Goal: Task Accomplishment & Management: Manage account settings

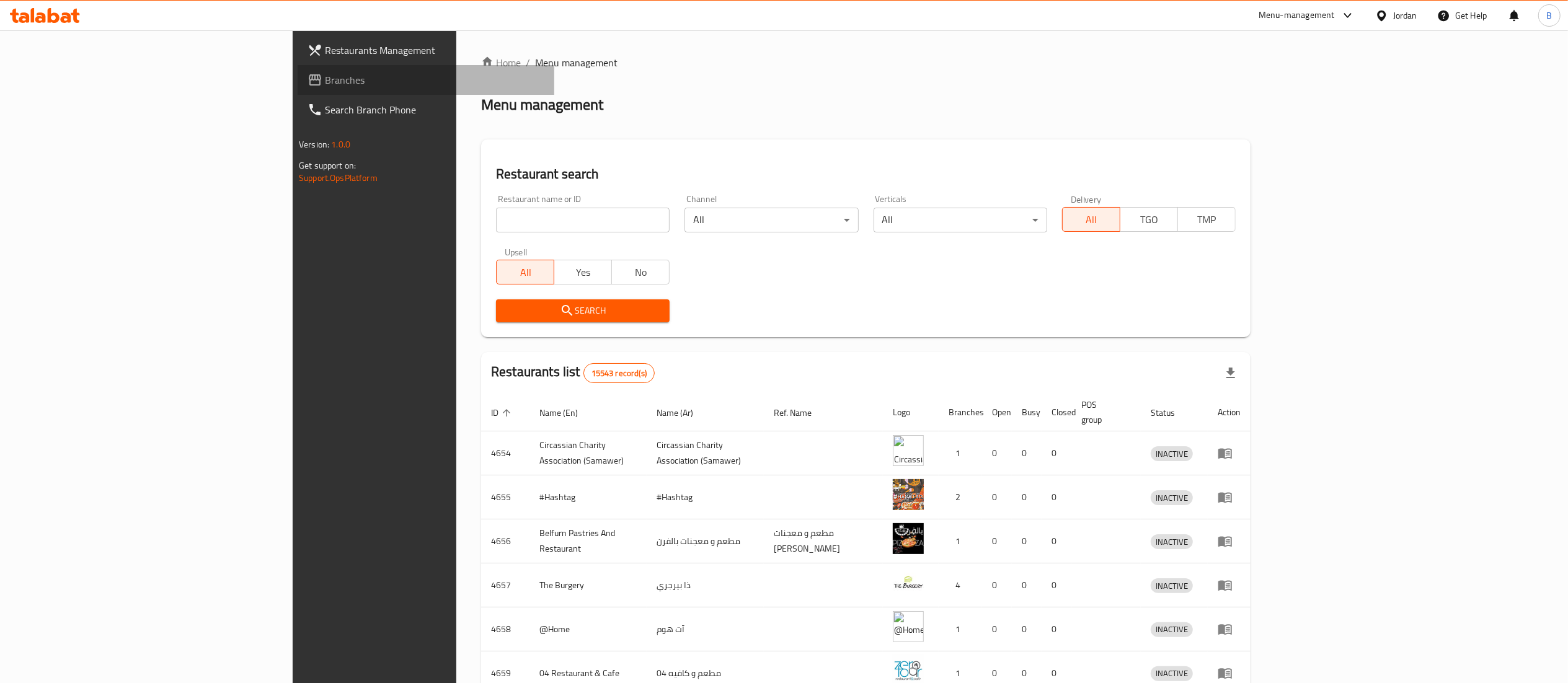
click at [325, 74] on span "Branches" at bounding box center [434, 80] width 219 height 15
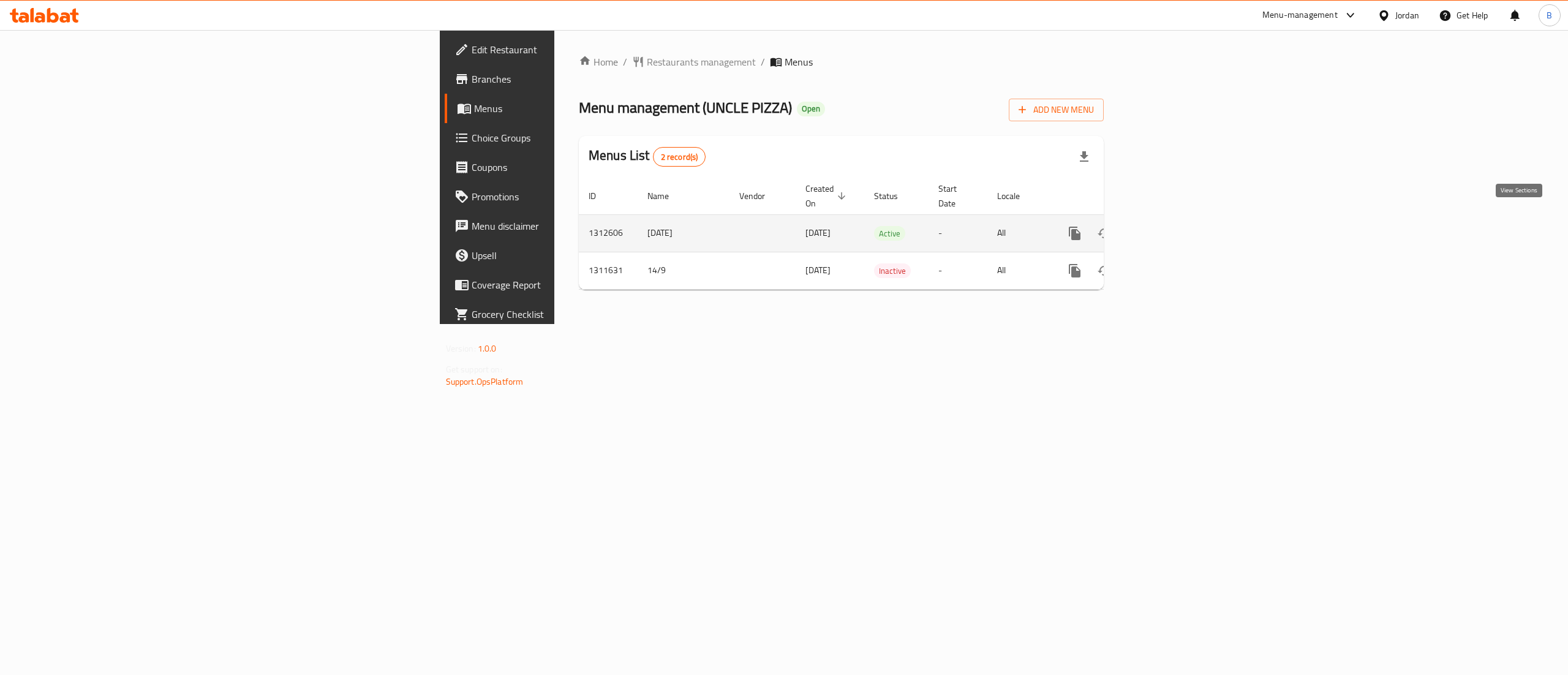
click at [1177, 219] on link "enhanced table" at bounding box center [1163, 233] width 30 height 30
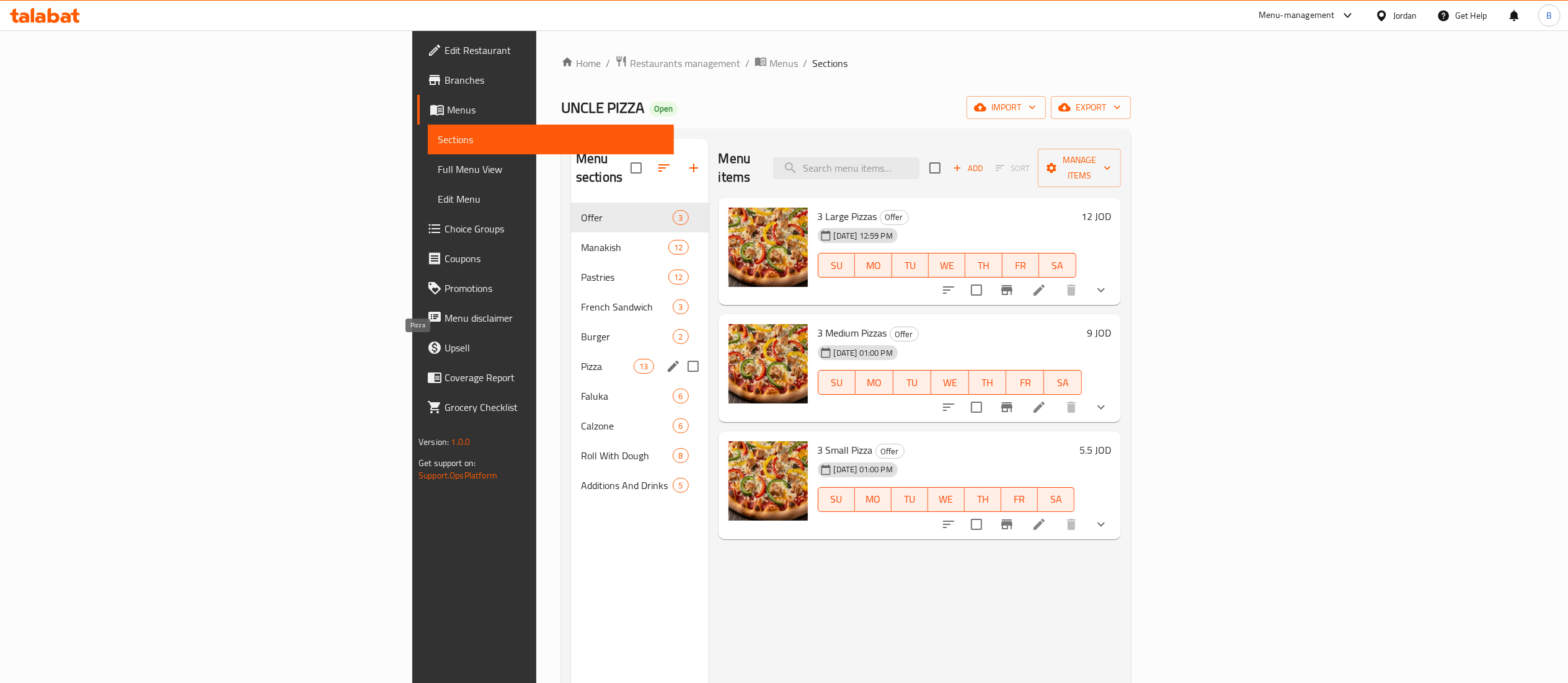
click at [581, 359] on span "Pizza" at bounding box center [607, 366] width 53 height 15
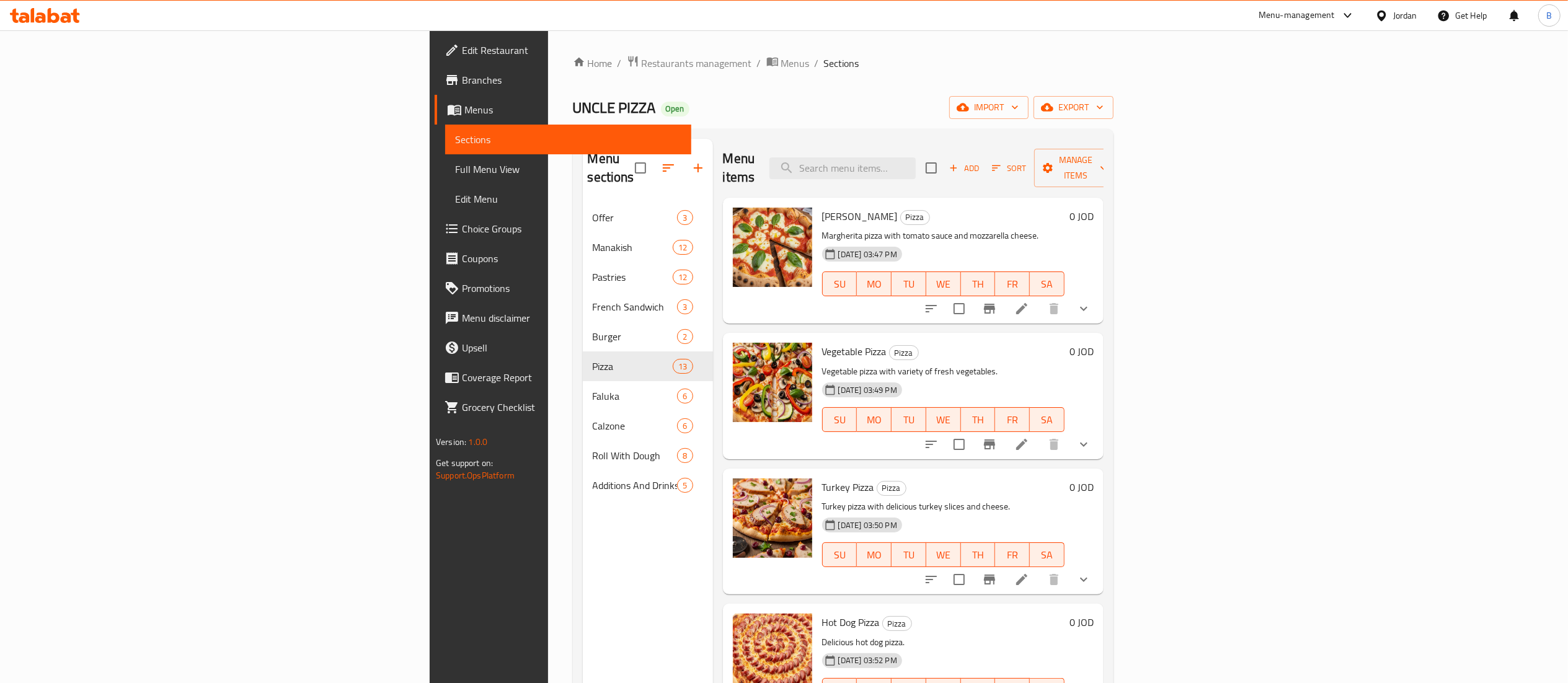
click at [1029, 301] on icon at bounding box center [1021, 308] width 15 height 15
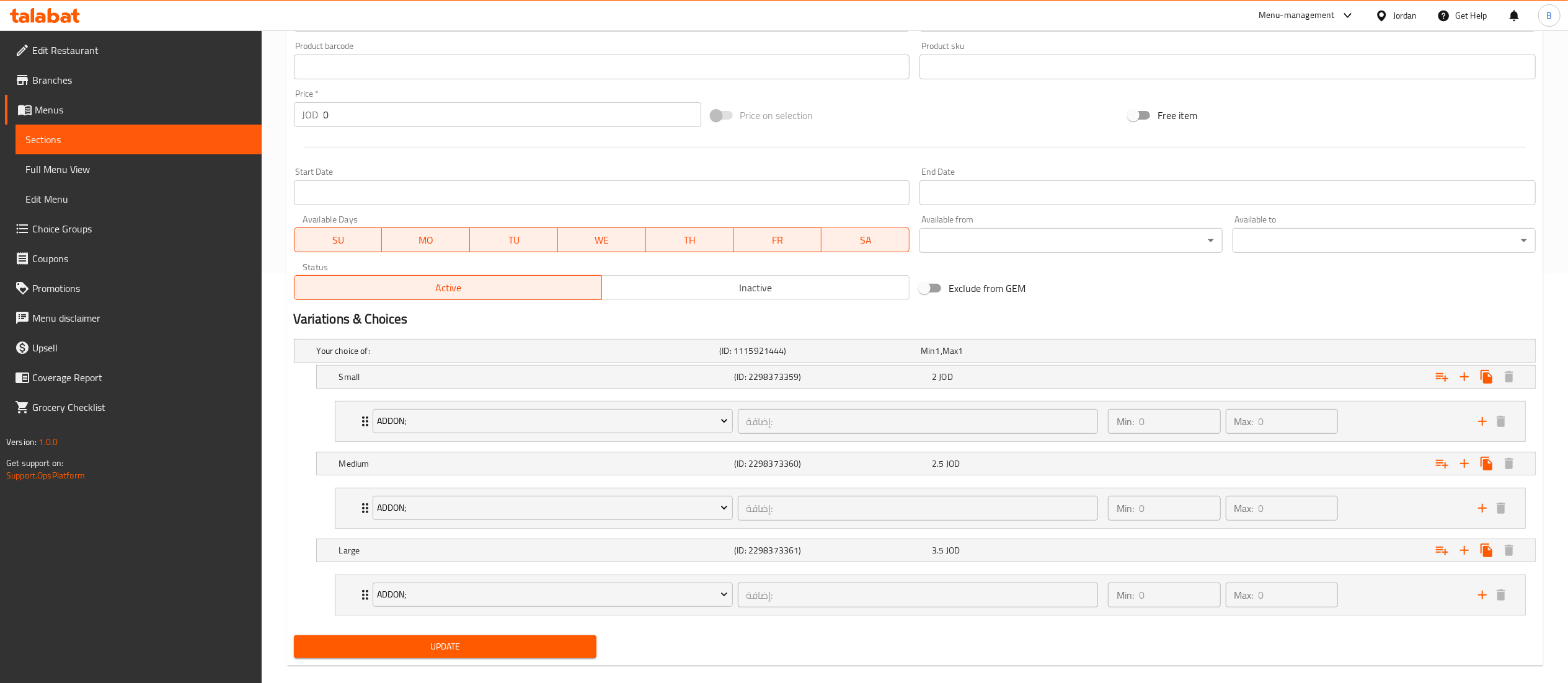
scroll to position [430, 0]
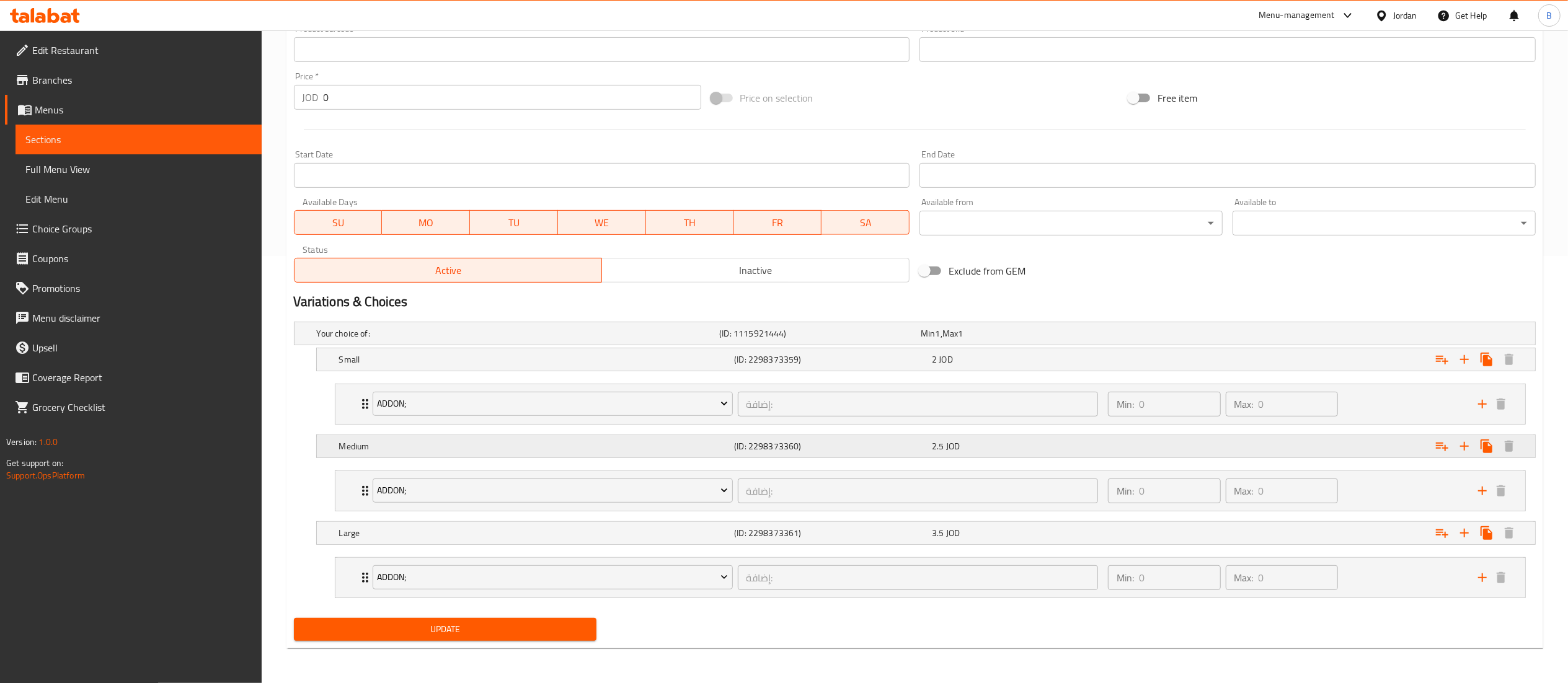
click at [1021, 450] on div "2.5 JOD" at bounding box center [1028, 446] width 193 height 12
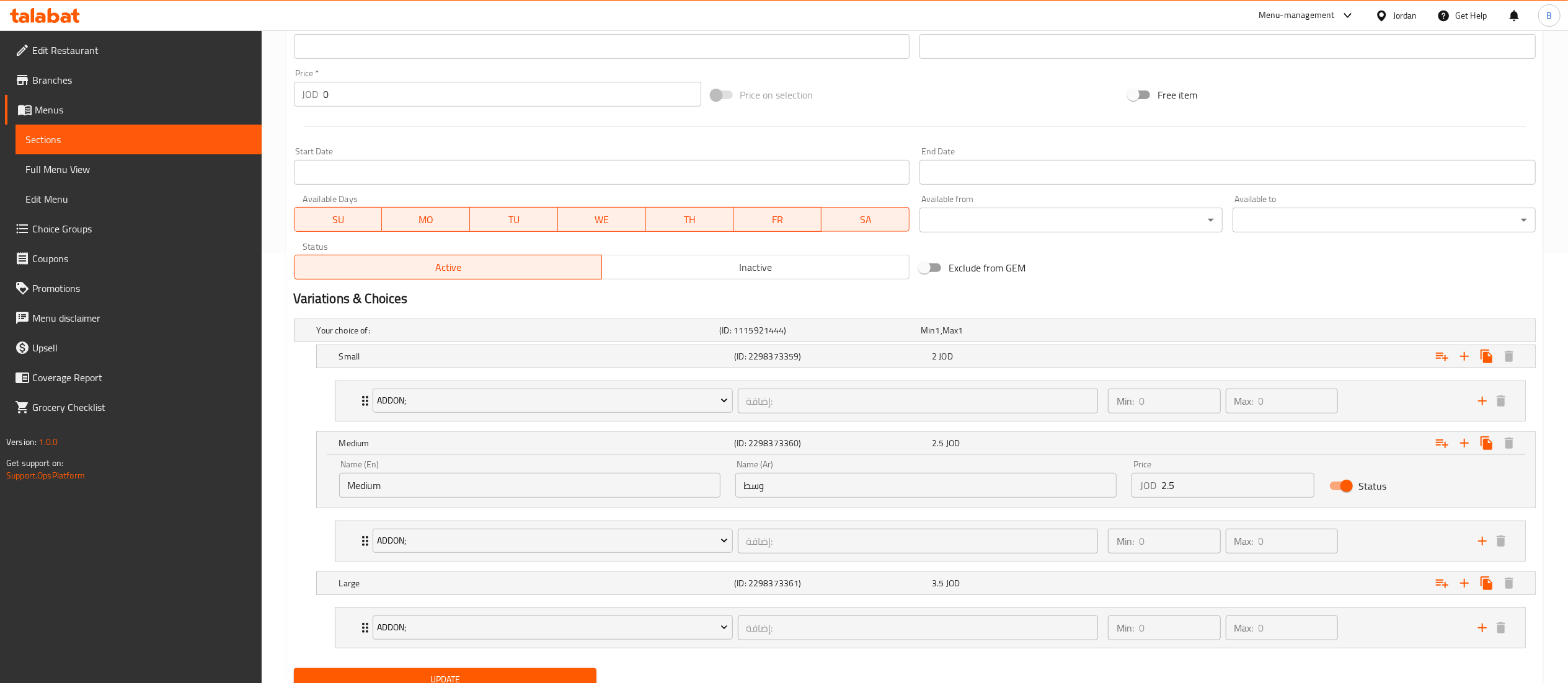
drag, startPoint x: 1194, startPoint y: 485, endPoint x: 941, endPoint y: 485, distance: 253.0
click at [962, 481] on div "Name (En) Medium Name (En) Name (Ar) وسط Name (Ar) Price JOD 2.5 Price Status" at bounding box center [926, 479] width 1188 height 53
type input "3"
click at [899, 582] on h5 "(ID: 2298373361)" at bounding box center [830, 583] width 193 height 12
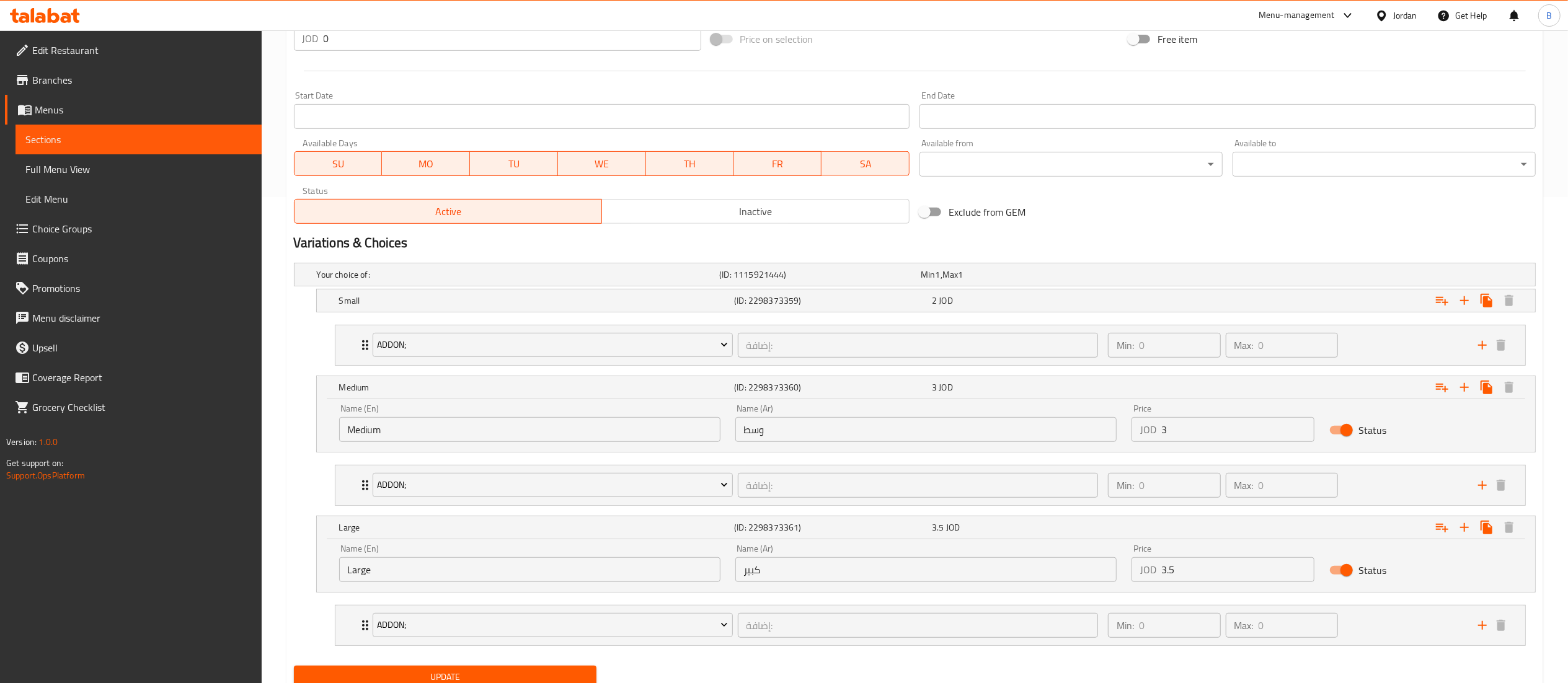
scroll to position [537, 0]
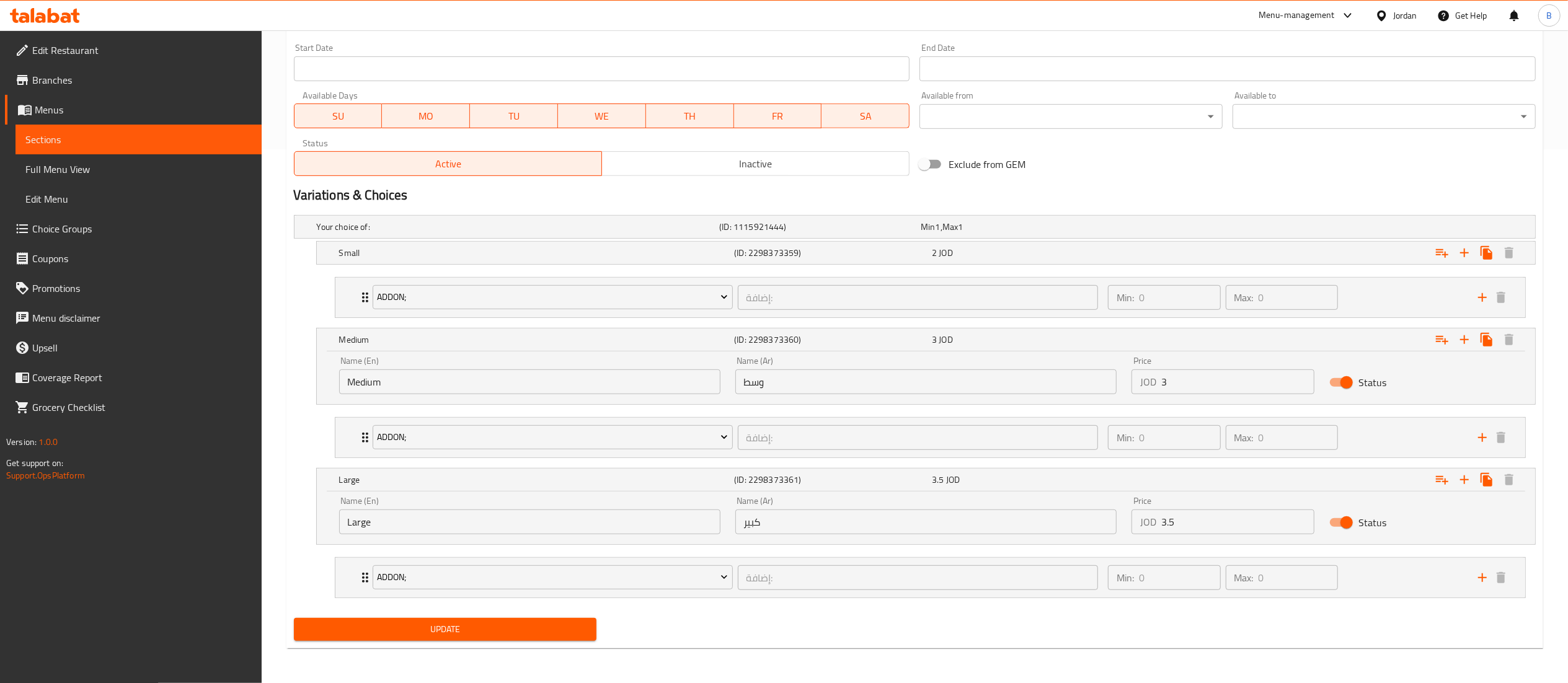
click at [540, 632] on span "Update" at bounding box center [445, 629] width 283 height 16
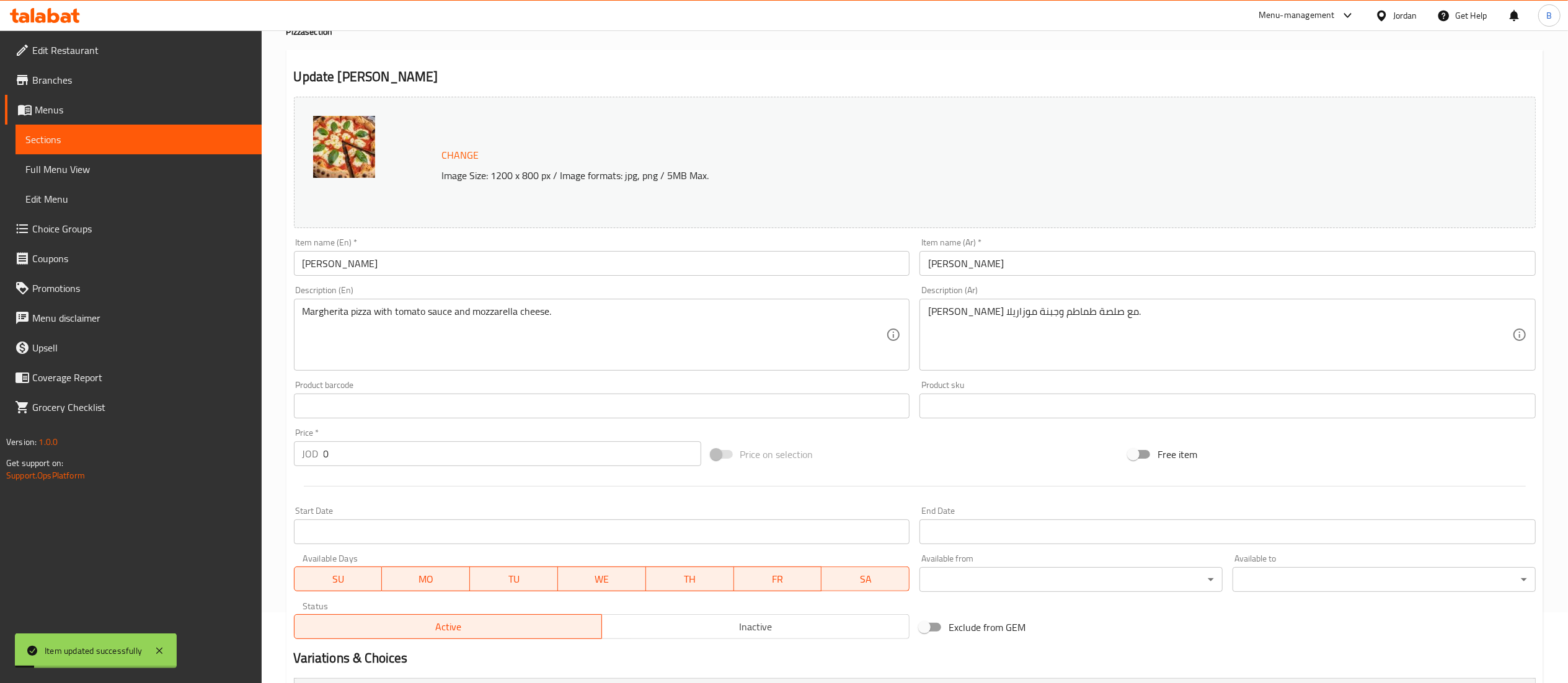
scroll to position [0, 0]
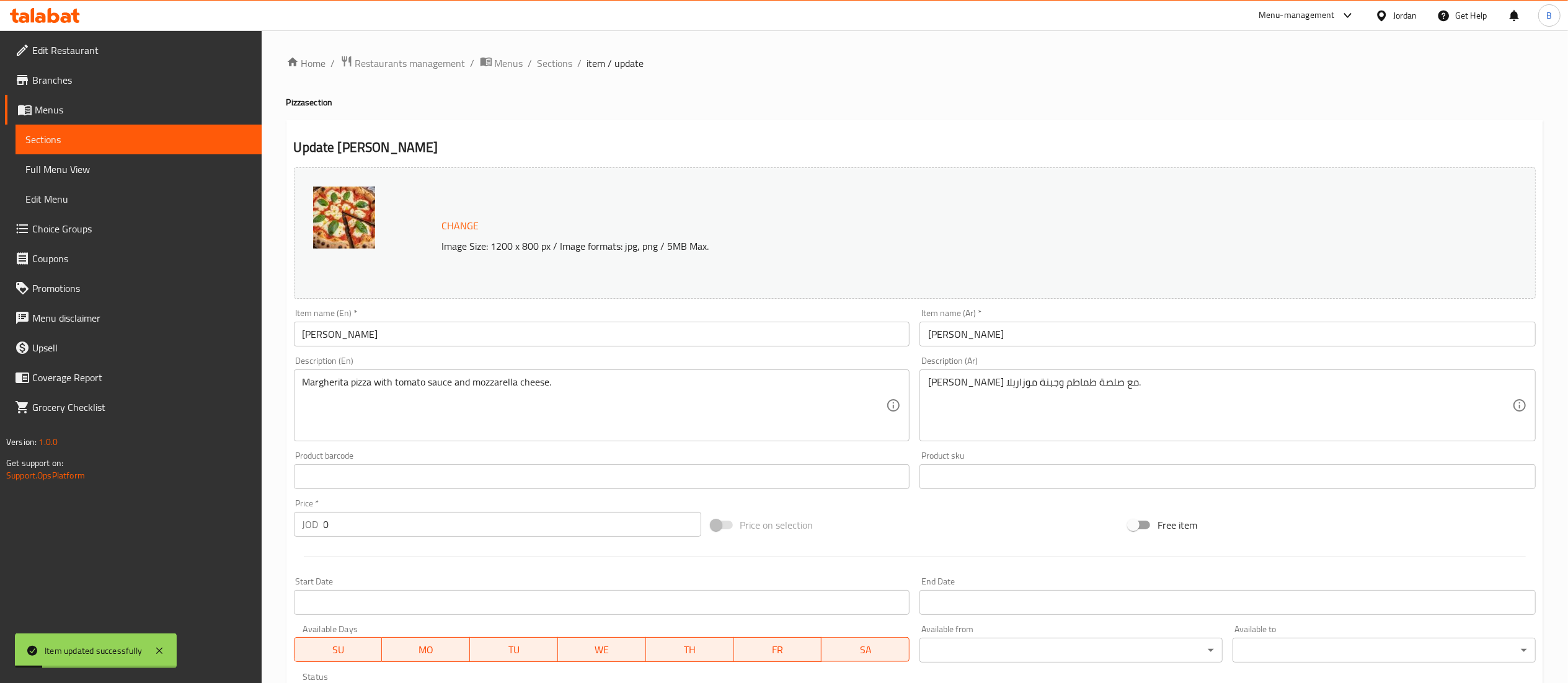
drag, startPoint x: 550, startPoint y: 56, endPoint x: 582, endPoint y: 93, distance: 48.9
click at [550, 56] on span "Sections" at bounding box center [555, 63] width 36 height 15
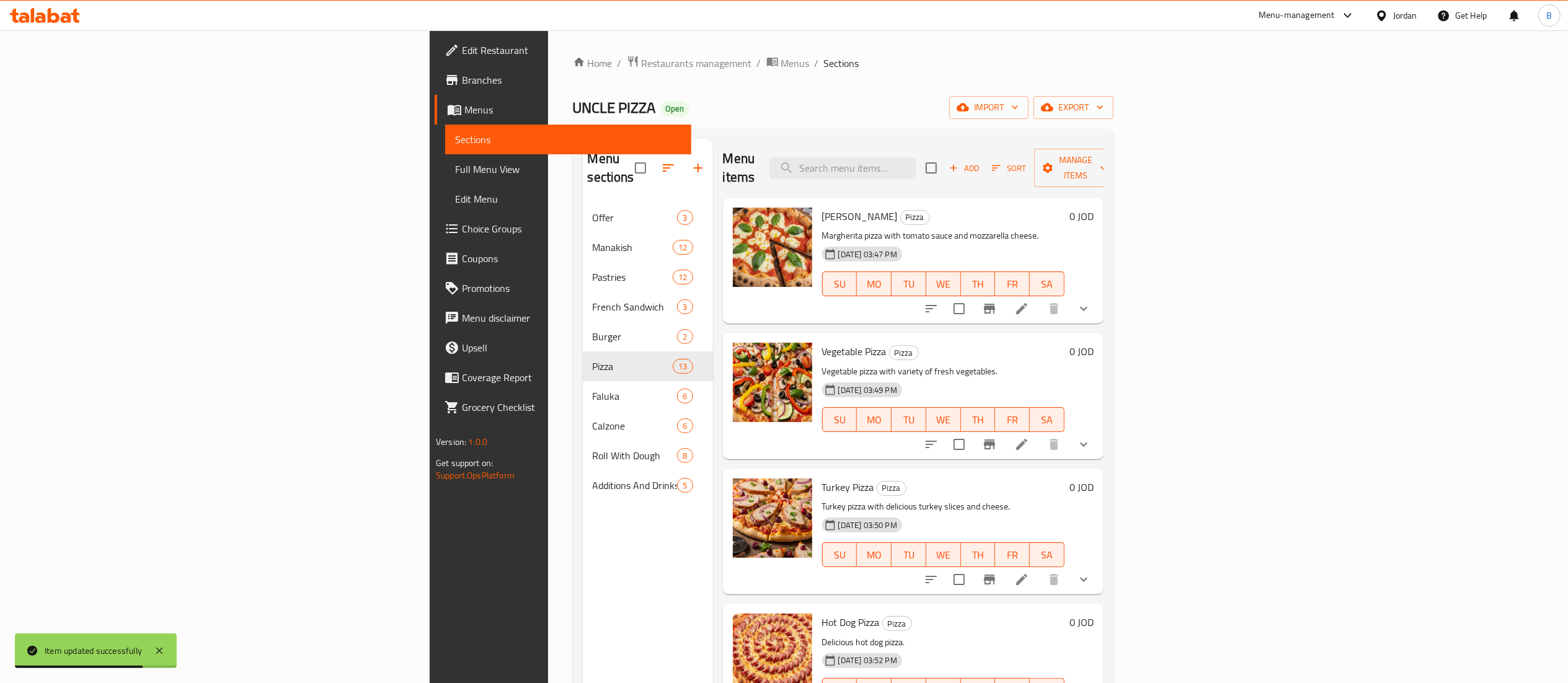
drag, startPoint x: 1438, startPoint y: 413, endPoint x: 1435, endPoint y: 420, distance: 7.6
click at [1098, 430] on div at bounding box center [1007, 445] width 182 height 30
click at [1029, 437] on icon at bounding box center [1021, 444] width 15 height 15
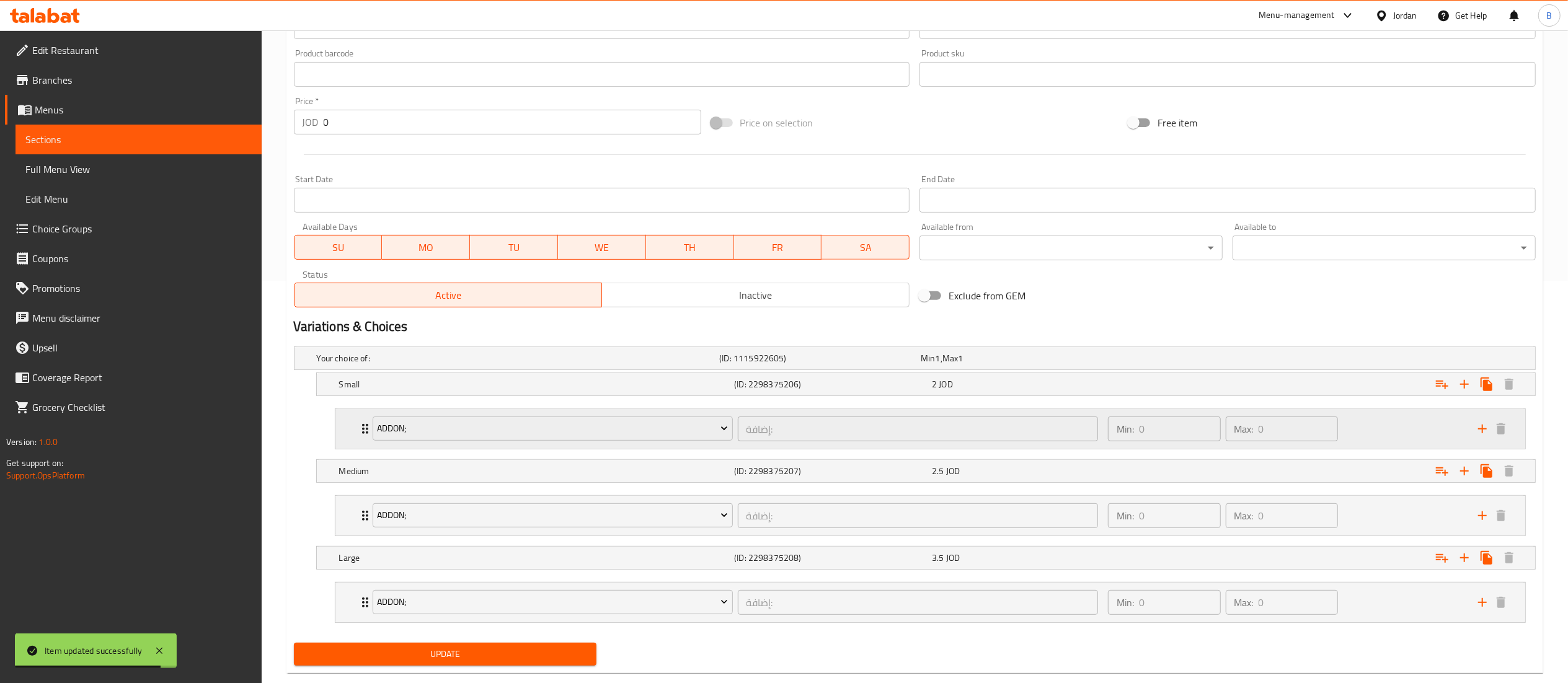
scroll to position [430, 0]
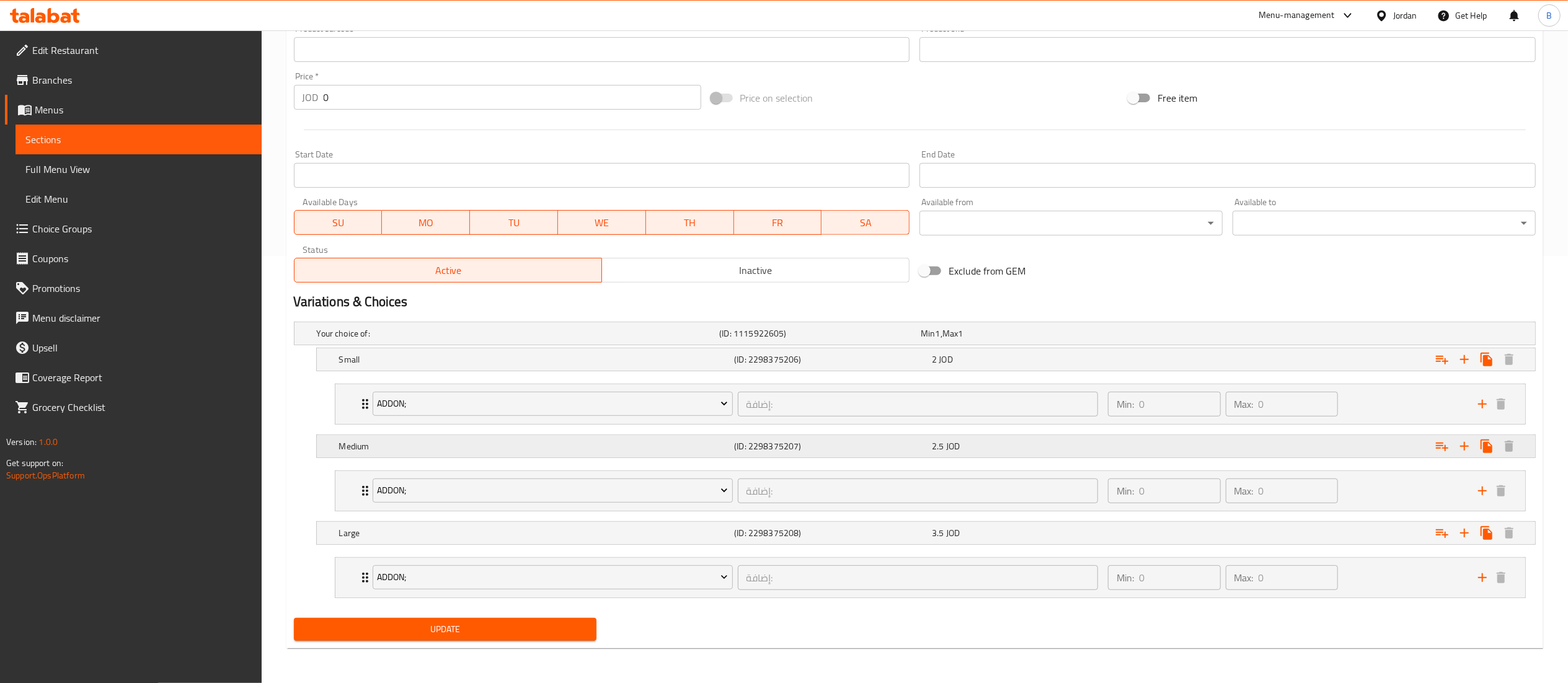
click at [1026, 441] on div "2.5 JOD" at bounding box center [1028, 446] width 193 height 12
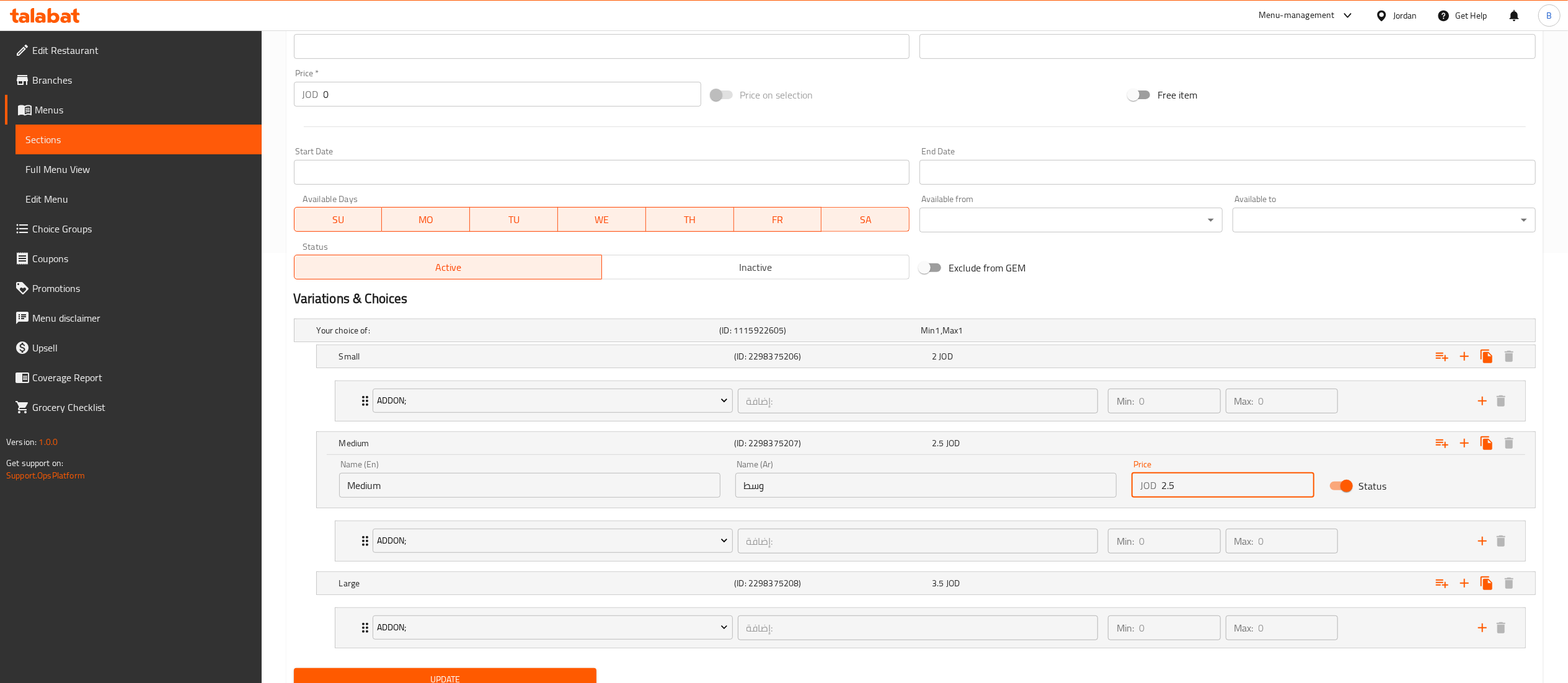
drag, startPoint x: 1194, startPoint y: 486, endPoint x: 1042, endPoint y: 476, distance: 152.3
click at [1042, 476] on div "Name (En) Medium Name (En) Name (Ar) وسط Name (Ar) Price JOD 2.5 Price Status" at bounding box center [926, 479] width 1188 height 53
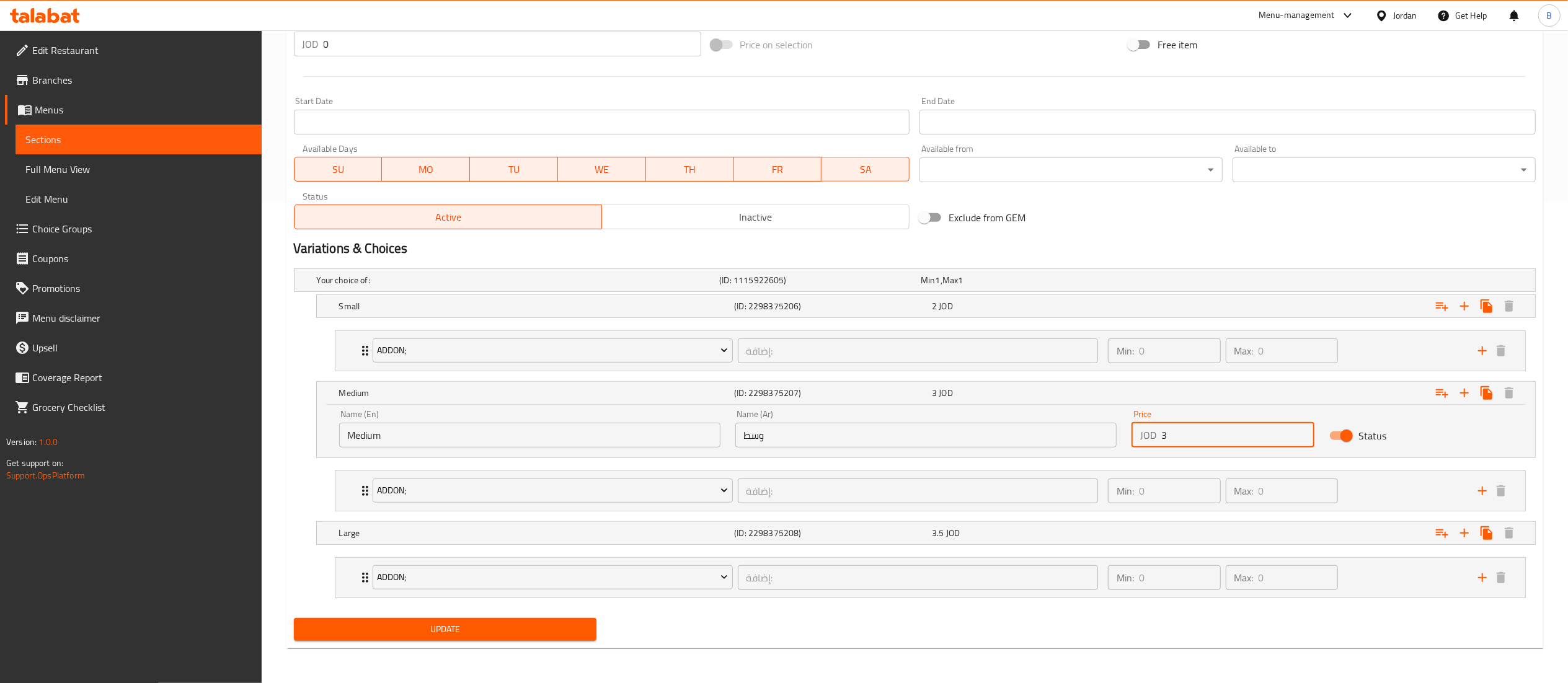
type input "3"
click at [449, 636] on span "Update" at bounding box center [445, 629] width 283 height 16
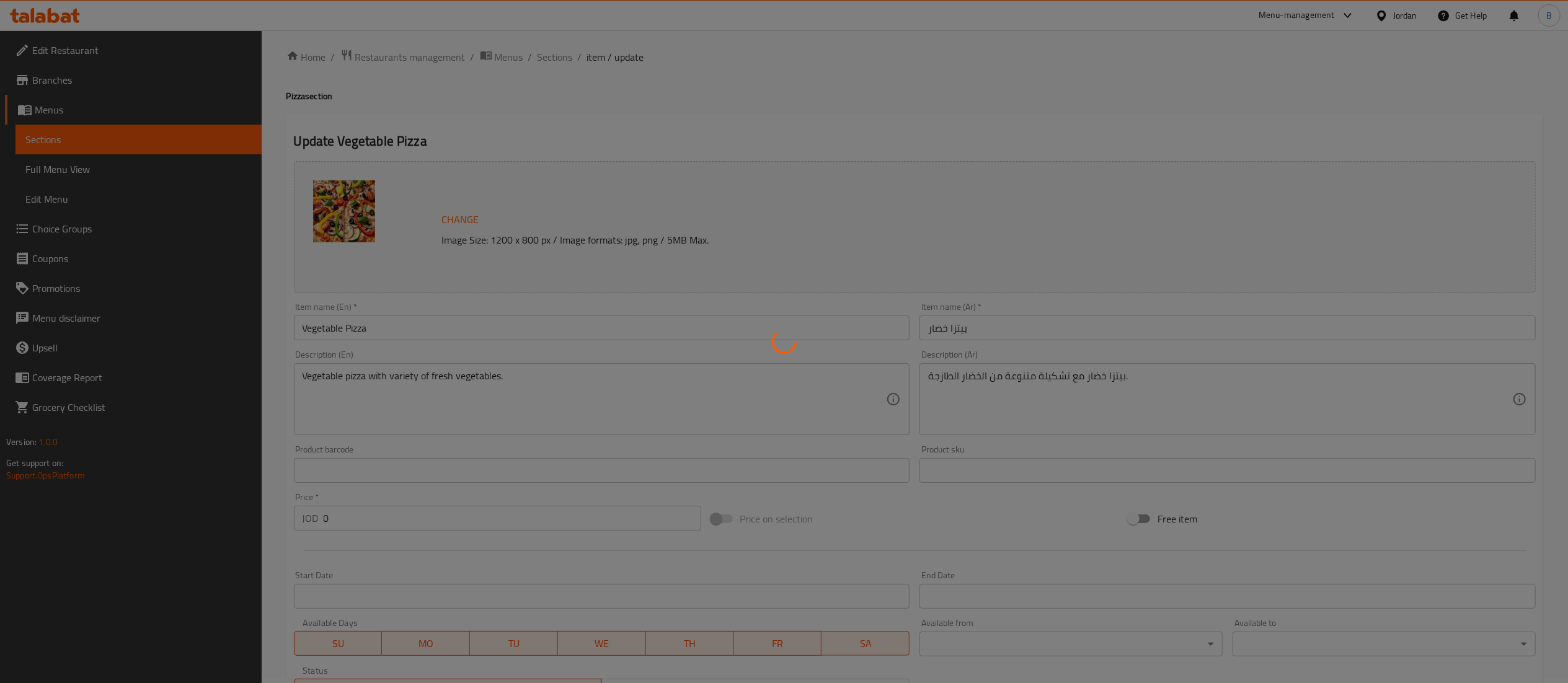
scroll to position [0, 0]
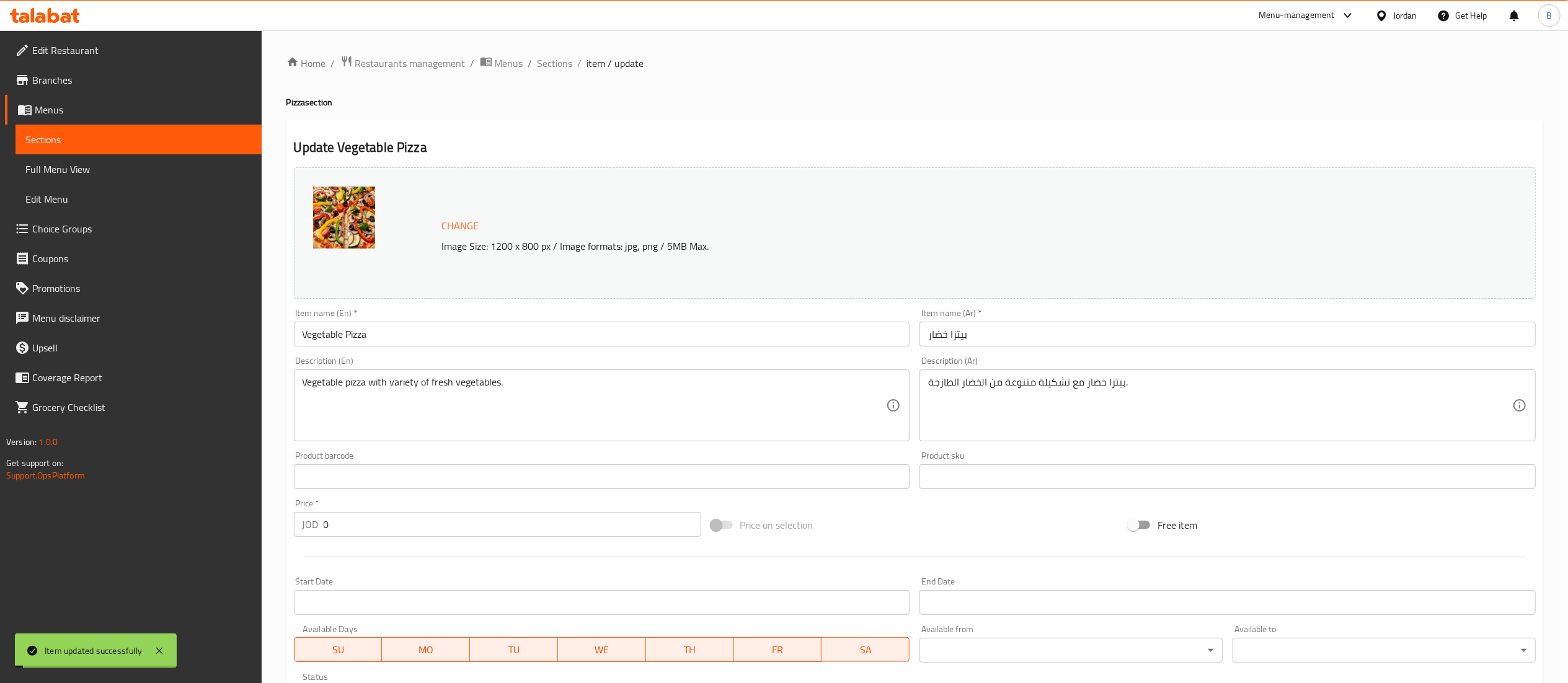
click at [553, 64] on span "Sections" at bounding box center [555, 63] width 36 height 15
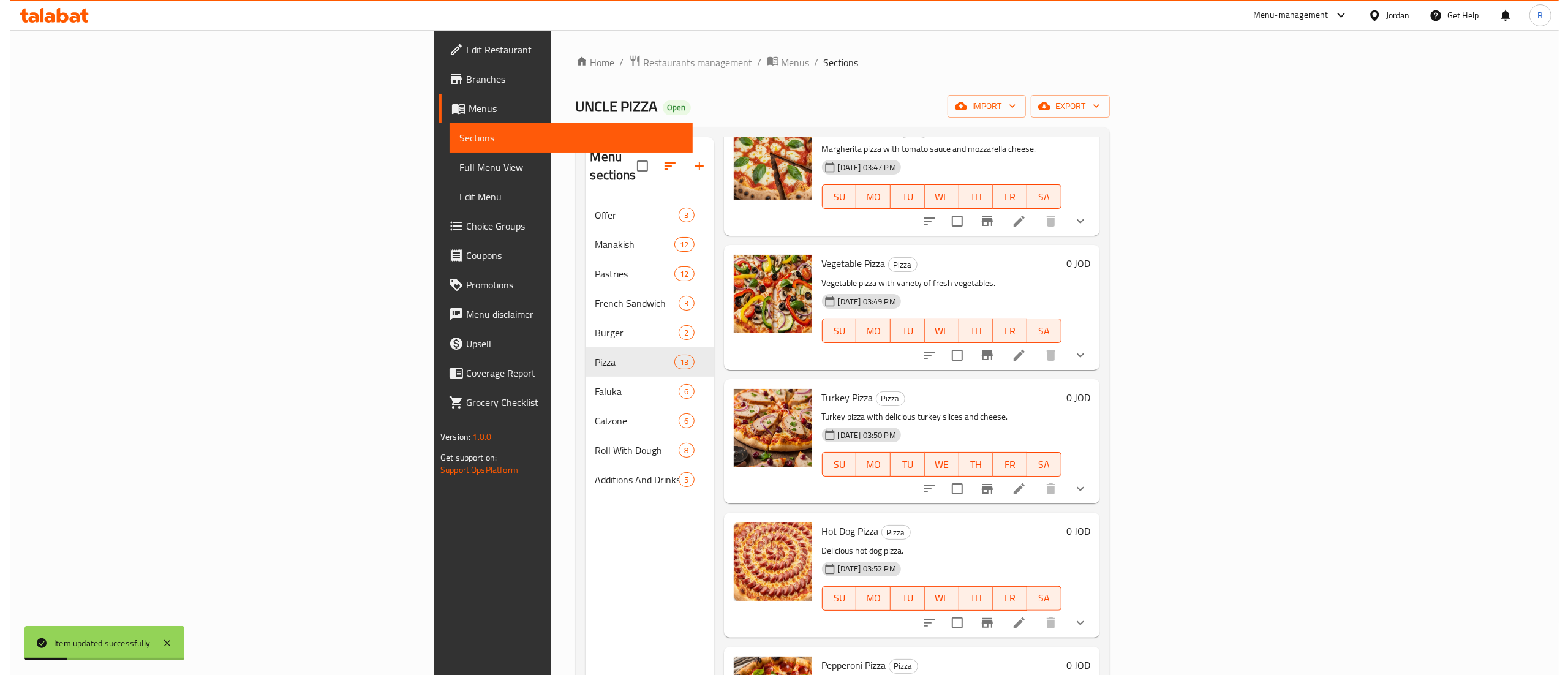
scroll to position [123, 0]
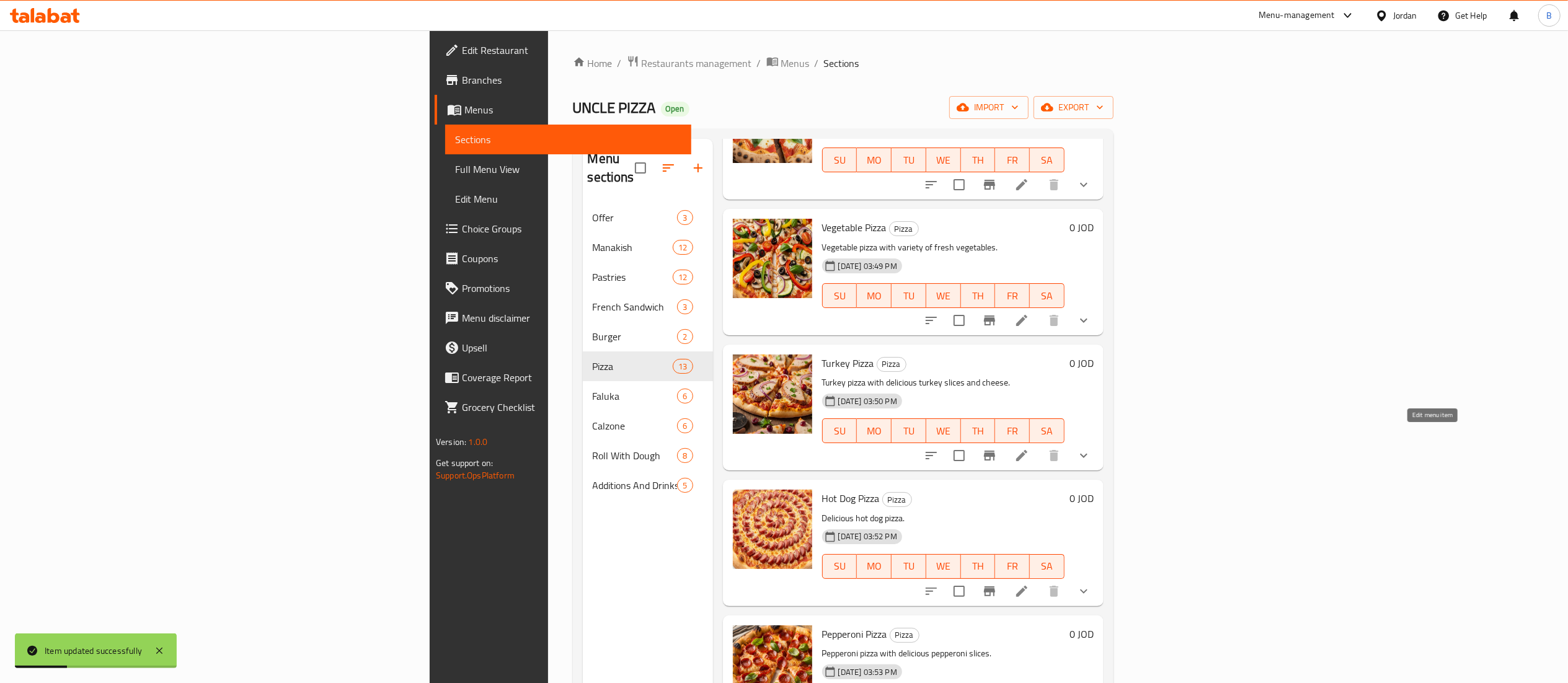
click at [1027, 450] on icon at bounding box center [1022, 456] width 11 height 11
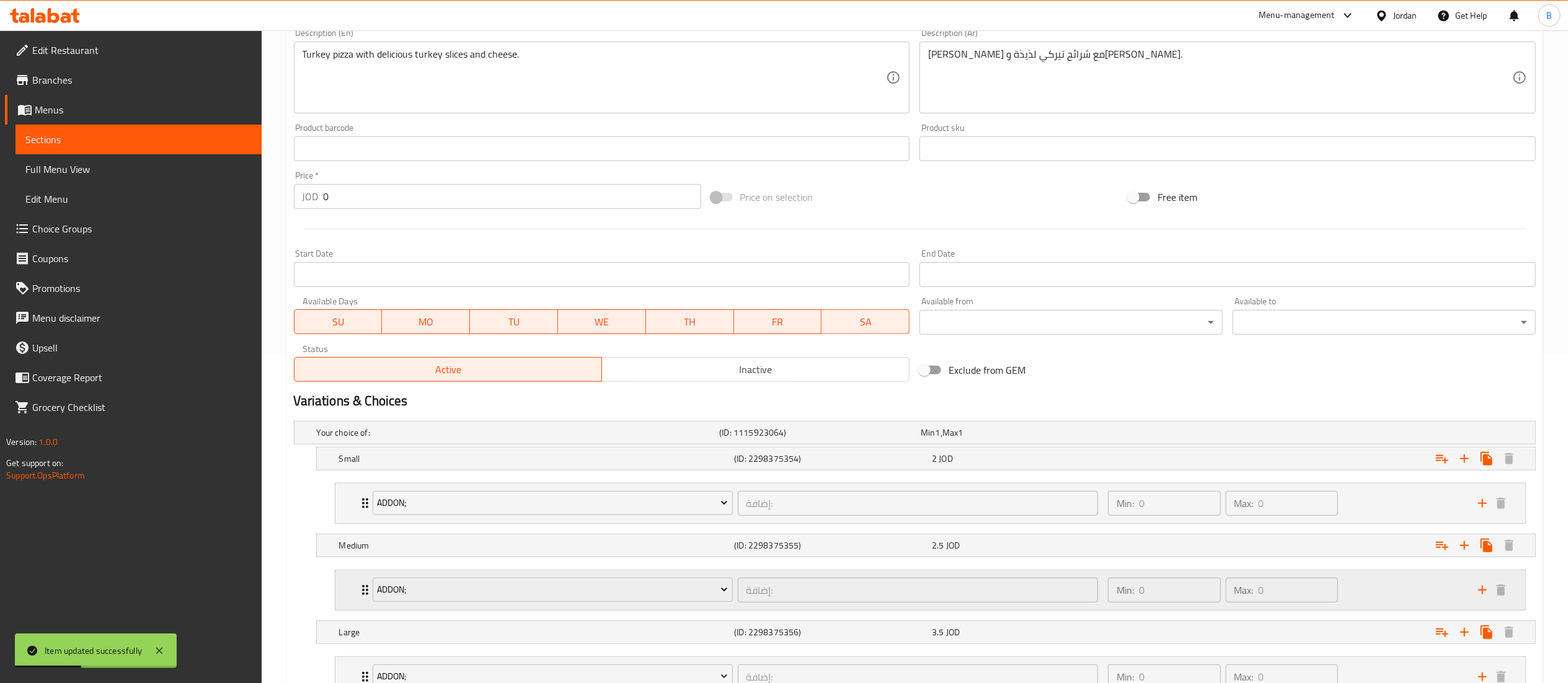
scroll to position [430, 0]
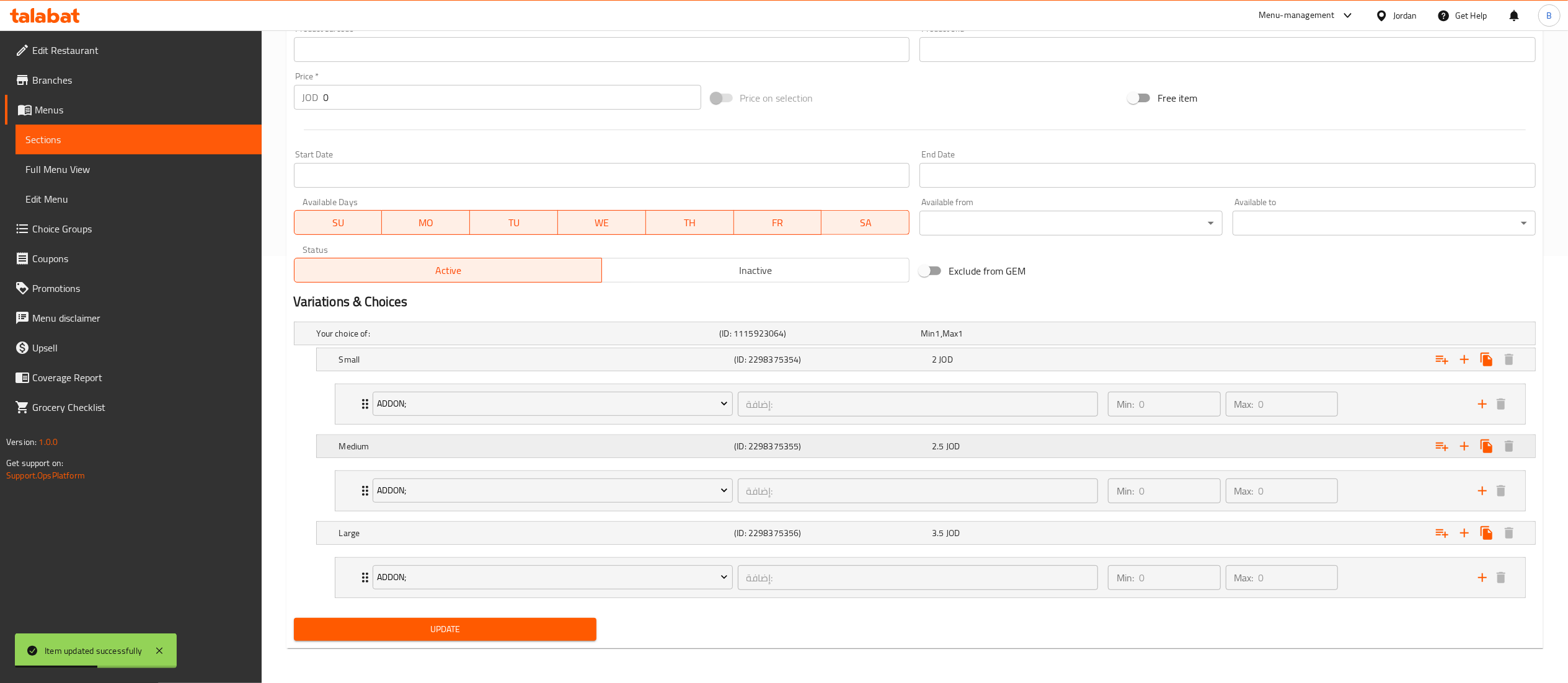
click at [1021, 443] on div "2.5 JOD" at bounding box center [1028, 446] width 193 height 12
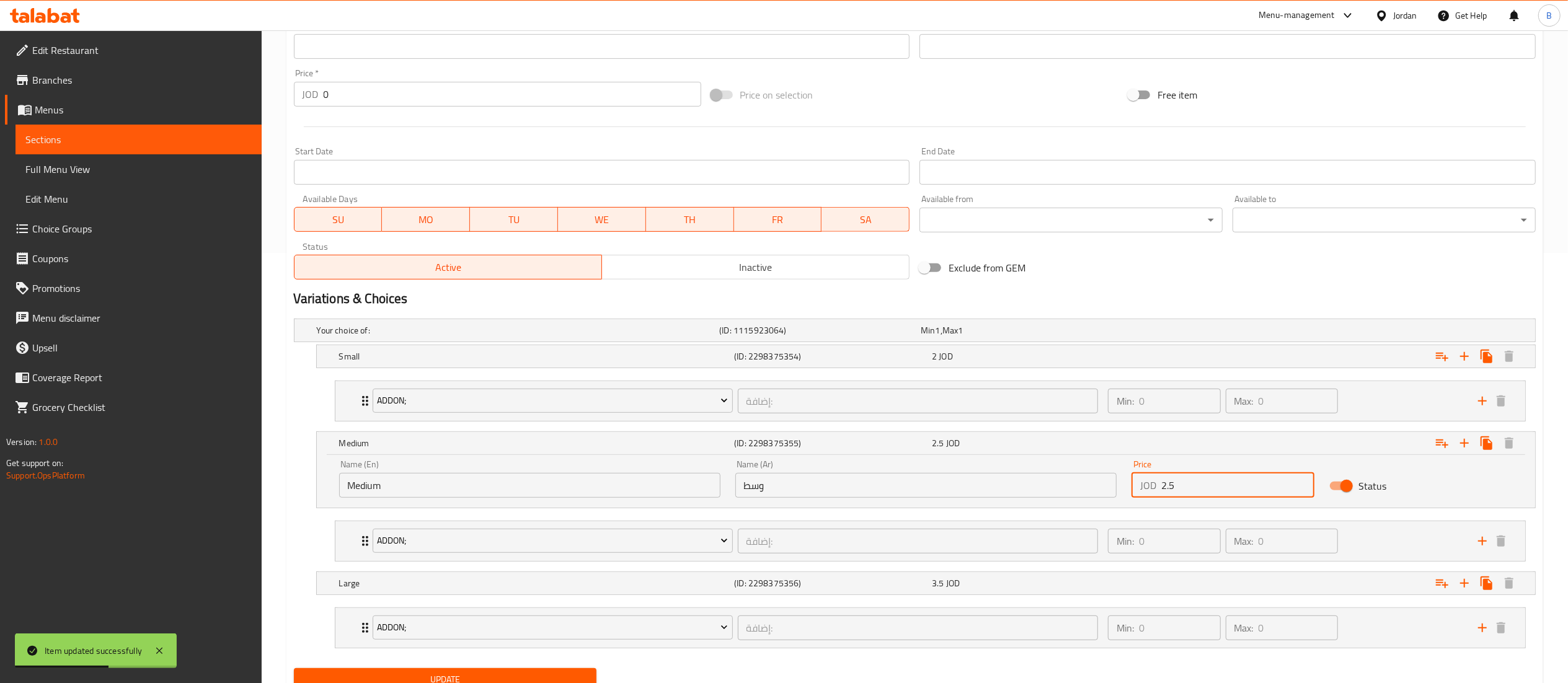
drag, startPoint x: 1190, startPoint y: 485, endPoint x: 886, endPoint y: 479, distance: 304.1
click at [1031, 485] on div "Name (En) Medium Name (En) Name (Ar) وسط Name (Ar) Price JOD 2.5 Price Status" at bounding box center [926, 479] width 1188 height 53
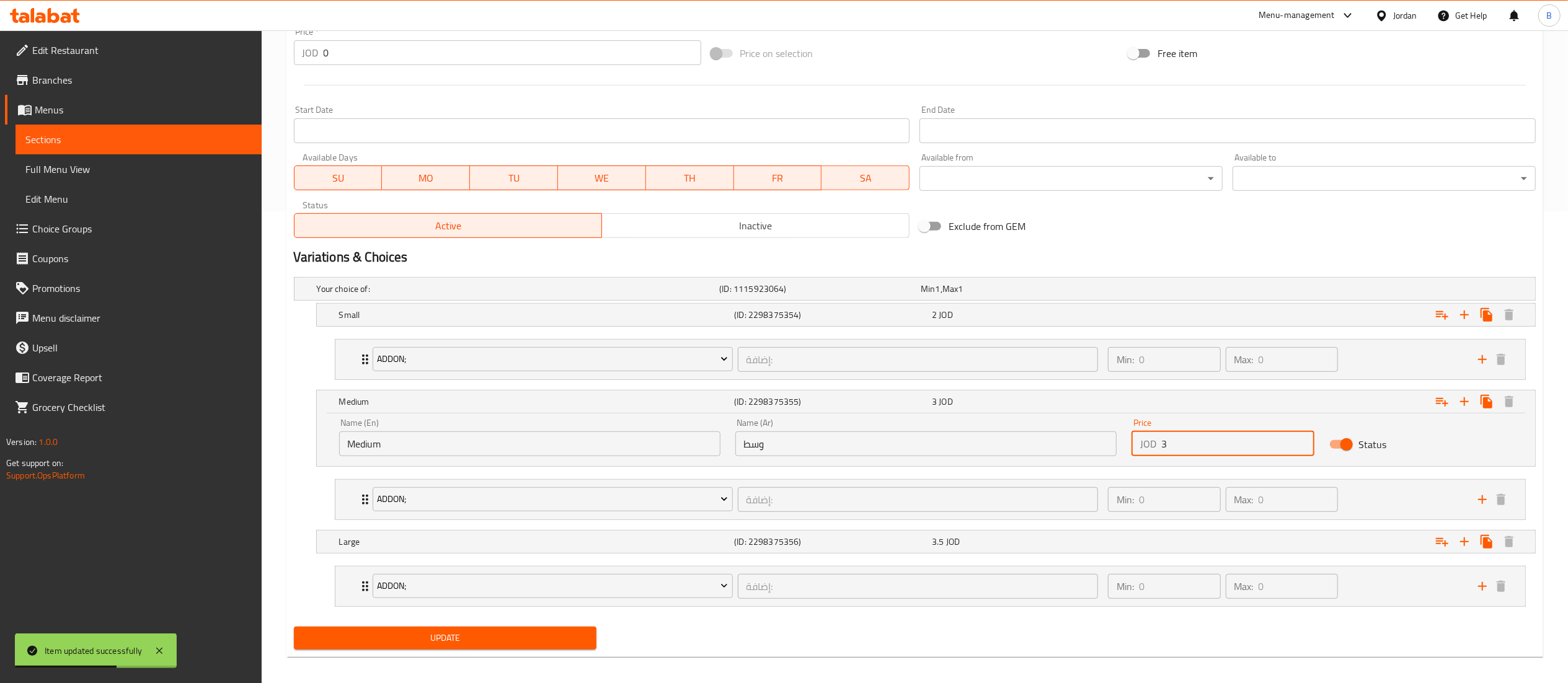
scroll to position [484, 0]
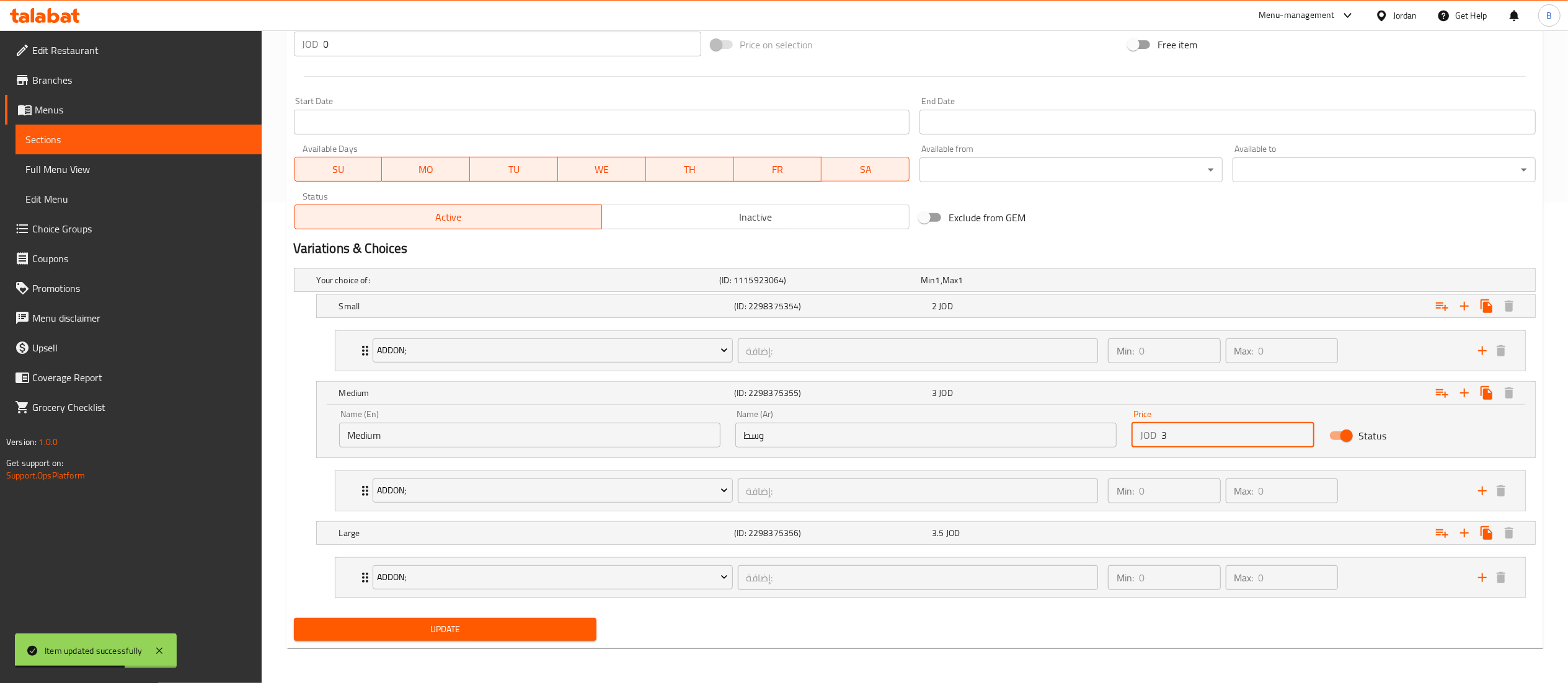
type input "3"
click at [486, 631] on span "Update" at bounding box center [445, 629] width 283 height 16
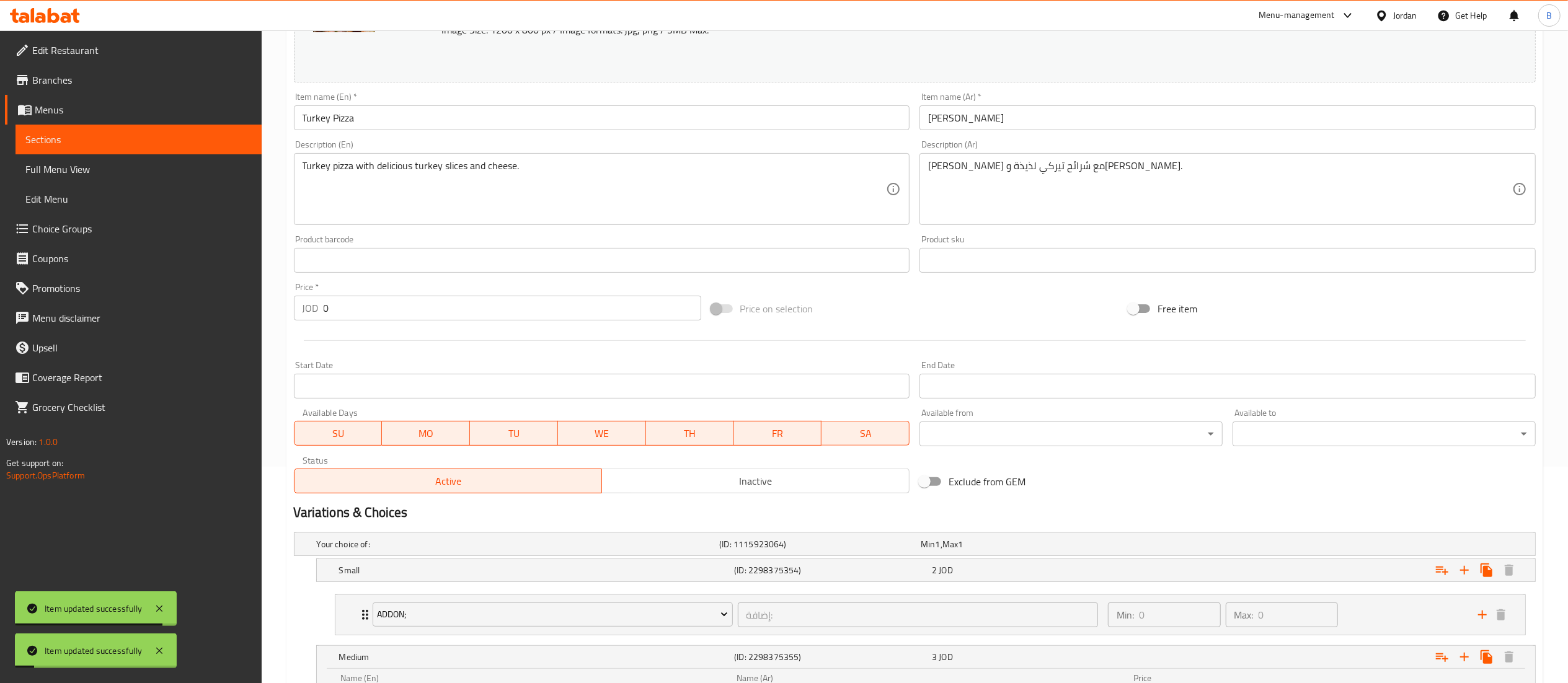
scroll to position [0, 0]
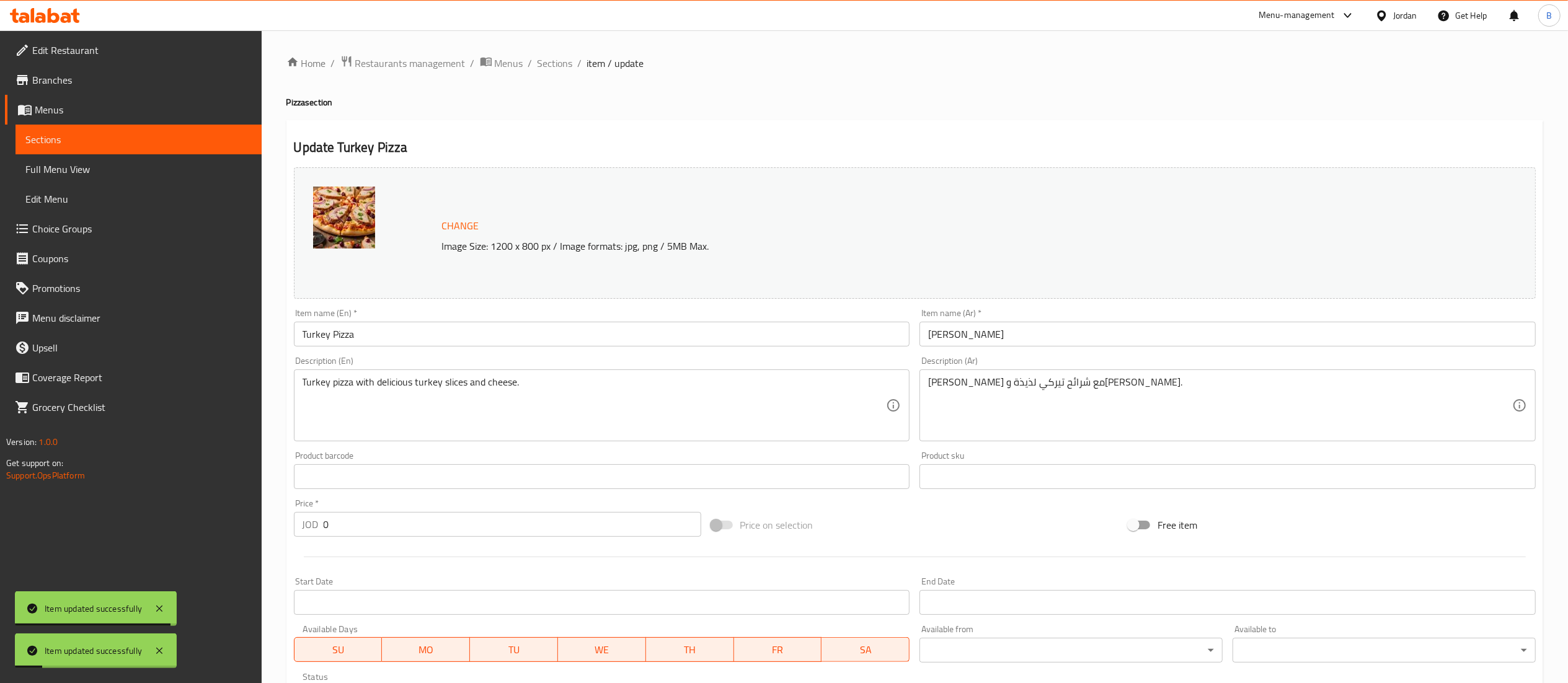
click at [570, 76] on div "Home / Restaurants management / Menus / Sections / item / update Pizza section …" at bounding box center [914, 597] width 1257 height 1083
click at [564, 74] on div "Home / Restaurants management / Menus / Sections / item / update Pizza section …" at bounding box center [914, 597] width 1257 height 1083
click at [558, 66] on span "Sections" at bounding box center [555, 63] width 36 height 15
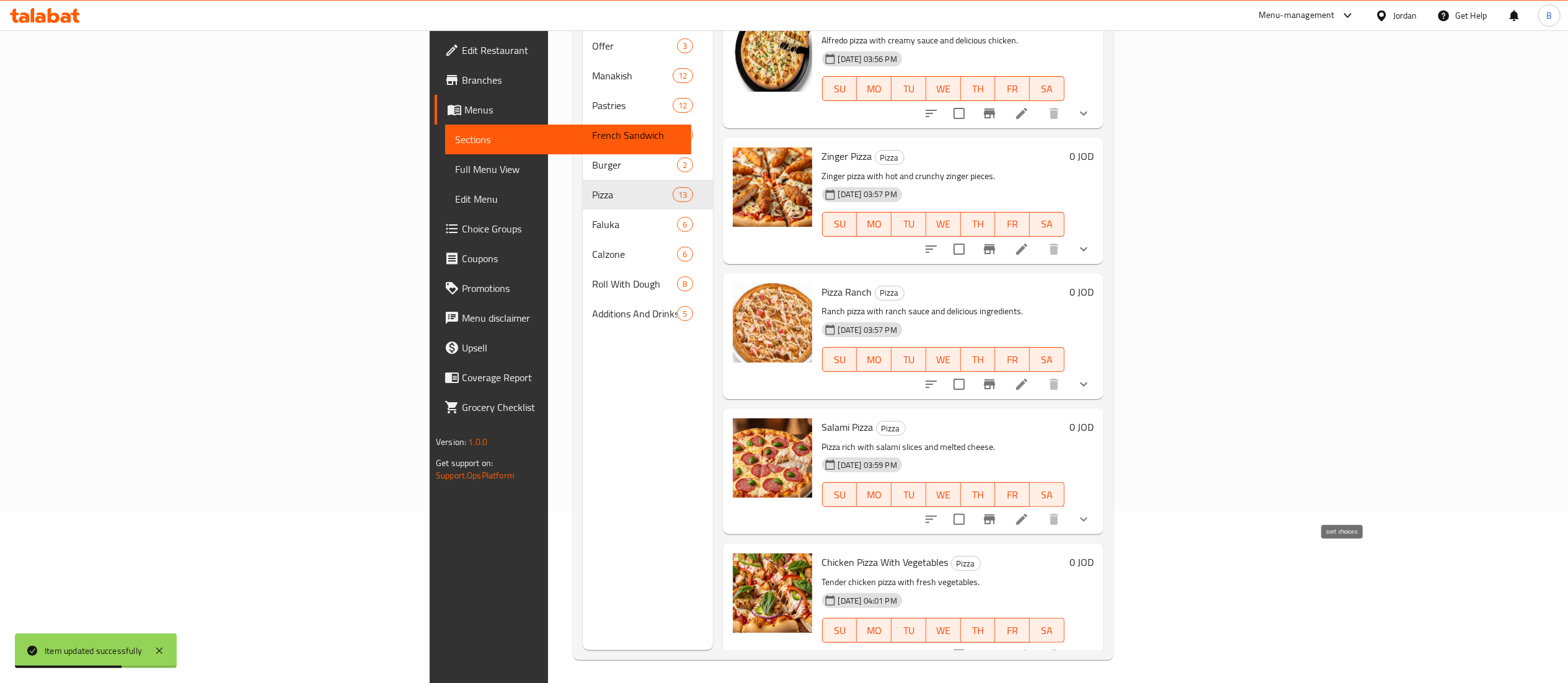
scroll to position [174, 0]
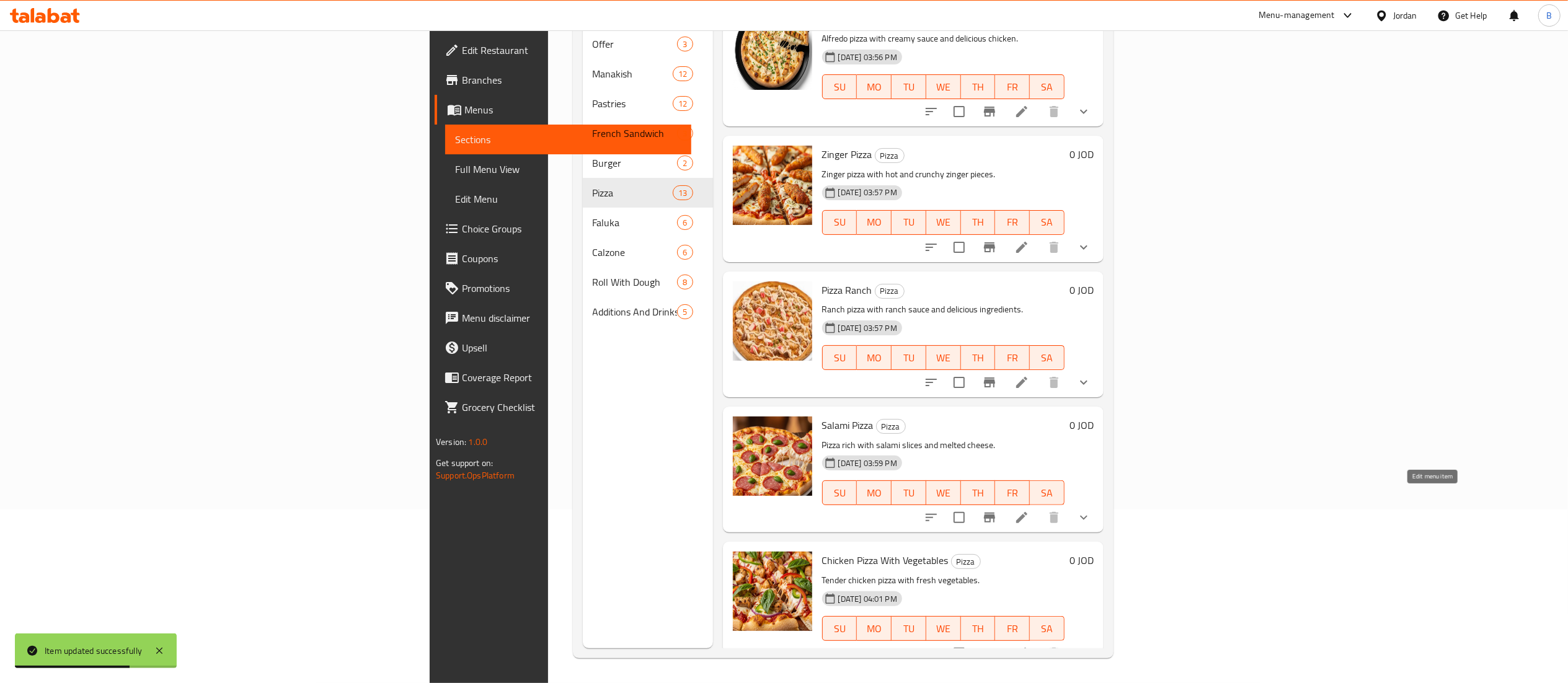
click at [1004, 507] on button "Branch-specific-item" at bounding box center [989, 517] width 30 height 30
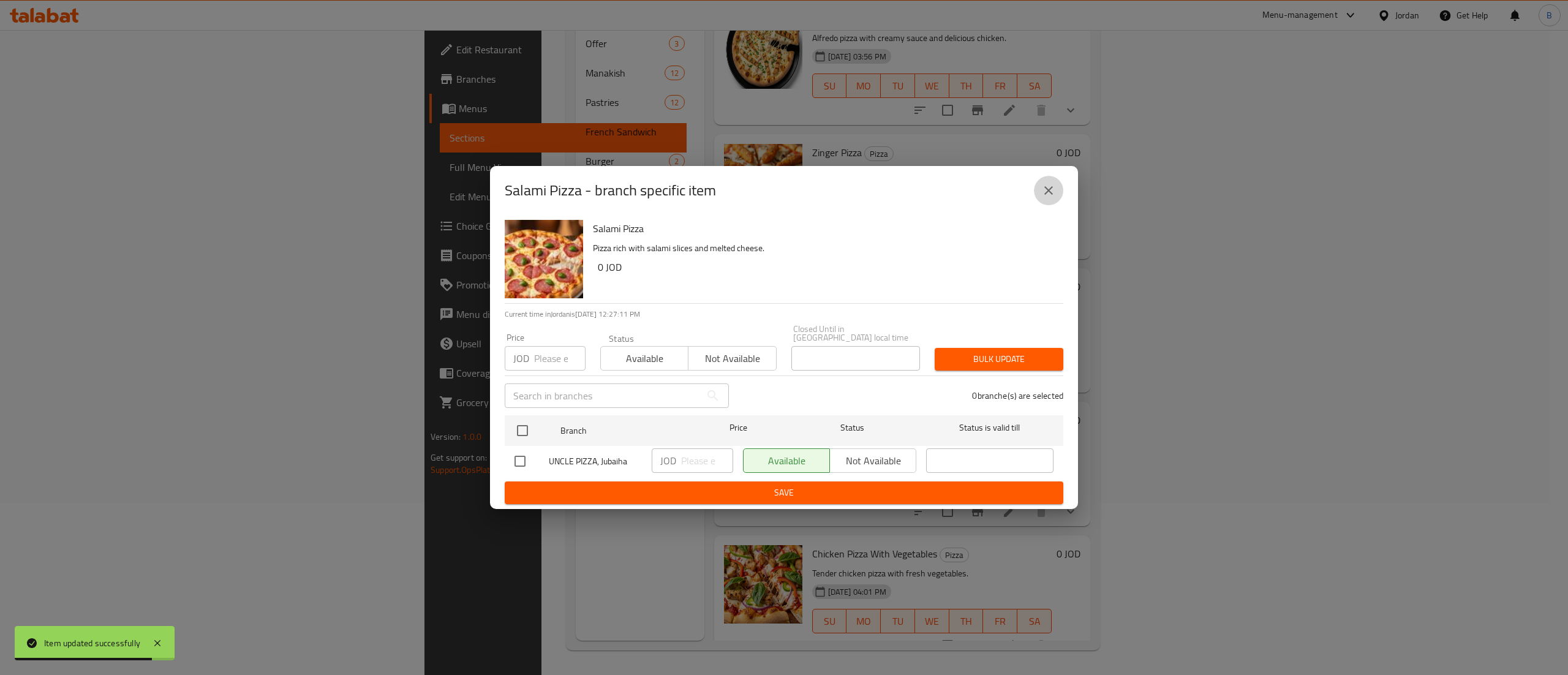
drag, startPoint x: 1056, startPoint y: 189, endPoint x: 1258, endPoint y: 354, distance: 260.8
click at [1055, 189] on button "close" at bounding box center [1048, 190] width 30 height 30
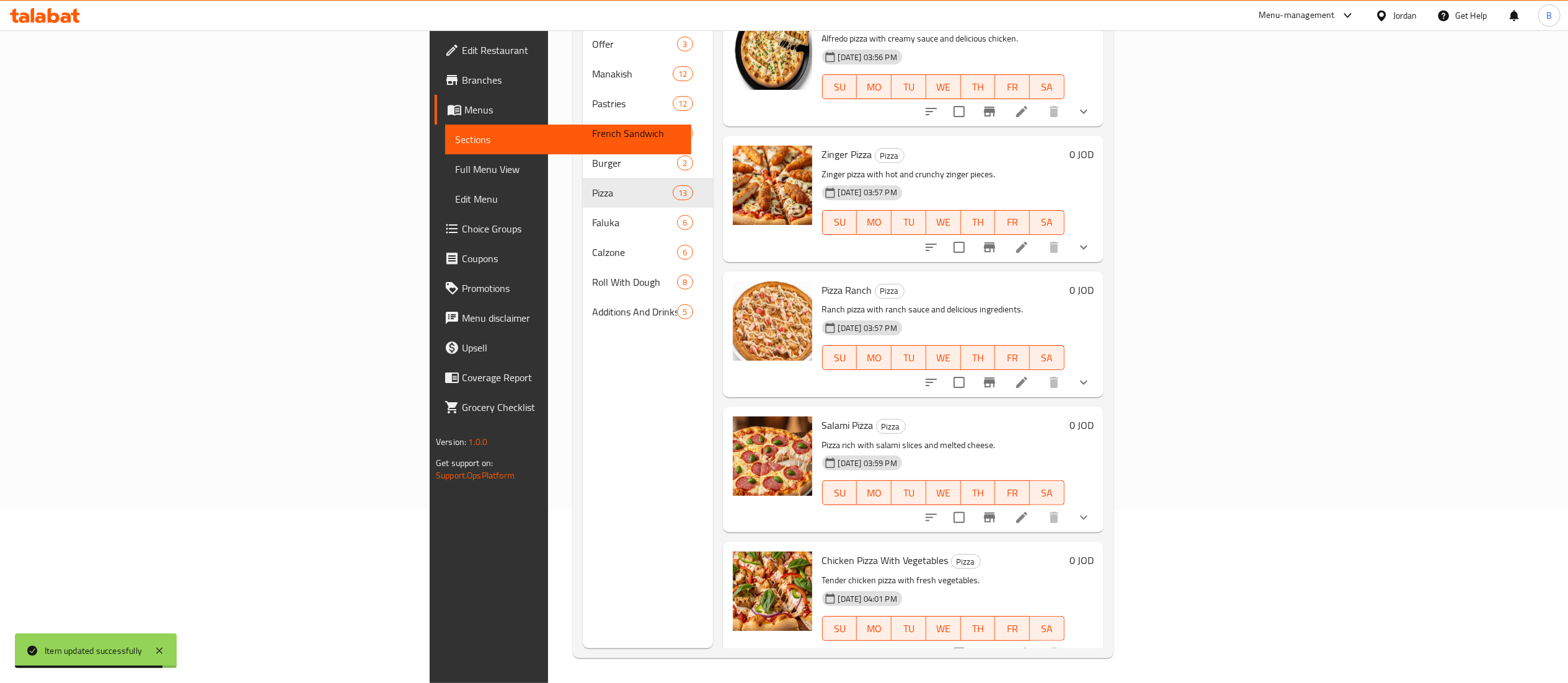
click at [1039, 507] on li at bounding box center [1021, 517] width 35 height 22
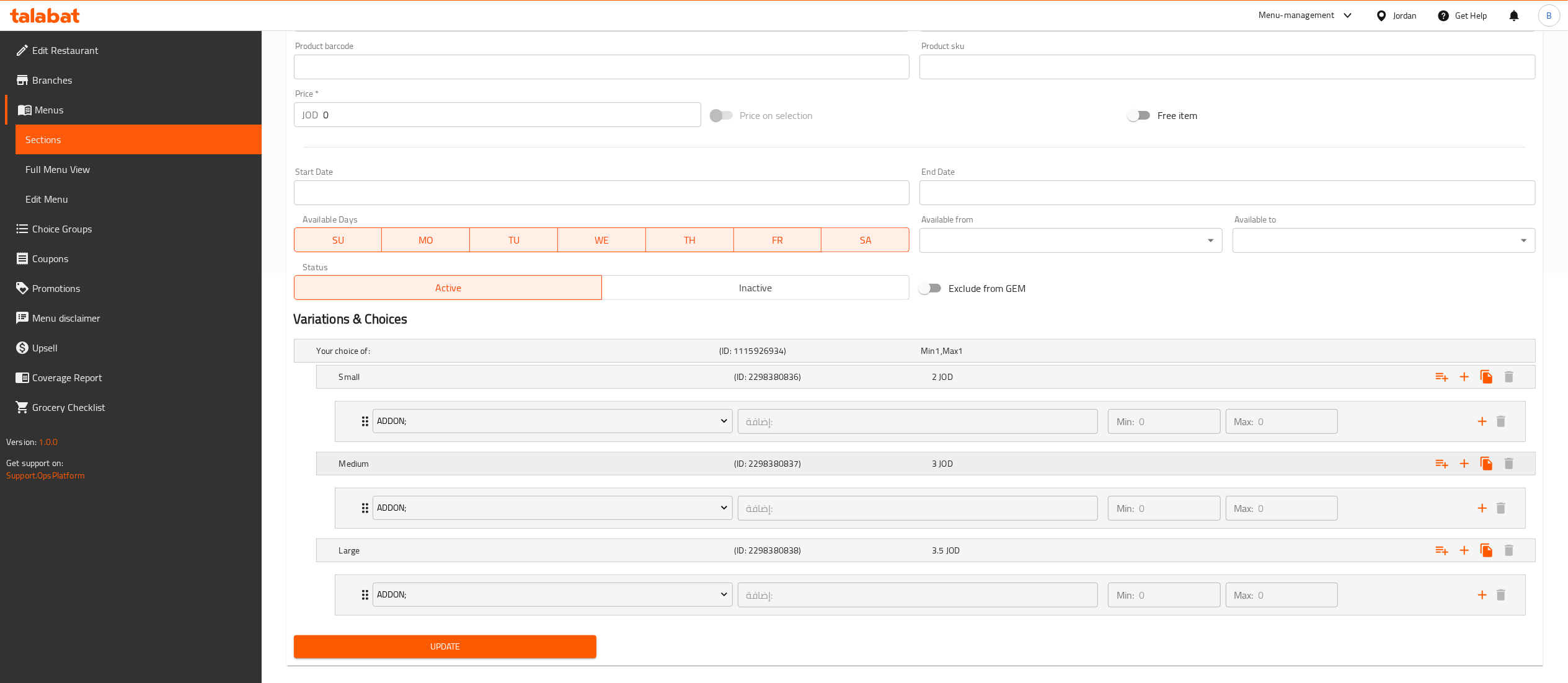
scroll to position [430, 0]
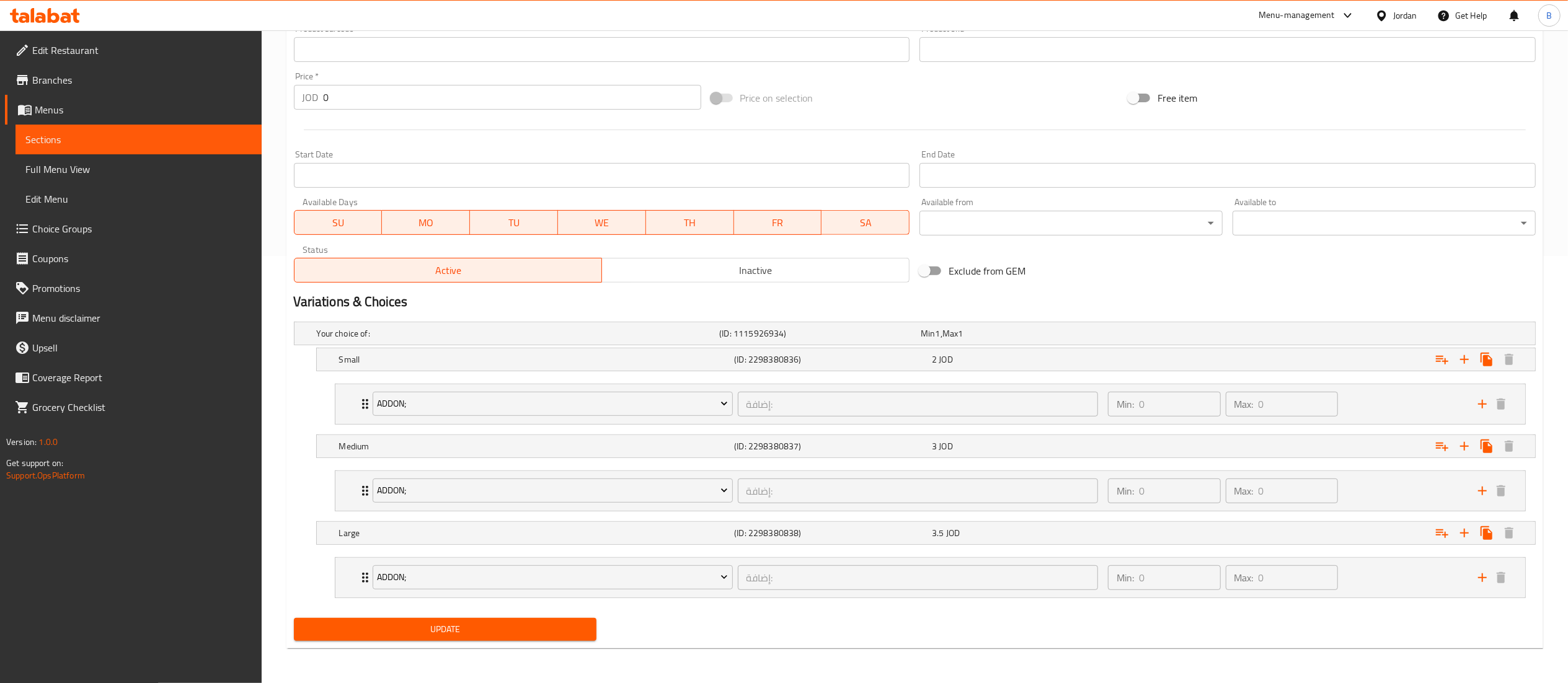
click at [550, 634] on span "Update" at bounding box center [445, 629] width 283 height 16
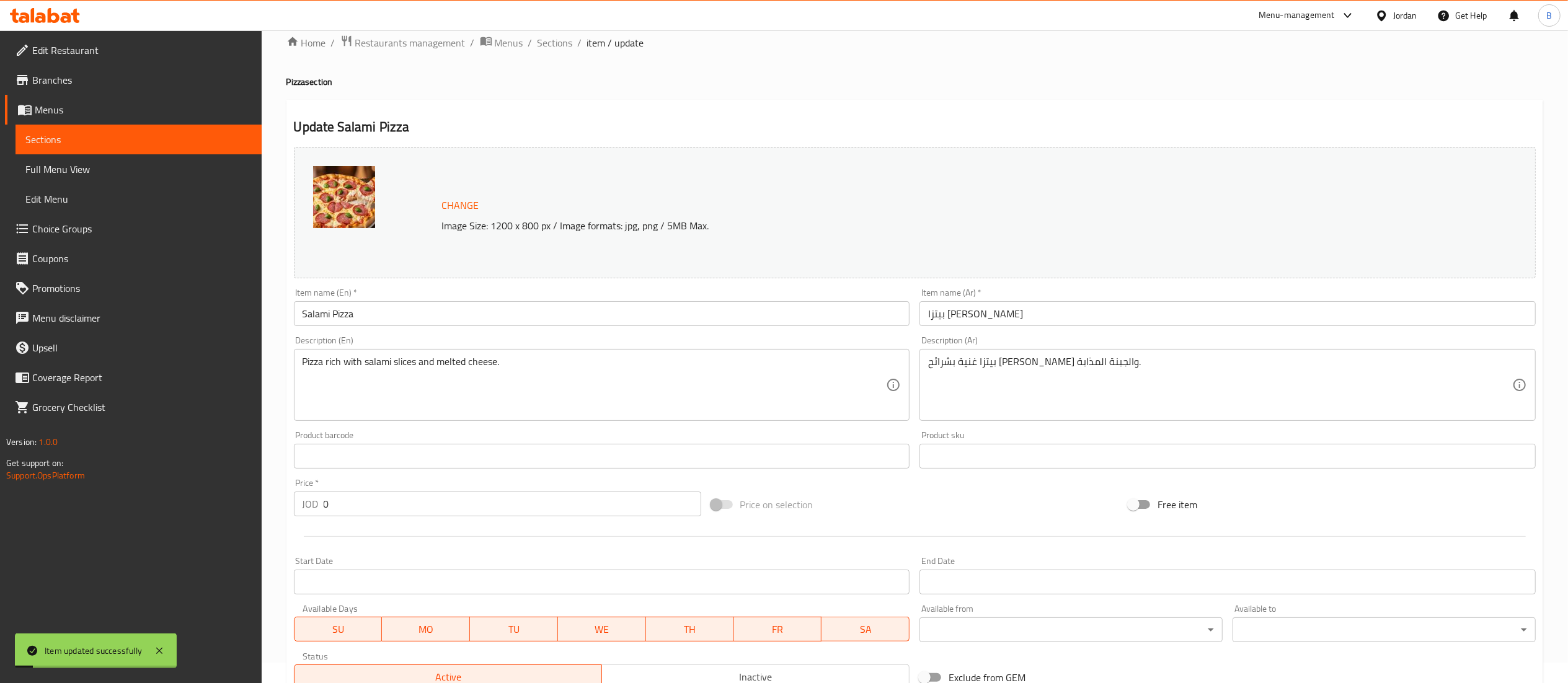
scroll to position [0, 0]
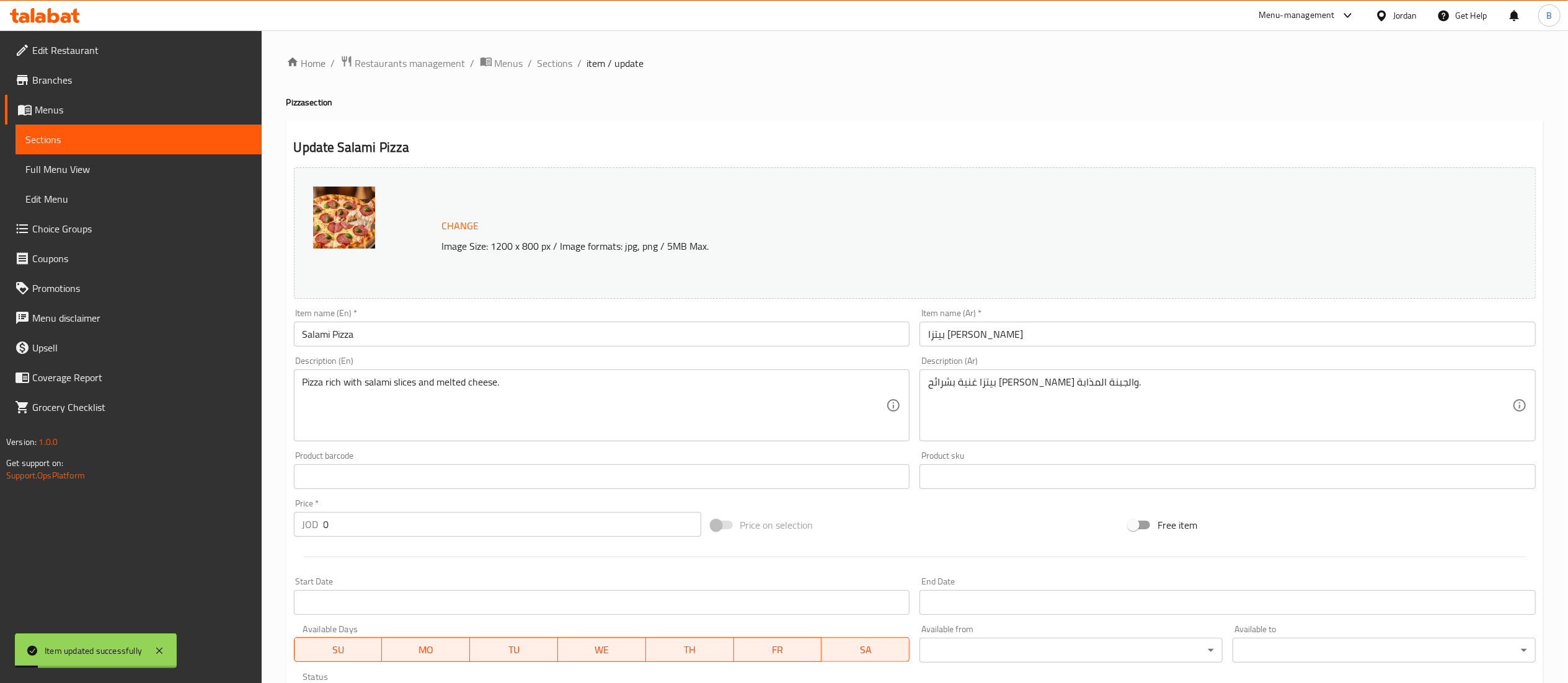
drag, startPoint x: 564, startPoint y: 66, endPoint x: 600, endPoint y: 91, distance: 43.8
click at [563, 66] on span "Sections" at bounding box center [555, 63] width 36 height 15
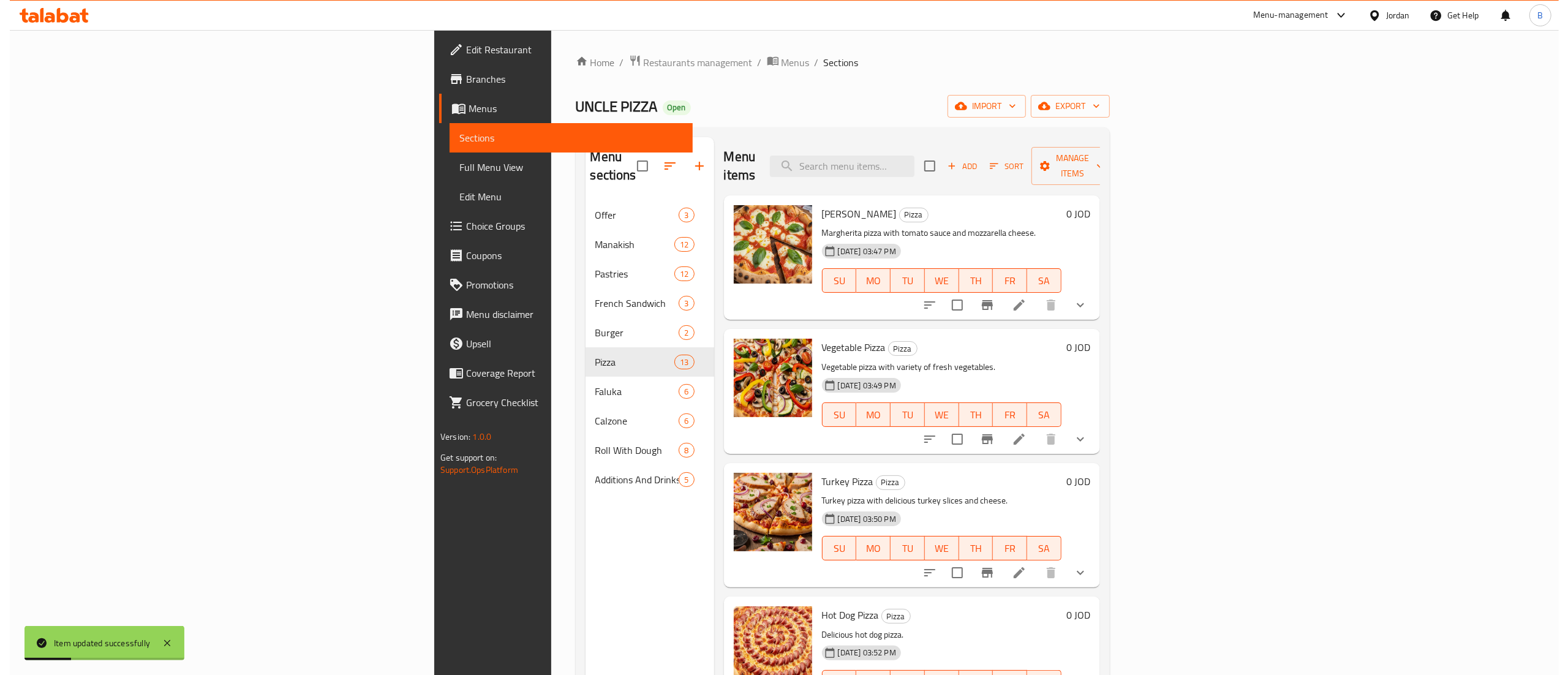
scroll to position [123, 0]
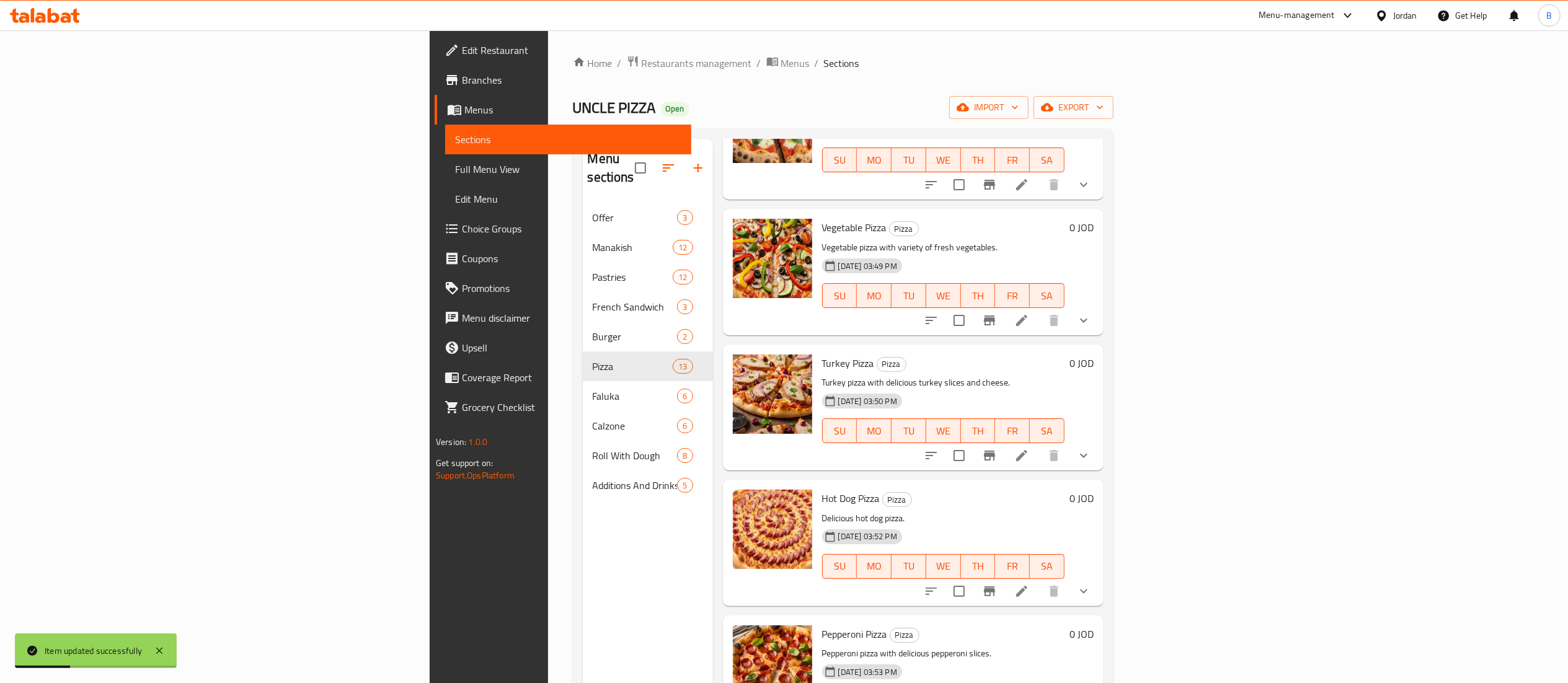
click at [1029, 584] on icon at bounding box center [1021, 591] width 15 height 15
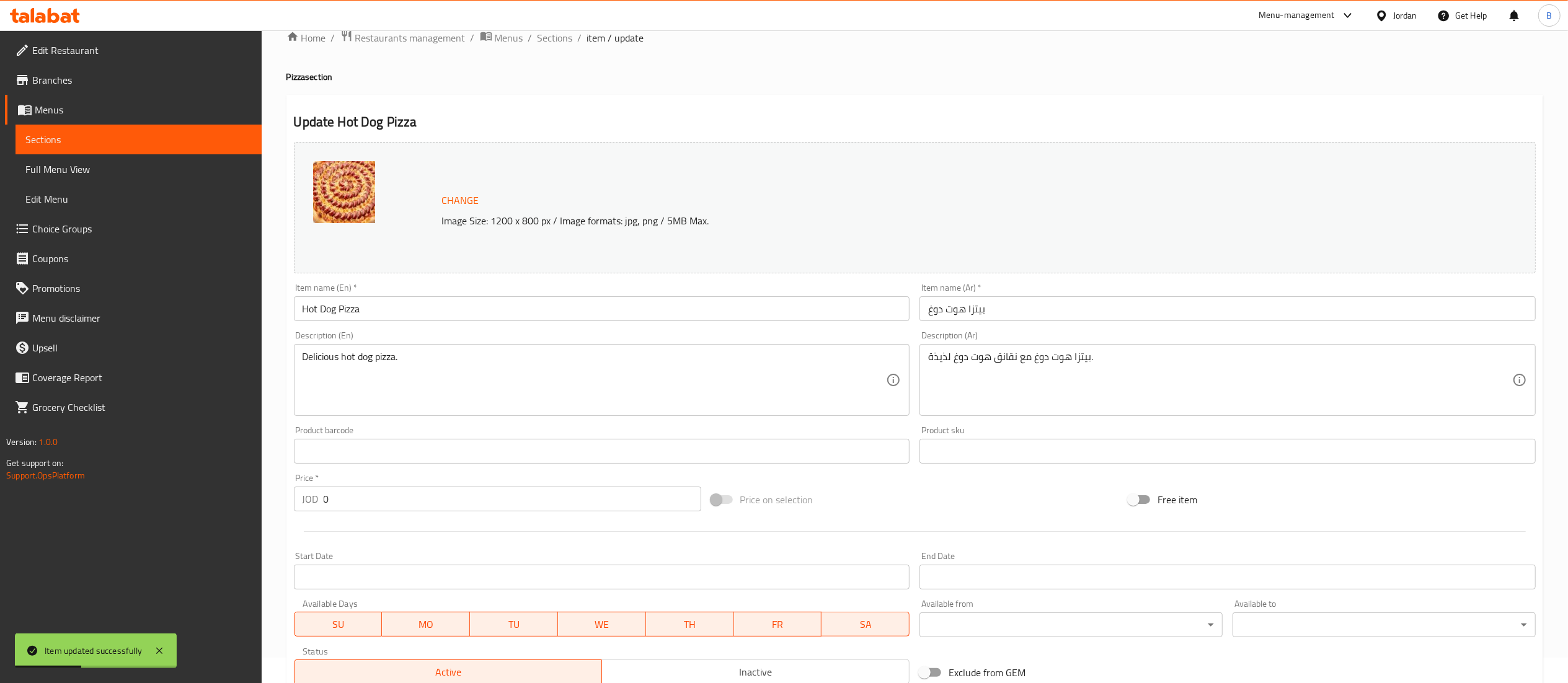
scroll to position [372, 0]
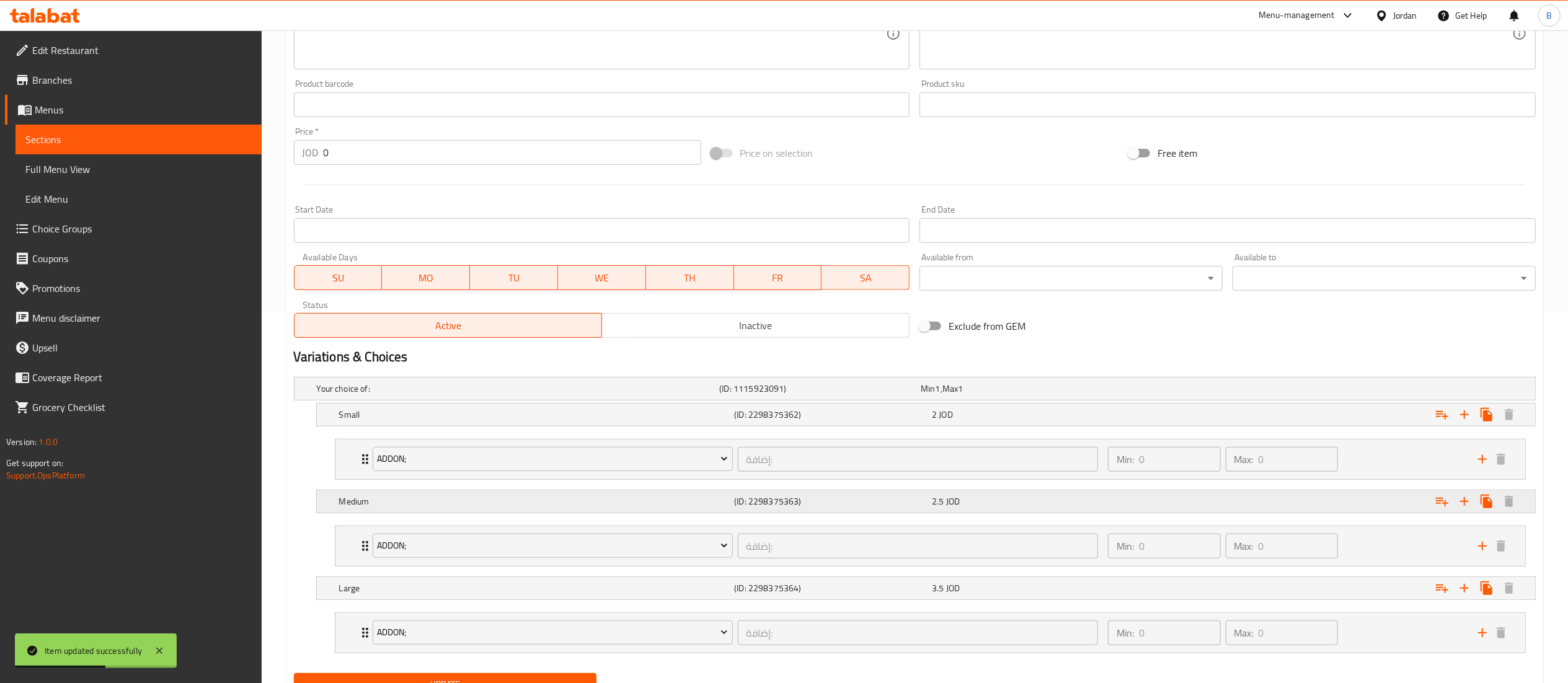
click at [929, 510] on div "2.5 JOD" at bounding box center [1028, 502] width 198 height 17
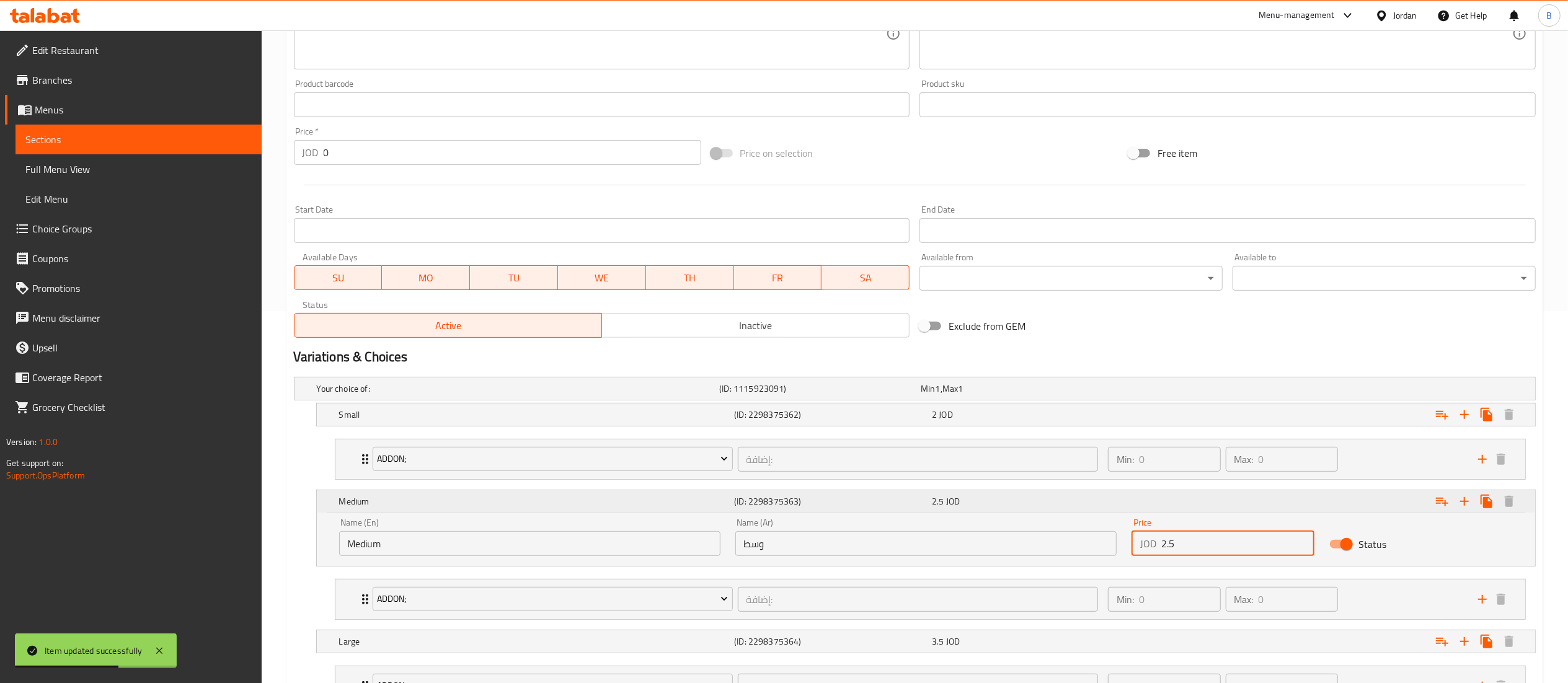
drag, startPoint x: 1193, startPoint y: 540, endPoint x: 914, endPoint y: 502, distance: 281.6
click at [1013, 508] on div "Medium (ID: 2298375363) 2.5 JOD Name (En) Medium Name (En) Name (Ar) وسط Name (…" at bounding box center [926, 528] width 1218 height 76
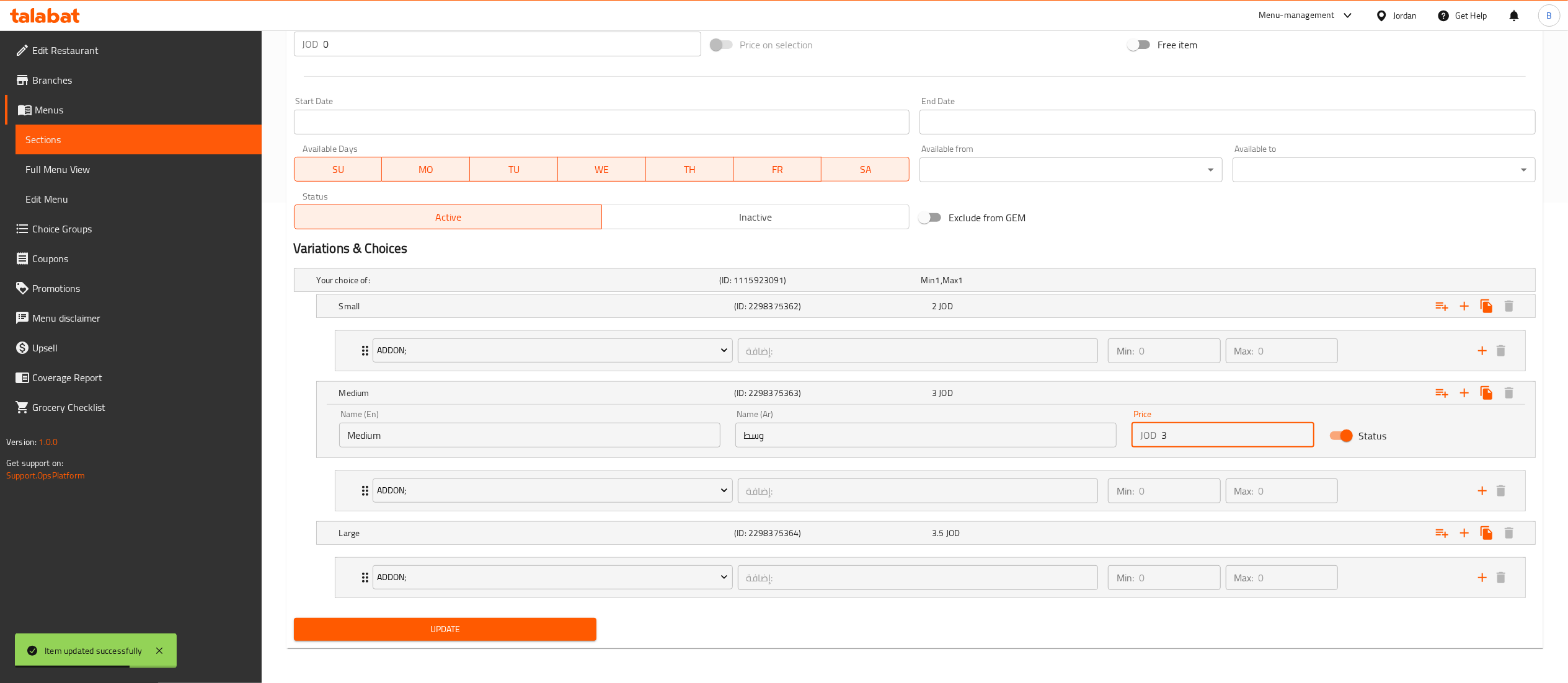
type input "3"
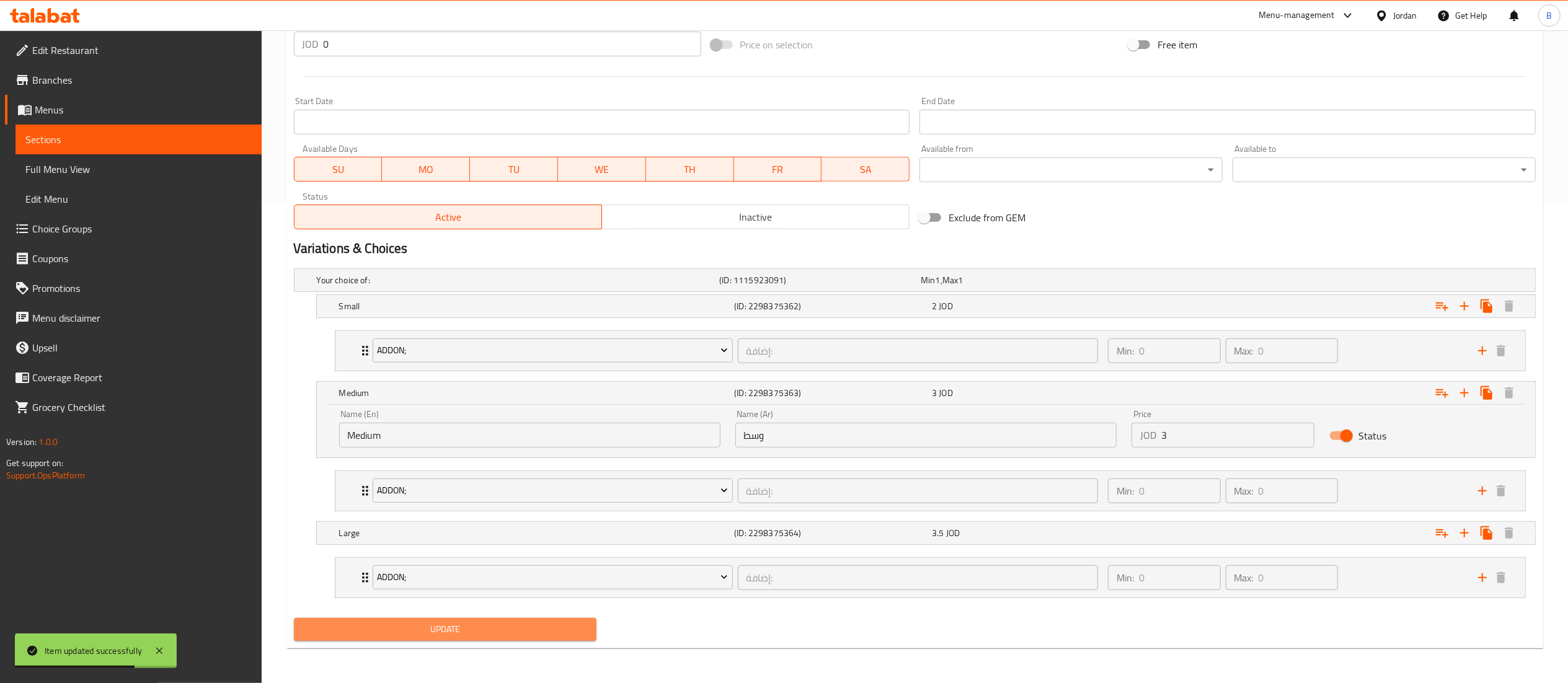
click at [509, 627] on span "Update" at bounding box center [445, 629] width 283 height 16
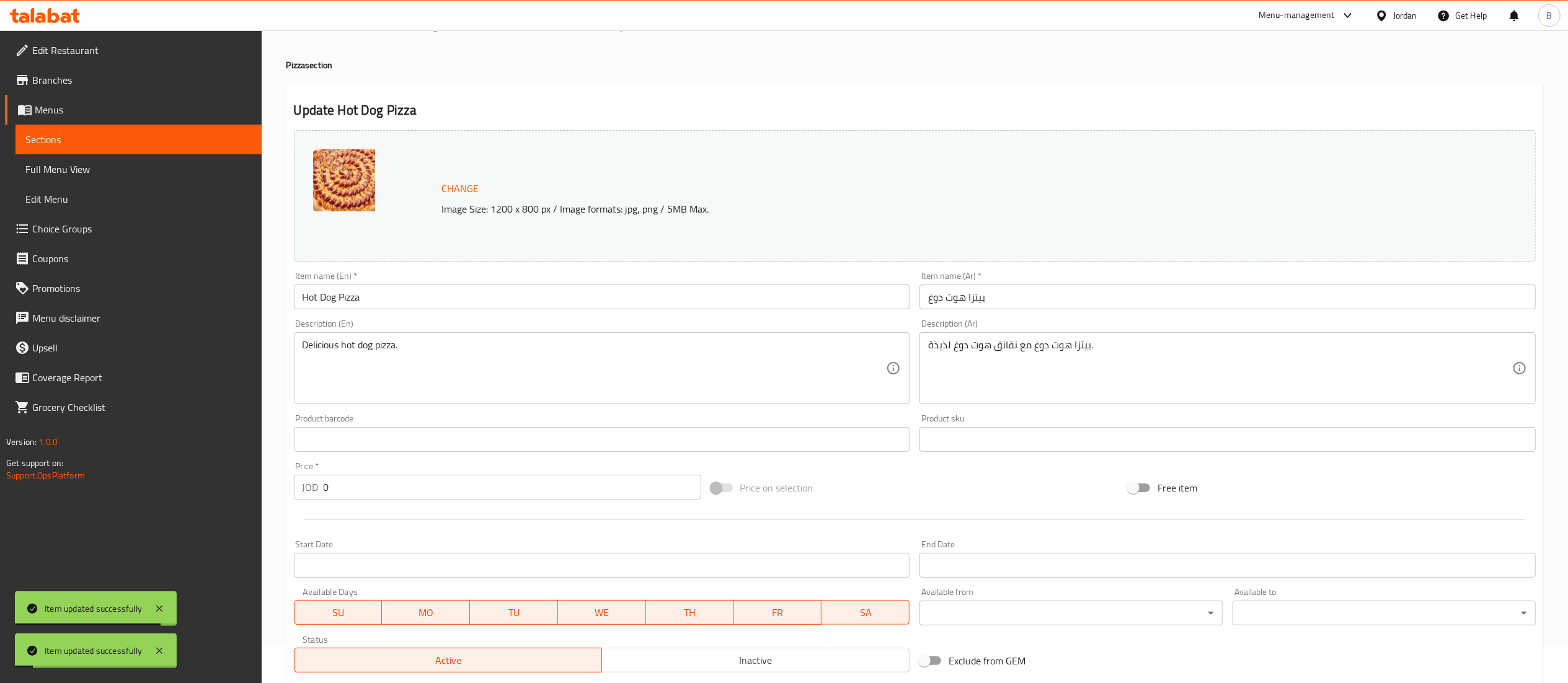
scroll to position [0, 0]
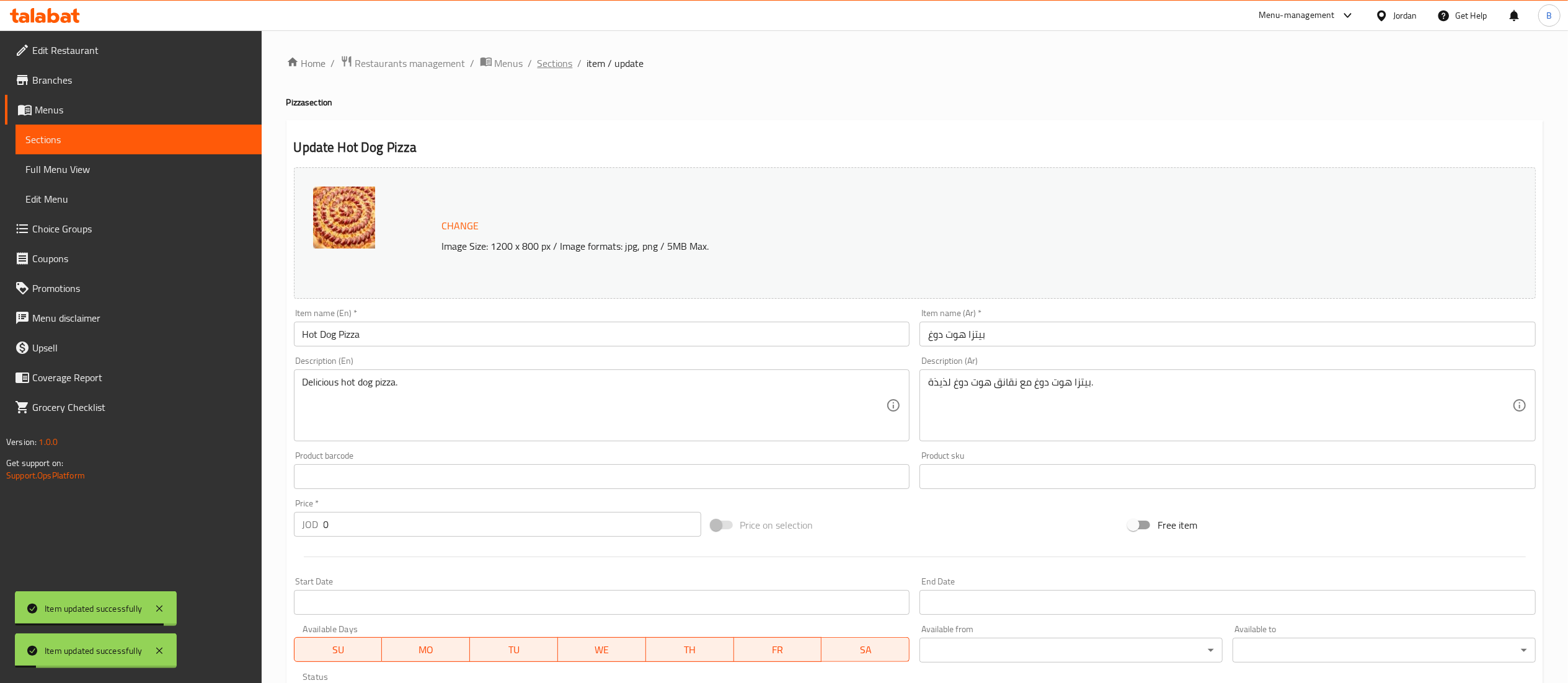
click at [564, 56] on span "Sections" at bounding box center [555, 63] width 36 height 15
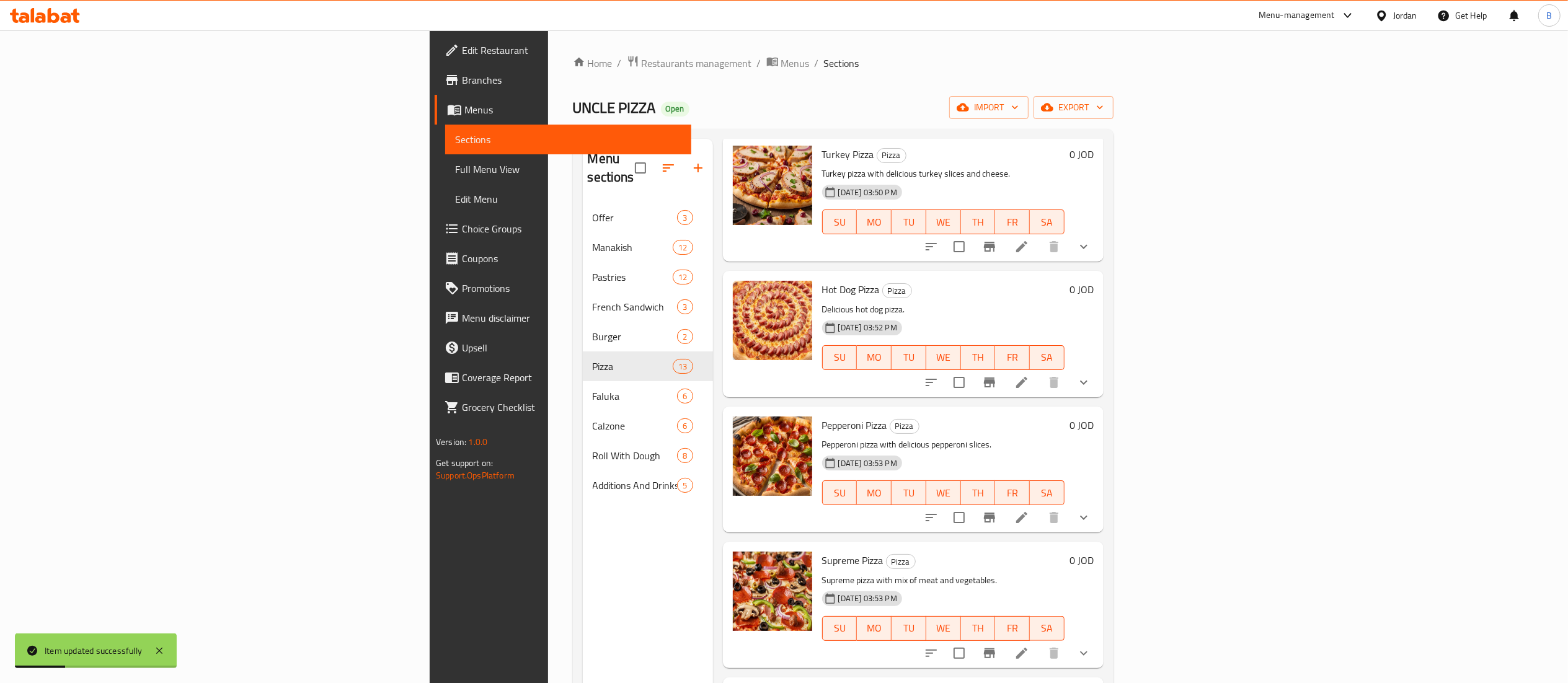
scroll to position [372, 0]
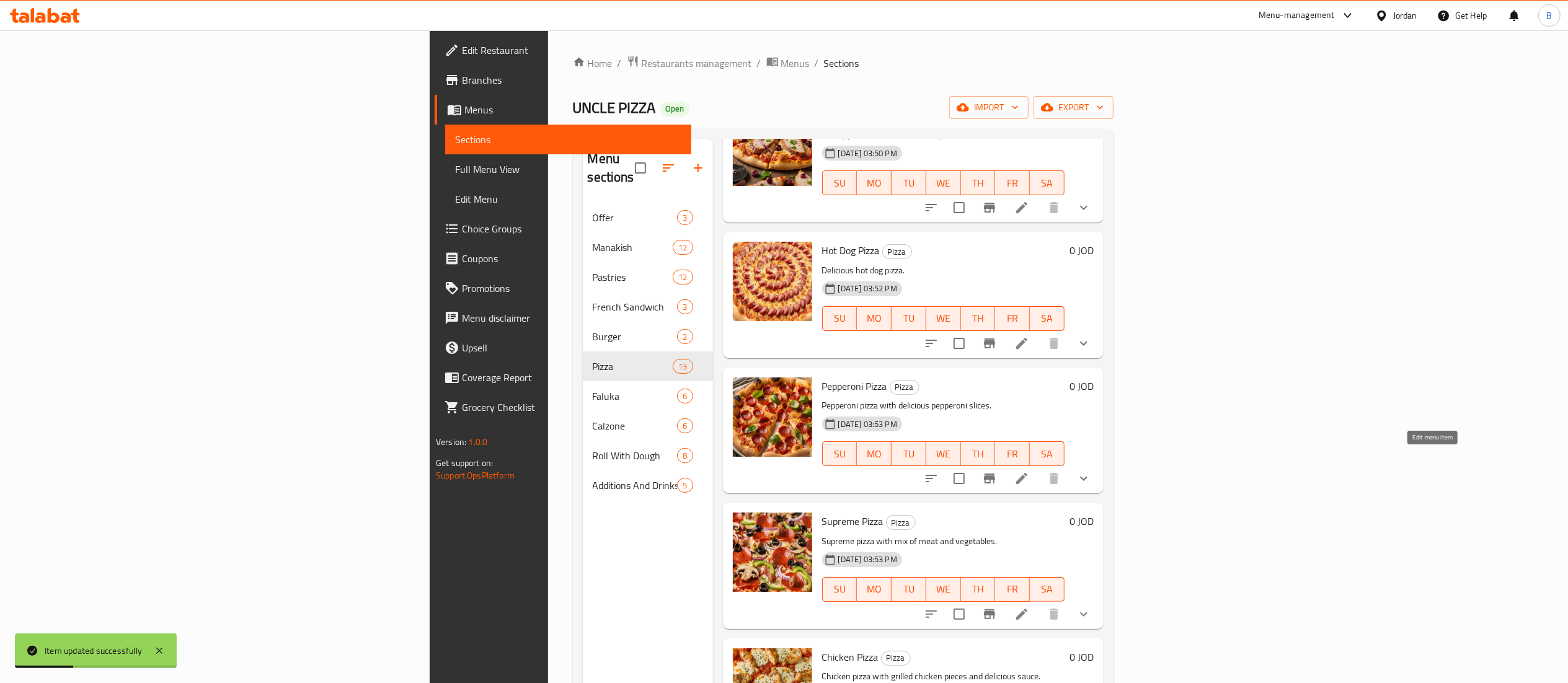
click at [1039, 467] on li at bounding box center [1021, 478] width 35 height 22
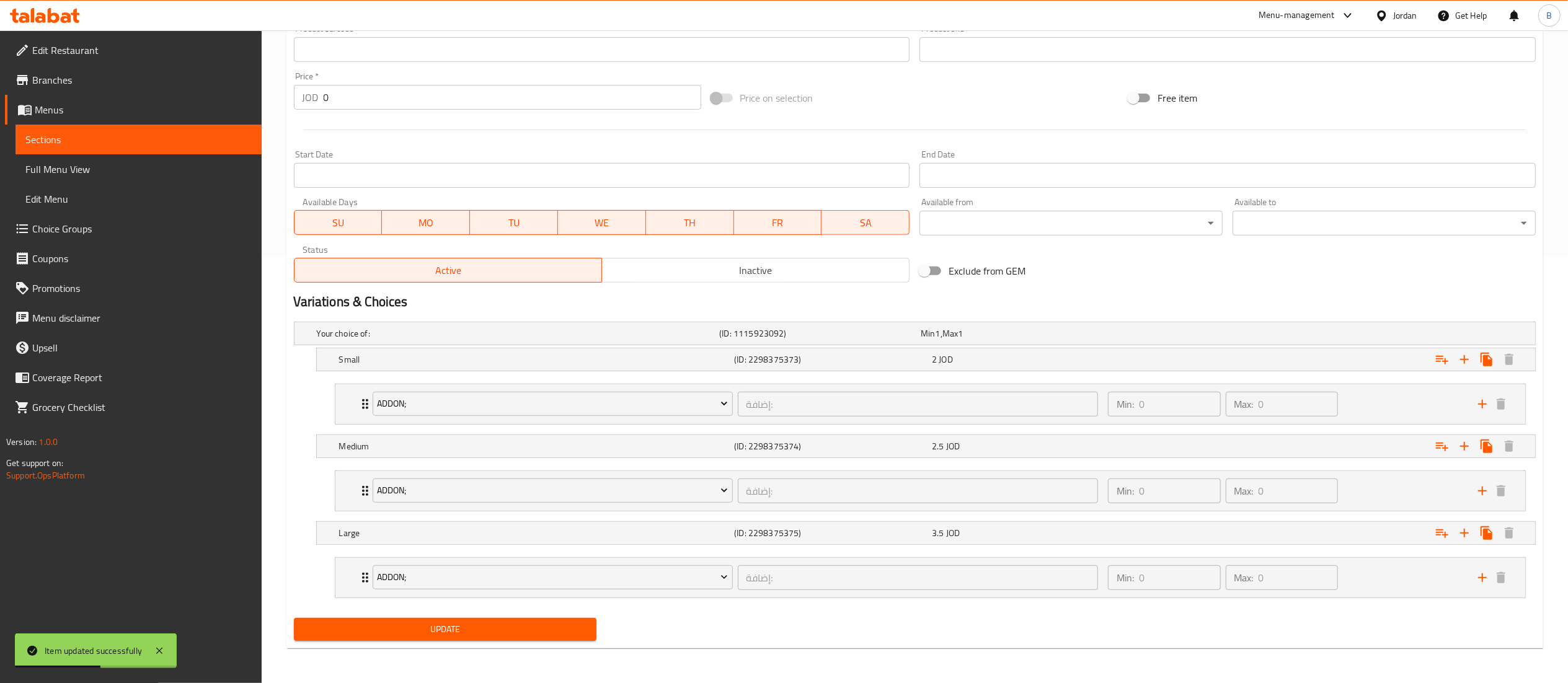
scroll to position [430, 0]
click at [1036, 450] on div "2.5 JOD" at bounding box center [1028, 446] width 193 height 12
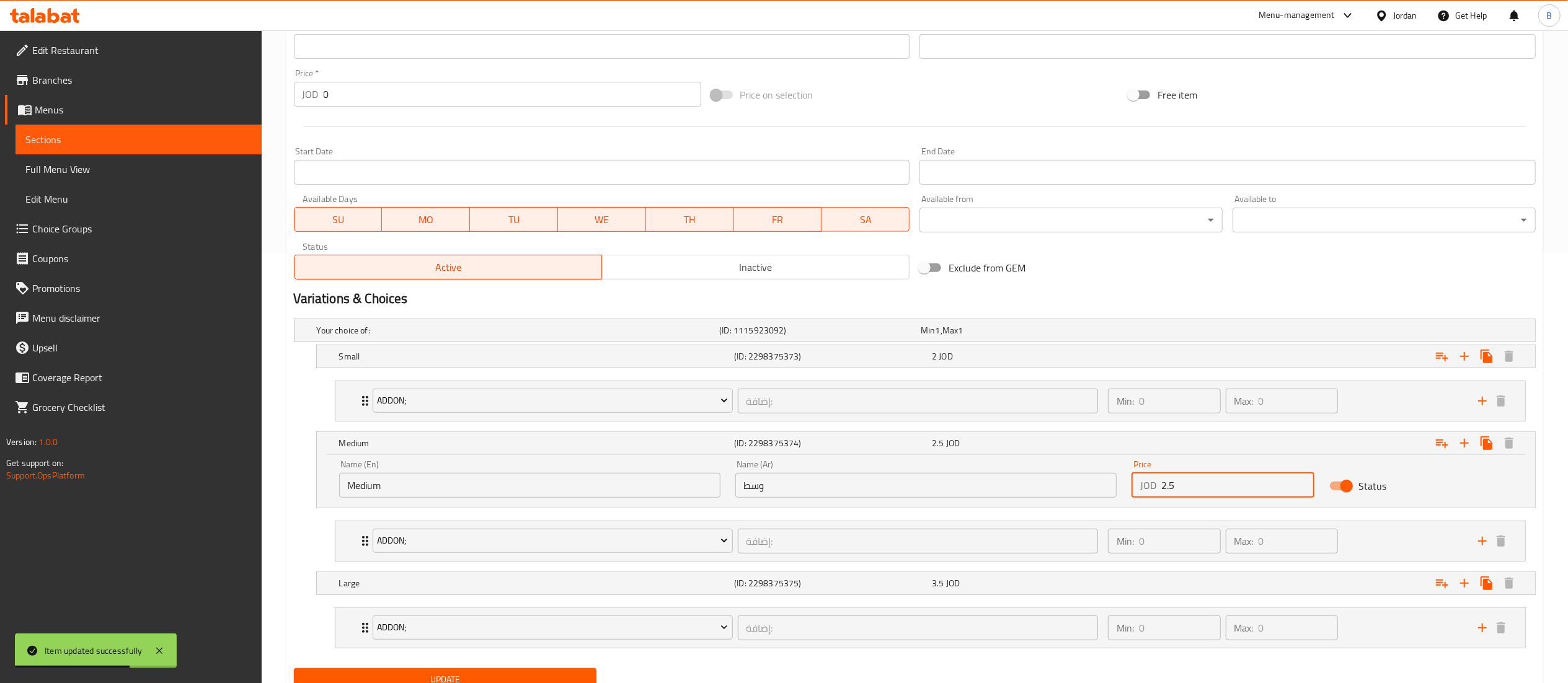
drag, startPoint x: 1157, startPoint y: 488, endPoint x: 925, endPoint y: 483, distance: 232.1
click at [1072, 483] on div "Name (En) Medium Name (En) Name (Ar) وسط Name (Ar) Price JOD 2.5 Price Status" at bounding box center [926, 479] width 1188 height 53
type input "3"
click at [561, 678] on span "Update" at bounding box center [445, 680] width 283 height 16
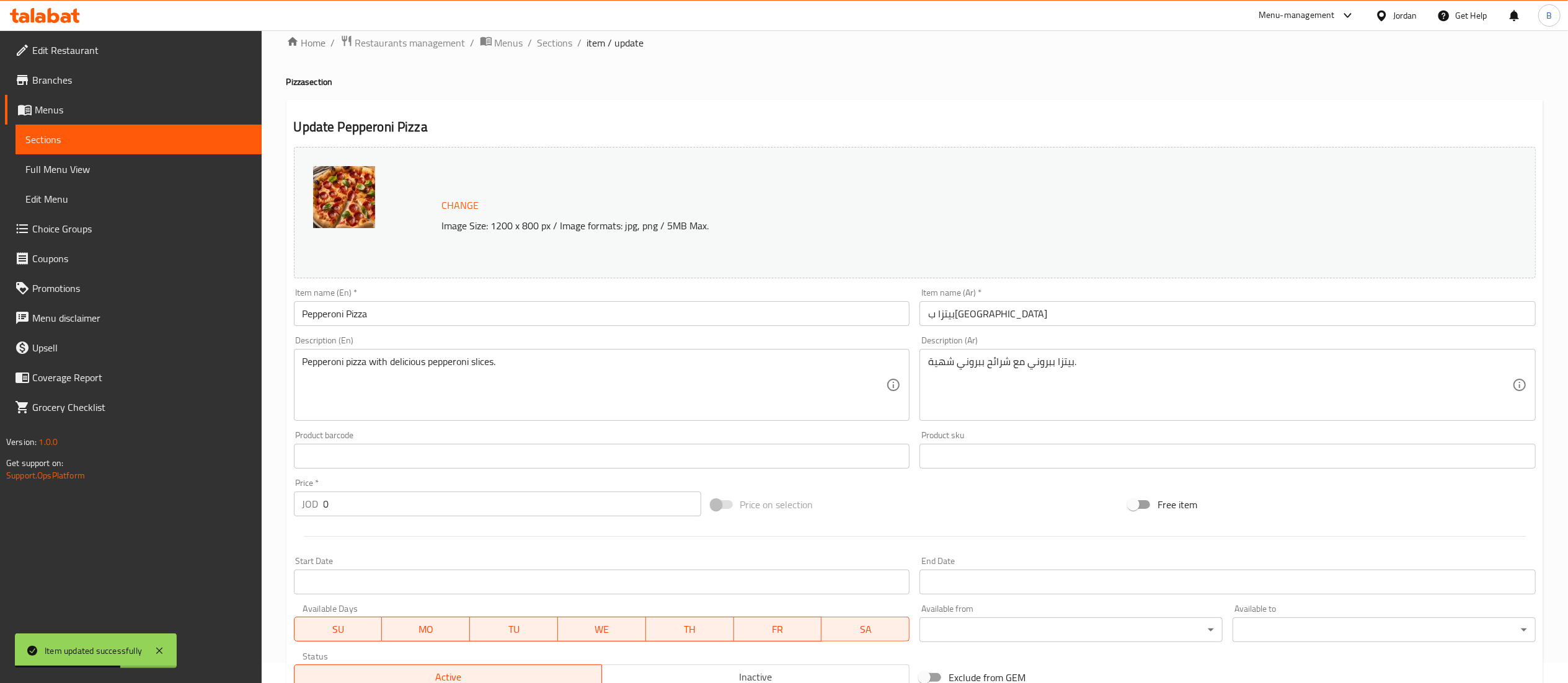
scroll to position [0, 0]
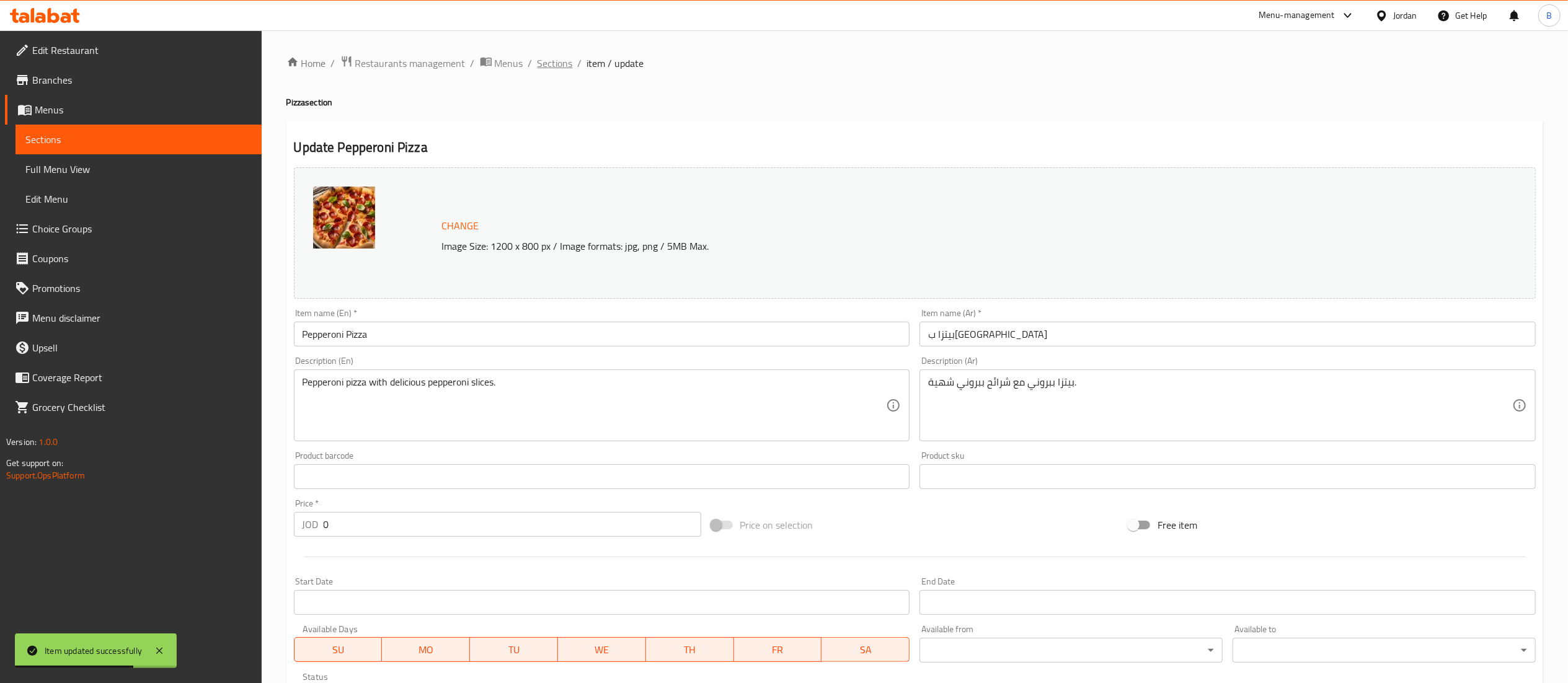
click at [559, 66] on span "Sections" at bounding box center [555, 63] width 36 height 15
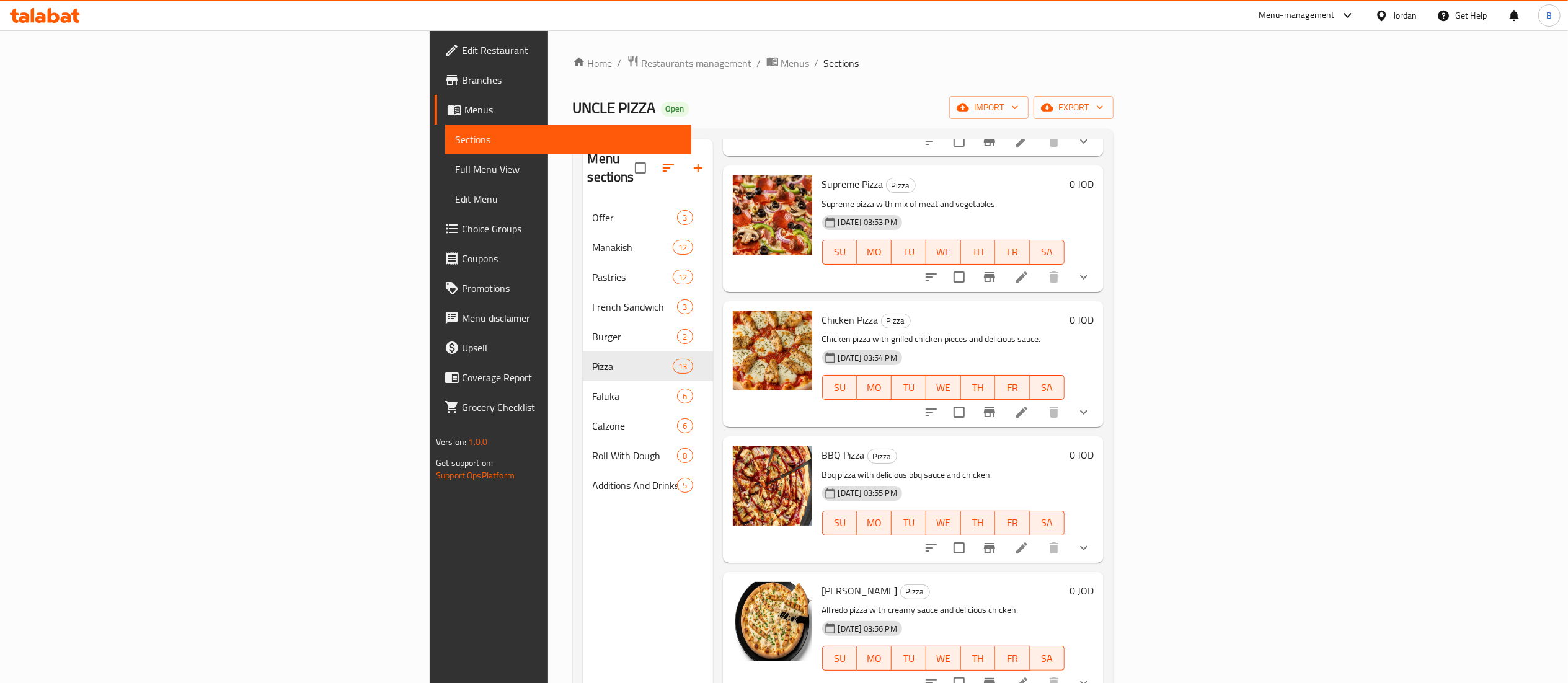
scroll to position [744, 0]
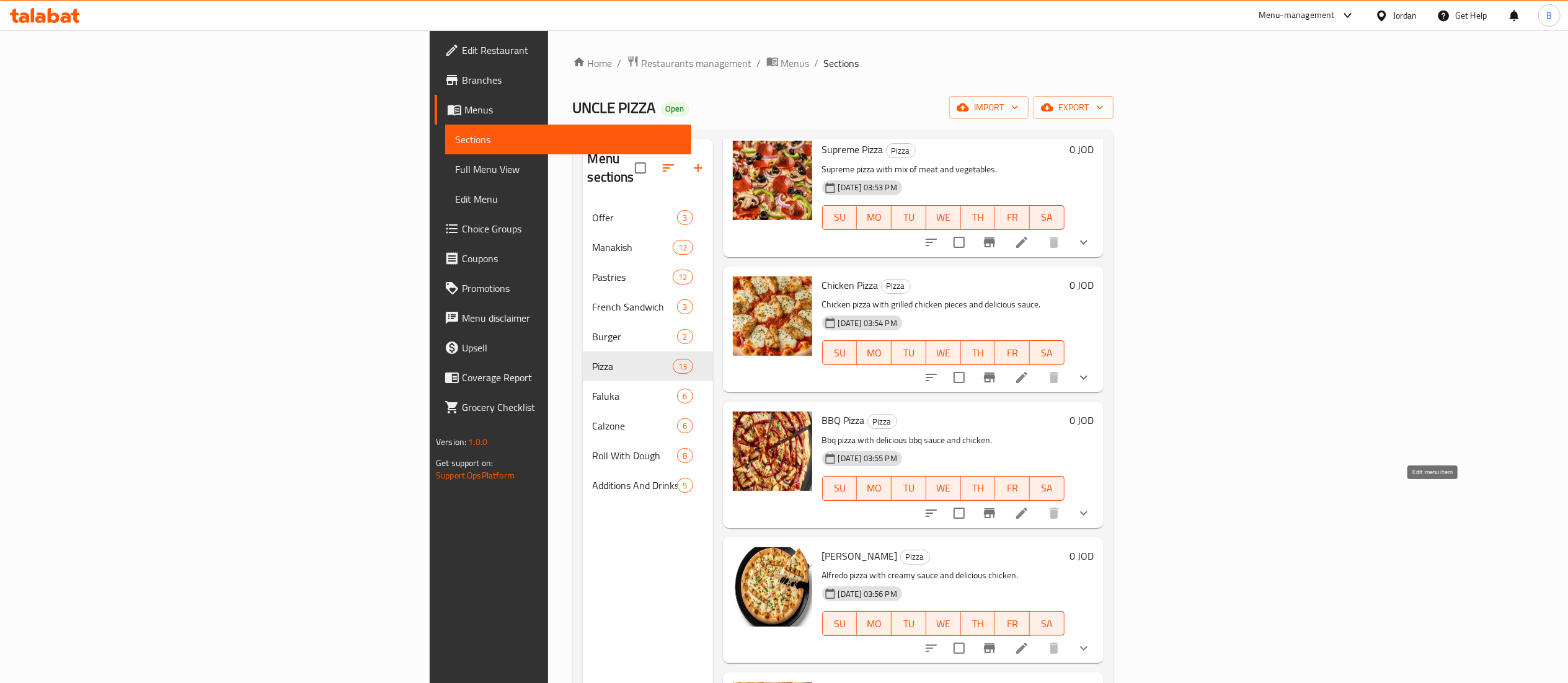
click at [1029, 506] on icon at bounding box center [1021, 513] width 15 height 15
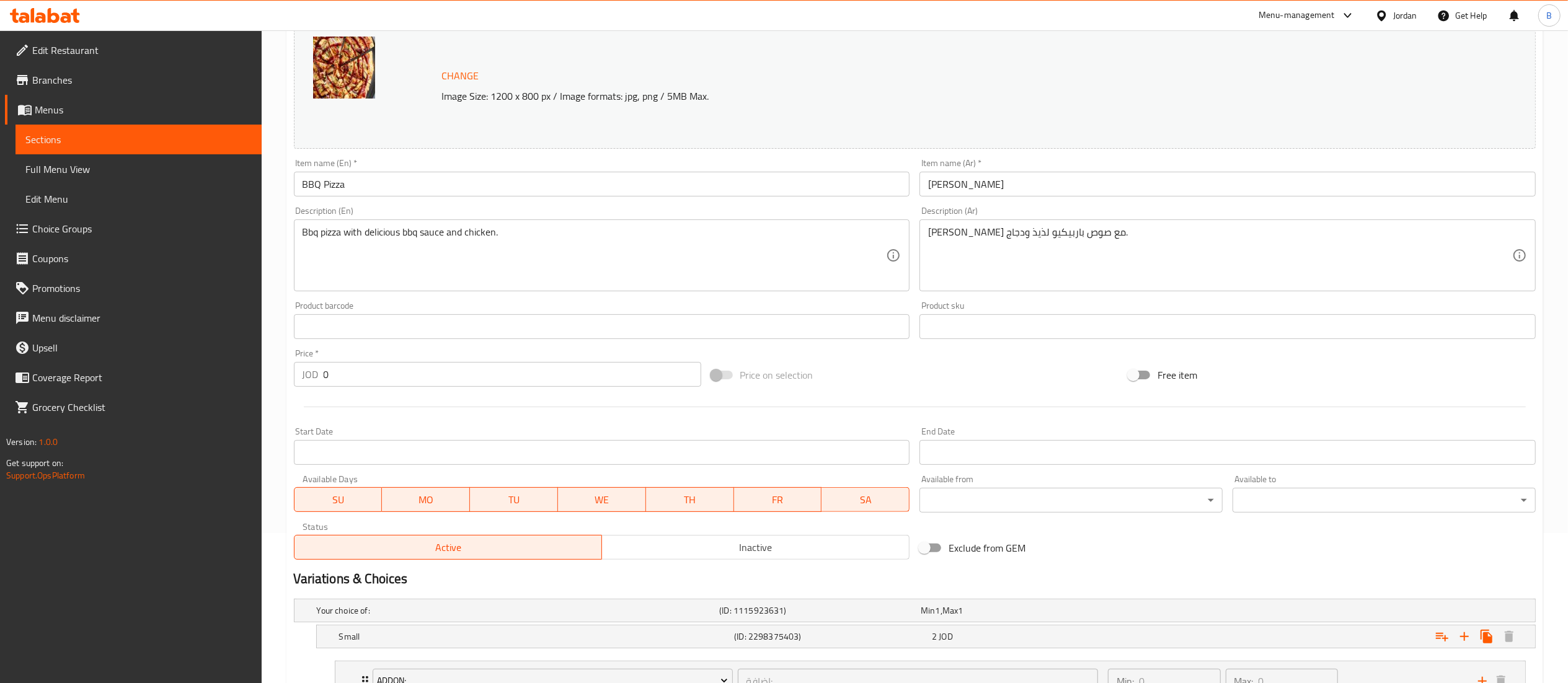
scroll to position [372, 0]
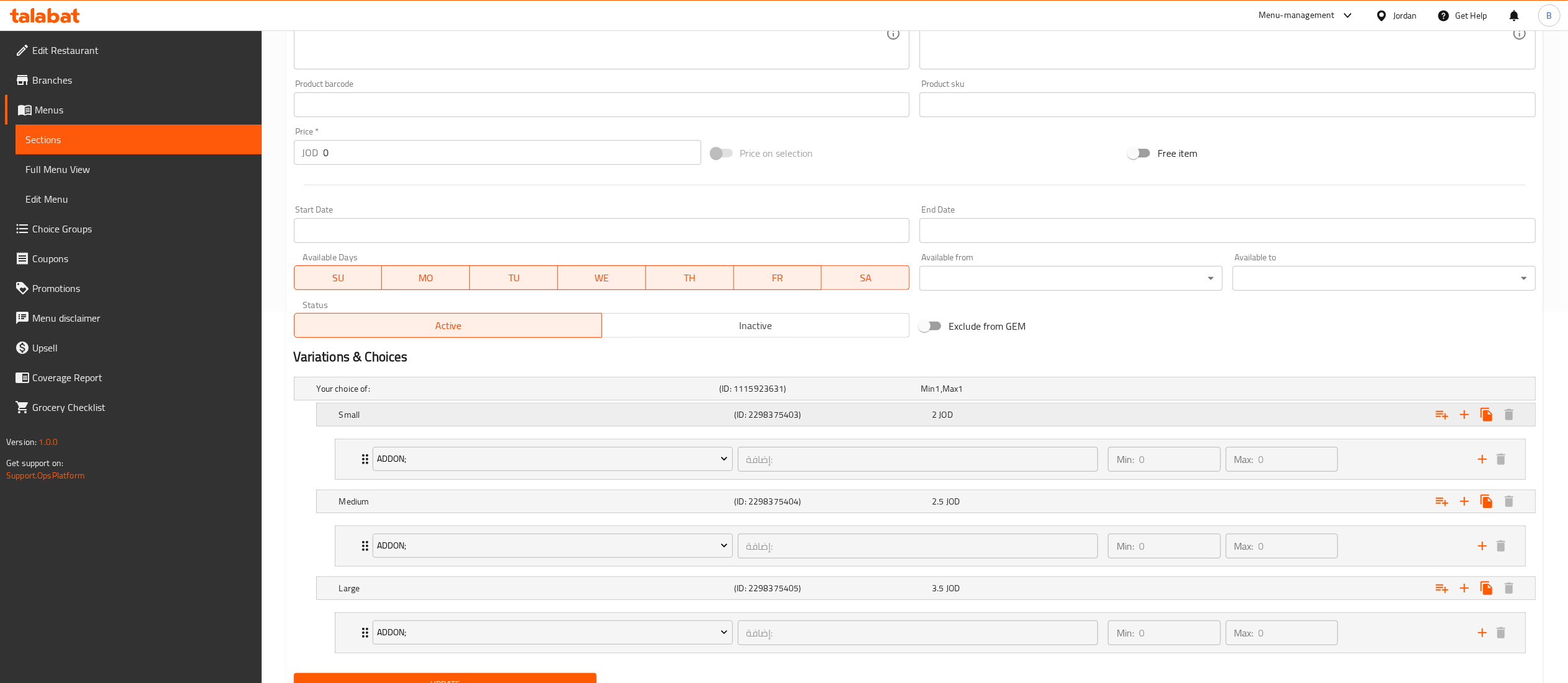
click at [1009, 416] on div "2 JOD" at bounding box center [1028, 414] width 193 height 12
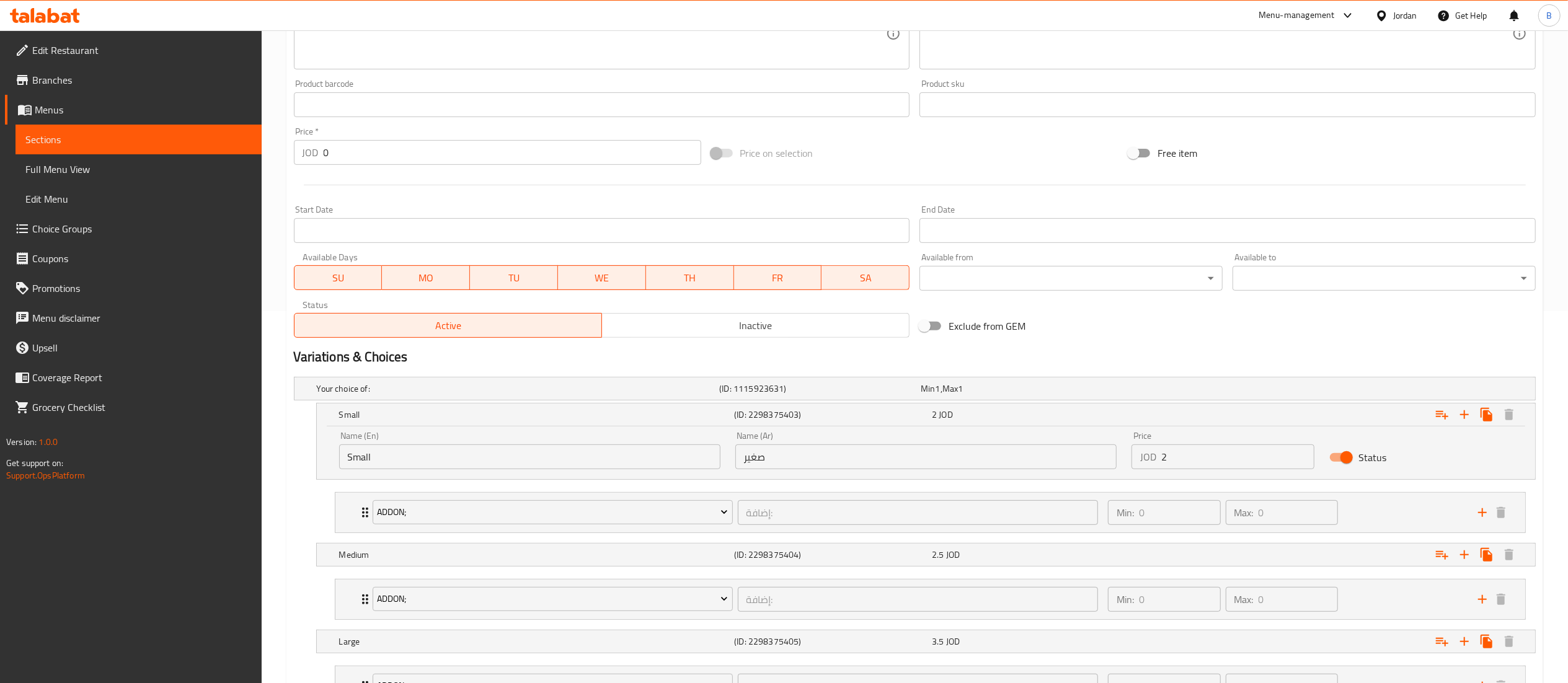
click at [1189, 454] on input "2" at bounding box center [1238, 457] width 153 height 25
type input "2.5"
click at [1034, 558] on div "2.5 JOD" at bounding box center [1028, 555] width 193 height 12
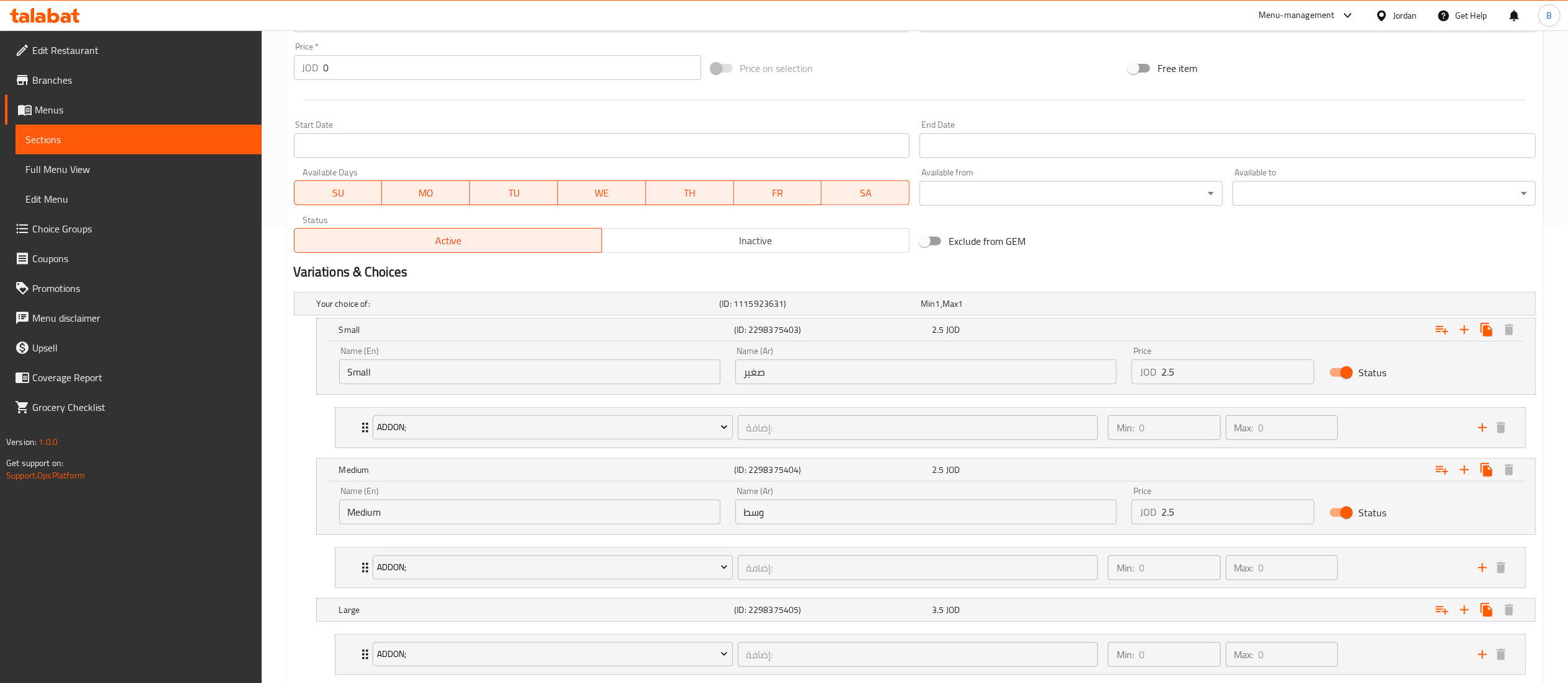
scroll to position [496, 0]
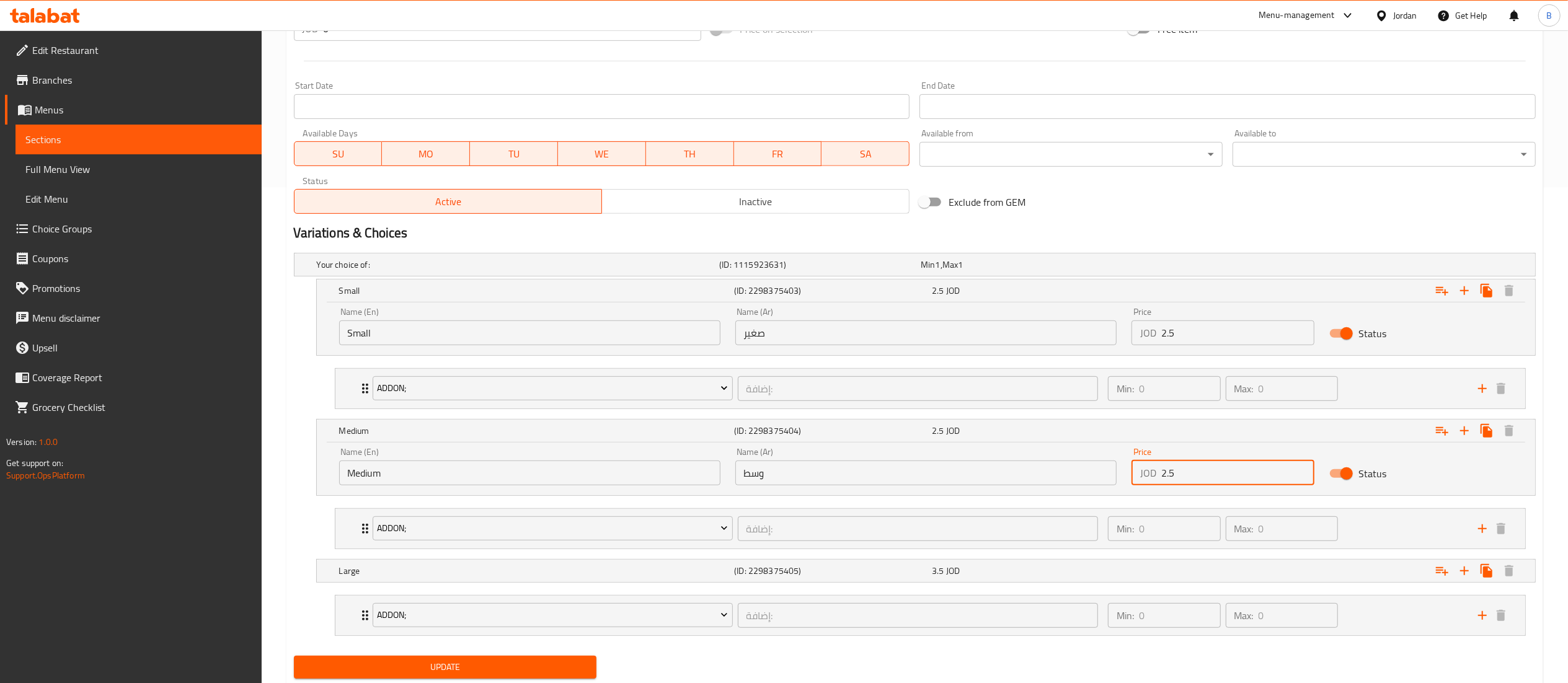
drag, startPoint x: 1177, startPoint y: 475, endPoint x: 960, endPoint y: 480, distance: 217.1
click at [1041, 475] on div "Name (En) Medium Name (En) Name (Ar) وسط Name (Ar) Price JOD 2.5 Price Status" at bounding box center [926, 467] width 1188 height 53
type input "4"
click at [931, 568] on span "3.5" at bounding box center [937, 571] width 12 height 16
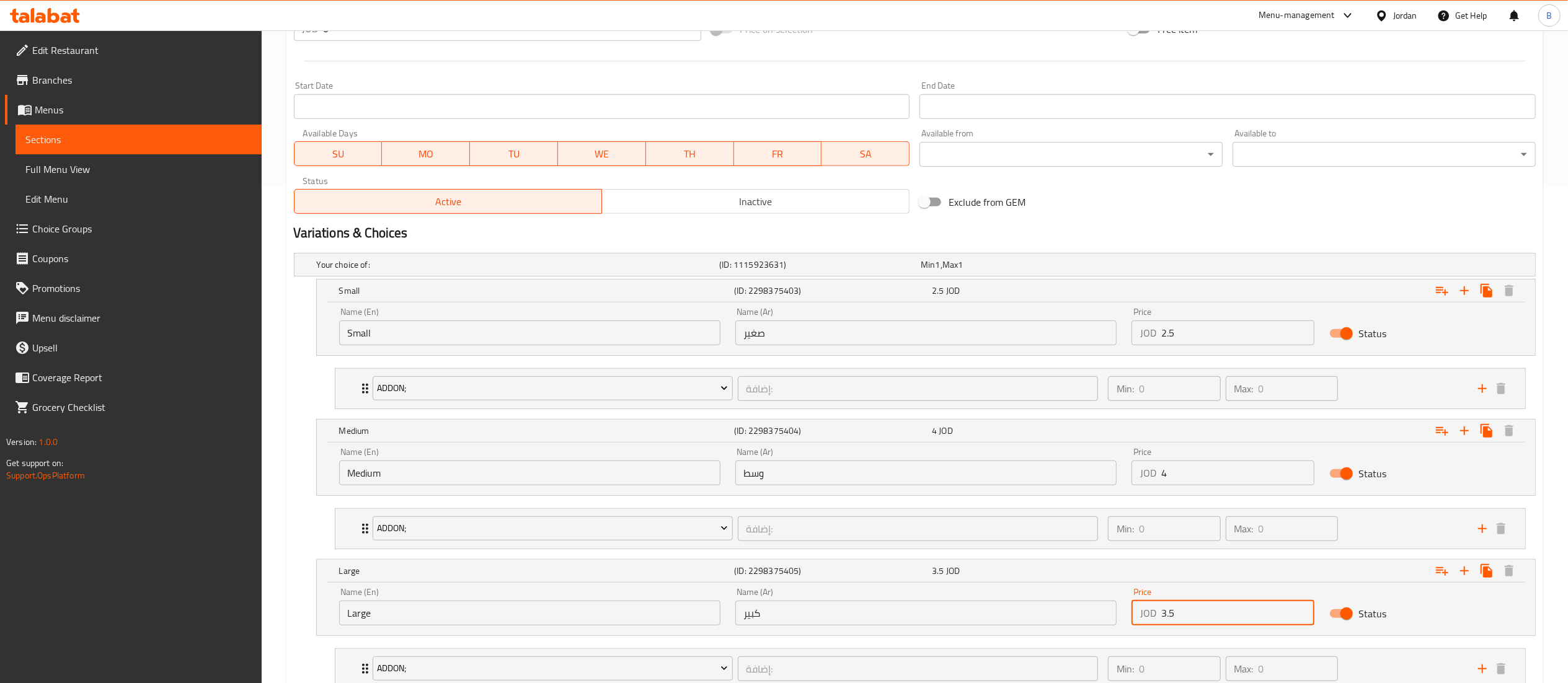
click at [1164, 617] on input "3.5" at bounding box center [1238, 613] width 153 height 25
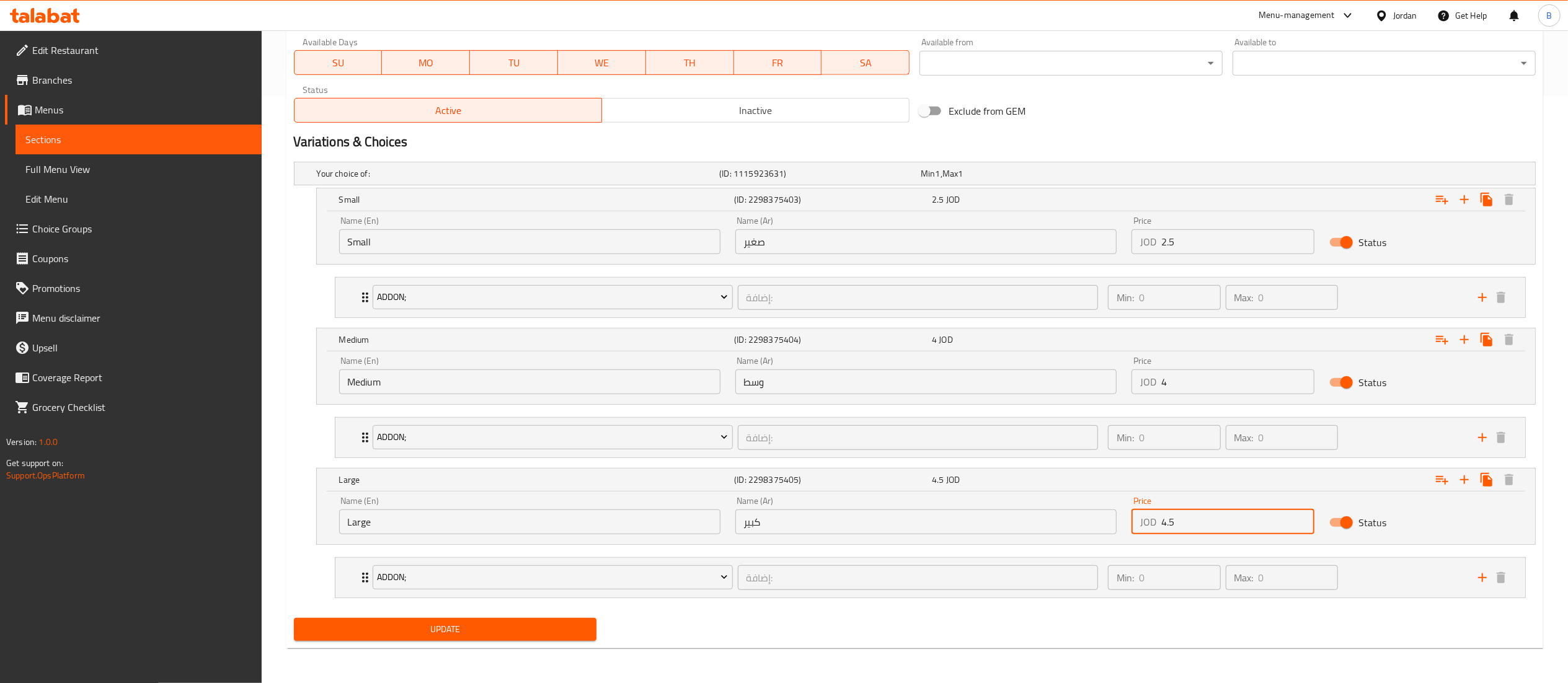
scroll to position [591, 0]
type input "4.5"
click at [507, 632] on span "Update" at bounding box center [445, 629] width 283 height 16
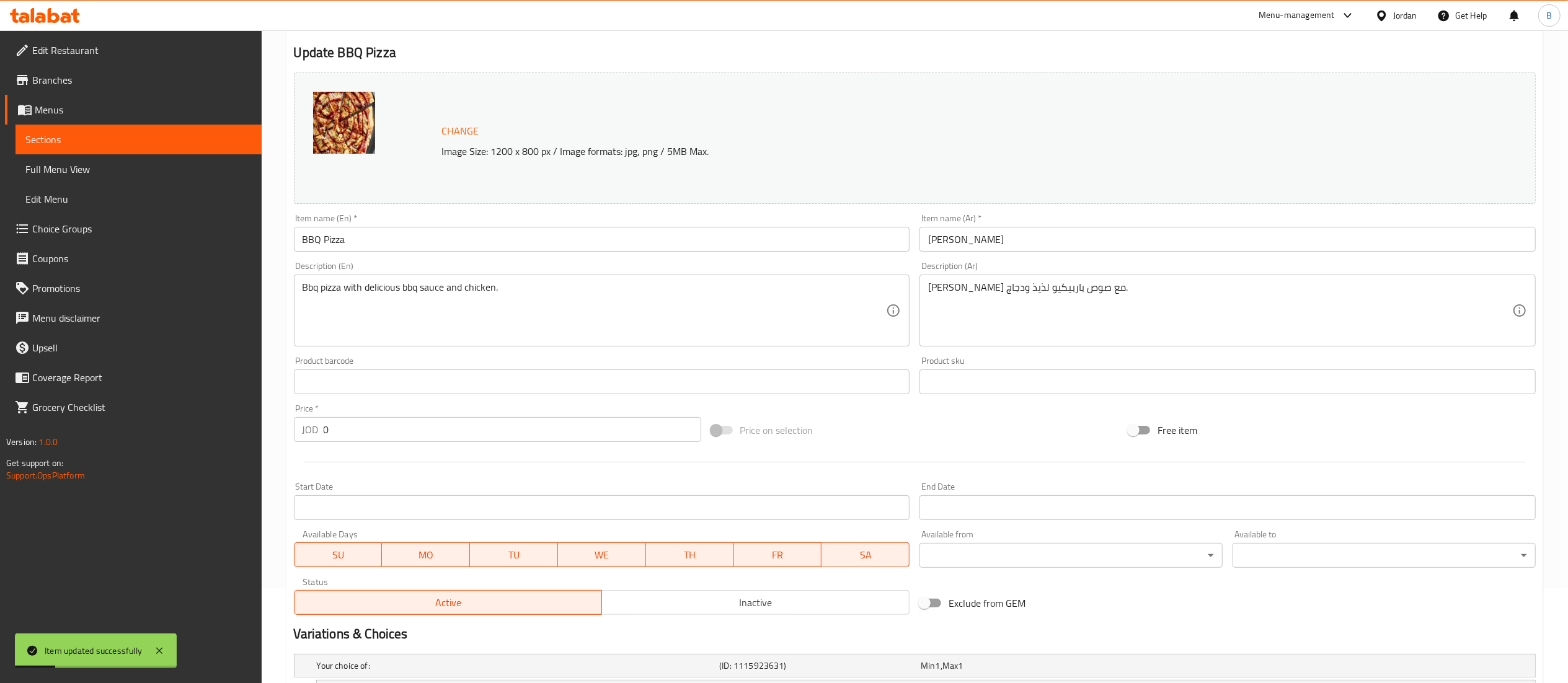
scroll to position [0, 0]
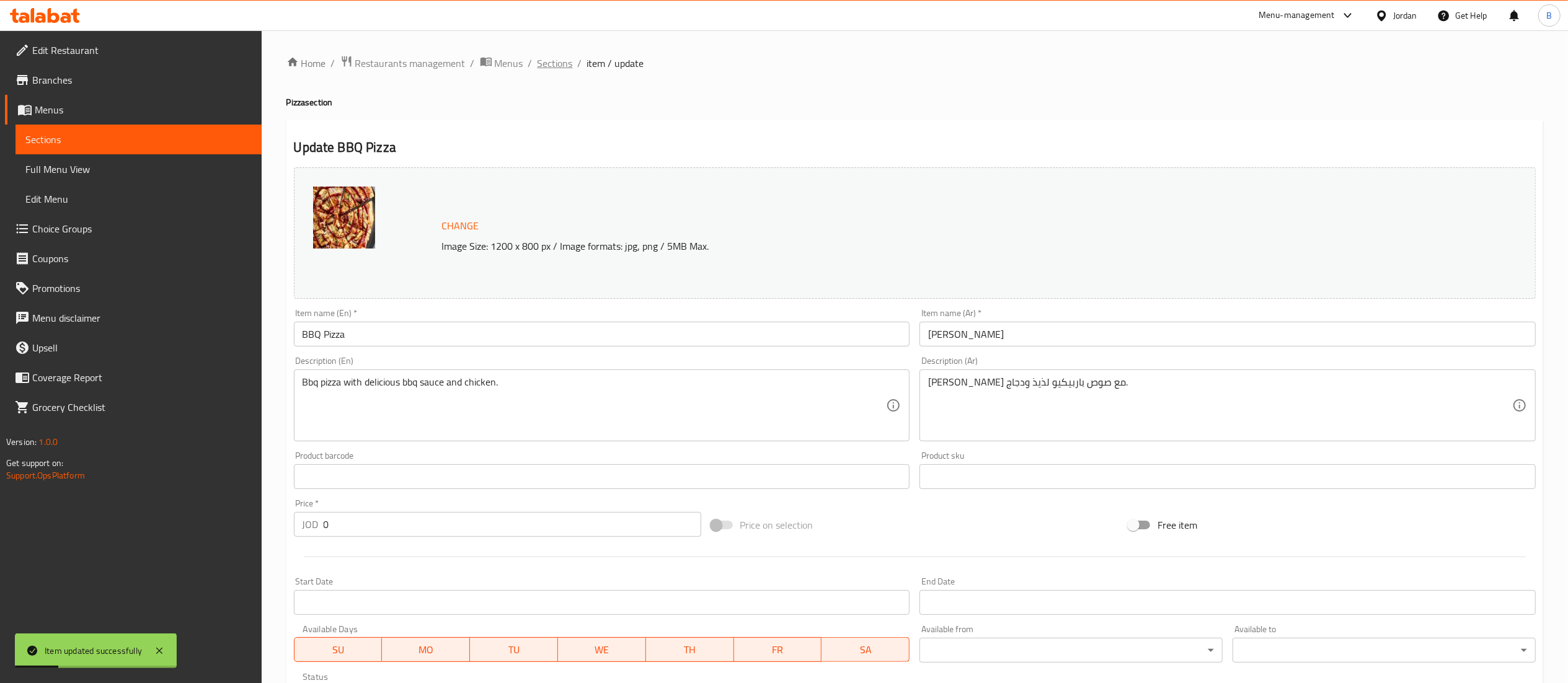
click at [537, 64] on span "Sections" at bounding box center [555, 63] width 36 height 15
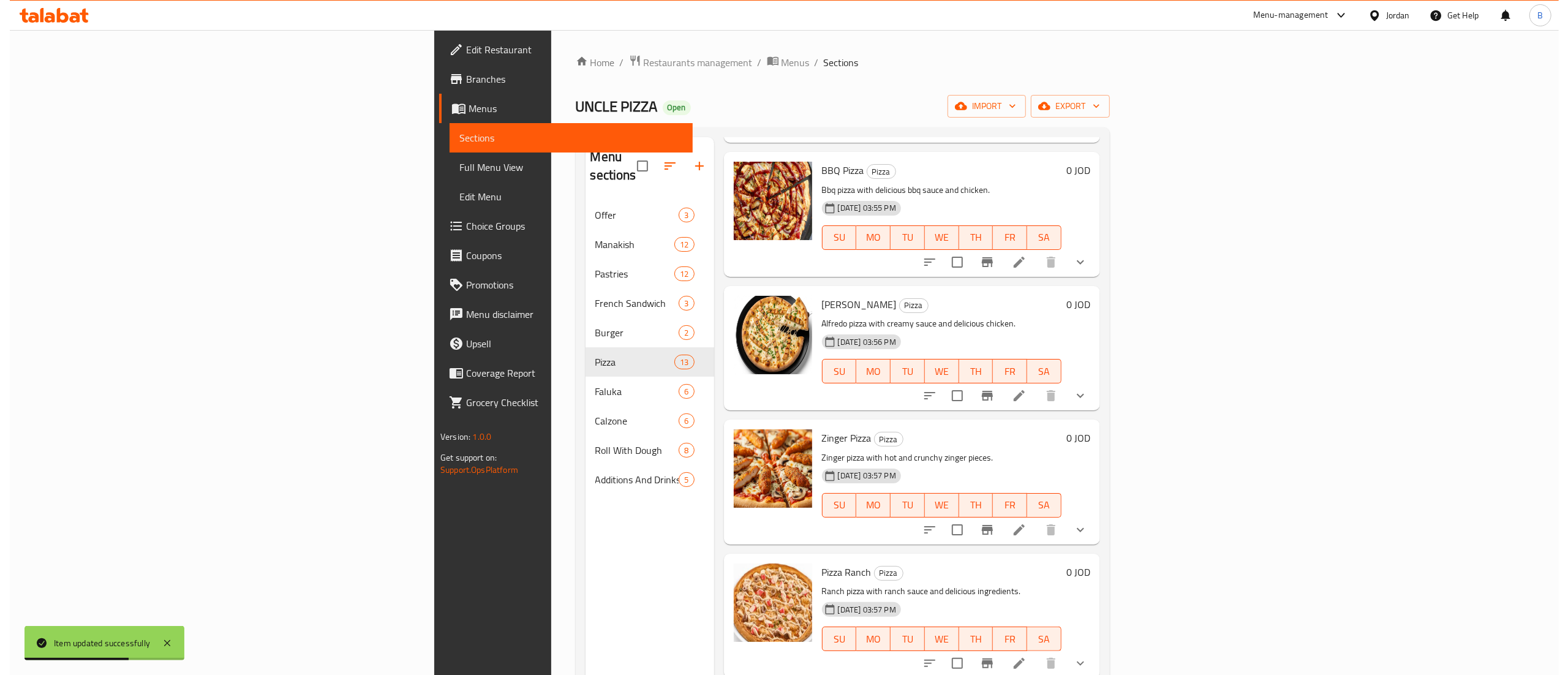
scroll to position [1094, 0]
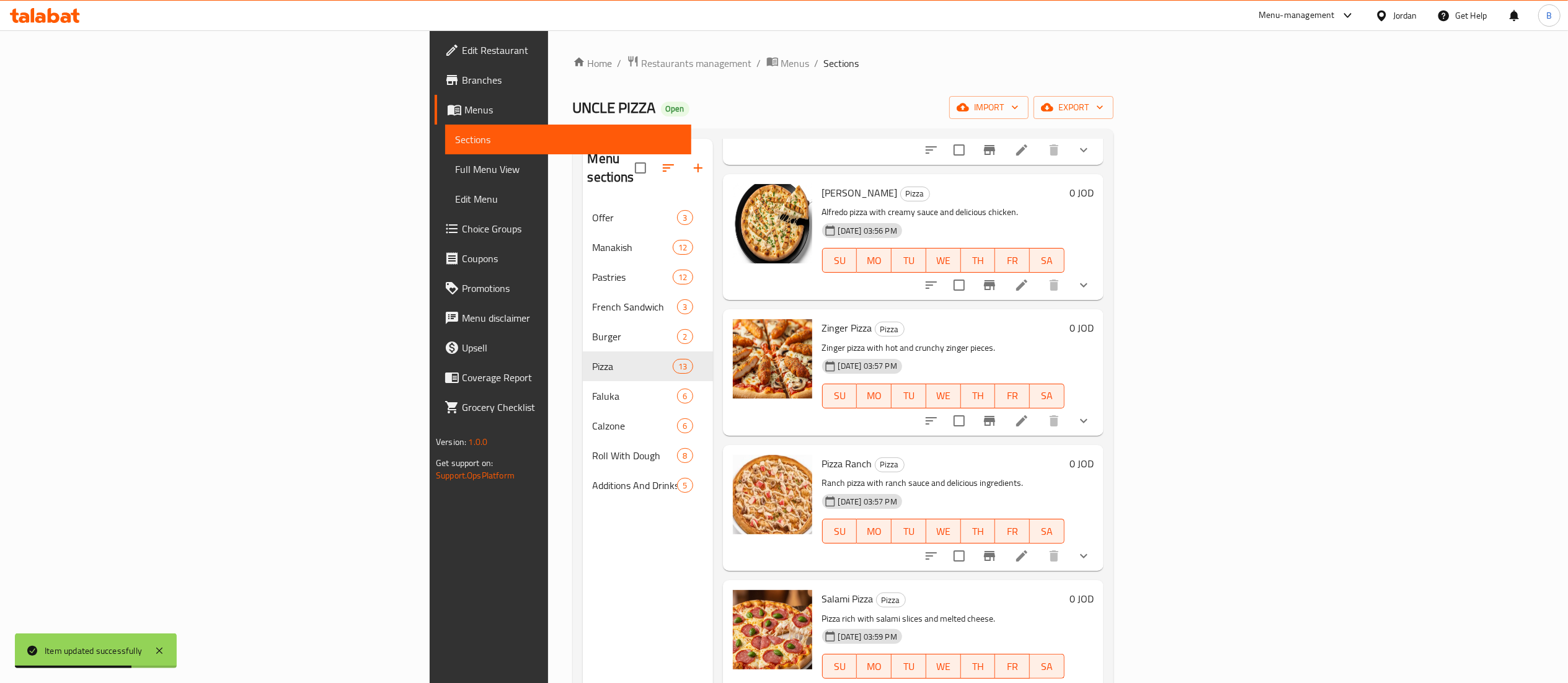
click at [1098, 550] on div at bounding box center [1007, 556] width 182 height 30
click at [1029, 549] on icon at bounding box center [1021, 556] width 15 height 15
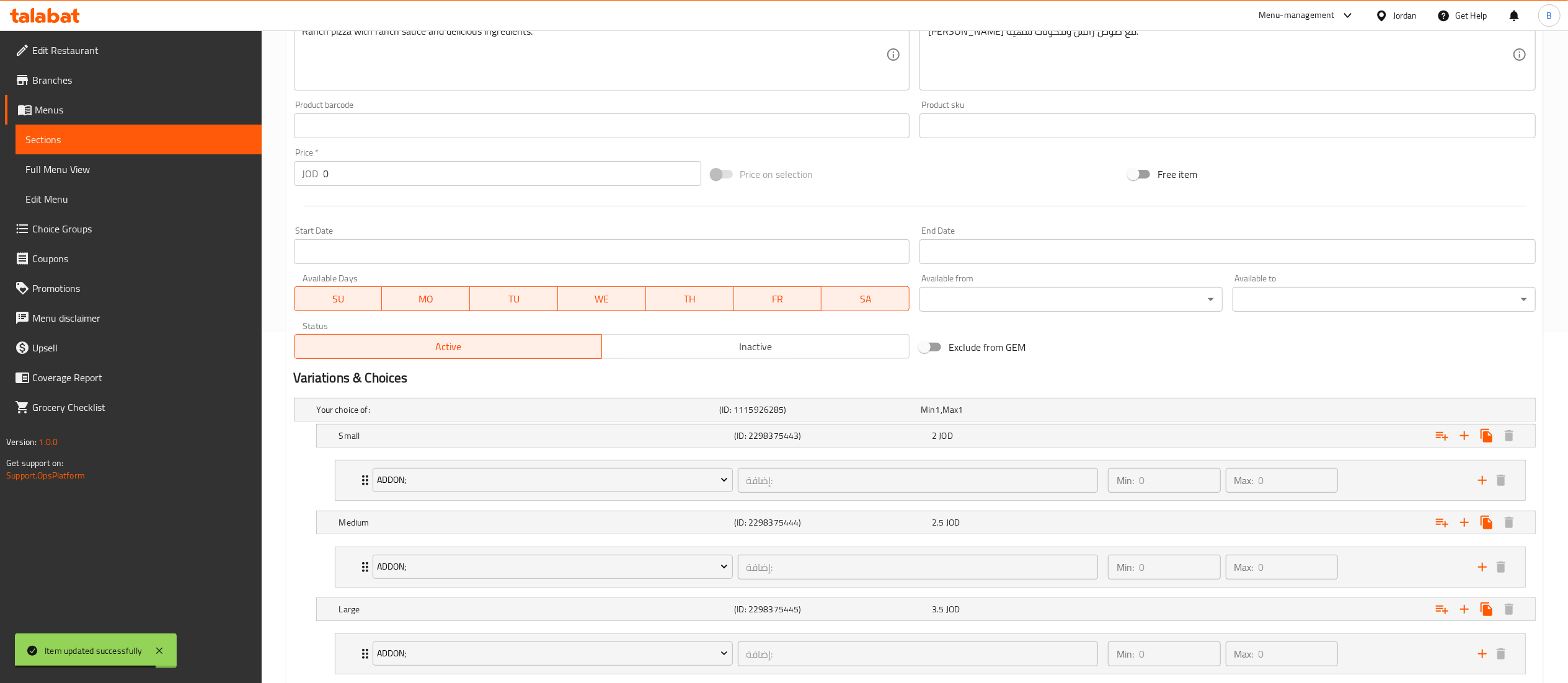
scroll to position [430, 0]
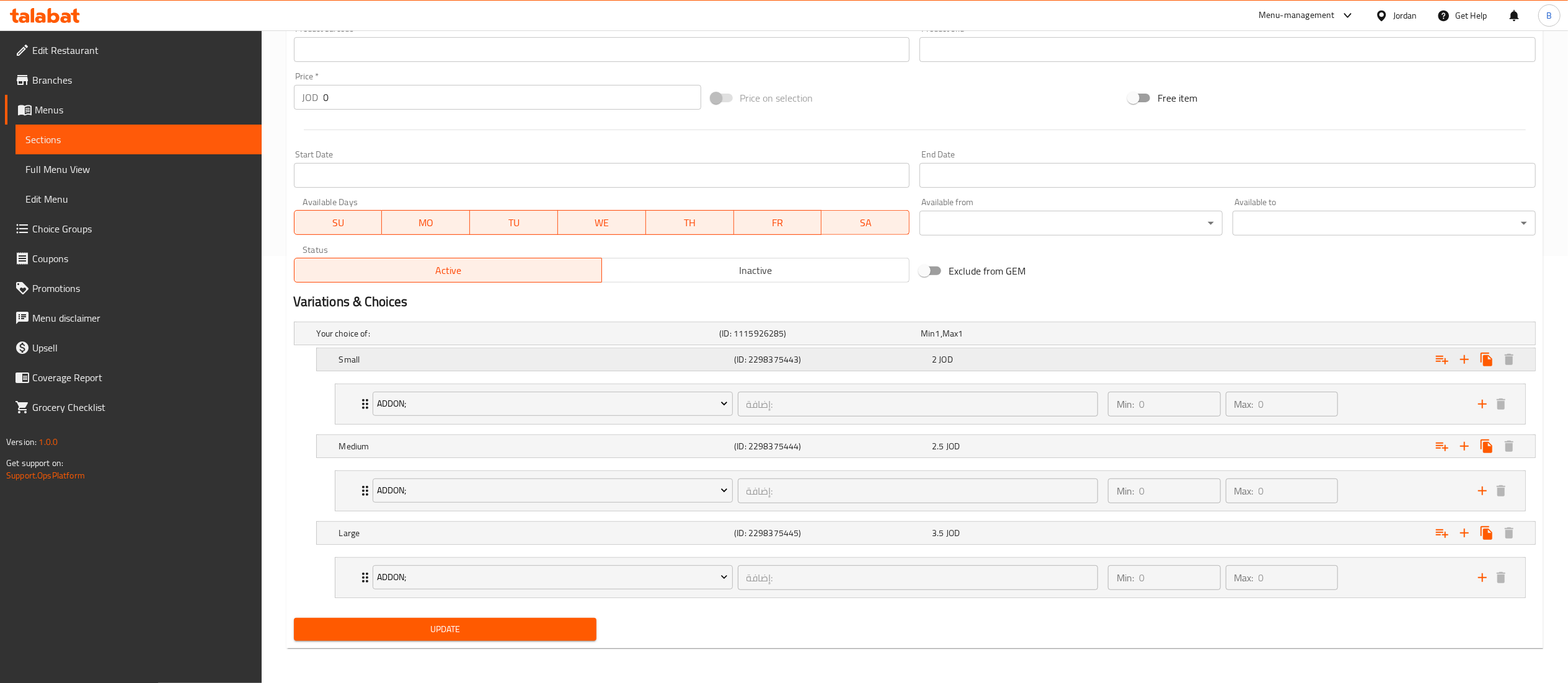
click at [976, 357] on div "2 JOD" at bounding box center [1028, 359] width 193 height 12
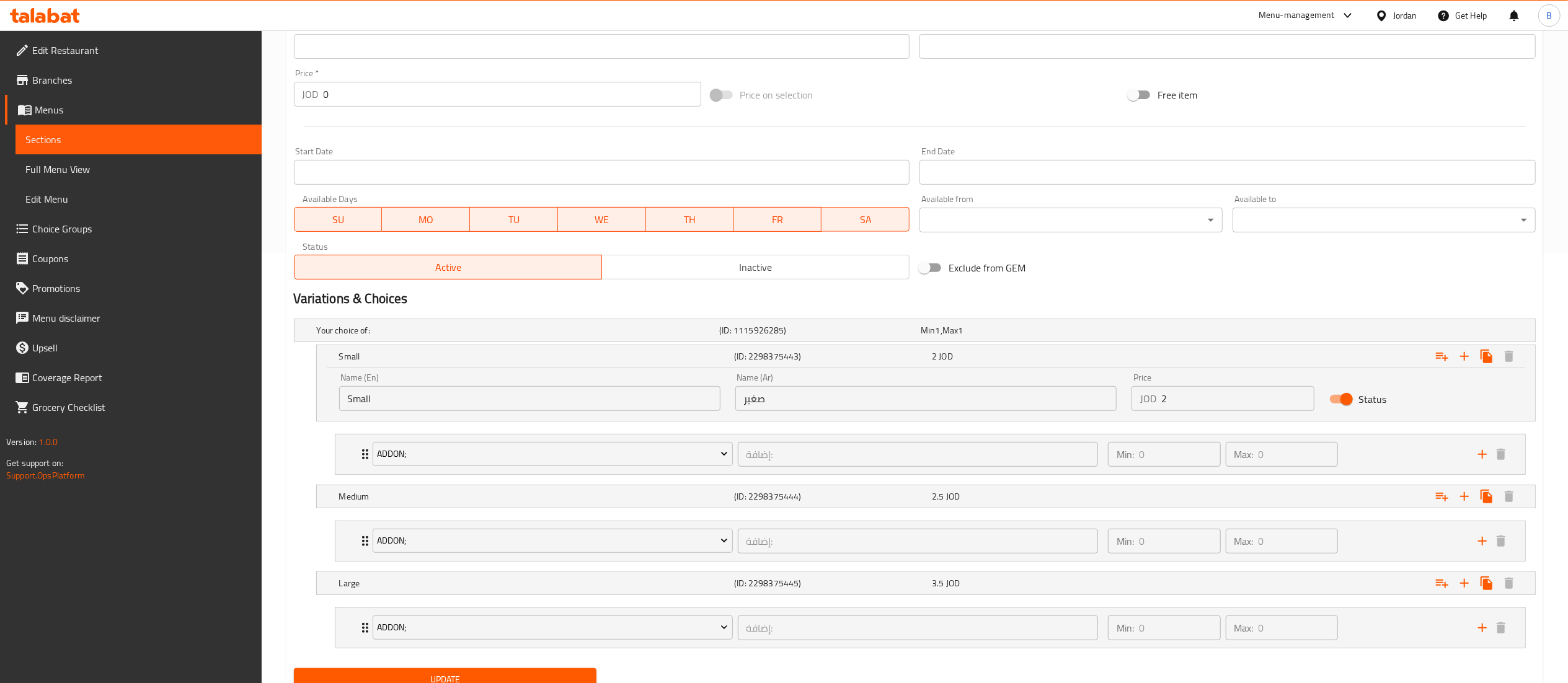
click at [1223, 404] on input "2" at bounding box center [1238, 398] width 153 height 25
type input "2.4"
click at [1052, 496] on div "2.5 JOD" at bounding box center [1028, 496] width 193 height 12
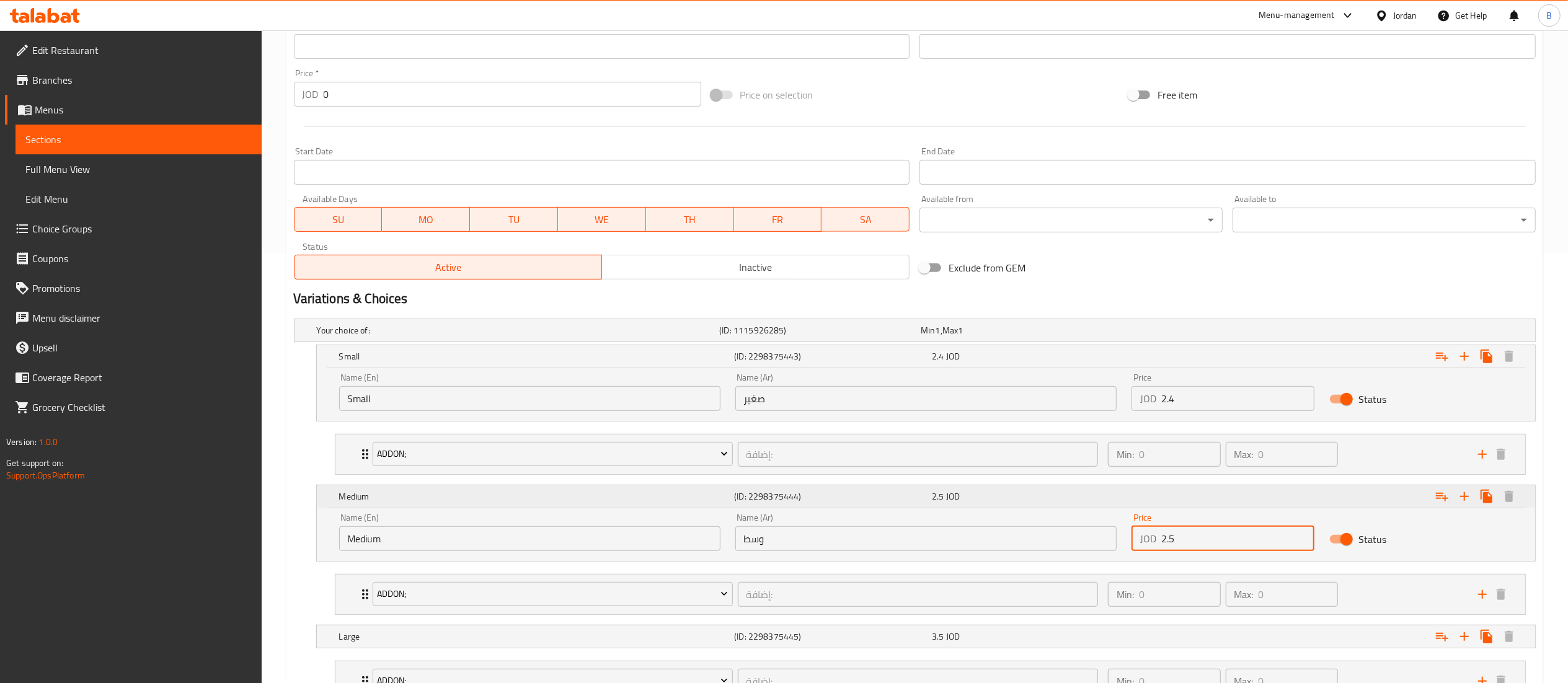
drag, startPoint x: 1231, startPoint y: 540, endPoint x: 910, endPoint y: 496, distance: 324.0
click at [971, 505] on div "Medium (ID: 2298375444) 2.5 JOD Name (En) Medium Name (En) Name (Ar) وسط Name (…" at bounding box center [926, 523] width 1218 height 76
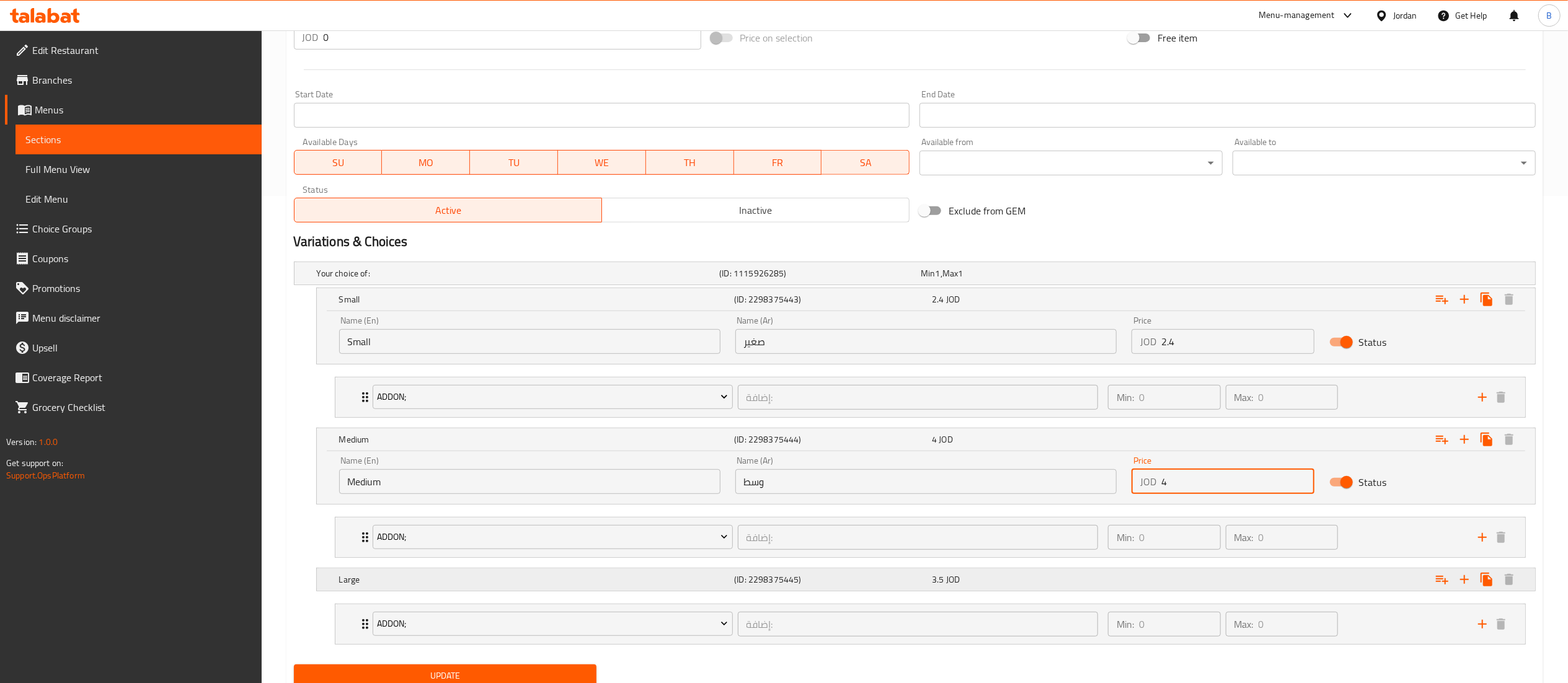
scroll to position [537, 0]
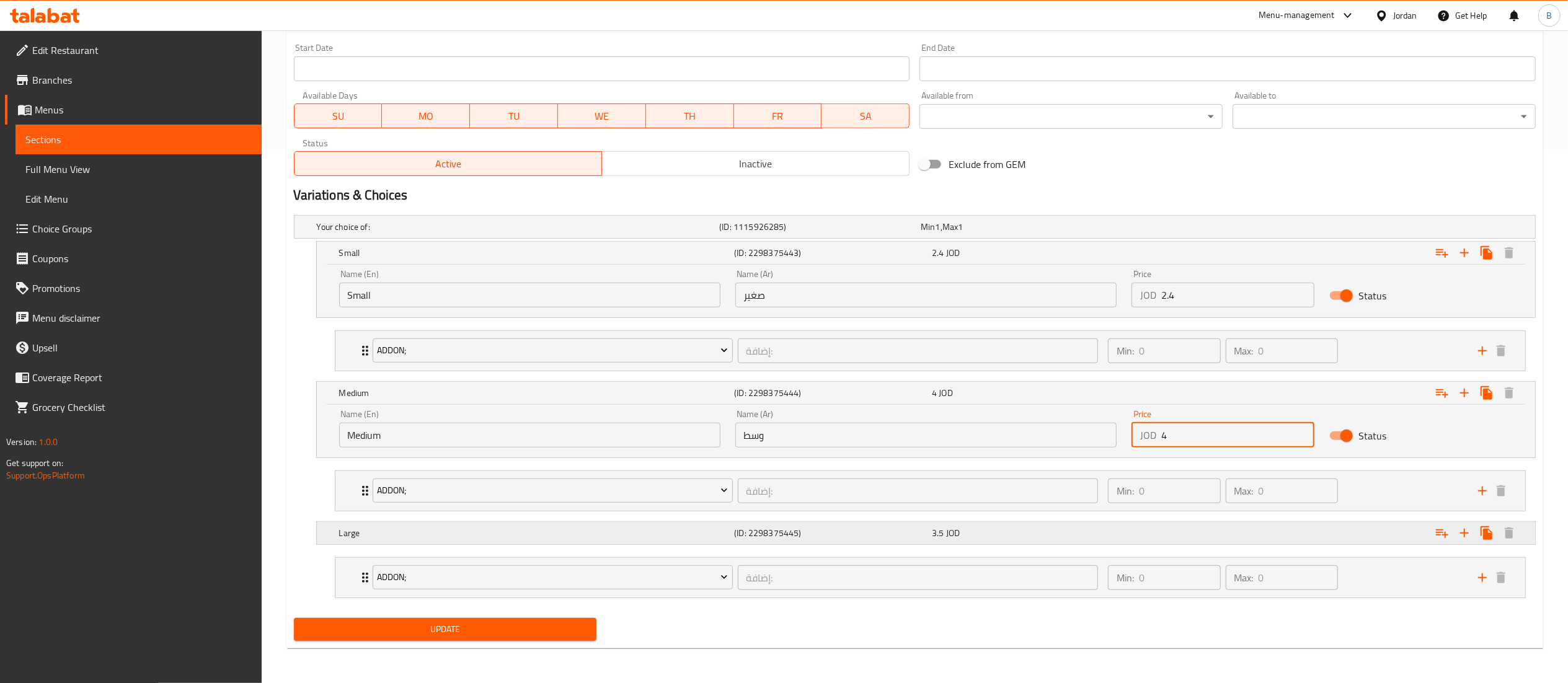
type input "4"
click at [978, 537] on div "3.5 JOD" at bounding box center [1028, 532] width 193 height 12
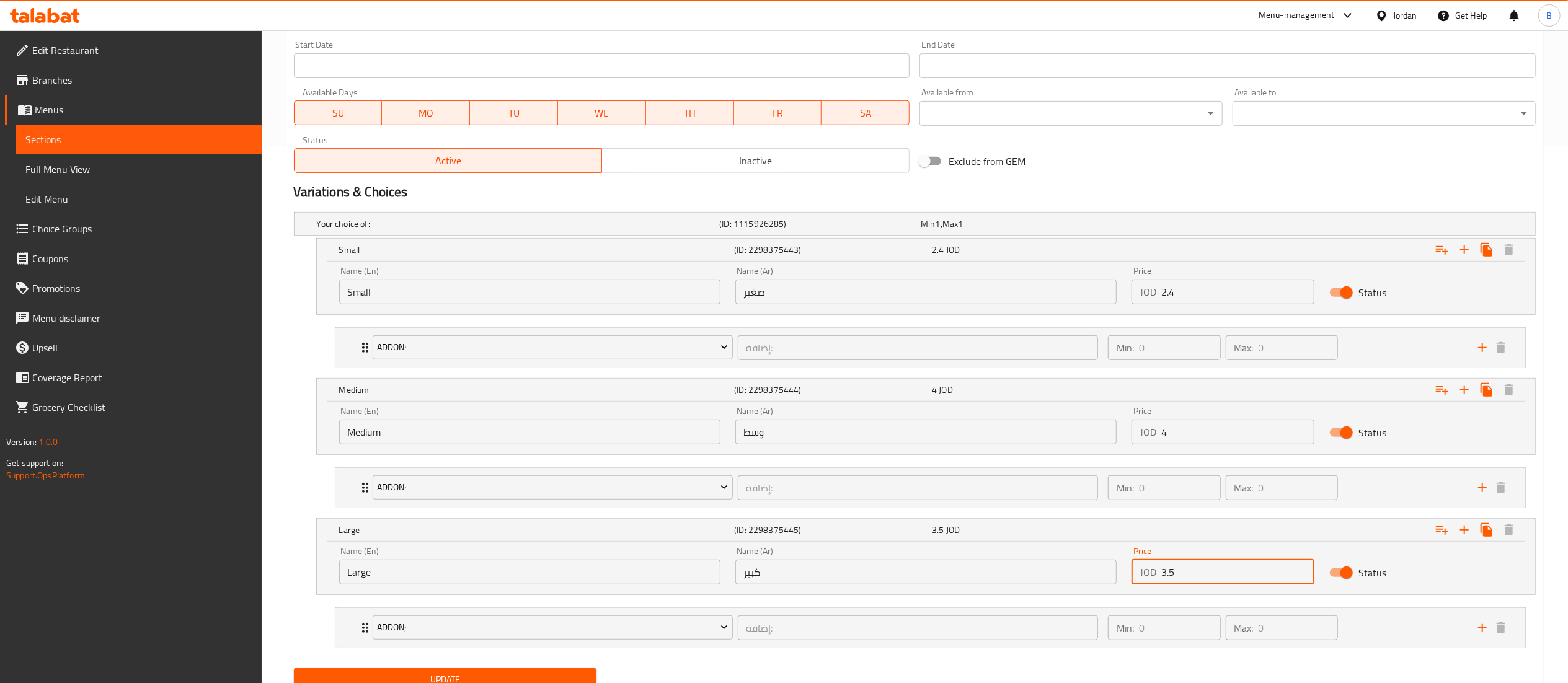
drag, startPoint x: 1167, startPoint y: 568, endPoint x: 1144, endPoint y: 570, distance: 23.1
click at [1149, 570] on div "JOD 3.5 Price" at bounding box center [1223, 572] width 183 height 25
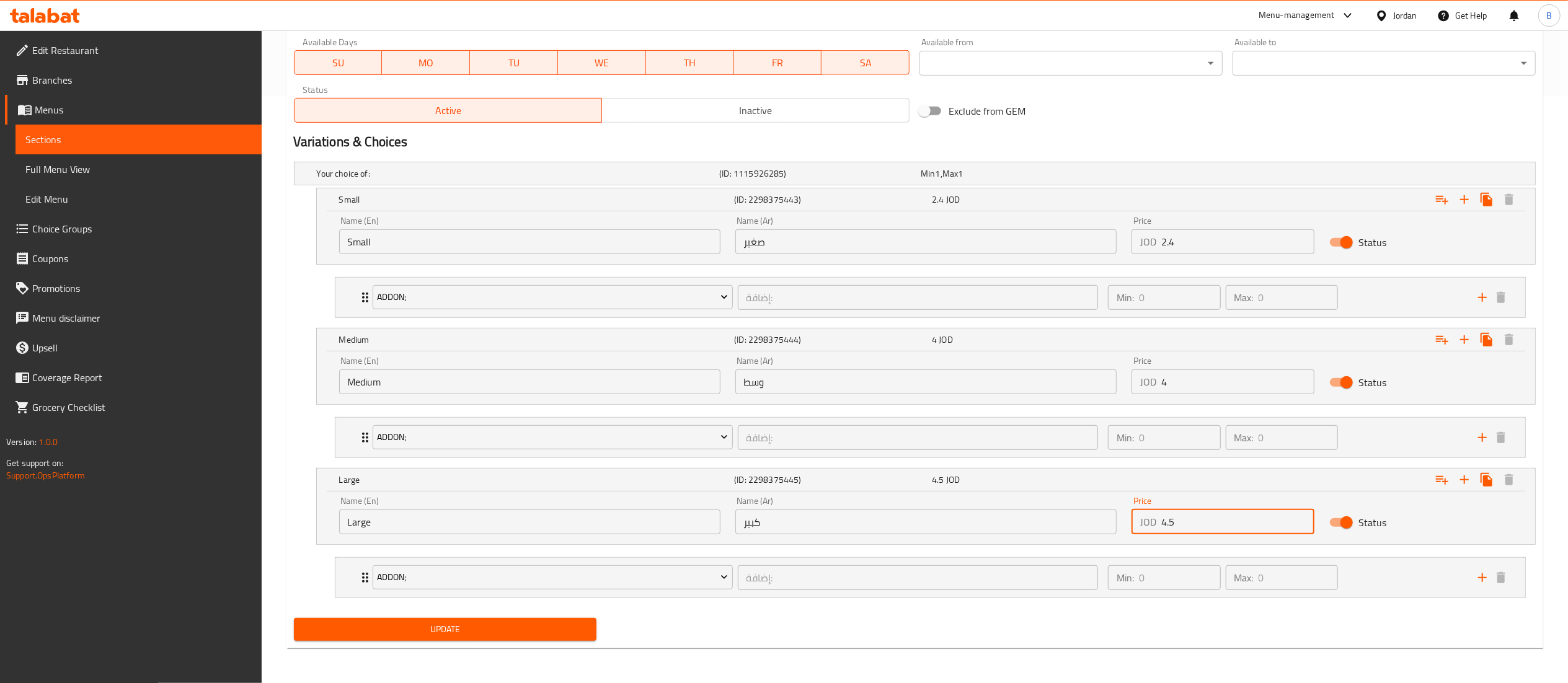
type input "4.5"
click at [535, 636] on span "Update" at bounding box center [445, 629] width 283 height 16
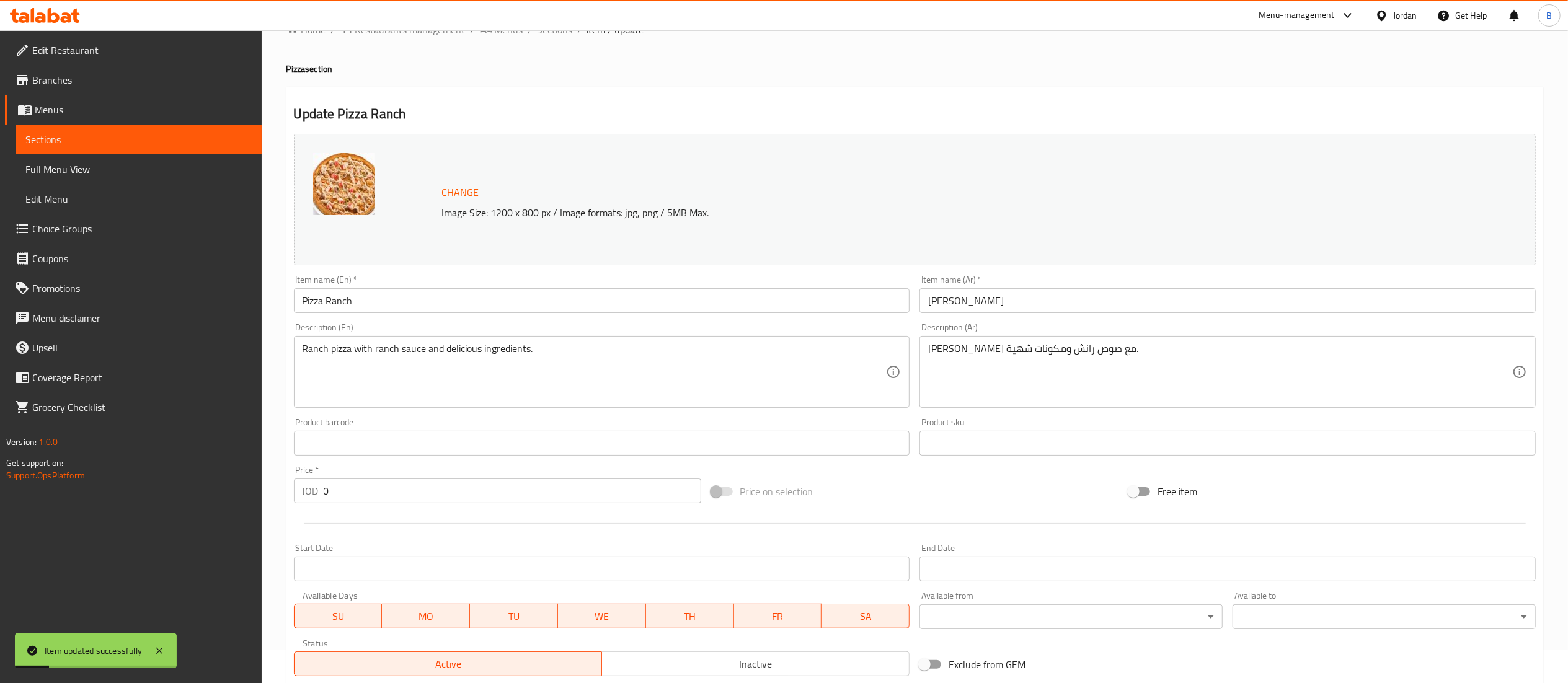
scroll to position [0, 0]
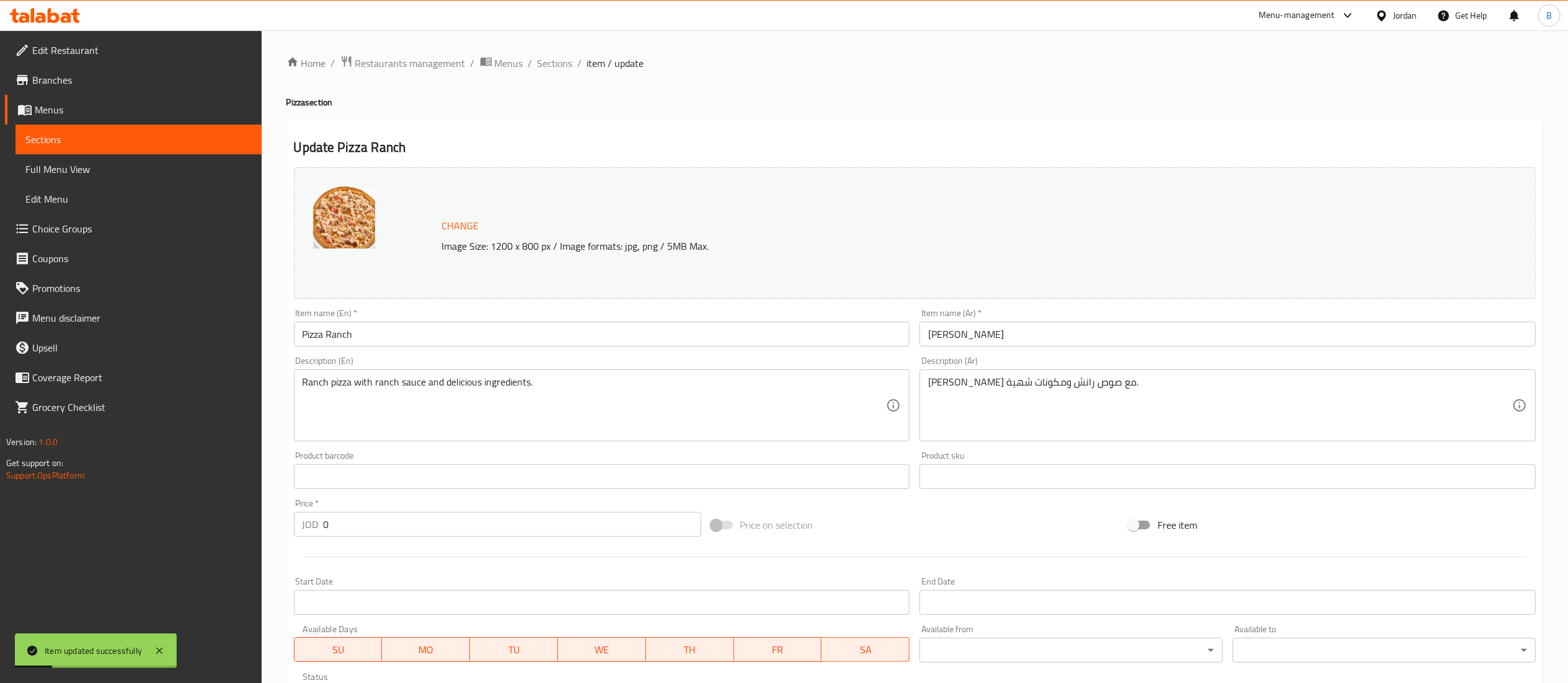
drag, startPoint x: 560, startPoint y: 59, endPoint x: 582, endPoint y: 84, distance: 33.3
click at [560, 59] on span "Sections" at bounding box center [555, 63] width 36 height 15
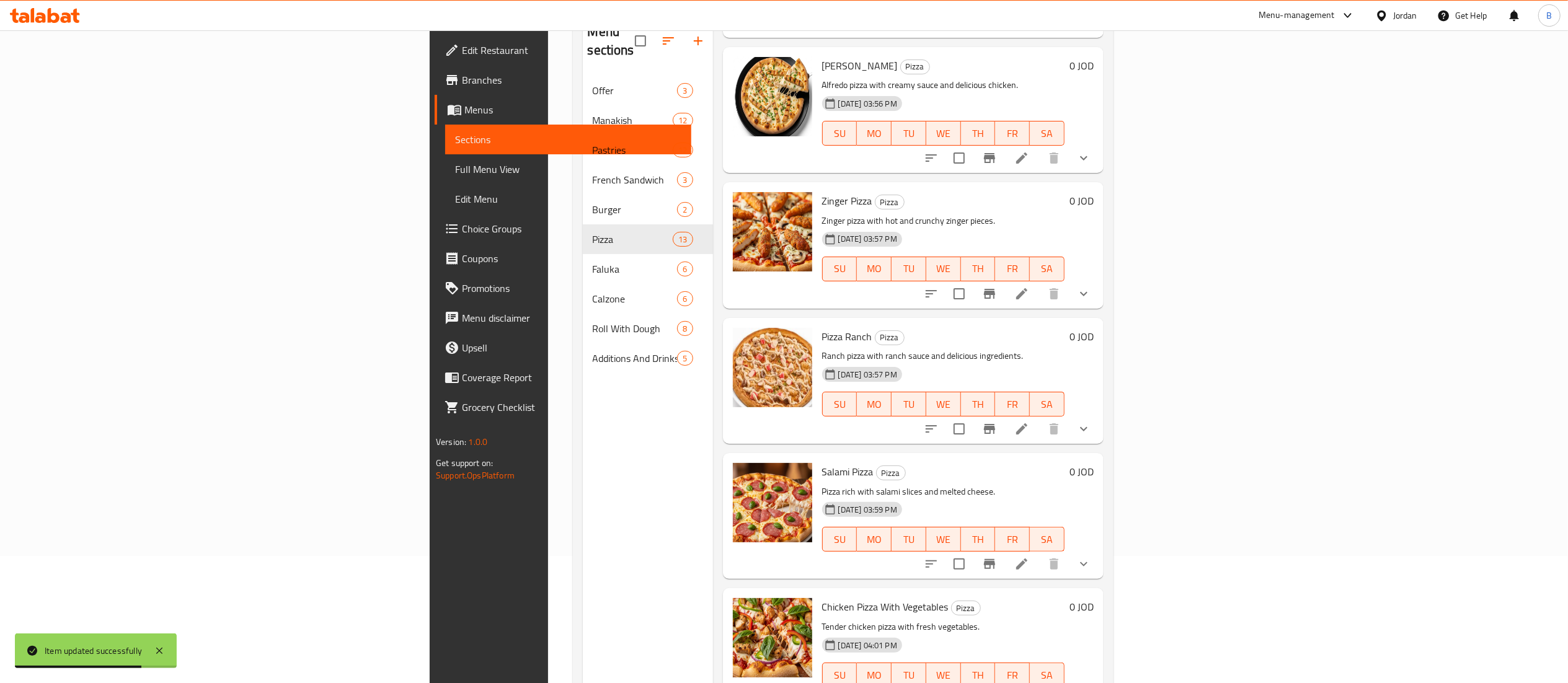
scroll to position [174, 0]
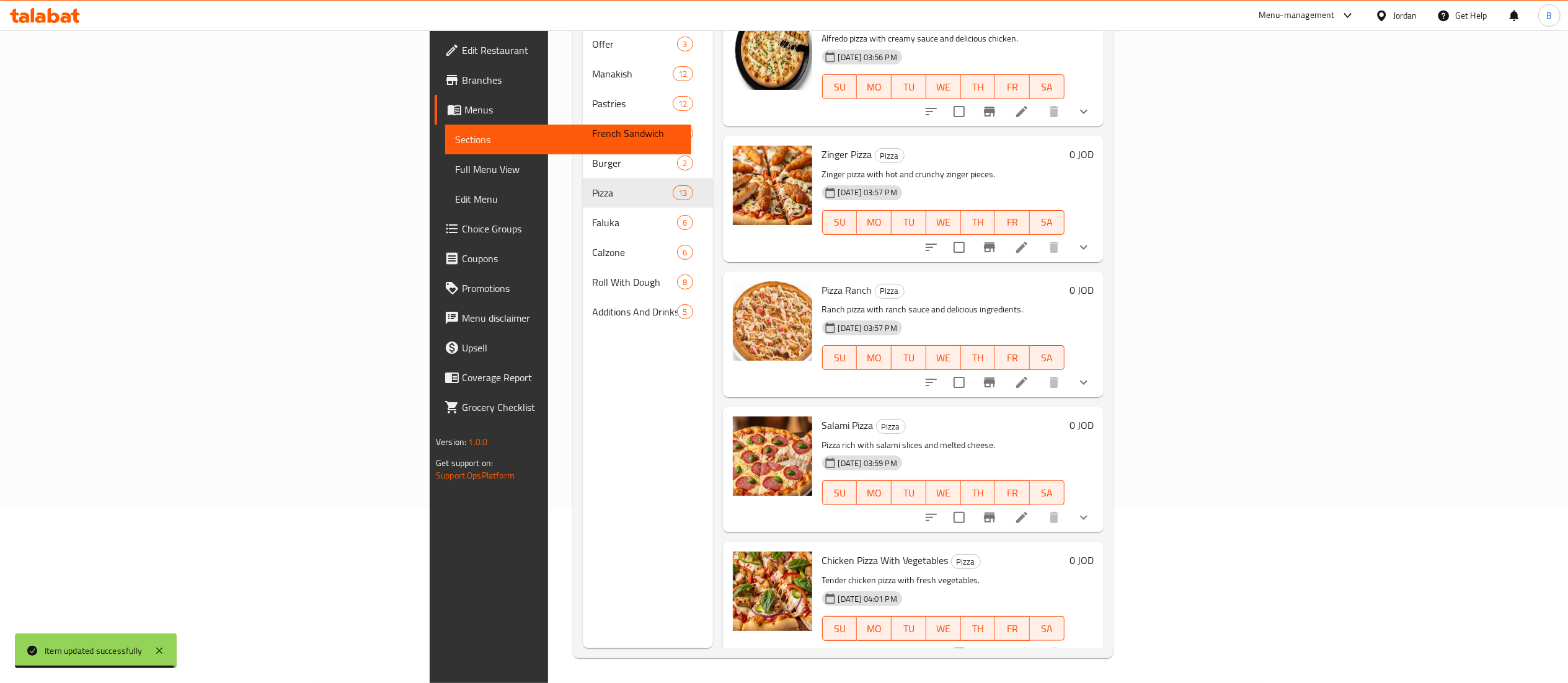
click at [1029, 646] on icon at bounding box center [1021, 653] width 15 height 15
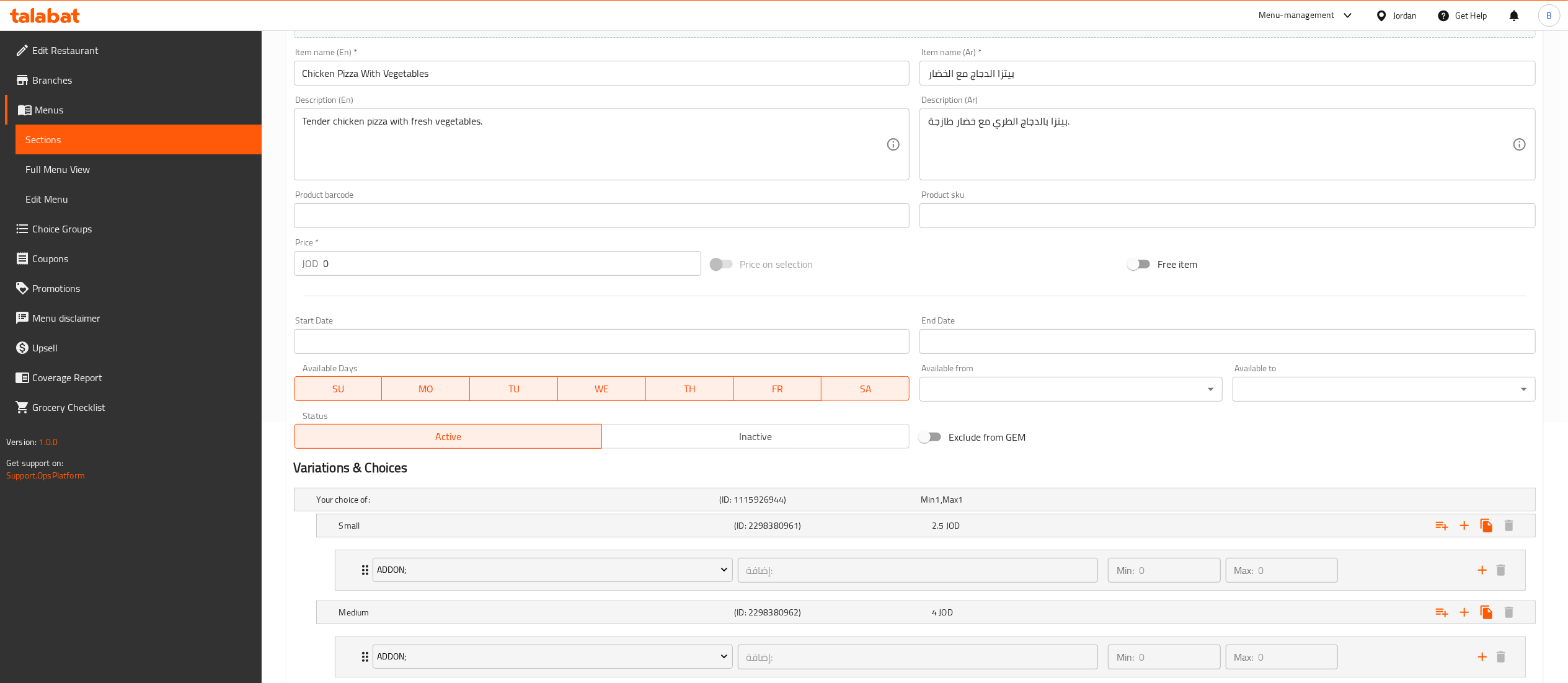
scroll to position [430, 0]
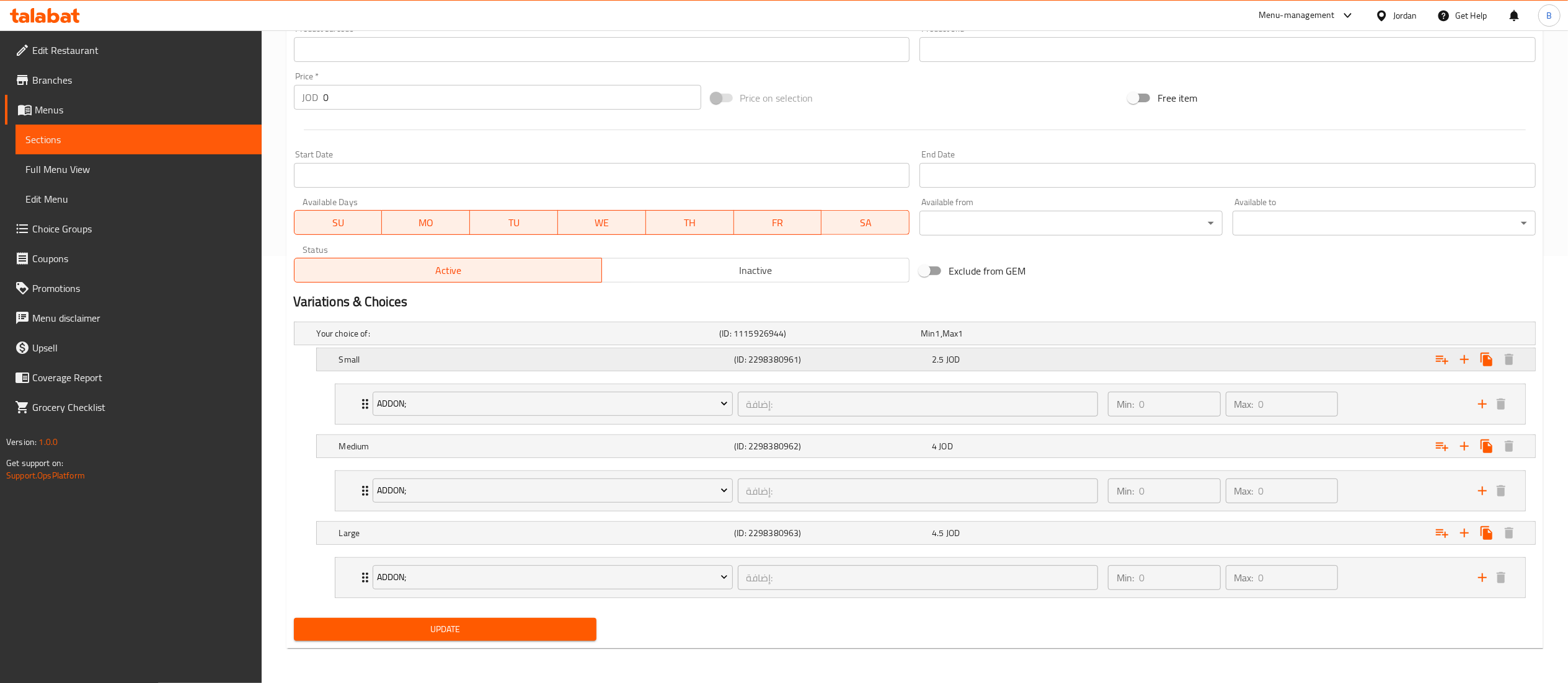
click at [950, 367] on div "Small (ID: 2298380961) 2.5 JOD" at bounding box center [930, 360] width 1186 height 27
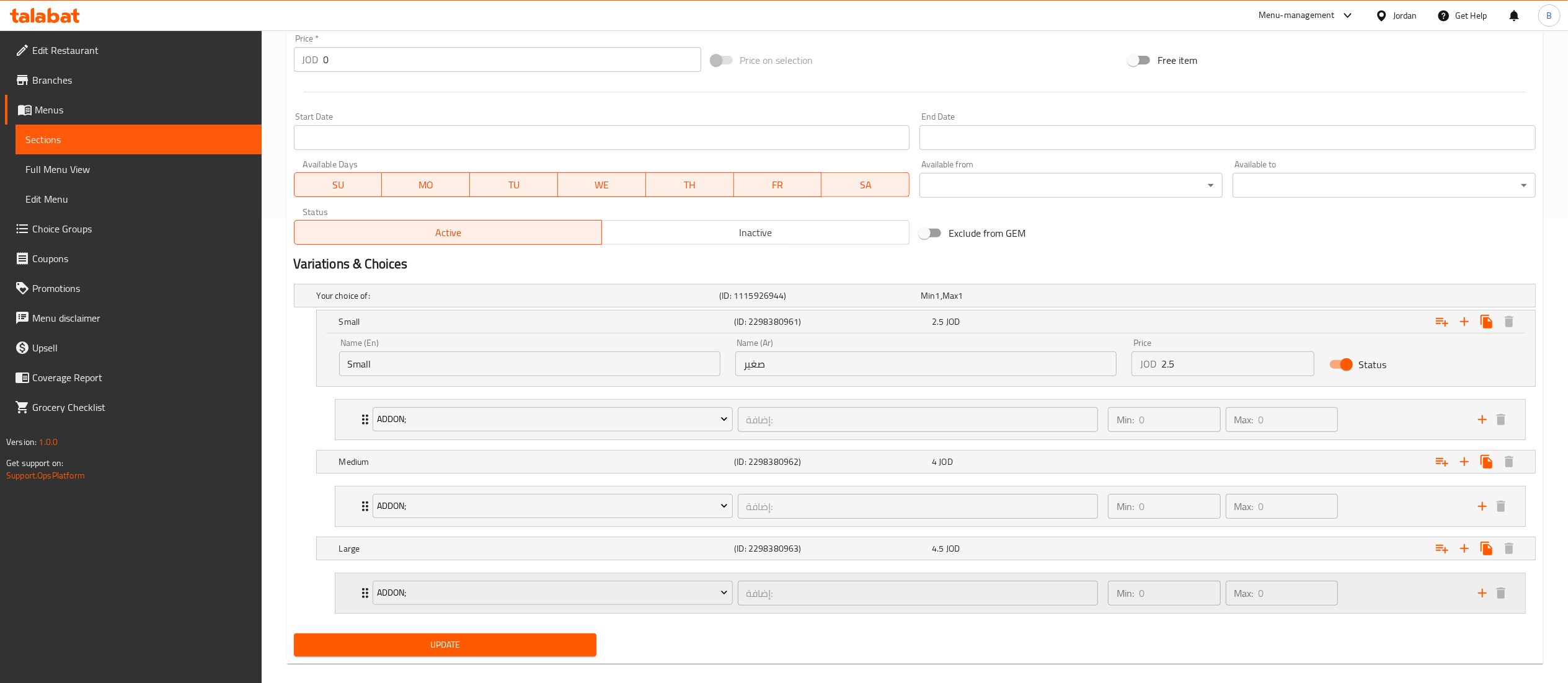
scroll to position [484, 0]
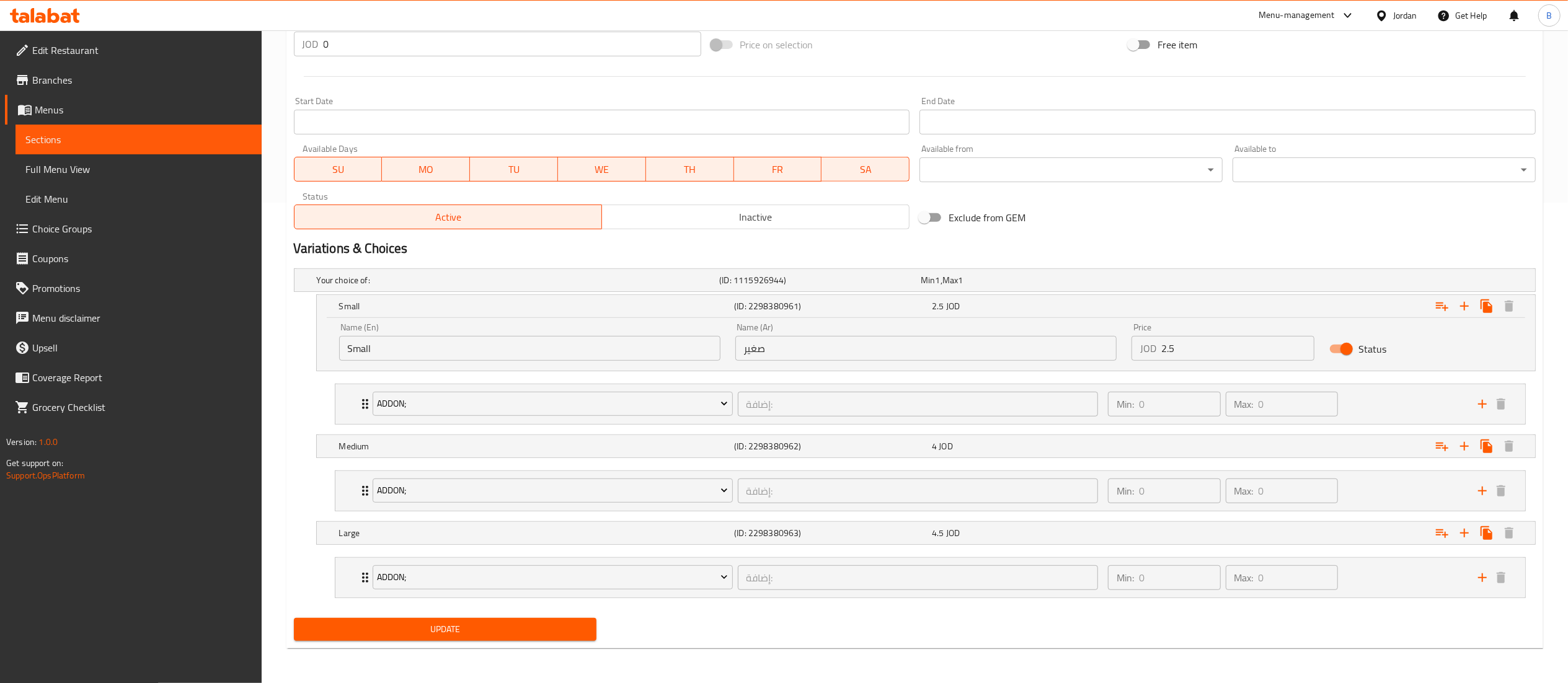
click at [531, 629] on span "Update" at bounding box center [445, 629] width 283 height 16
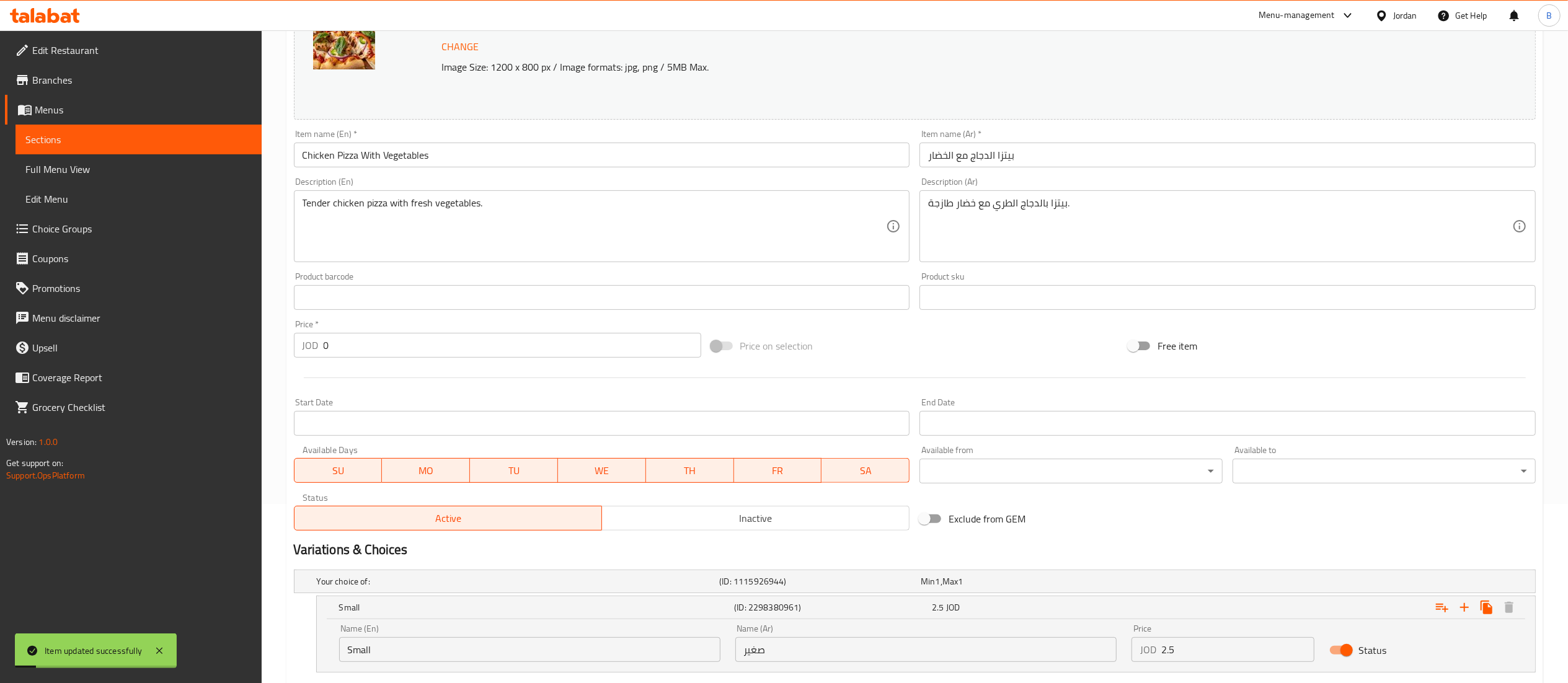
scroll to position [0, 0]
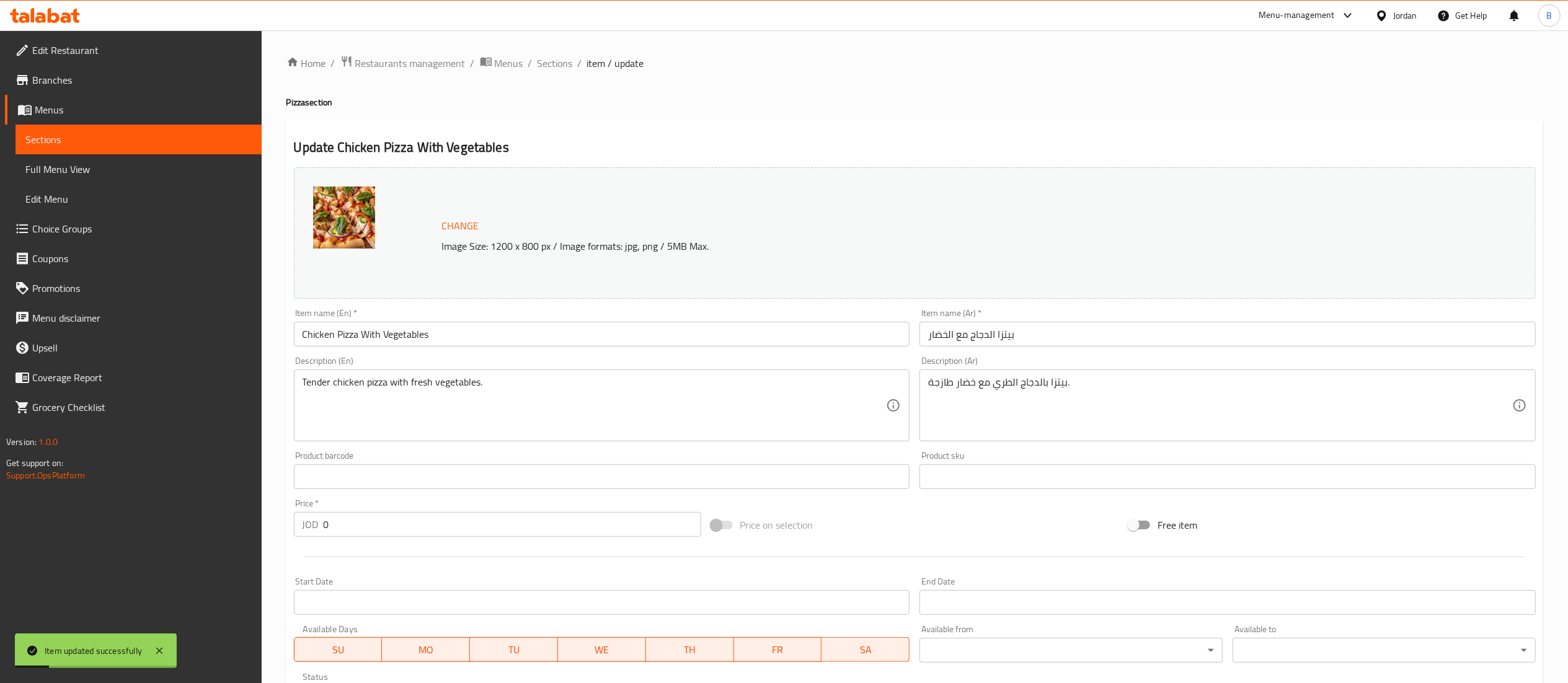
drag, startPoint x: 559, startPoint y: 64, endPoint x: 596, endPoint y: 93, distance: 47.0
click at [559, 64] on span "Sections" at bounding box center [555, 63] width 36 height 15
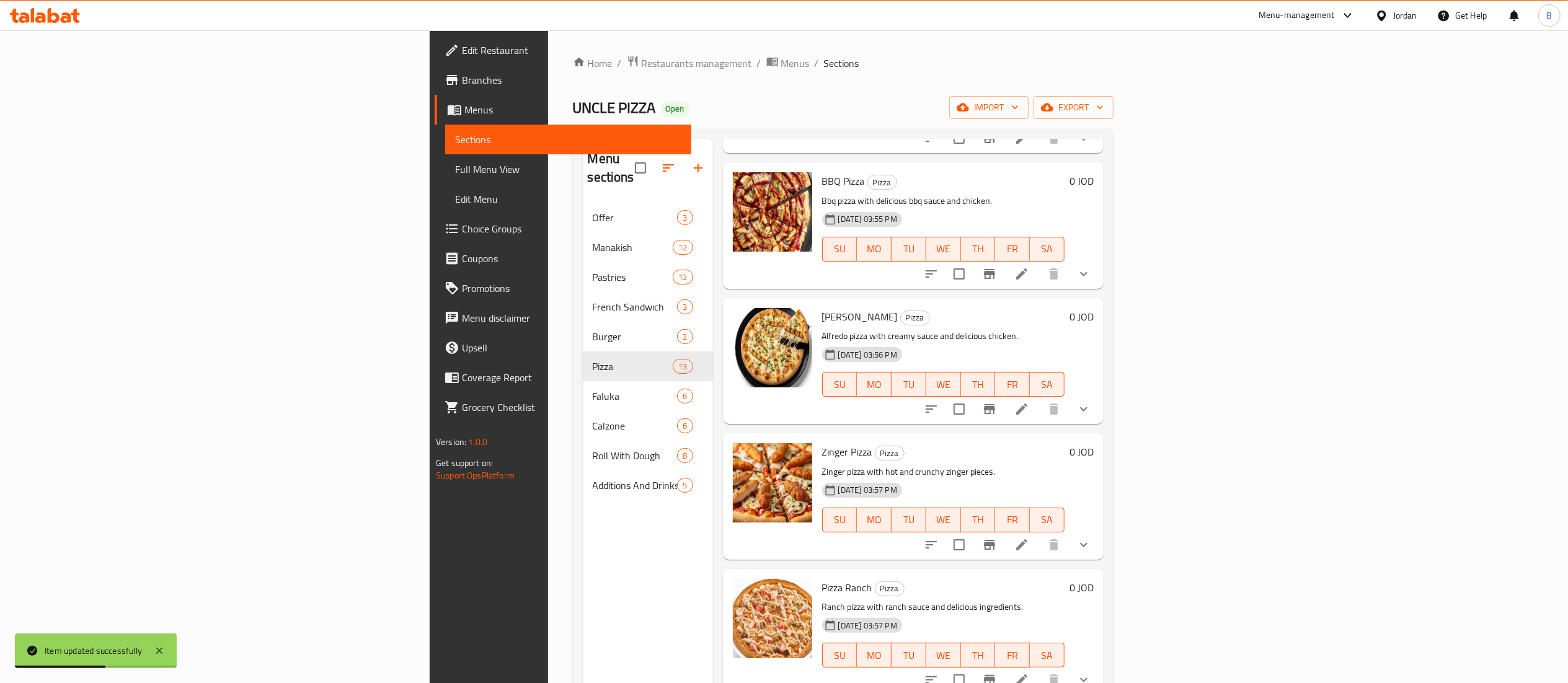
scroll to position [992, 0]
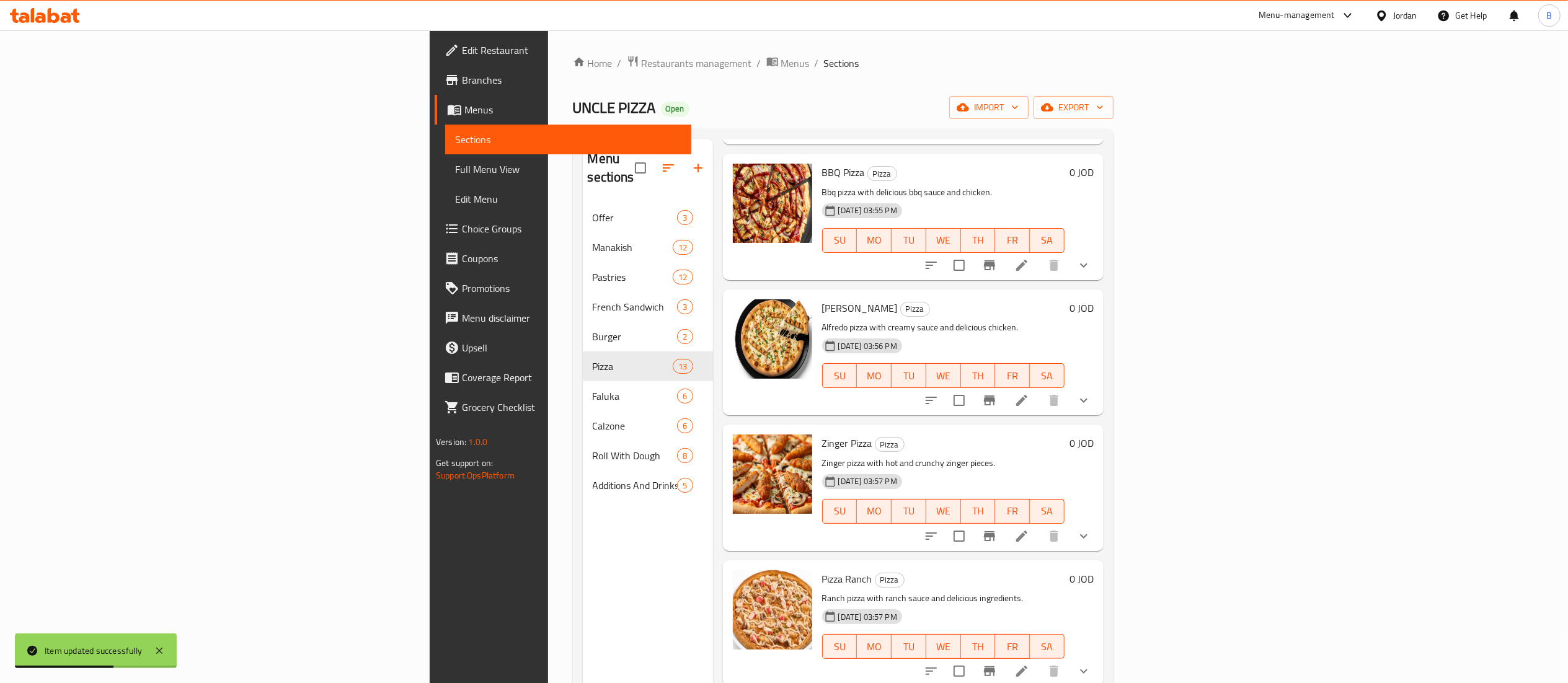
click at [1039, 389] on li at bounding box center [1021, 400] width 35 height 22
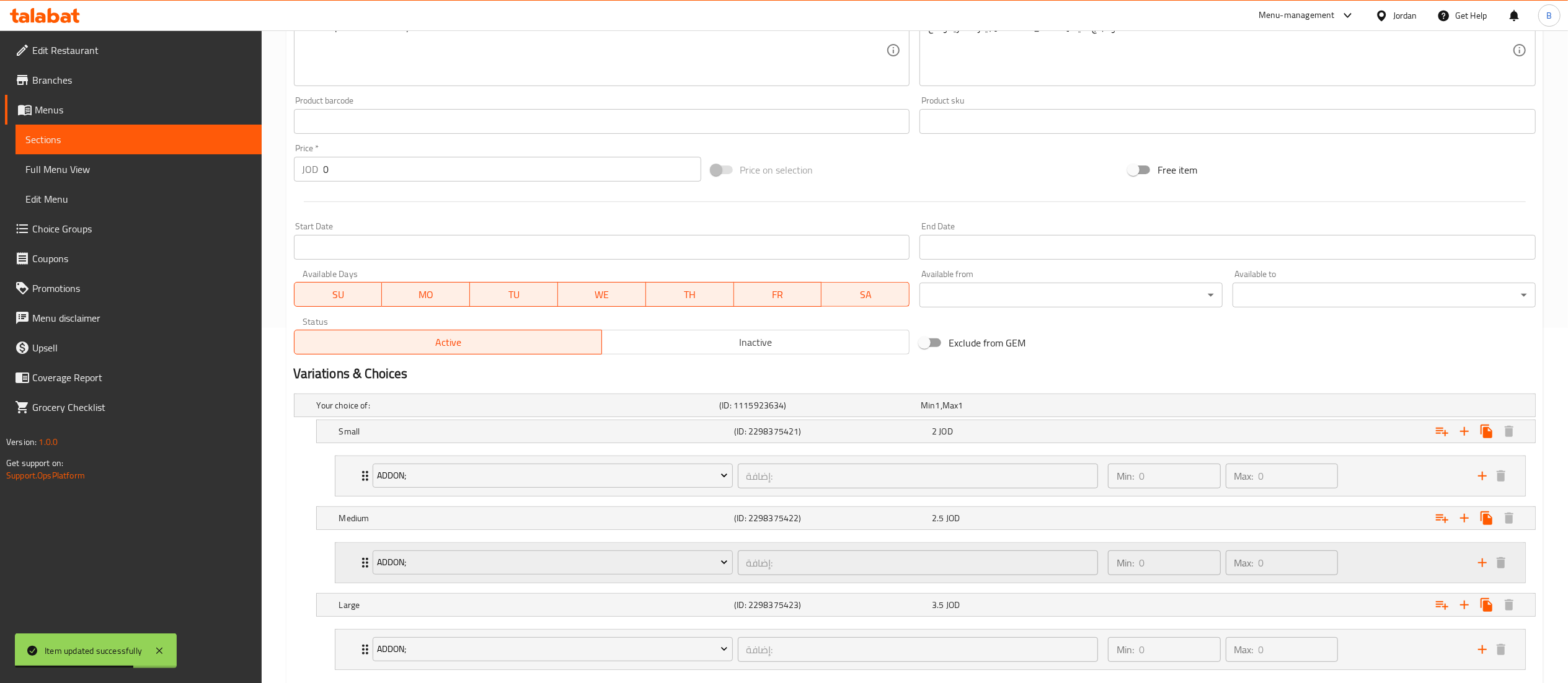
scroll to position [430, 0]
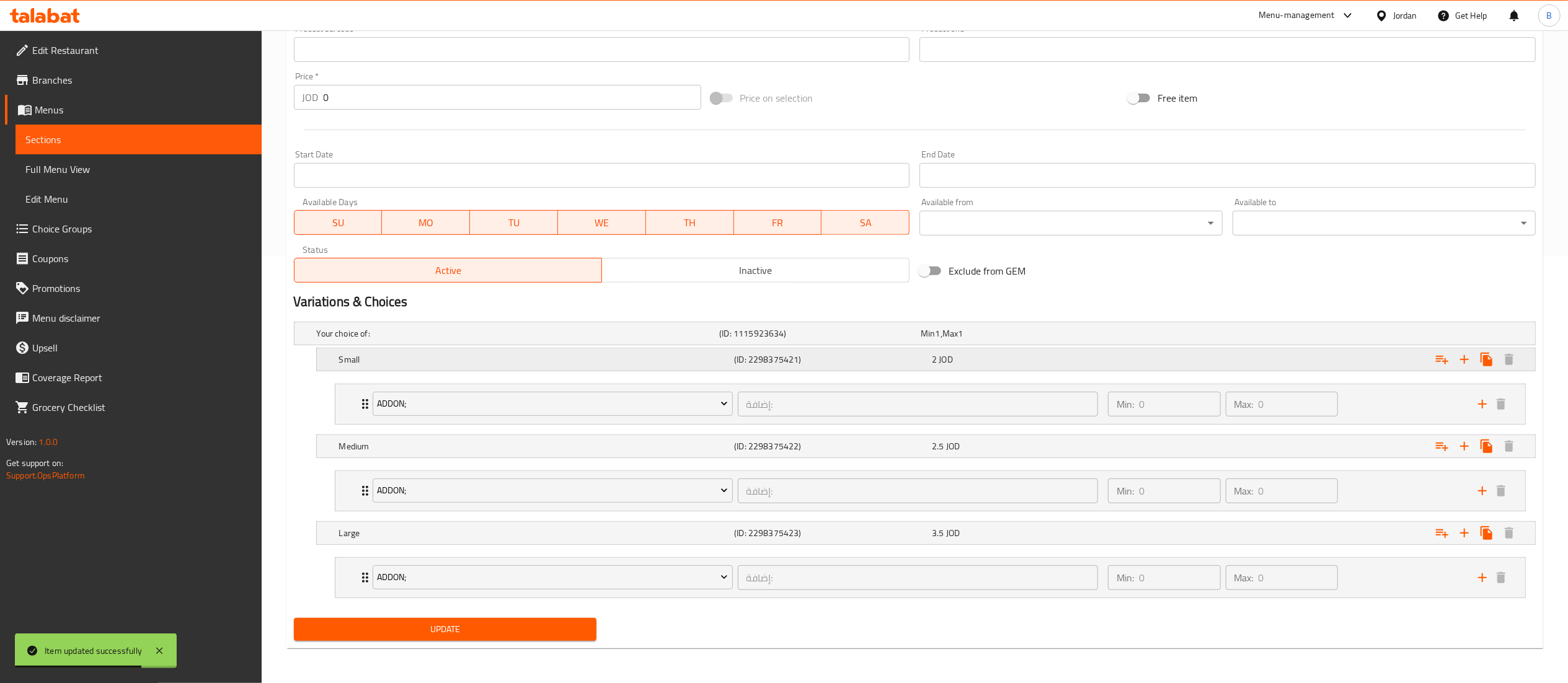
click at [987, 362] on div "2 JOD" at bounding box center [1028, 359] width 193 height 12
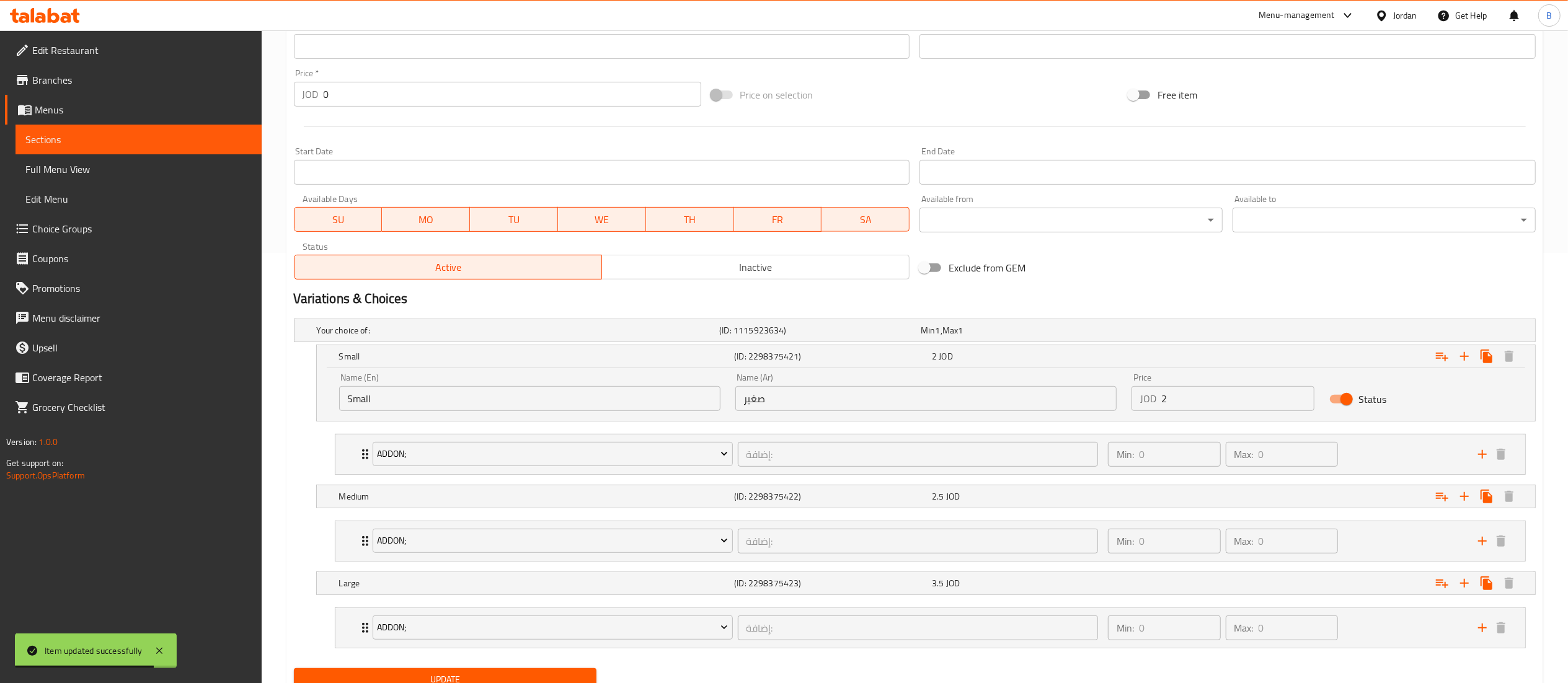
click at [1223, 402] on input "2" at bounding box center [1238, 398] width 153 height 25
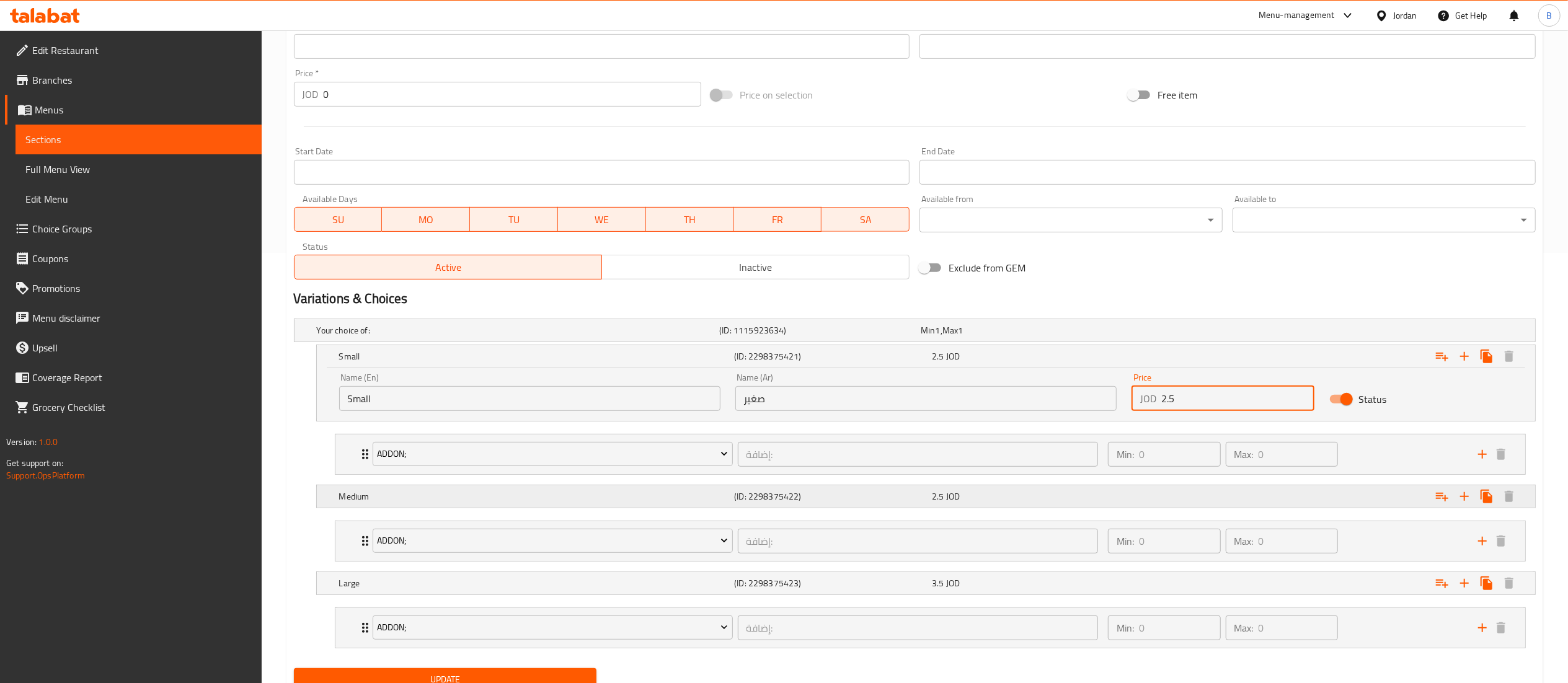
type input "2.5"
click at [940, 490] on span "2.5" at bounding box center [937, 496] width 12 height 16
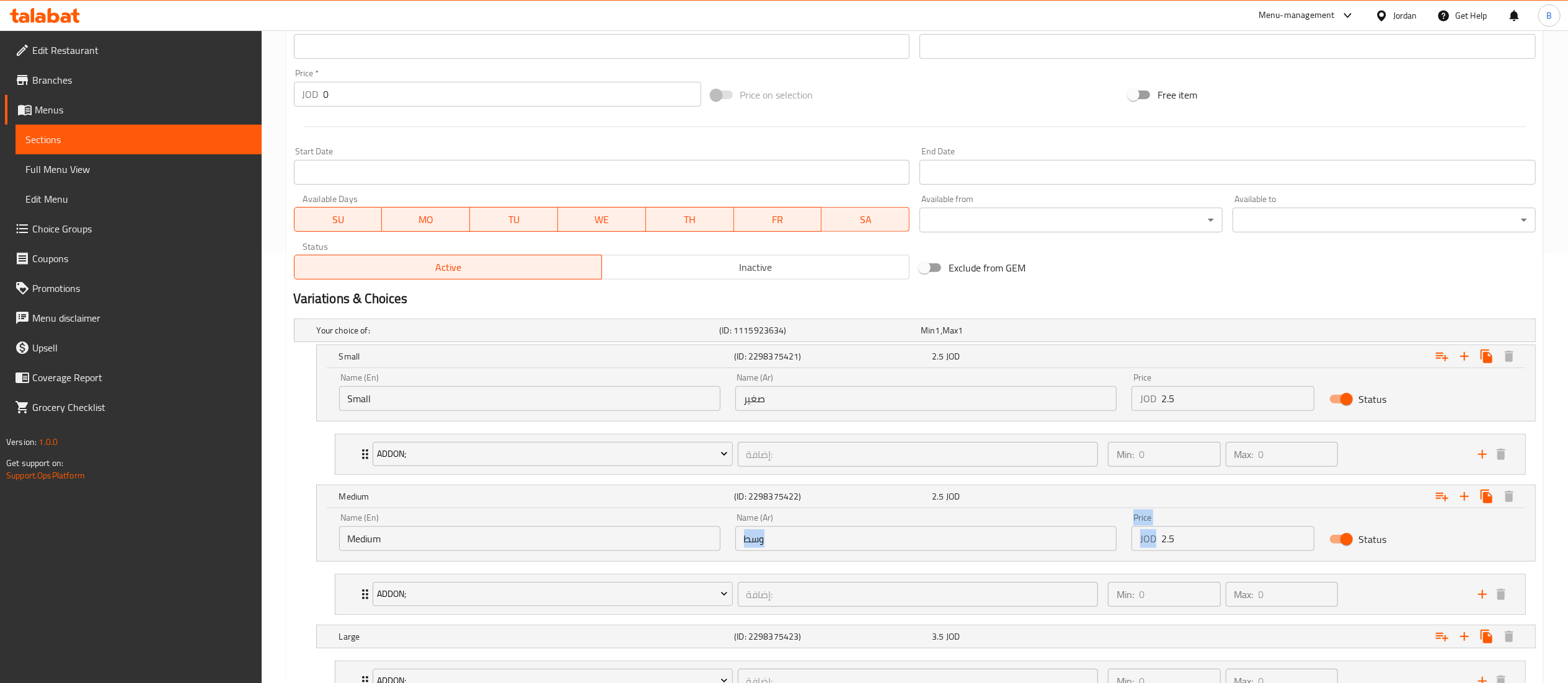
drag, startPoint x: 1228, startPoint y: 553, endPoint x: 1110, endPoint y: 540, distance: 118.7
click at [1110, 540] on div "Name (En) Medium Name (En) Name (Ar) وسط Name (Ar) Price JOD 2.5 Price Status" at bounding box center [926, 532] width 1188 height 53
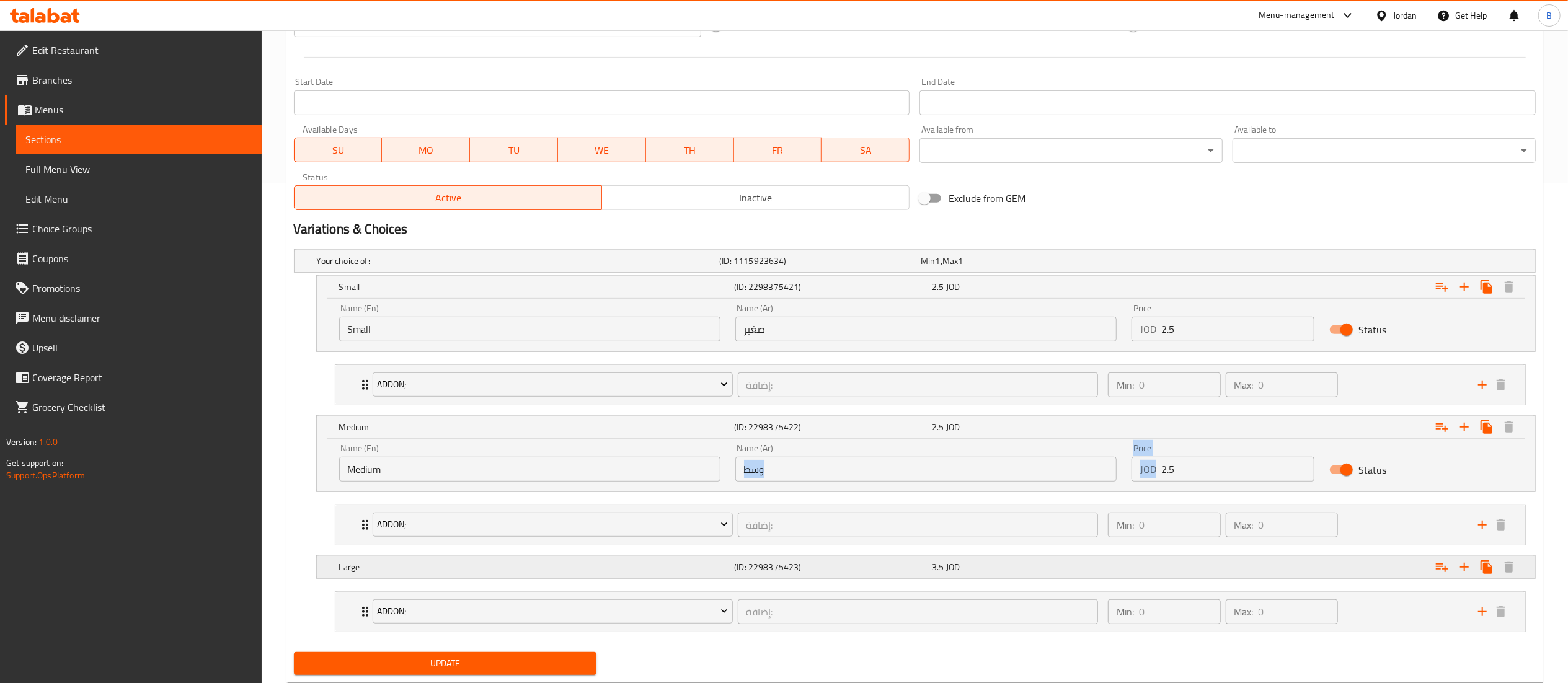
scroll to position [537, 0]
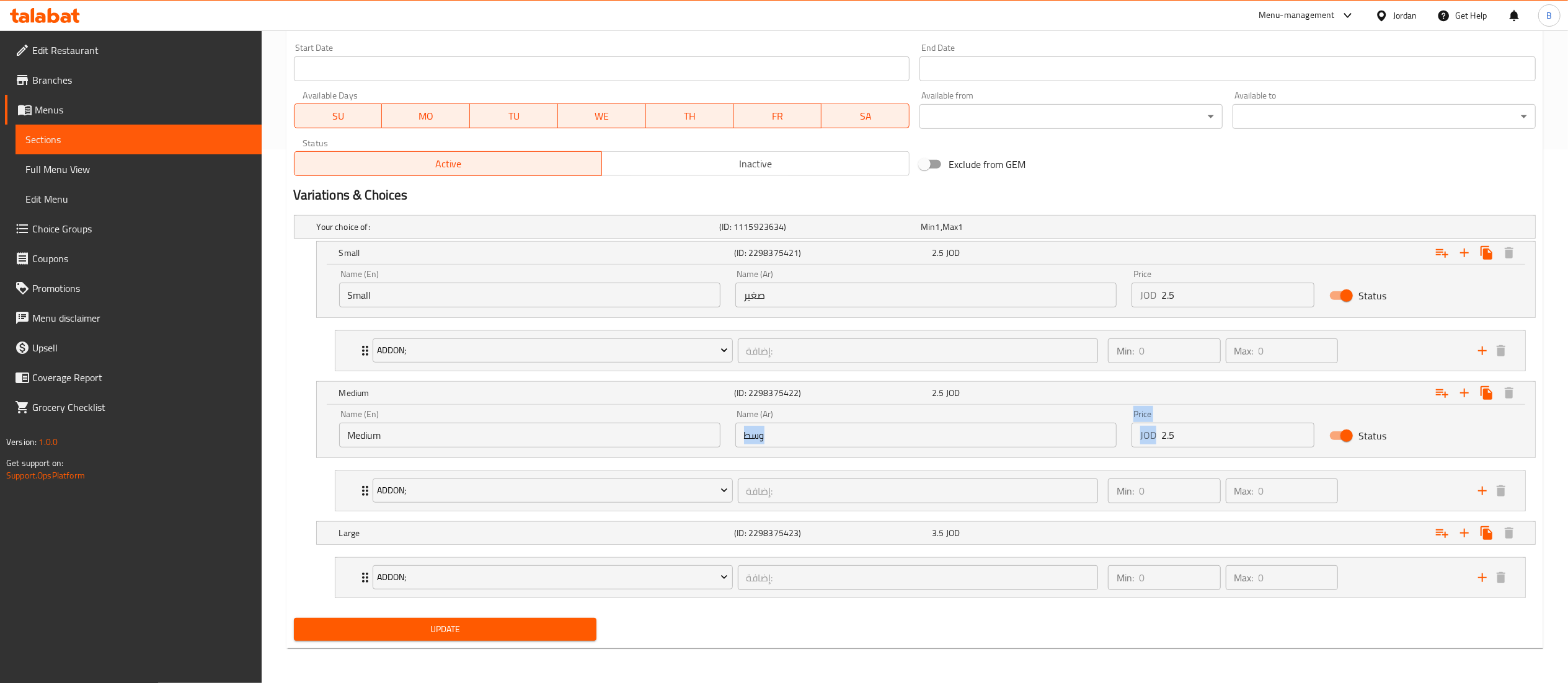
click at [1170, 432] on input "2.5" at bounding box center [1238, 435] width 153 height 25
type input "4"
click at [909, 528] on h5 "(ID: 2298375423)" at bounding box center [830, 532] width 193 height 12
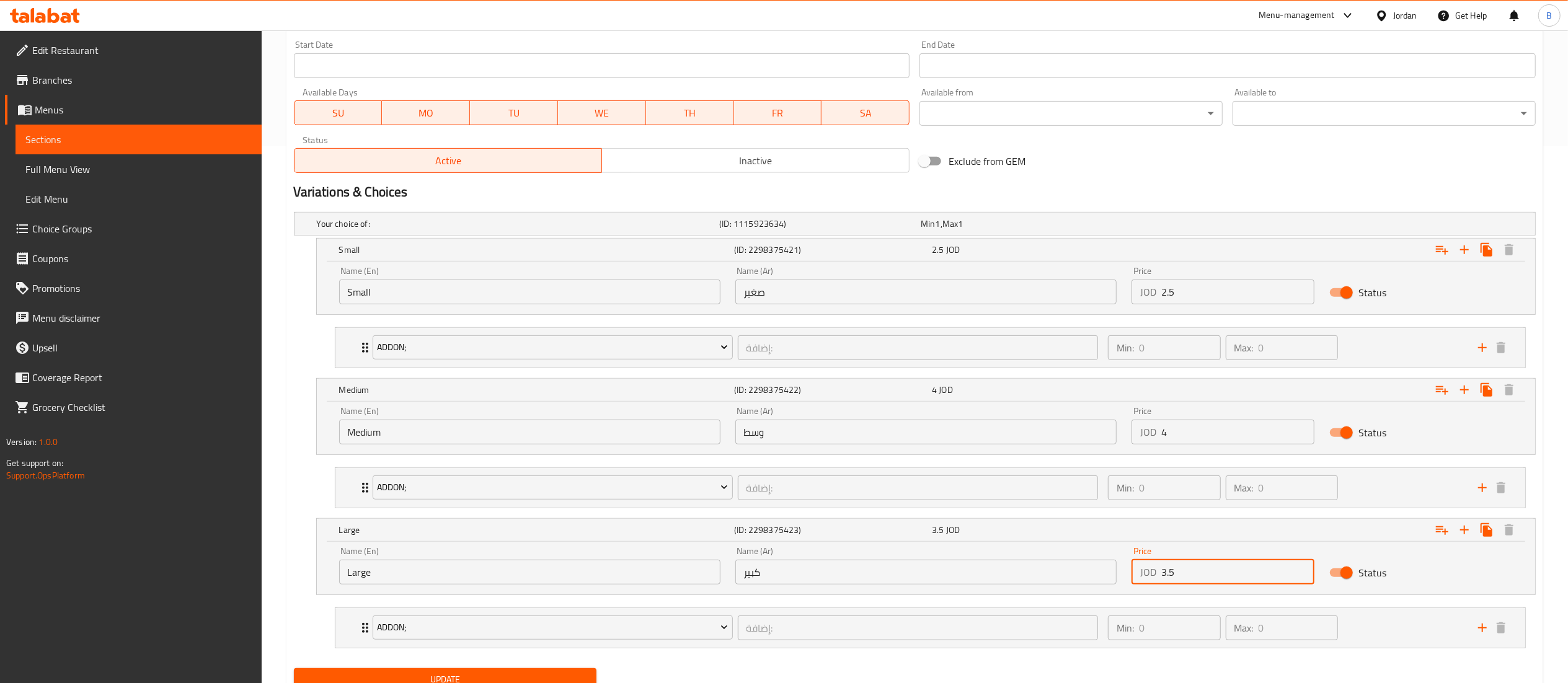
drag, startPoint x: 1218, startPoint y: 572, endPoint x: 986, endPoint y: 572, distance: 232.0
click at [1015, 572] on div "Name (En) Large Name (En) Name (Ar) كبير Name (Ar) Price JOD 3.5 Price Status" at bounding box center [926, 566] width 1188 height 53
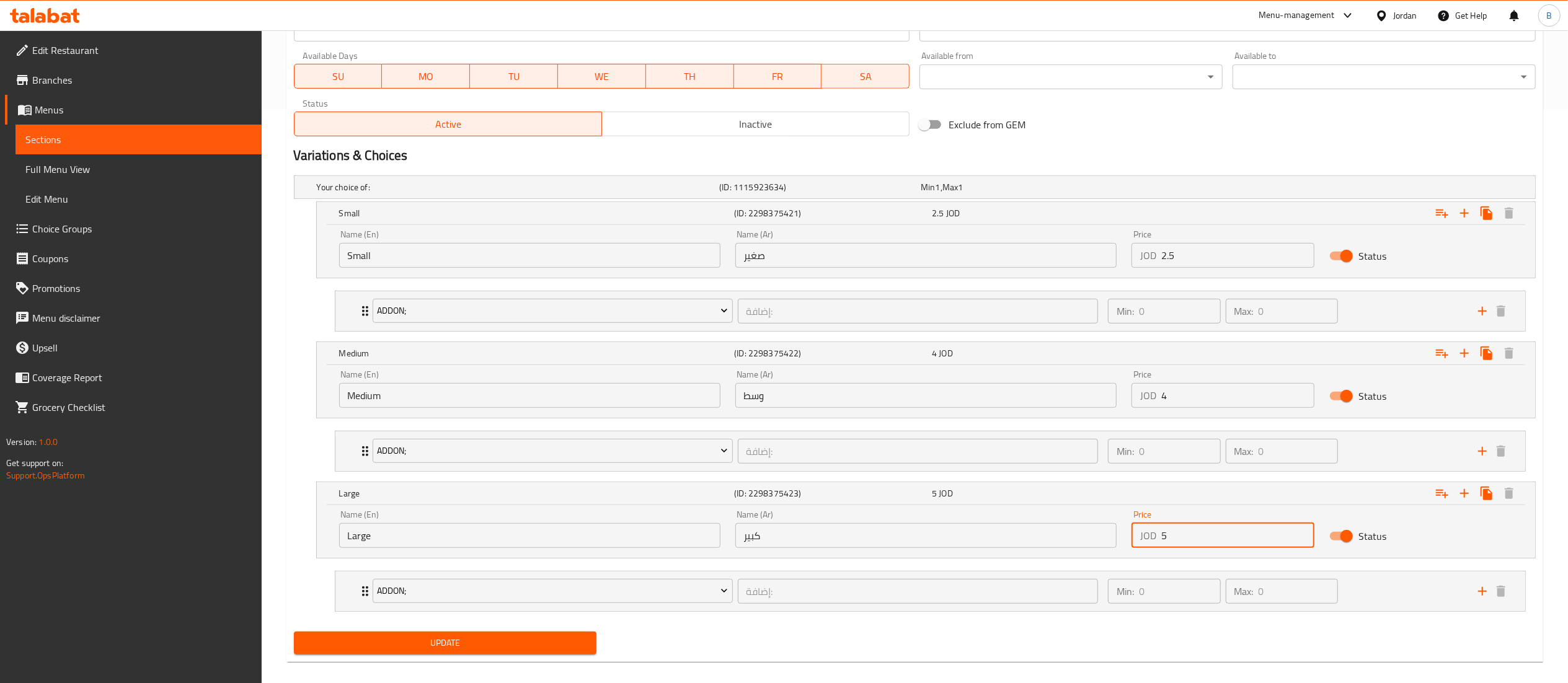
scroll to position [591, 0]
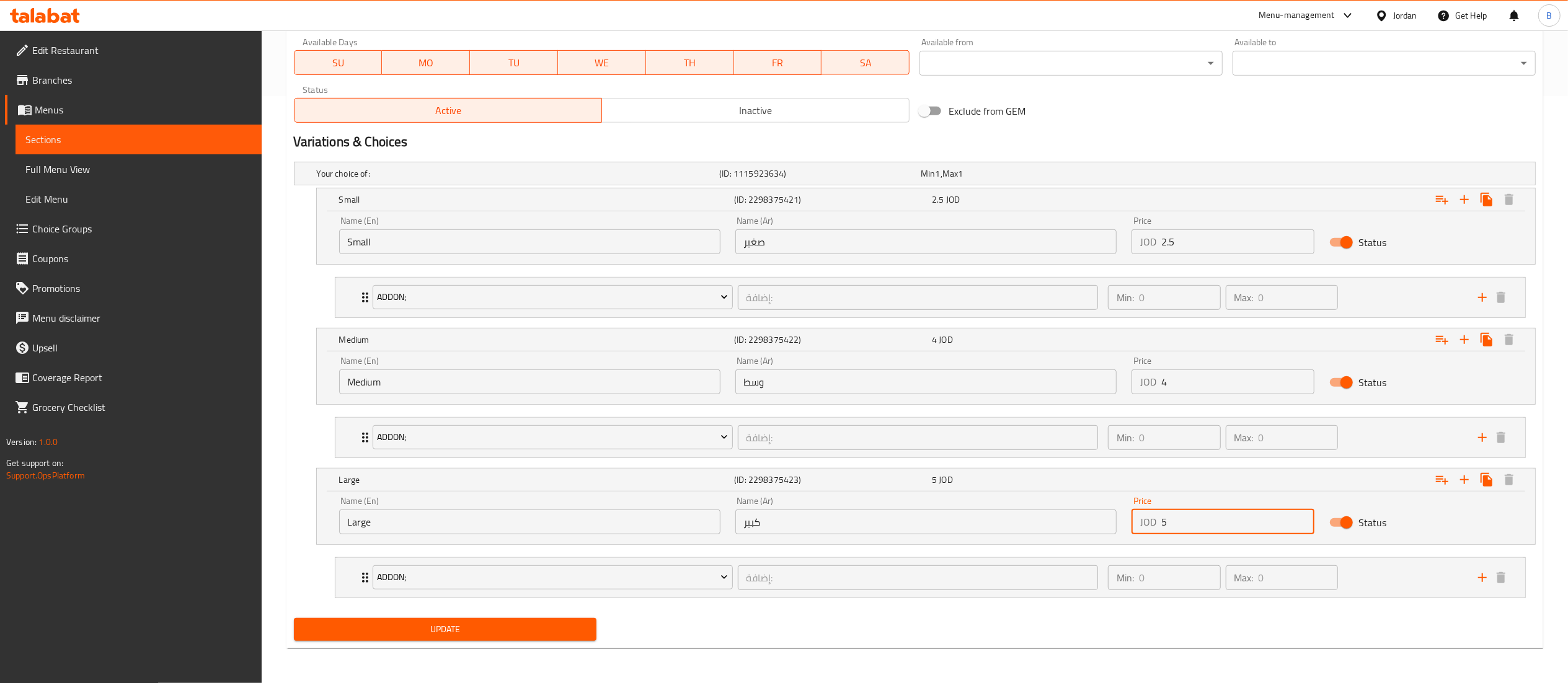
type input "5"
click at [545, 626] on span "Update" at bounding box center [445, 629] width 283 height 16
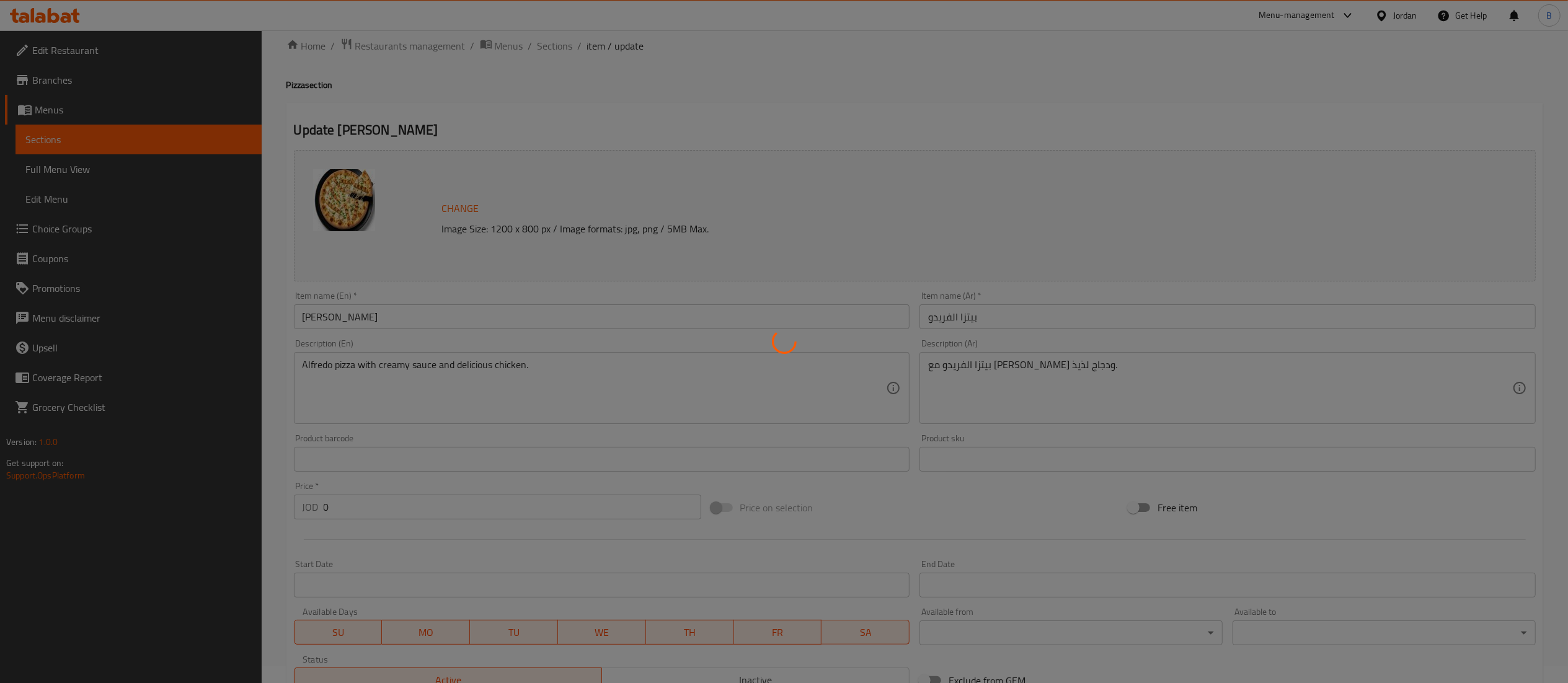
scroll to position [0, 0]
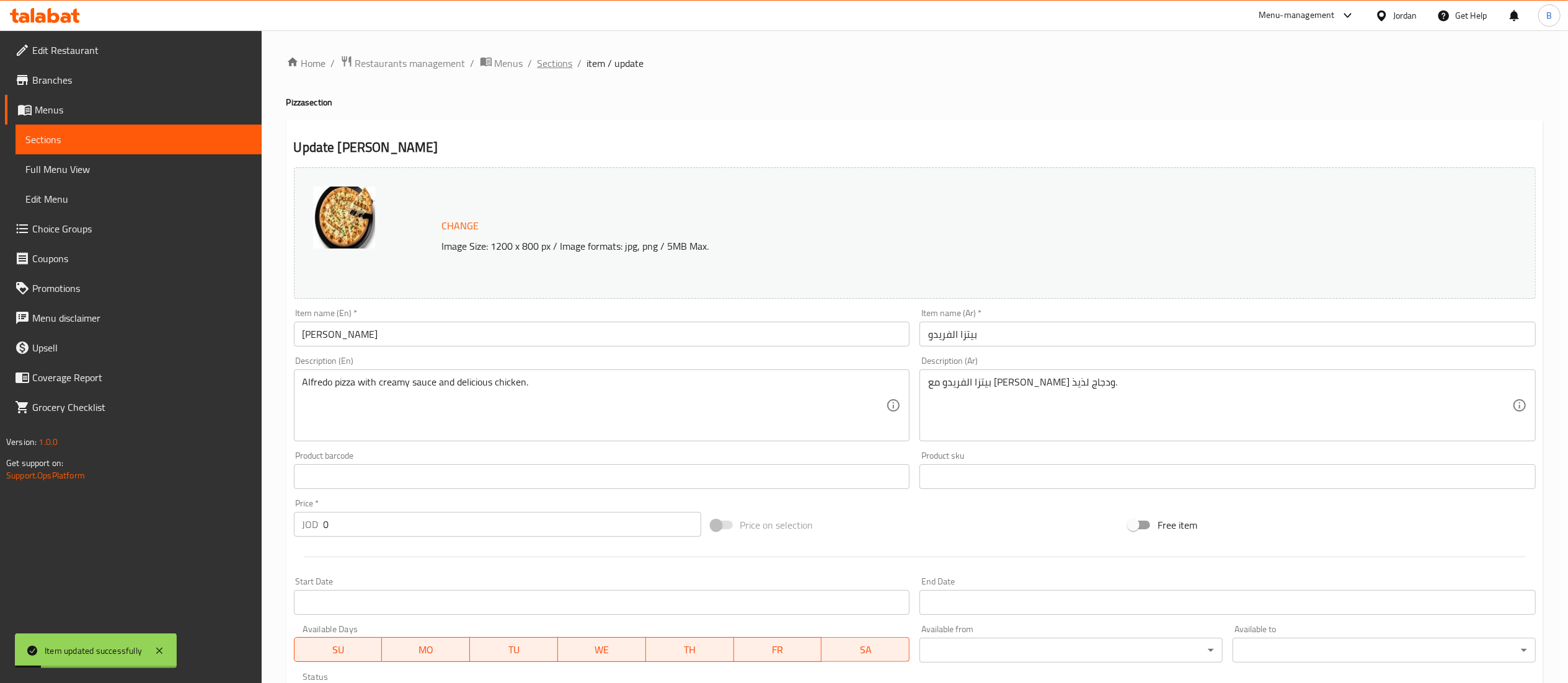
click at [558, 69] on span "Sections" at bounding box center [555, 63] width 36 height 15
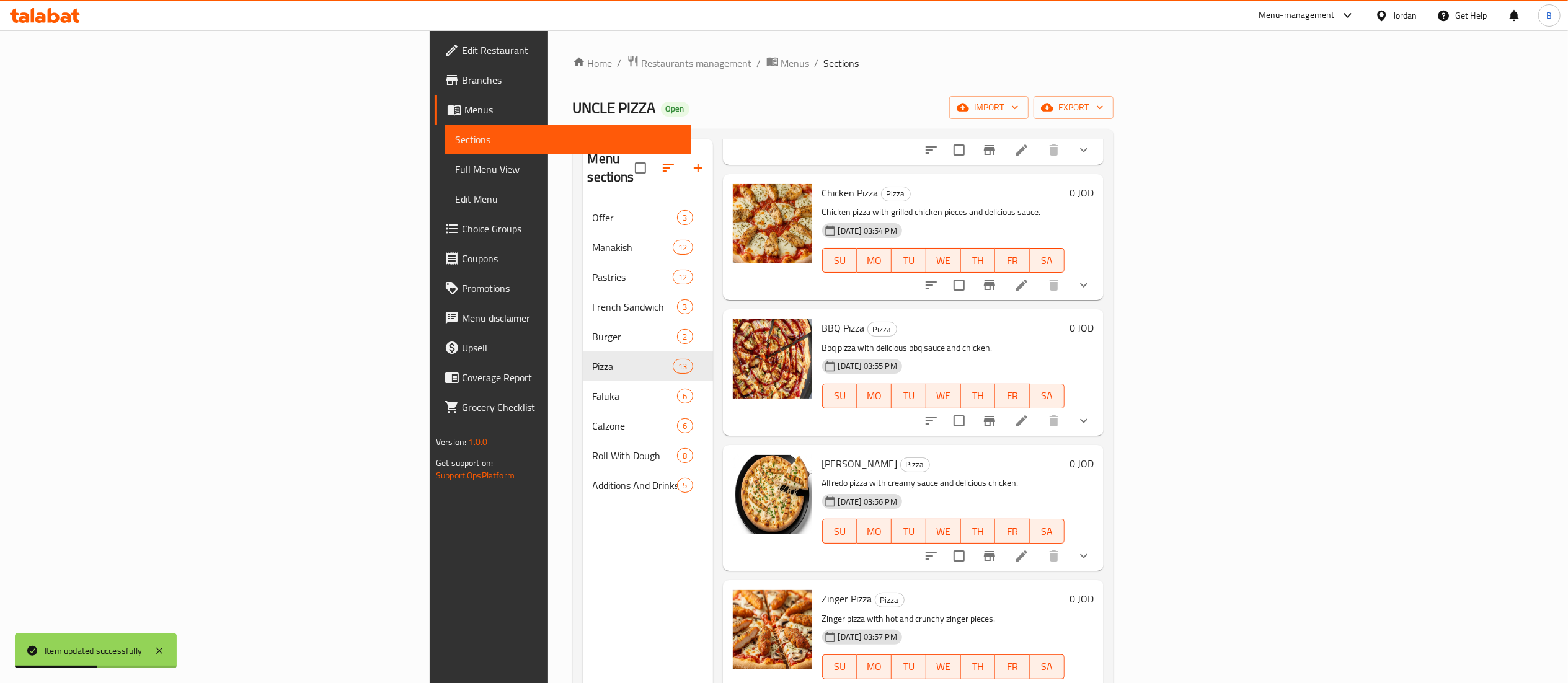
scroll to position [992, 0]
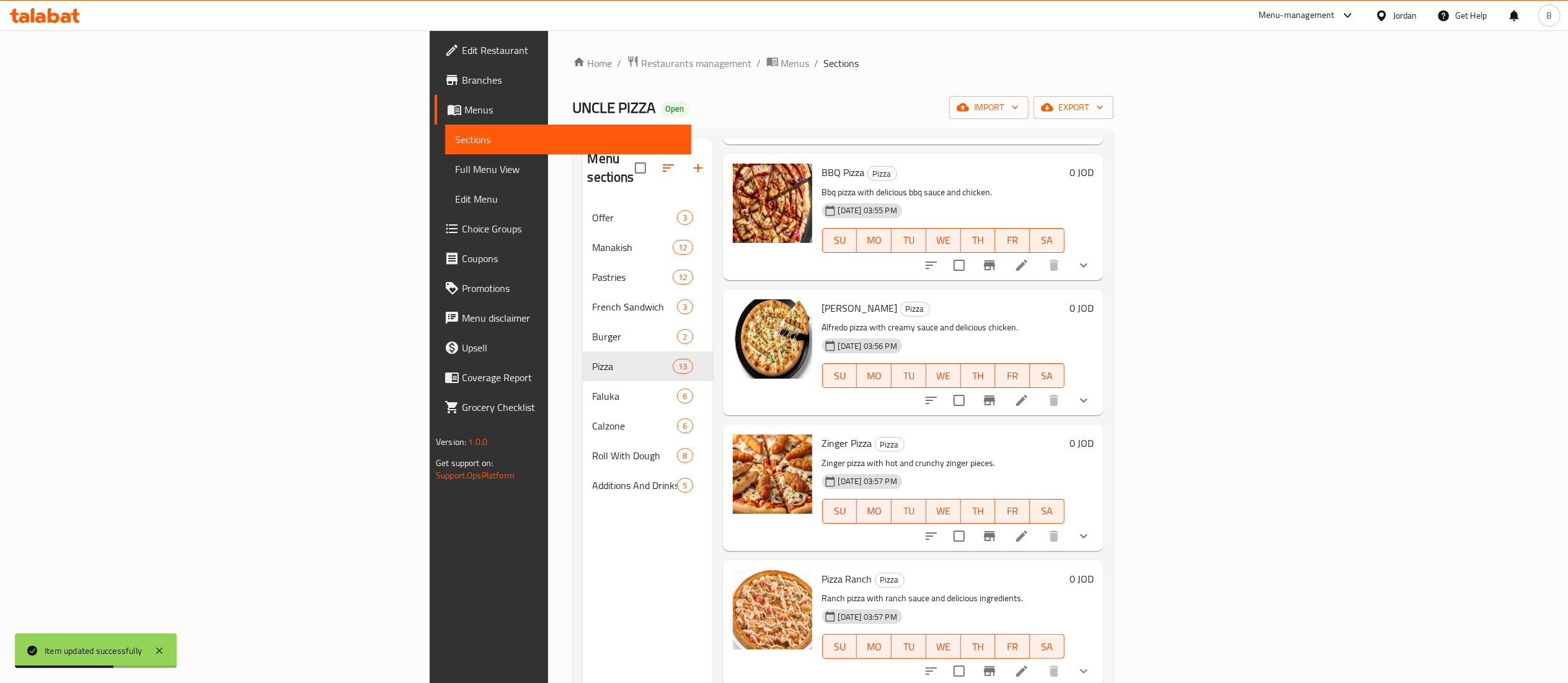
click at [1029, 529] on icon at bounding box center [1021, 536] width 15 height 15
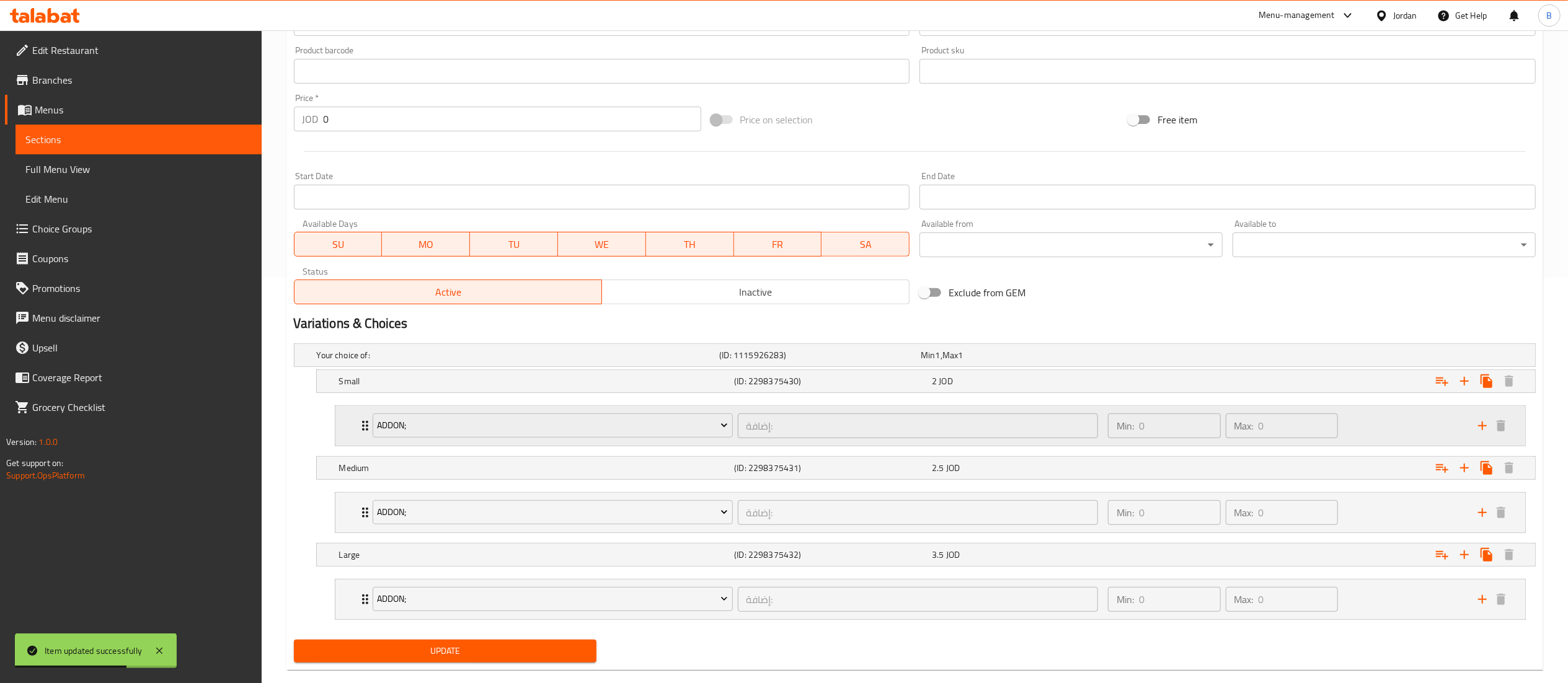
scroll to position [430, 0]
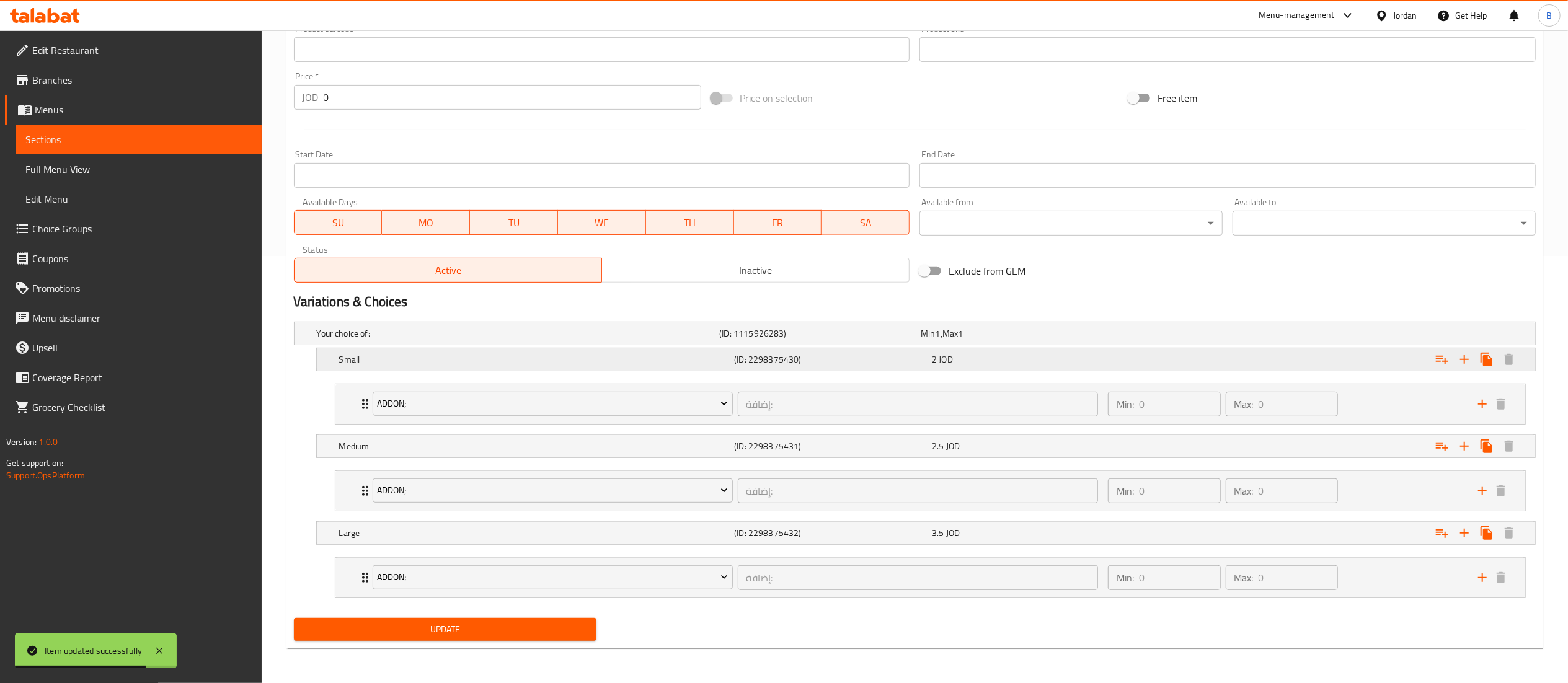
click at [995, 353] on div "2 JOD" at bounding box center [1028, 359] width 193 height 12
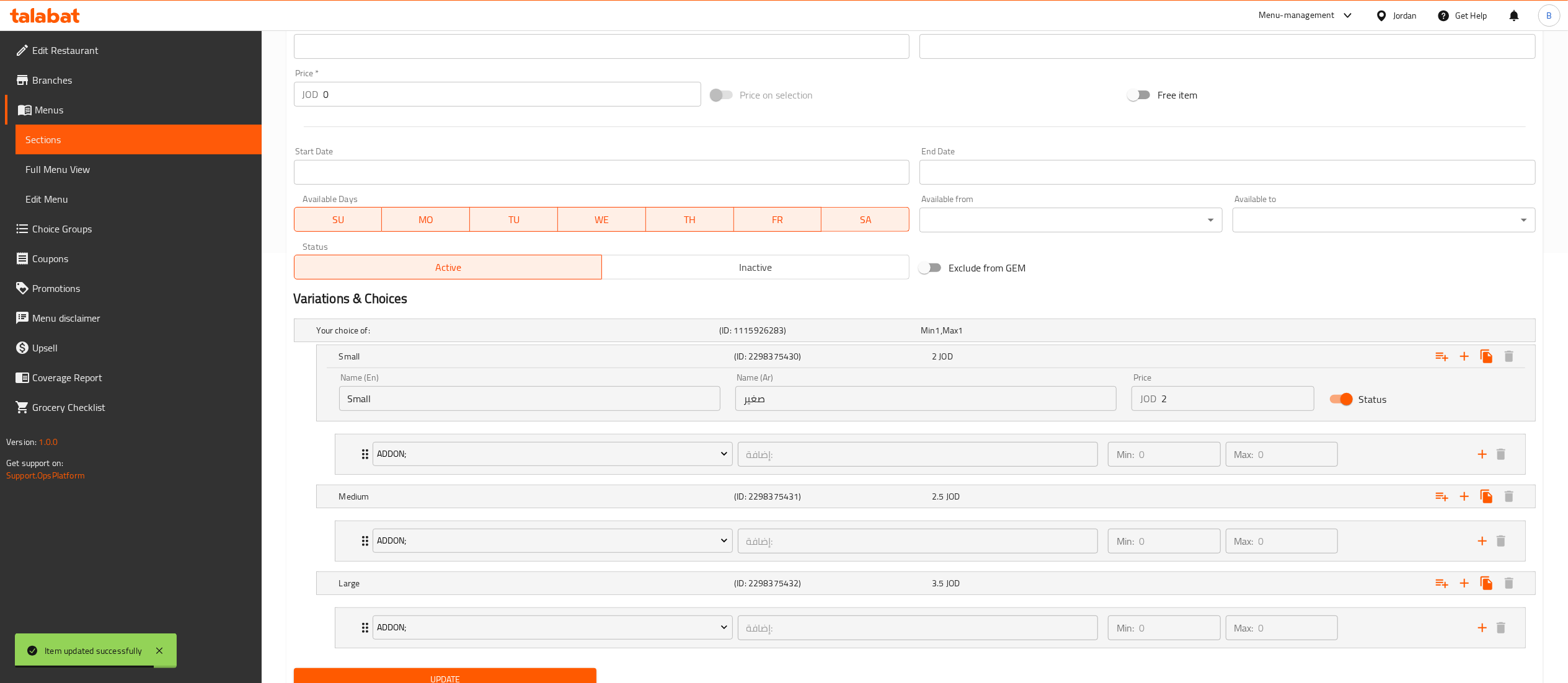
click at [1216, 402] on input "2" at bounding box center [1238, 398] width 153 height 25
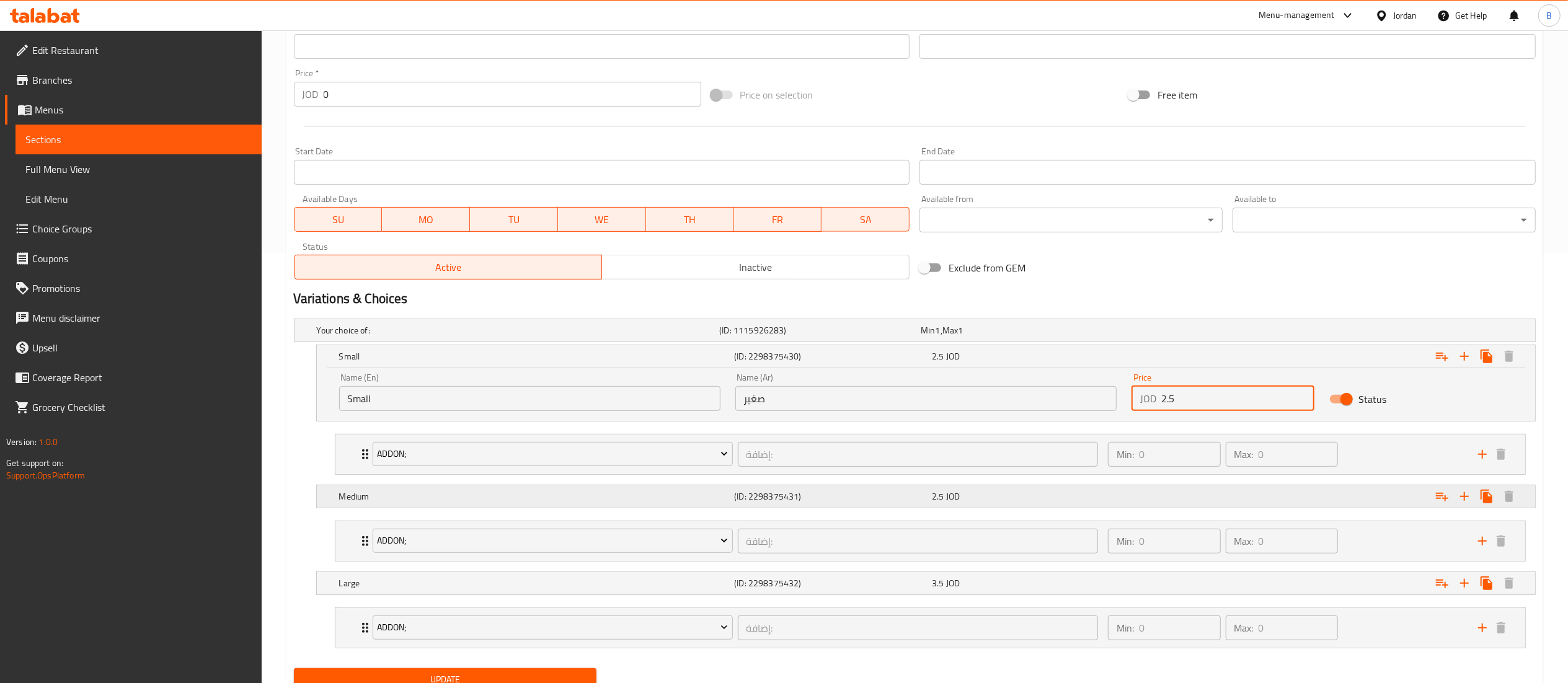
type input "2.5"
click at [966, 502] on div "2.5 JOD" at bounding box center [1028, 496] width 193 height 12
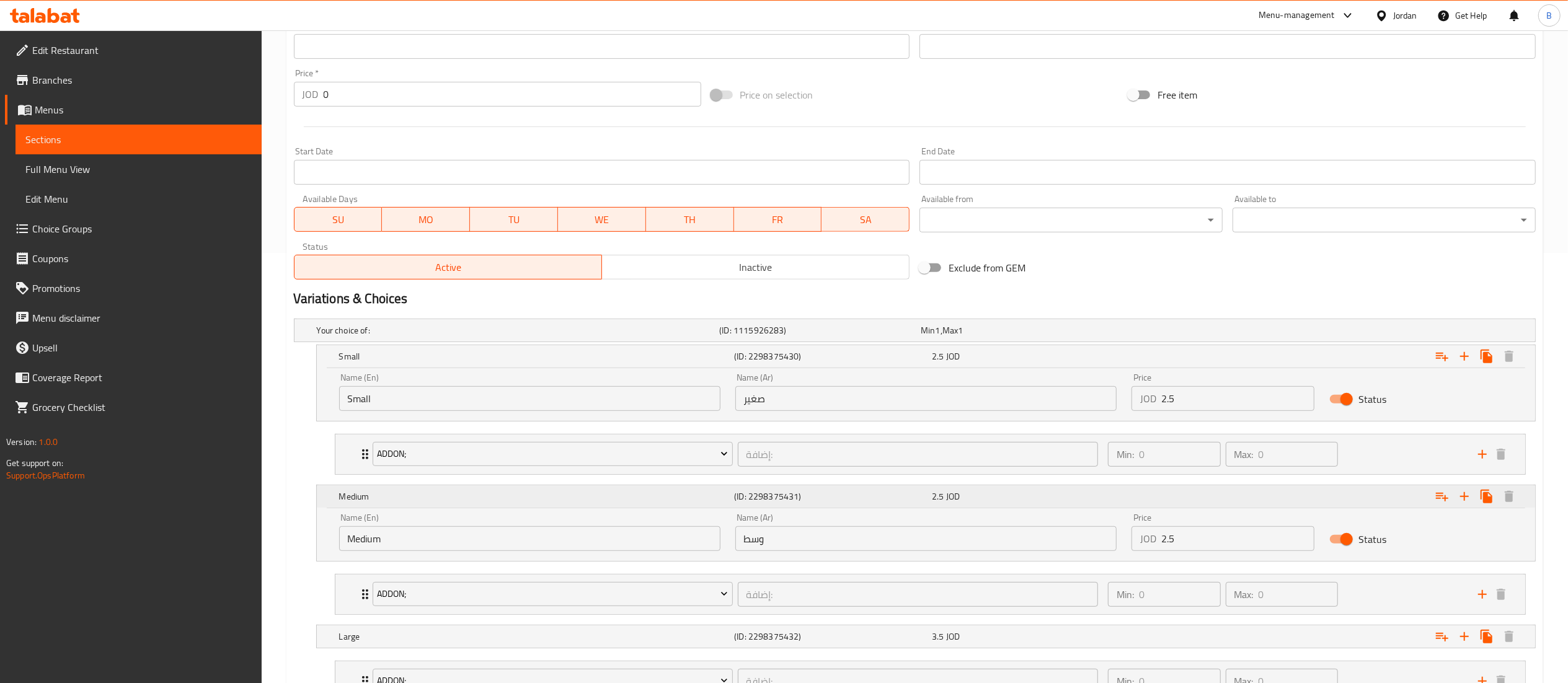
drag, startPoint x: 1238, startPoint y: 540, endPoint x: 817, endPoint y: 492, distance: 423.7
click at [844, 492] on div "Medium (ID: 2298375431) 2.5 JOD Name (En) Medium Name (En) Name (Ar) وسط Name (…" at bounding box center [926, 523] width 1218 height 76
type input "5"
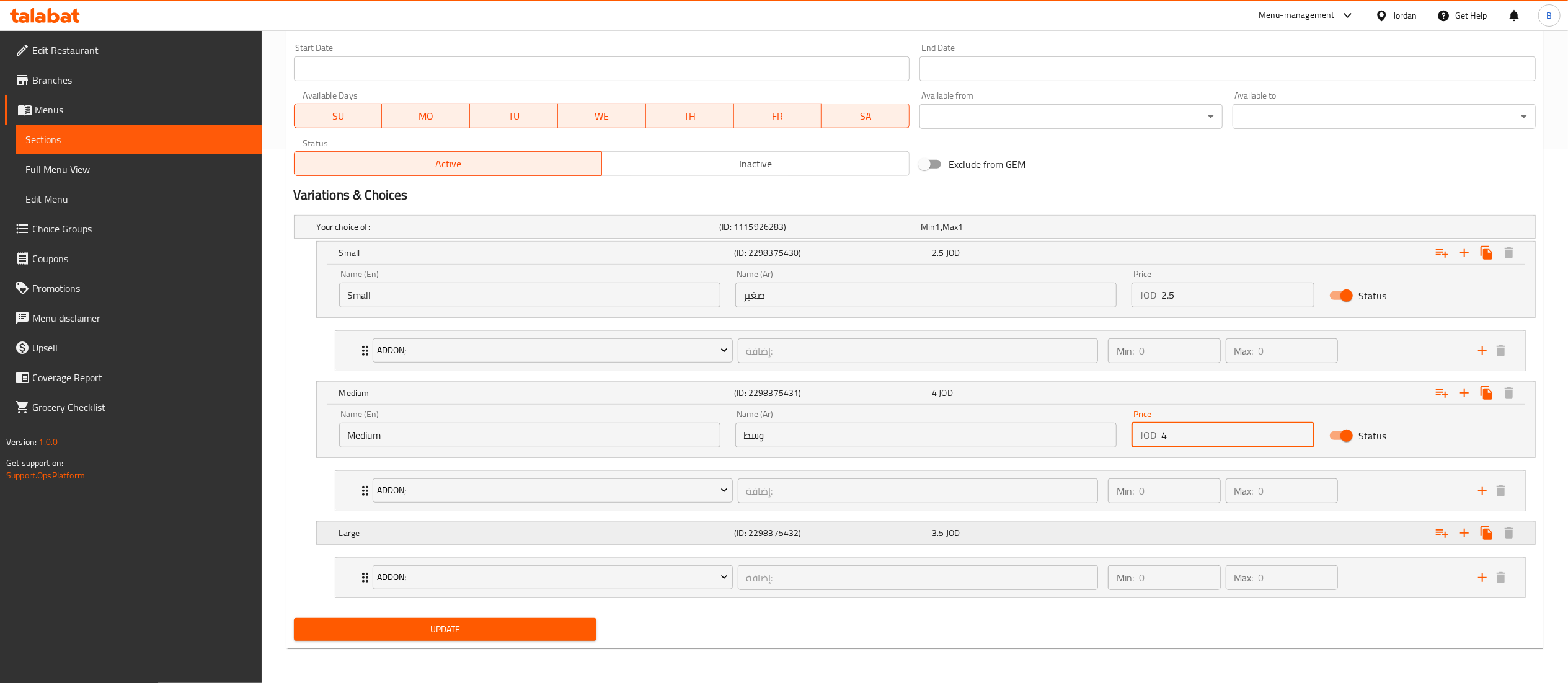
type input "4"
click at [961, 537] on div "3.5 JOD" at bounding box center [1028, 532] width 193 height 12
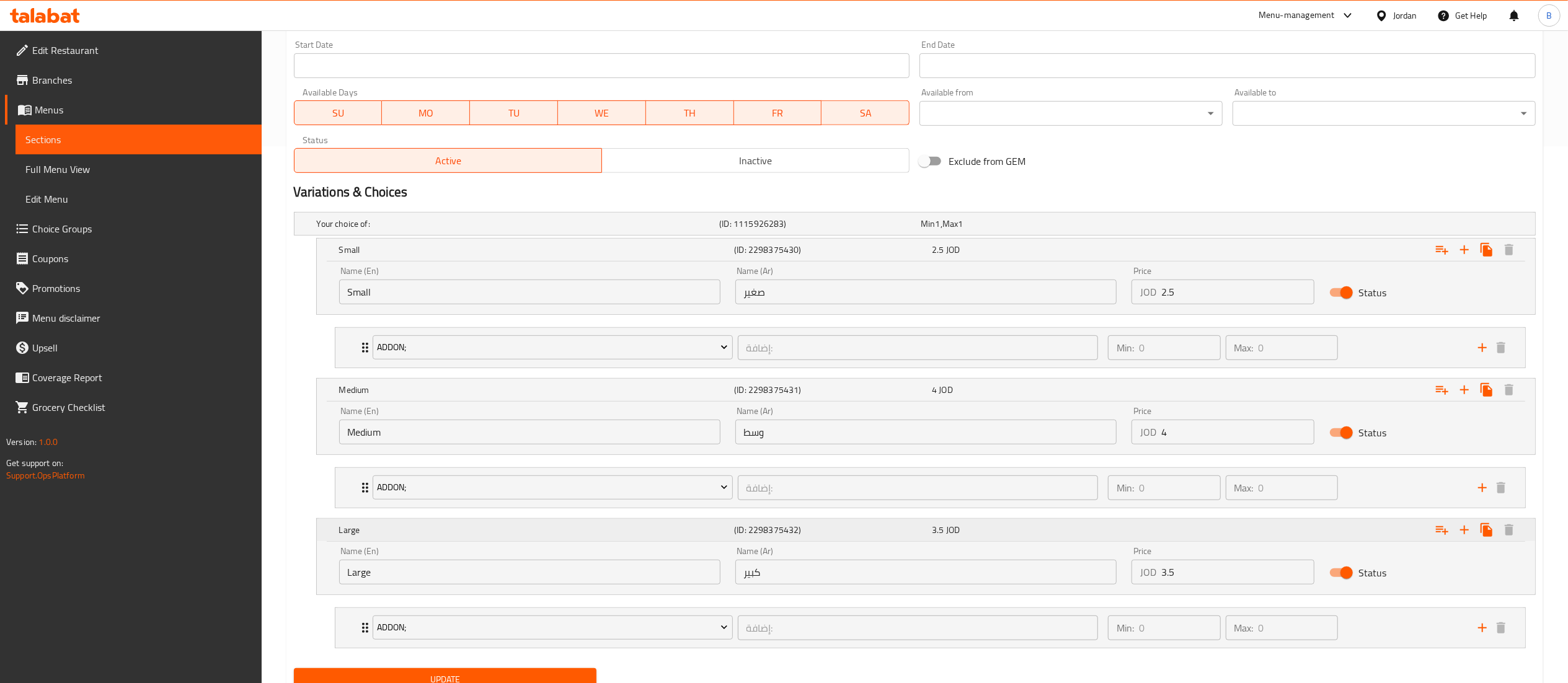
drag, startPoint x: 1223, startPoint y: 565, endPoint x: 948, endPoint y: 545, distance: 275.7
click at [968, 545] on div "Large (ID: 2298375432) 3.5 JOD Name (En) Large Name (En) Name (Ar) كبير Name (A…" at bounding box center [926, 557] width 1218 height 76
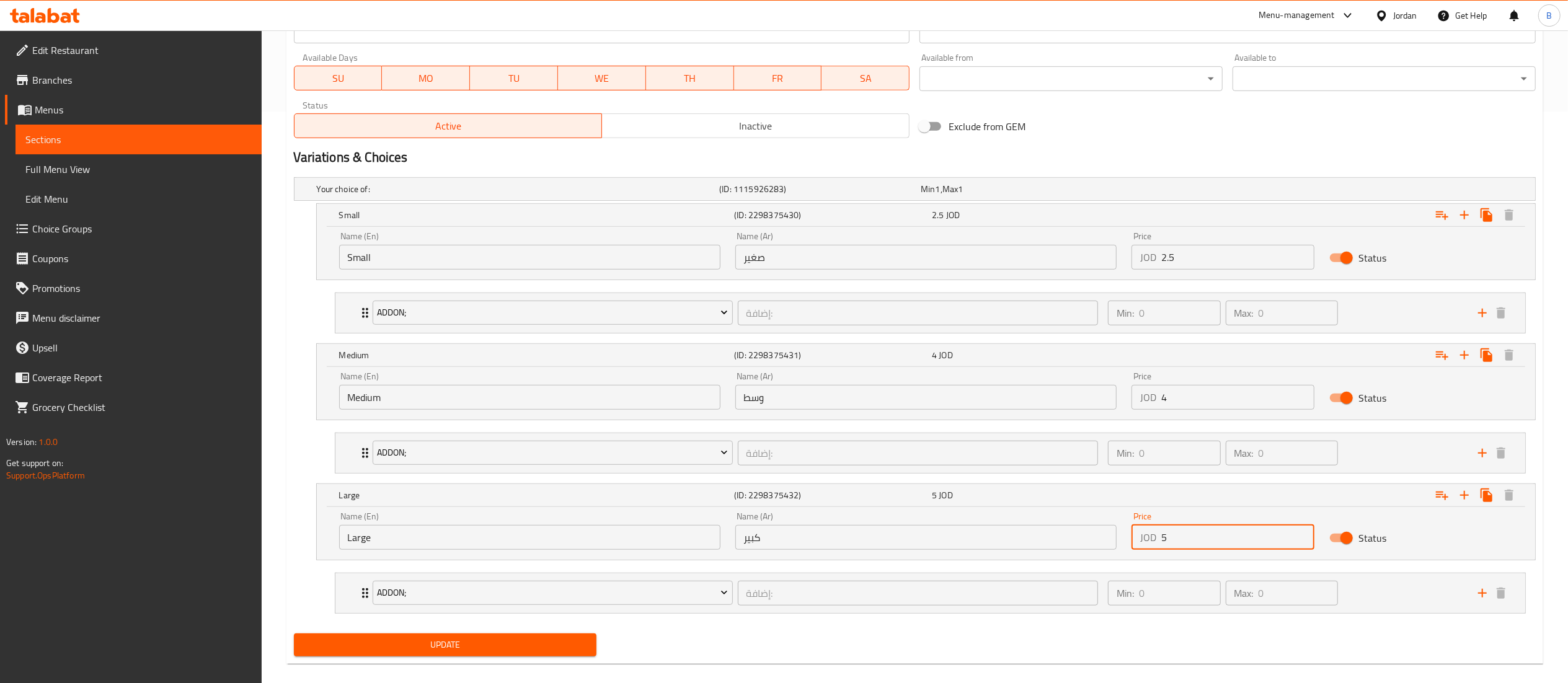
scroll to position [591, 0]
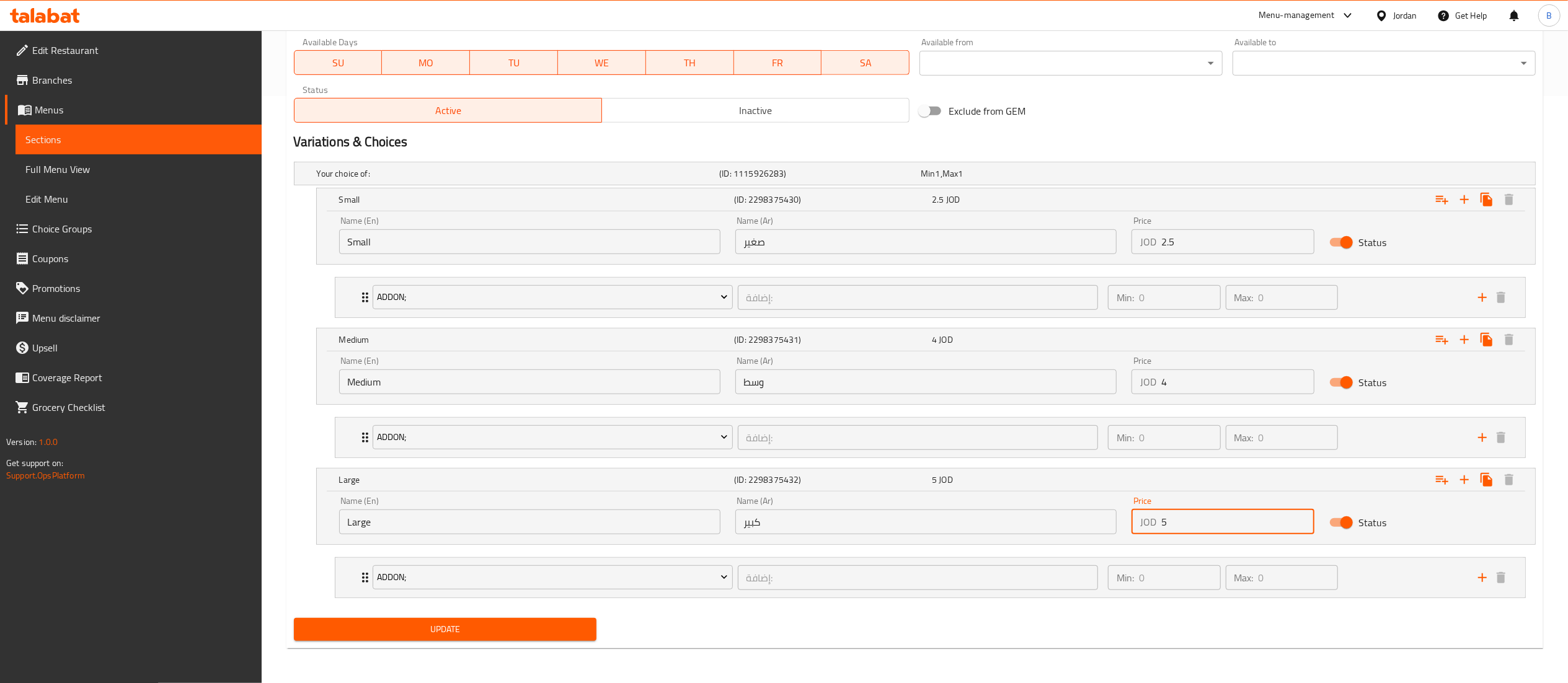
type input "5"
click at [517, 617] on div "Update" at bounding box center [445, 629] width 313 height 33
click at [523, 629] on span "Update" at bounding box center [445, 629] width 283 height 16
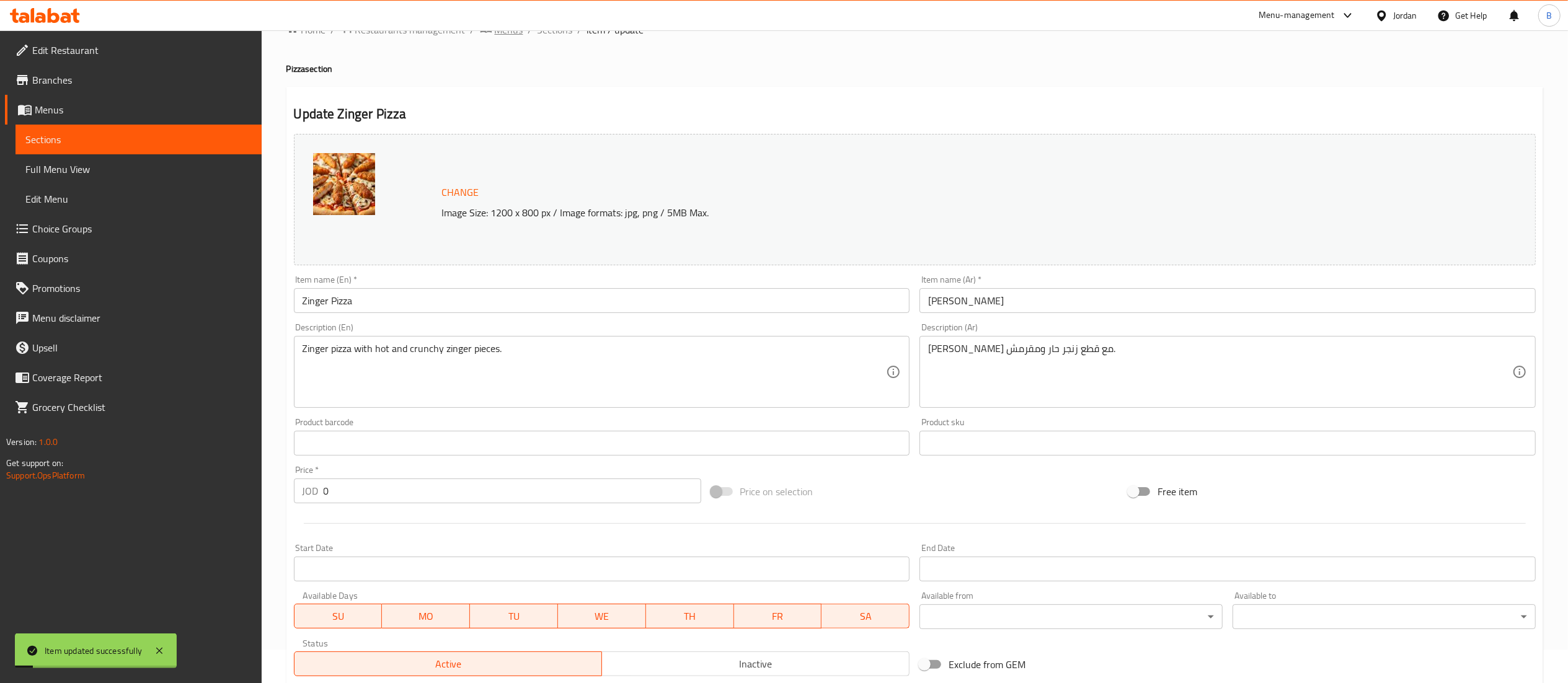
scroll to position [0, 0]
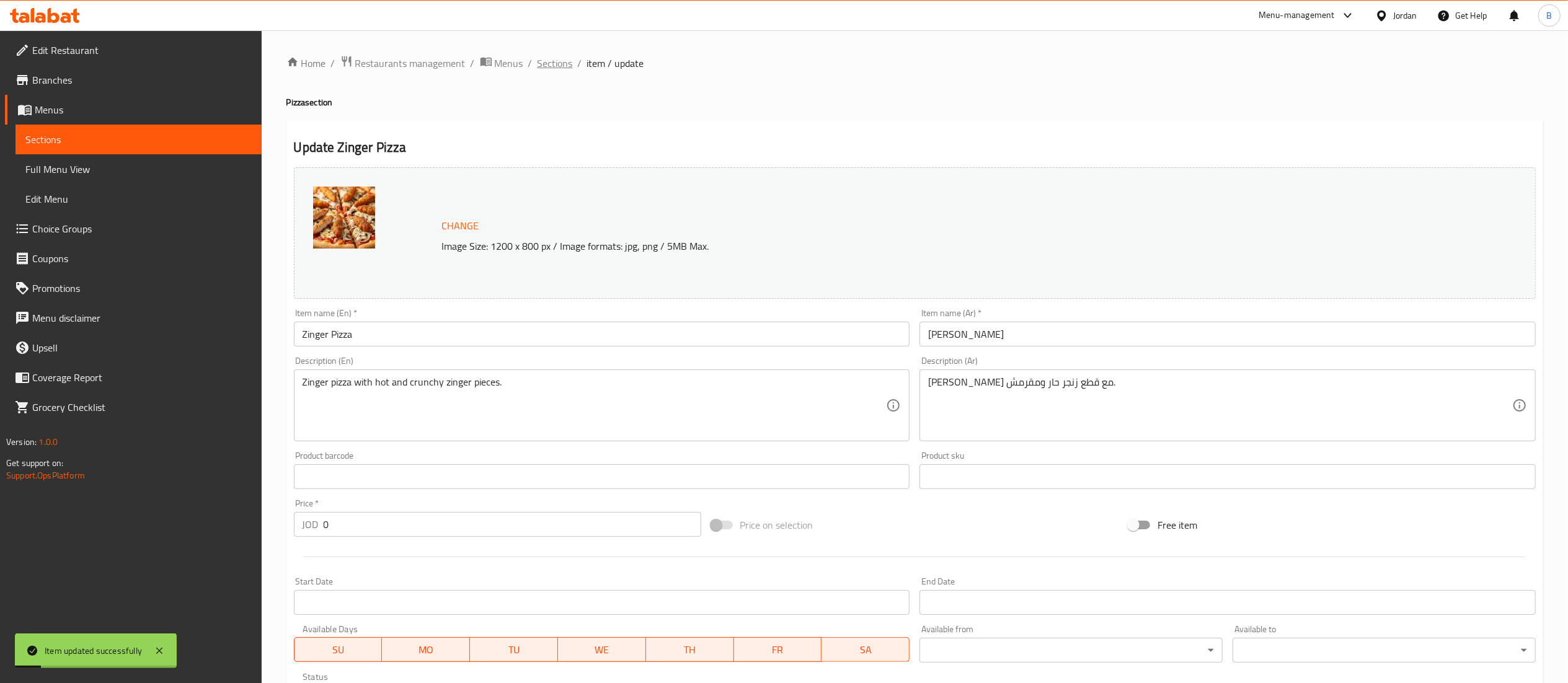
click at [563, 57] on span "Sections" at bounding box center [555, 63] width 36 height 15
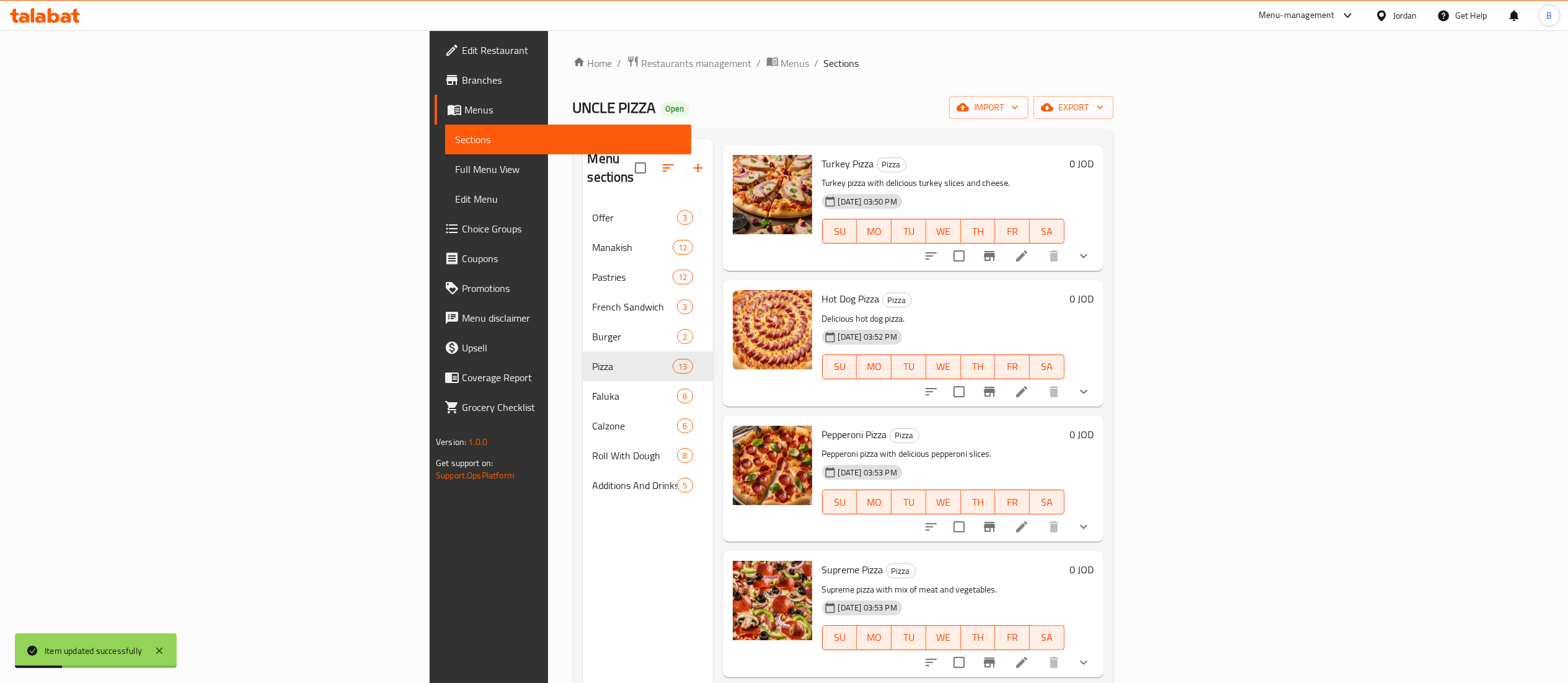
scroll to position [372, 0]
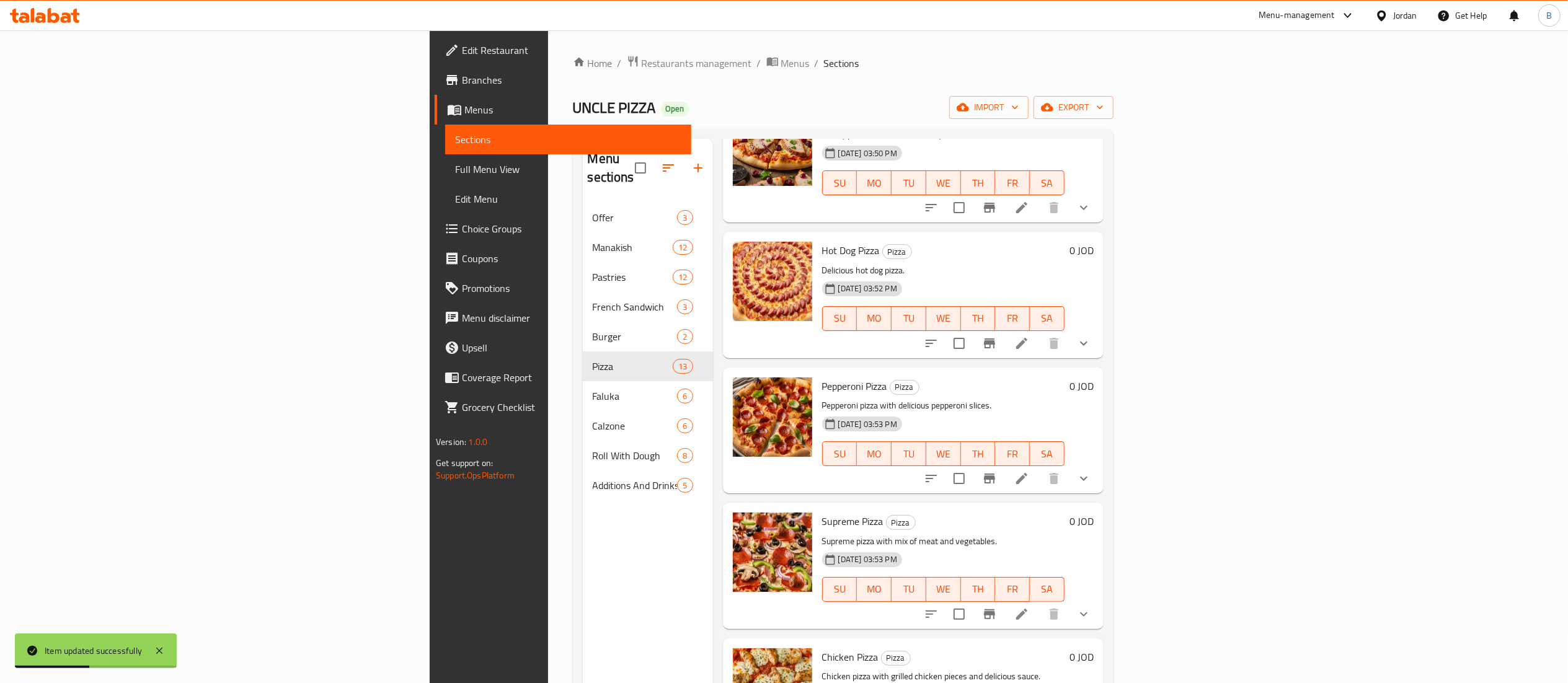
click at [1098, 599] on div at bounding box center [1007, 614] width 182 height 30
click at [1029, 607] on icon at bounding box center [1021, 614] width 15 height 15
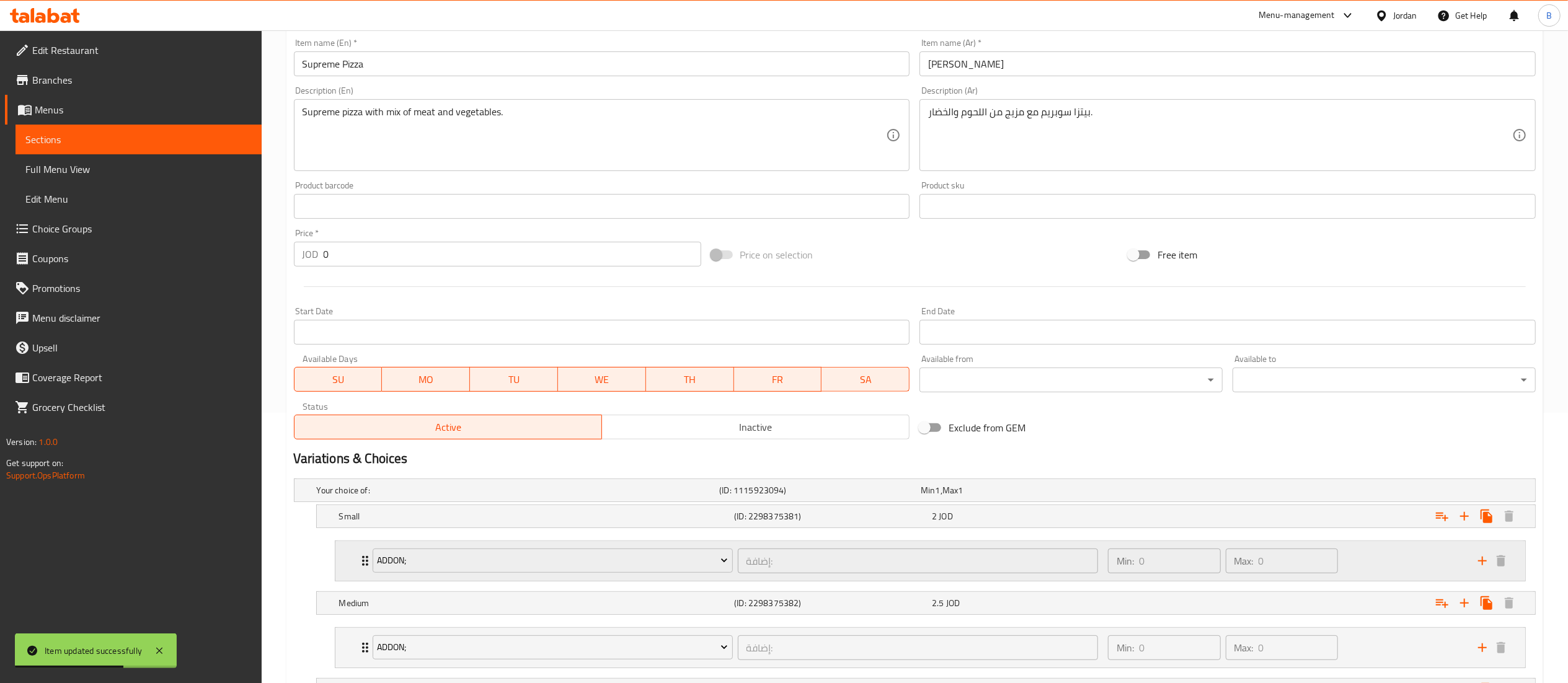
scroll to position [430, 0]
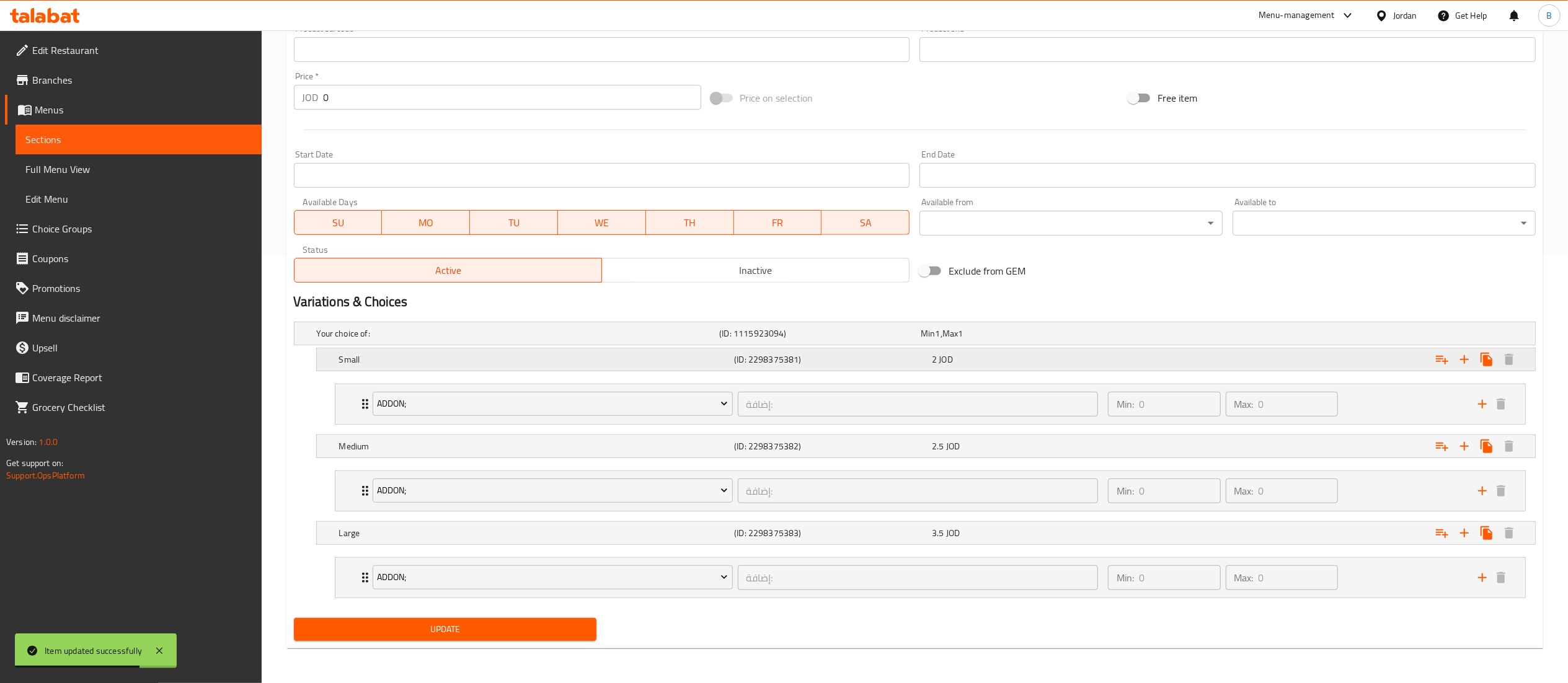
click at [1016, 357] on div "2 JOD" at bounding box center [1028, 359] width 193 height 12
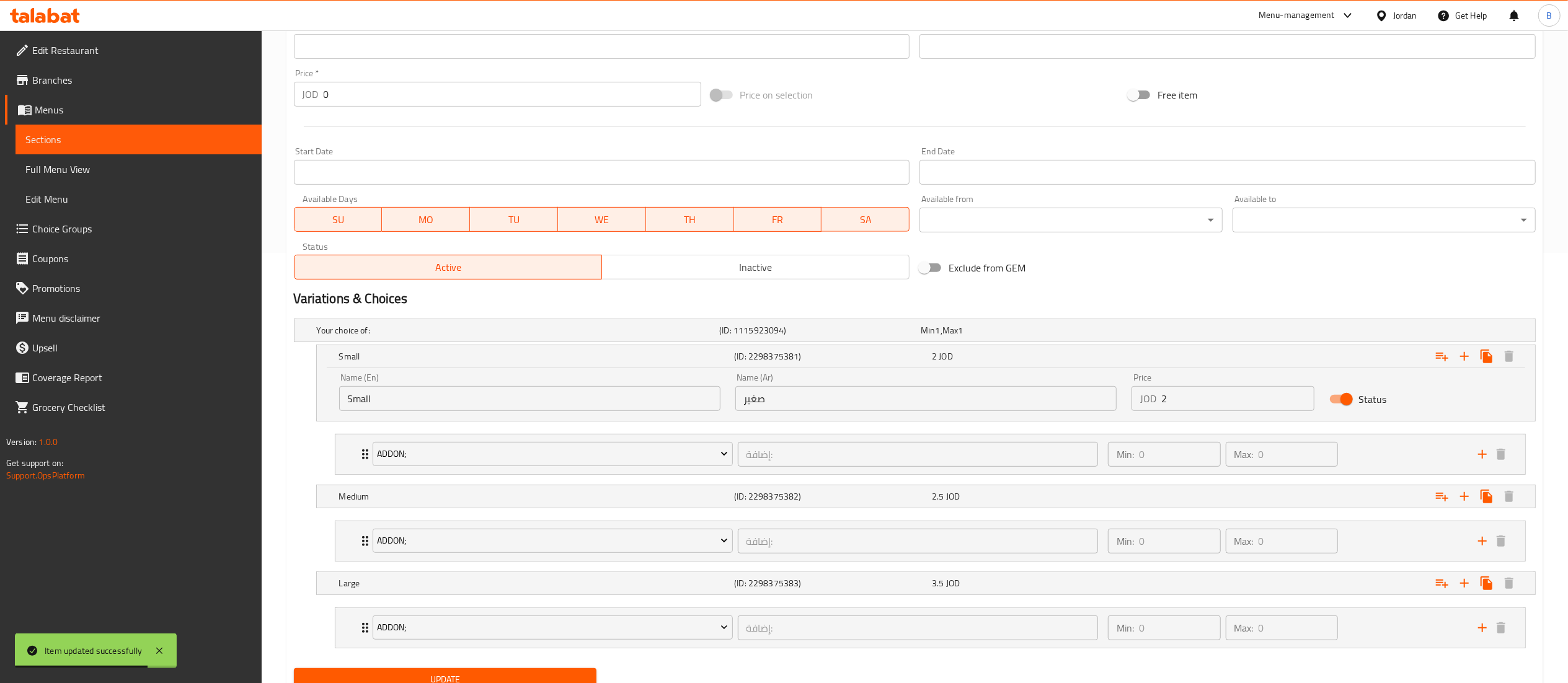
click at [1198, 402] on input "2" at bounding box center [1238, 398] width 153 height 25
type input "2.5"
click at [970, 491] on div "2.5 JOD" at bounding box center [1028, 496] width 193 height 12
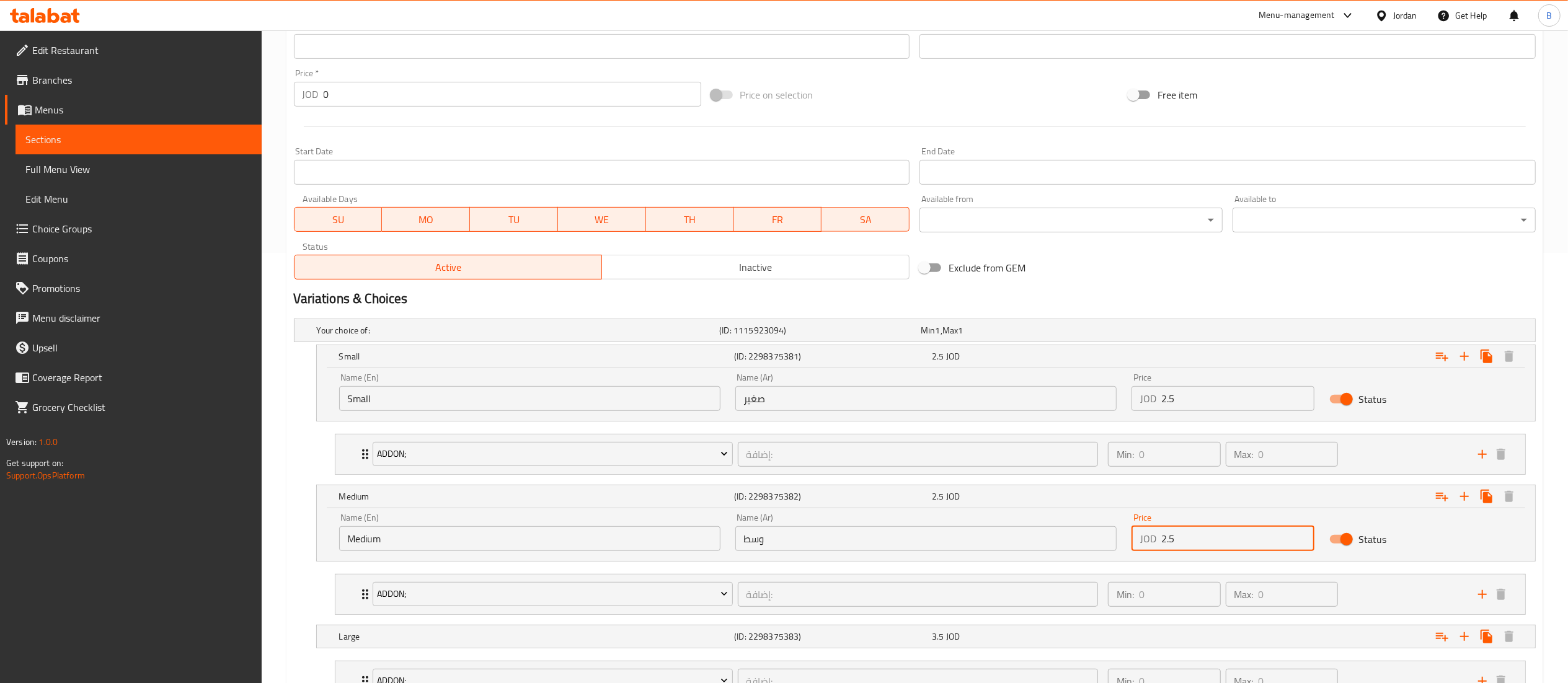
drag, startPoint x: 1191, startPoint y: 527, endPoint x: 1039, endPoint y: 527, distance: 152.0
click at [1041, 527] on div "Name (En) Medium Name (En) Name (Ar) وسط Name (Ar) Price JOD 2.5 Price Status" at bounding box center [926, 532] width 1188 height 53
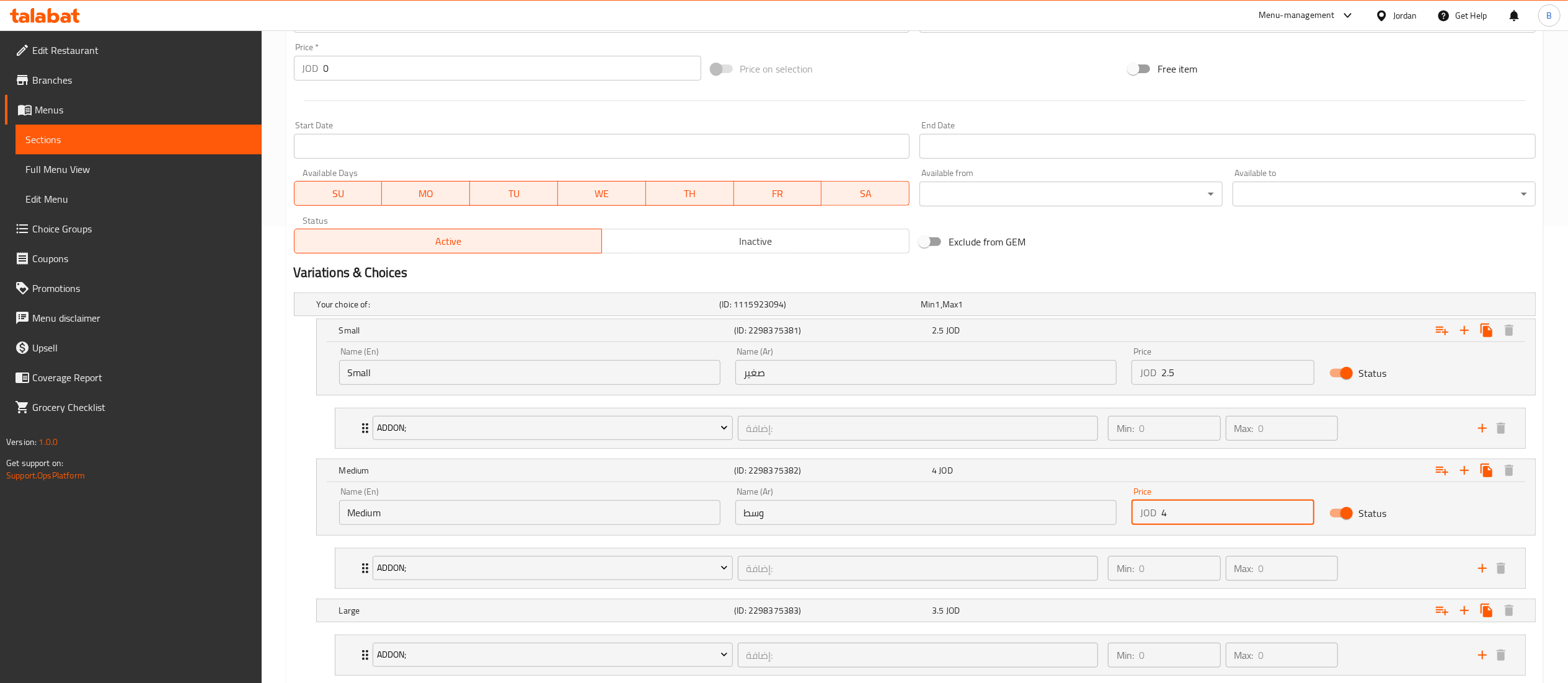
scroll to position [537, 0]
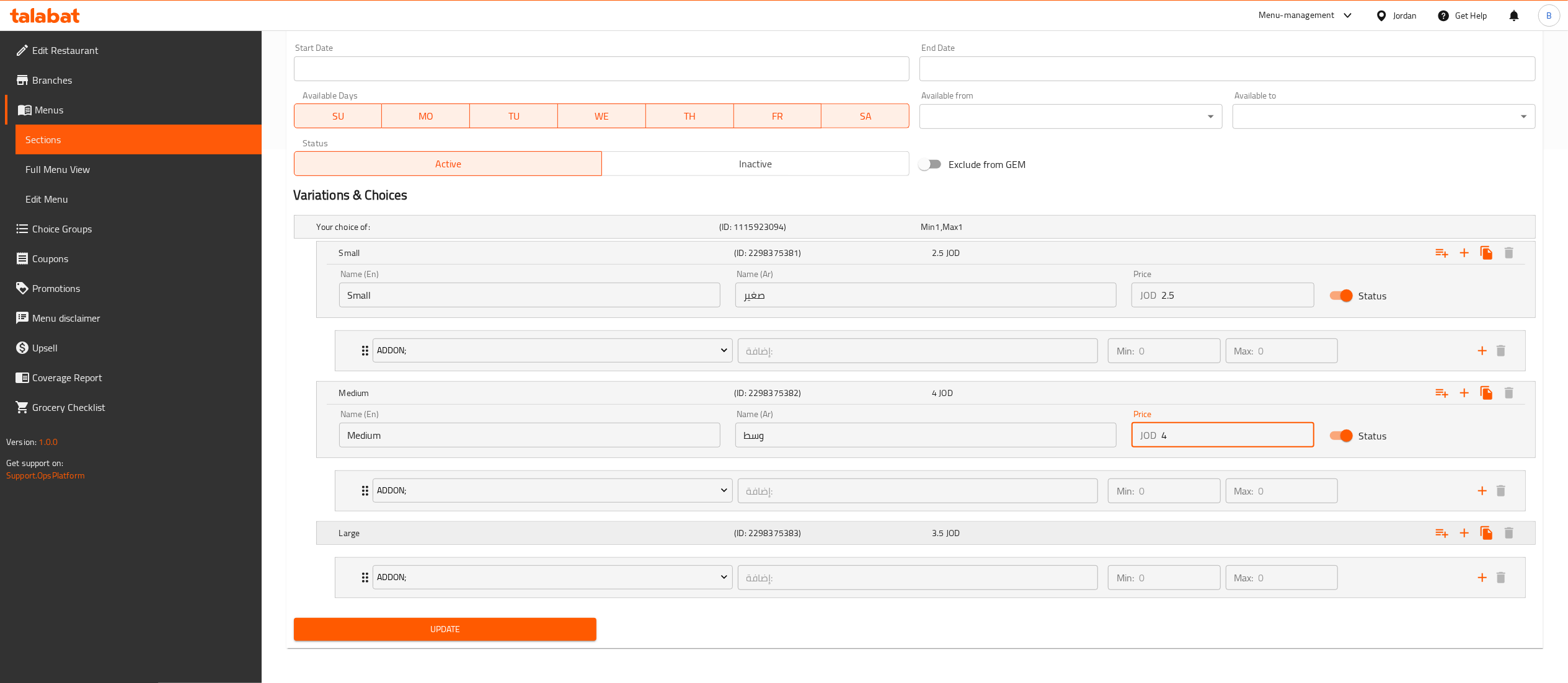
type input "4"
click at [934, 530] on span "3.5" at bounding box center [937, 533] width 12 height 16
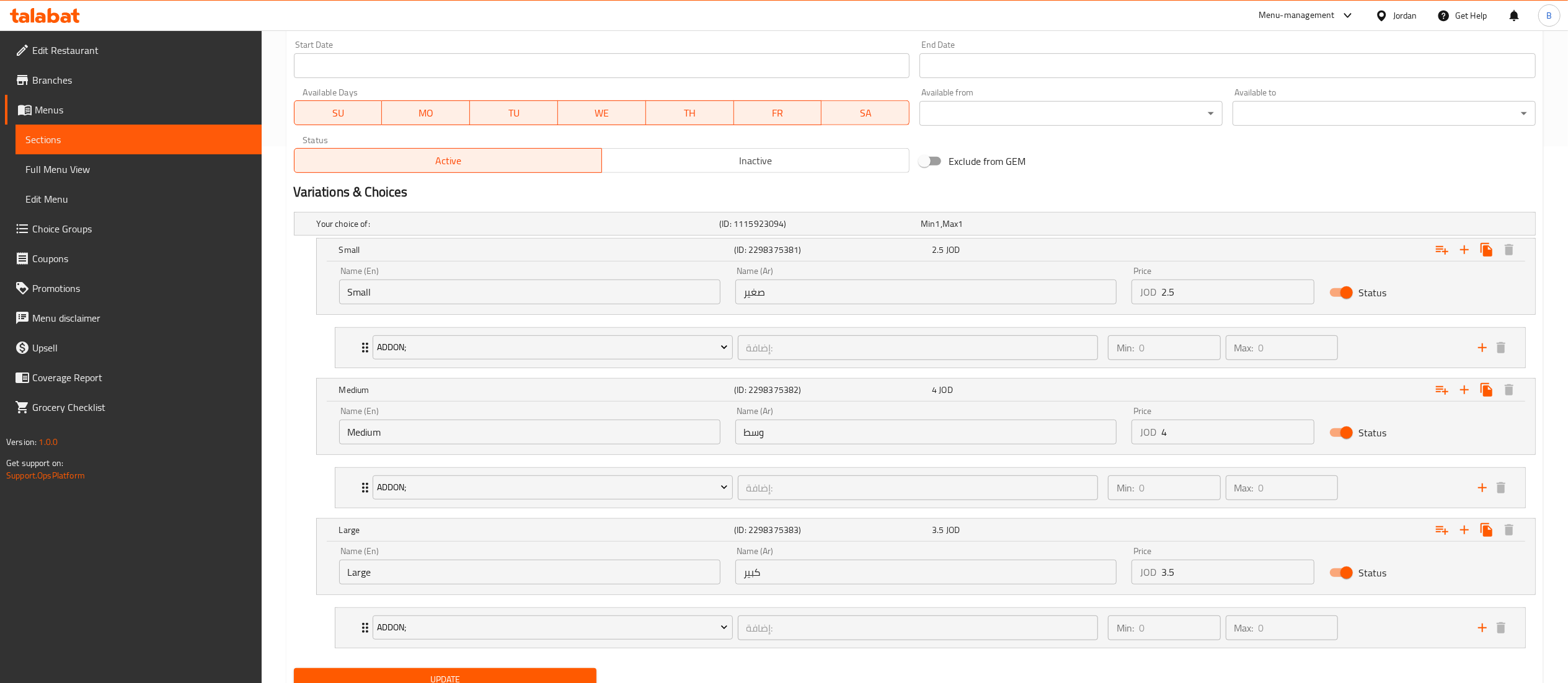
drag, startPoint x: 1206, startPoint y: 582, endPoint x: 988, endPoint y: 563, distance: 218.8
click at [1063, 565] on div "Name (En) Large Name (En) Name (Ar) كبير Name (Ar) Price JOD 3.5 Price Status" at bounding box center [926, 566] width 1188 height 53
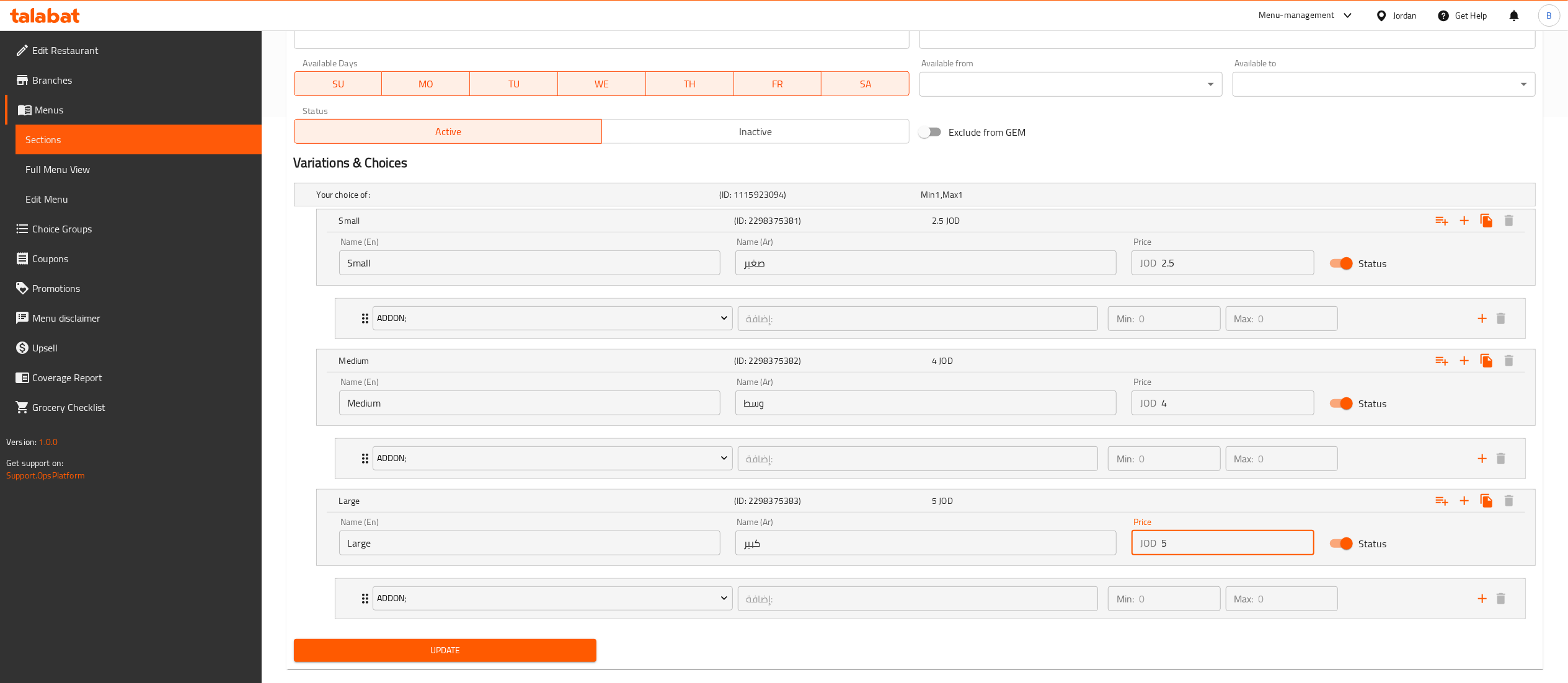
scroll to position [591, 0]
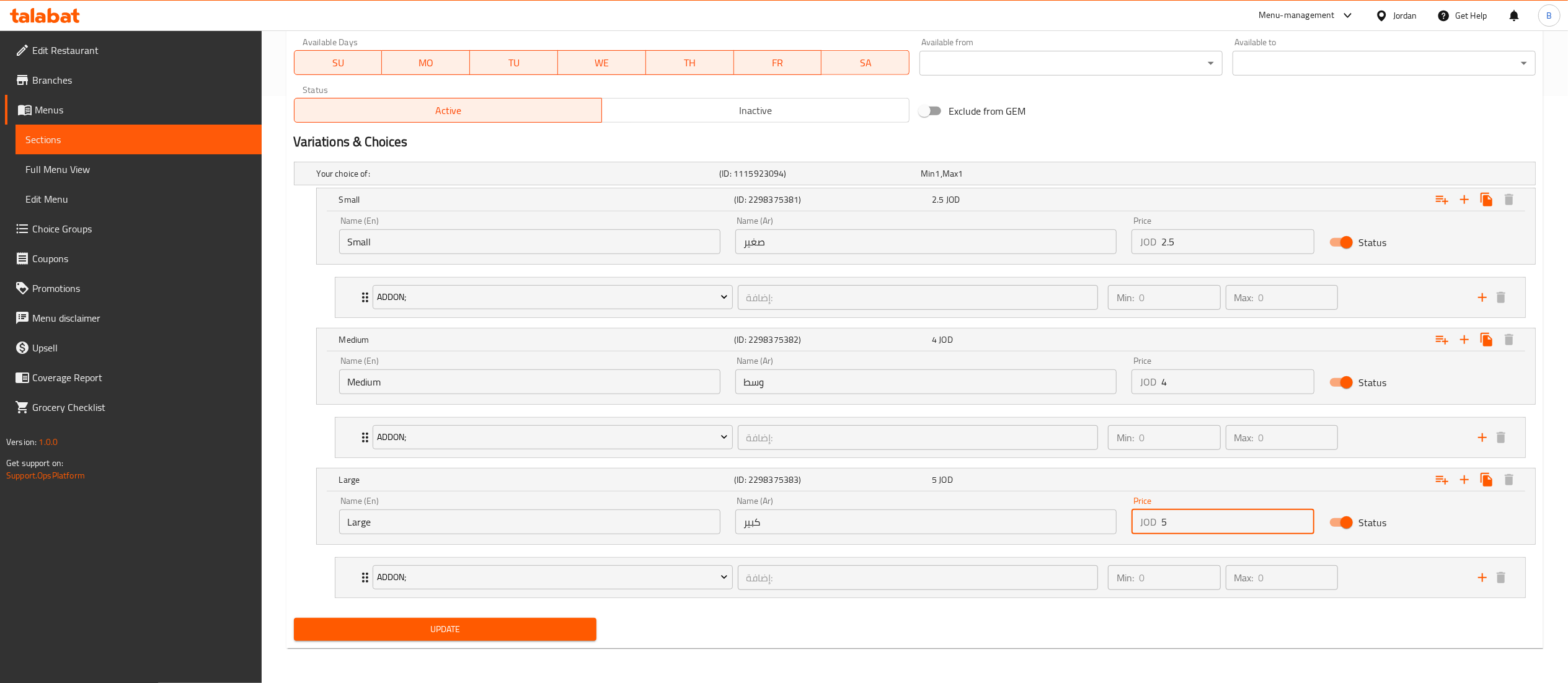
type input "5"
click at [510, 639] on button "Update" at bounding box center [445, 629] width 303 height 23
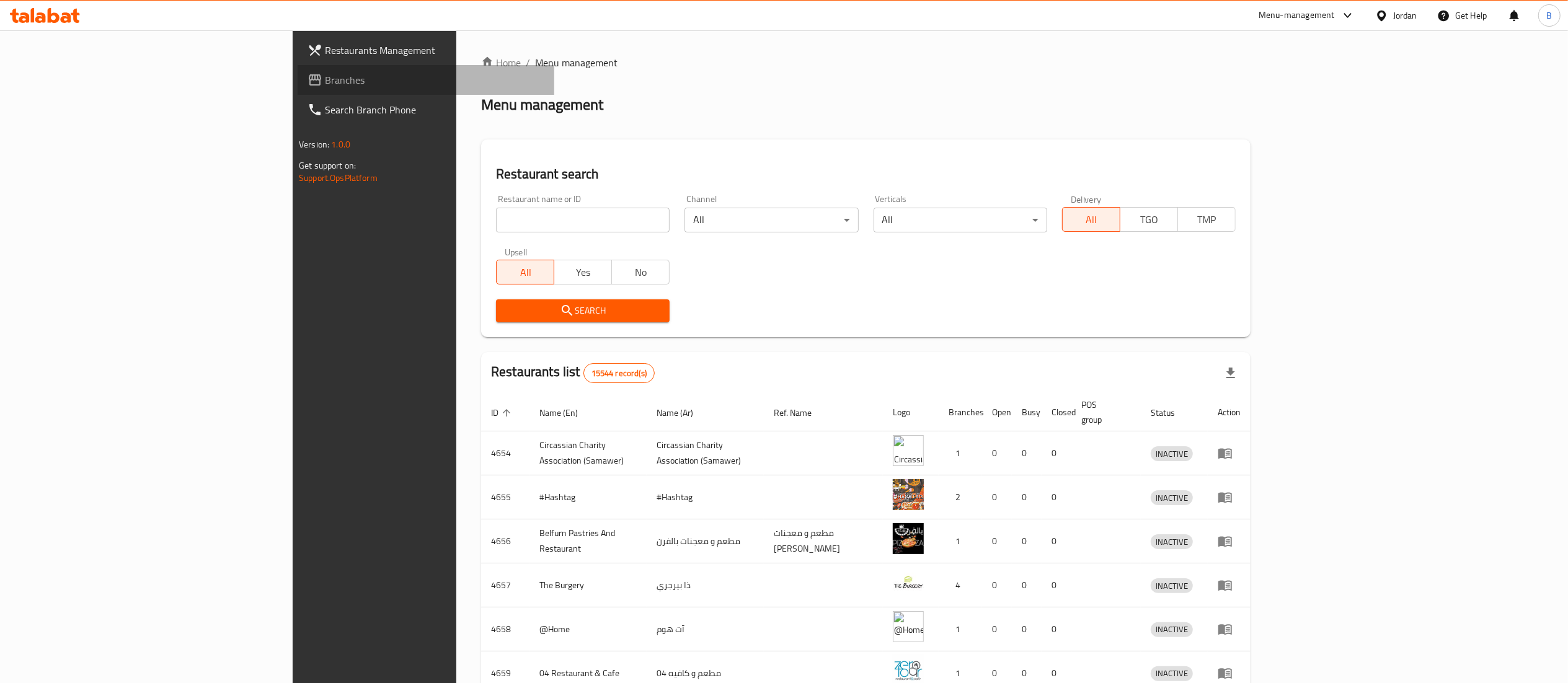
click at [325, 74] on span "Branches" at bounding box center [434, 80] width 219 height 15
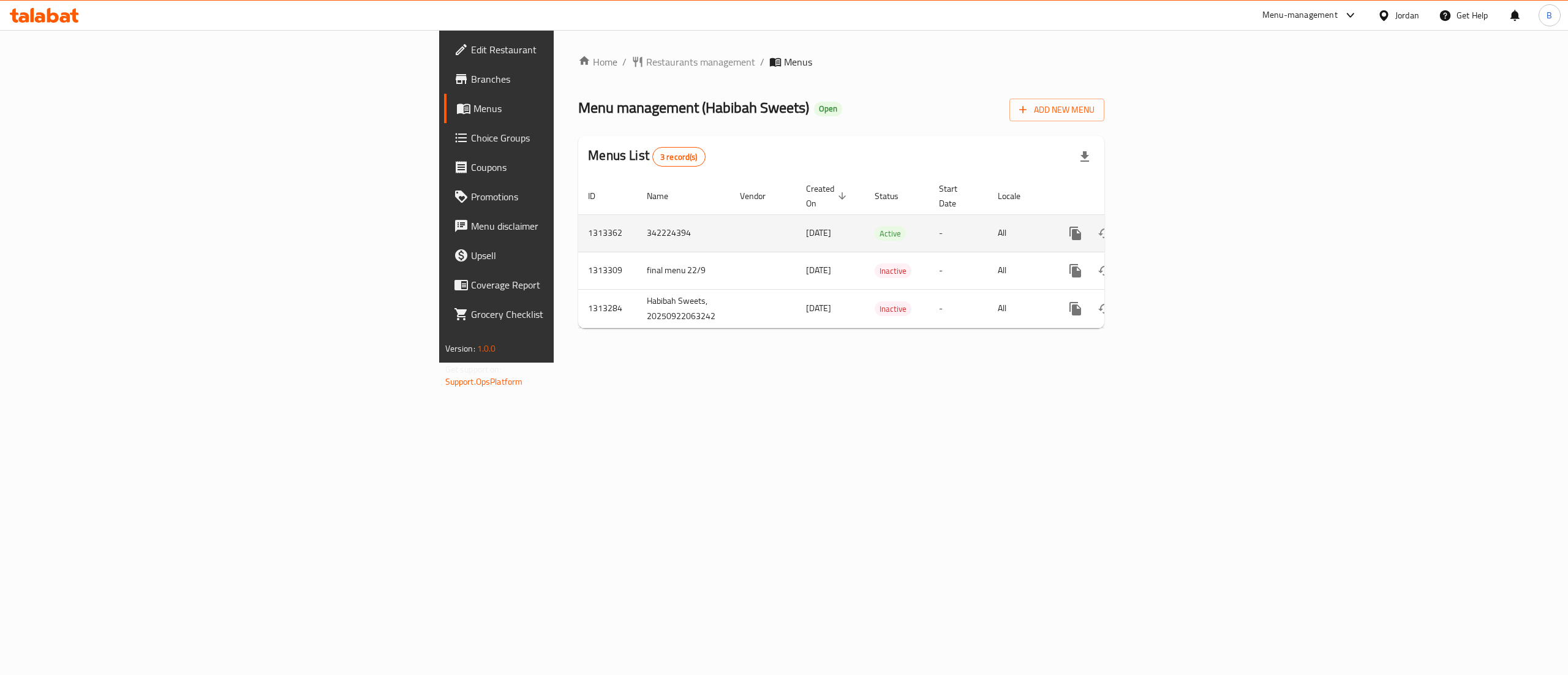
click at [1171, 226] on icon "enhanced table" at bounding box center [1163, 233] width 15 height 15
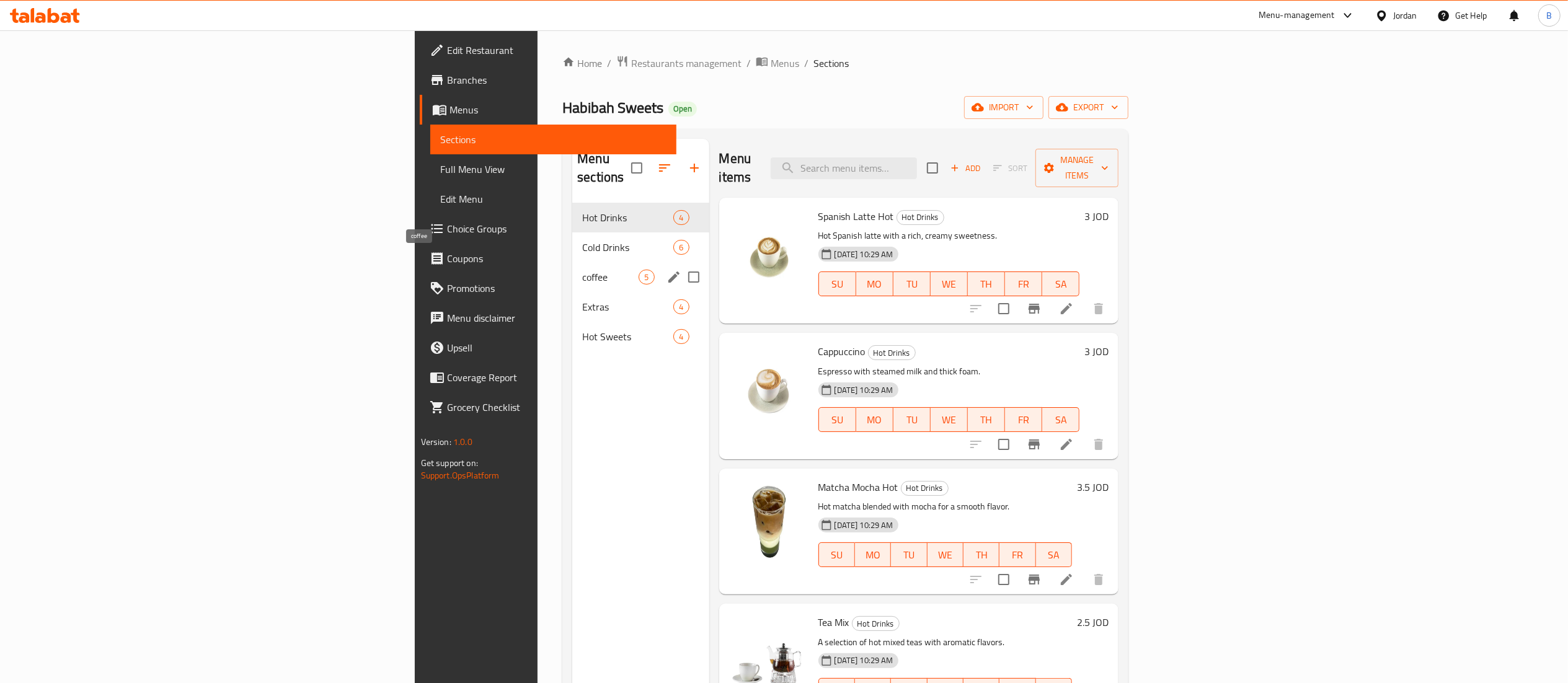
click at [582, 270] on span "coffee" at bounding box center [610, 277] width 56 height 15
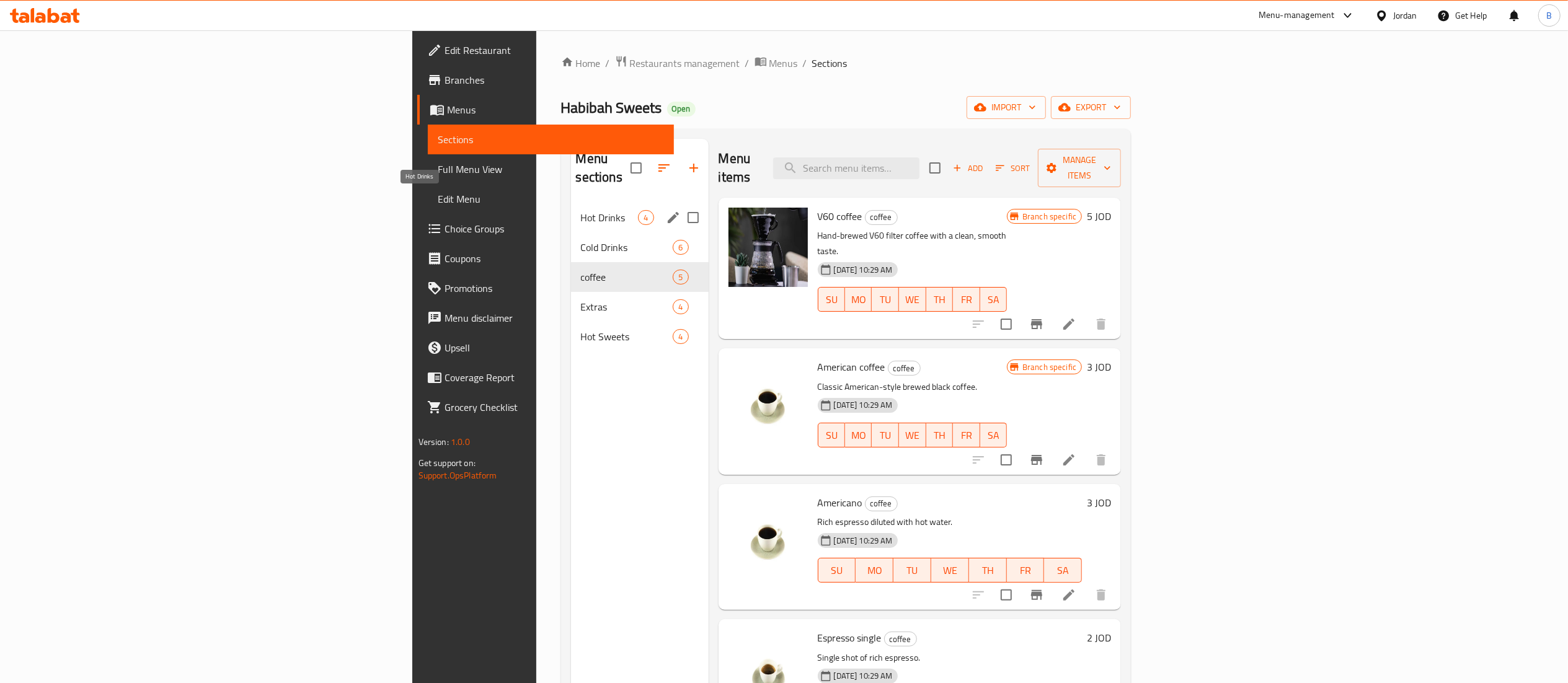
click at [581, 210] on span "Hot Drinks" at bounding box center [610, 217] width 58 height 15
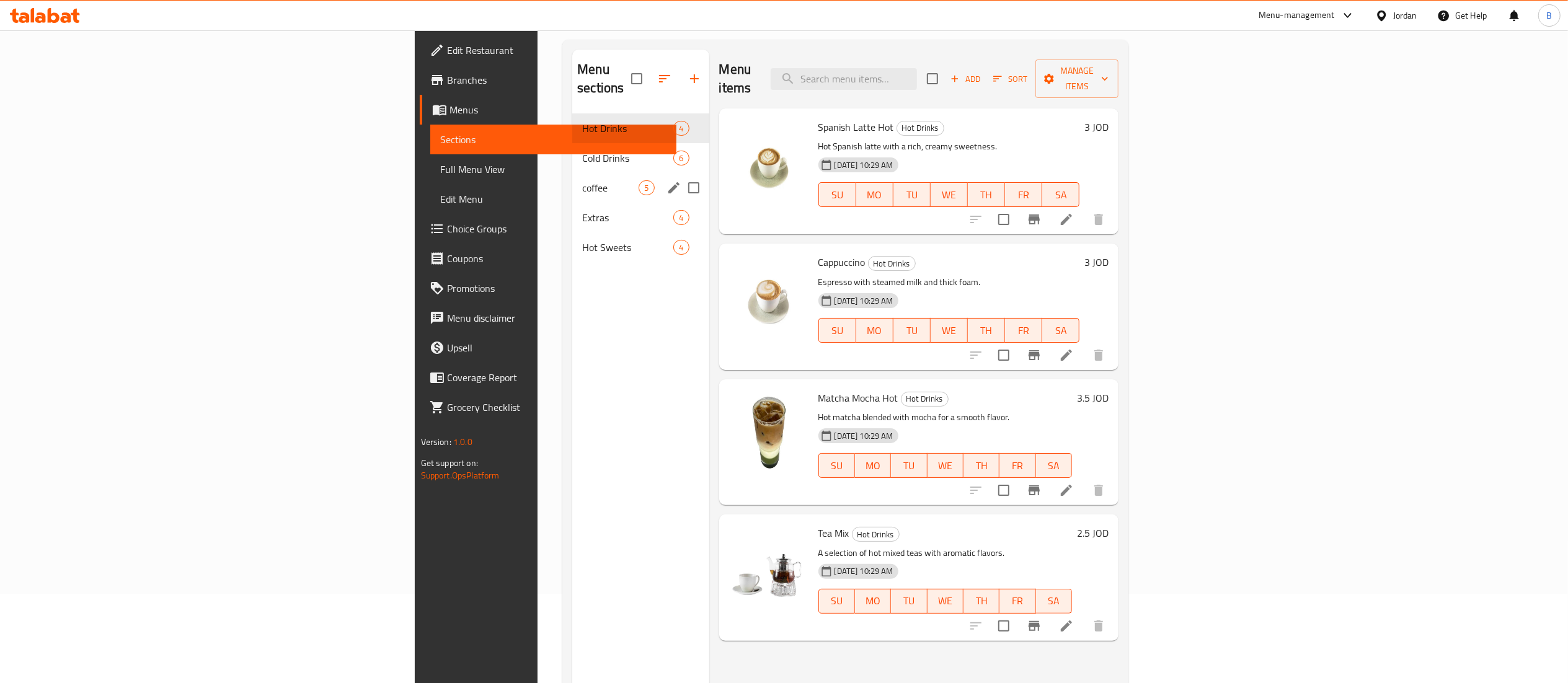
scroll to position [50, 0]
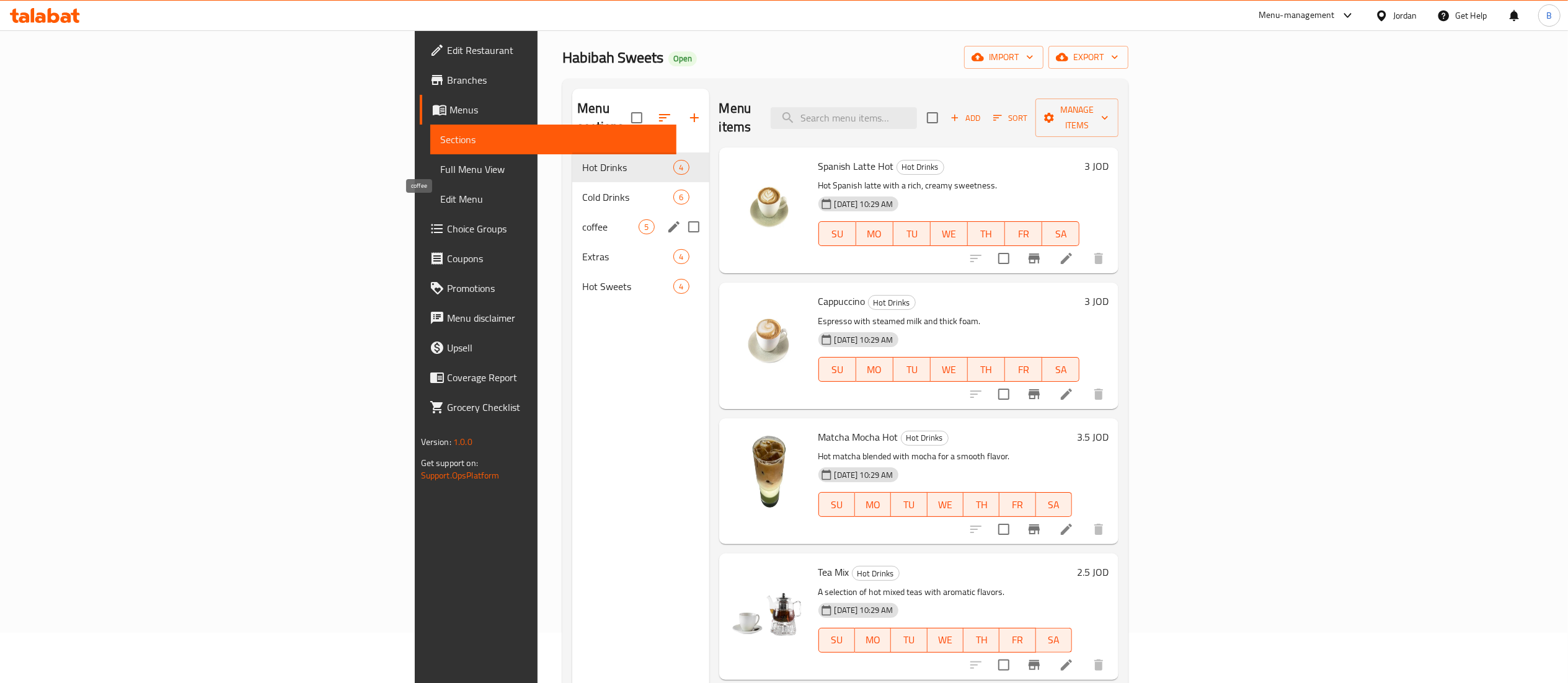
click at [582, 219] on span "coffee" at bounding box center [610, 226] width 56 height 15
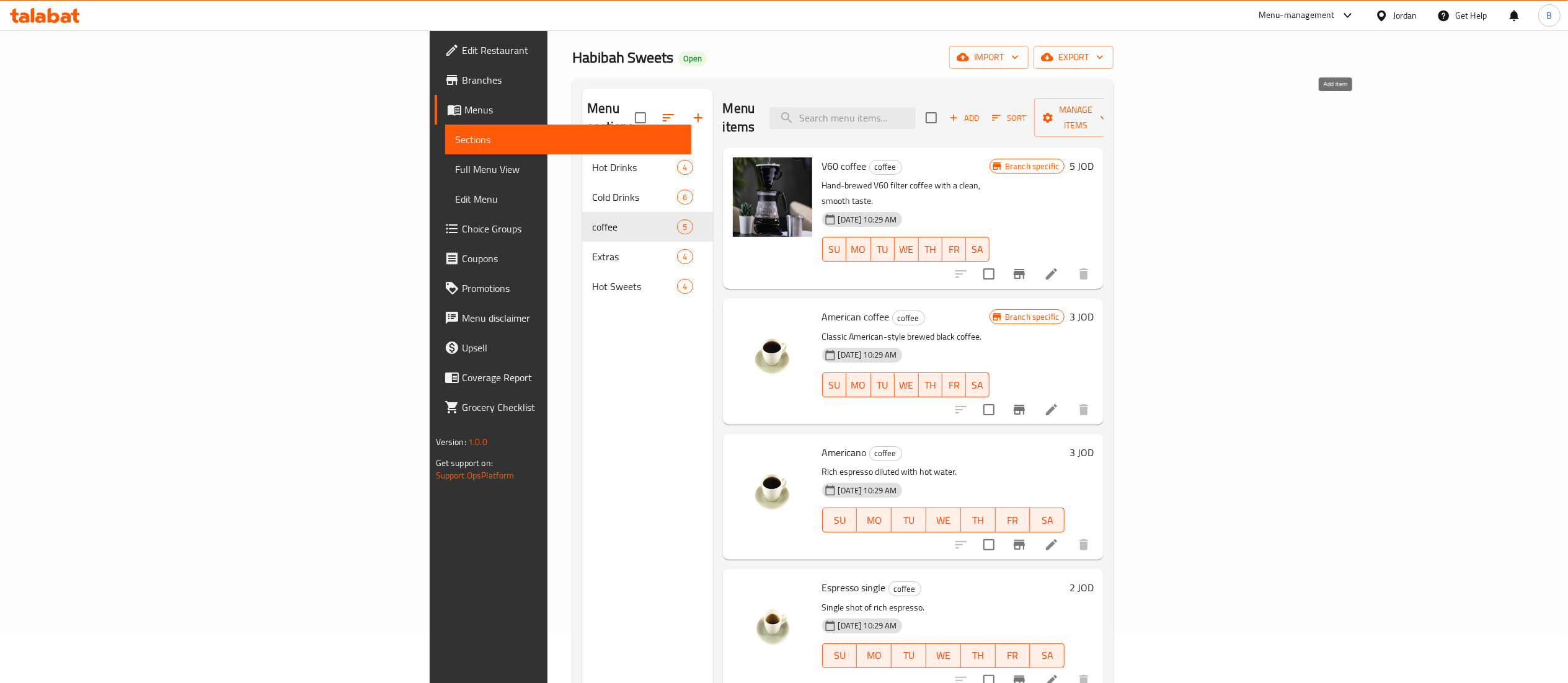
click at [981, 111] on span "Add" at bounding box center [963, 118] width 34 height 14
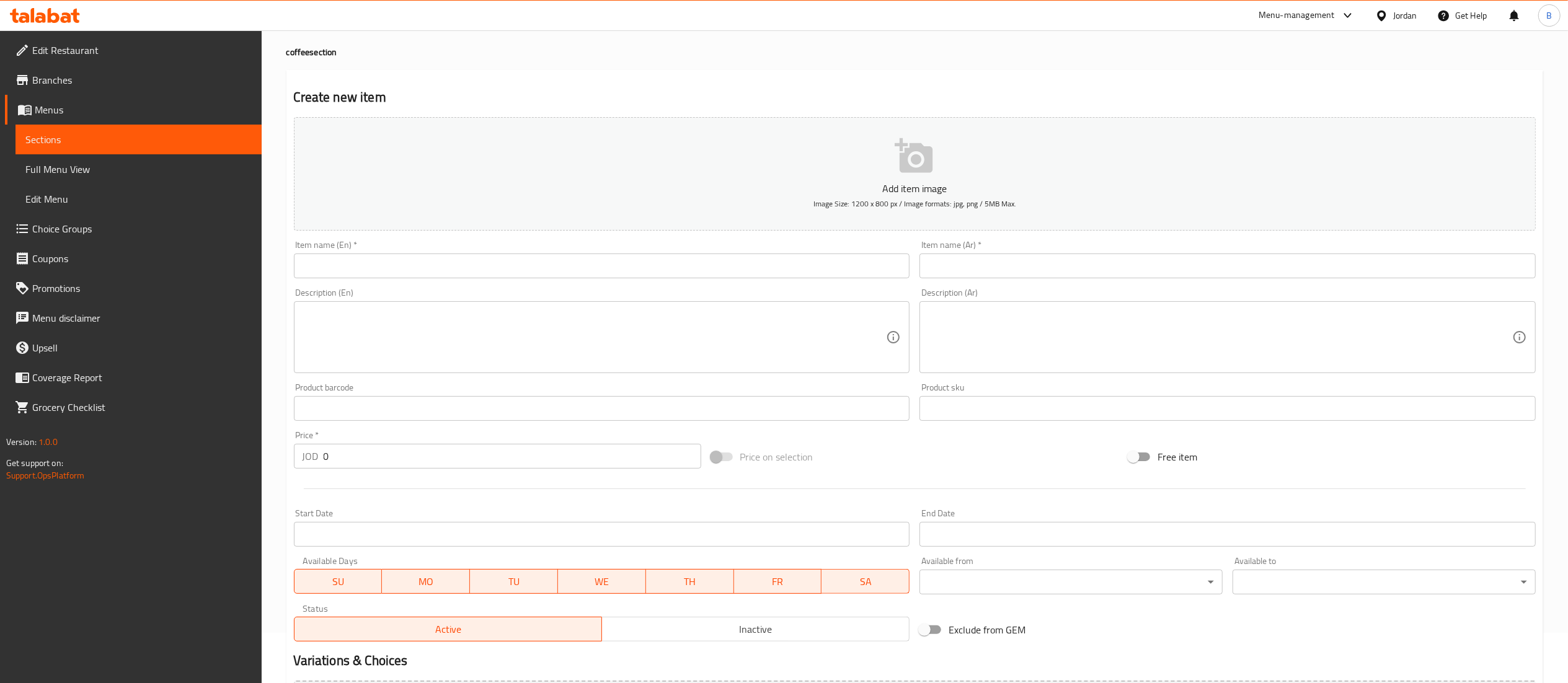
click at [769, 269] on input "text" at bounding box center [602, 265] width 616 height 25
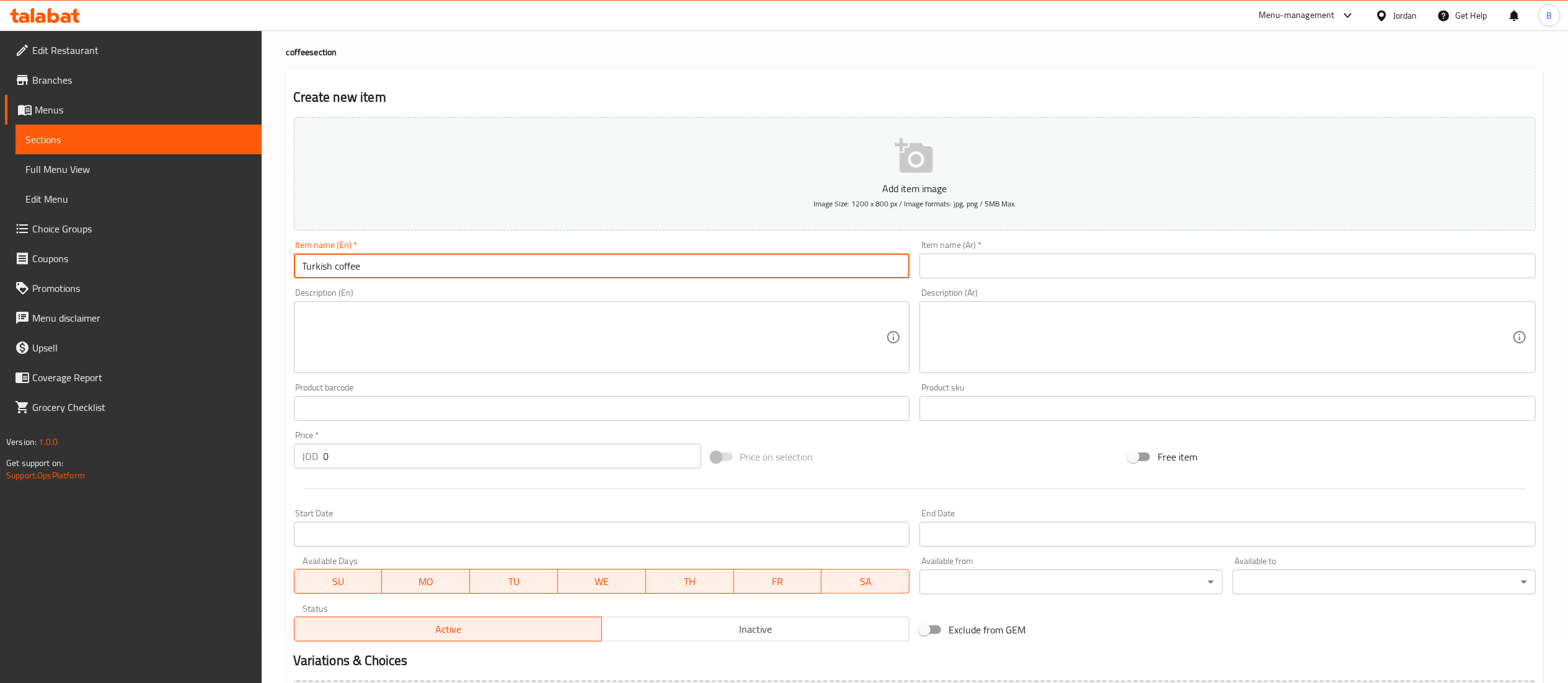
type input "Turkish coffee"
click at [1153, 264] on input "text" at bounding box center [1227, 265] width 616 height 25
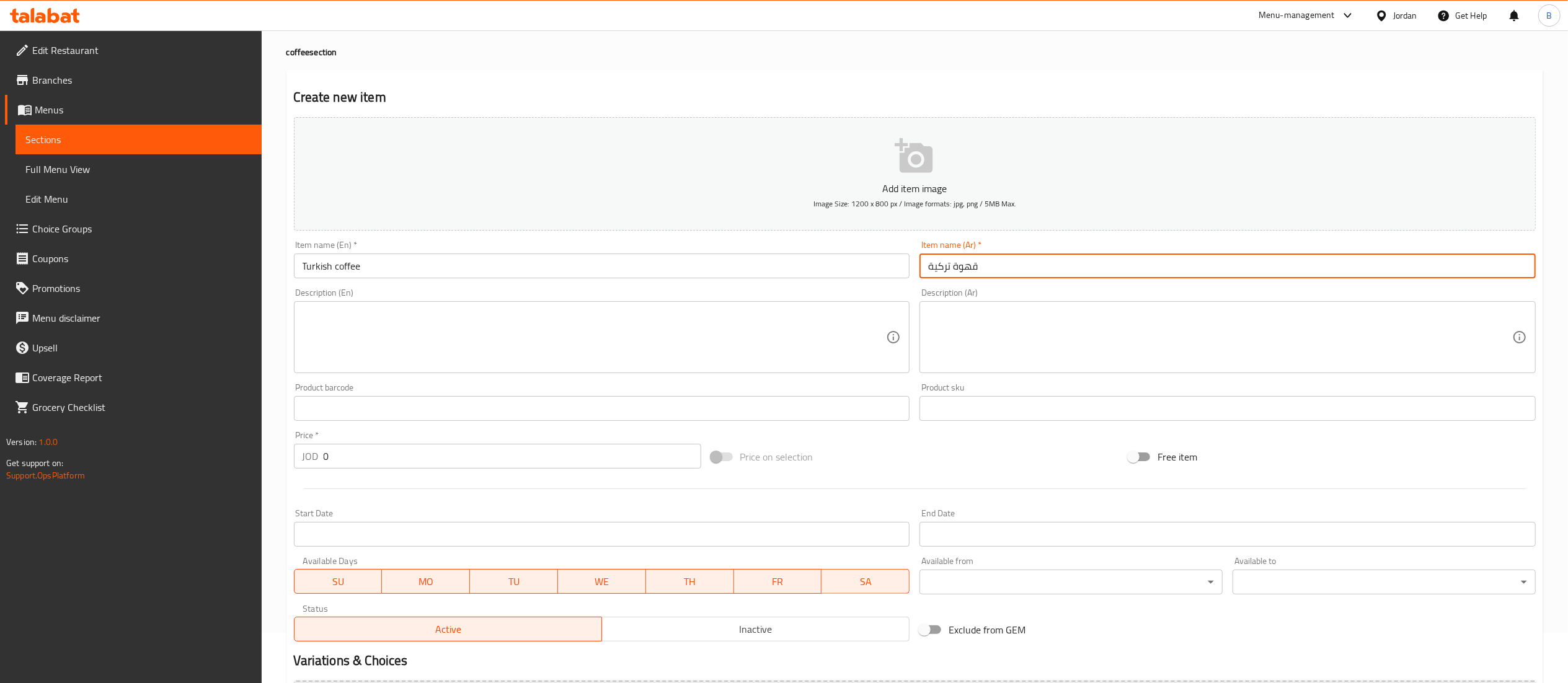
type input "قهوة تركية"
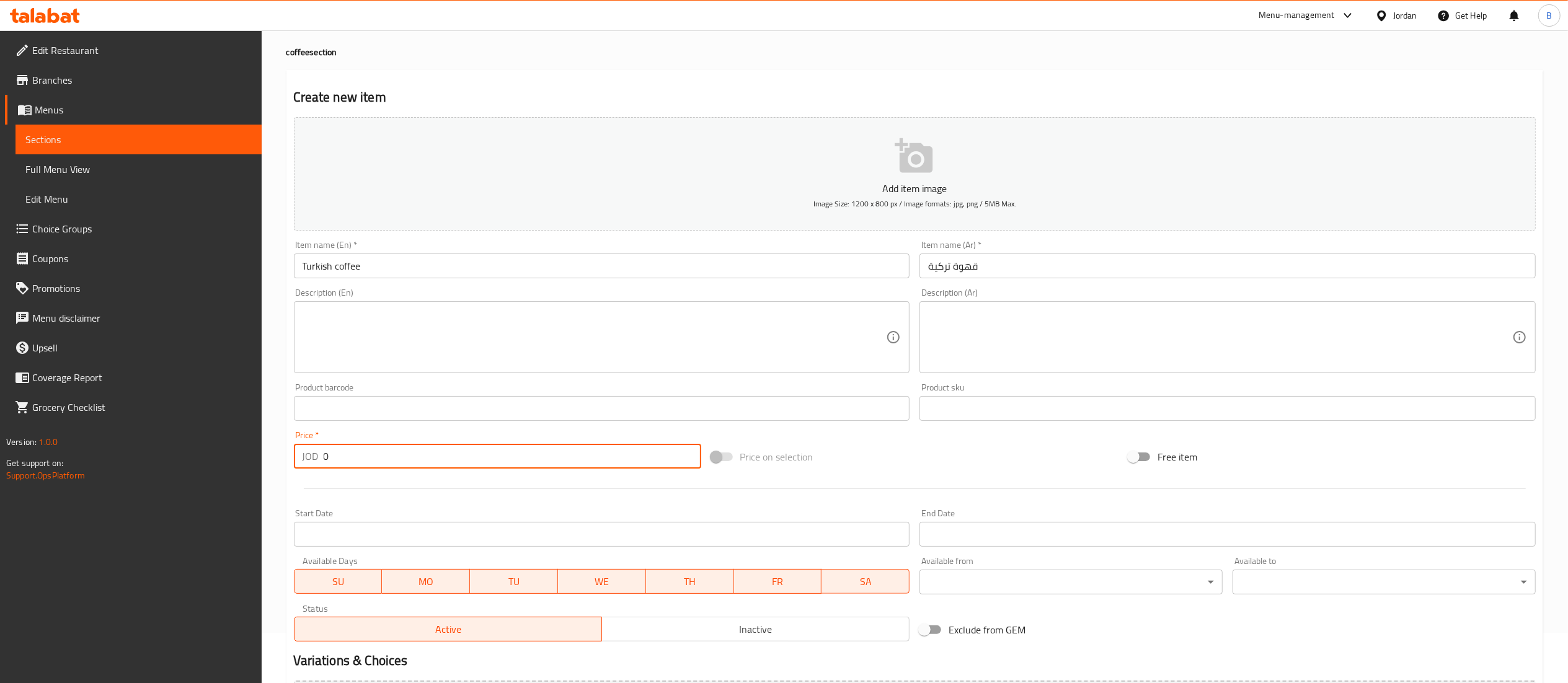
drag, startPoint x: 407, startPoint y: 460, endPoint x: 61, endPoint y: 404, distance: 350.5
click at [117, 418] on div "Edit Restaurant Branches Menus Sections Full Menu View Edit Menu Choice Groups …" at bounding box center [784, 403] width 1568 height 846
type input "1.5"
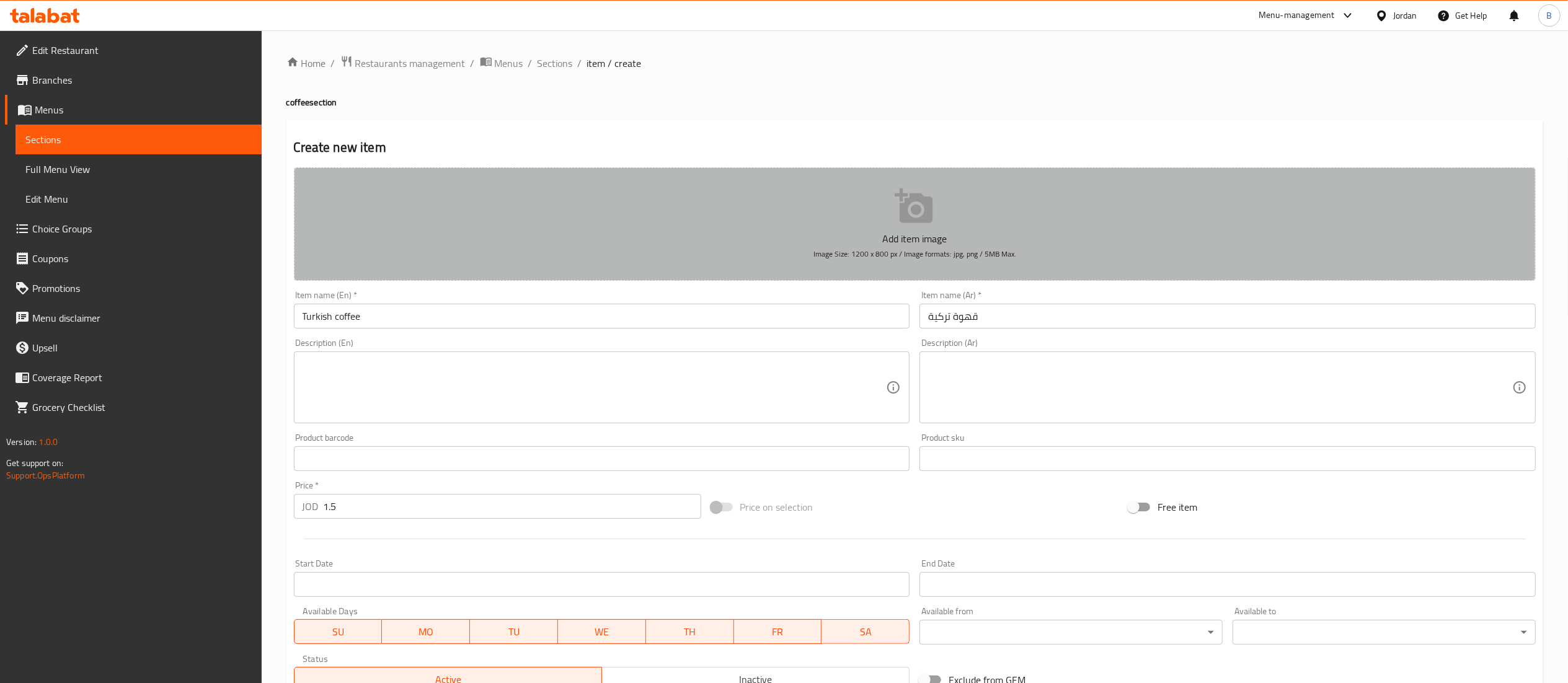
click at [884, 257] on span "Image Size: 1200 x 800 px / Image formats: jpg, png / 5MB Max." at bounding box center [915, 254] width 203 height 14
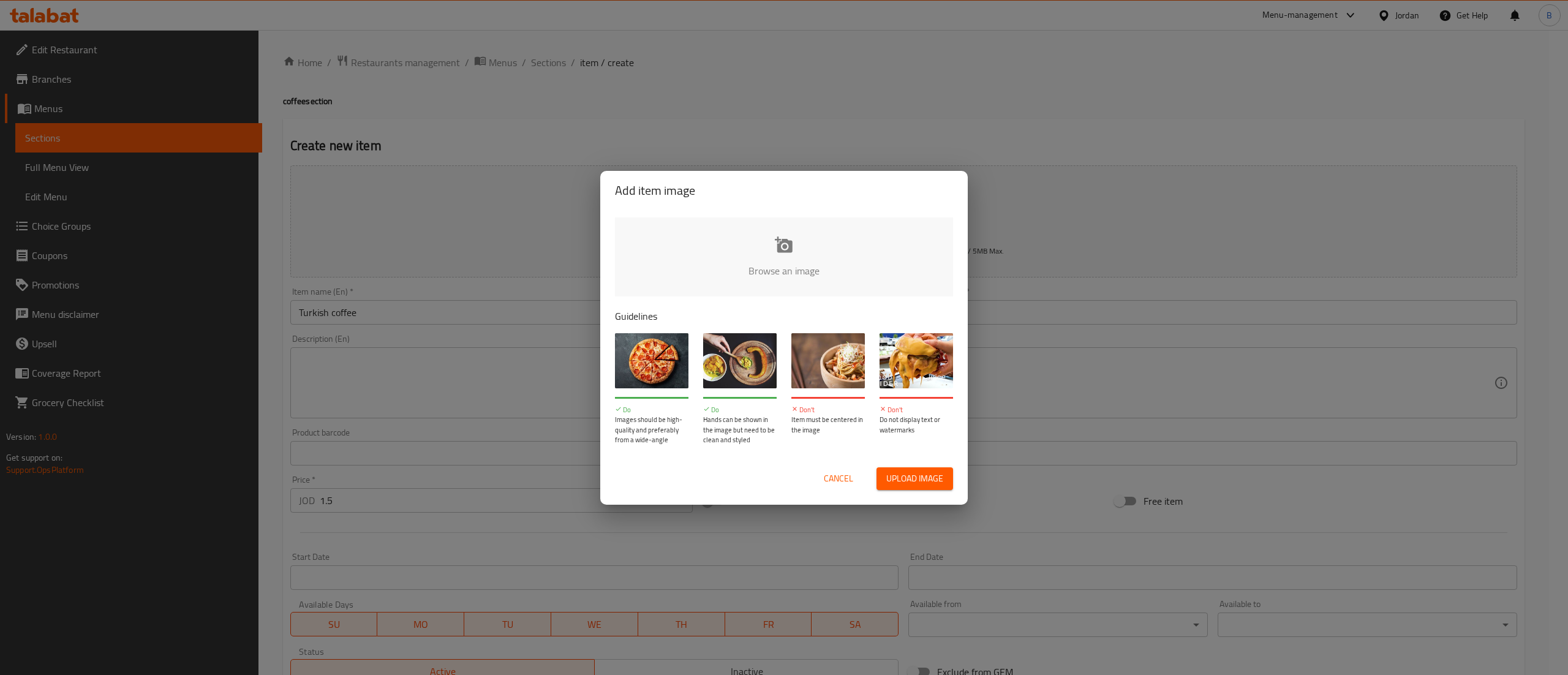
click at [800, 255] on input "file" at bounding box center [1198, 274] width 1166 height 114
click at [846, 485] on span "Cancel" at bounding box center [838, 479] width 30 height 16
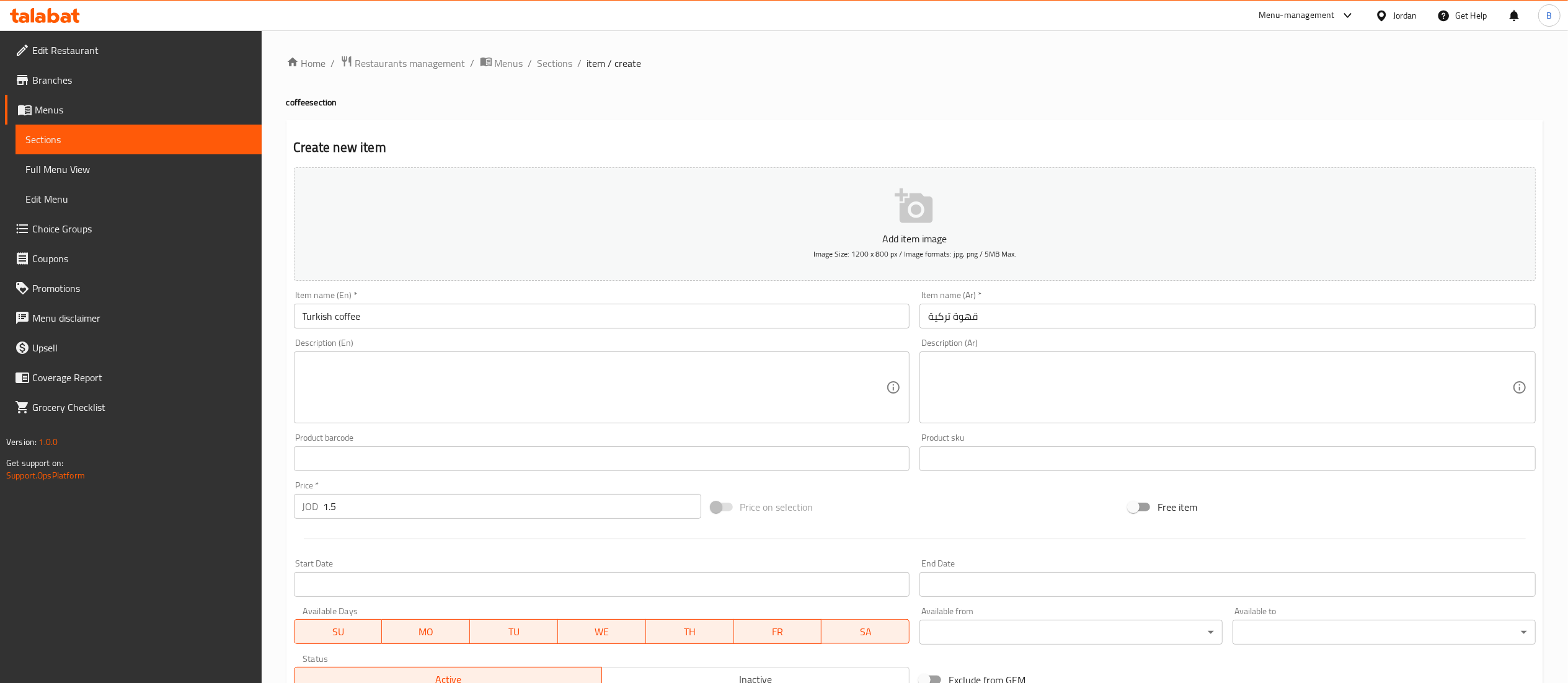
click at [834, 217] on button "Add item image Image Size: 1200 x 800 px / Image formats: jpg, png / 5MB Max." at bounding box center [915, 224] width 1242 height 113
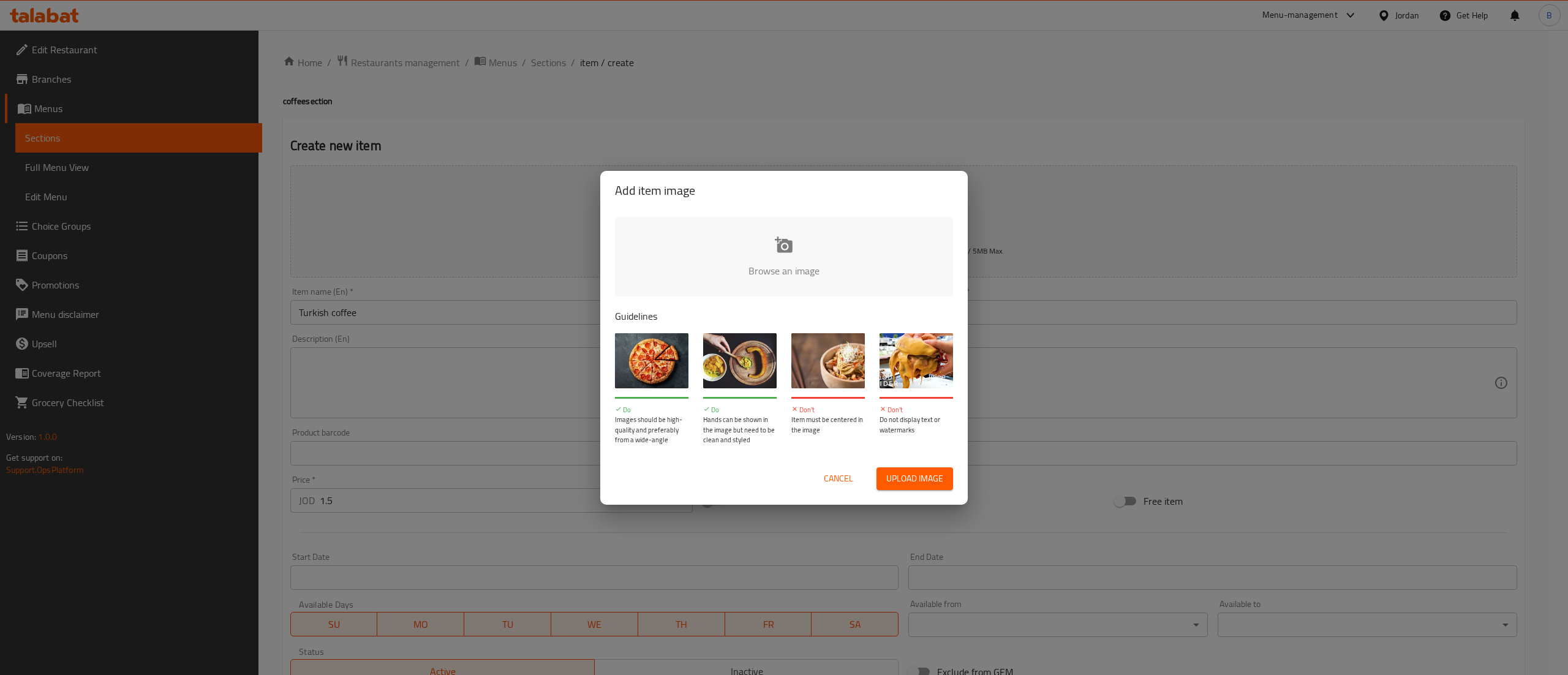
click at [748, 246] on input "file" at bounding box center [1198, 274] width 1166 height 114
type input "C:\fakepath\4a68b519-b78c-4506-a84a-4dfb9f8b1cc0.webp"
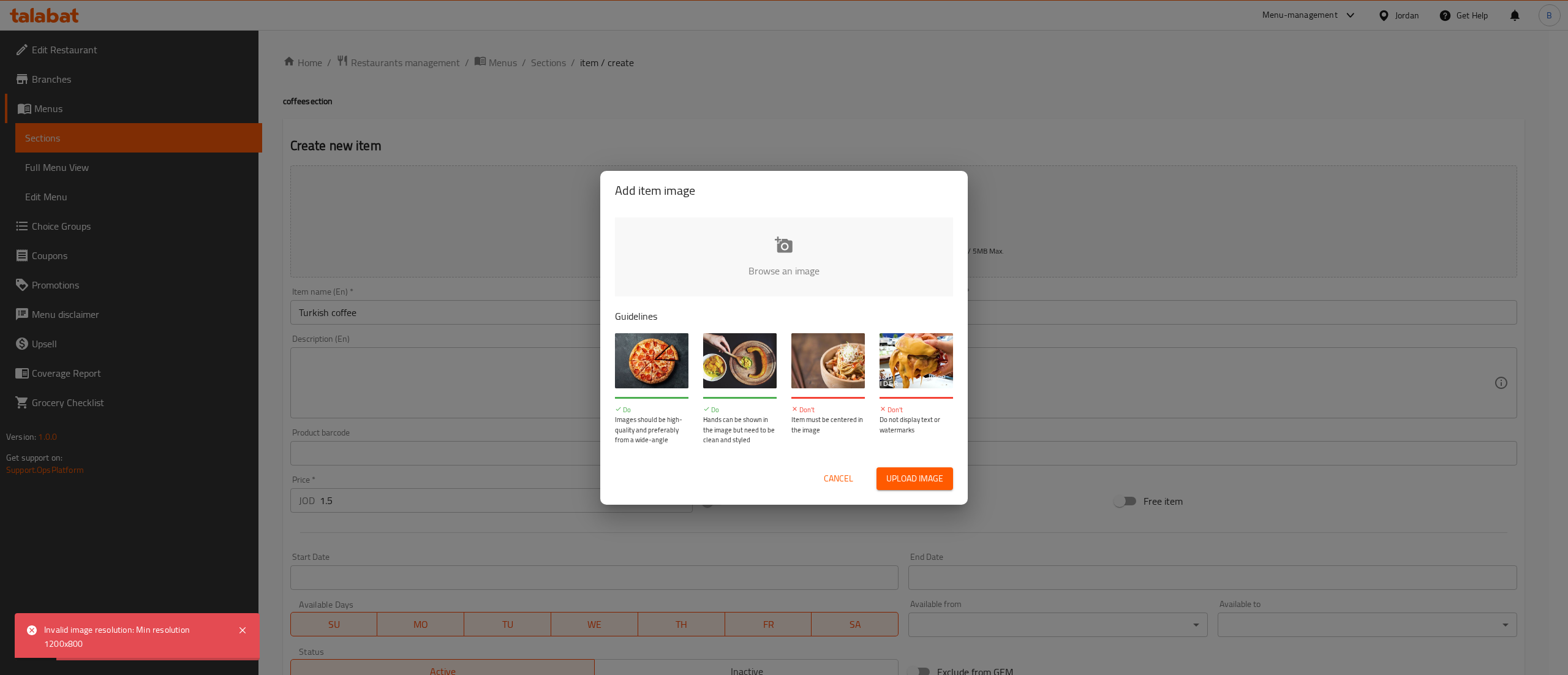
click at [837, 482] on span "Cancel" at bounding box center [838, 479] width 30 height 16
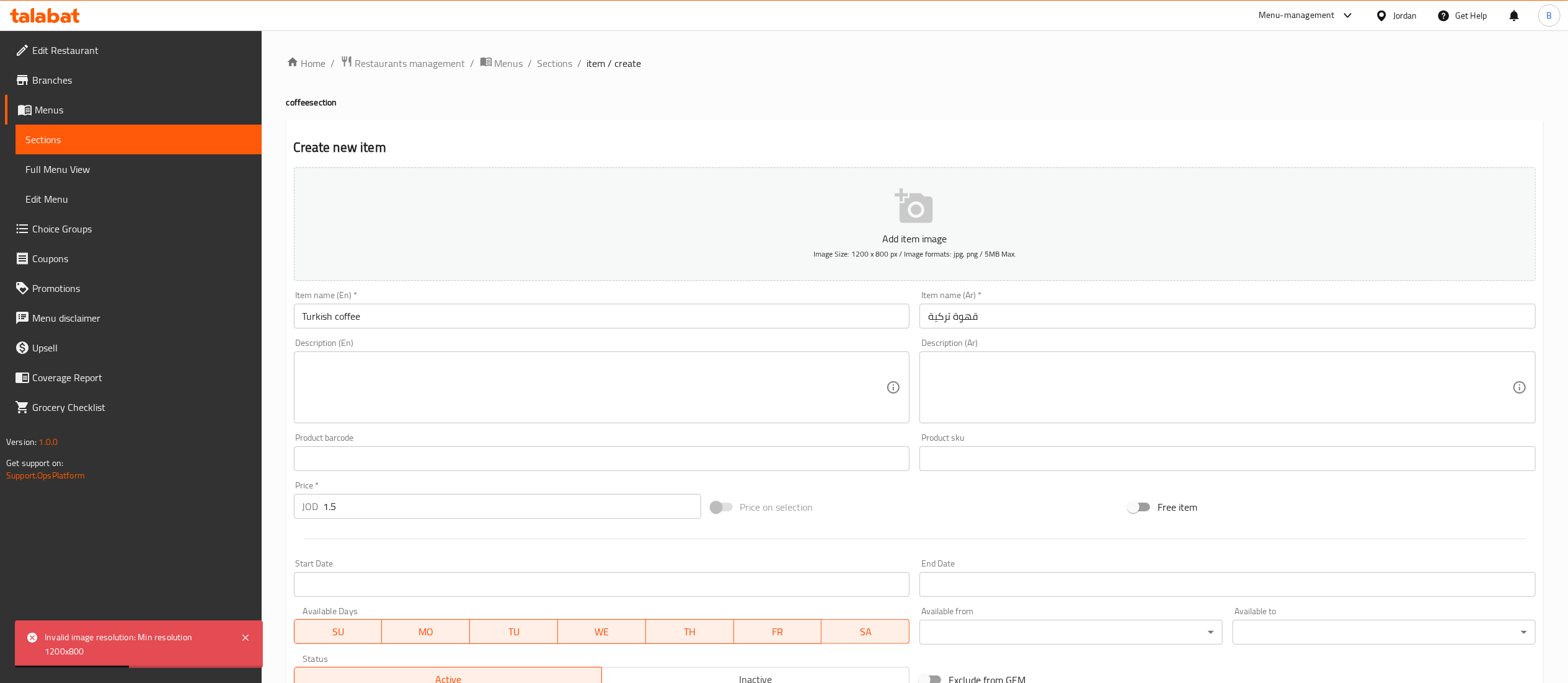
click at [911, 210] on icon "button" at bounding box center [913, 206] width 38 height 35
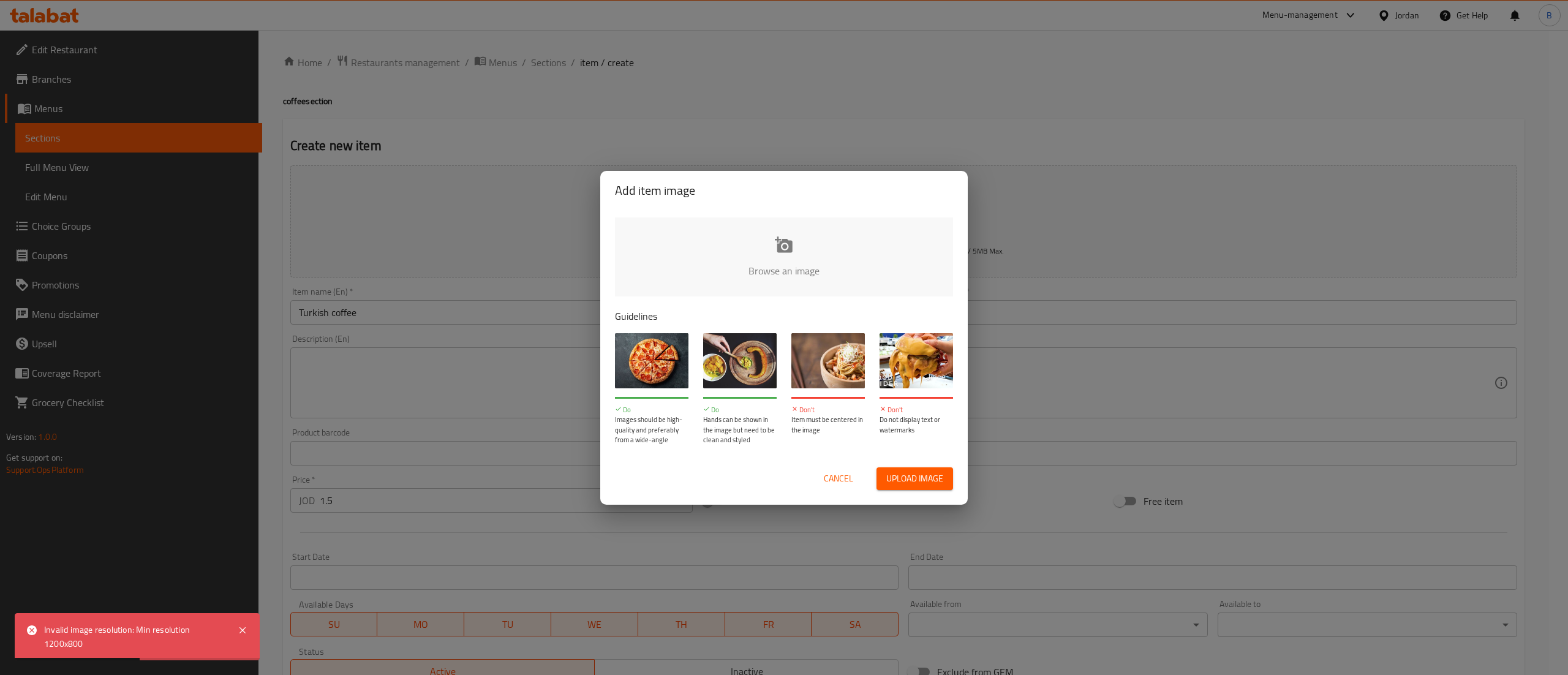
click at [789, 235] on input "file" at bounding box center [1198, 274] width 1166 height 114
click at [833, 471] on span "Cancel" at bounding box center [838, 479] width 30 height 16
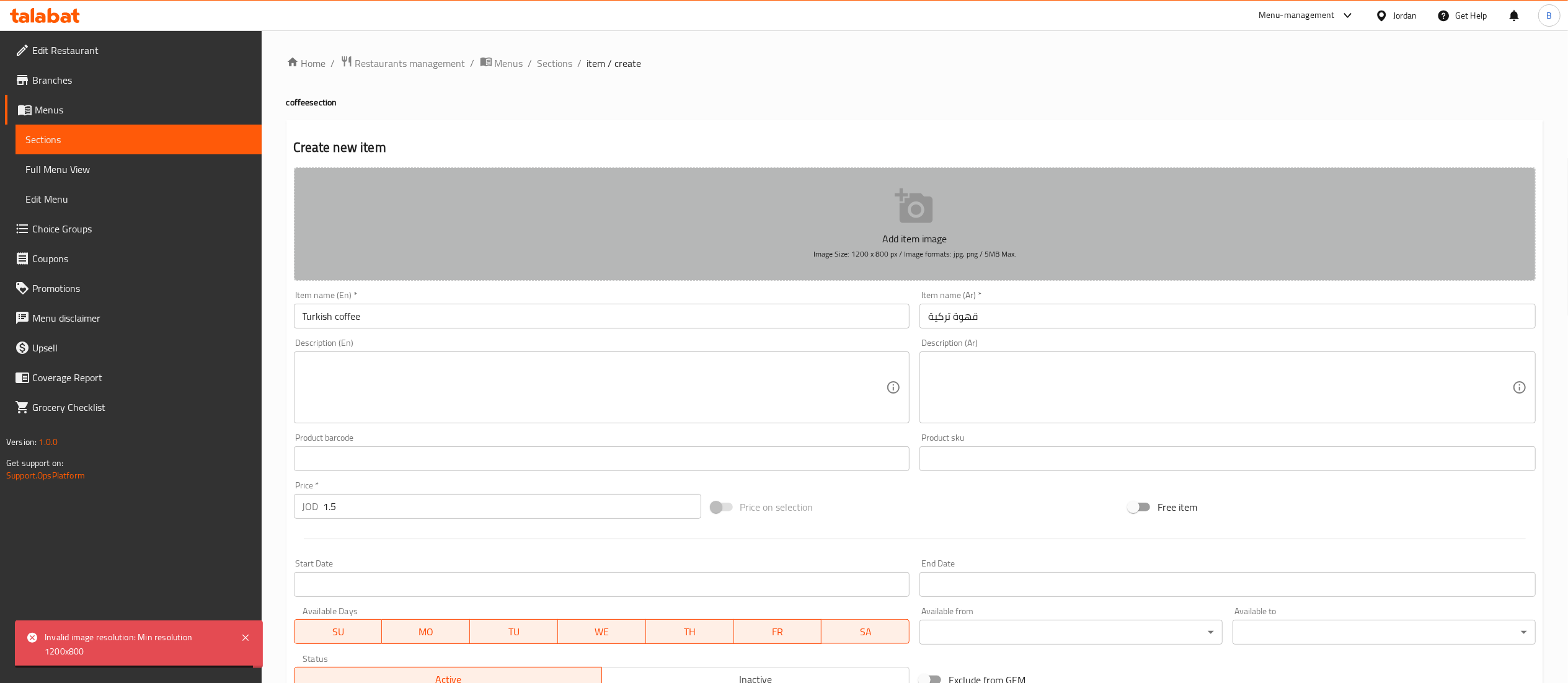
click at [898, 242] on p "Add item image" at bounding box center [915, 238] width 1203 height 15
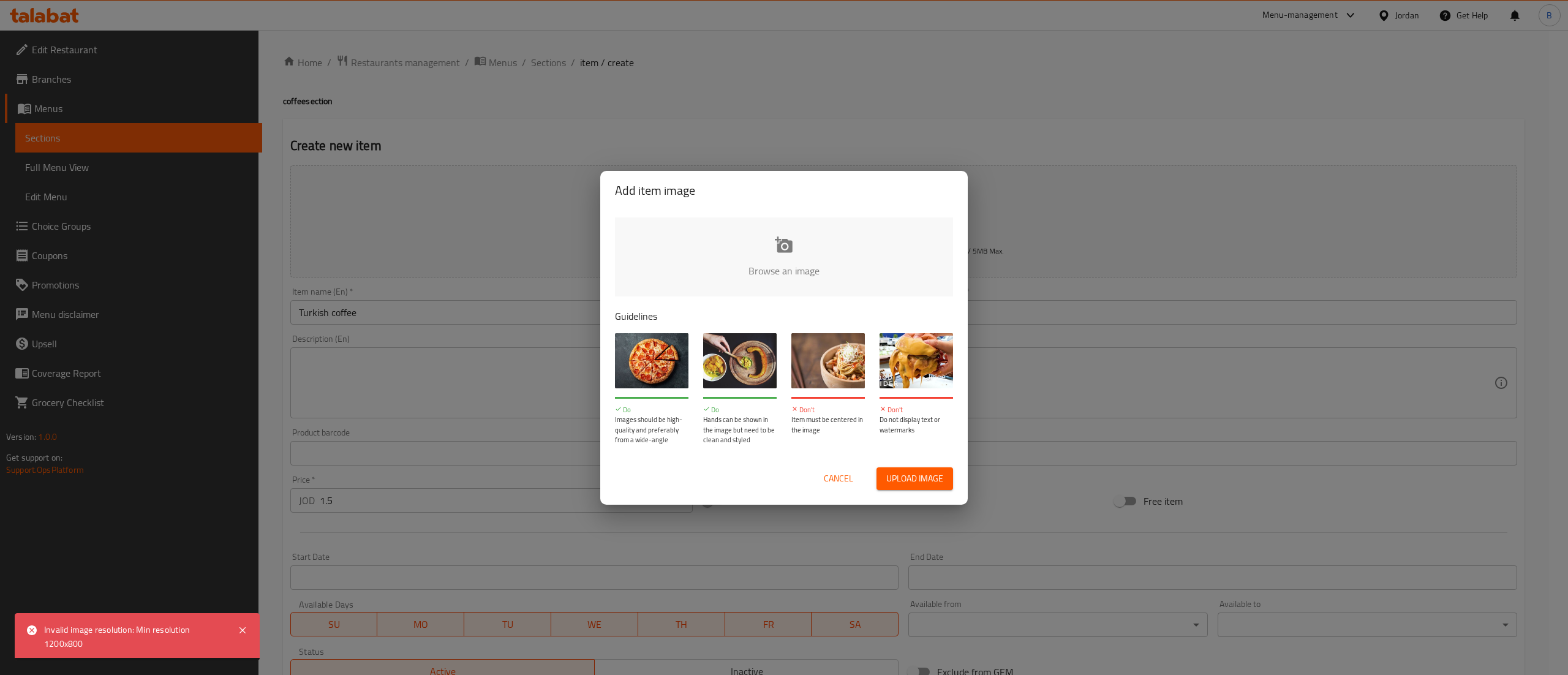
click at [796, 249] on input "file" at bounding box center [1198, 274] width 1166 height 114
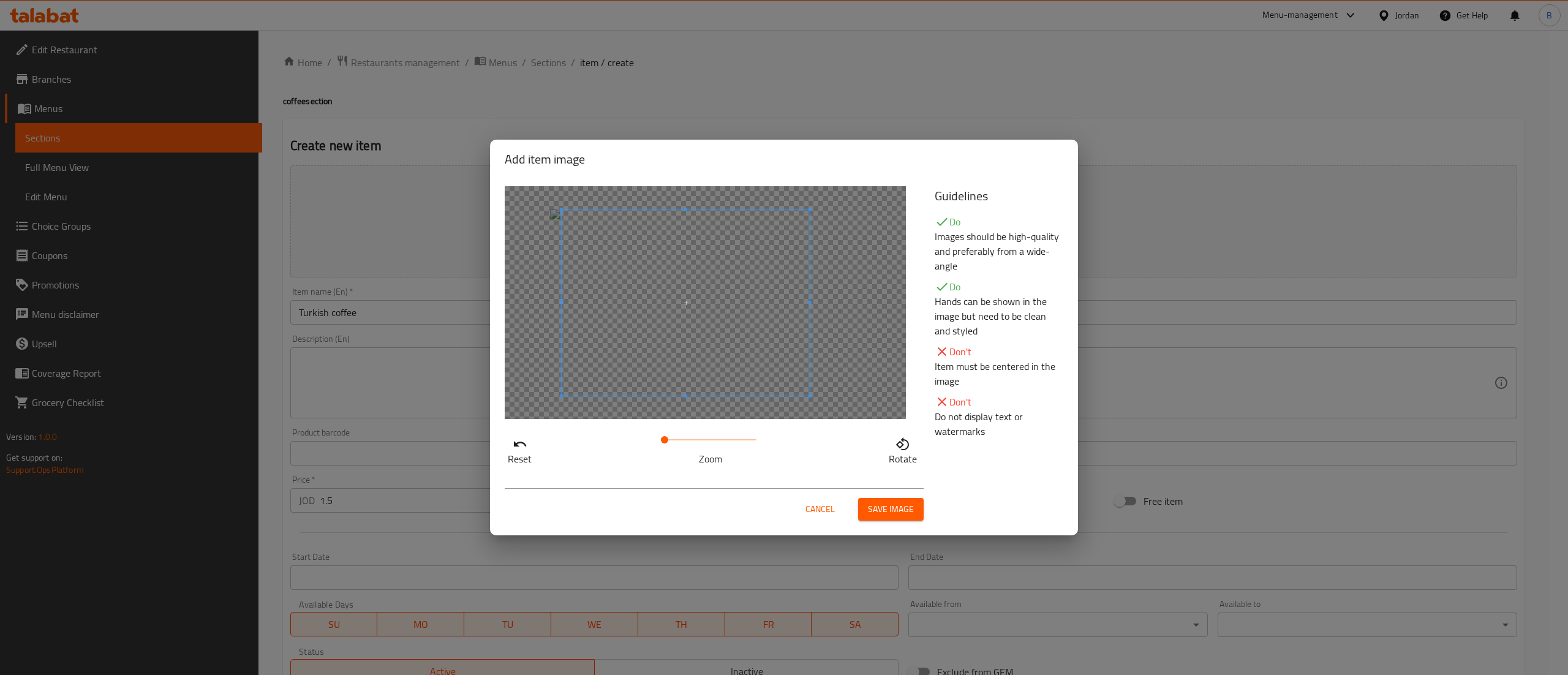
click at [718, 333] on span at bounding box center [686, 303] width 248 height 186
click at [883, 500] on div "Cancel Save image" at bounding box center [714, 504] width 419 height 32
click at [883, 501] on span "Save image" at bounding box center [890, 509] width 46 height 16
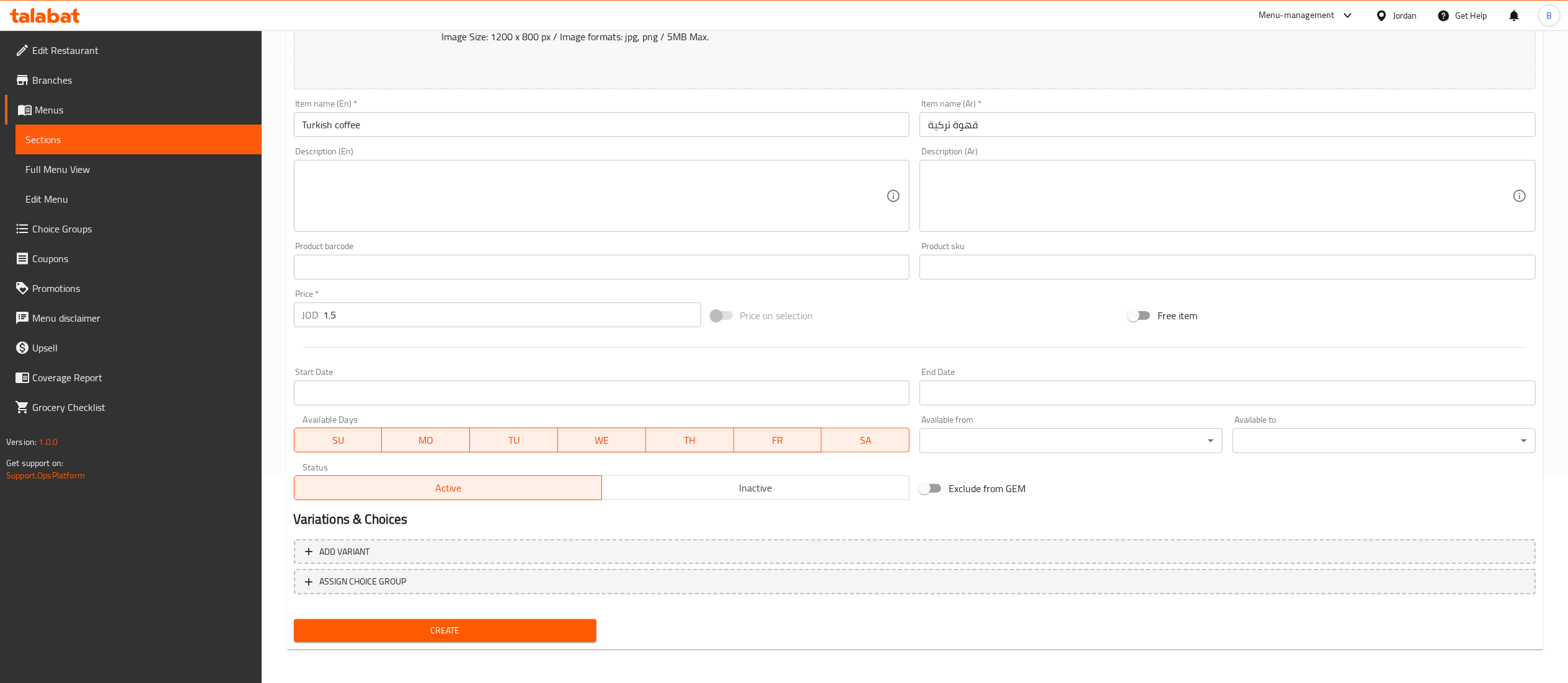
click at [497, 625] on span "Create" at bounding box center [445, 631] width 283 height 16
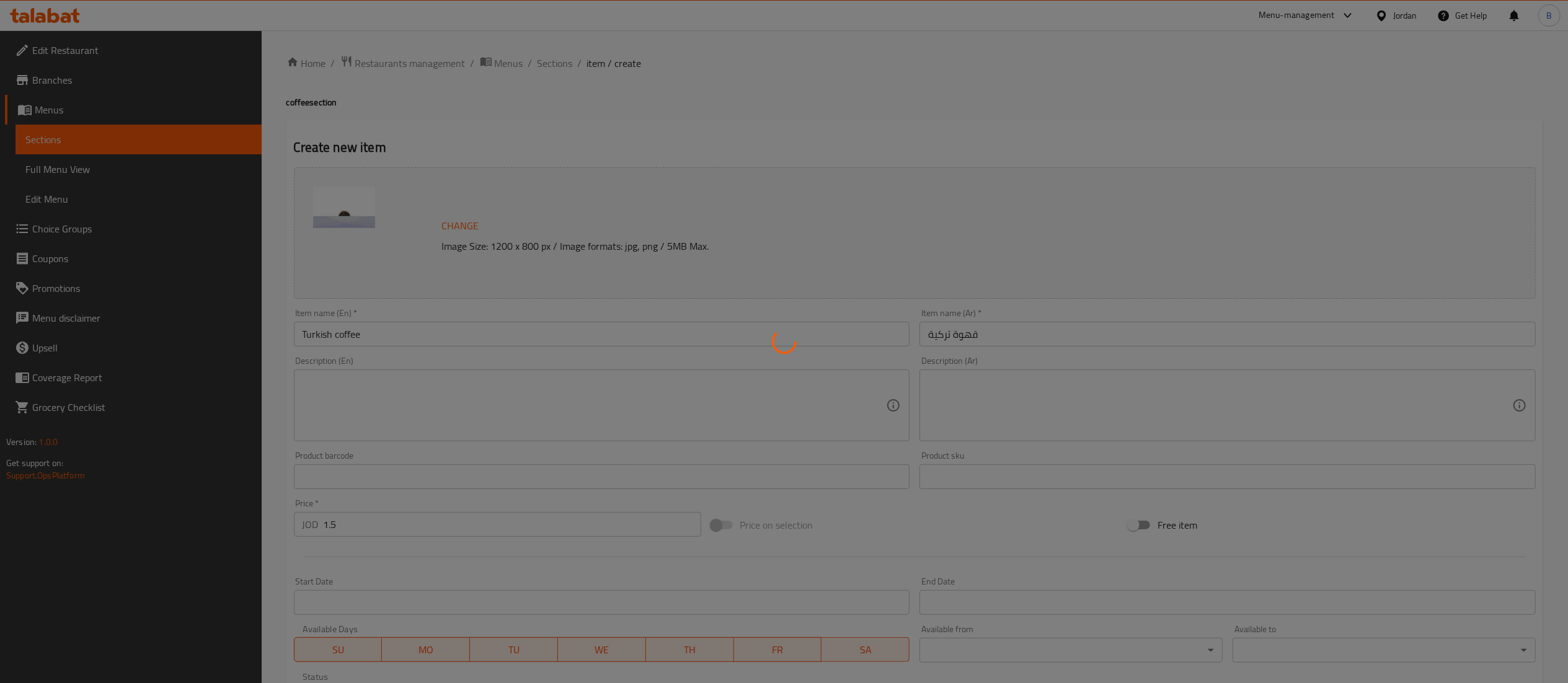
type input "0"
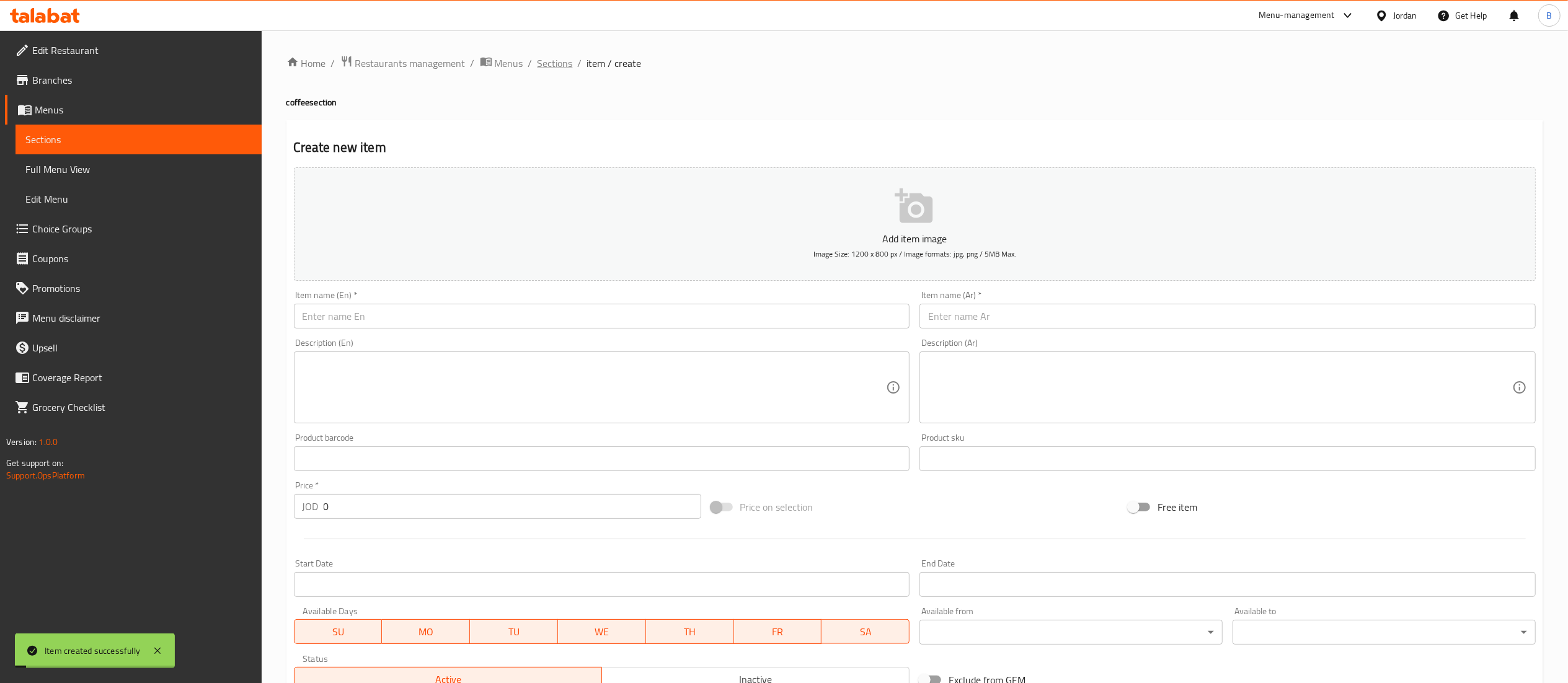
click at [546, 67] on span "Sections" at bounding box center [555, 63] width 36 height 15
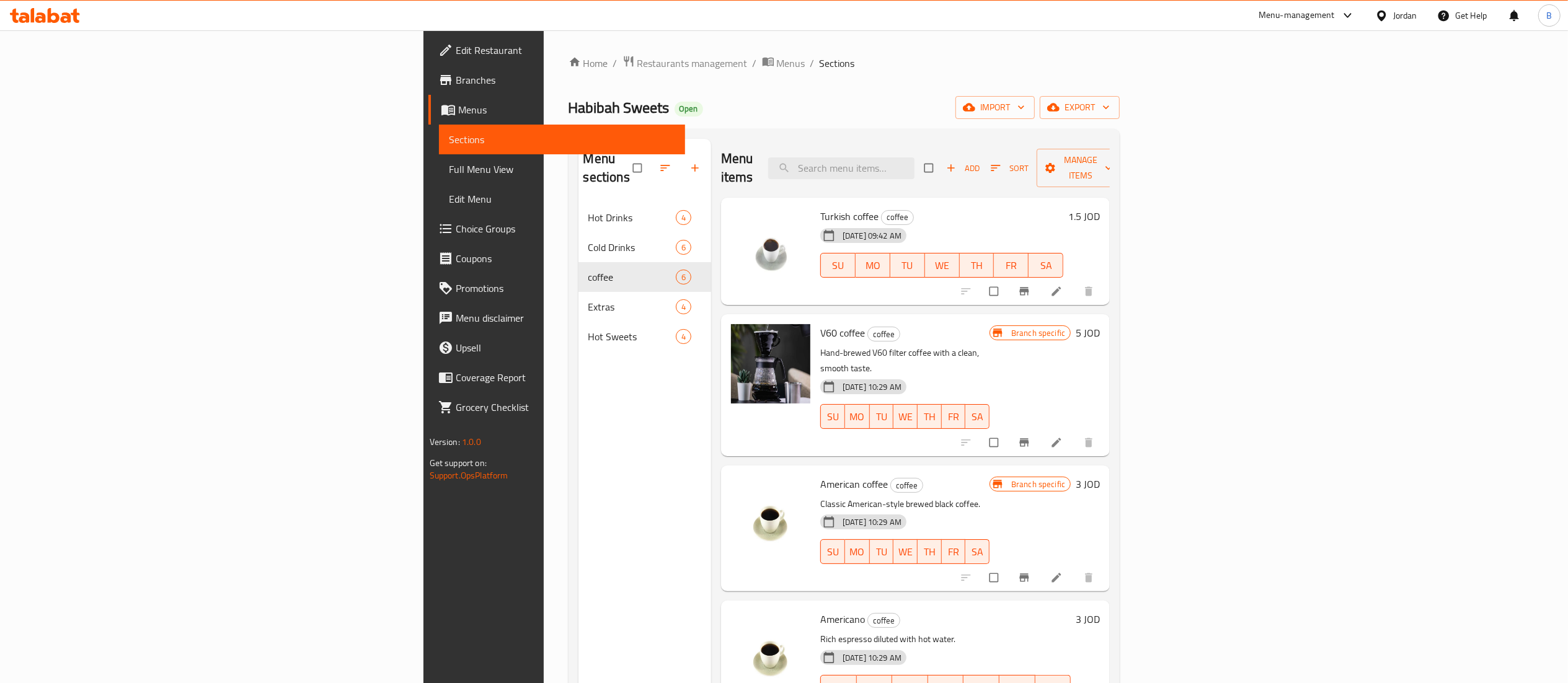
click at [57, 14] on icon at bounding box center [54, 15] width 12 height 15
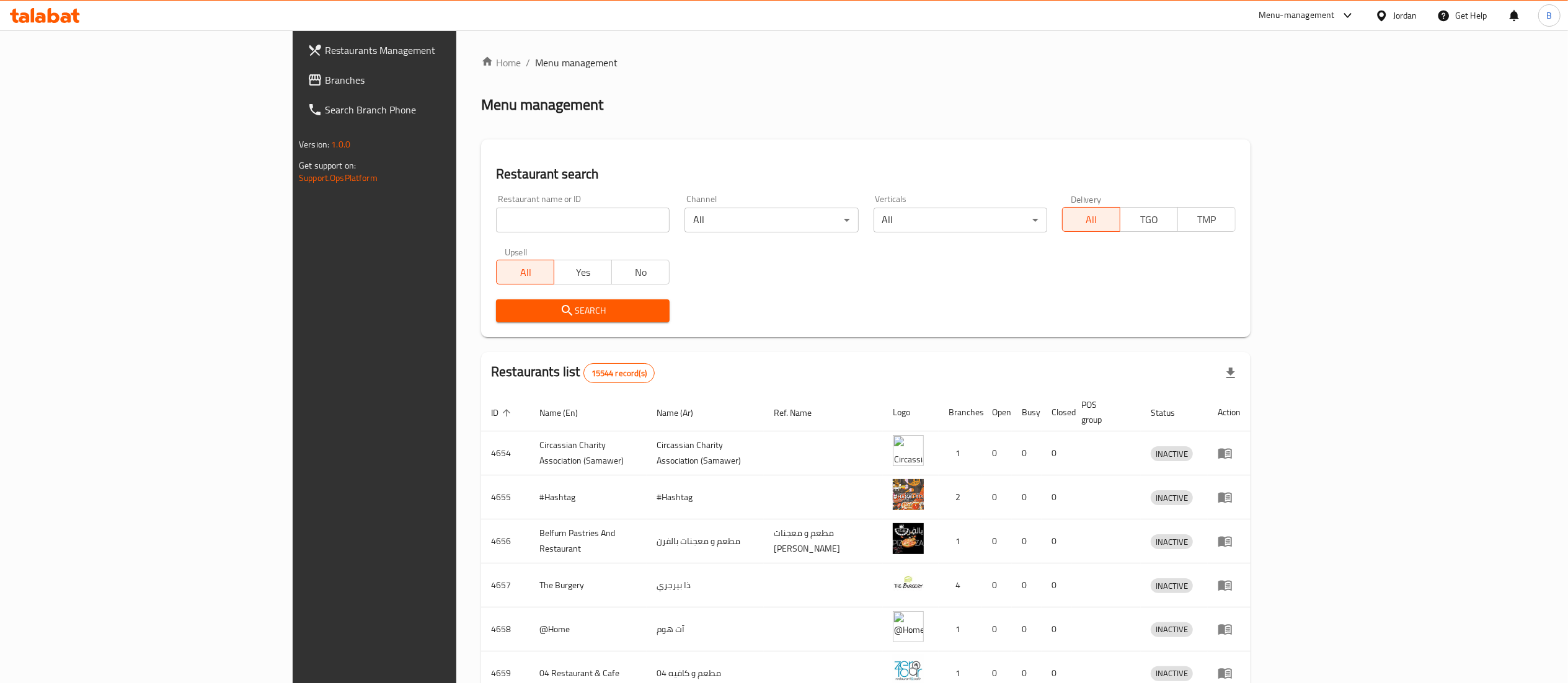
click at [325, 84] on span "Branches" at bounding box center [434, 80] width 219 height 15
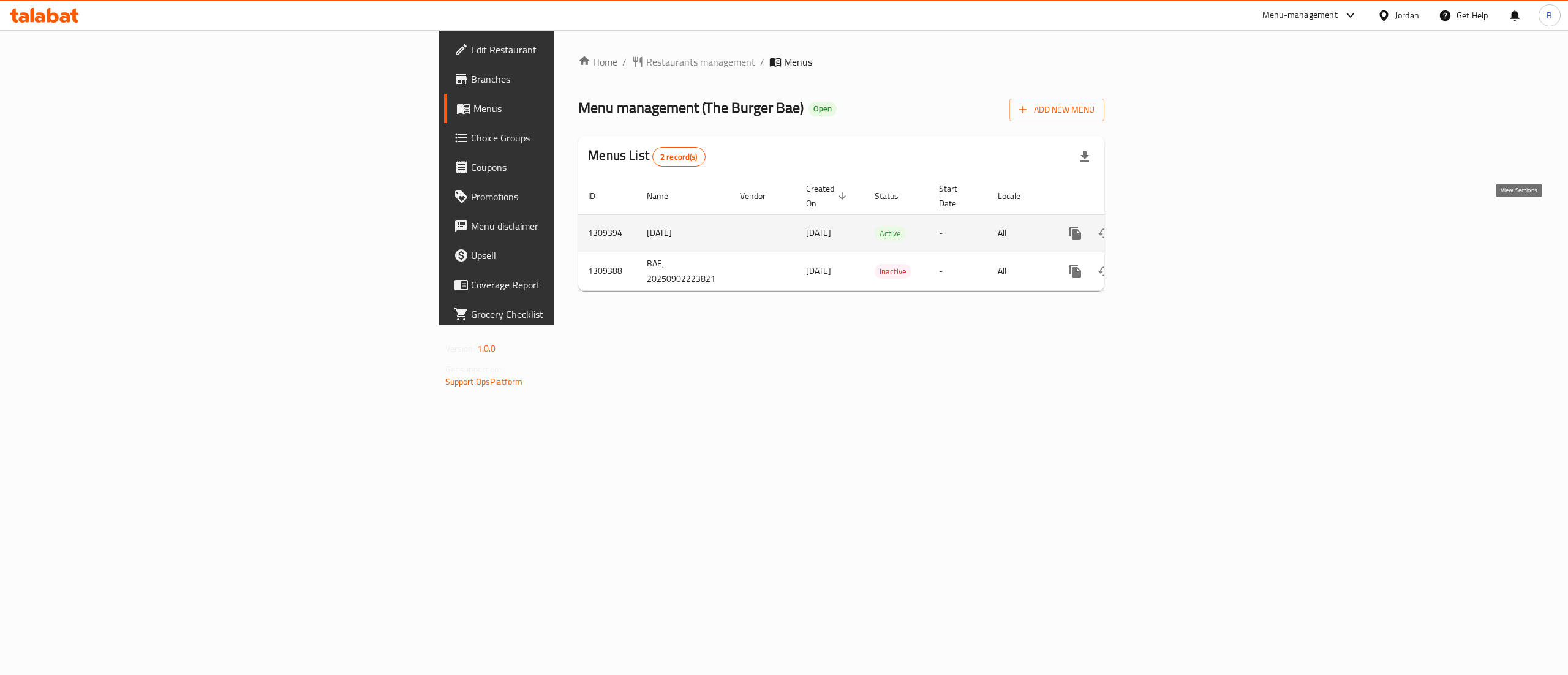
click at [1171, 226] on icon "enhanced table" at bounding box center [1163, 233] width 15 height 15
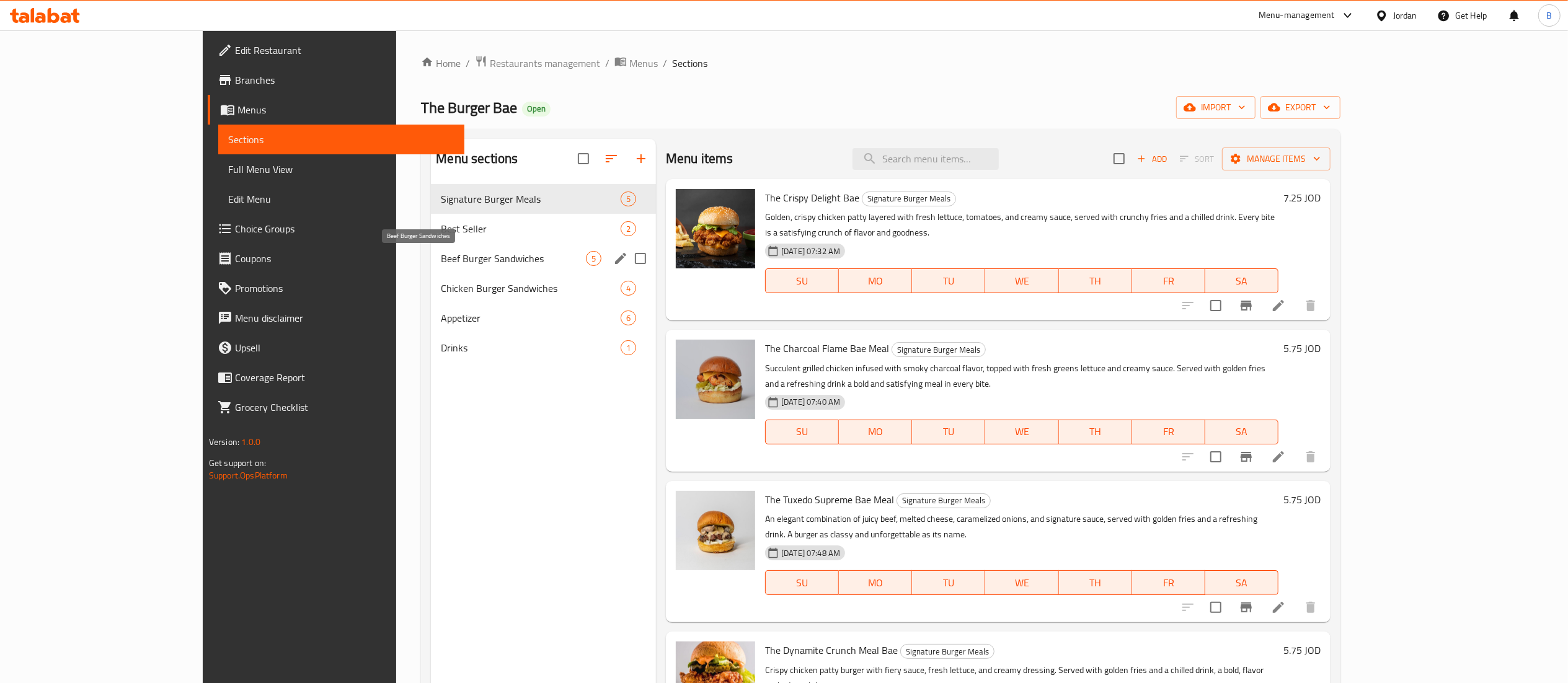
click at [441, 259] on span "Beef Burger Sandwiches" at bounding box center [513, 258] width 145 height 15
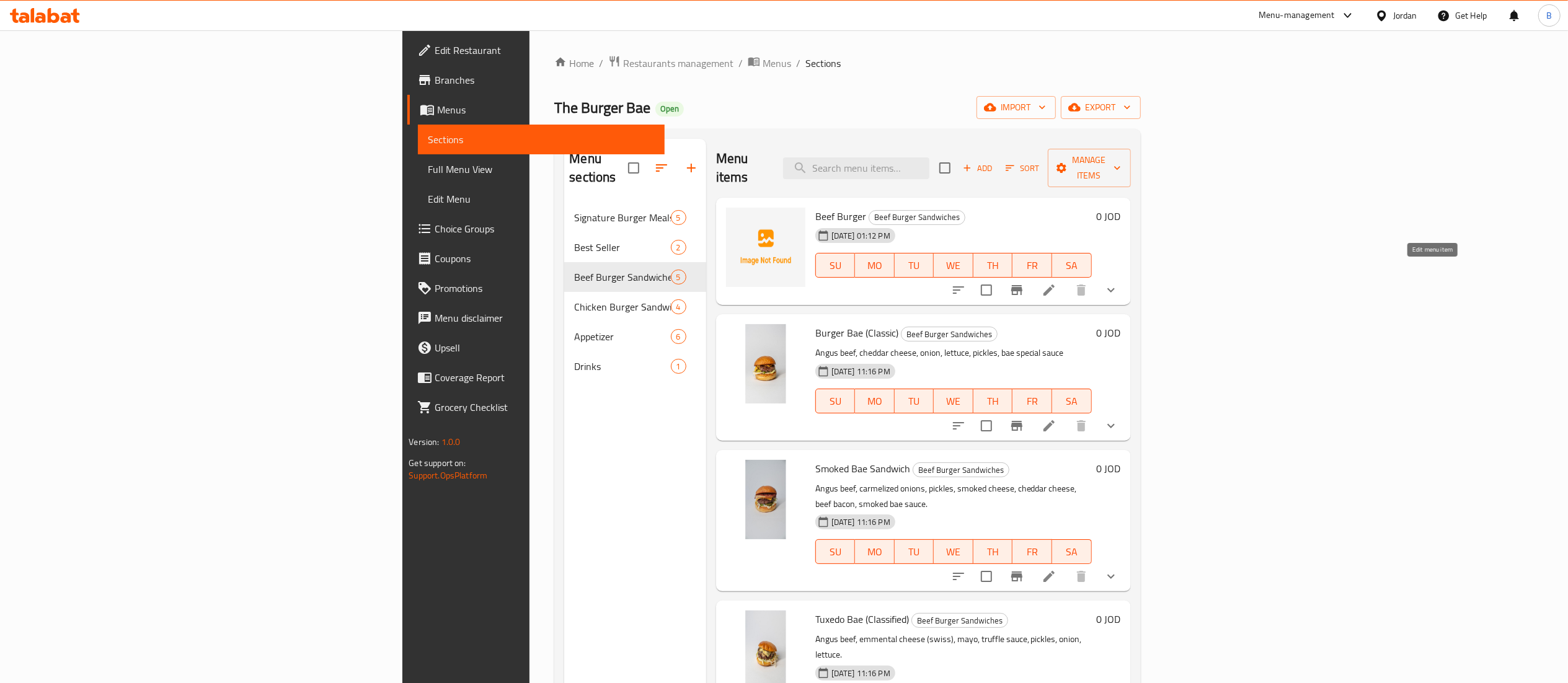
click at [1056, 283] on icon at bounding box center [1048, 290] width 15 height 15
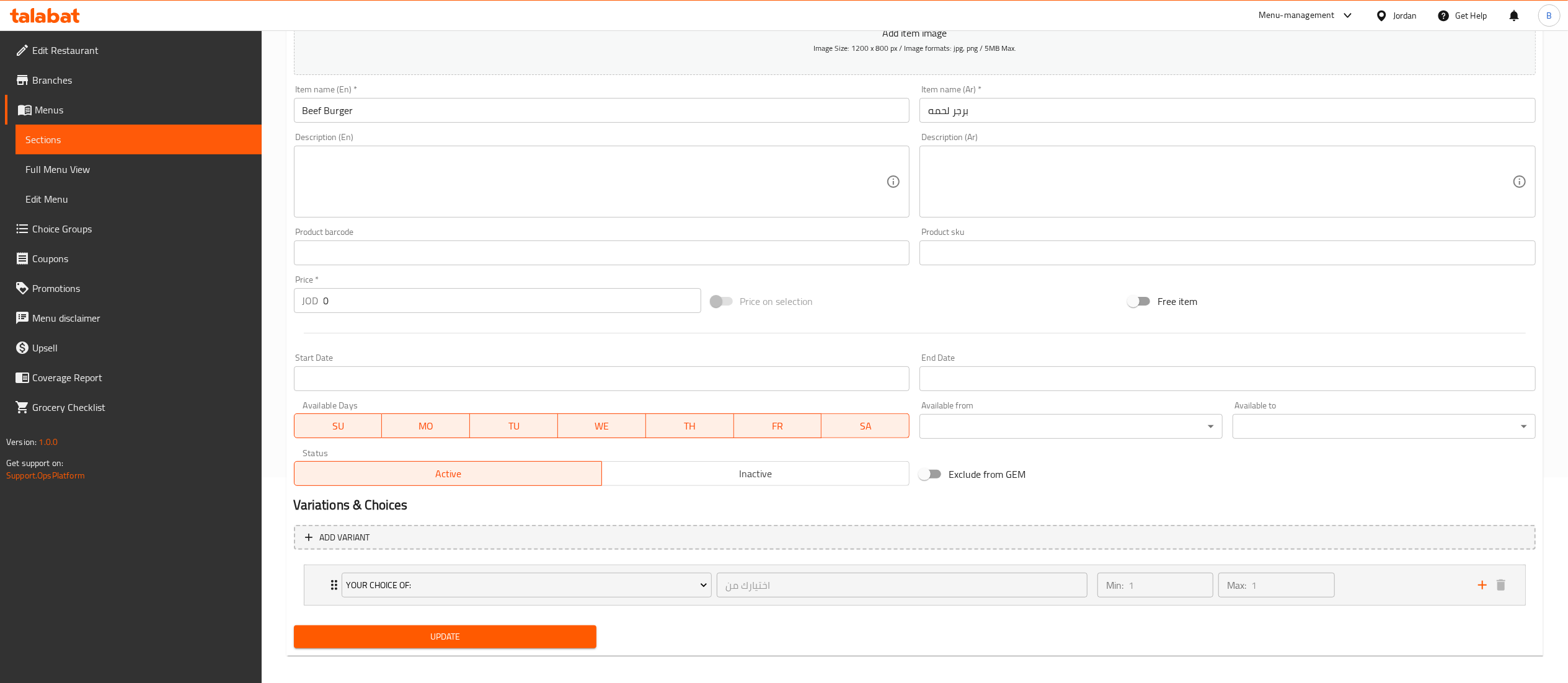
scroll to position [214, 0]
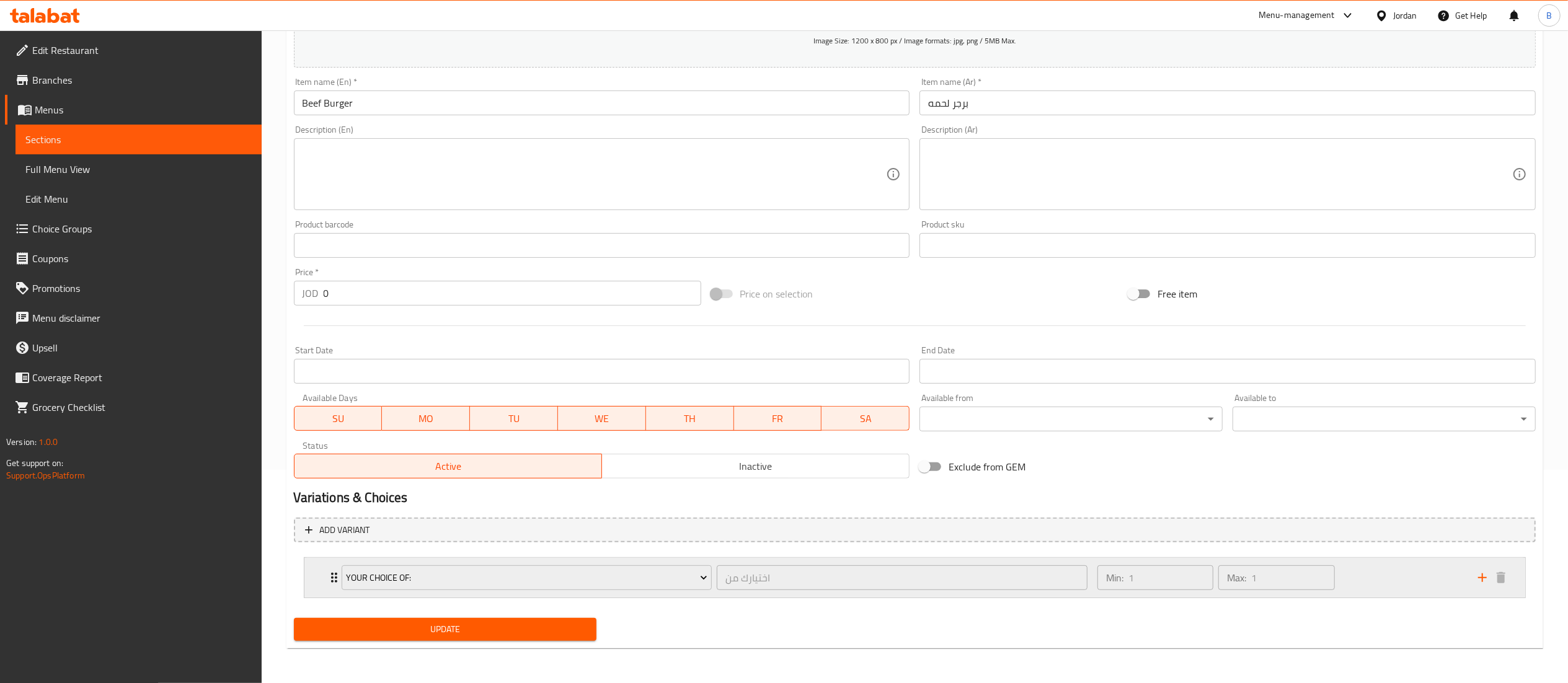
click at [1367, 580] on div "Min: 1 ​ Max: 1 ​" at bounding box center [1280, 578] width 380 height 40
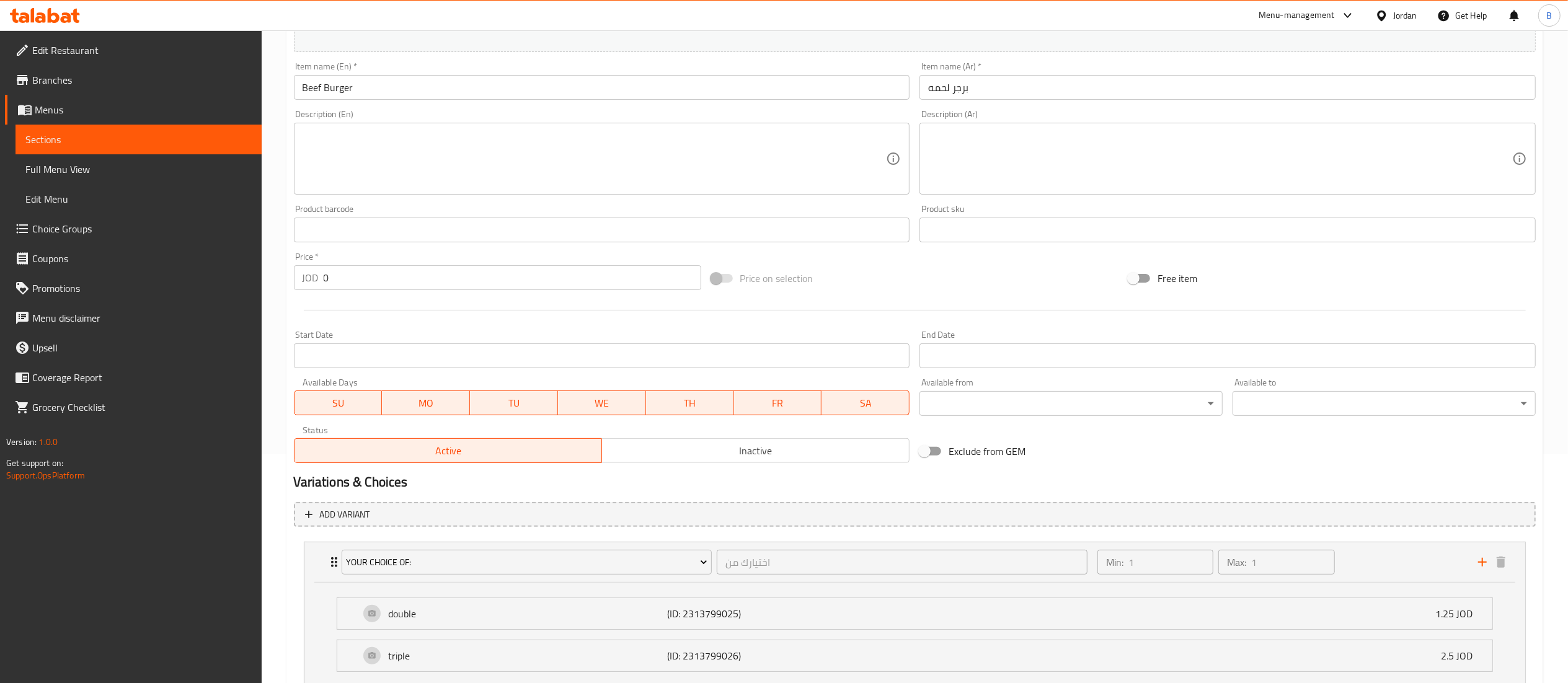
scroll to position [0, 0]
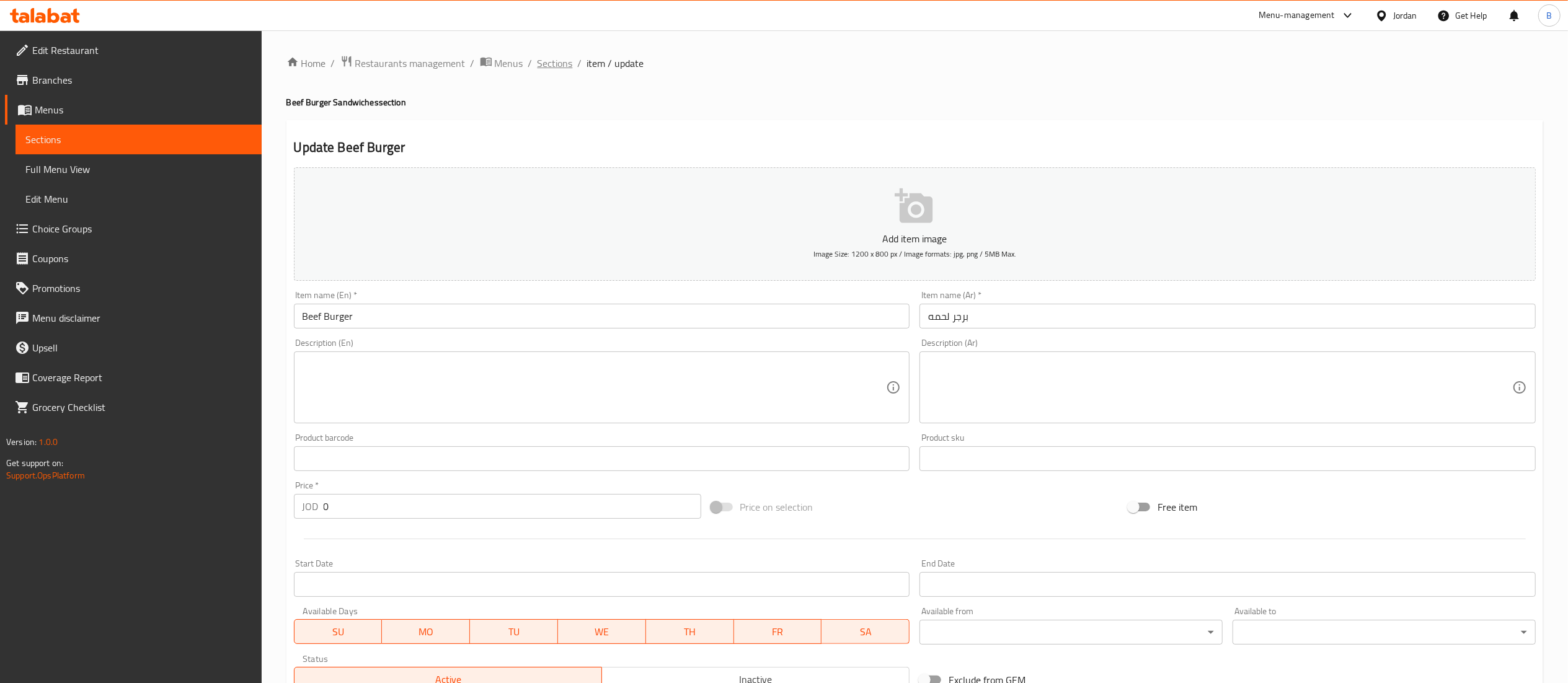
click at [546, 64] on span "Sections" at bounding box center [555, 63] width 36 height 15
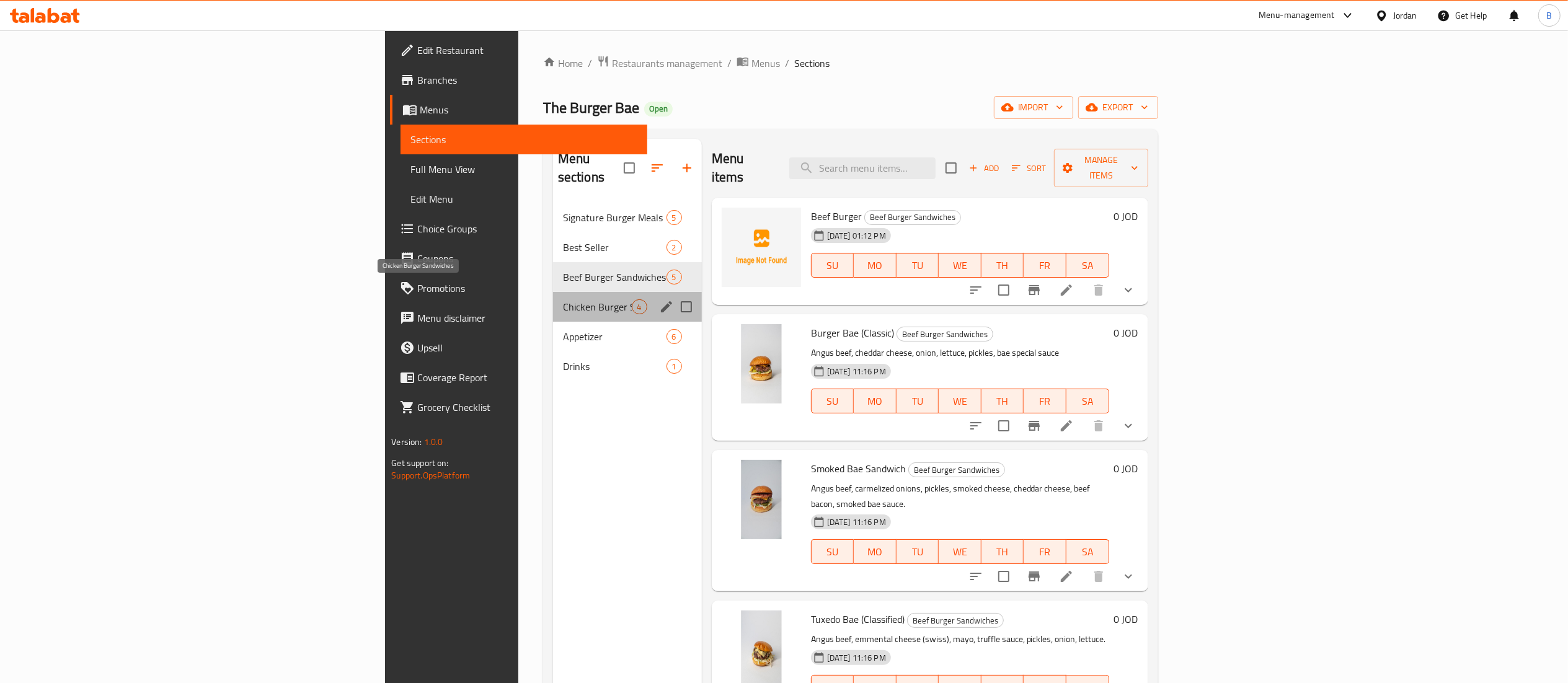
click at [563, 300] on span "Chicken Burger Sandwiches" at bounding box center [597, 307] width 69 height 15
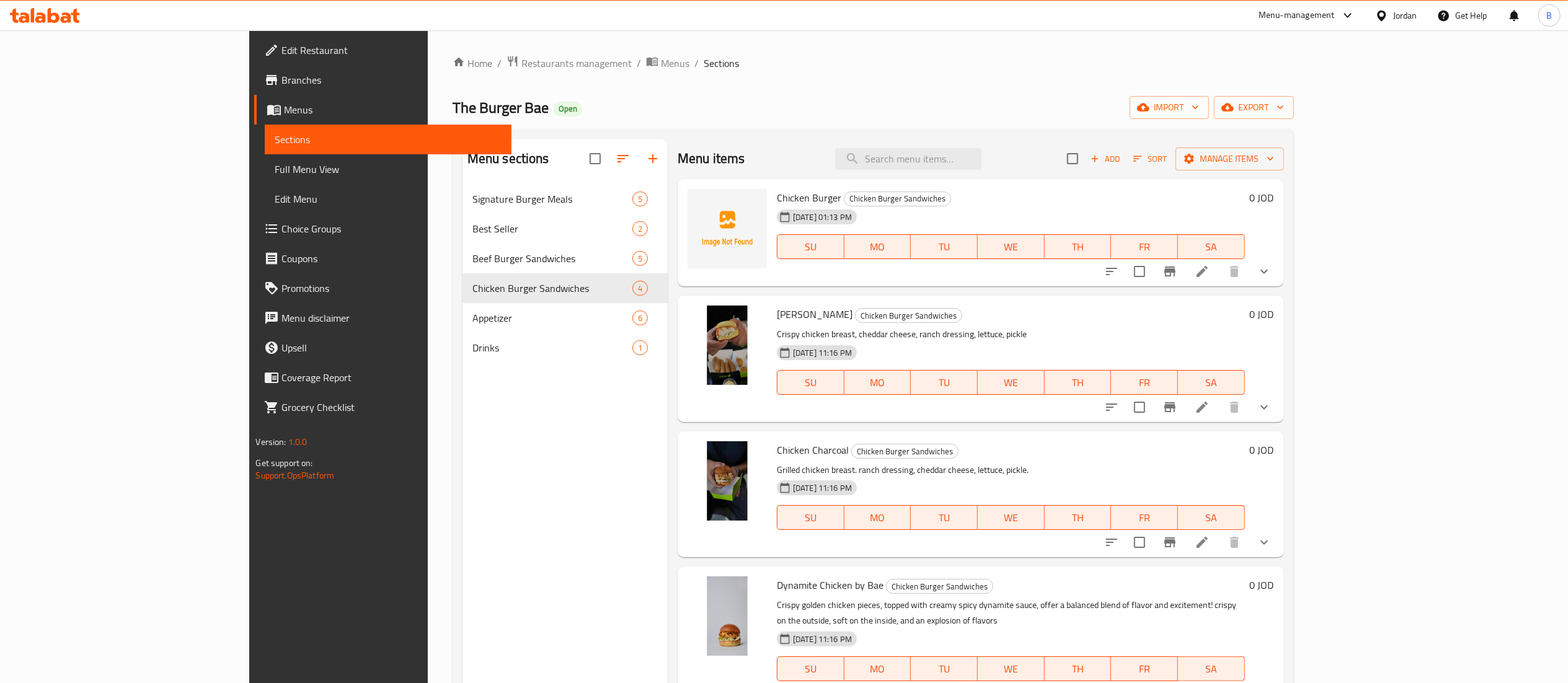
click at [1208, 276] on icon at bounding box center [1202, 272] width 11 height 11
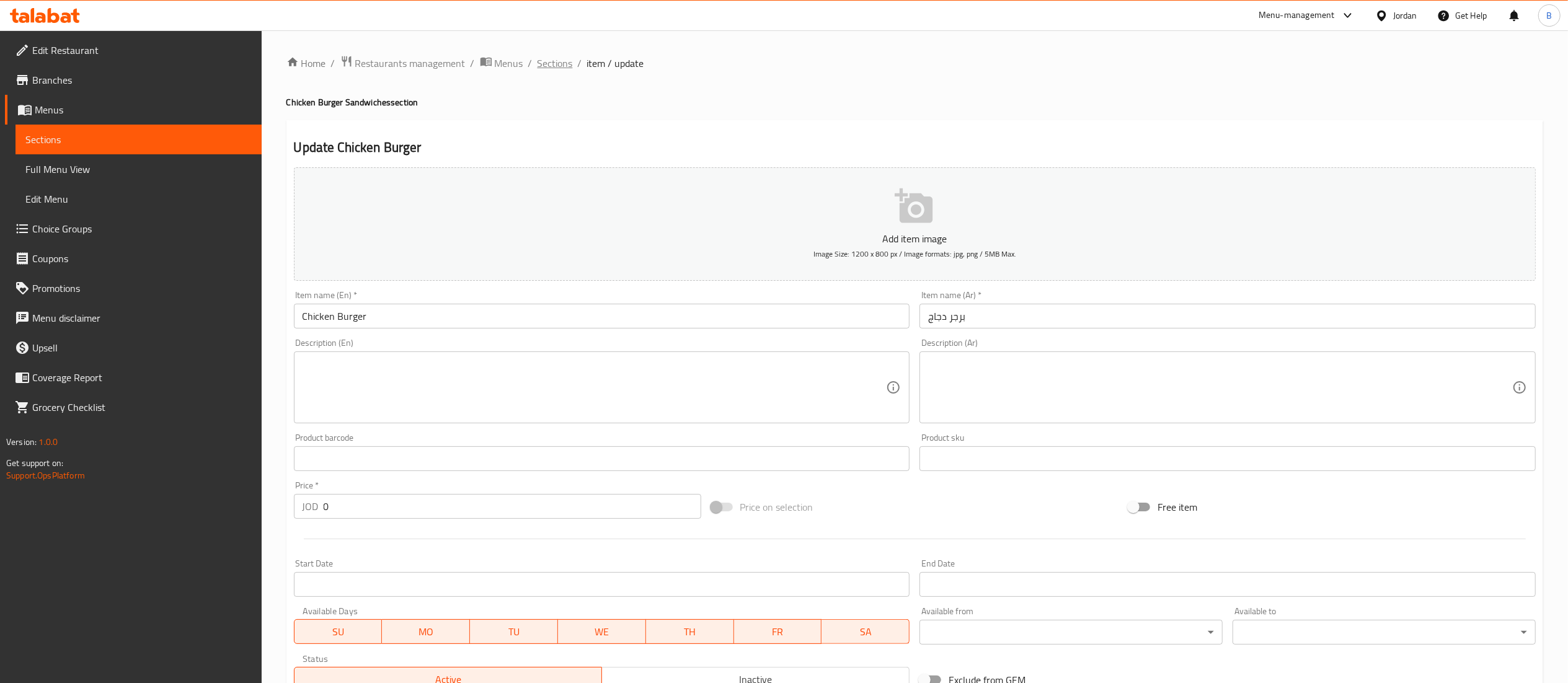
click at [555, 61] on span "Sections" at bounding box center [555, 63] width 36 height 15
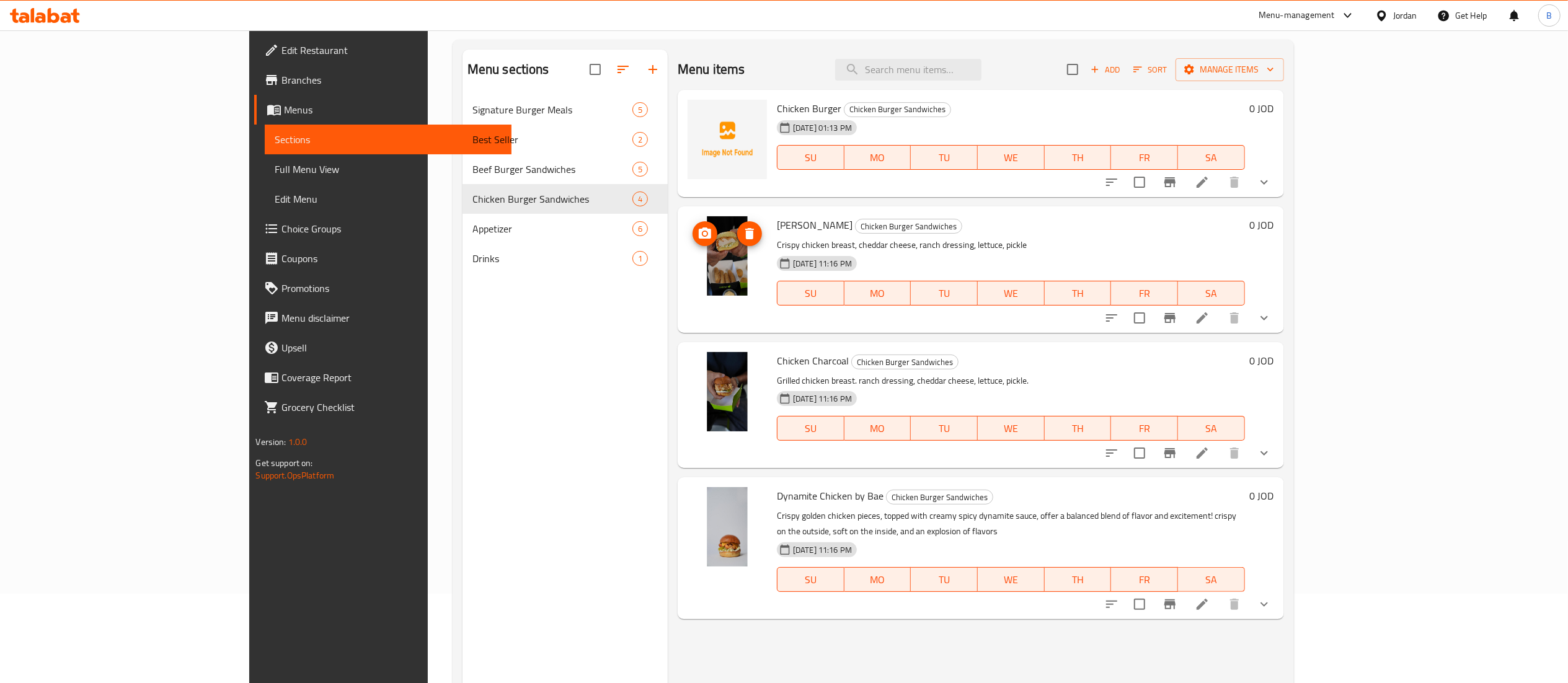
scroll to position [50, 0]
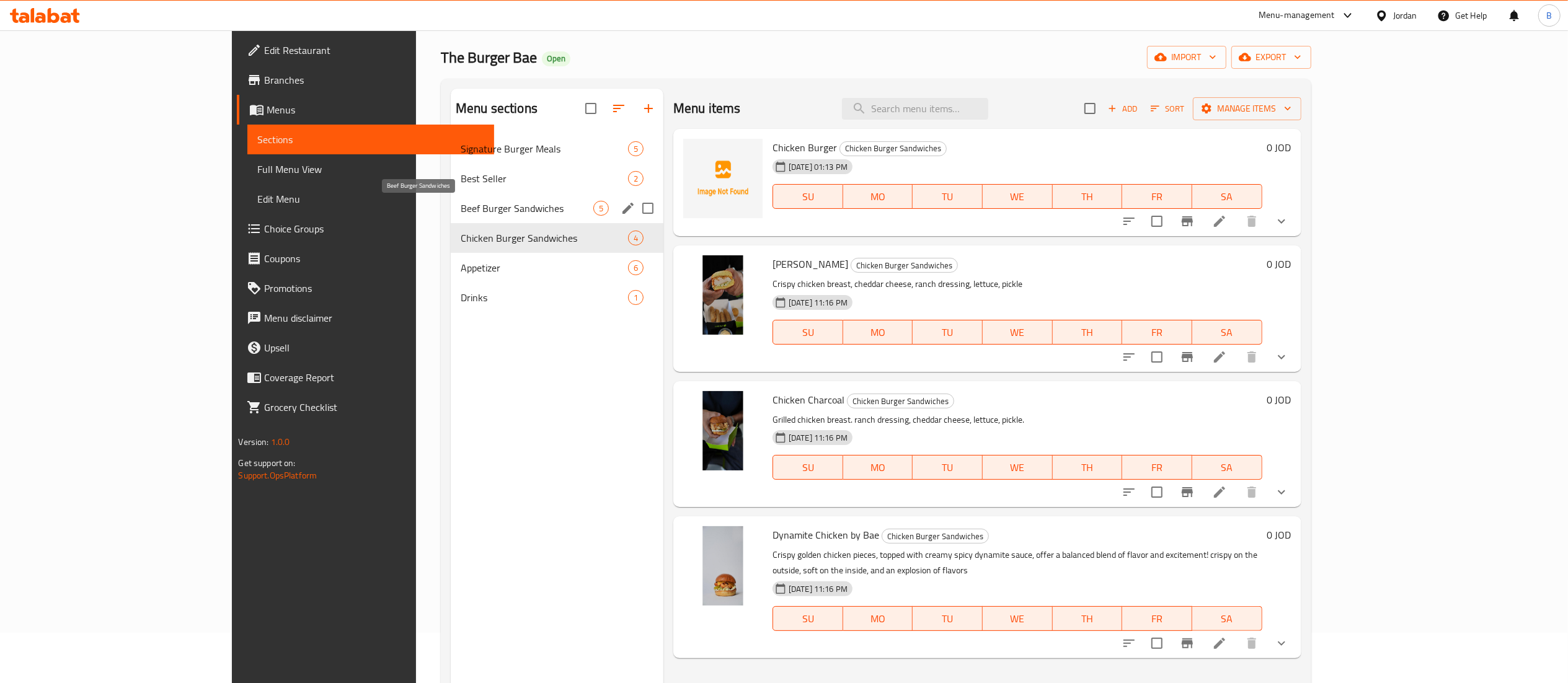
click at [460, 207] on span "Beef Burger Sandwiches" at bounding box center [527, 208] width 133 height 15
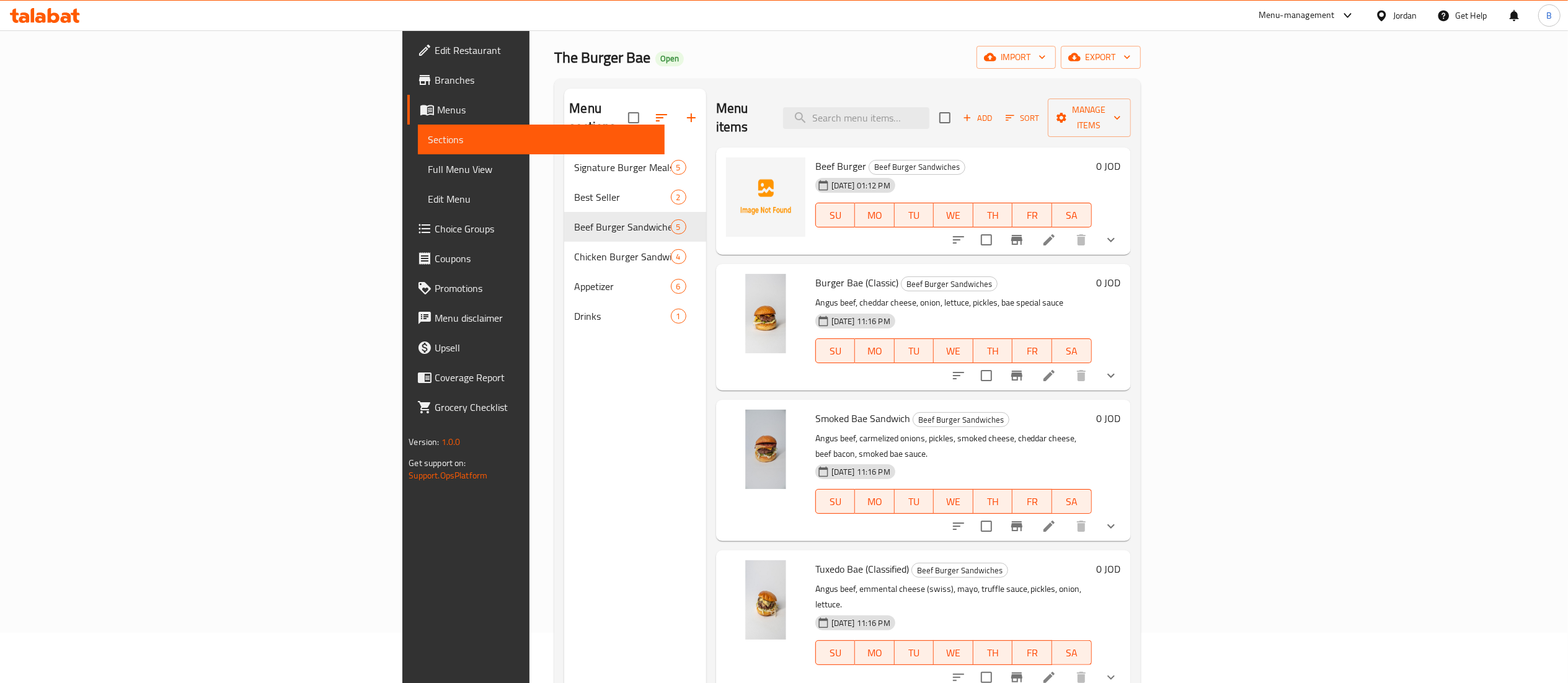
click at [1126, 363] on button "show more" at bounding box center [1111, 376] width 30 height 30
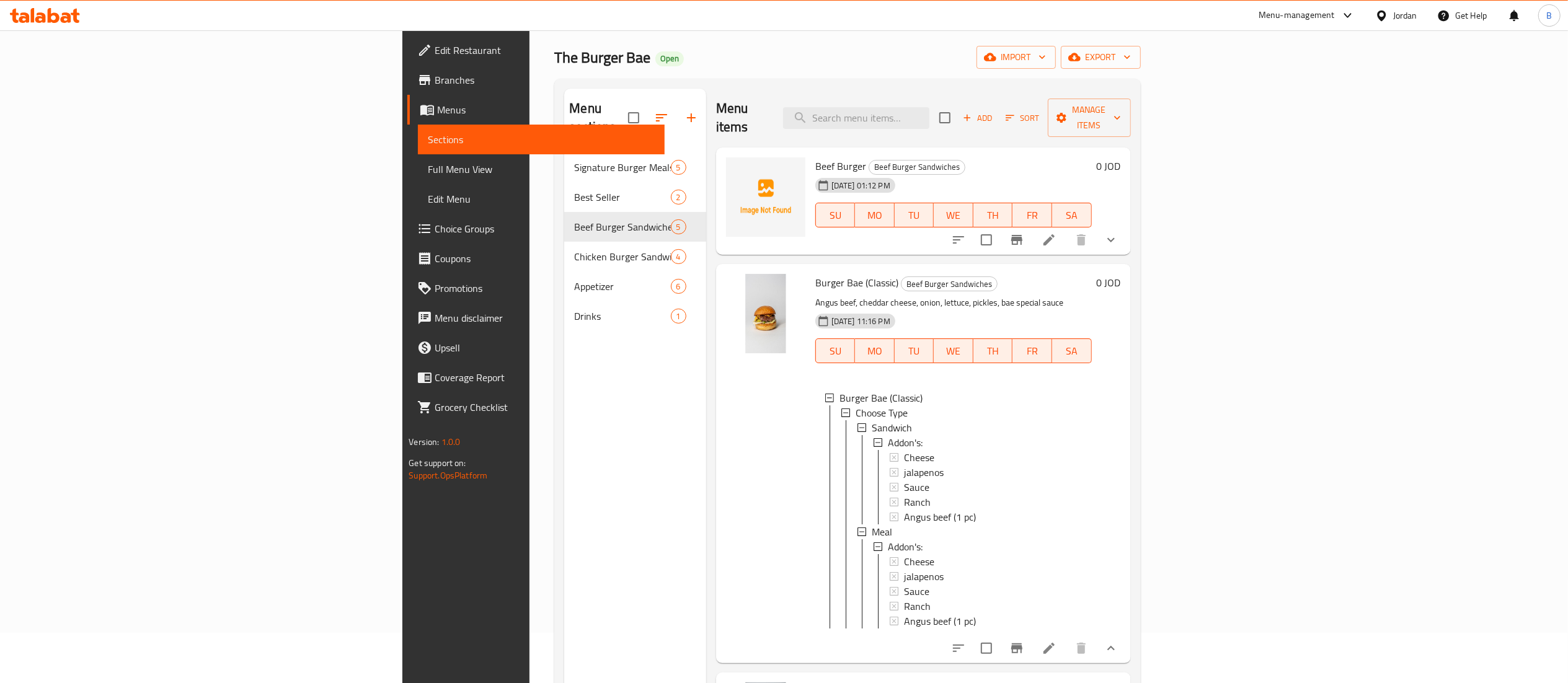
scroll to position [1, 0]
click at [1066, 649] on li at bounding box center [1048, 648] width 35 height 22
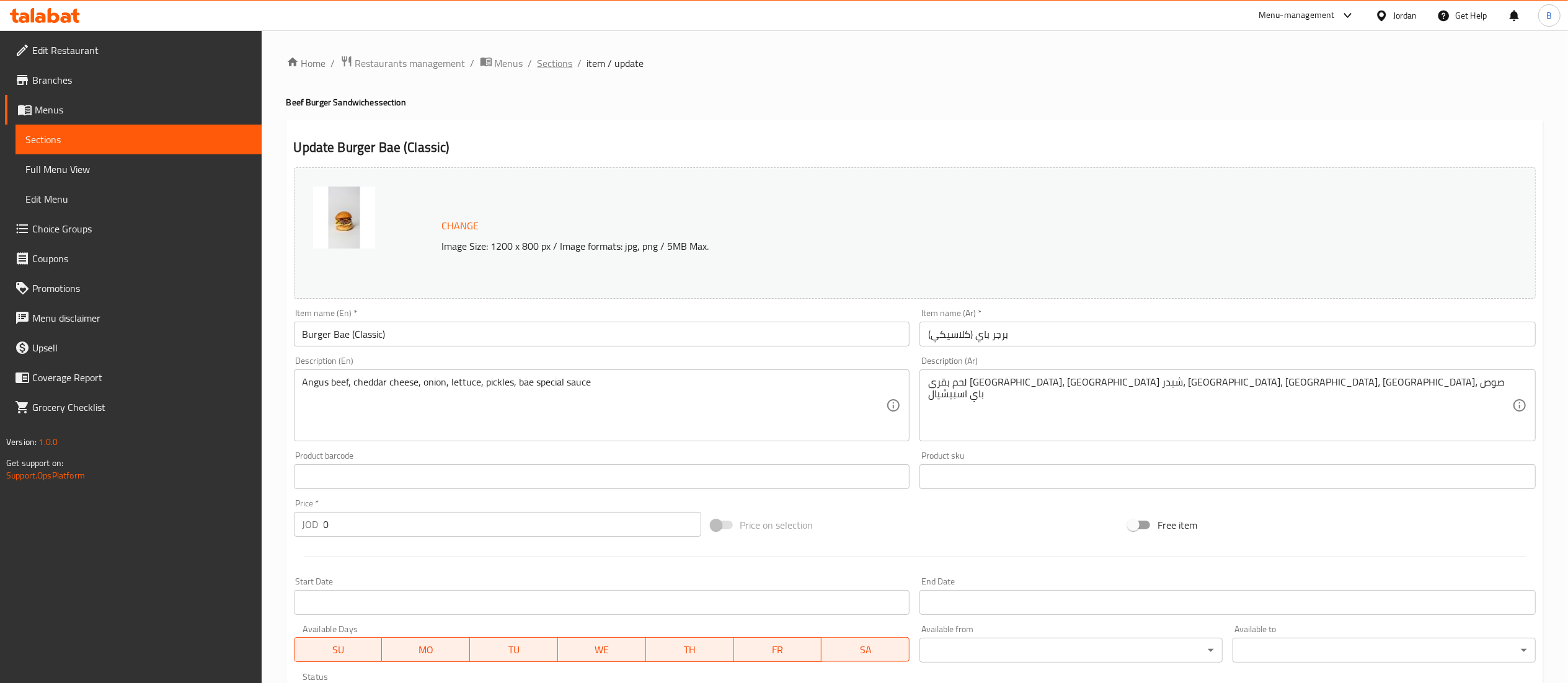
click at [559, 62] on span "Sections" at bounding box center [555, 63] width 36 height 15
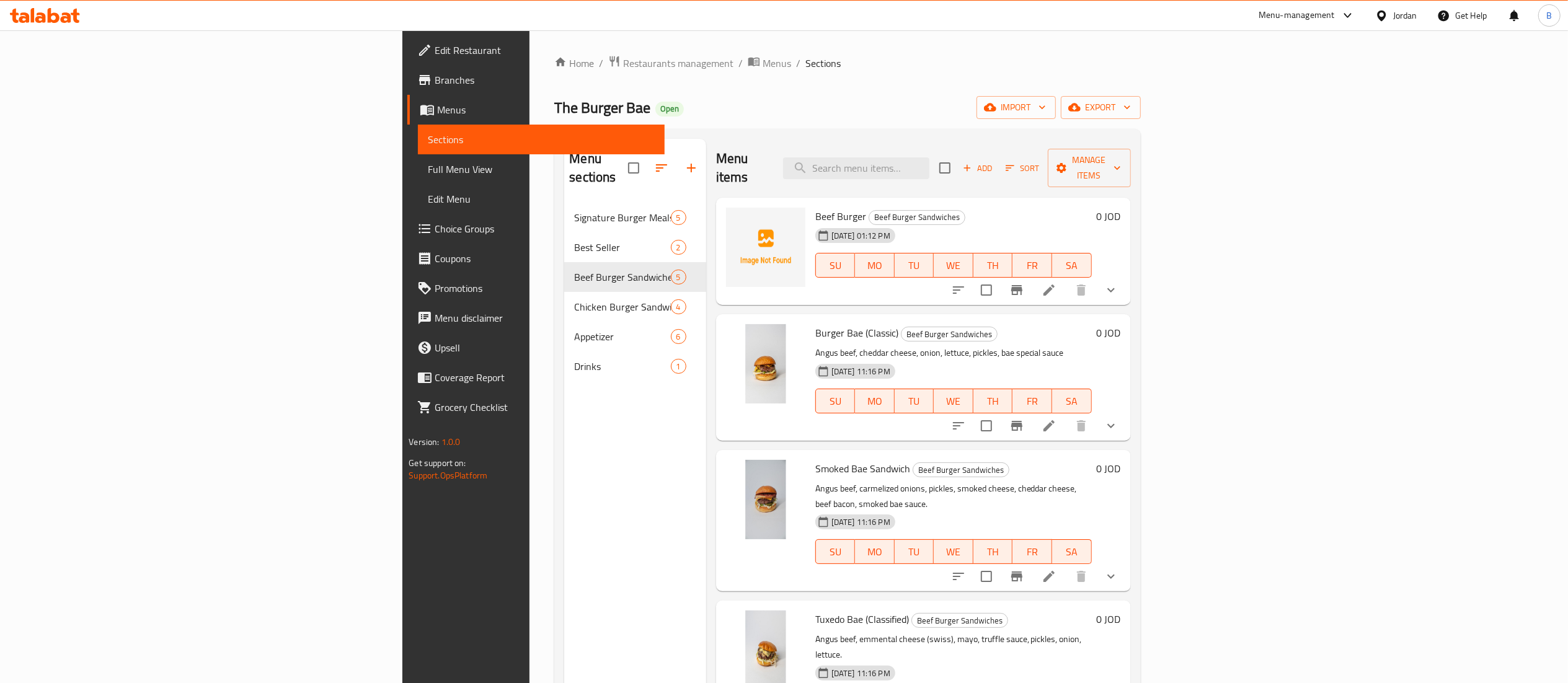
scroll to position [6, 0]
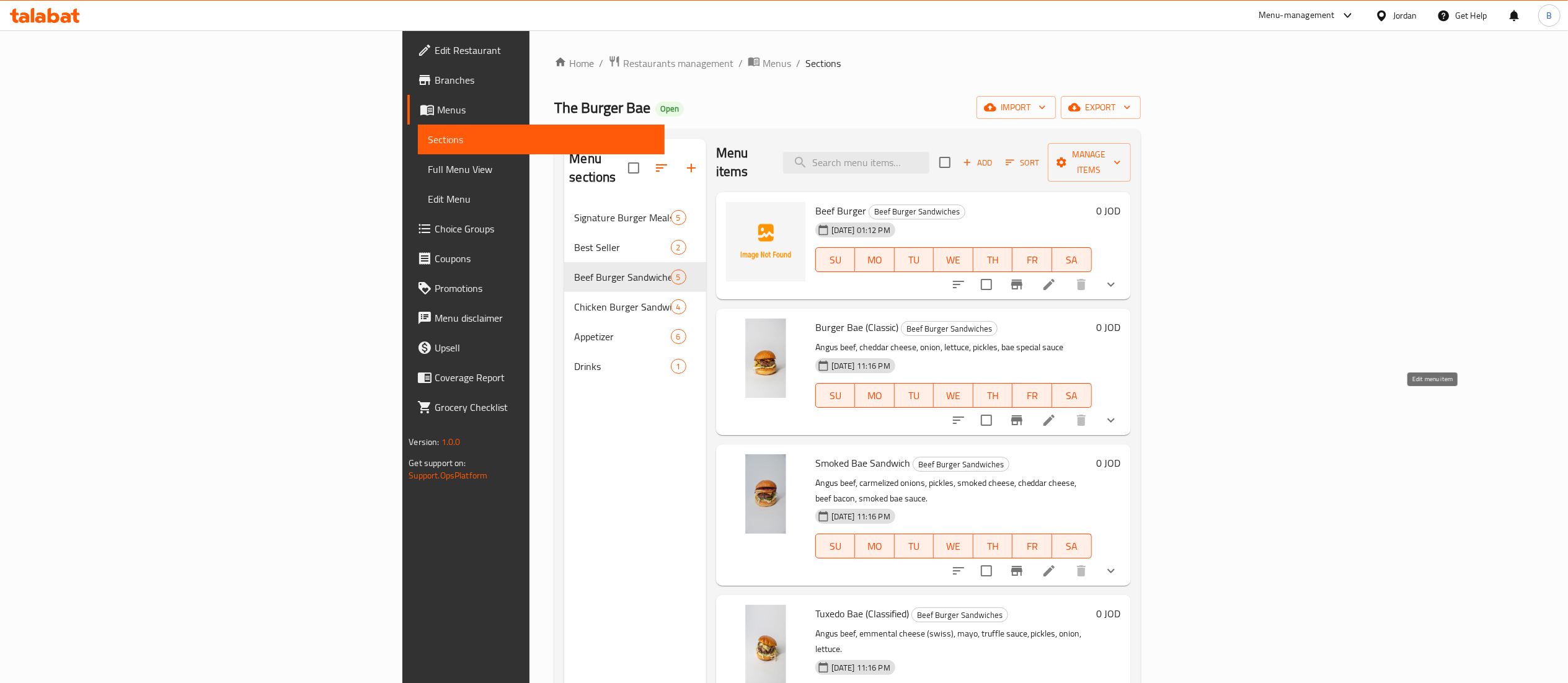
click at [1056, 413] on icon at bounding box center [1048, 420] width 15 height 15
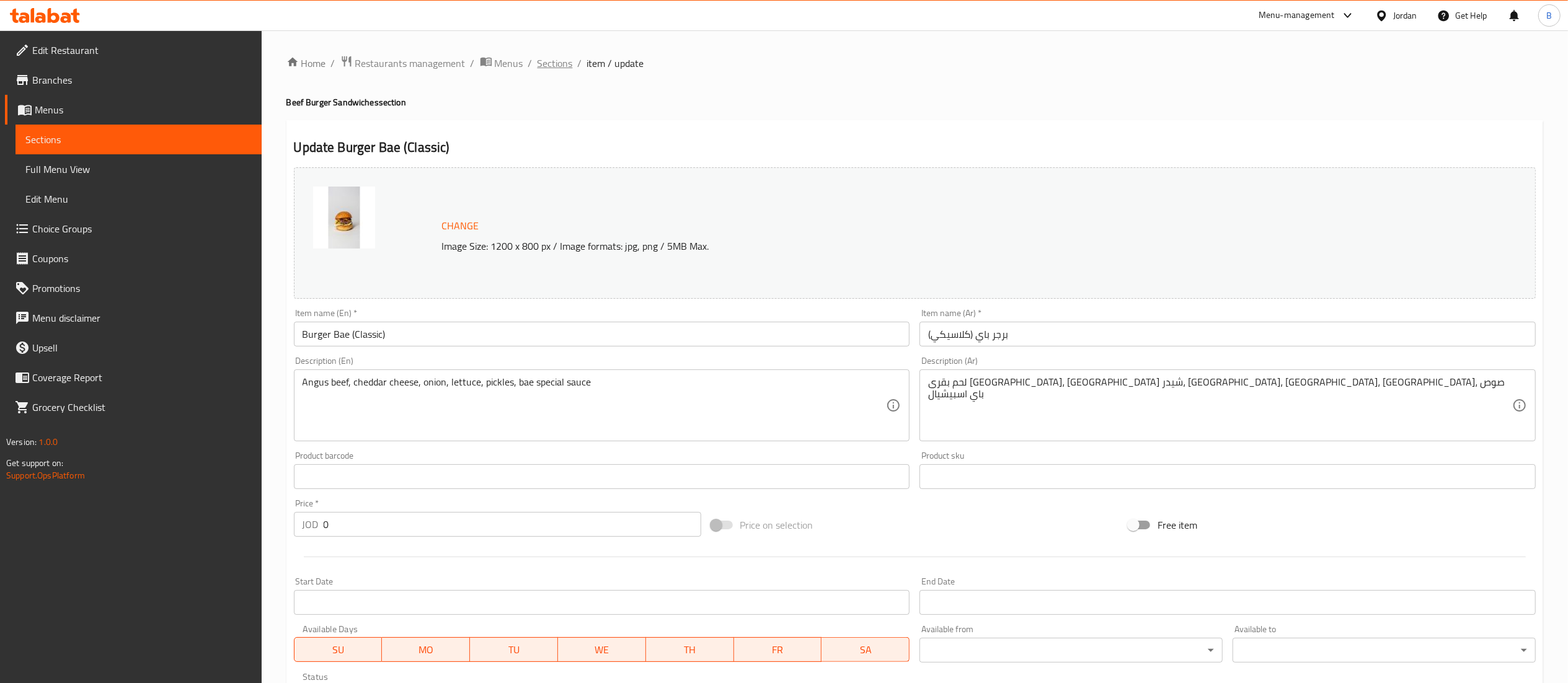
click at [564, 61] on span "Sections" at bounding box center [555, 63] width 36 height 15
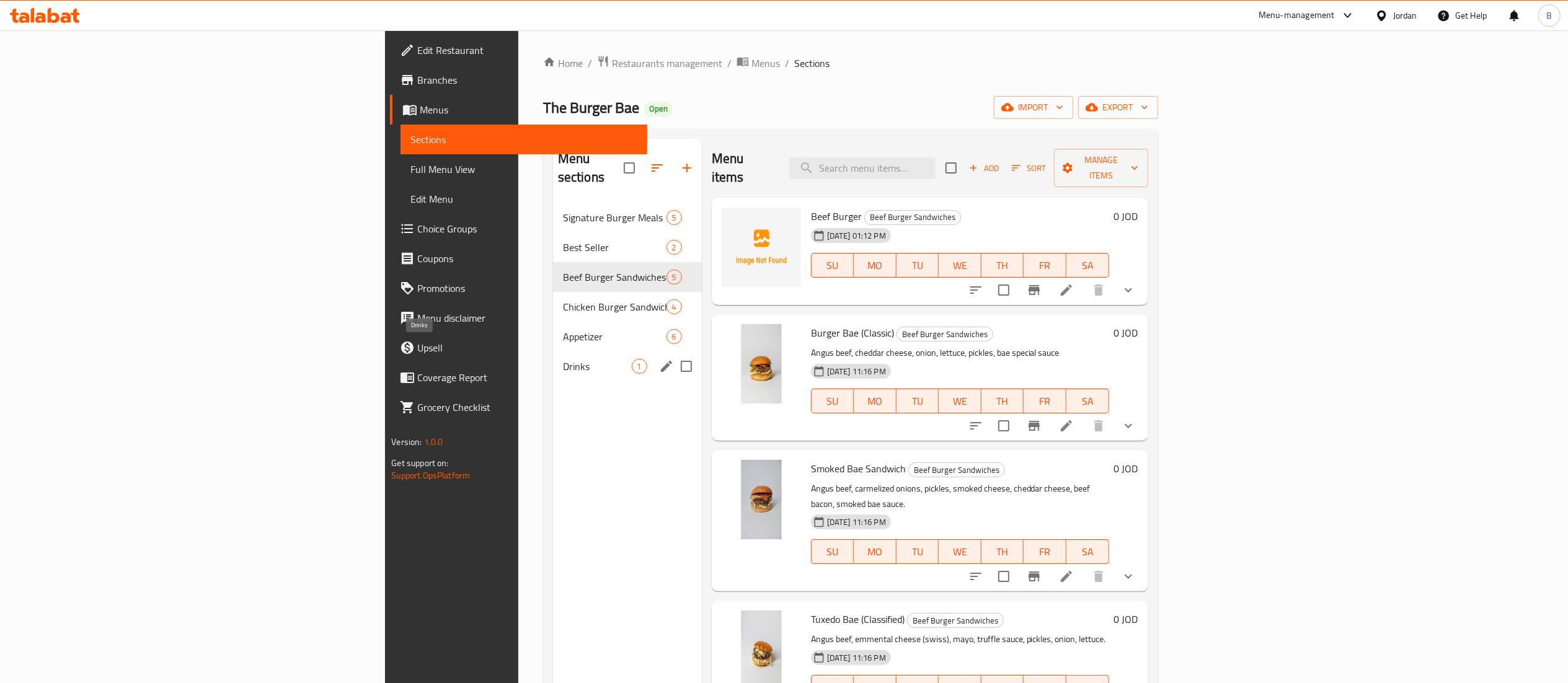
click at [563, 359] on span "Drinks" at bounding box center [597, 366] width 69 height 15
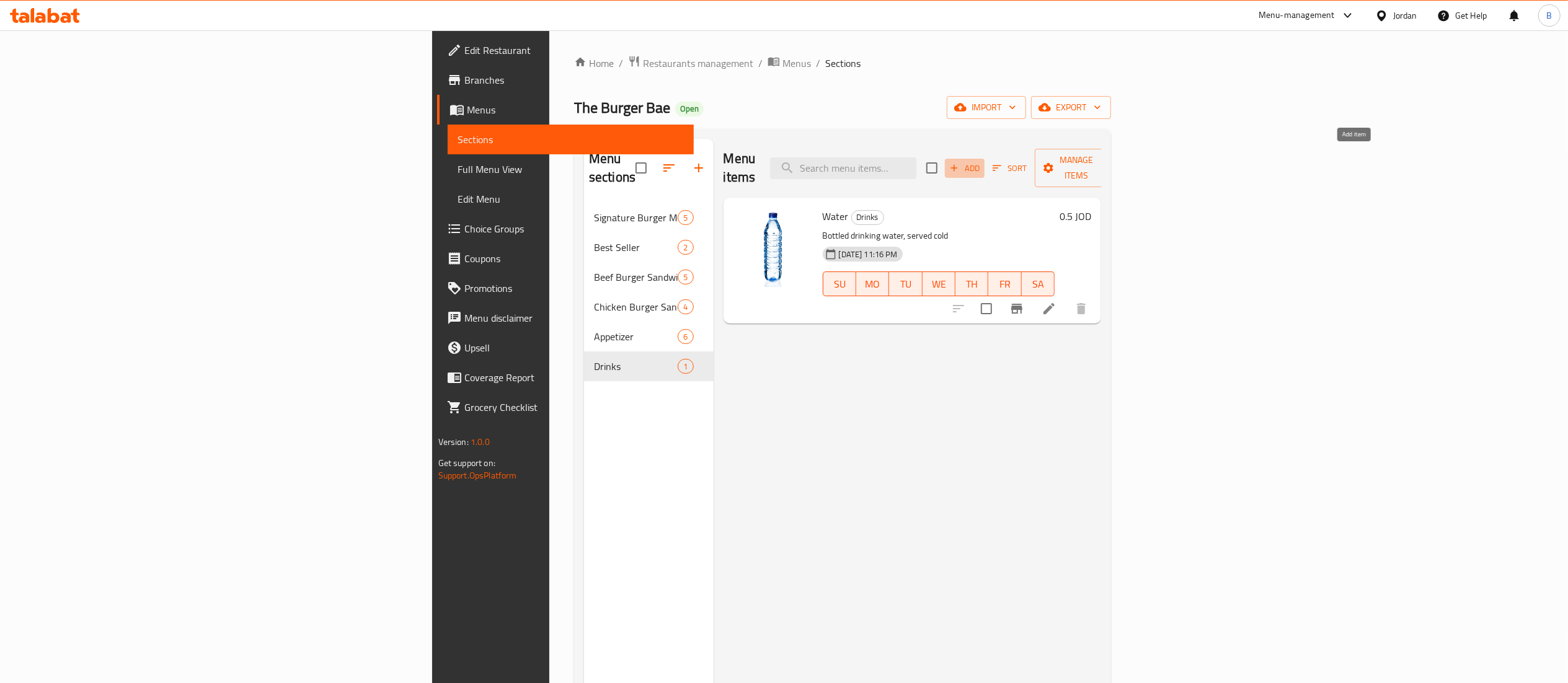
click at [981, 163] on span "Add" at bounding box center [964, 168] width 34 height 14
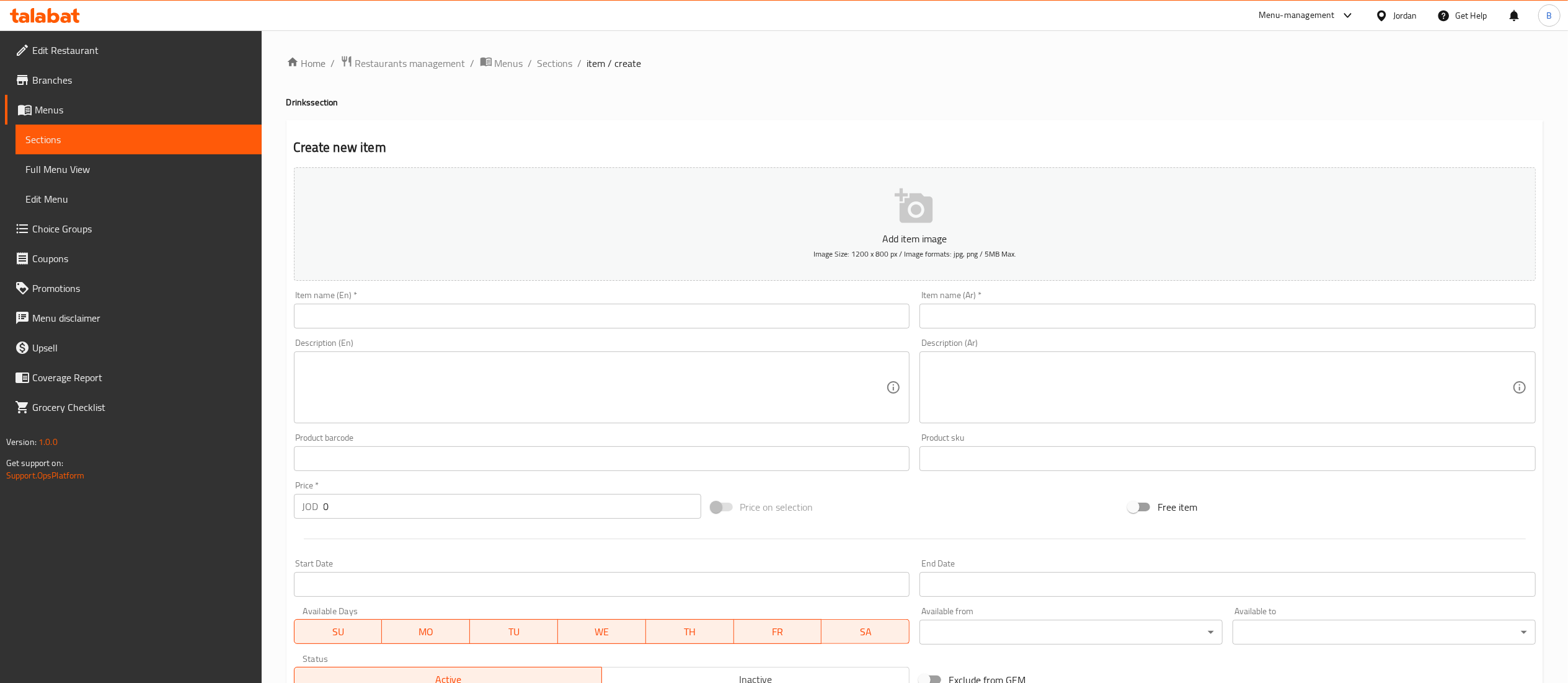
click at [527, 334] on div "Description (En) Description (En)" at bounding box center [602, 380] width 626 height 95
drag, startPoint x: 535, startPoint y: 314, endPoint x: 529, endPoint y: 314, distance: 6.0
click at [533, 314] on input "text" at bounding box center [602, 316] width 616 height 25
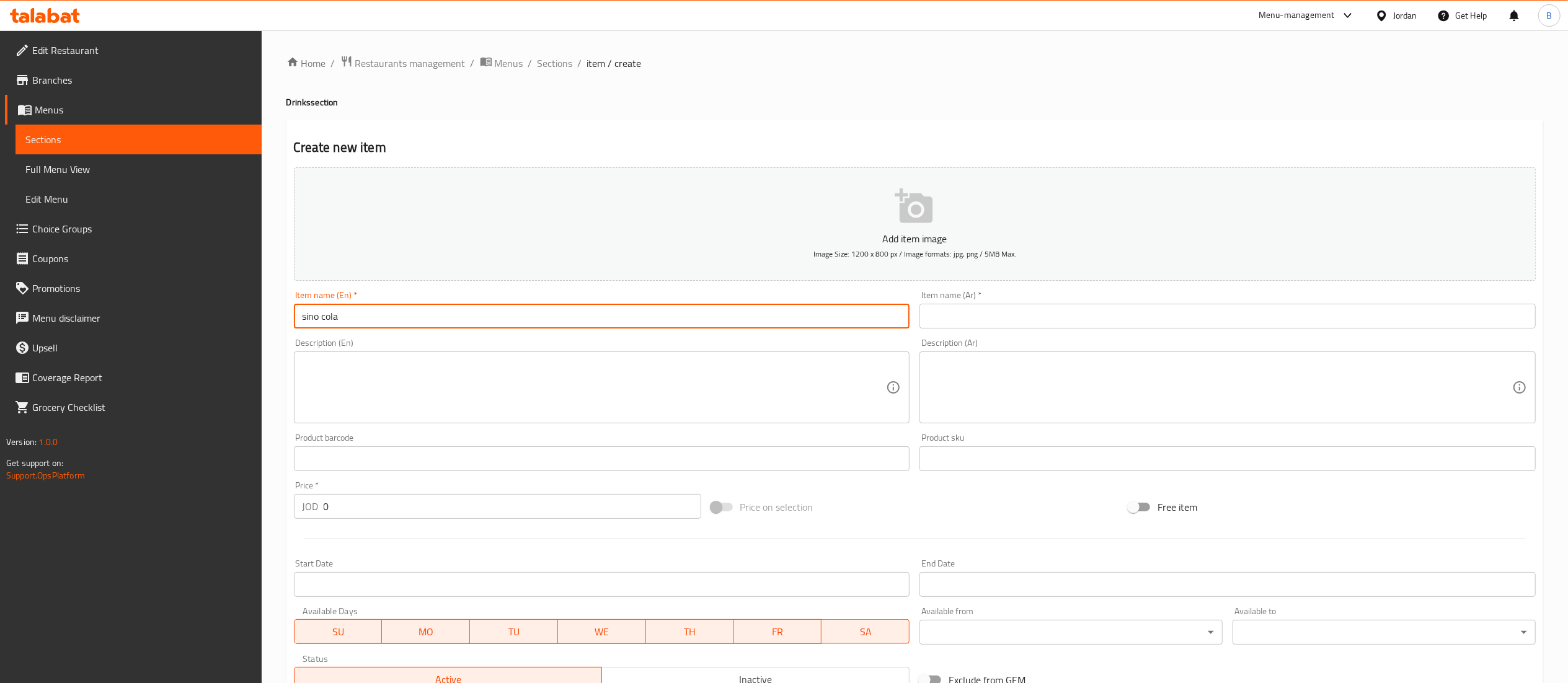
type input "sino cola"
click at [1021, 318] on input "text" at bounding box center [1227, 316] width 616 height 25
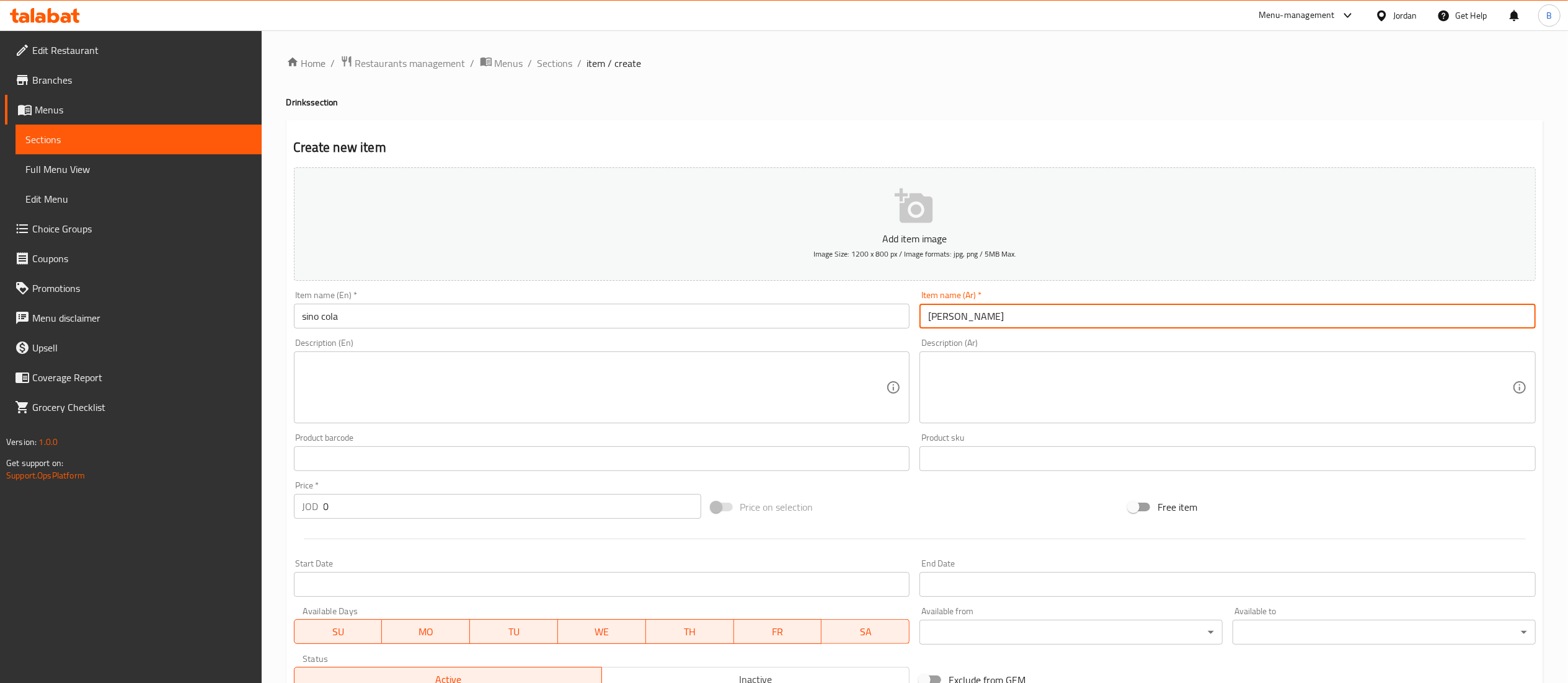
type input "سينو كولا"
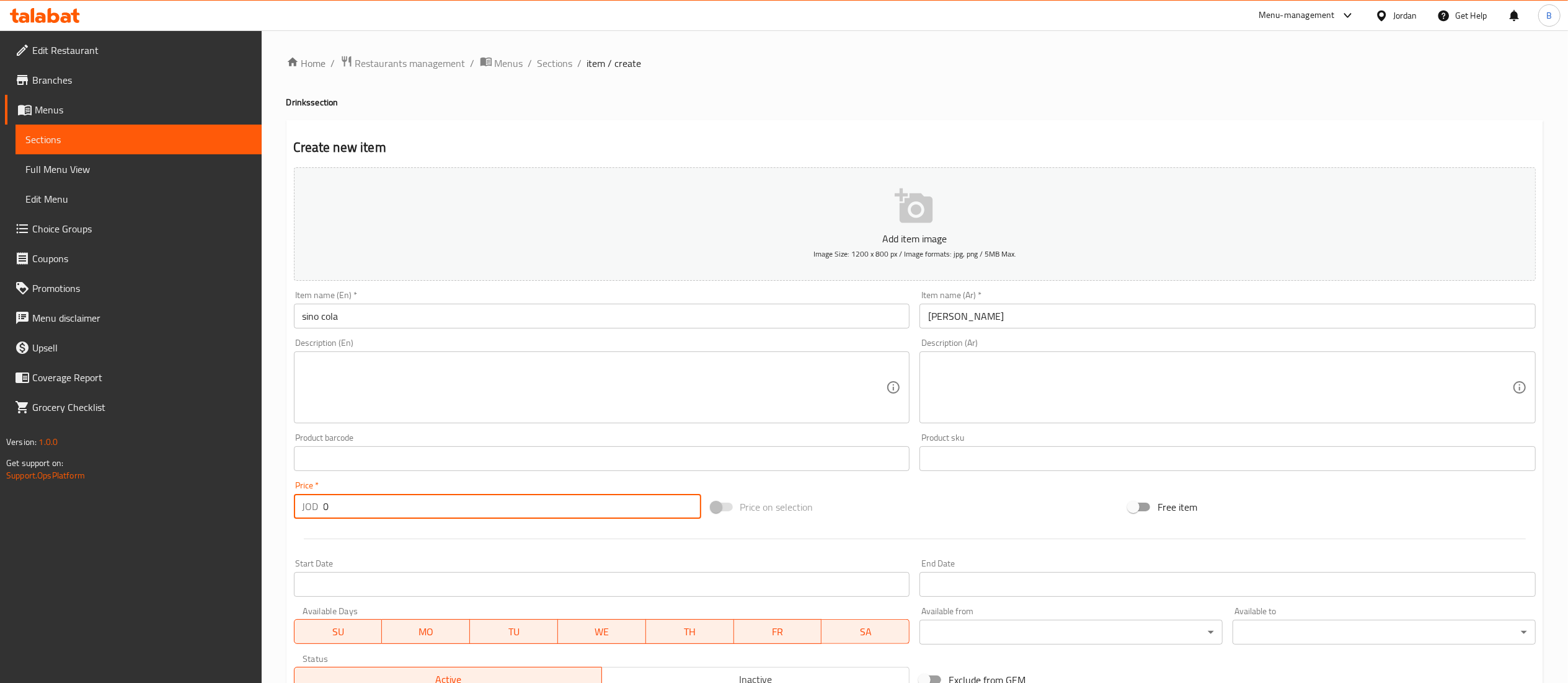
click at [432, 507] on input "0" at bounding box center [512, 506] width 378 height 25
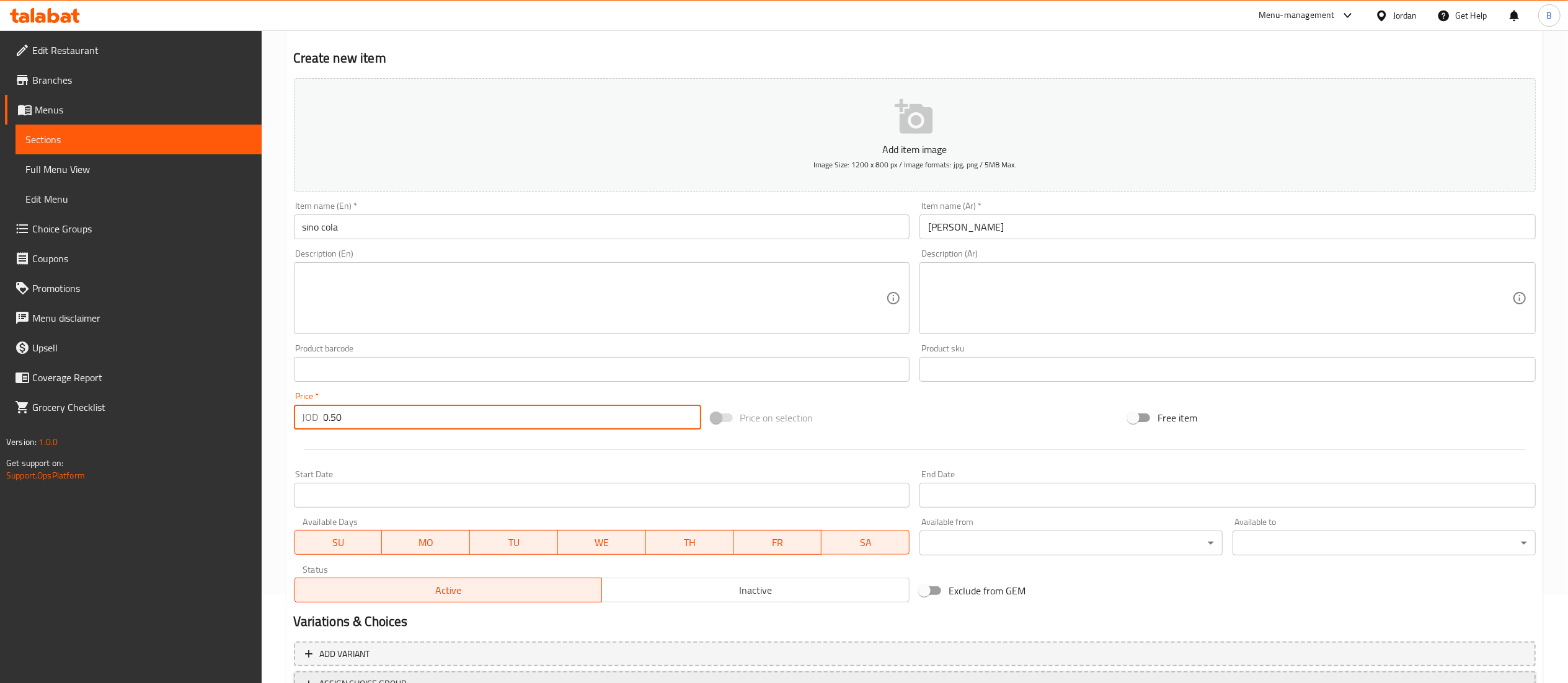
scroll to position [191, 0]
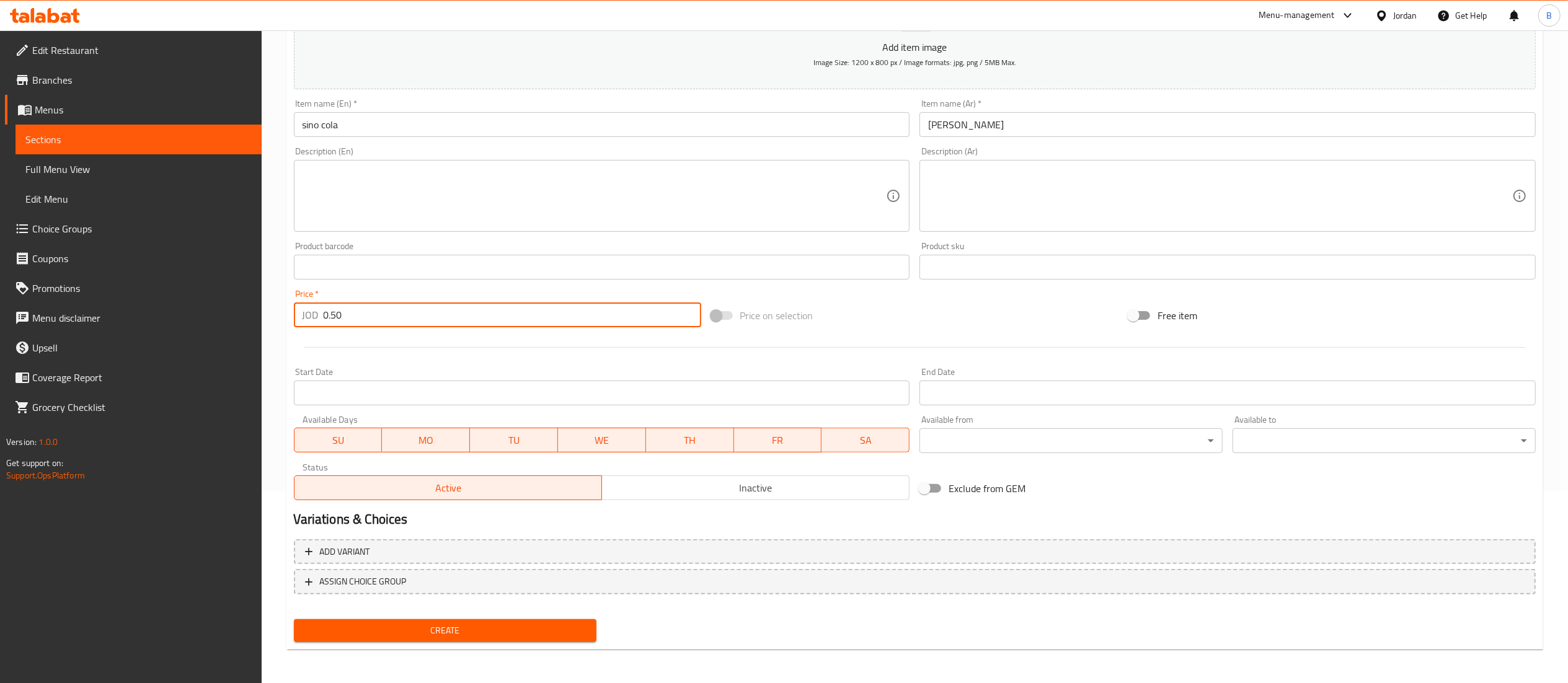
type input "0.50"
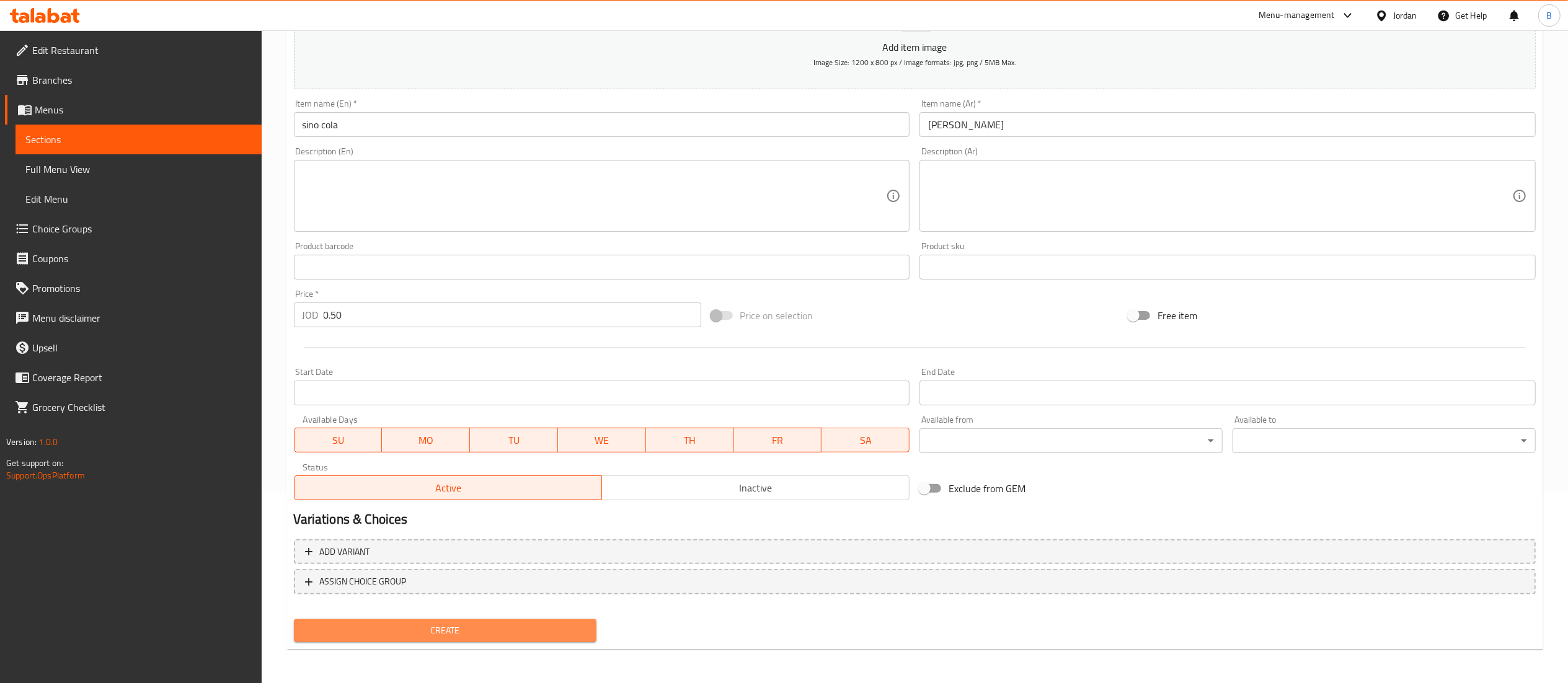
click at [348, 624] on span "Create" at bounding box center [445, 631] width 283 height 16
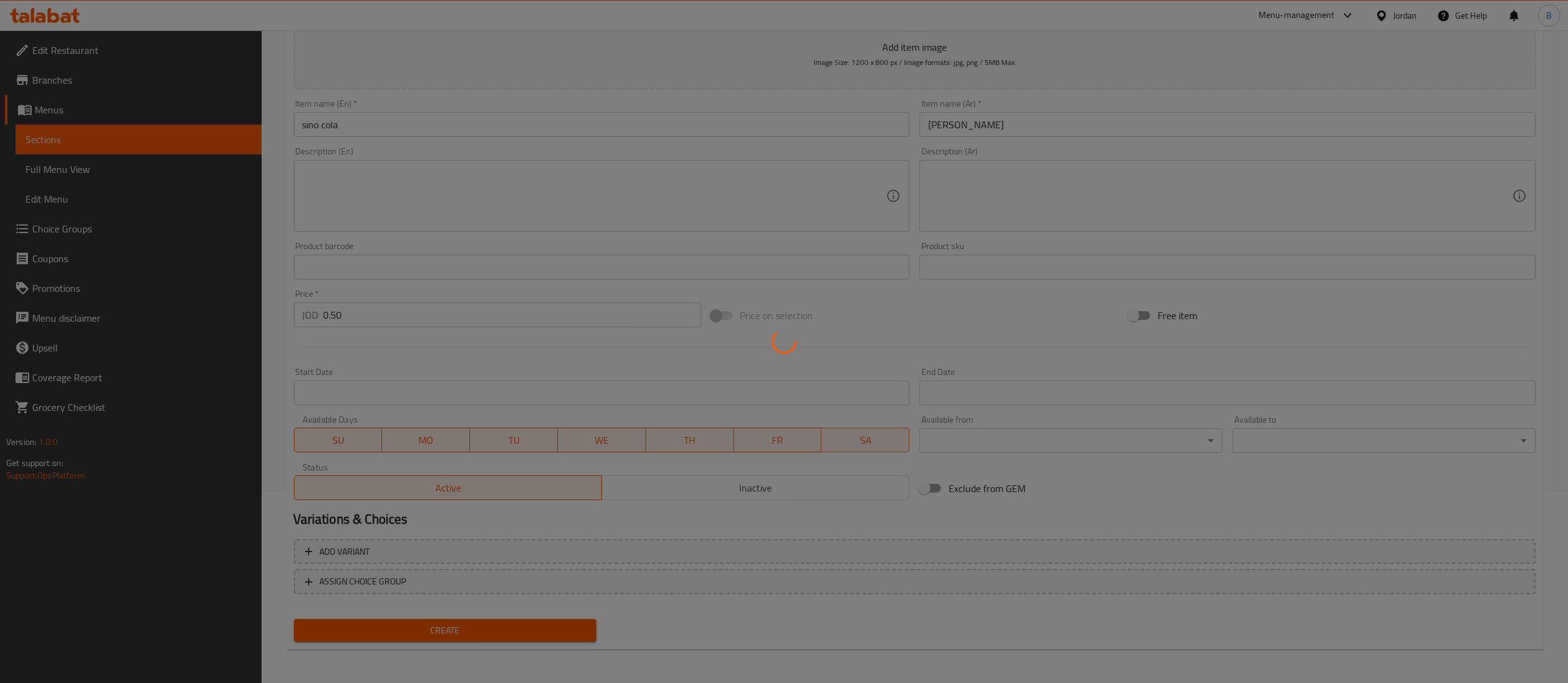
type input "0"
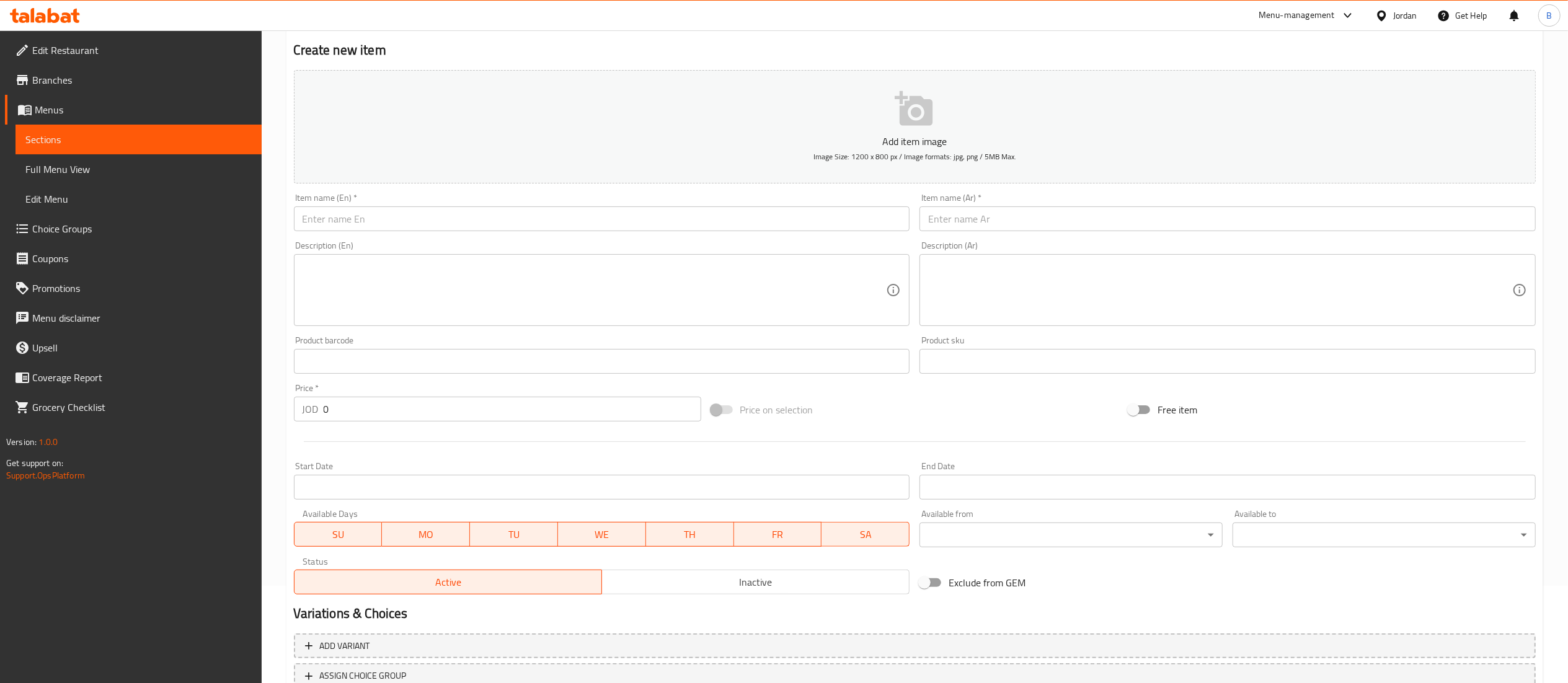
scroll to position [0, 0]
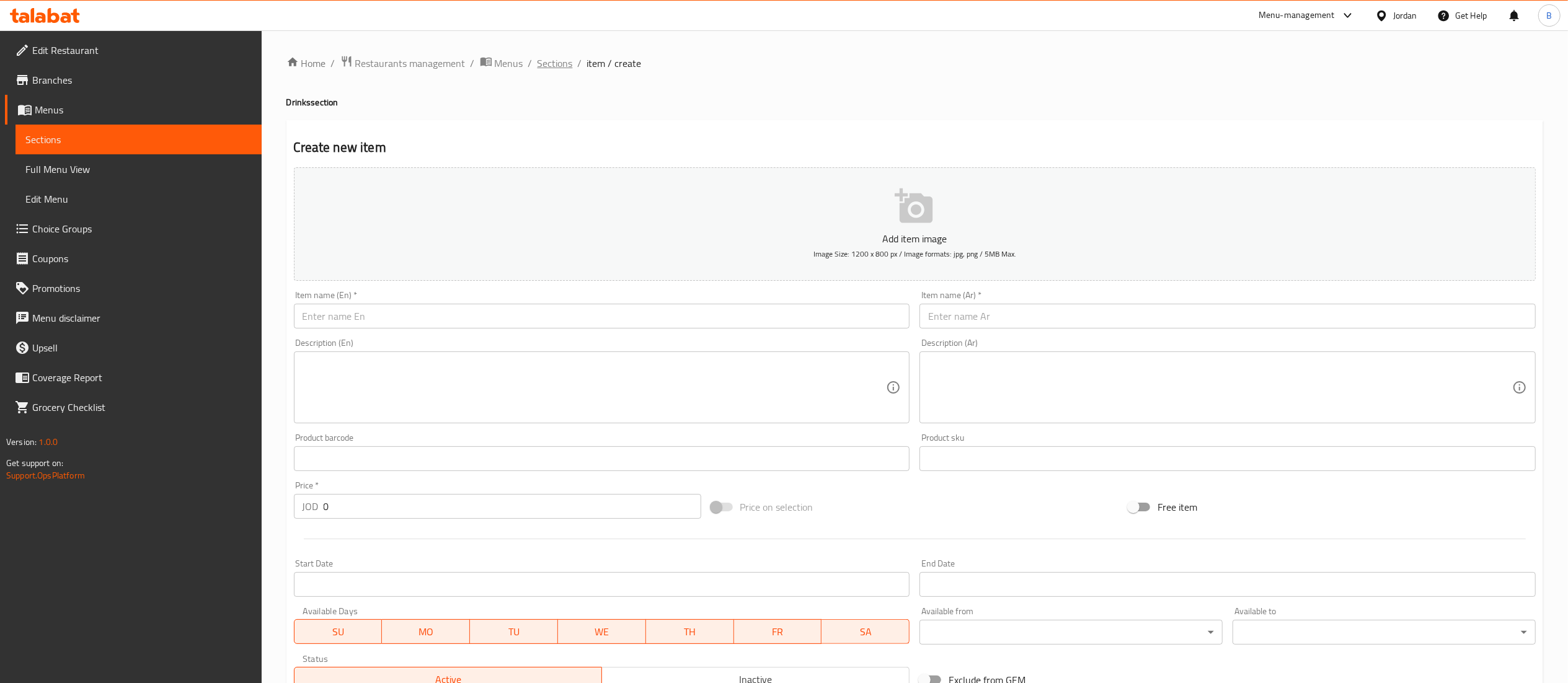
click at [546, 61] on span "Sections" at bounding box center [555, 63] width 36 height 15
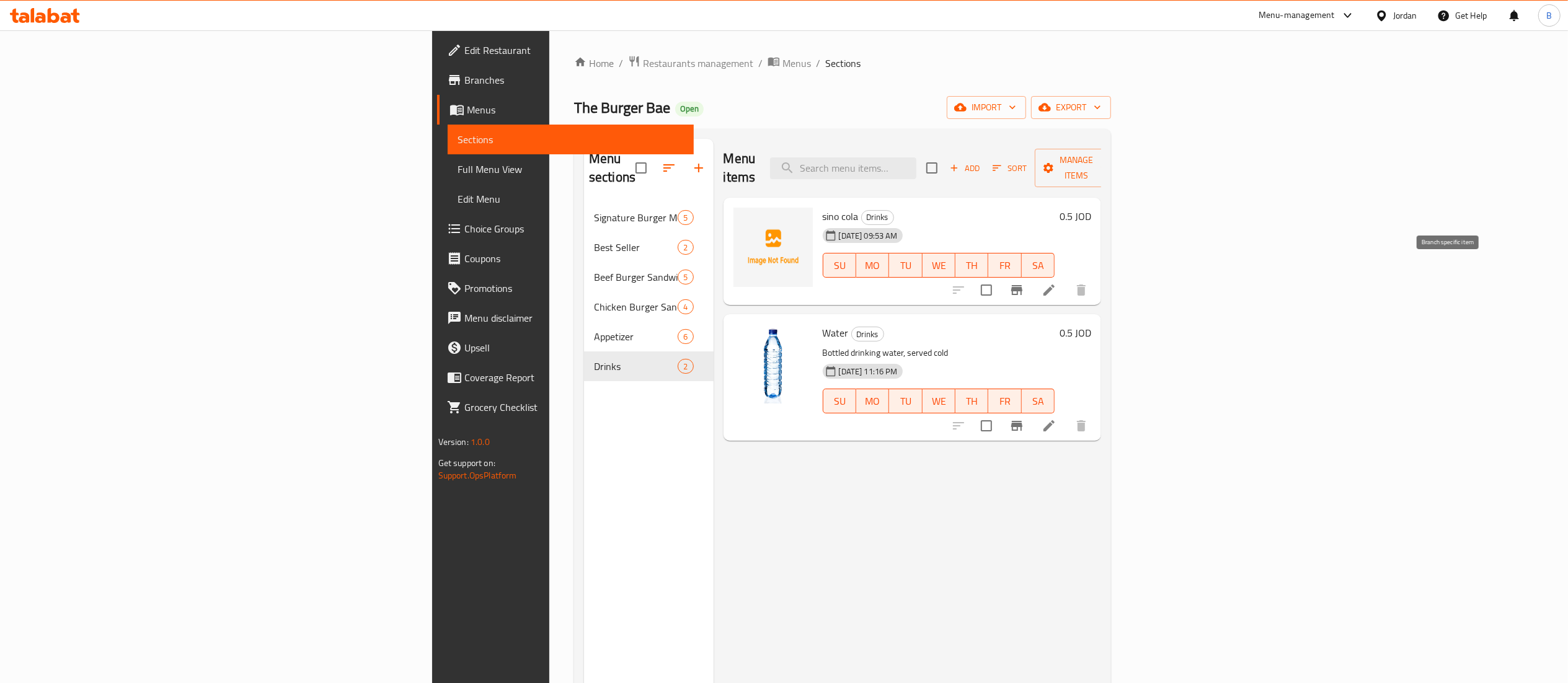
click at [1056, 283] on icon at bounding box center [1048, 290] width 15 height 15
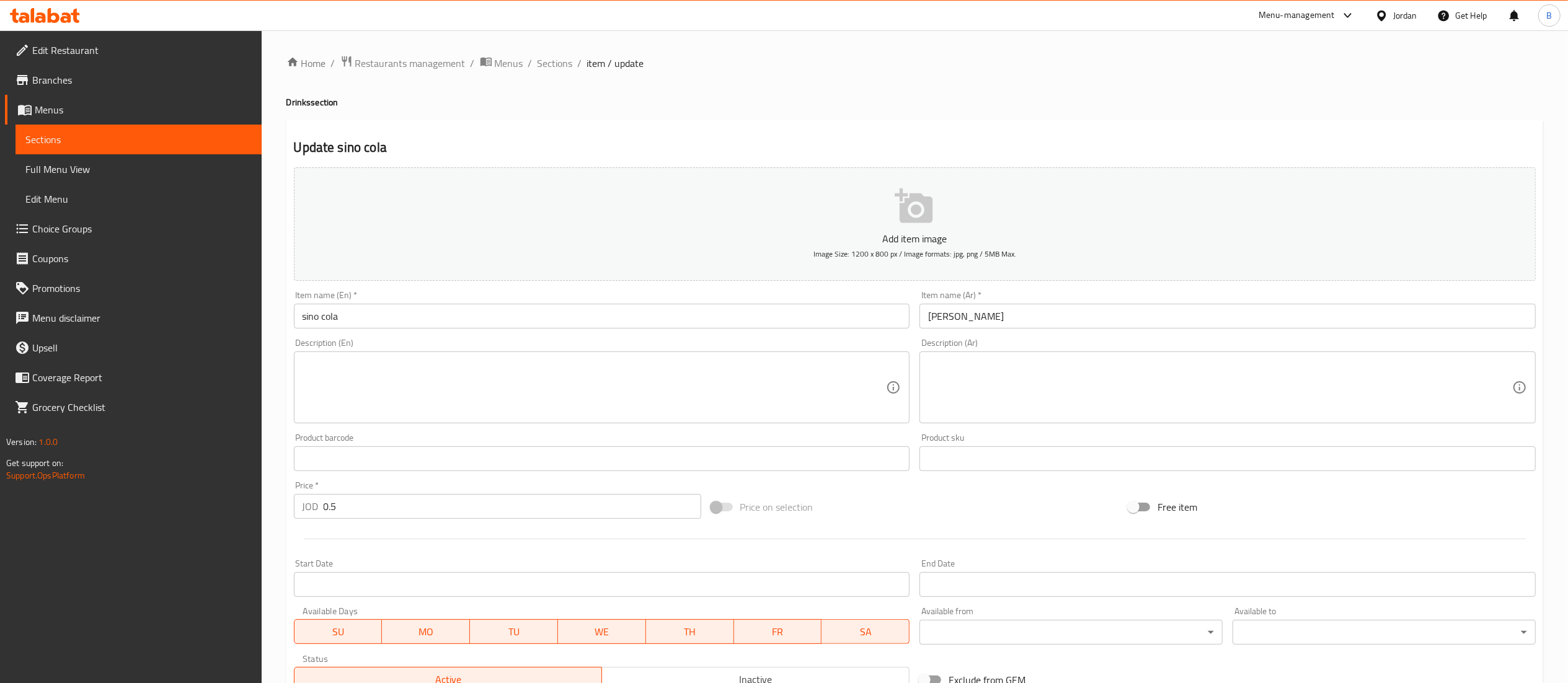
click at [320, 321] on input "sino cola" at bounding box center [602, 316] width 616 height 25
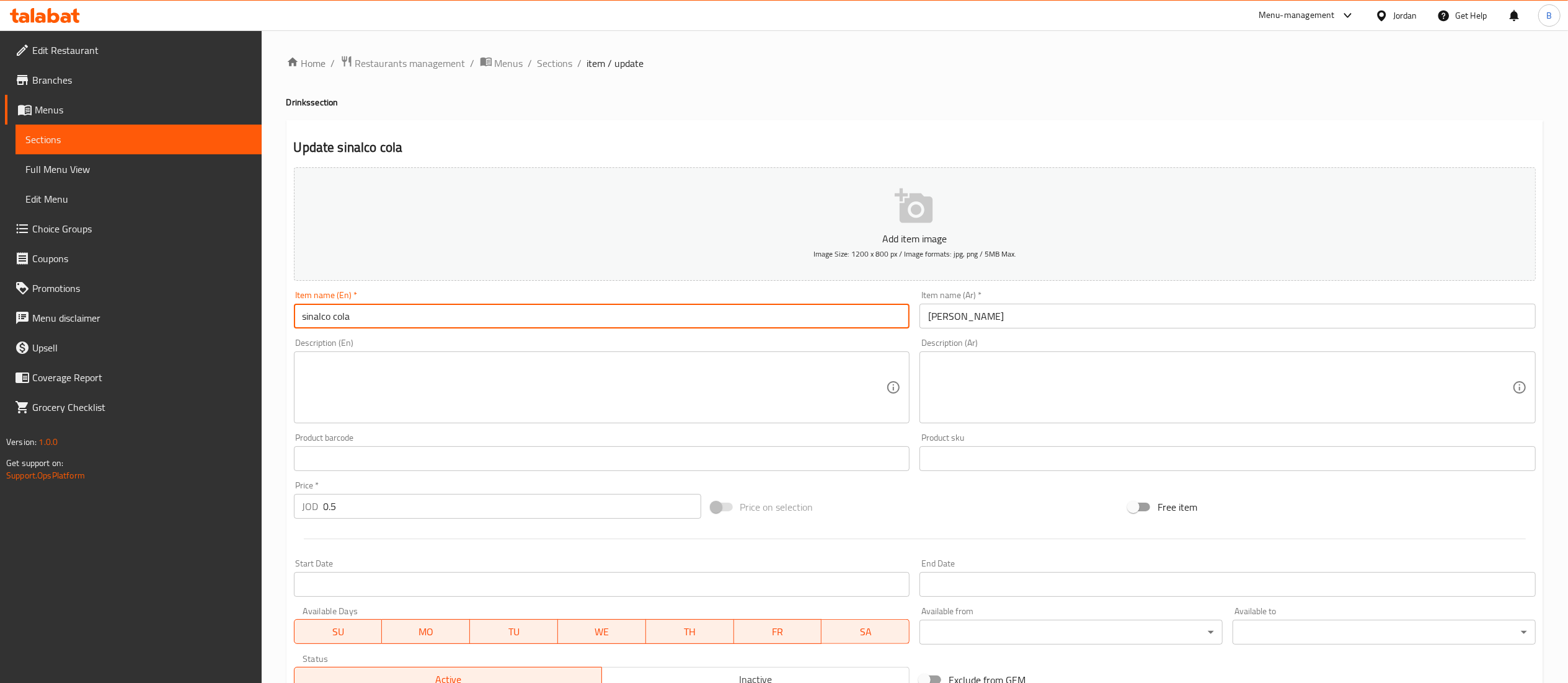
type input "sinalco cola"
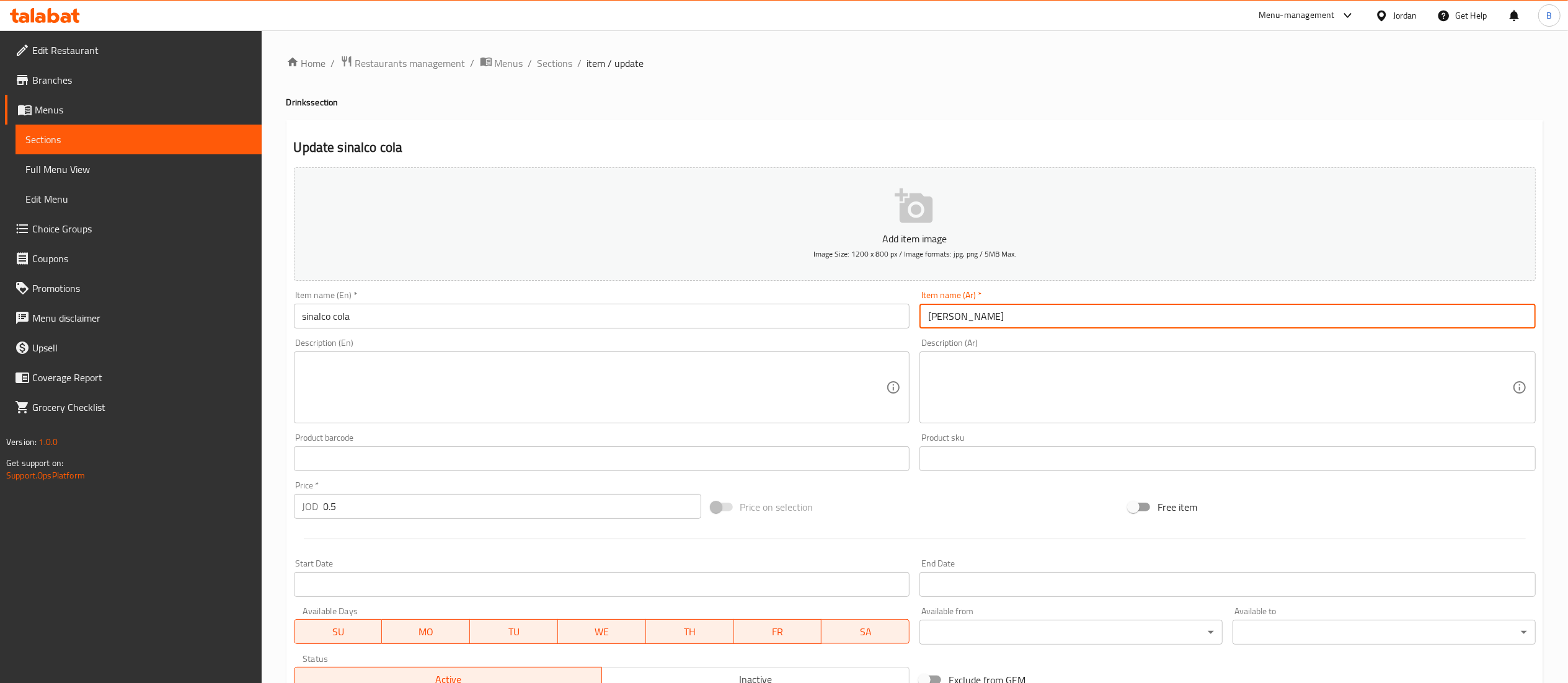
drag, startPoint x: 993, startPoint y: 319, endPoint x: 951, endPoint y: 322, distance: 42.1
click at [951, 322] on input "سينو كولا" at bounding box center [1227, 316] width 616 height 25
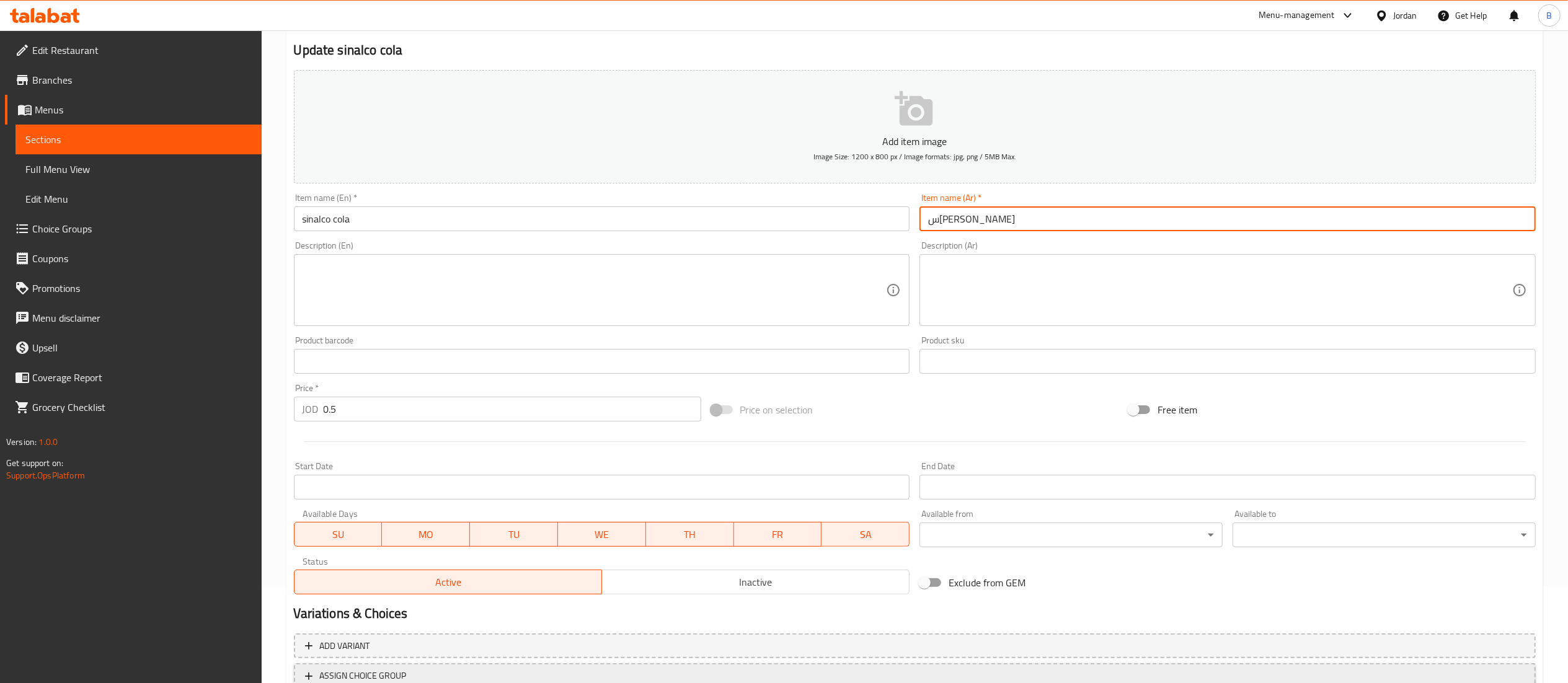
scroll to position [191, 0]
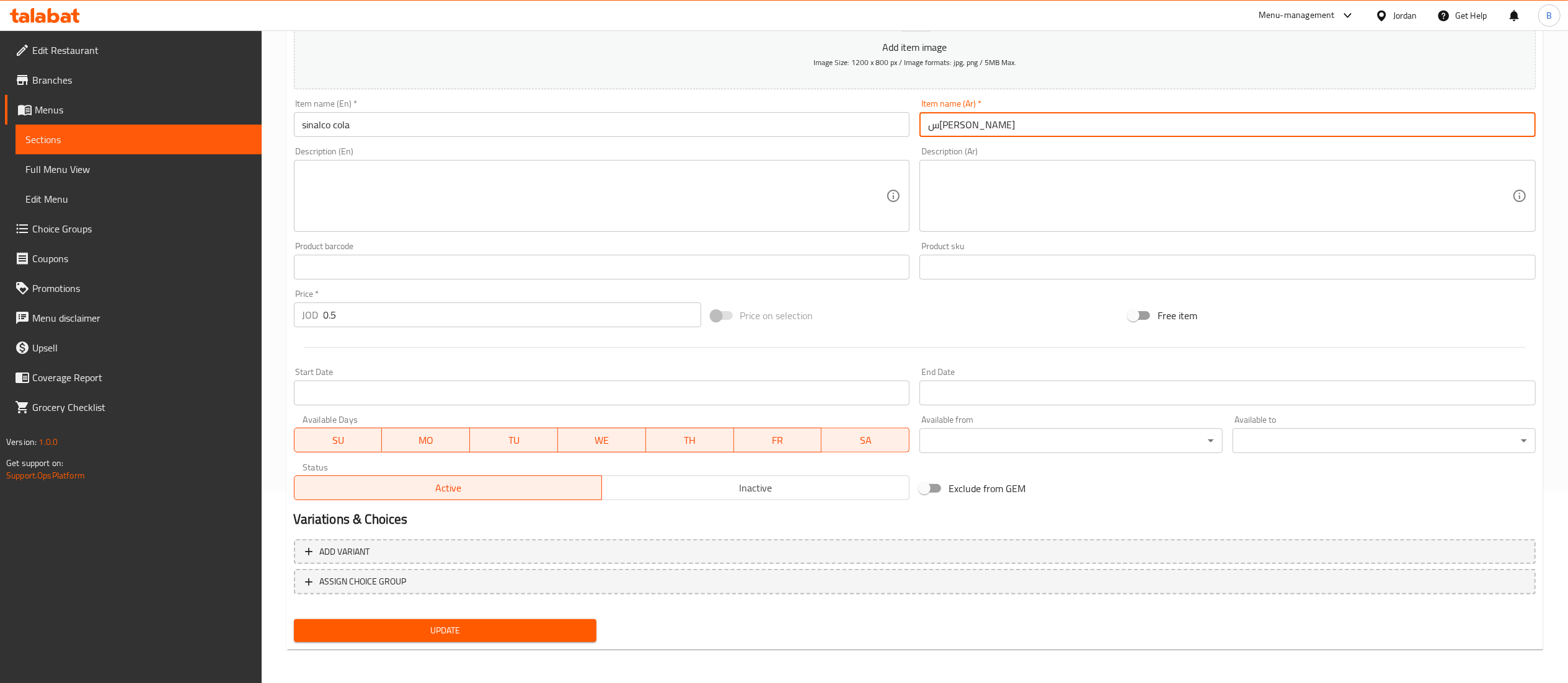
type input "سينالكو كولا"
click at [559, 625] on span "Update" at bounding box center [445, 631] width 283 height 16
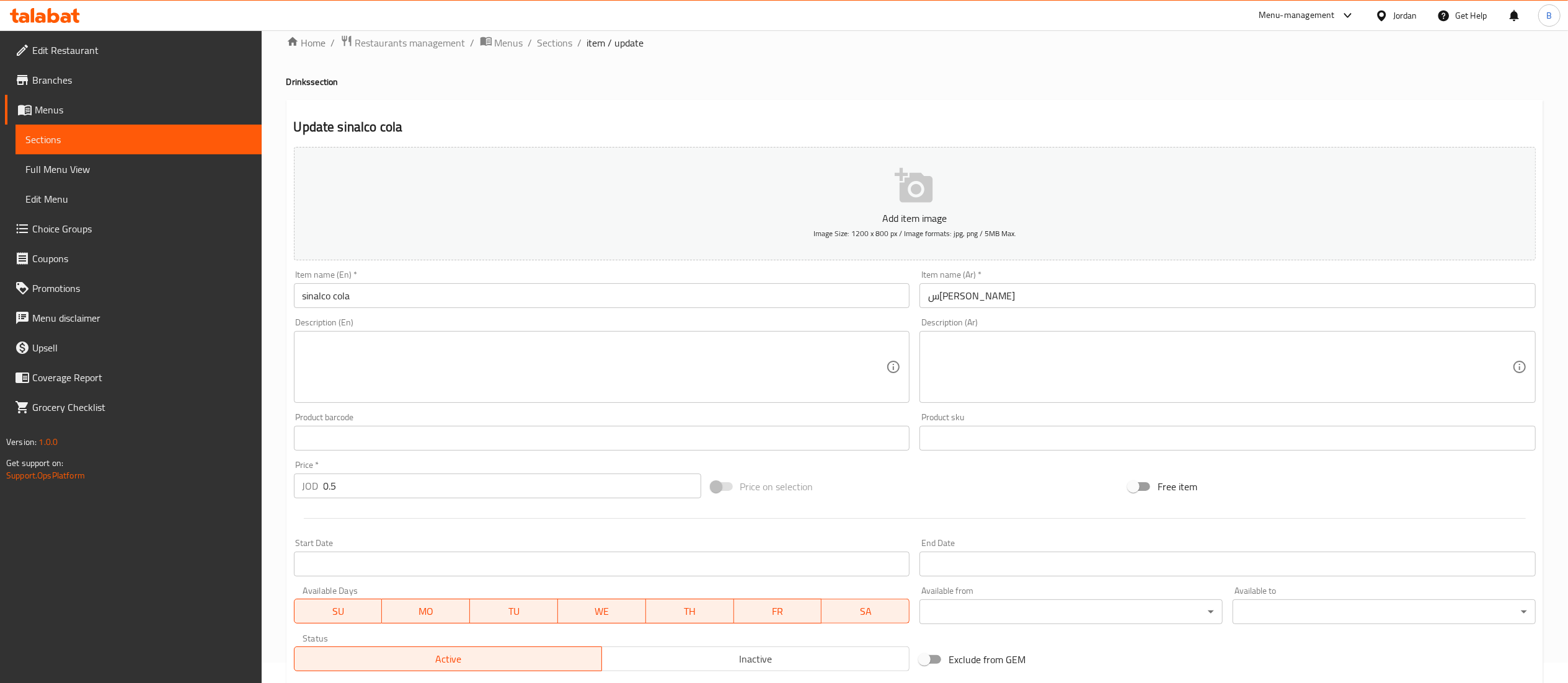
scroll to position [0, 0]
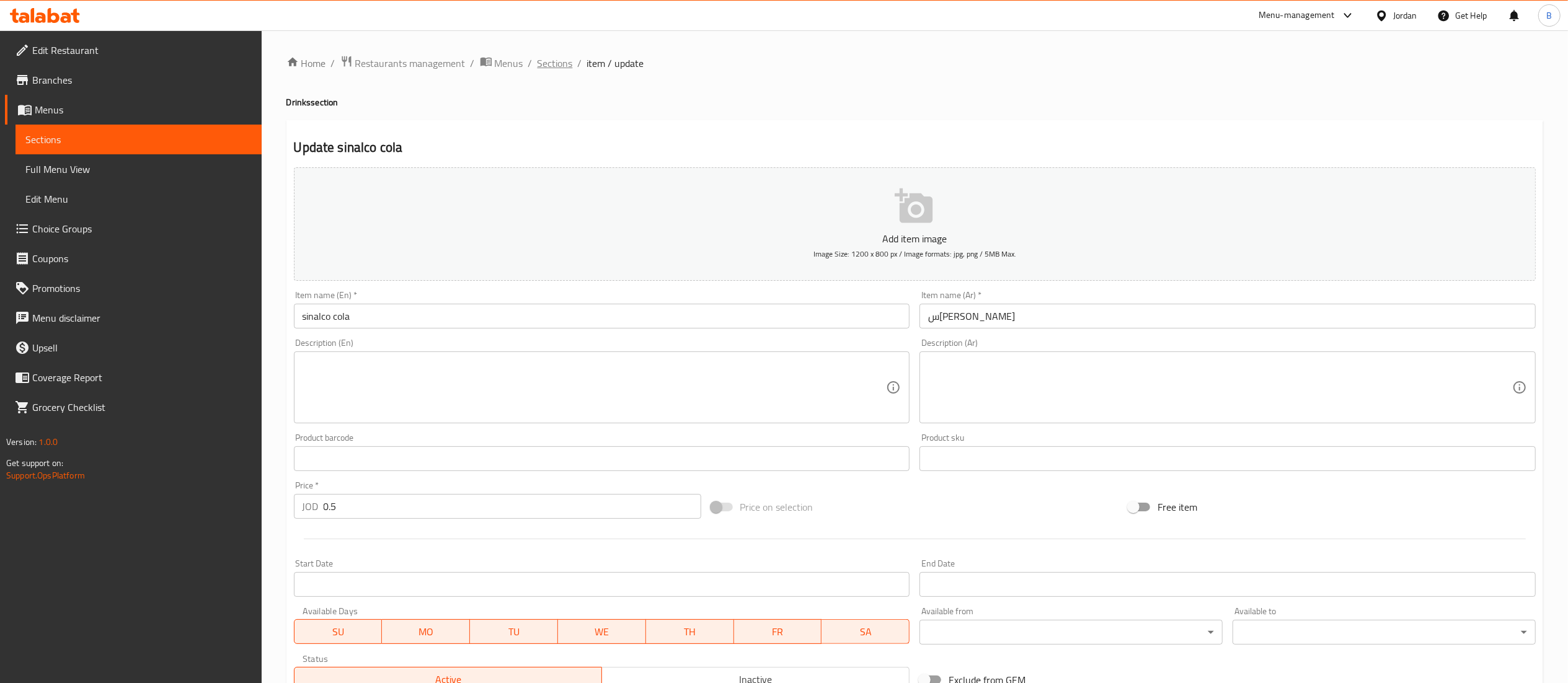
click at [555, 61] on span "Sections" at bounding box center [555, 63] width 36 height 15
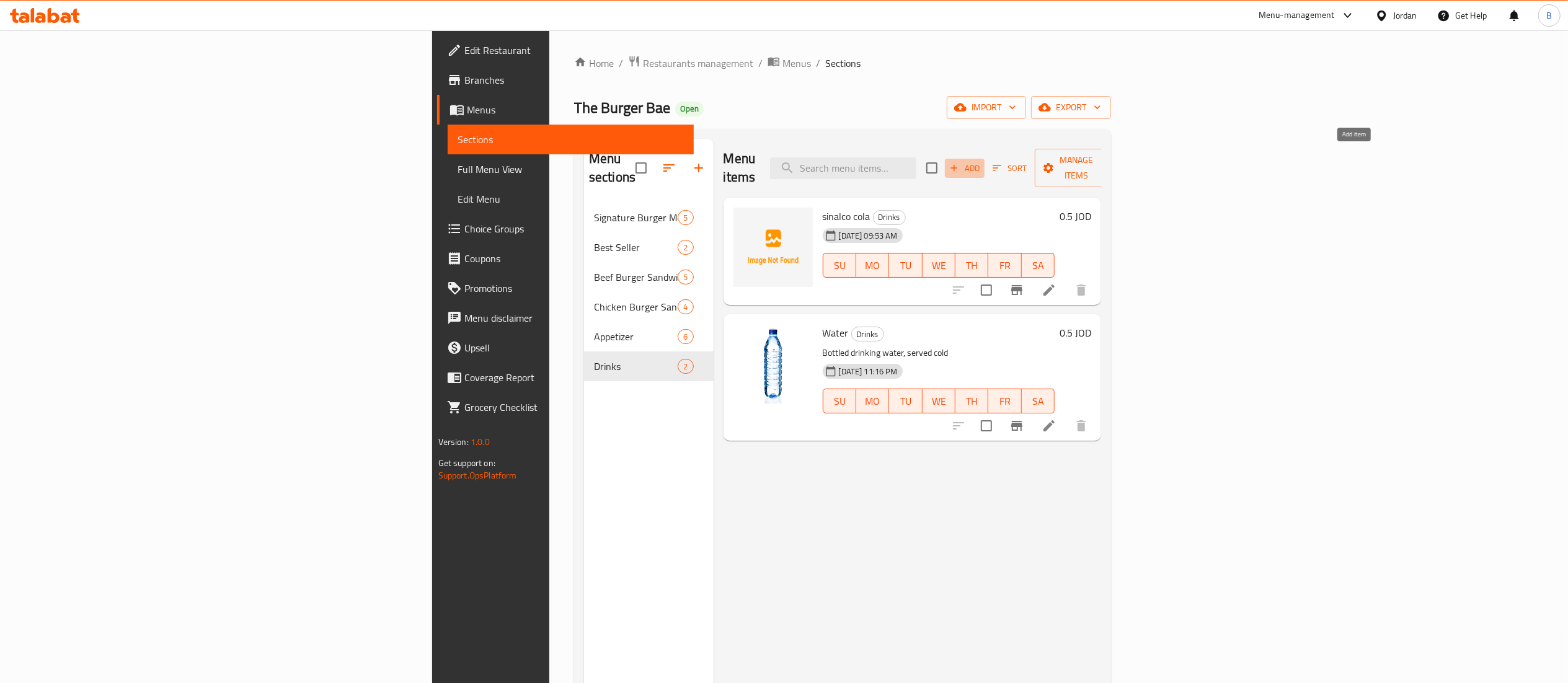
click at [981, 161] on span "Add" at bounding box center [964, 168] width 34 height 14
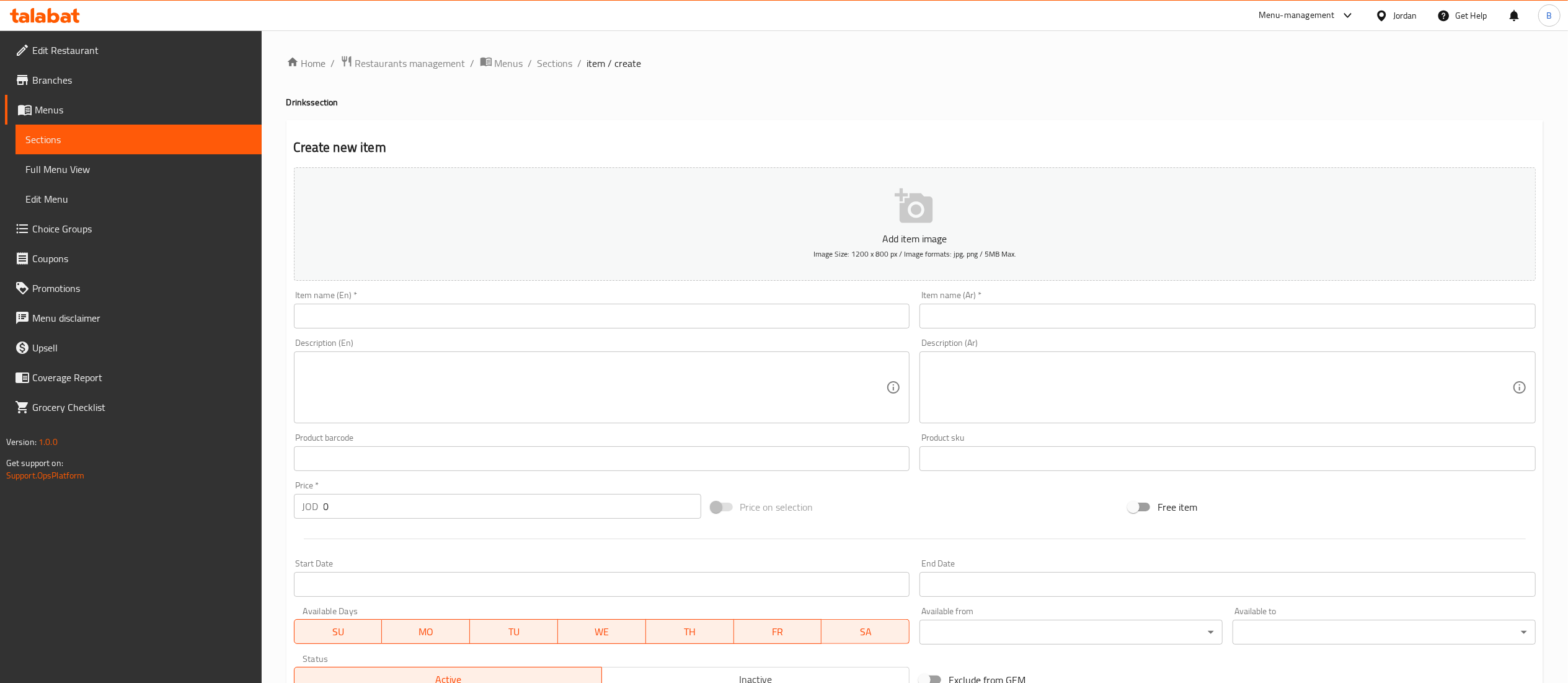
drag, startPoint x: 688, startPoint y: 314, endPoint x: 671, endPoint y: 314, distance: 17.0
click at [688, 314] on input "text" at bounding box center [602, 316] width 616 height 25
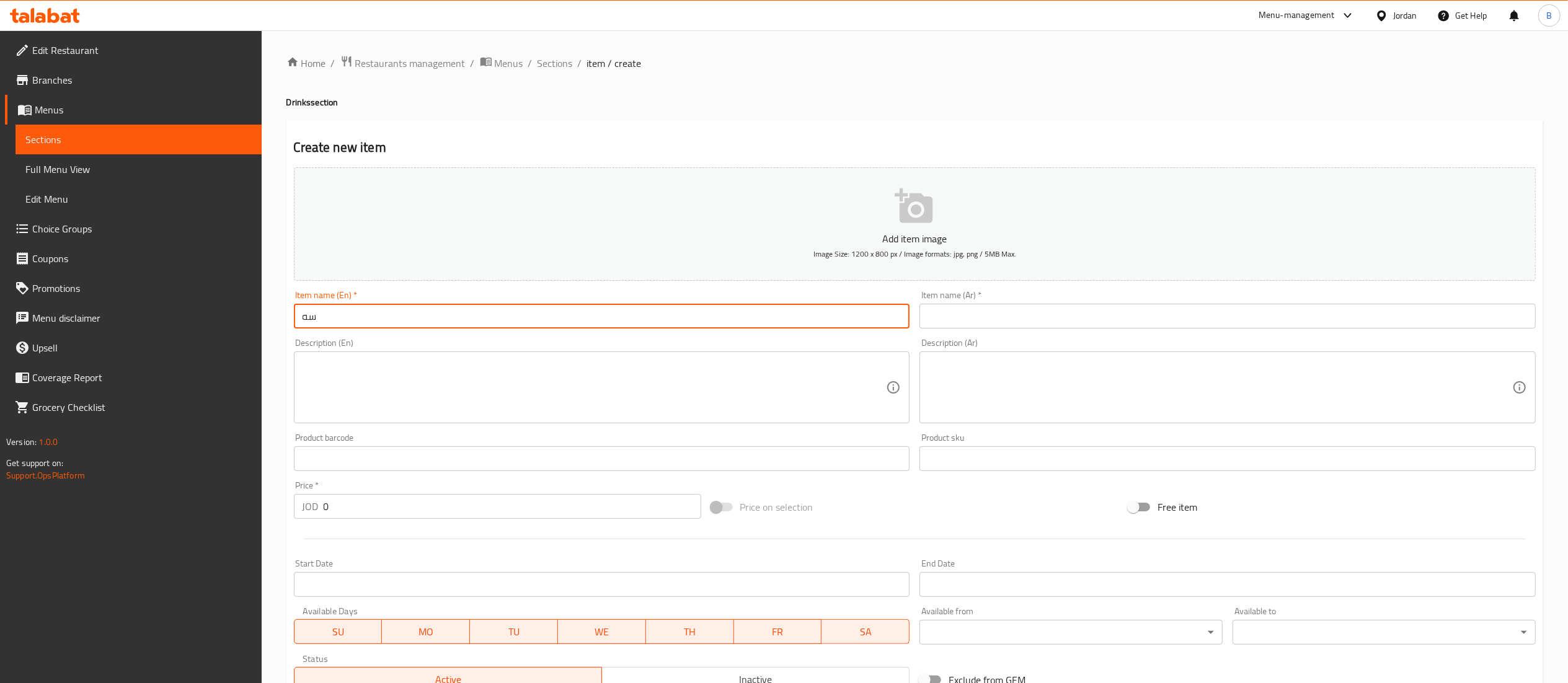
type input "س"
type input "sinalco original"
click at [1238, 315] on input "text" at bounding box center [1227, 316] width 616 height 25
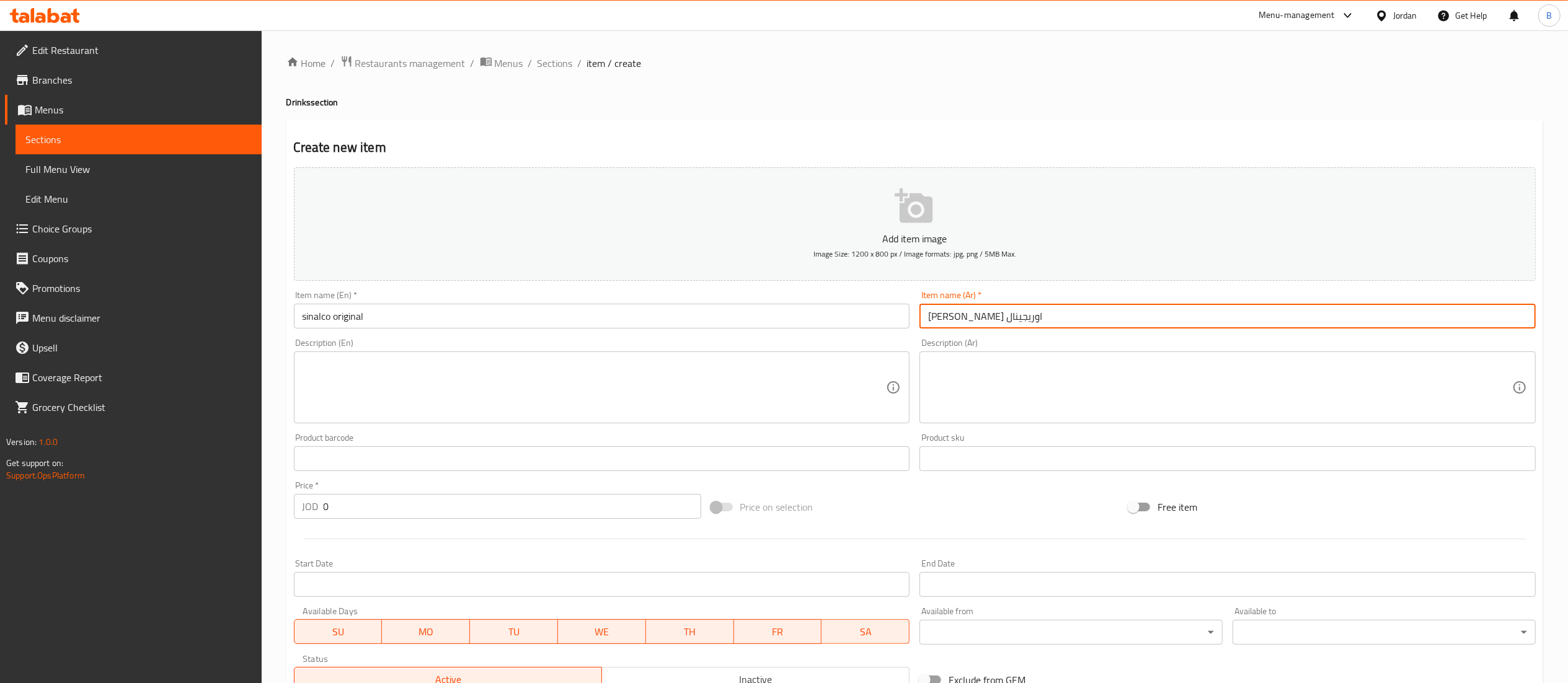
type input "سينالكو اوريجينال"
click at [440, 500] on input "0" at bounding box center [512, 506] width 378 height 25
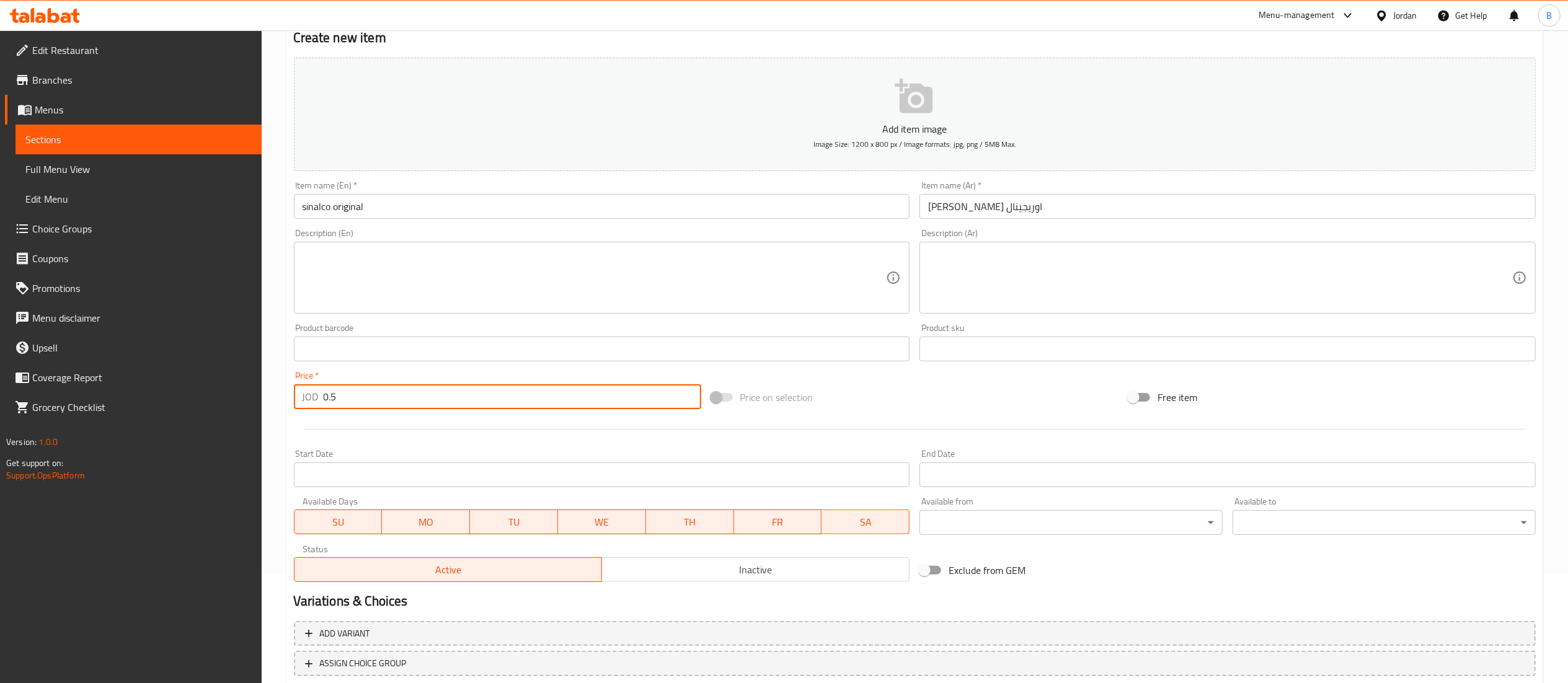
scroll to position [191, 0]
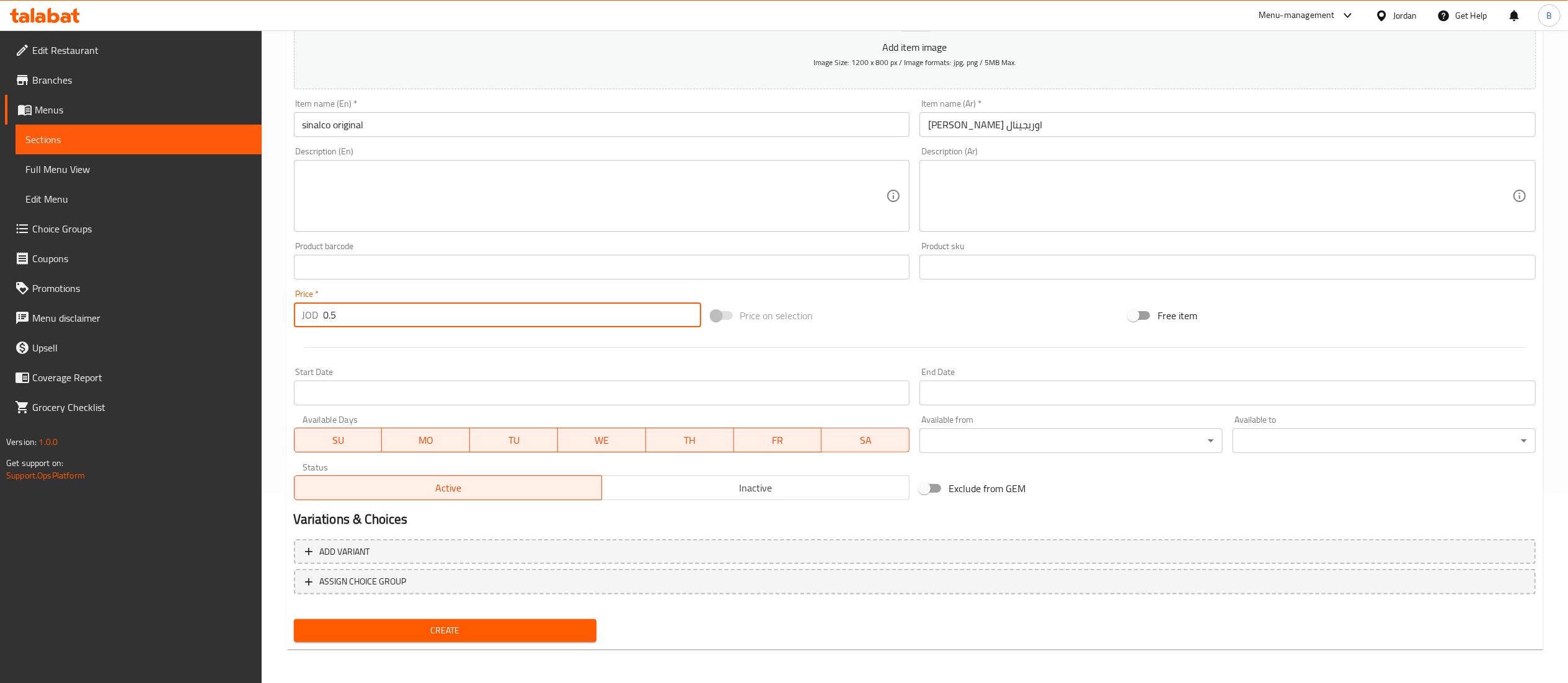
type input "0.5"
click at [403, 627] on span "Create" at bounding box center [445, 631] width 283 height 16
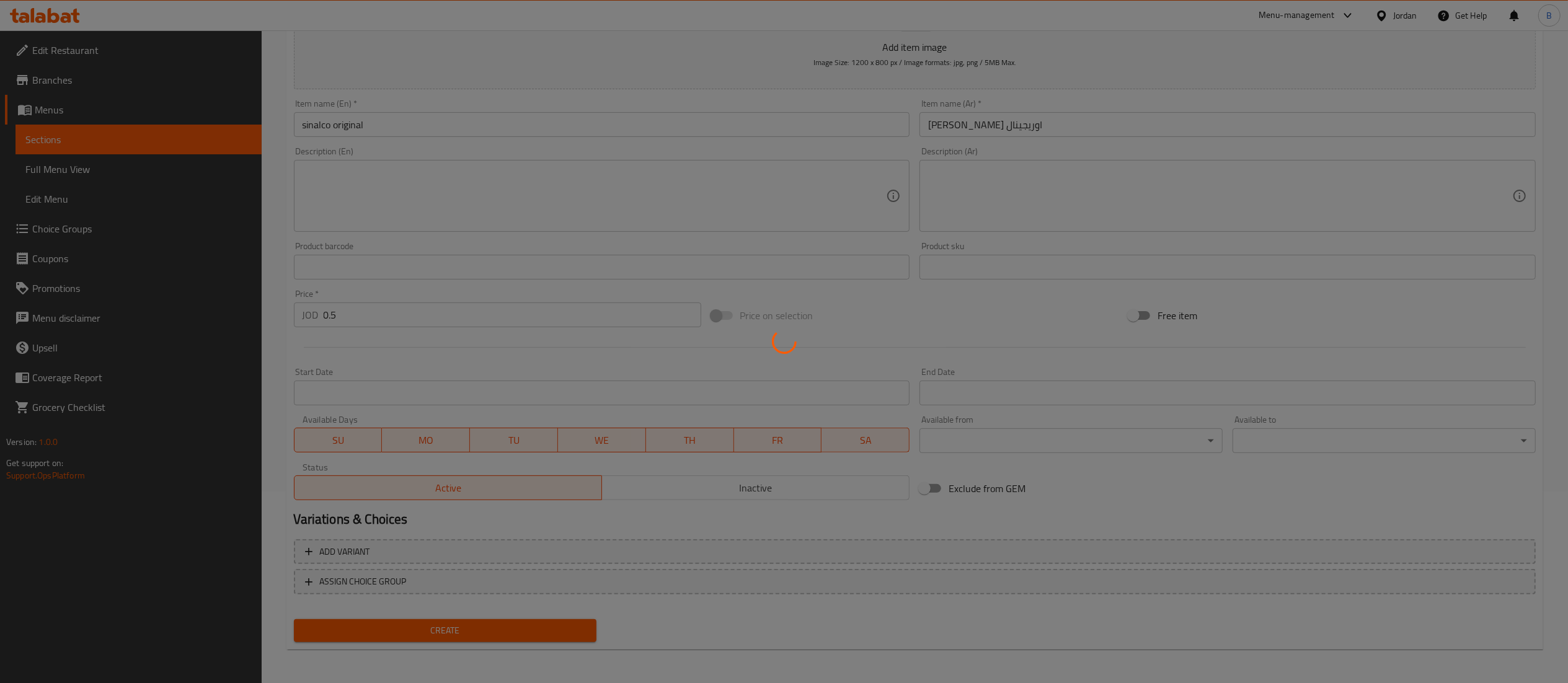
type input "0"
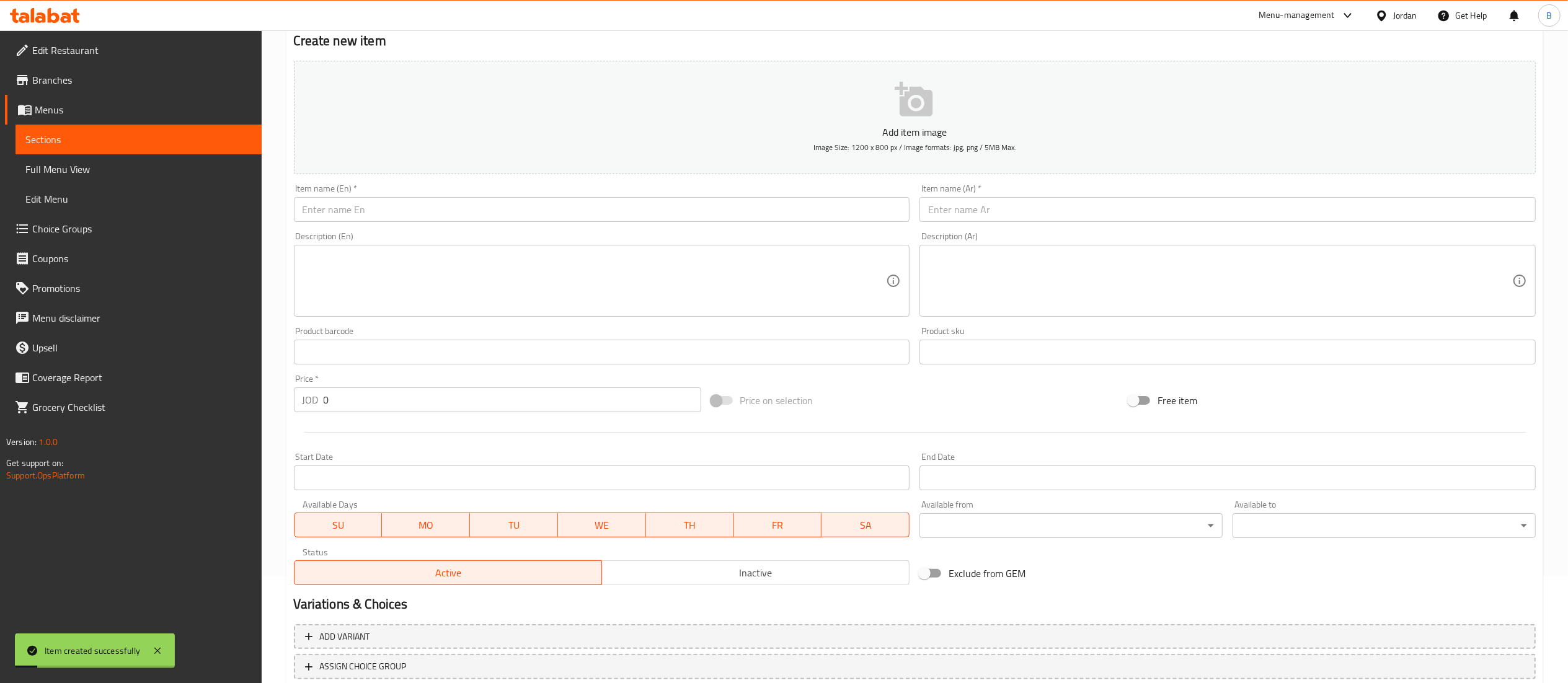
scroll to position [0, 0]
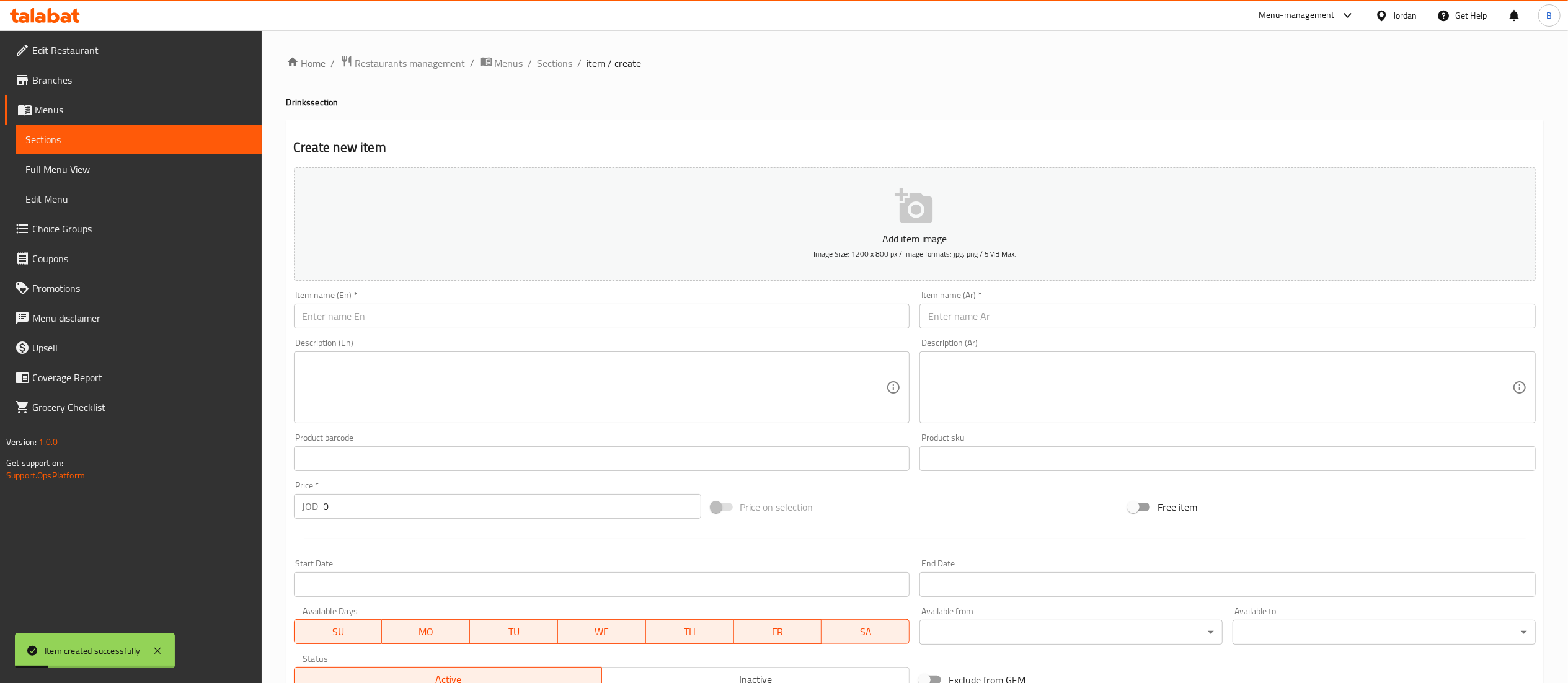
click at [573, 308] on input "text" at bounding box center [602, 316] width 616 height 25
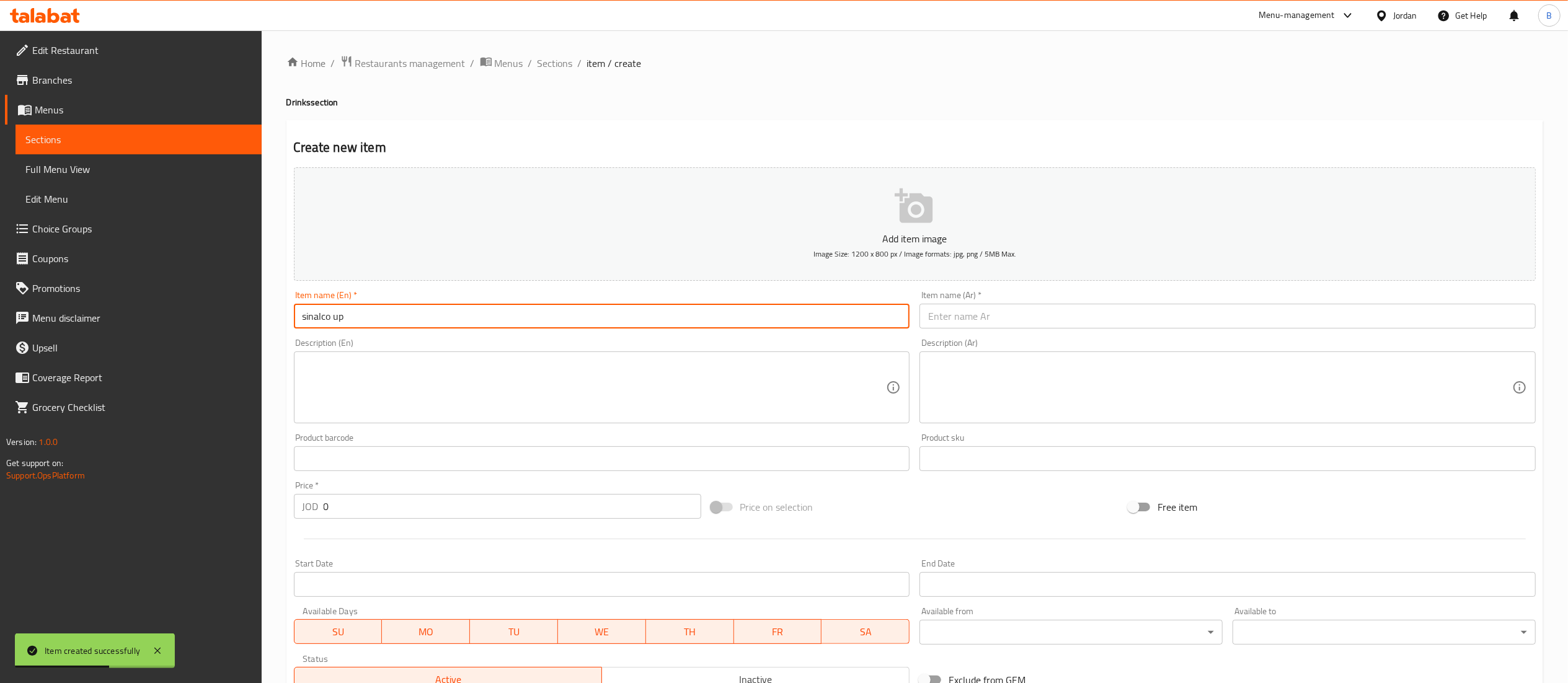
type input "sinalco up"
click at [1022, 339] on div "Description (Ar) Description (Ar)" at bounding box center [1227, 380] width 616 height 85
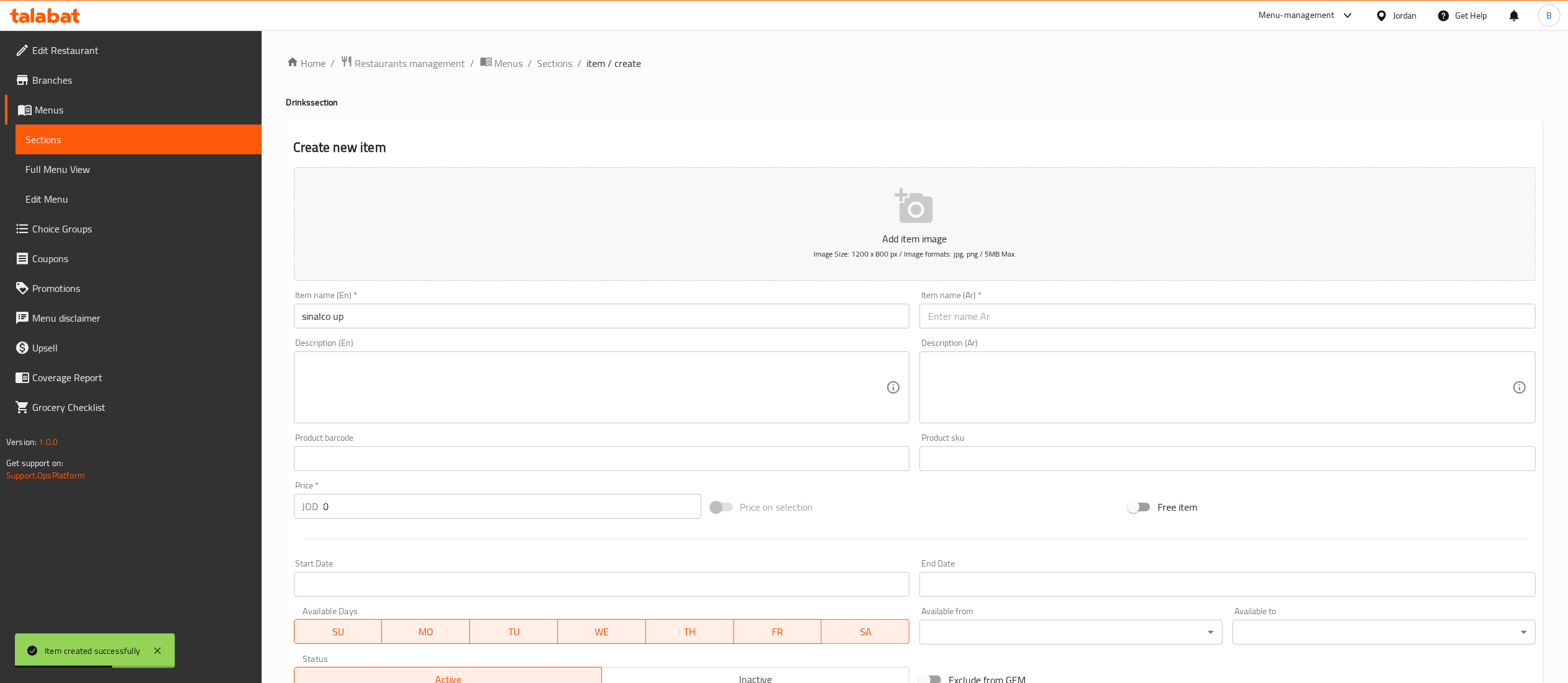
click at [1023, 316] on input "text" at bounding box center [1227, 316] width 616 height 25
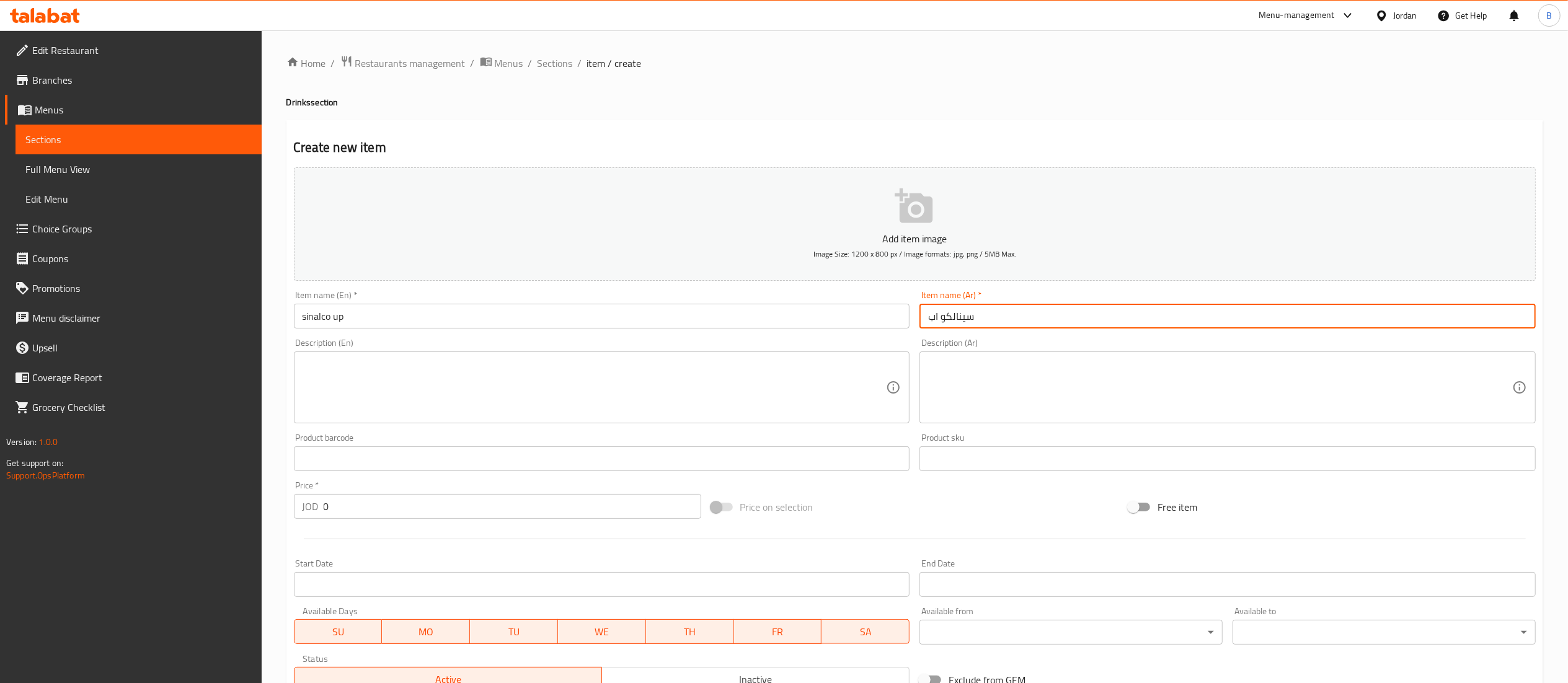
type input "سينالكو اب"
click at [427, 507] on input "0" at bounding box center [512, 506] width 378 height 25
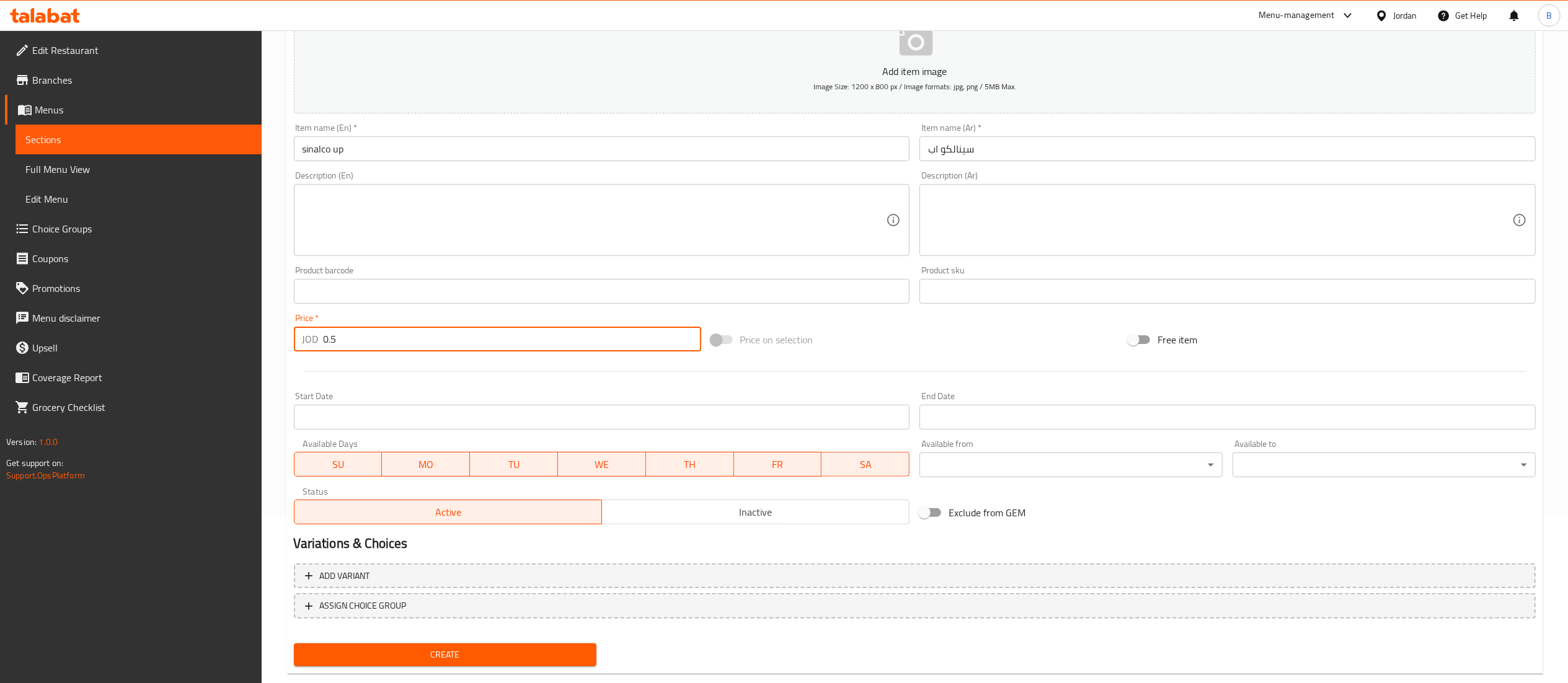
scroll to position [191, 0]
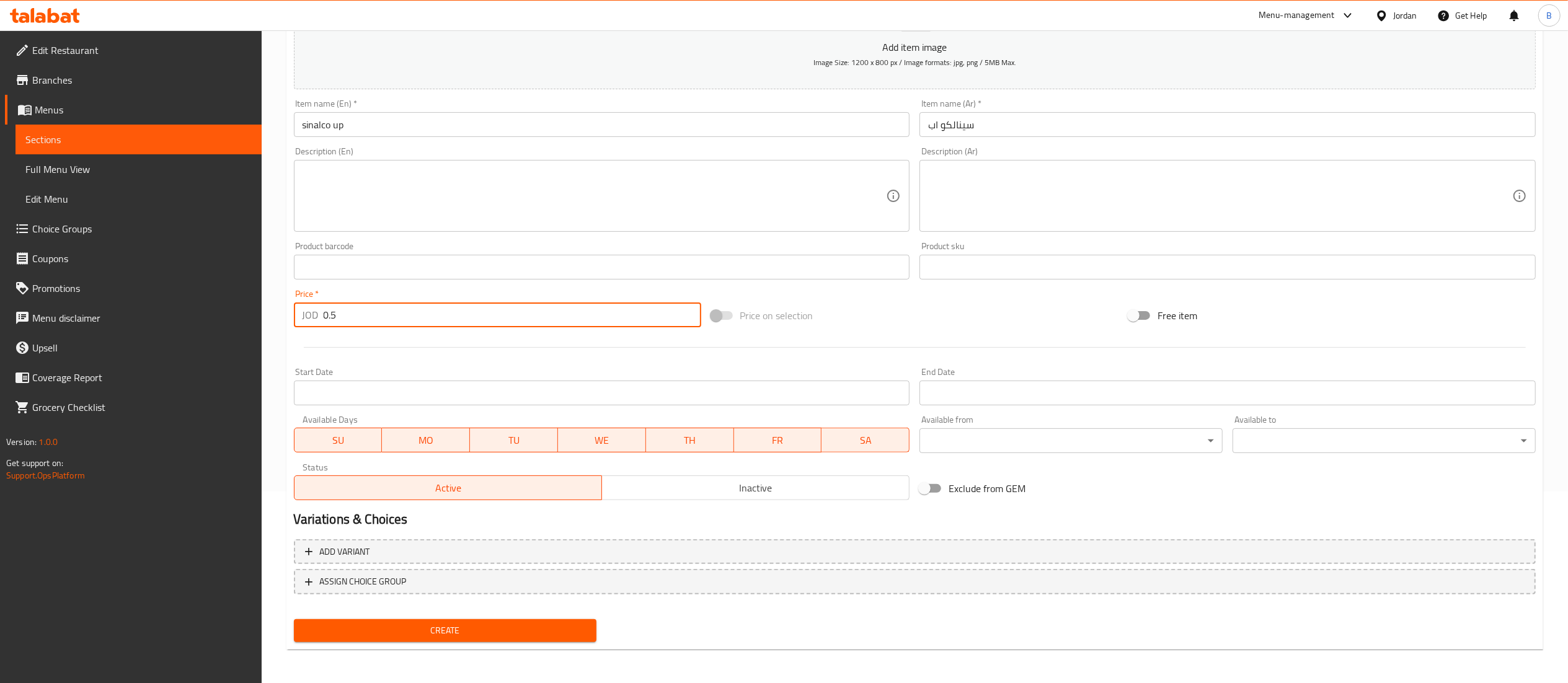
type input "0.5"
click at [455, 624] on span "Create" at bounding box center [445, 631] width 283 height 16
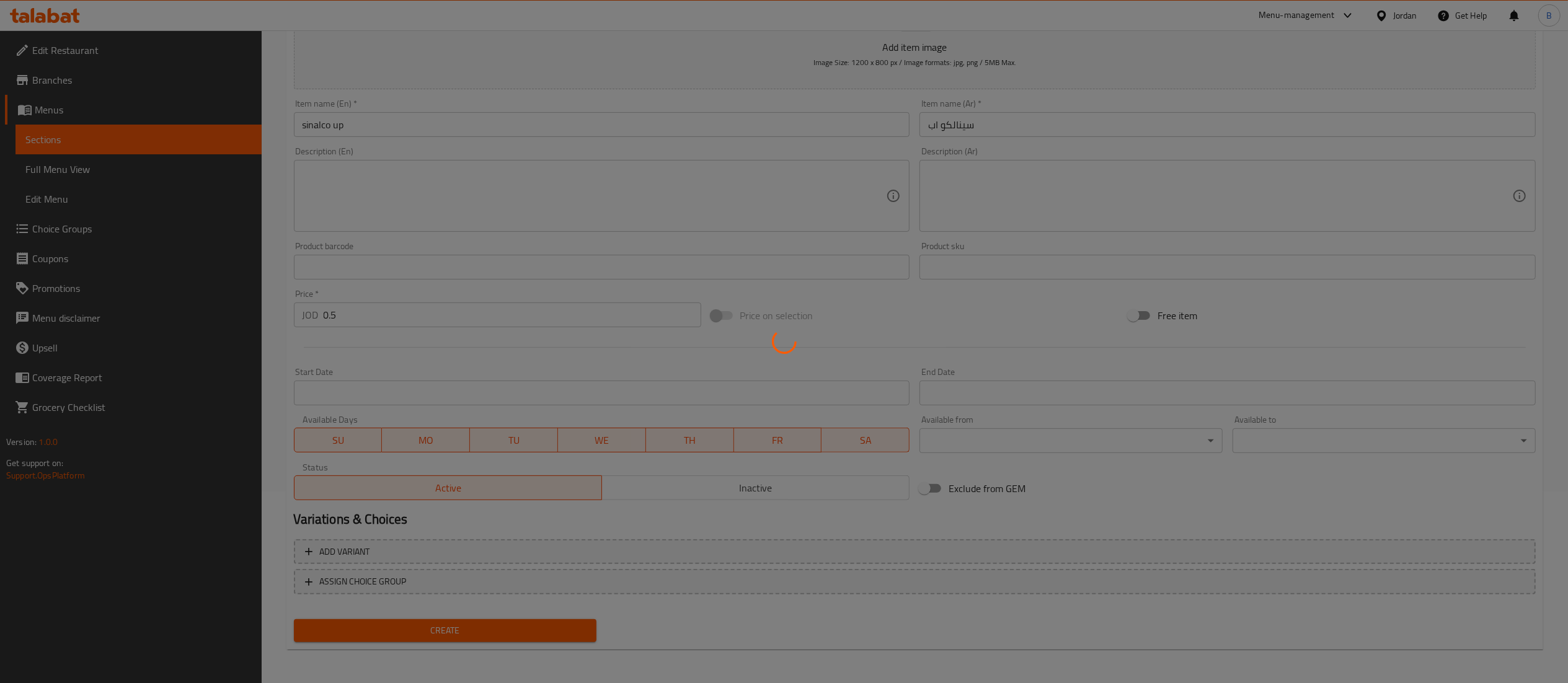
type input "0"
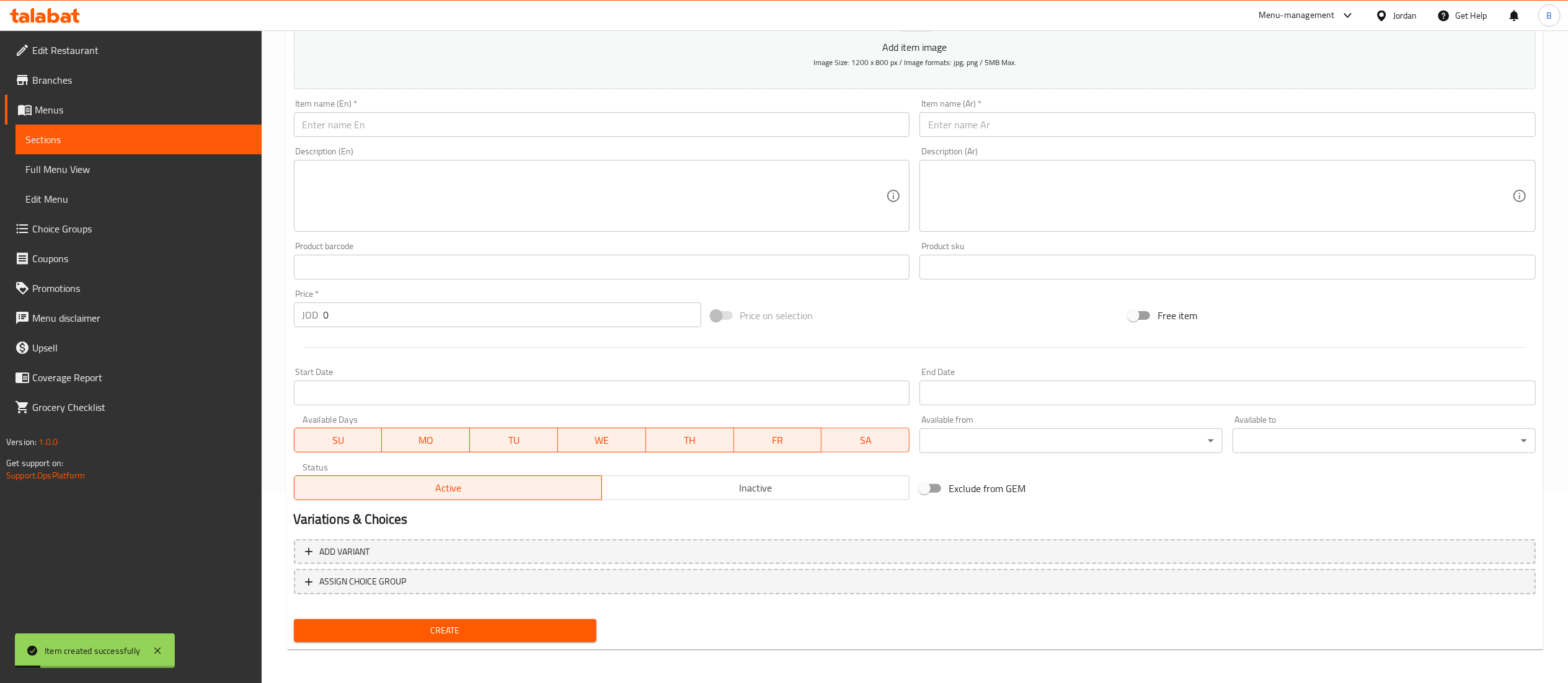
scroll to position [68, 0]
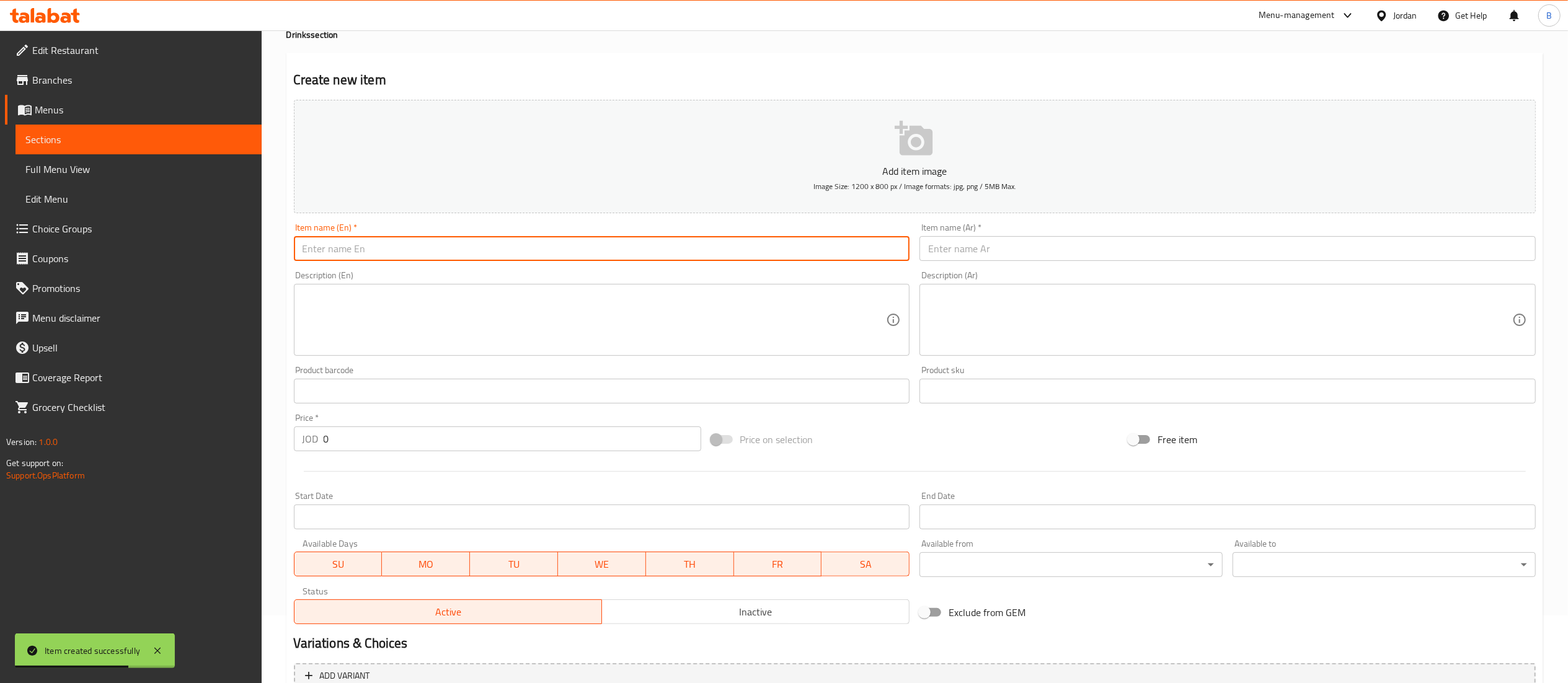
click at [714, 256] on input "text" at bounding box center [602, 248] width 616 height 25
type input "matrix up"
click at [987, 246] on input "text" at bounding box center [1227, 248] width 616 height 25
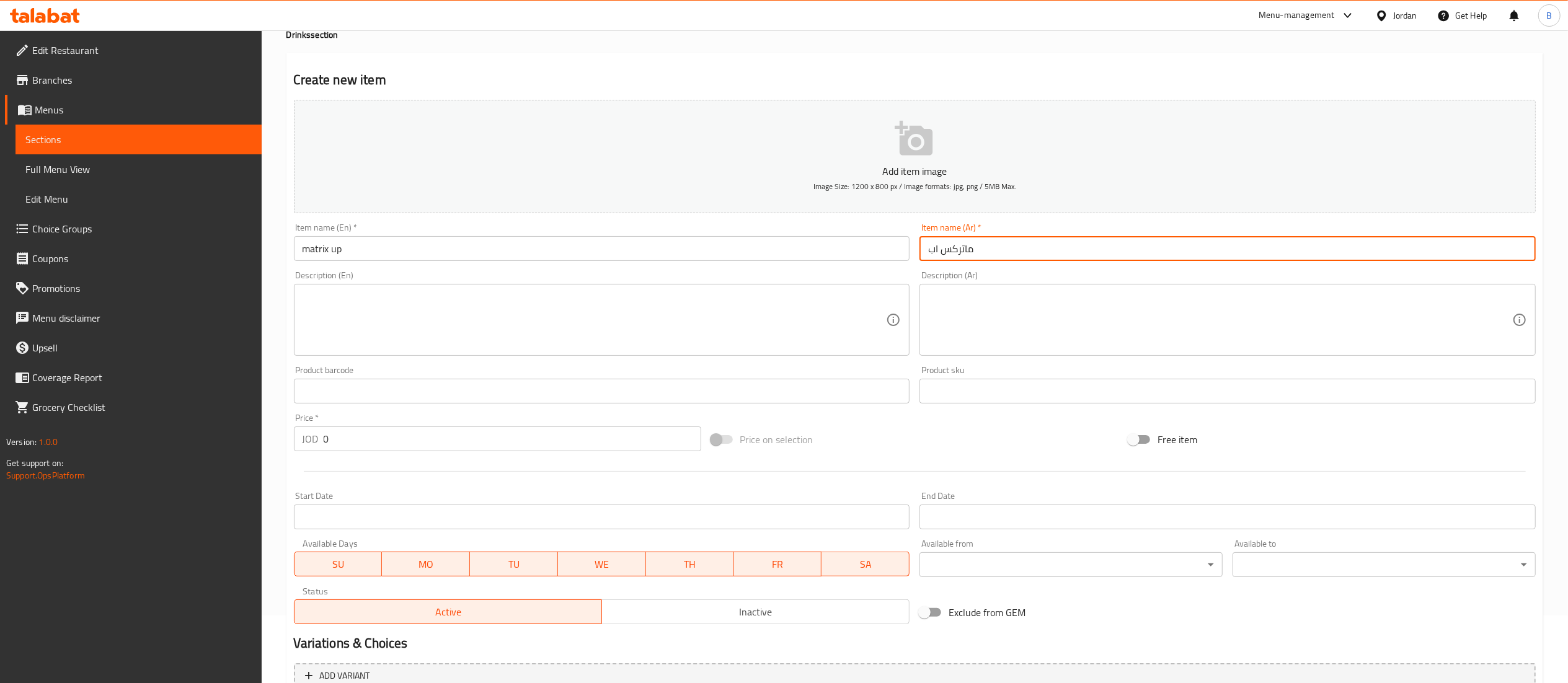
type input "ماتركس اب"
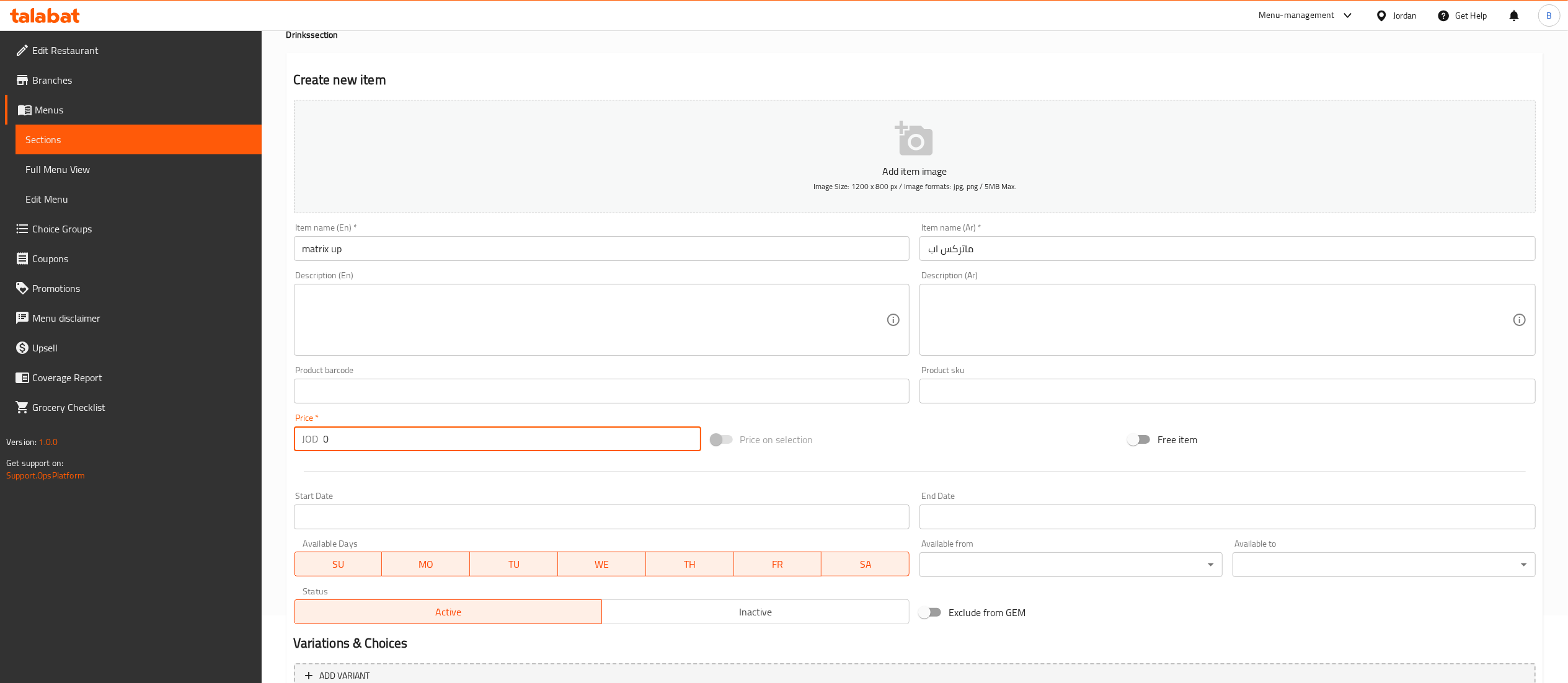
click at [357, 438] on input "0" at bounding box center [512, 439] width 378 height 25
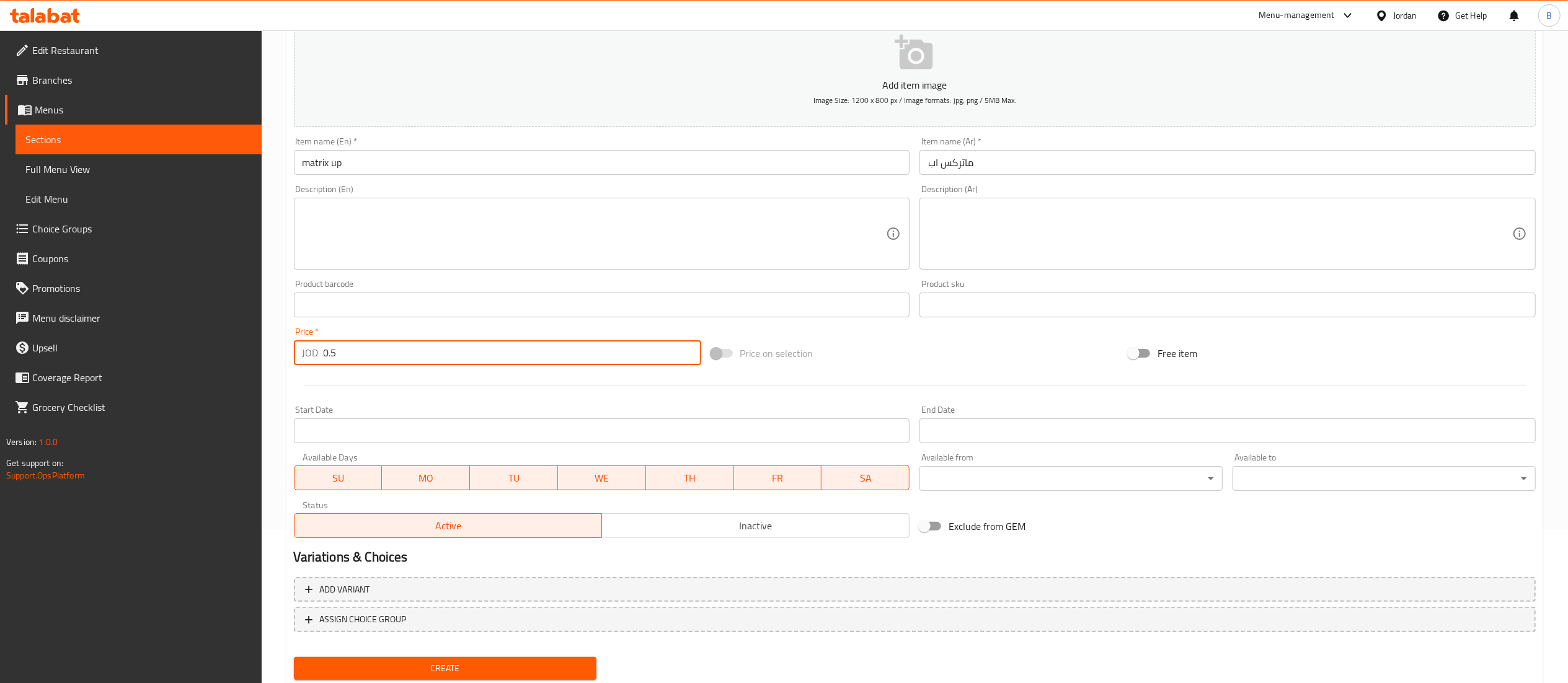
scroll to position [191, 0]
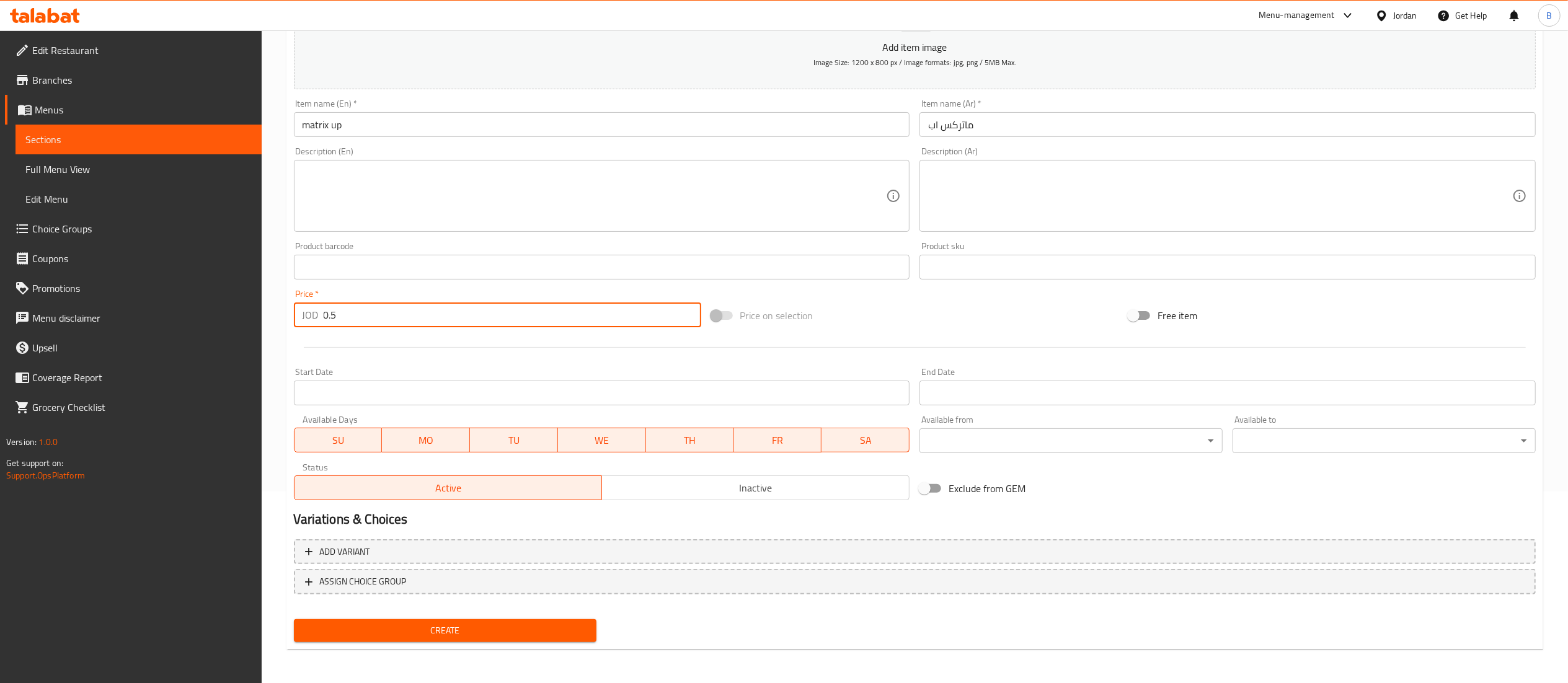
type input "0.5"
click at [440, 639] on button "Create" at bounding box center [445, 631] width 303 height 23
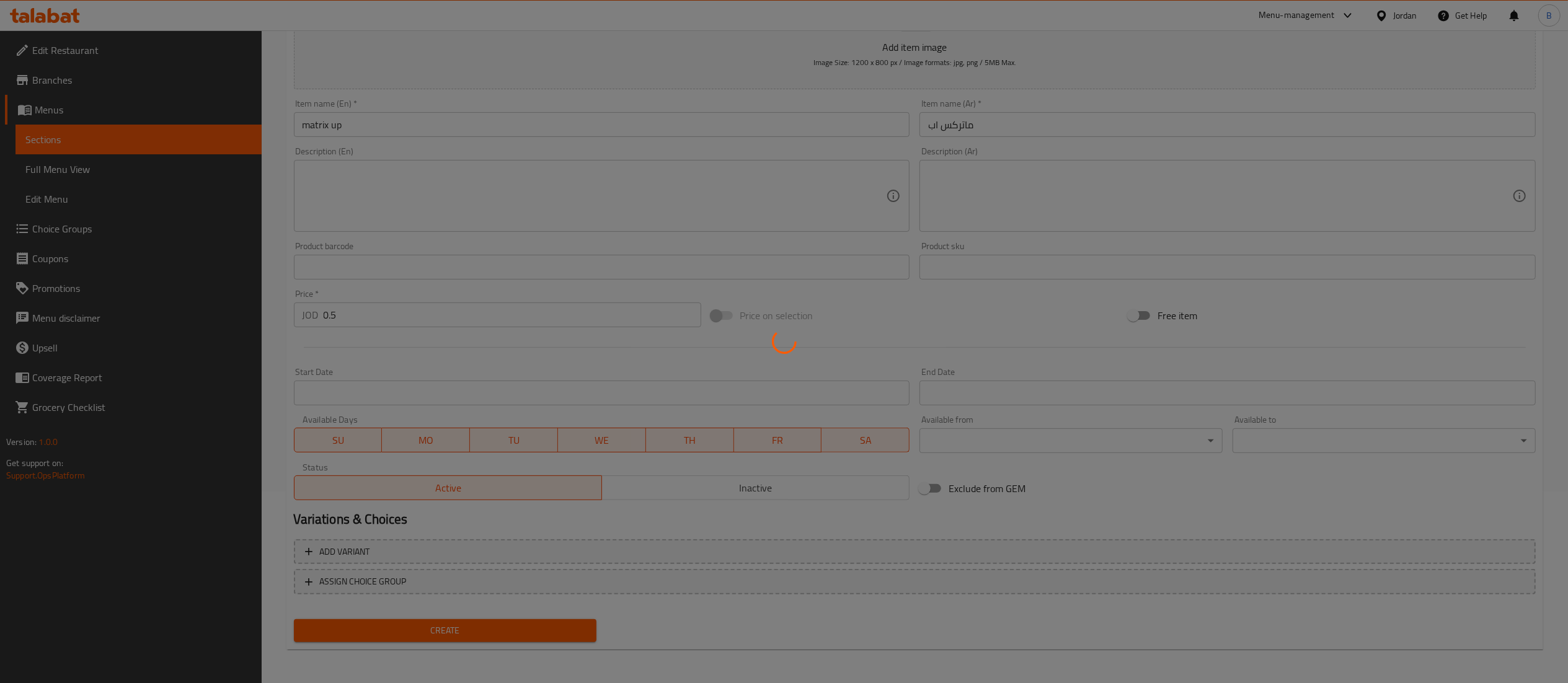
type input "0"
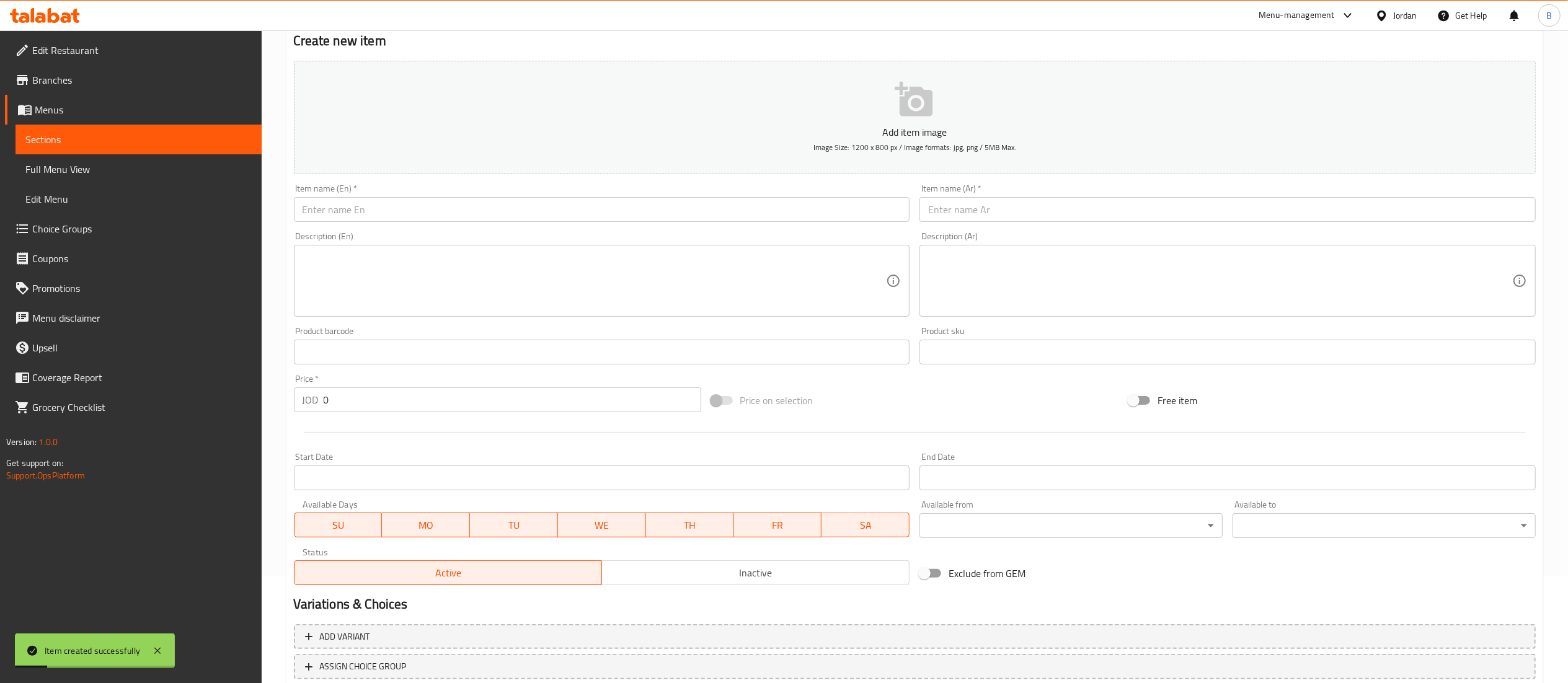
scroll to position [68, 0]
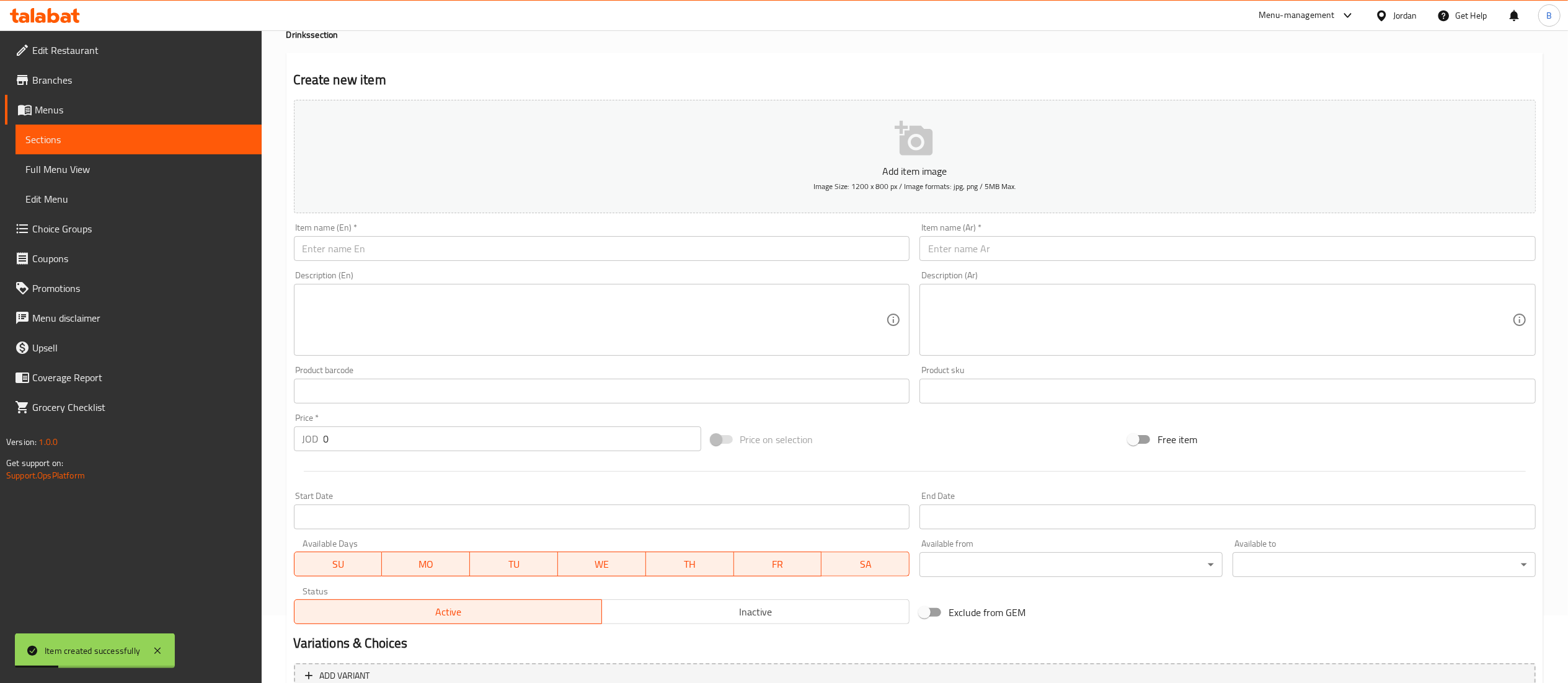
click at [526, 257] on input "text" at bounding box center [602, 248] width 616 height 25
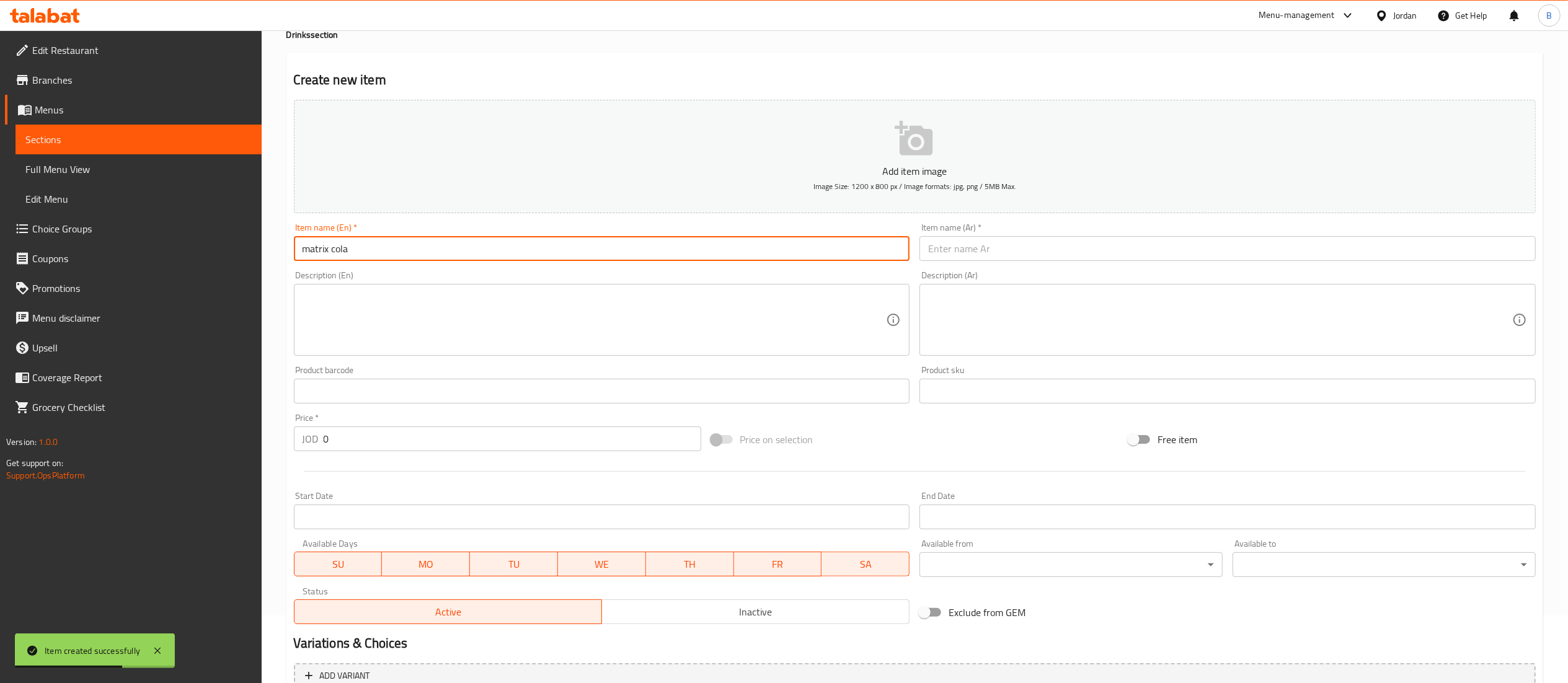
type input "matrix cola"
click at [992, 253] on input "text" at bounding box center [1227, 248] width 616 height 25
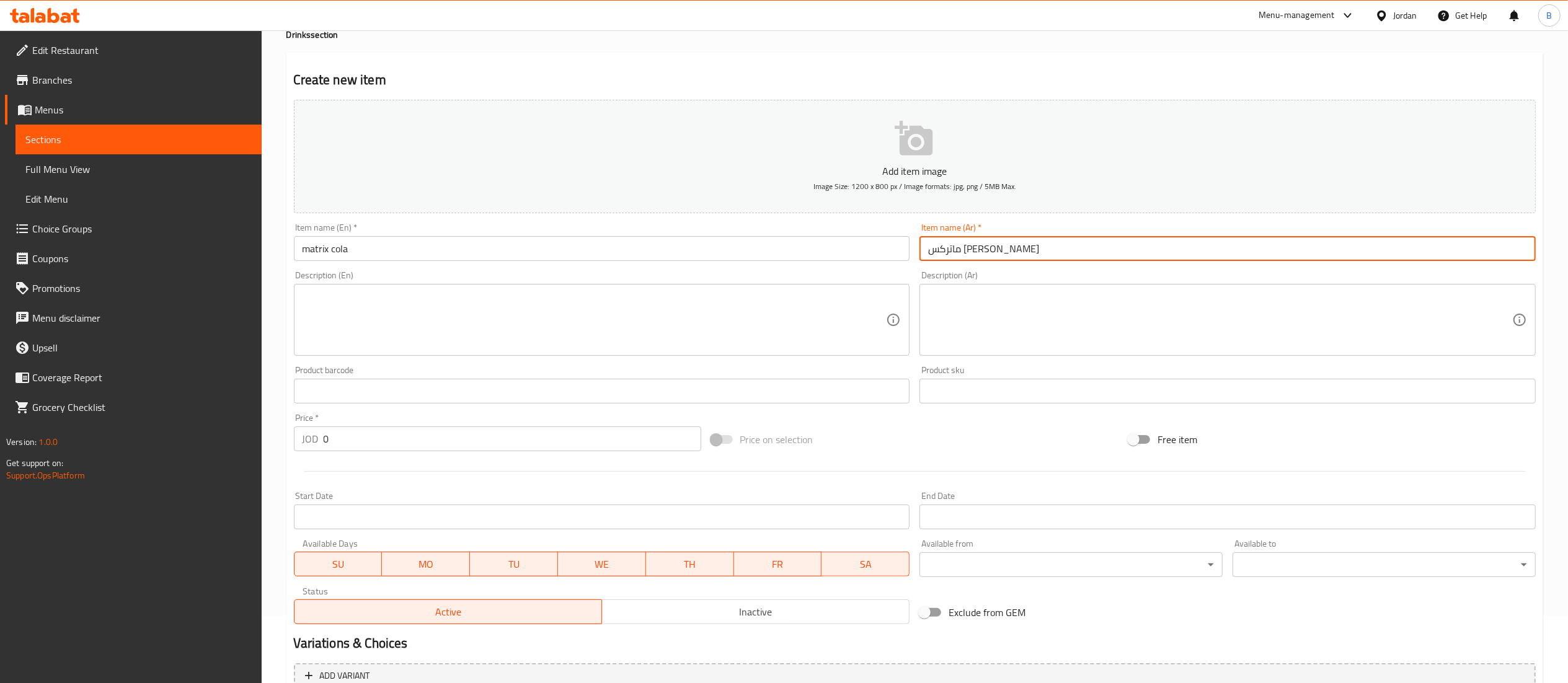
type input "ماتركس كولا"
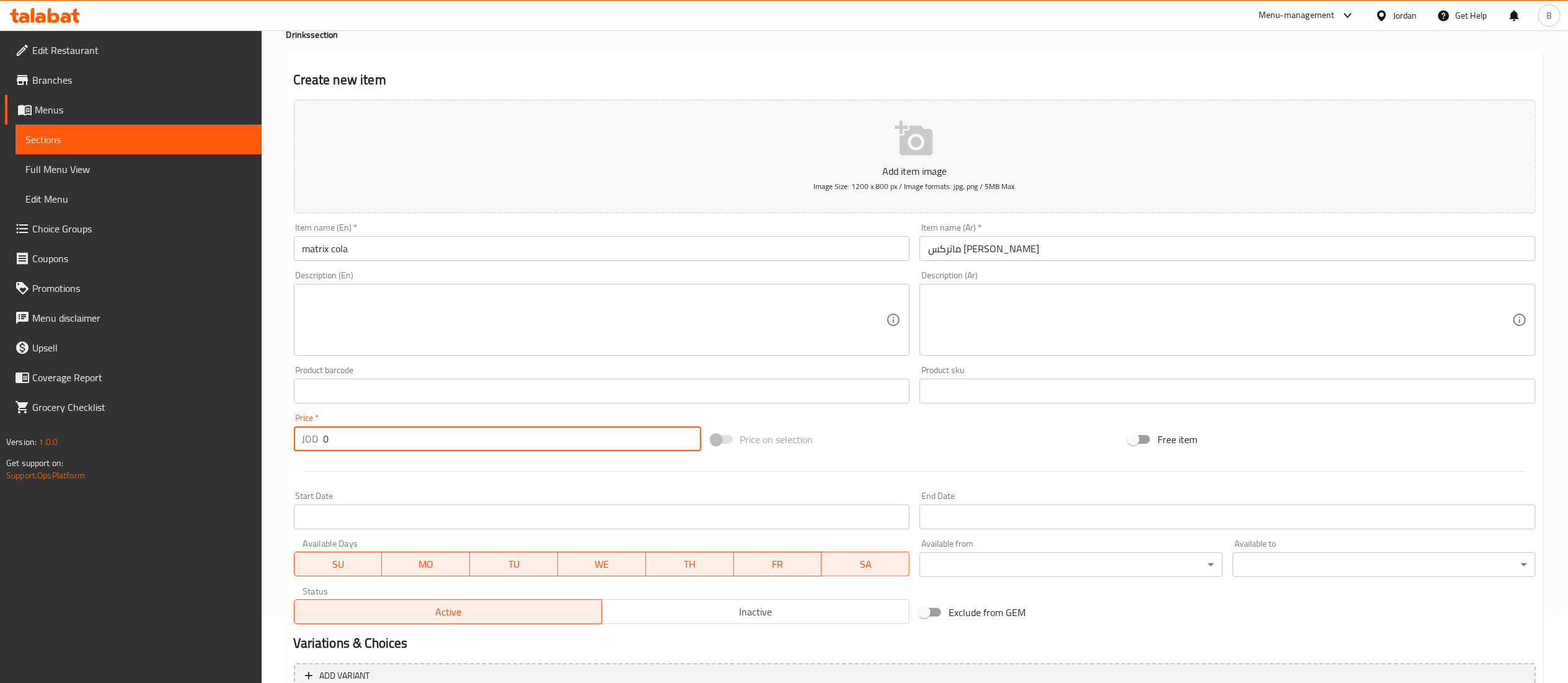
click at [348, 432] on input "0" at bounding box center [512, 439] width 378 height 25
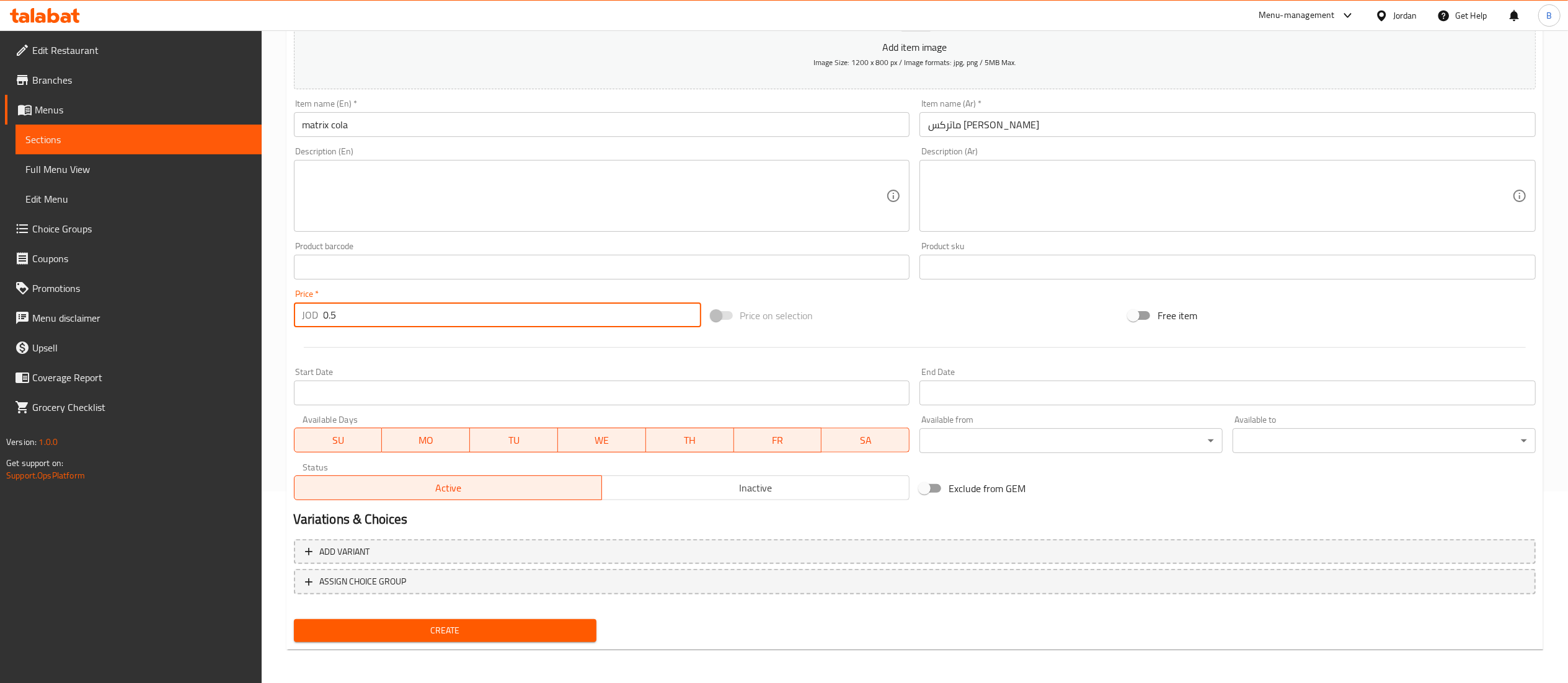
type input "0.5"
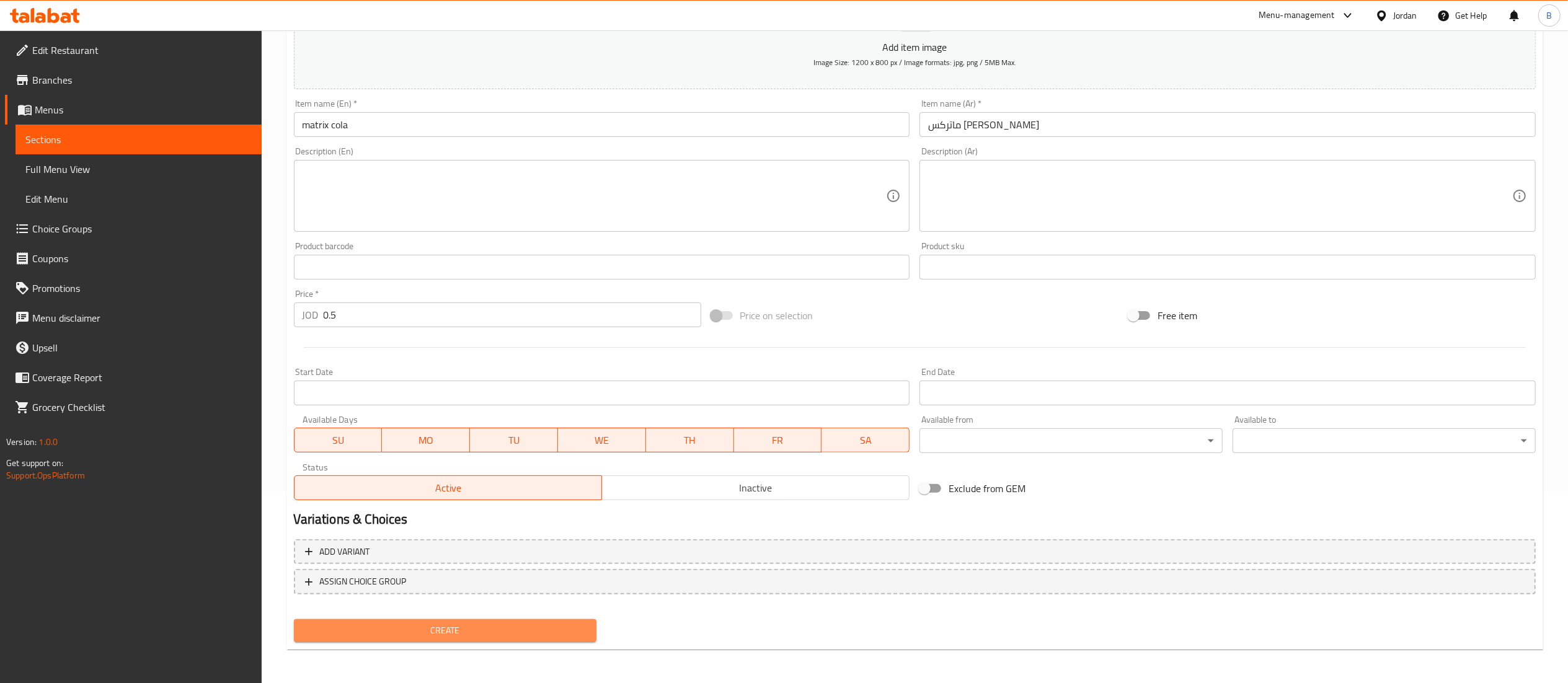
drag, startPoint x: 413, startPoint y: 620, endPoint x: 692, endPoint y: 677, distance: 284.8
click at [414, 621] on button "Create" at bounding box center [445, 631] width 303 height 23
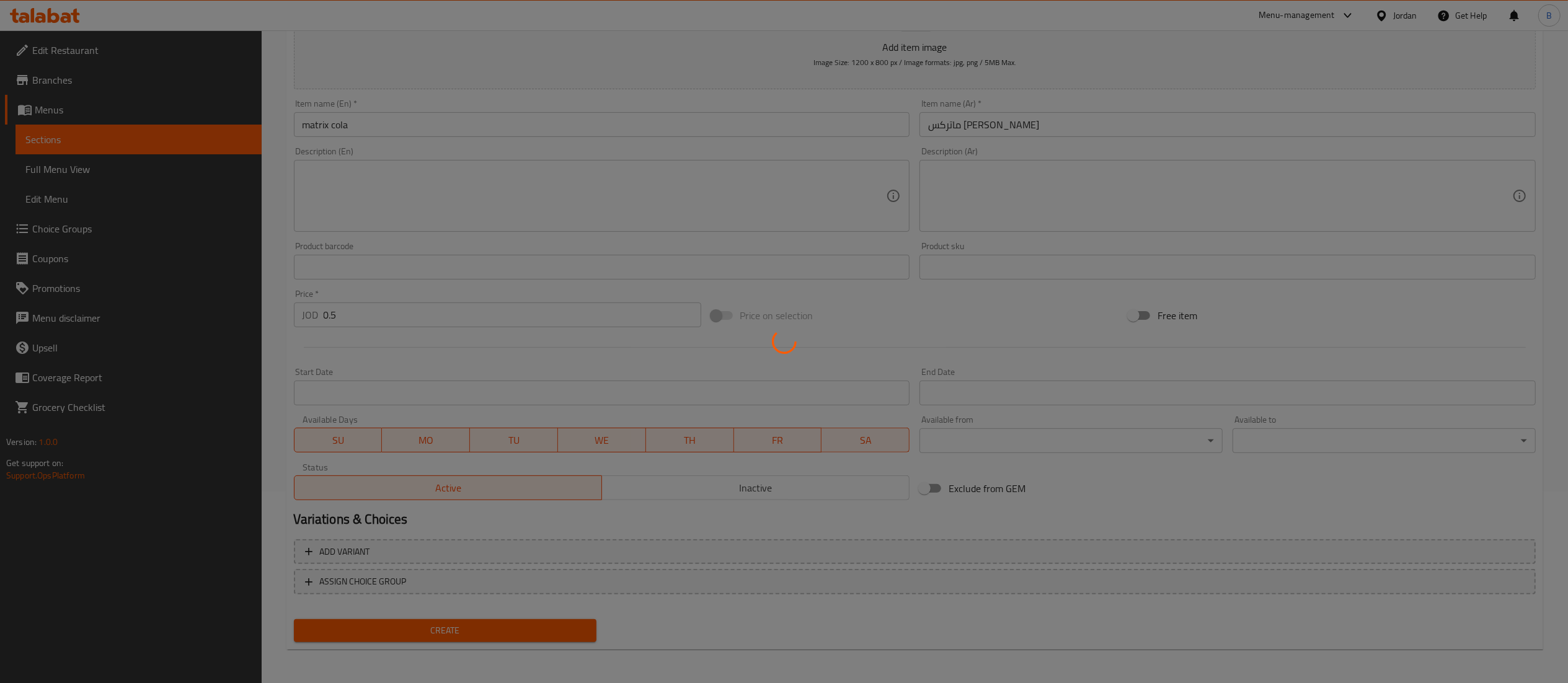
type input "0"
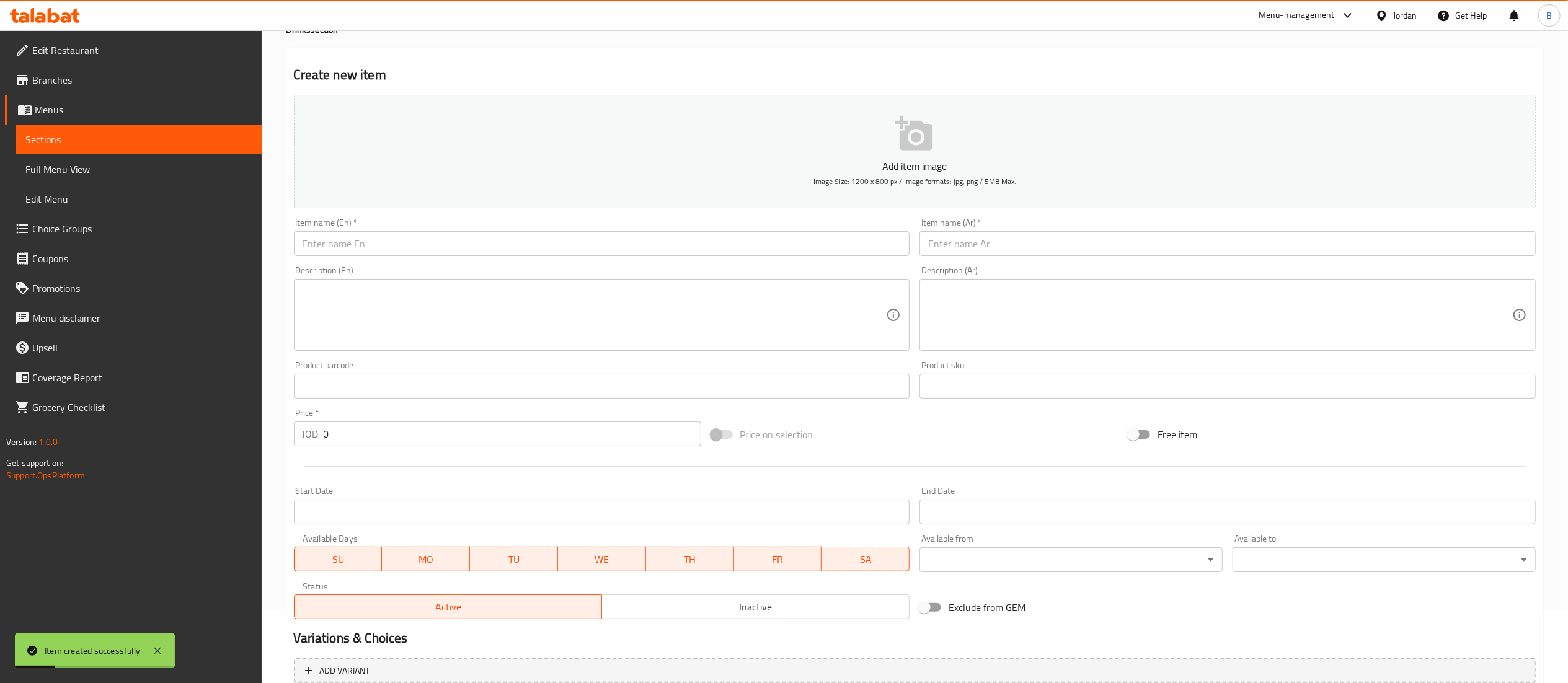
scroll to position [0, 0]
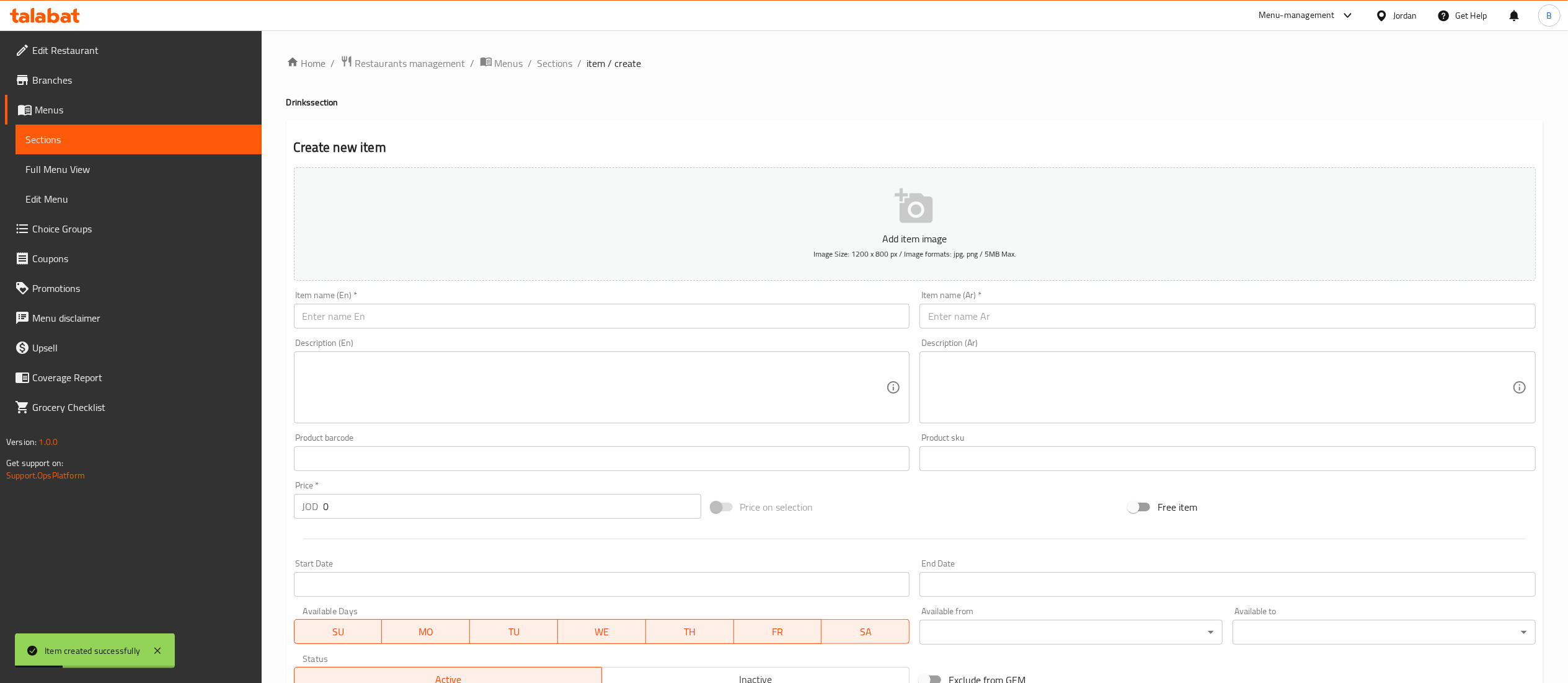
click at [540, 324] on input "text" at bounding box center [602, 316] width 616 height 25
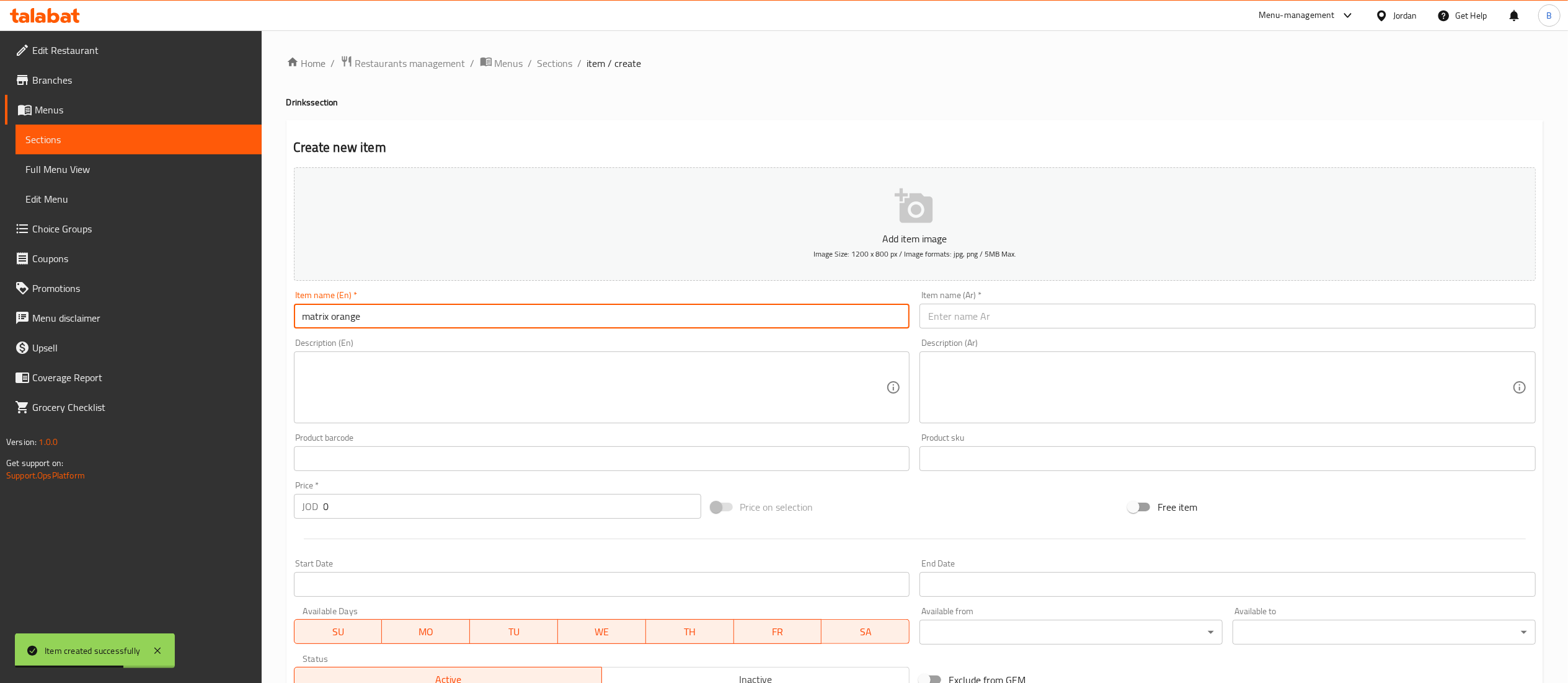
type input "matrix orange"
drag, startPoint x: 1050, startPoint y: 292, endPoint x: 1016, endPoint y: 364, distance: 79.6
click at [1048, 299] on div "Item name (Ar)   * Item name (Ar) *" at bounding box center [1227, 309] width 616 height 38
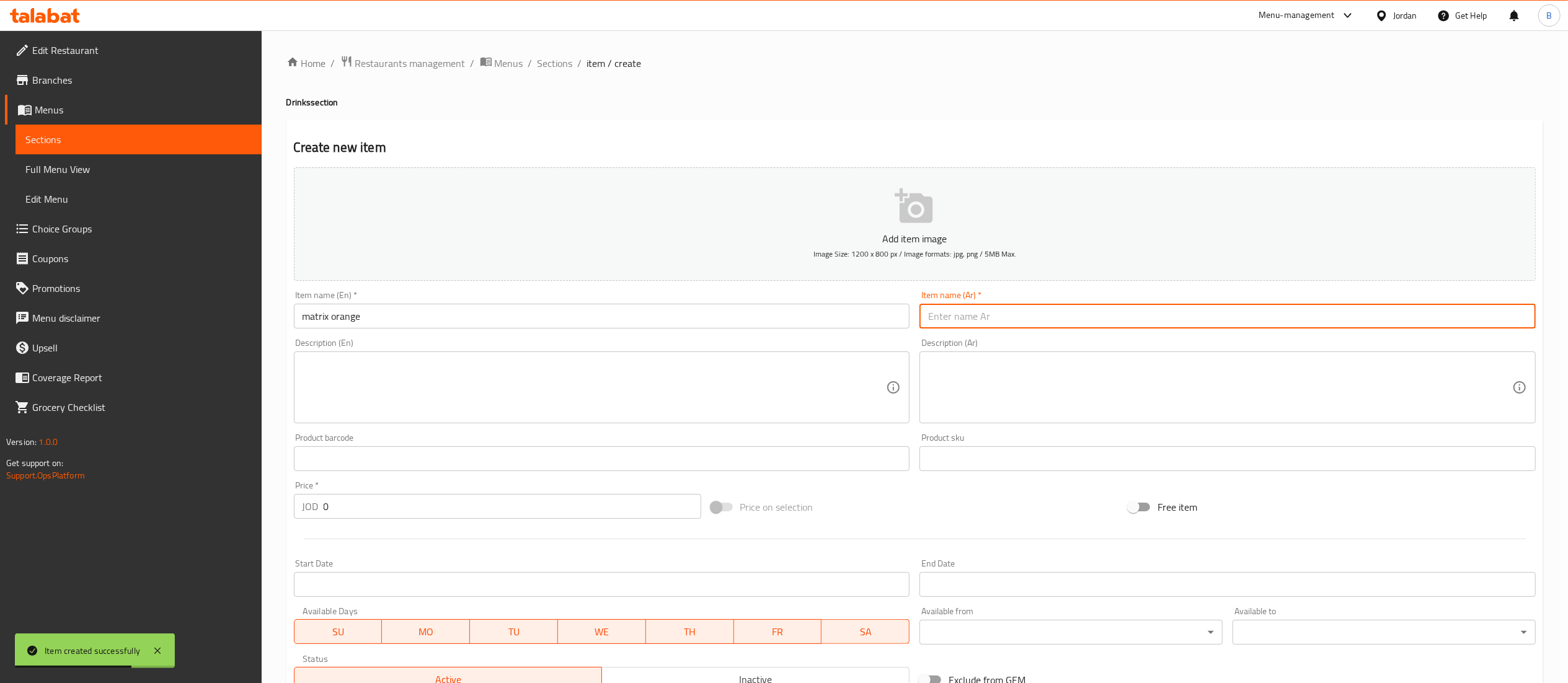
click at [1021, 323] on input "text" at bounding box center [1227, 316] width 616 height 25
type input "ماتركس برتقال"
click at [409, 518] on input "0" at bounding box center [512, 506] width 378 height 25
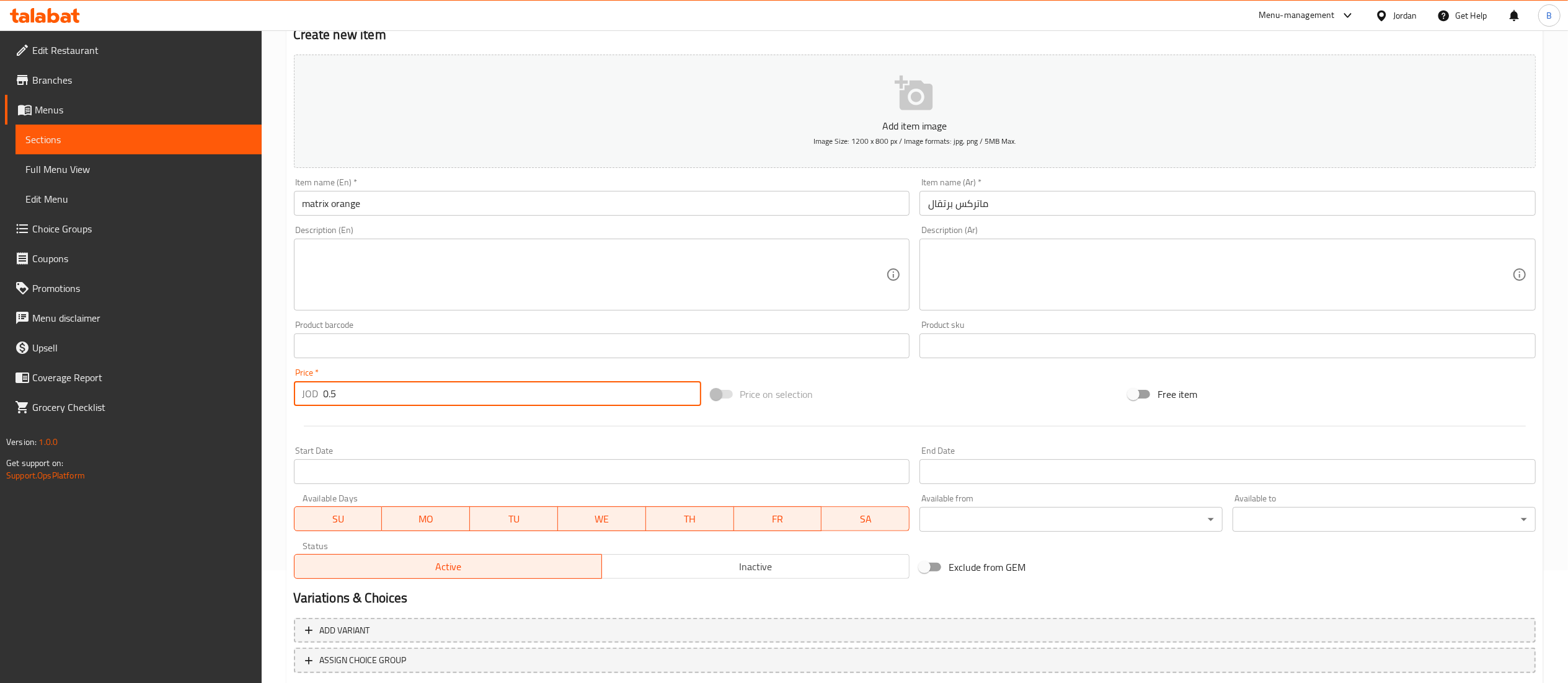
scroll to position [191, 0]
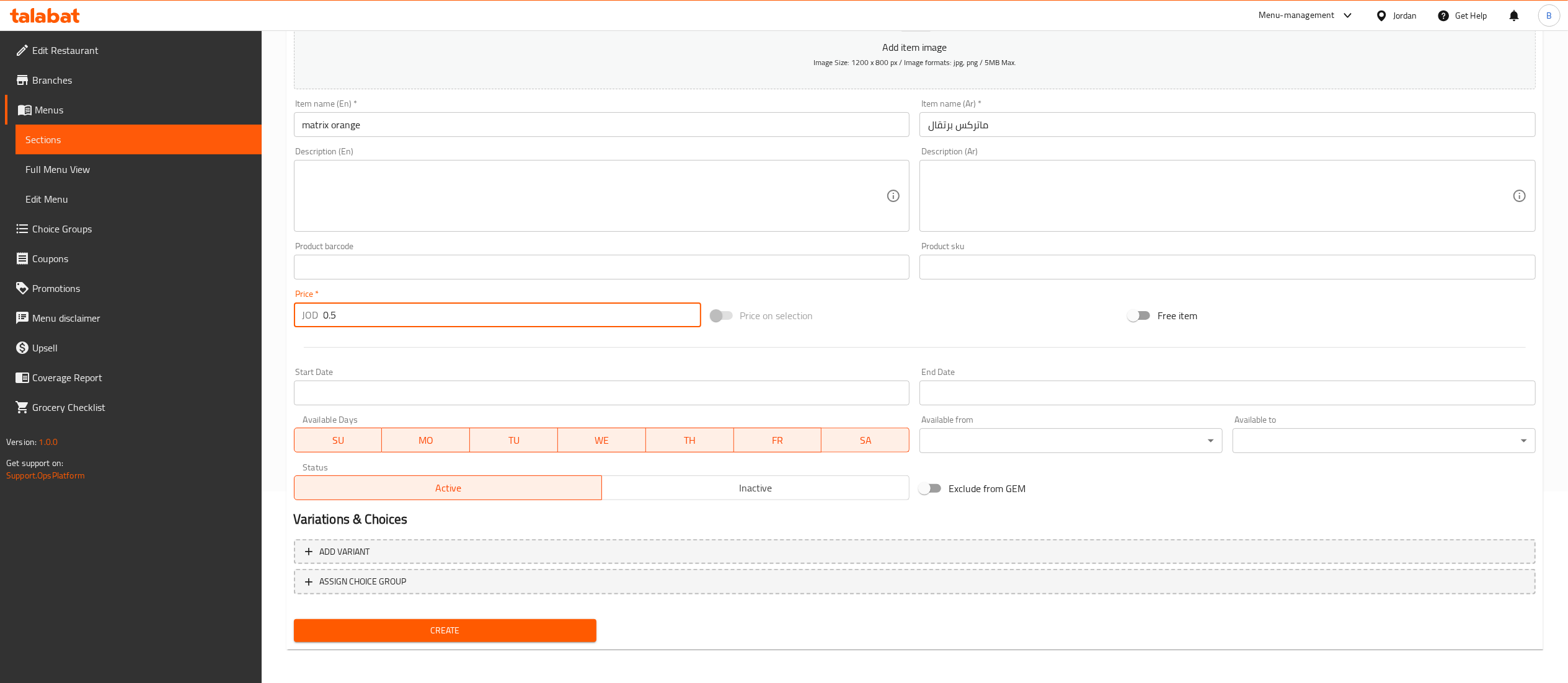
type input "0.5"
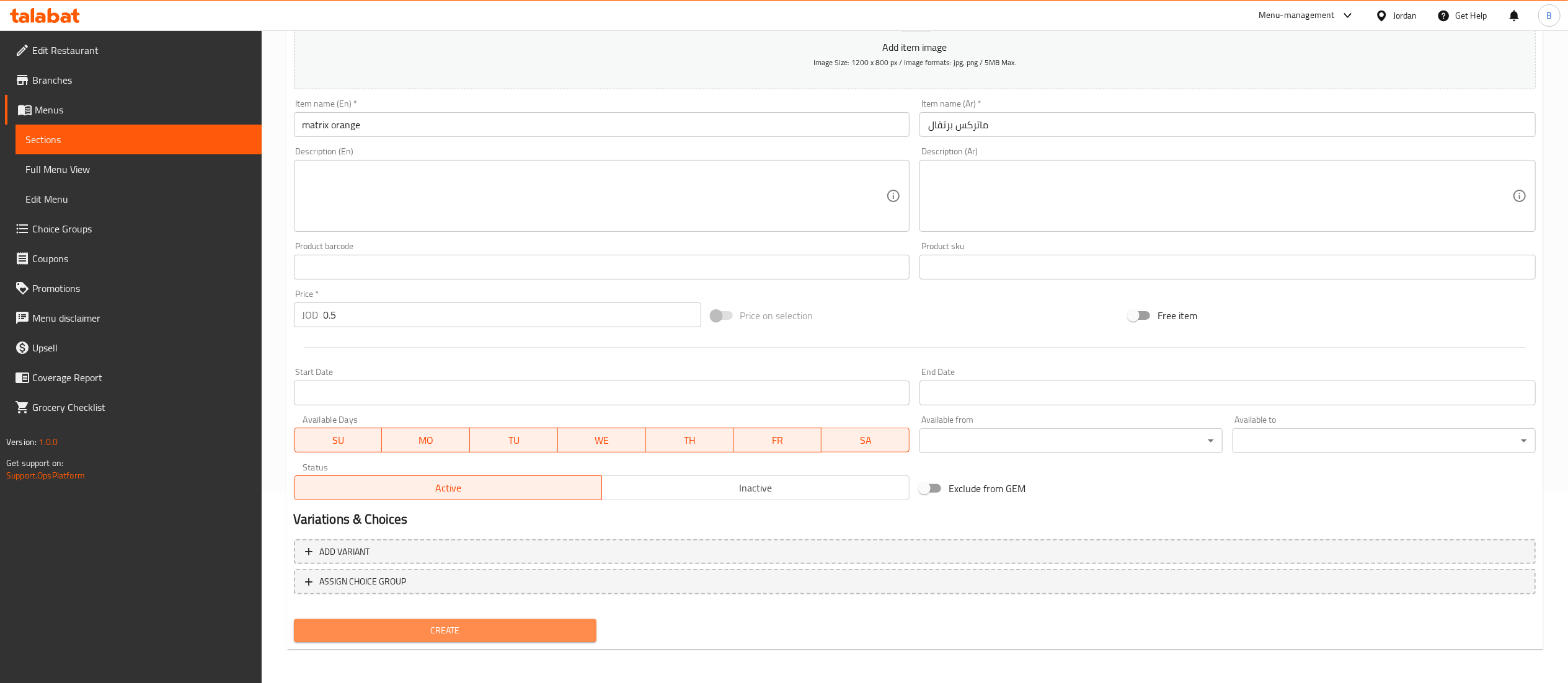
click at [440, 637] on span "Create" at bounding box center [445, 631] width 283 height 16
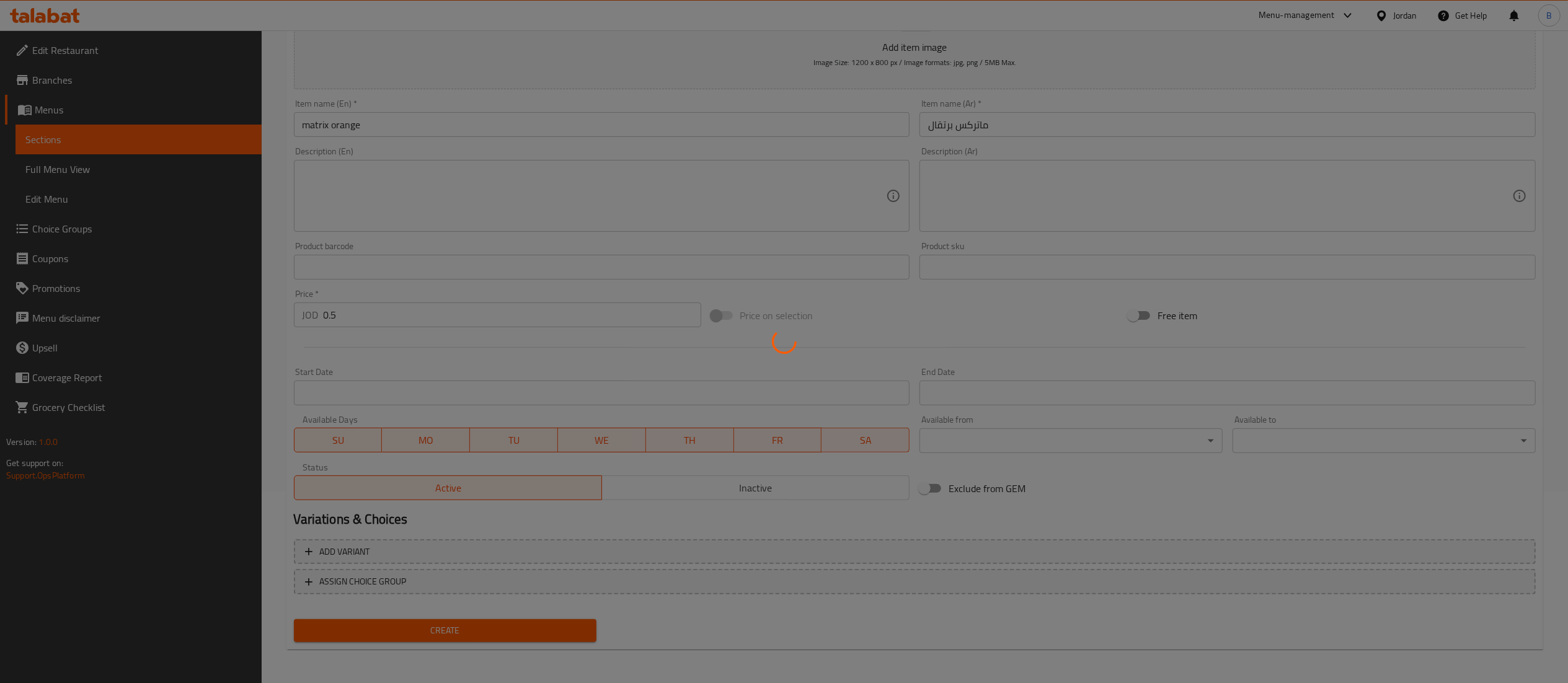
type input "0"
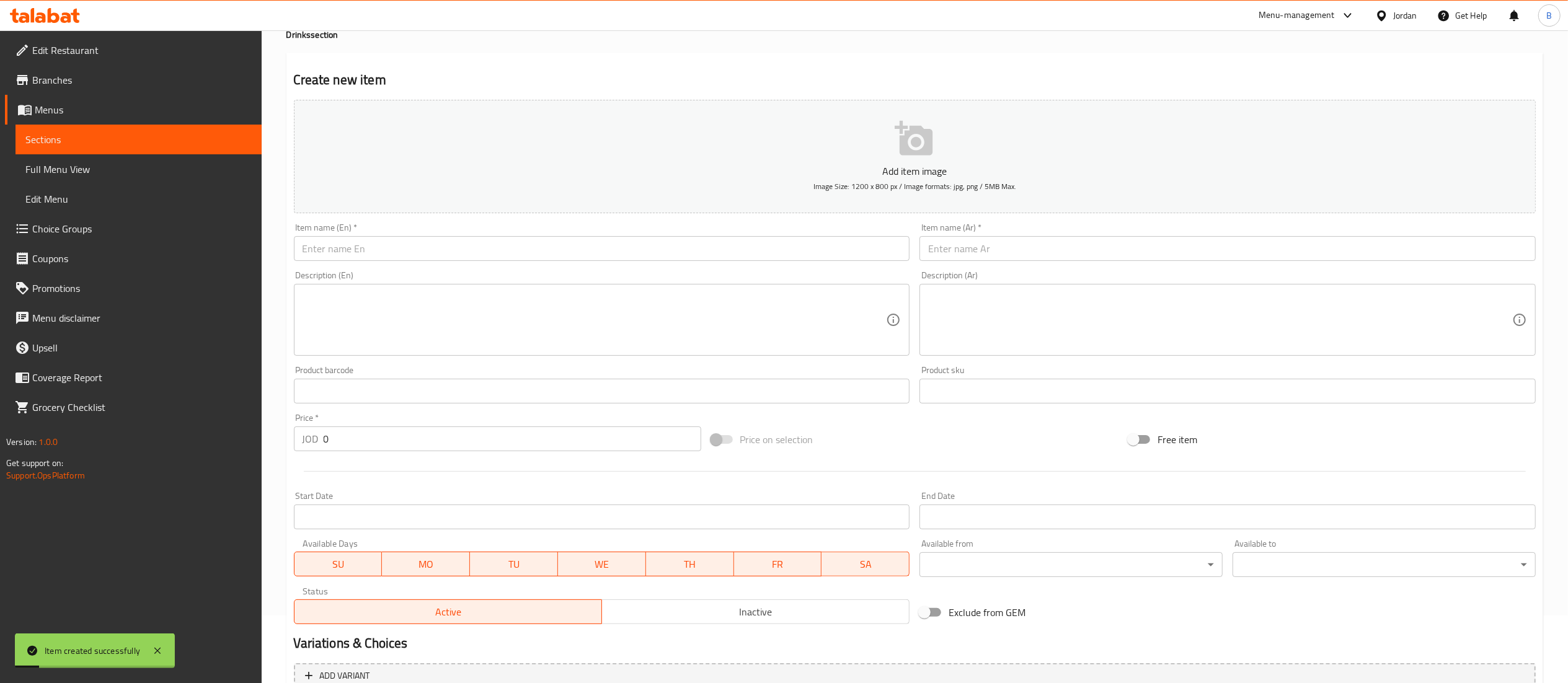
scroll to position [0, 0]
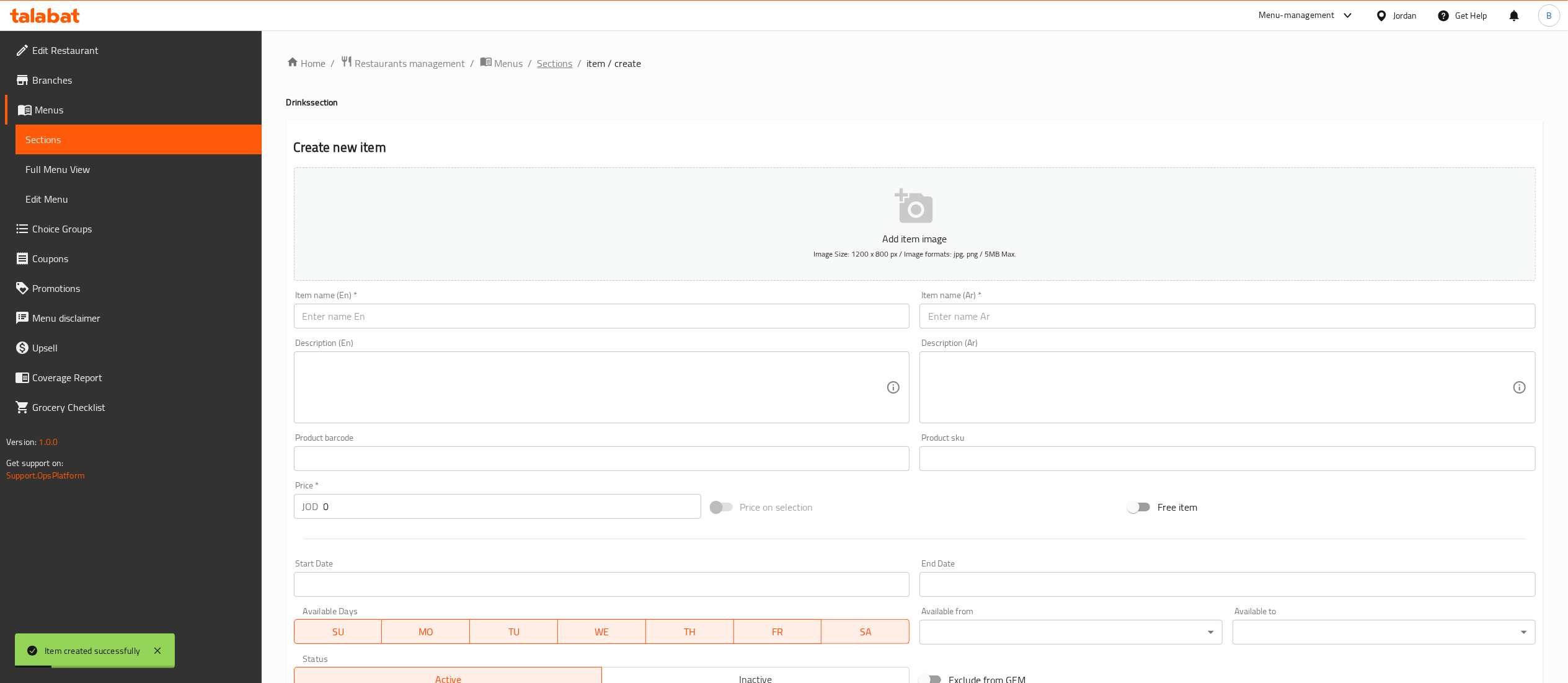
click at [544, 61] on span "Sections" at bounding box center [555, 63] width 36 height 15
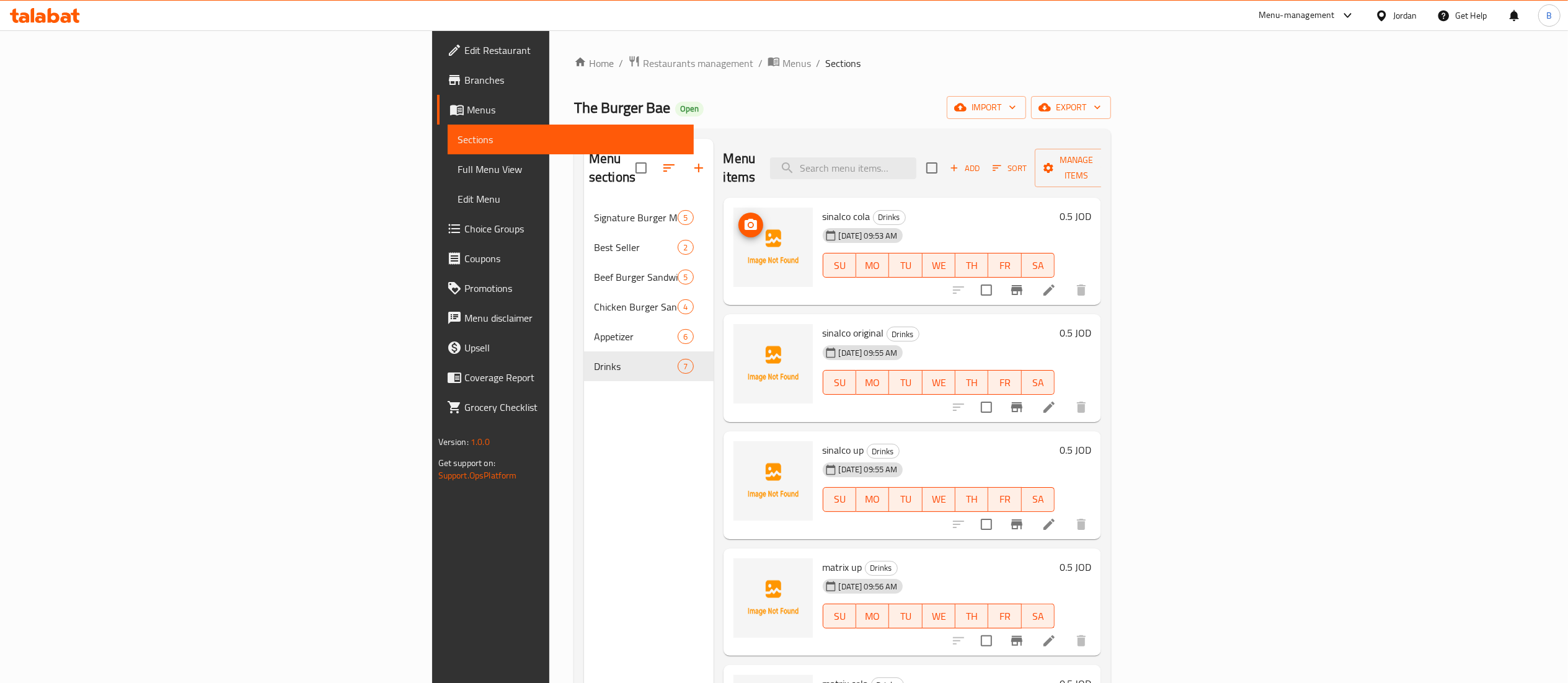
click at [744, 219] on icon "upload picture" at bounding box center [750, 225] width 12 height 11
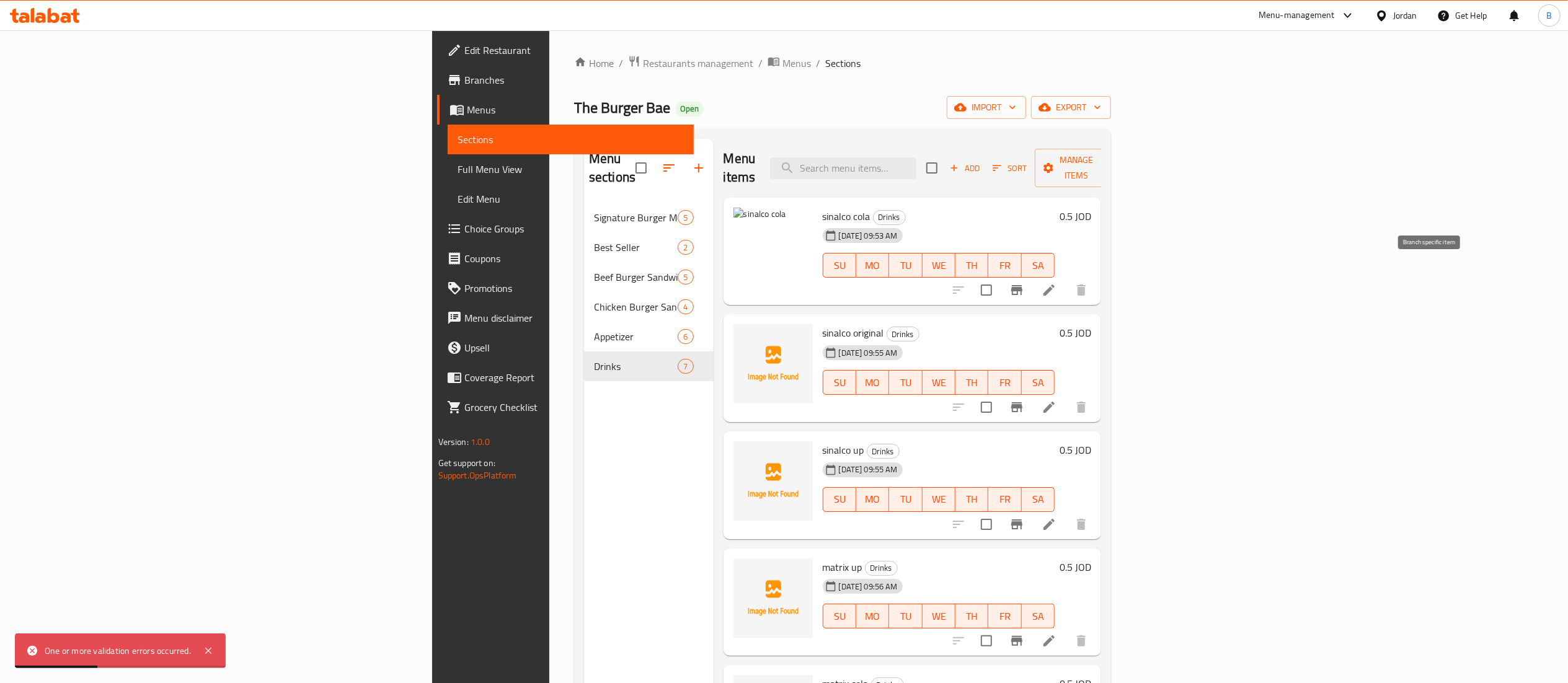
click at [1056, 283] on icon at bounding box center [1048, 290] width 15 height 15
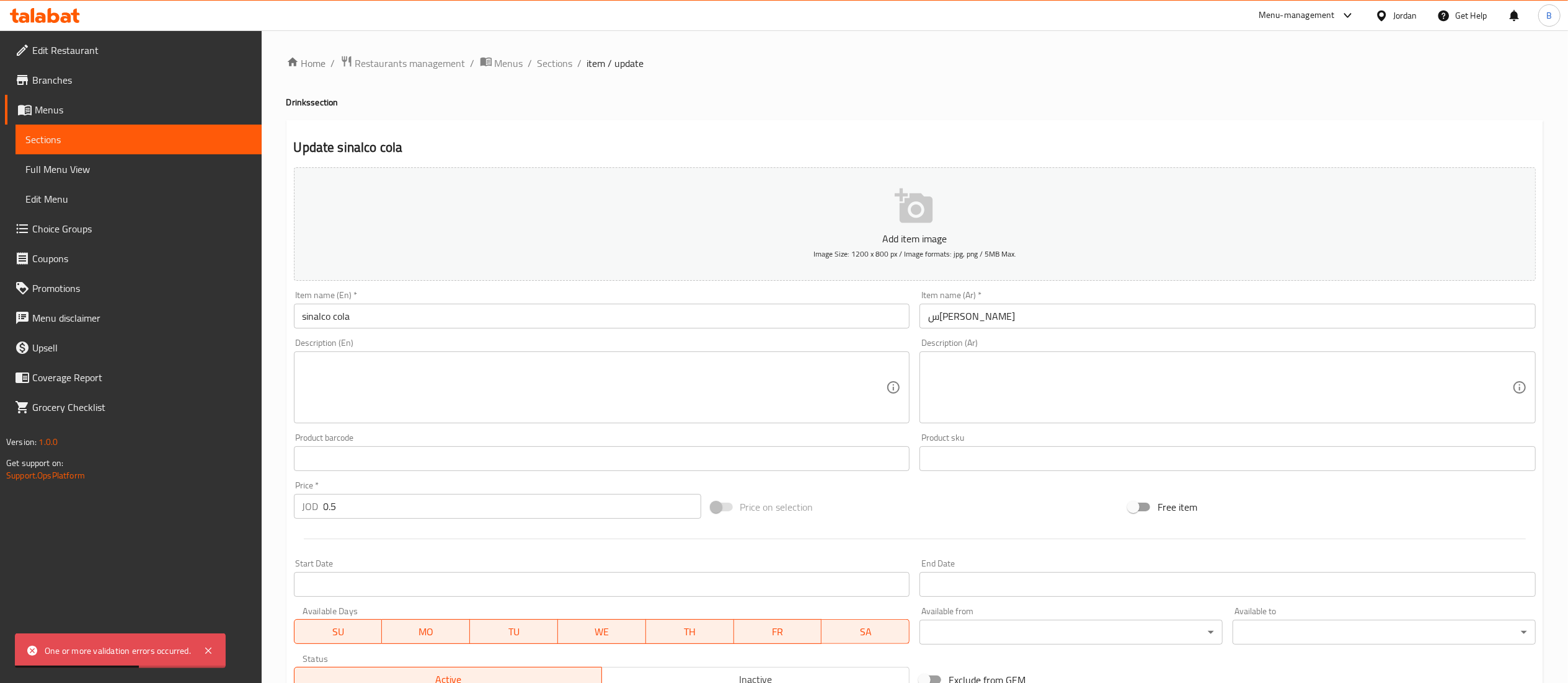
click at [873, 206] on button "Add item image Image Size: 1200 x 800 px / Image formats: jpg, png / 5MB Max." at bounding box center [915, 224] width 1242 height 113
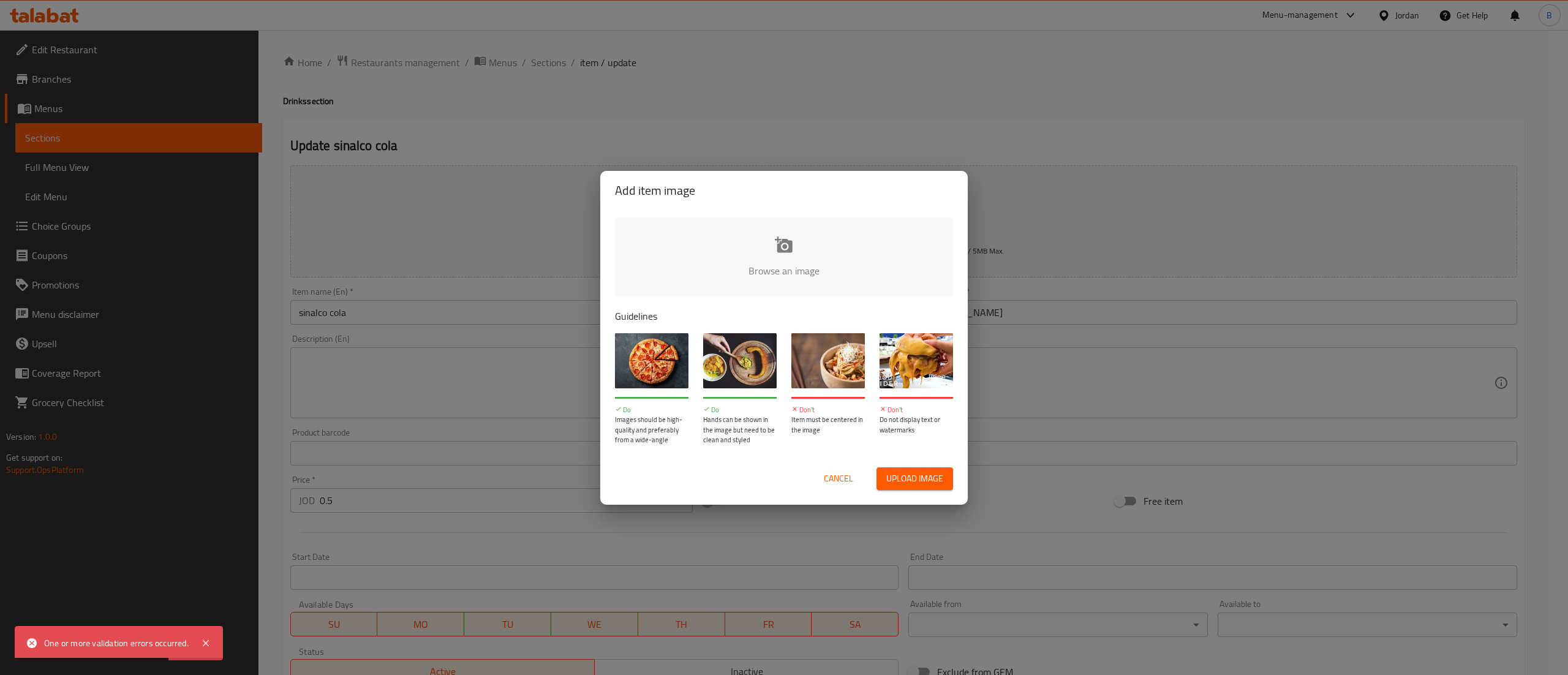
click at [756, 262] on input "file" at bounding box center [1198, 274] width 1166 height 114
type input "C:\fakepath\sinalco cola.webp"
click at [766, 284] on input "file" at bounding box center [1198, 274] width 1166 height 114
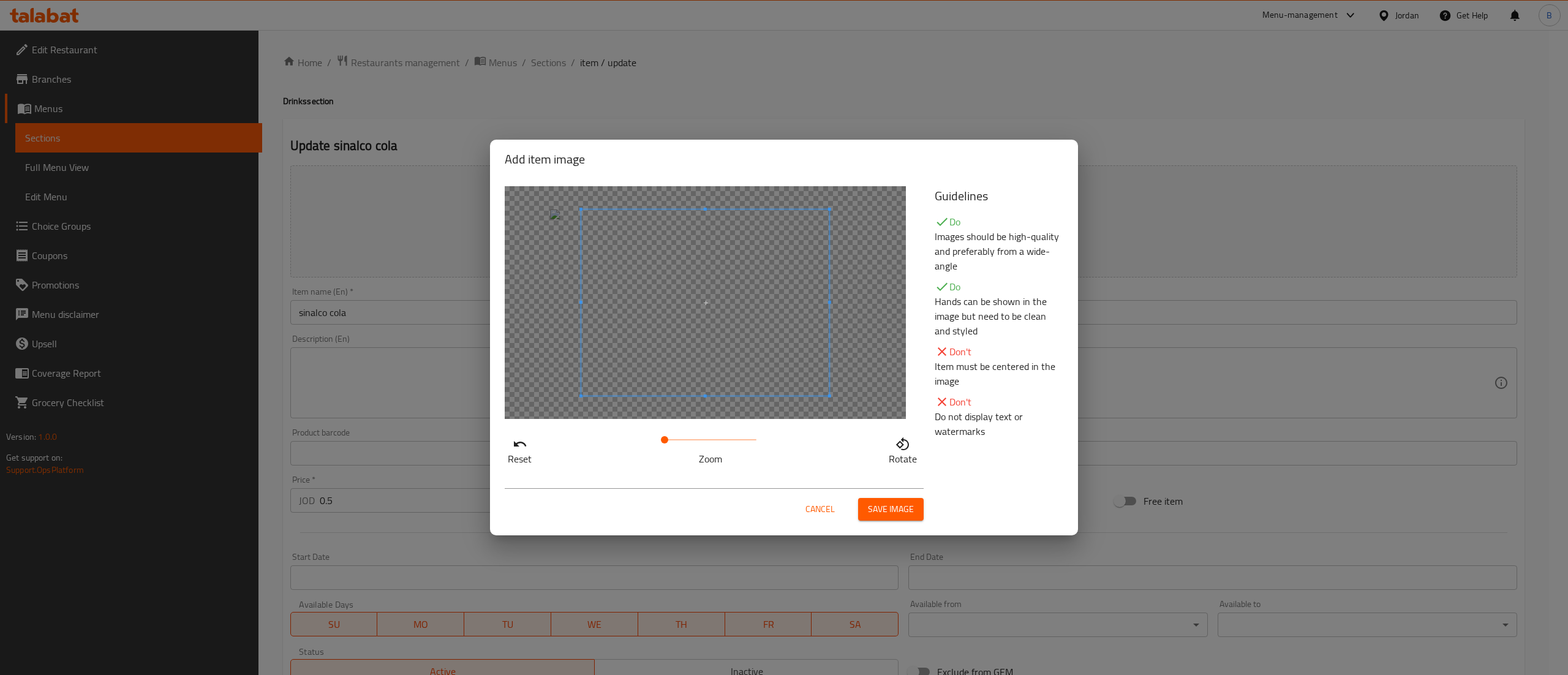
click at [785, 310] on span at bounding box center [705, 303] width 248 height 186
click at [774, 298] on span at bounding box center [695, 303] width 248 height 186
click at [892, 509] on span "Save image" at bounding box center [890, 509] width 46 height 16
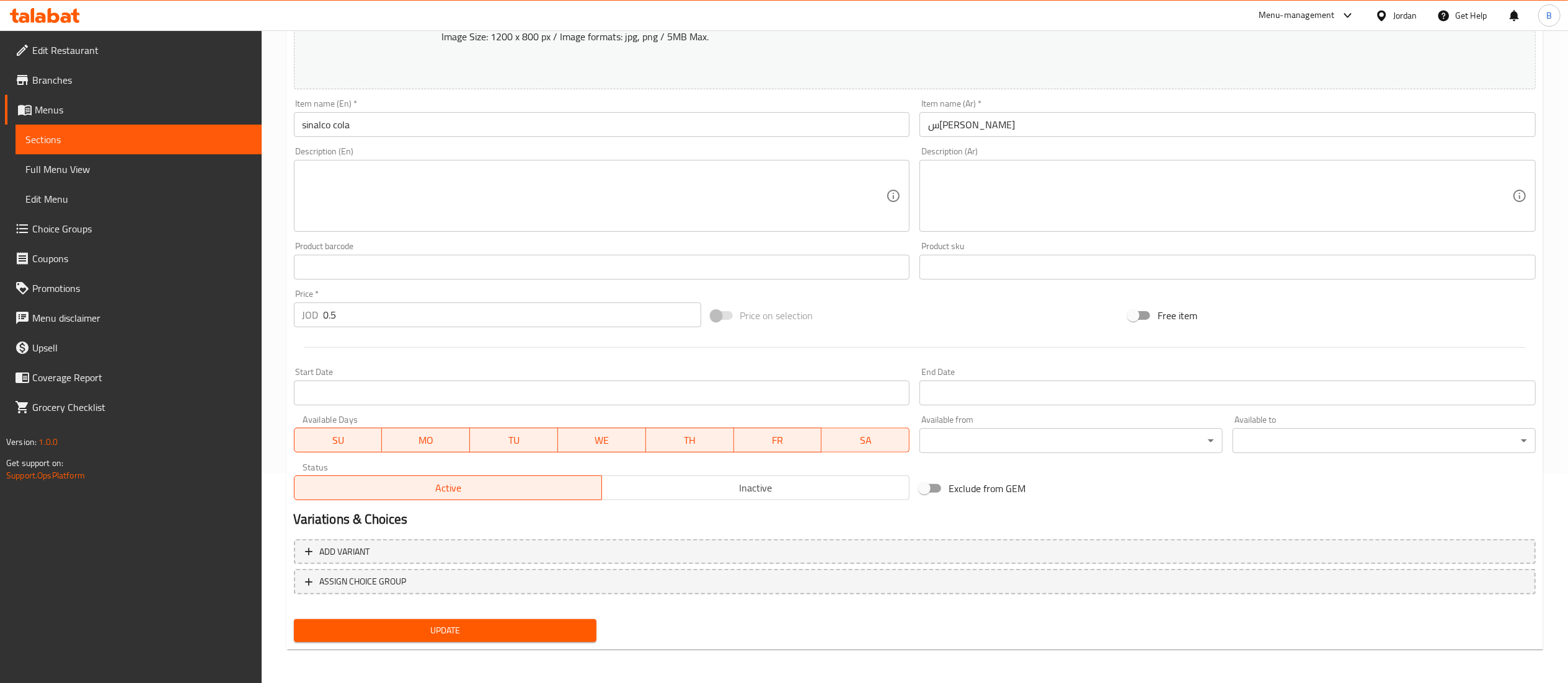
click at [546, 639] on button "Update" at bounding box center [445, 631] width 303 height 23
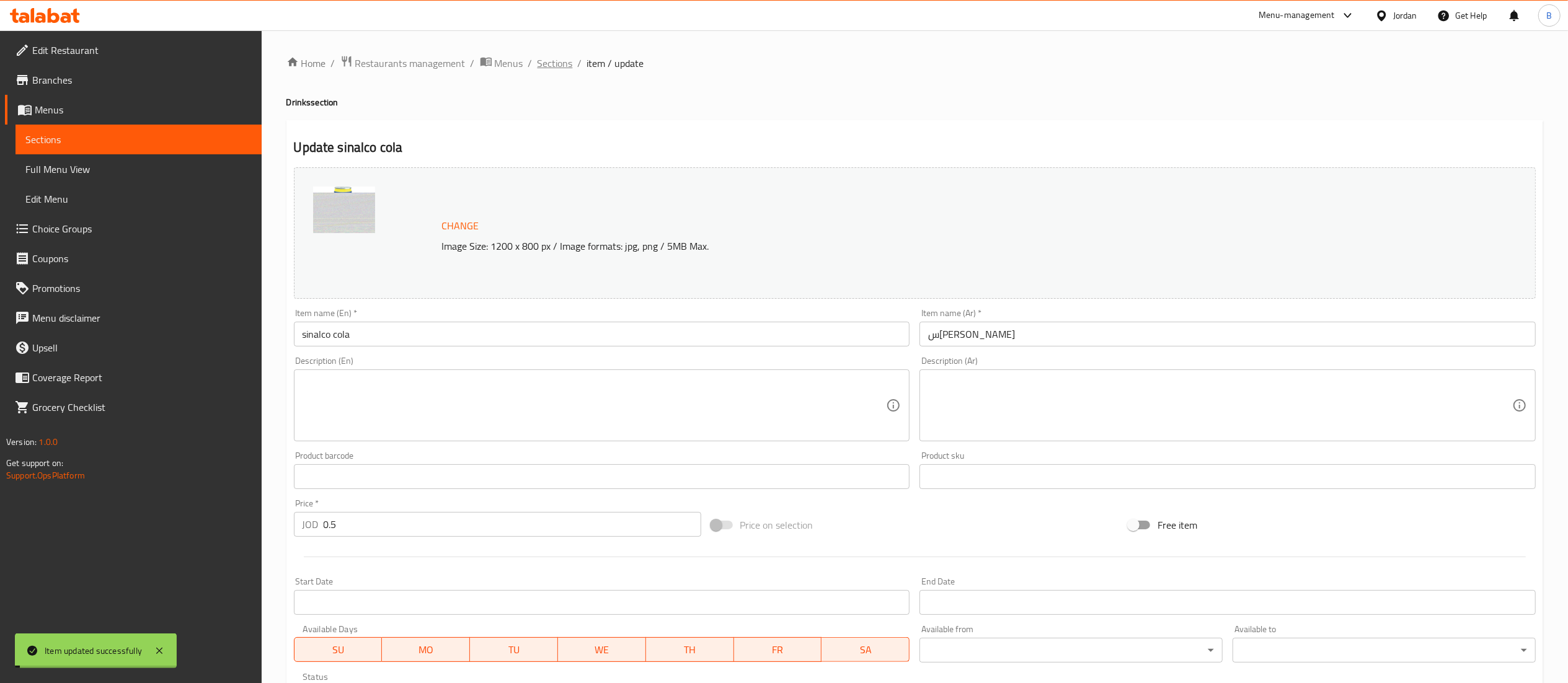
click at [560, 59] on span "Sections" at bounding box center [555, 63] width 36 height 15
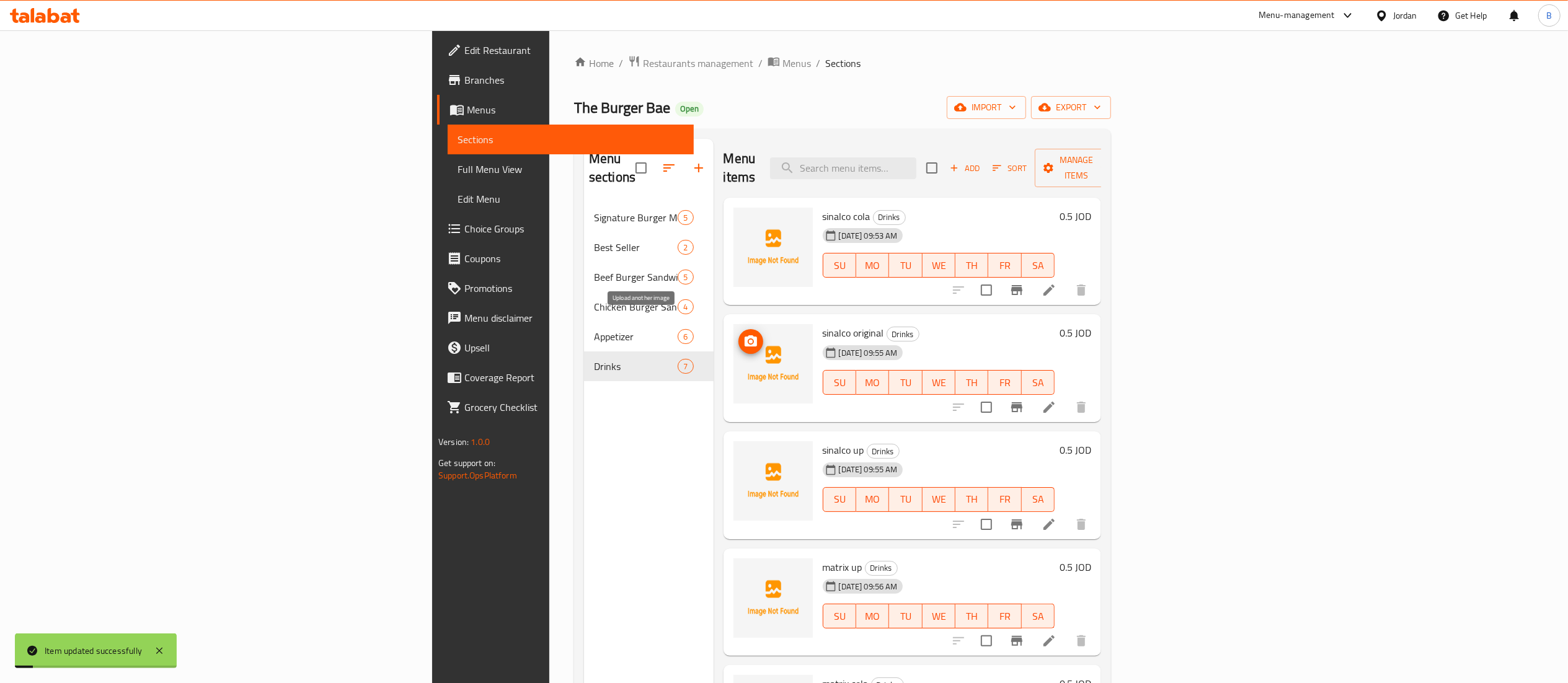
click at [748, 340] on circle "upload picture" at bounding box center [749, 341] width 4 height 4
click at [744, 452] on icon "upload picture" at bounding box center [750, 458] width 12 height 11
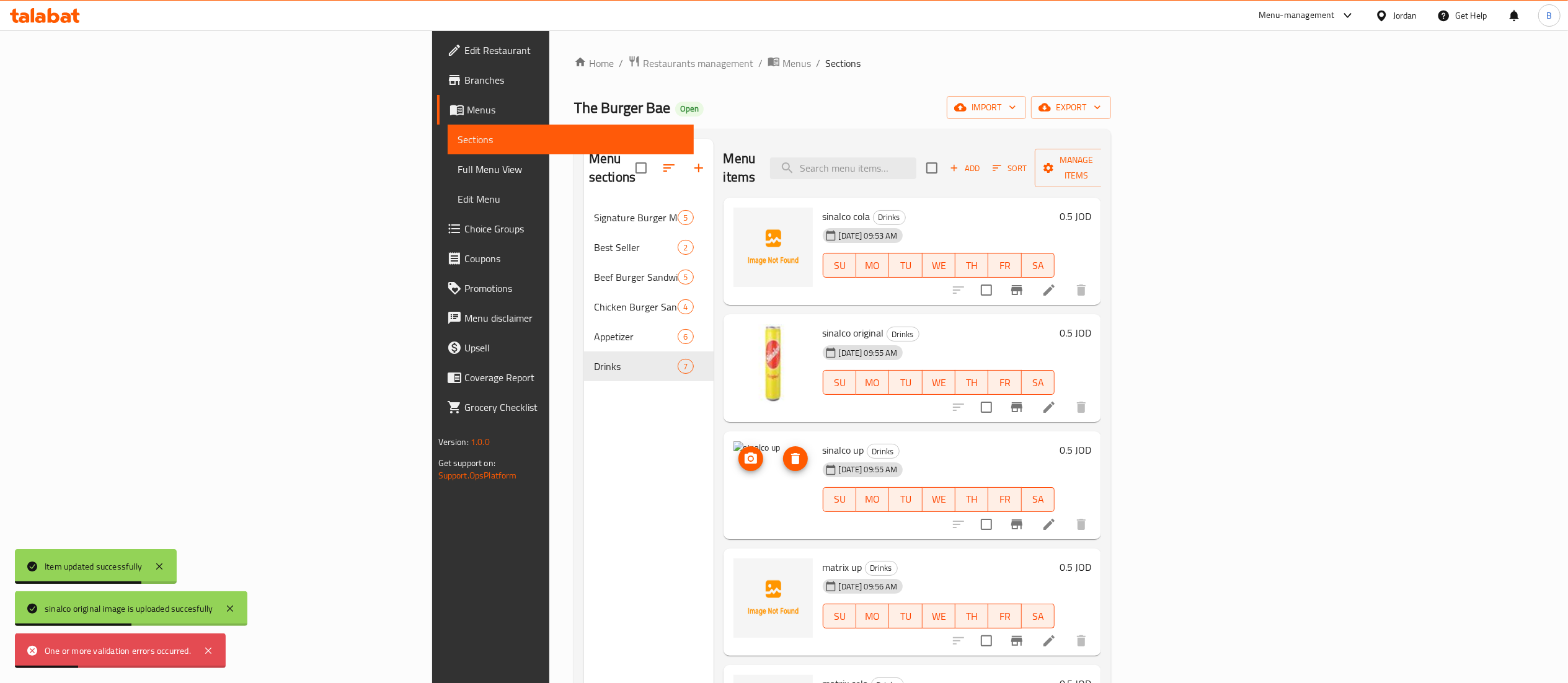
click at [744, 452] on icon "upload picture" at bounding box center [750, 458] width 12 height 11
click at [744, 570] on icon "upload picture" at bounding box center [750, 575] width 12 height 11
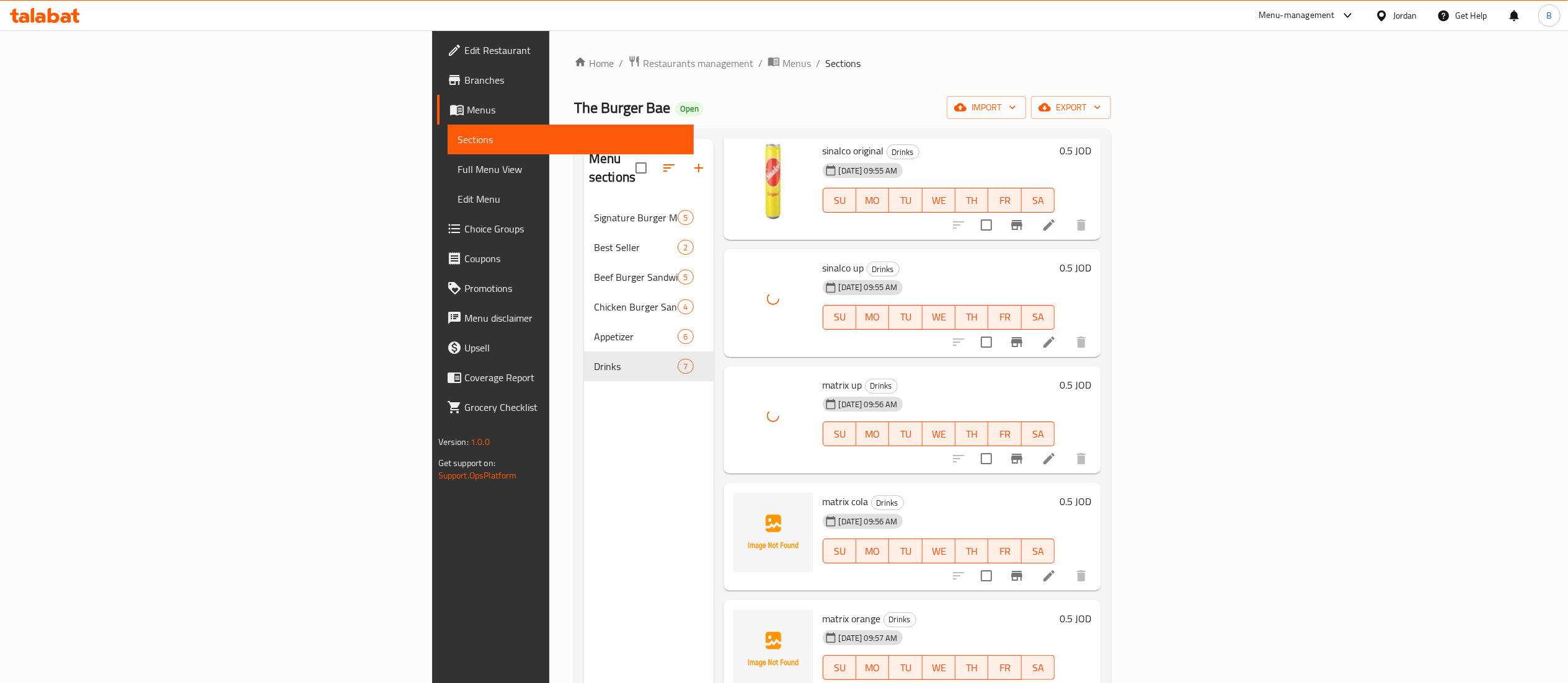
scroll to position [184, 0]
click at [744, 385] on icon "upload picture" at bounding box center [750, 391] width 12 height 11
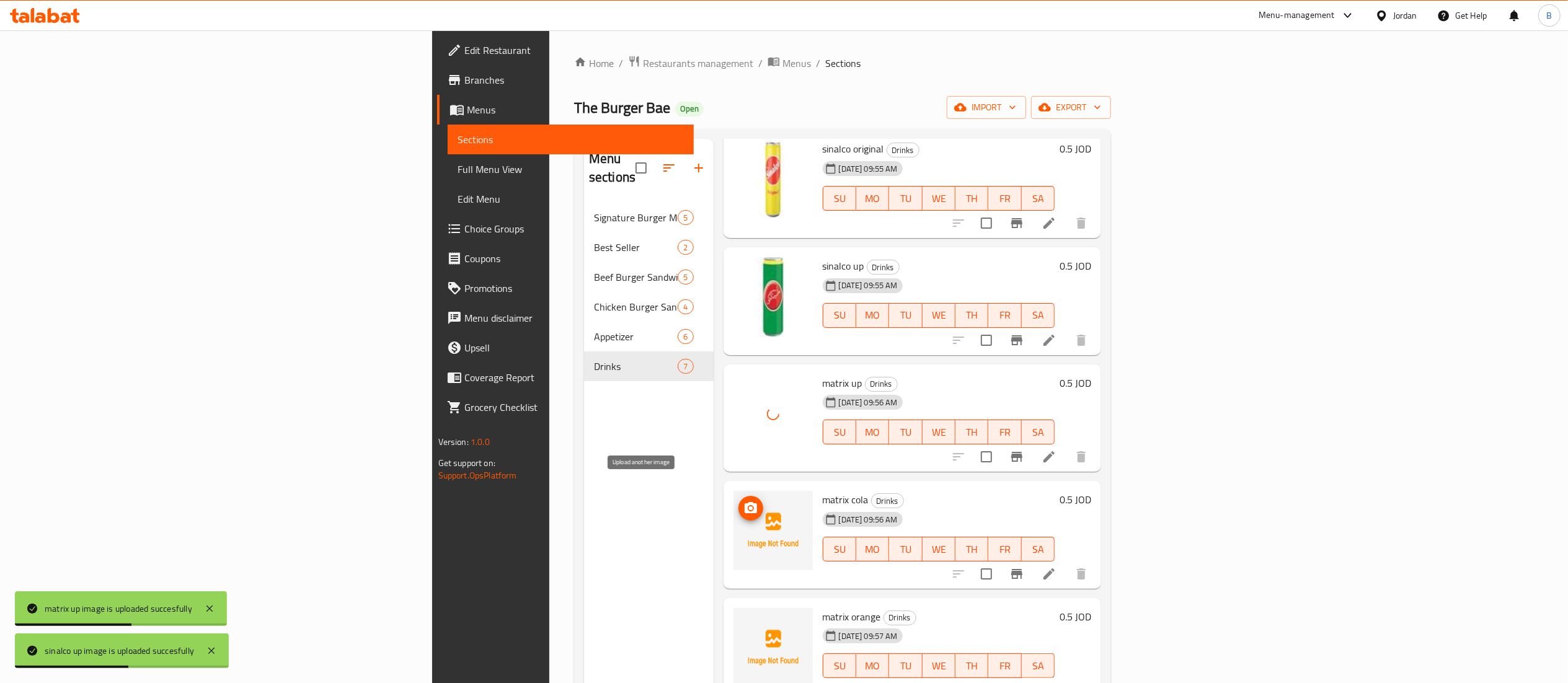
click at [743, 501] on icon "upload picture" at bounding box center [750, 508] width 15 height 15
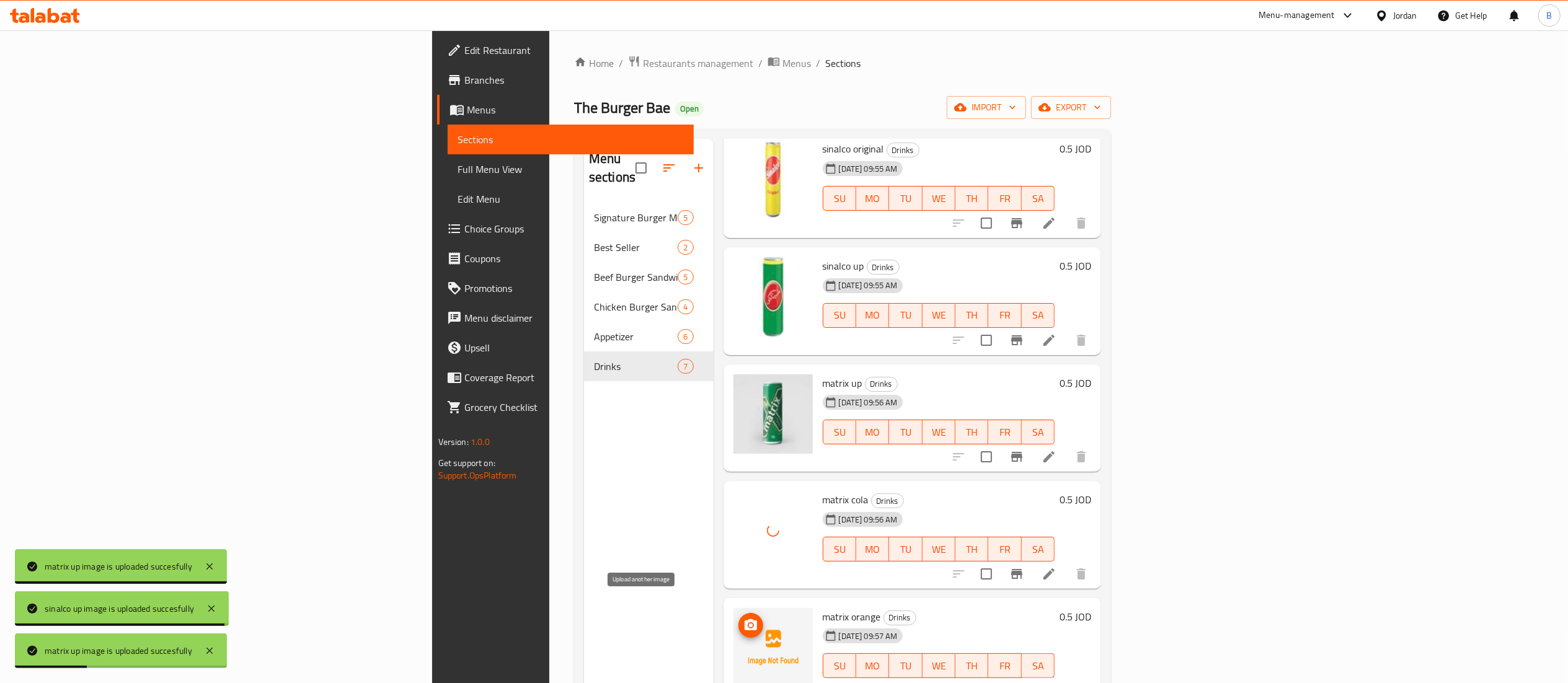
click at [743, 618] on icon "upload picture" at bounding box center [750, 625] width 15 height 15
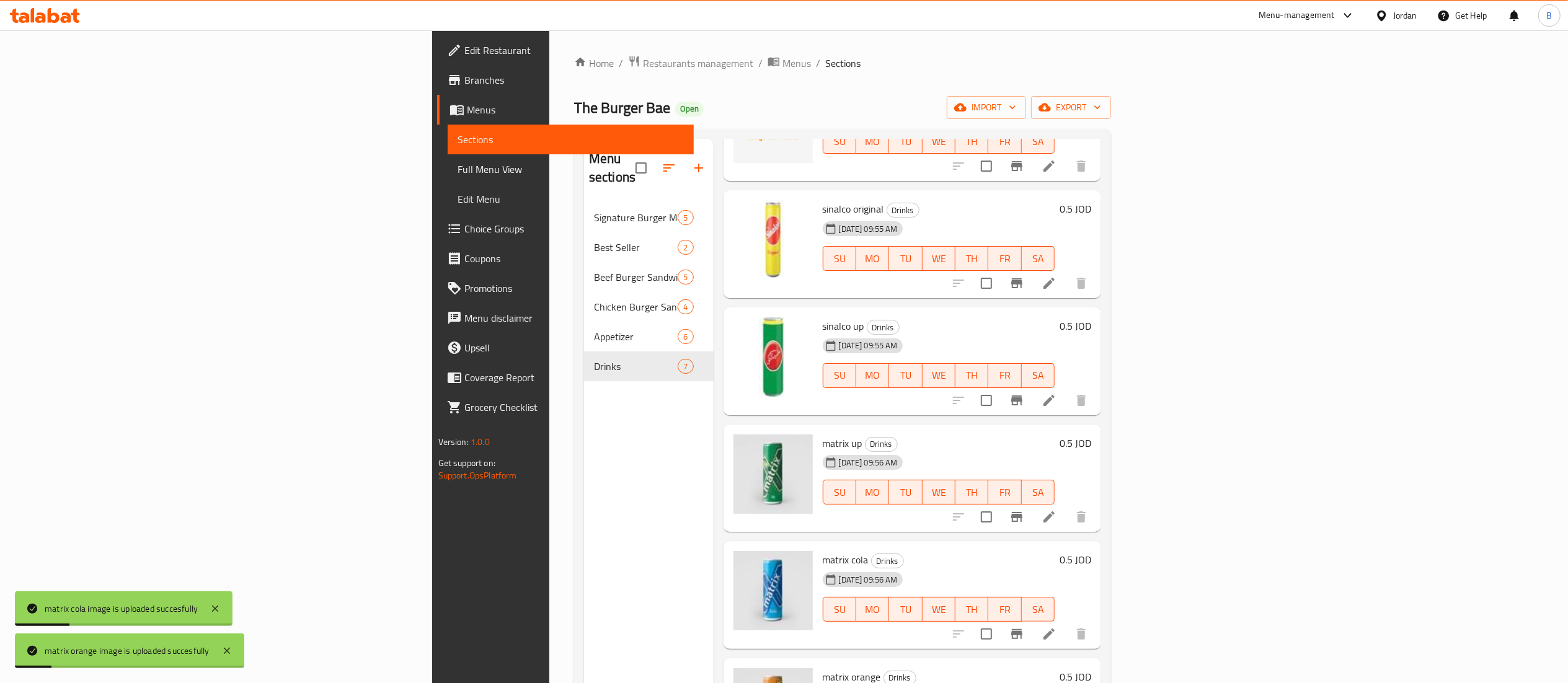
scroll to position [0, 0]
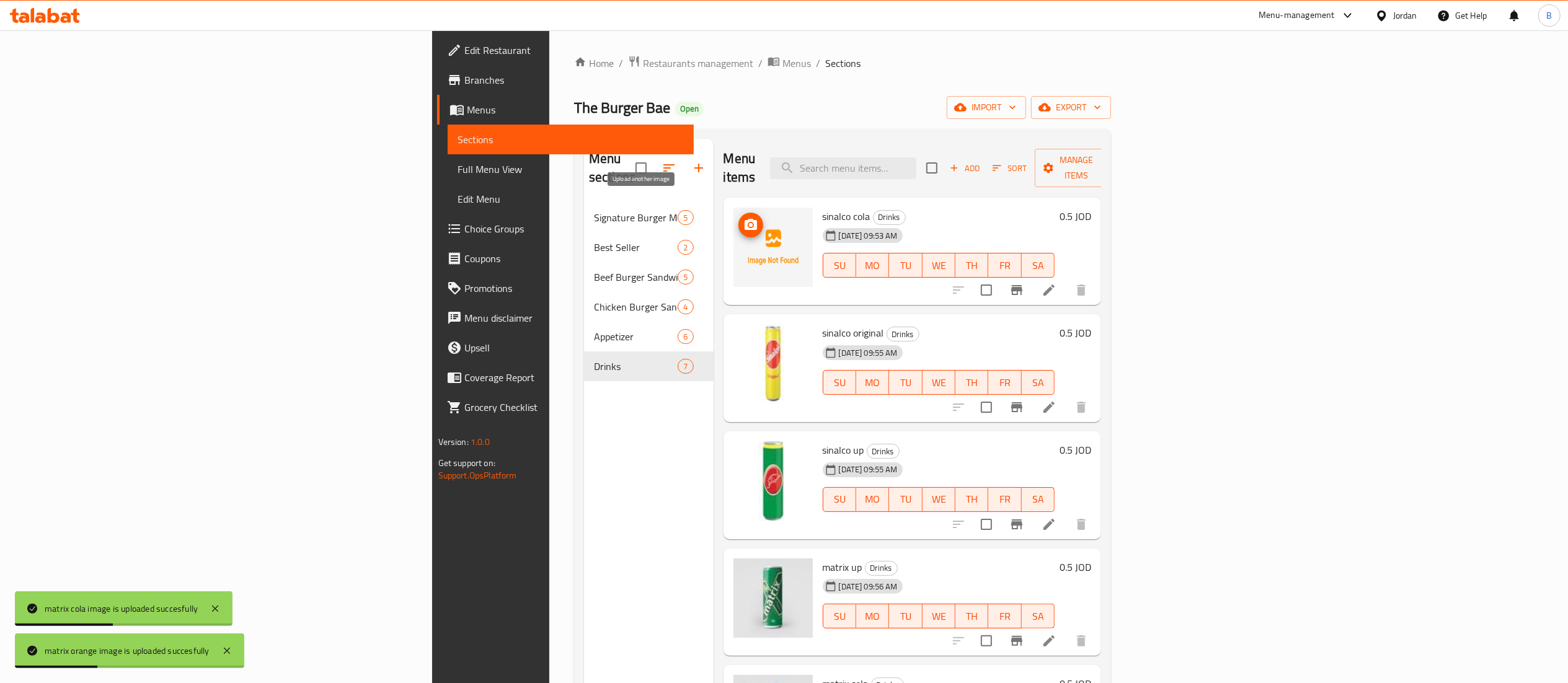
click at [738, 218] on span "upload picture" at bounding box center [750, 225] width 25 height 15
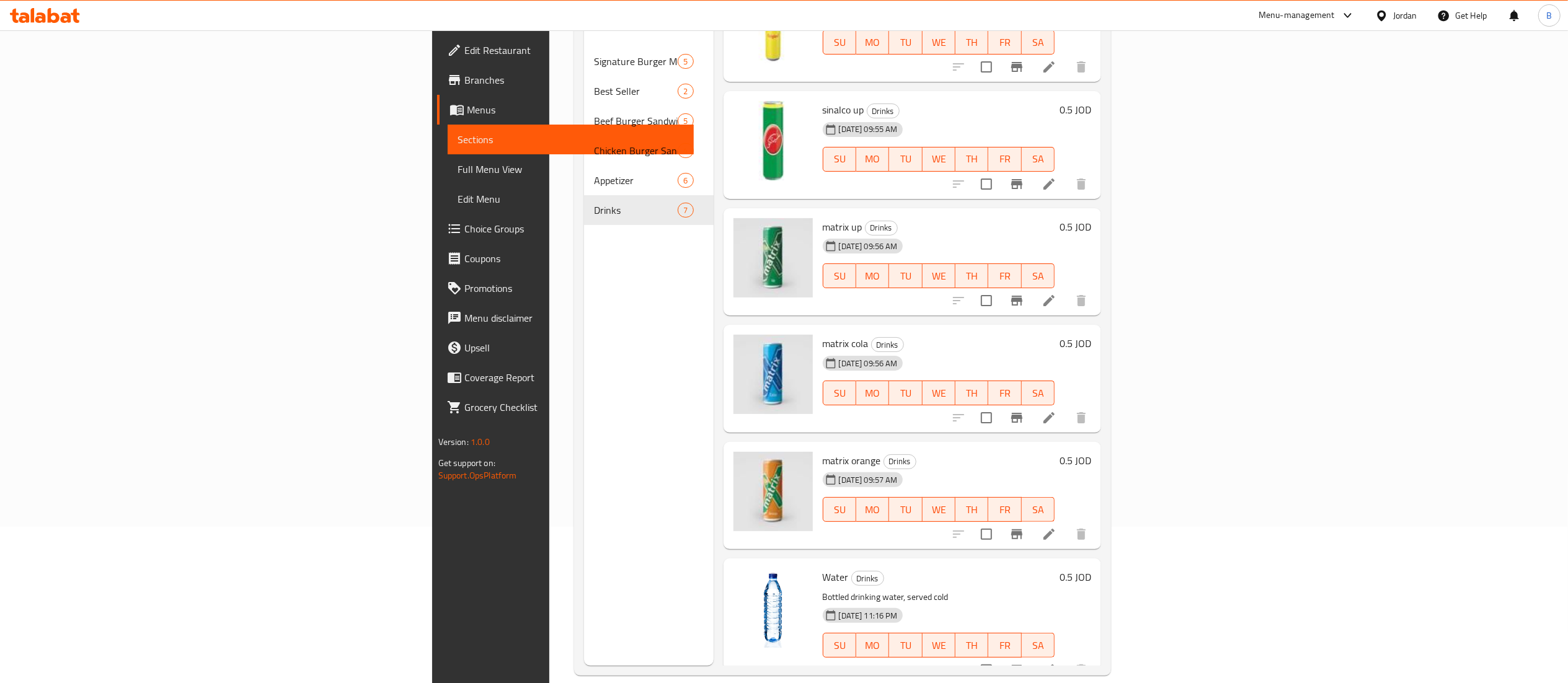
scroll to position [174, 0]
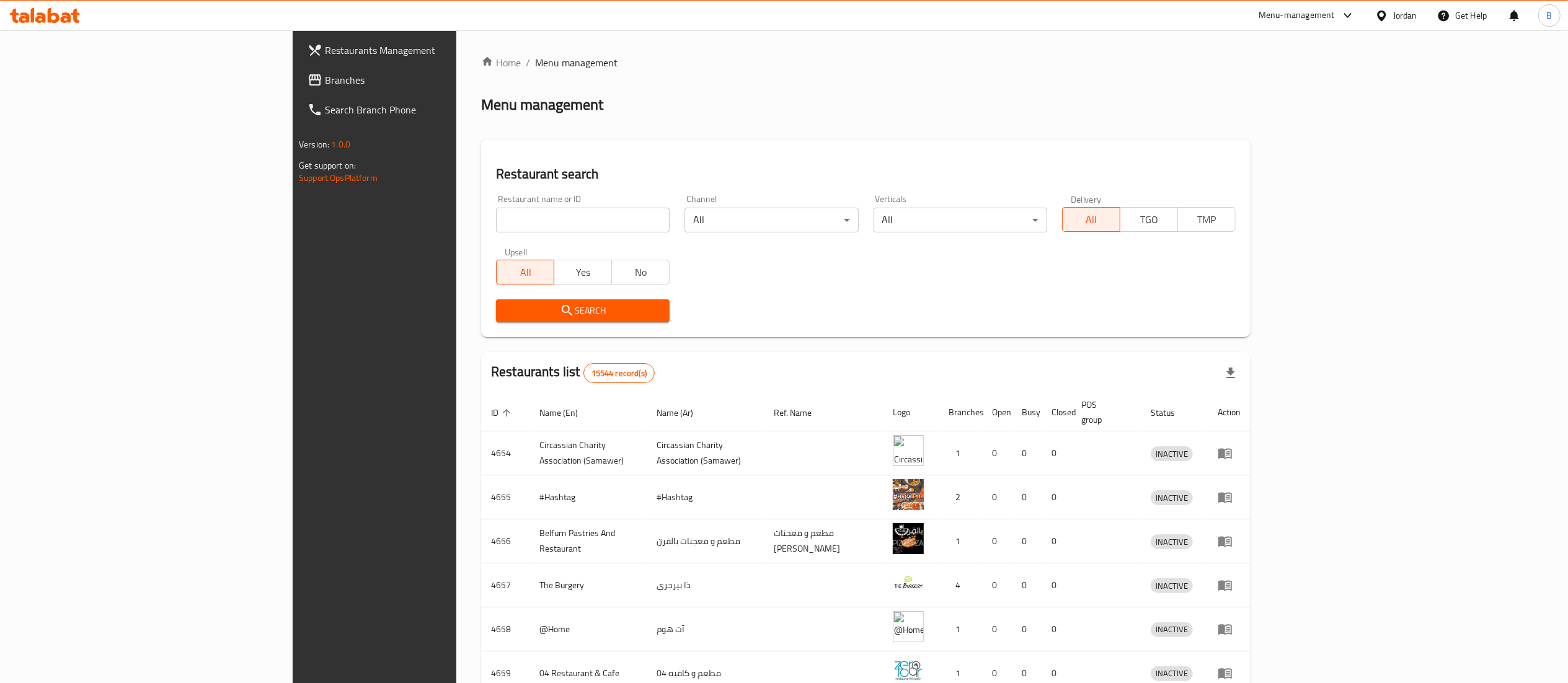
click at [325, 87] on span "Branches" at bounding box center [434, 80] width 219 height 15
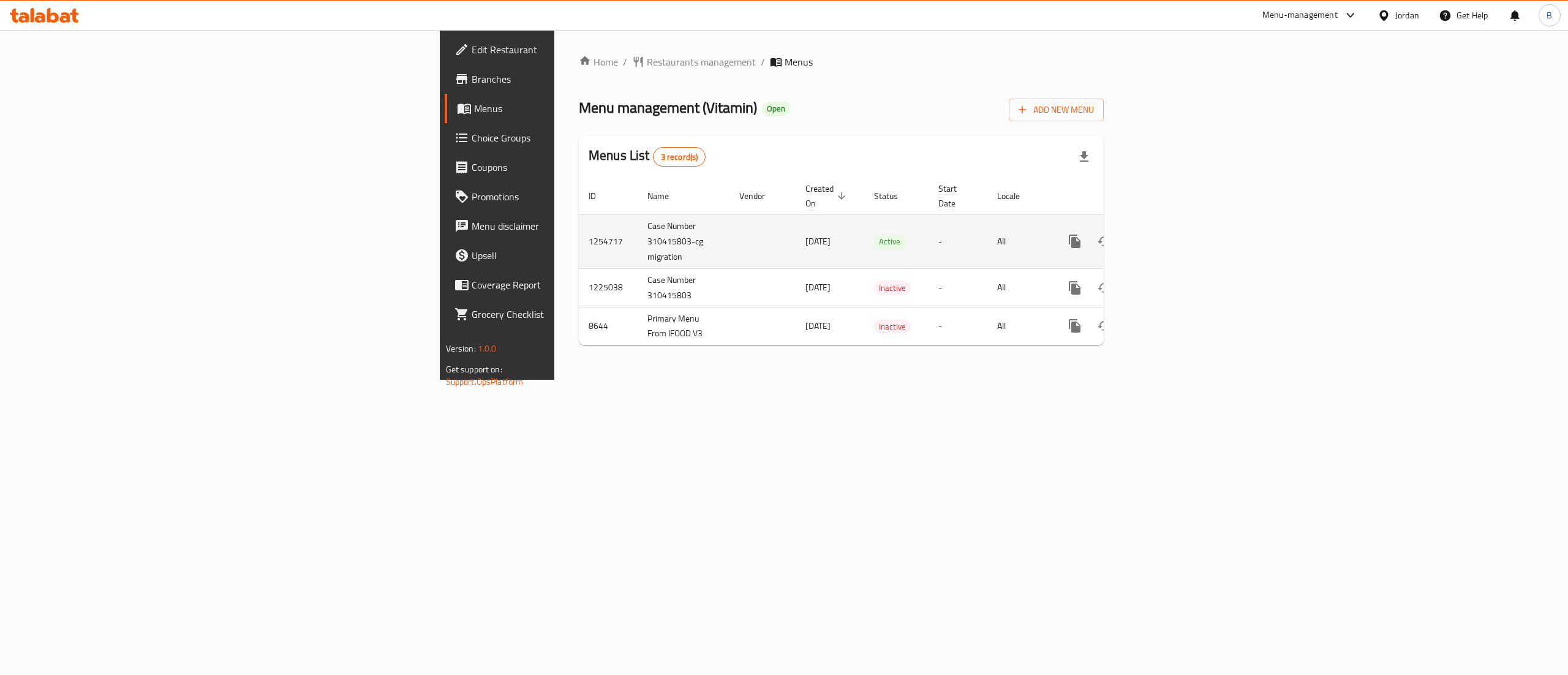
click at [1170, 234] on icon "enhanced table" at bounding box center [1163, 241] width 15 height 15
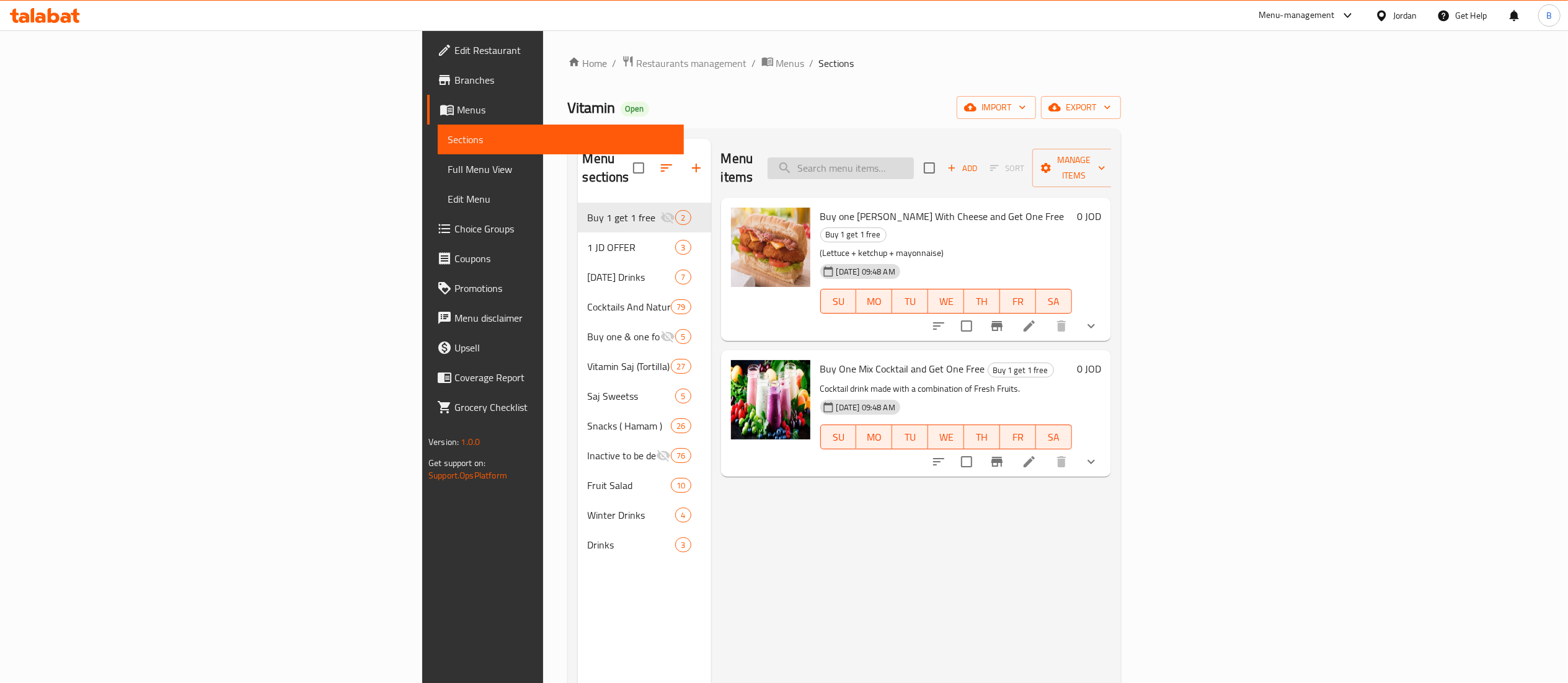
drag, startPoint x: 1002, startPoint y: 143, endPoint x: 1002, endPoint y: 158, distance: 15.0
click at [1002, 156] on div "Menu items Add Sort Manage items" at bounding box center [916, 168] width 390 height 59
click at [914, 158] on input "search" at bounding box center [840, 168] width 146 height 21
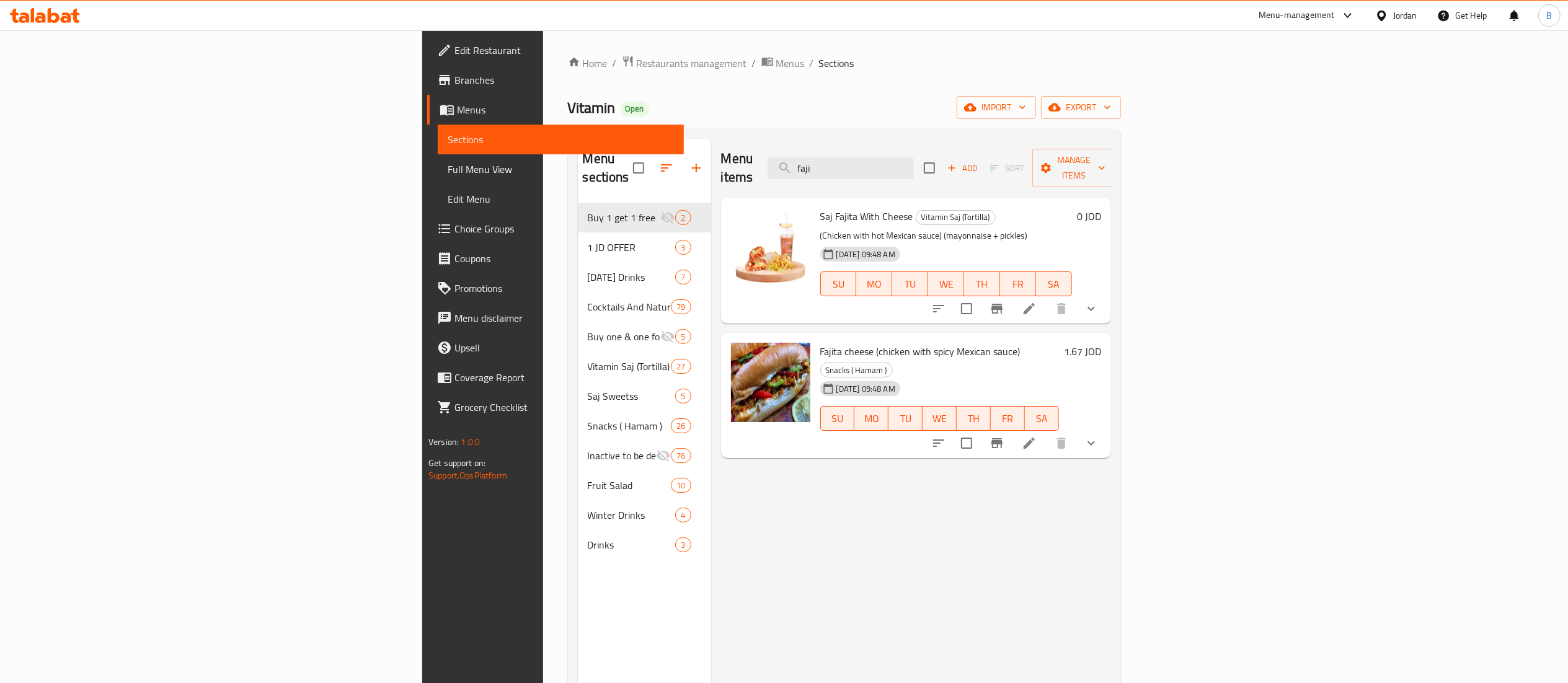
drag, startPoint x: 1030, startPoint y: 166, endPoint x: 844, endPoint y: 128, distance: 189.8
click at [846, 128] on div "Home / Restaurants management / Menus / Sections Vitamin Open import export Men…" at bounding box center [844, 443] width 553 height 776
type input "فهي"
click at [1046, 432] on li at bounding box center [1029, 442] width 35 height 22
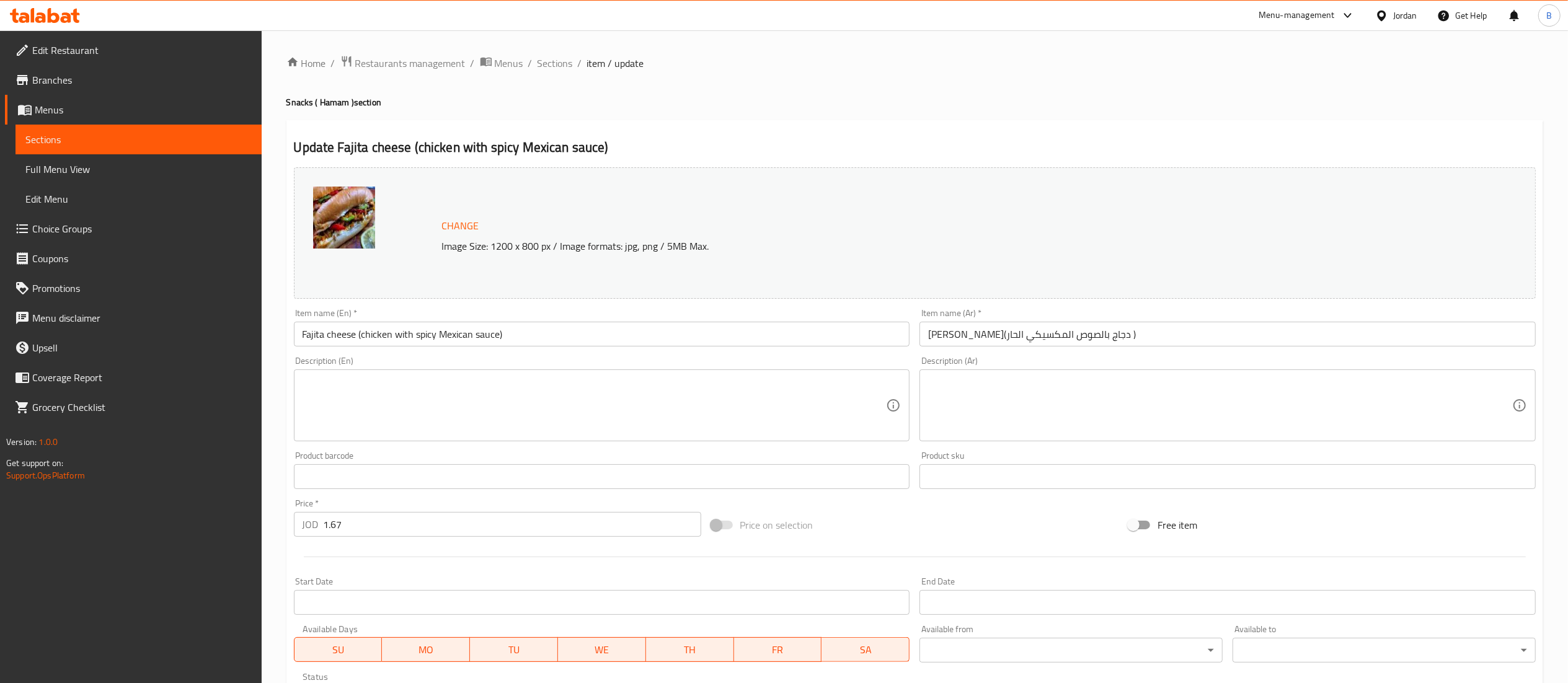
click at [355, 338] on input "Fajita cheese (chicken with spicy Mexican sauce)" at bounding box center [602, 334] width 616 height 25
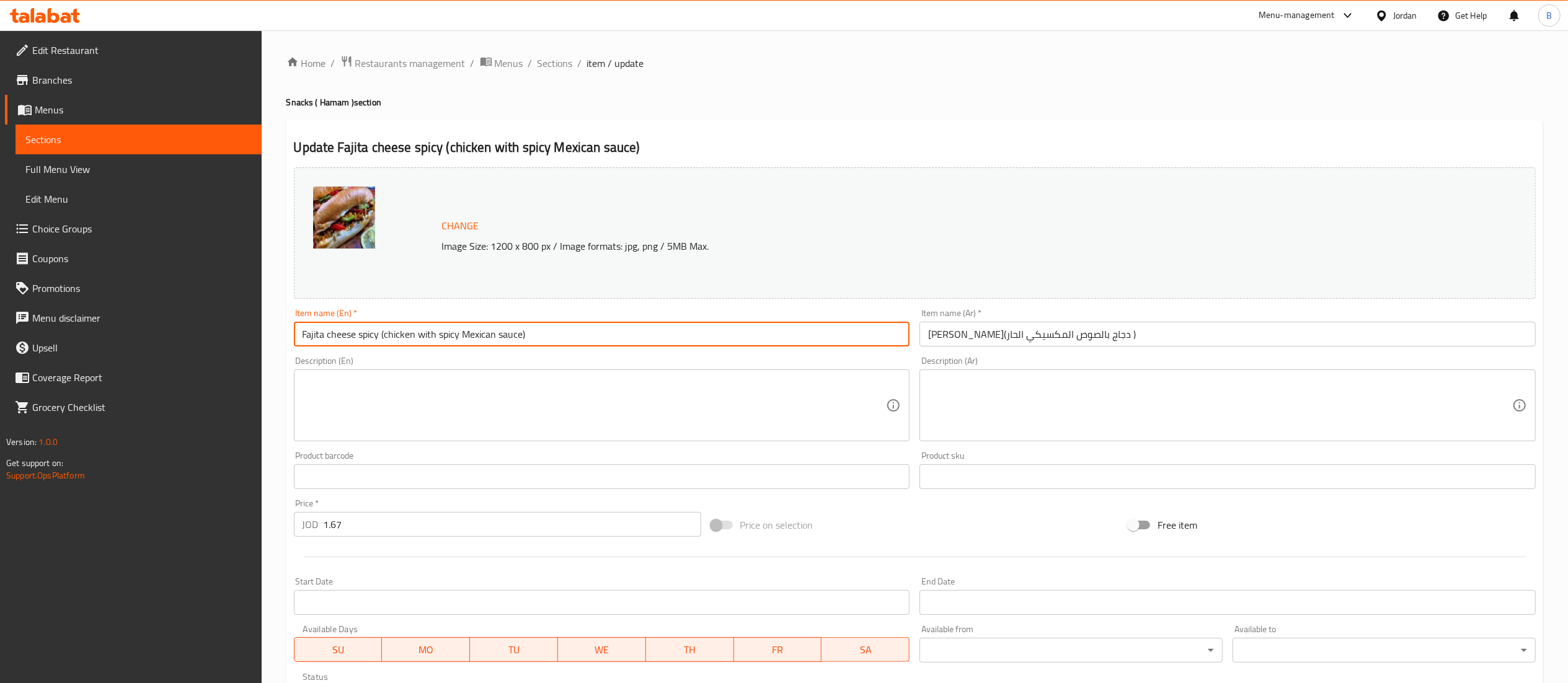
type input "Fajita cheese spicy (chicken with spicy Mexican sauce)"
click at [1059, 334] on input "[PERSON_NAME](دجاج بالصوص المكسيكي الحار )" at bounding box center [1227, 334] width 616 height 25
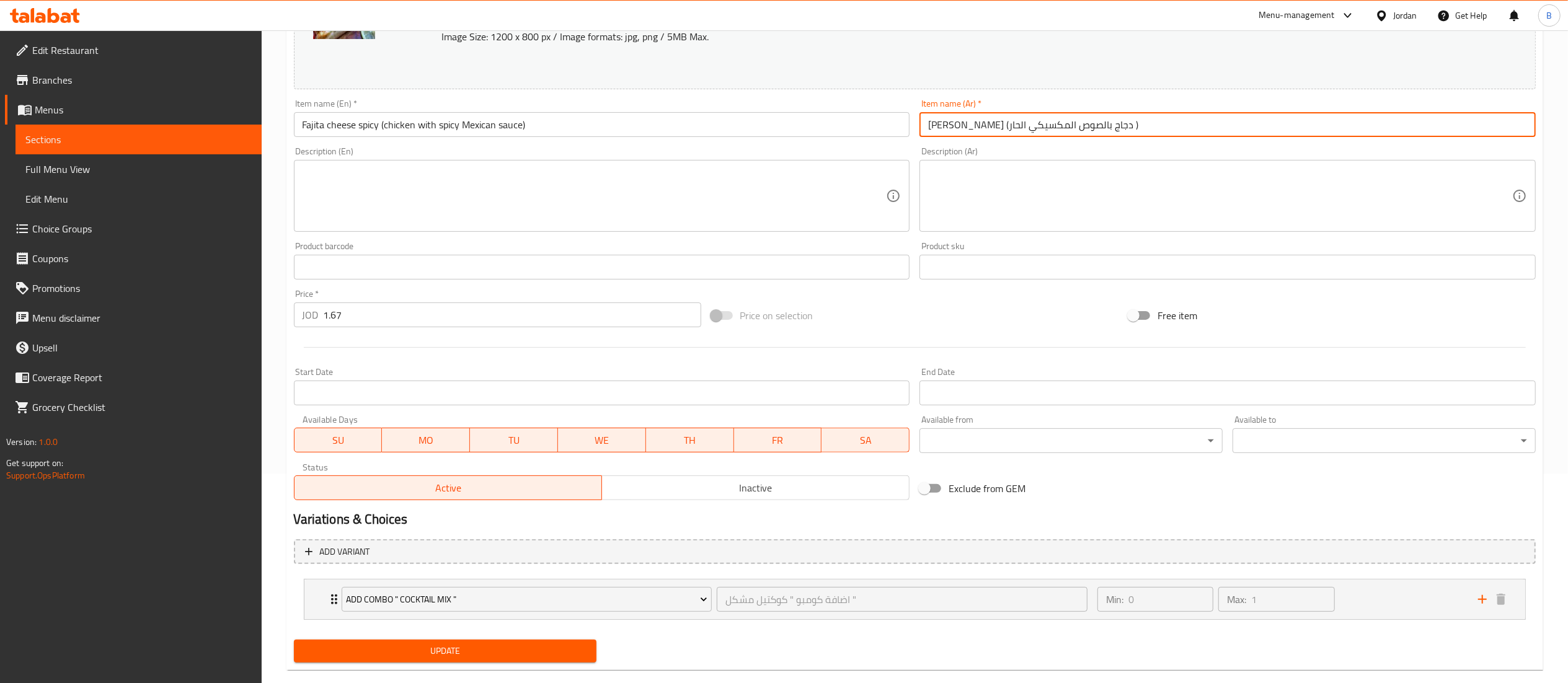
scroll to position [231, 0]
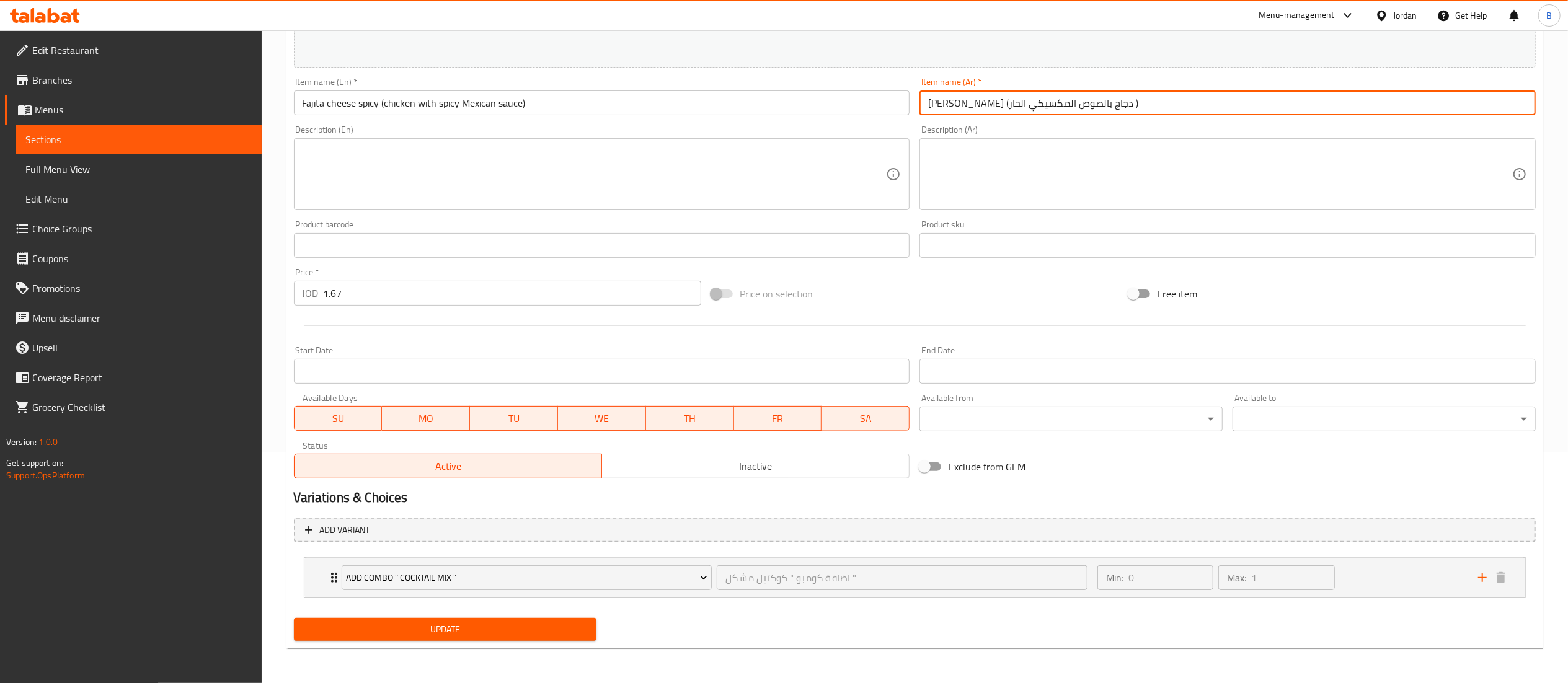
type input "[PERSON_NAME] (دجاج بالصوص المكسيكي الحار )"
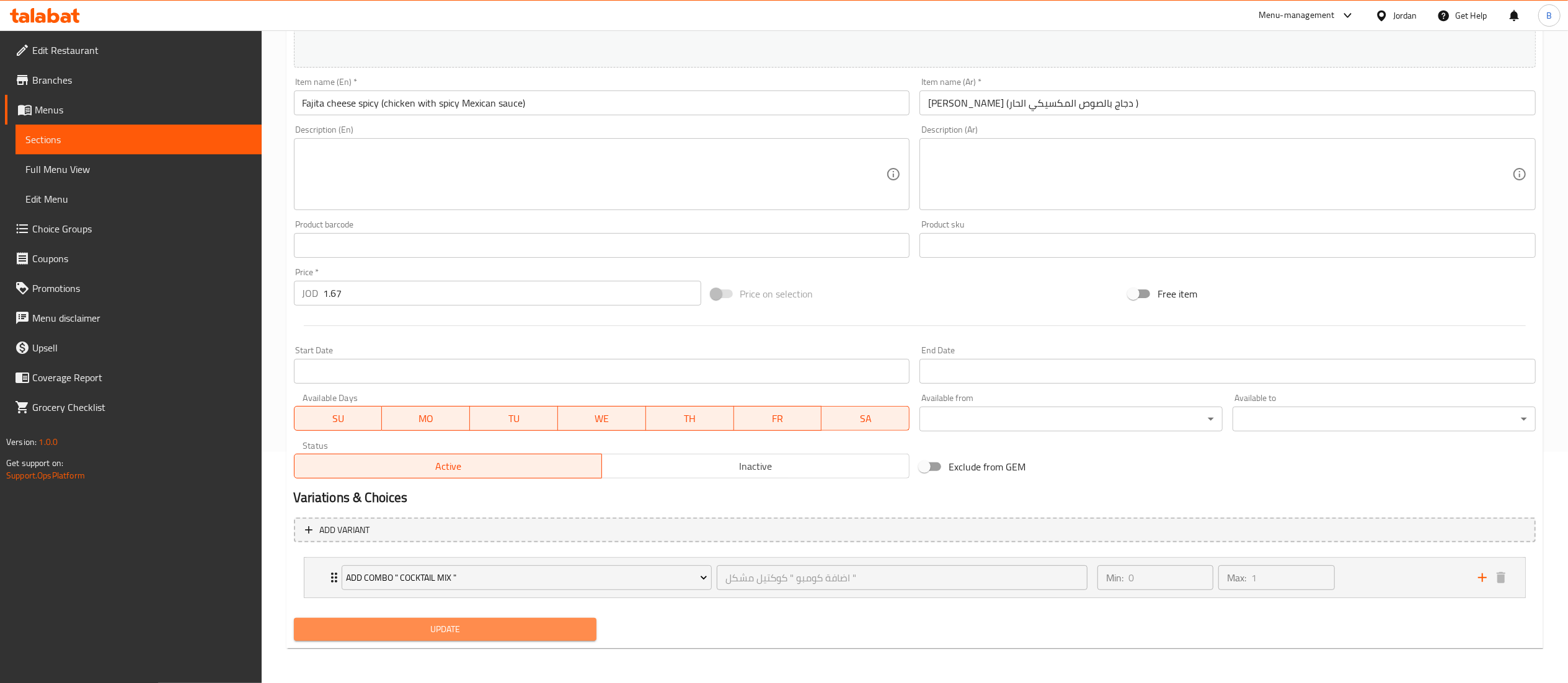
click at [523, 641] on button "Update" at bounding box center [445, 629] width 303 height 23
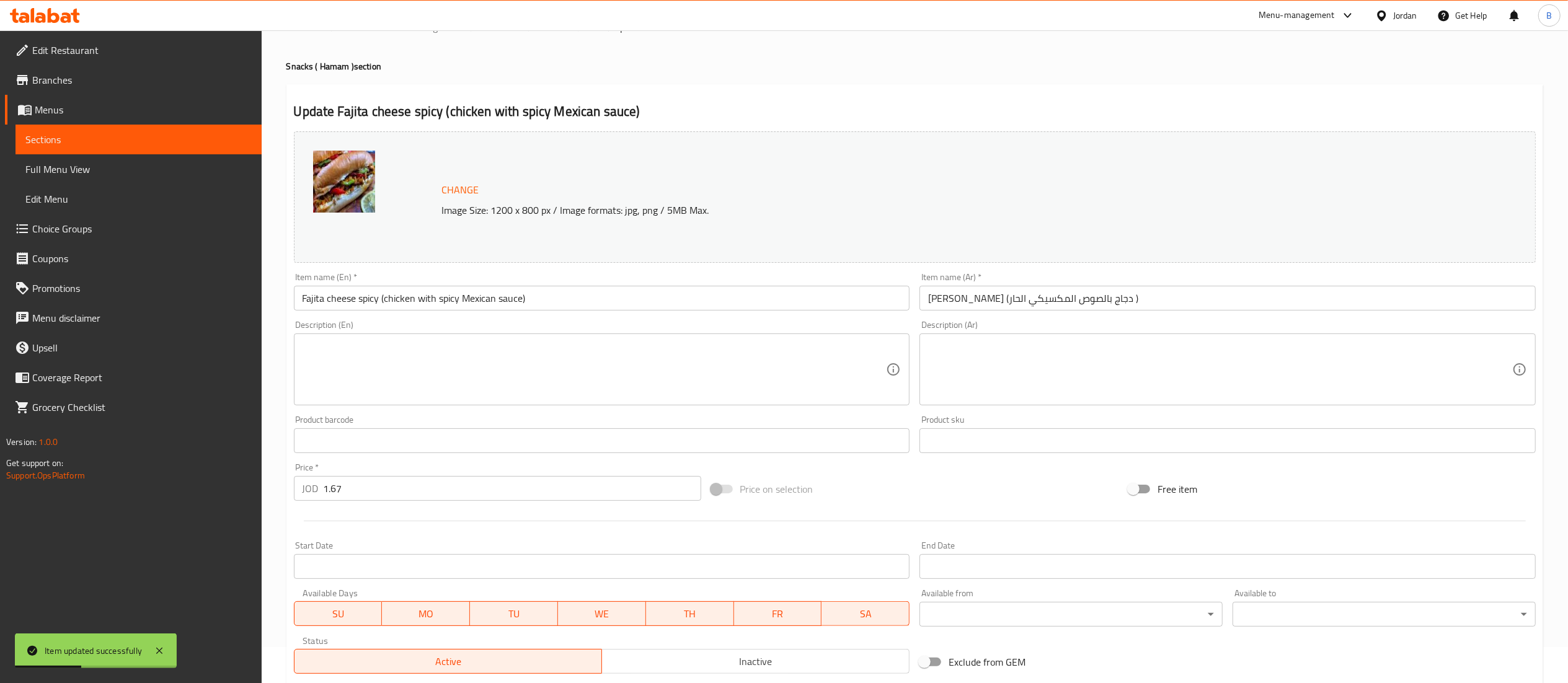
scroll to position [0, 0]
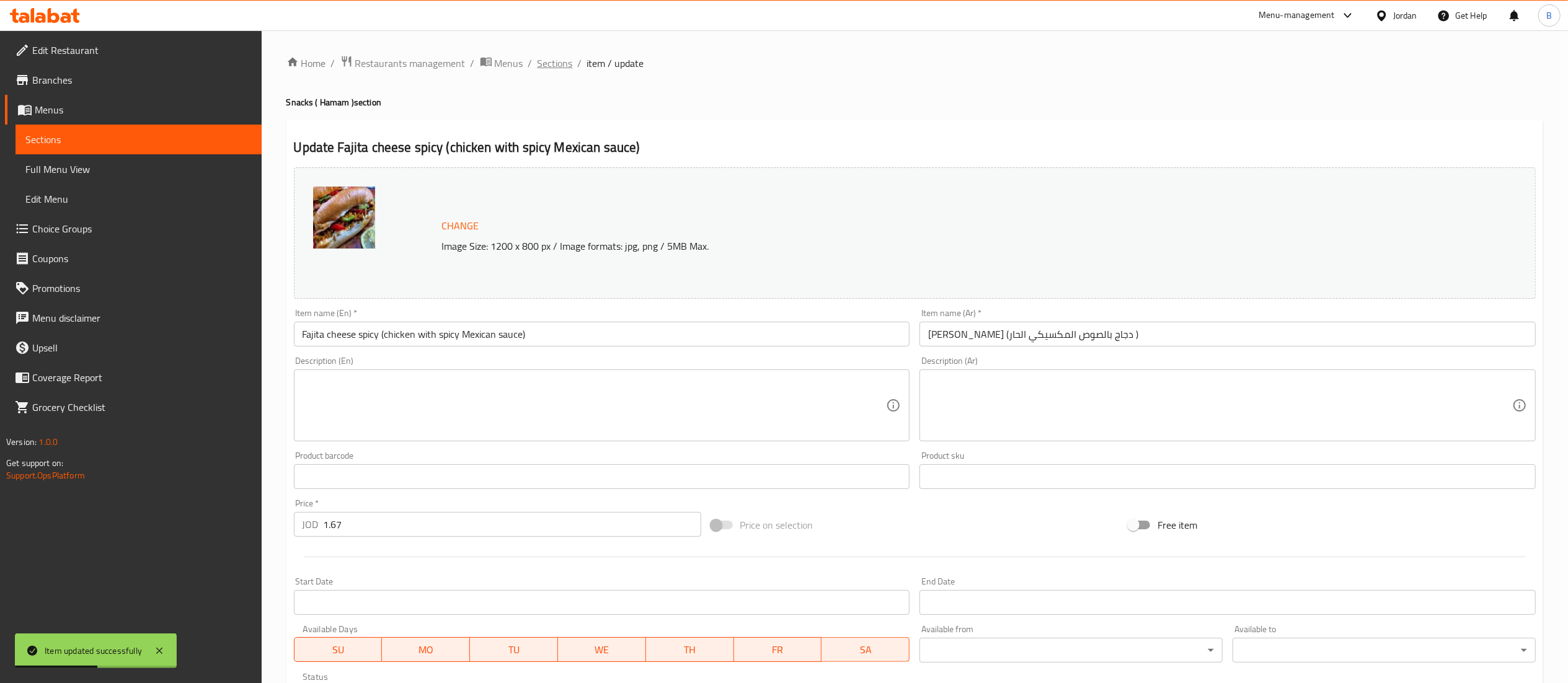
click at [559, 64] on span "Sections" at bounding box center [555, 63] width 36 height 15
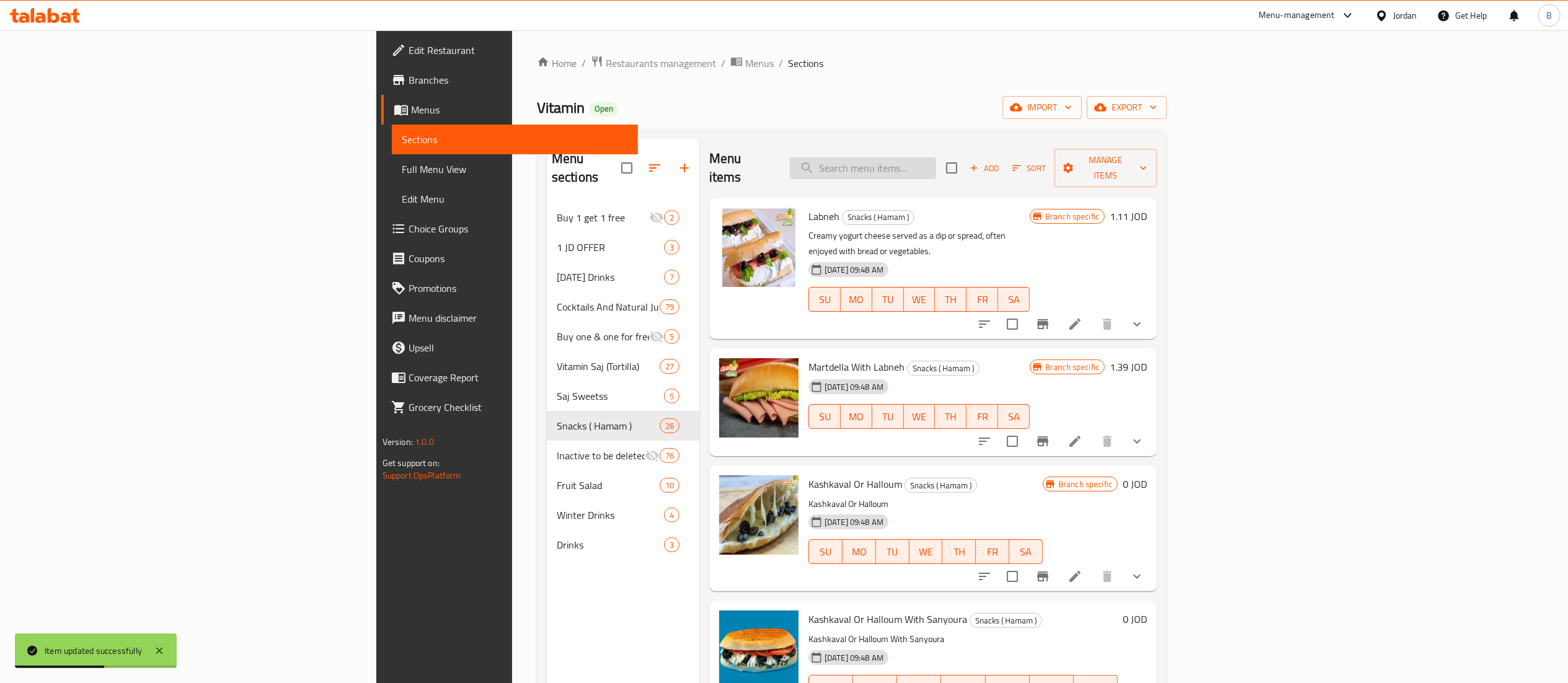
click at [936, 158] on input "search" at bounding box center [863, 168] width 146 height 21
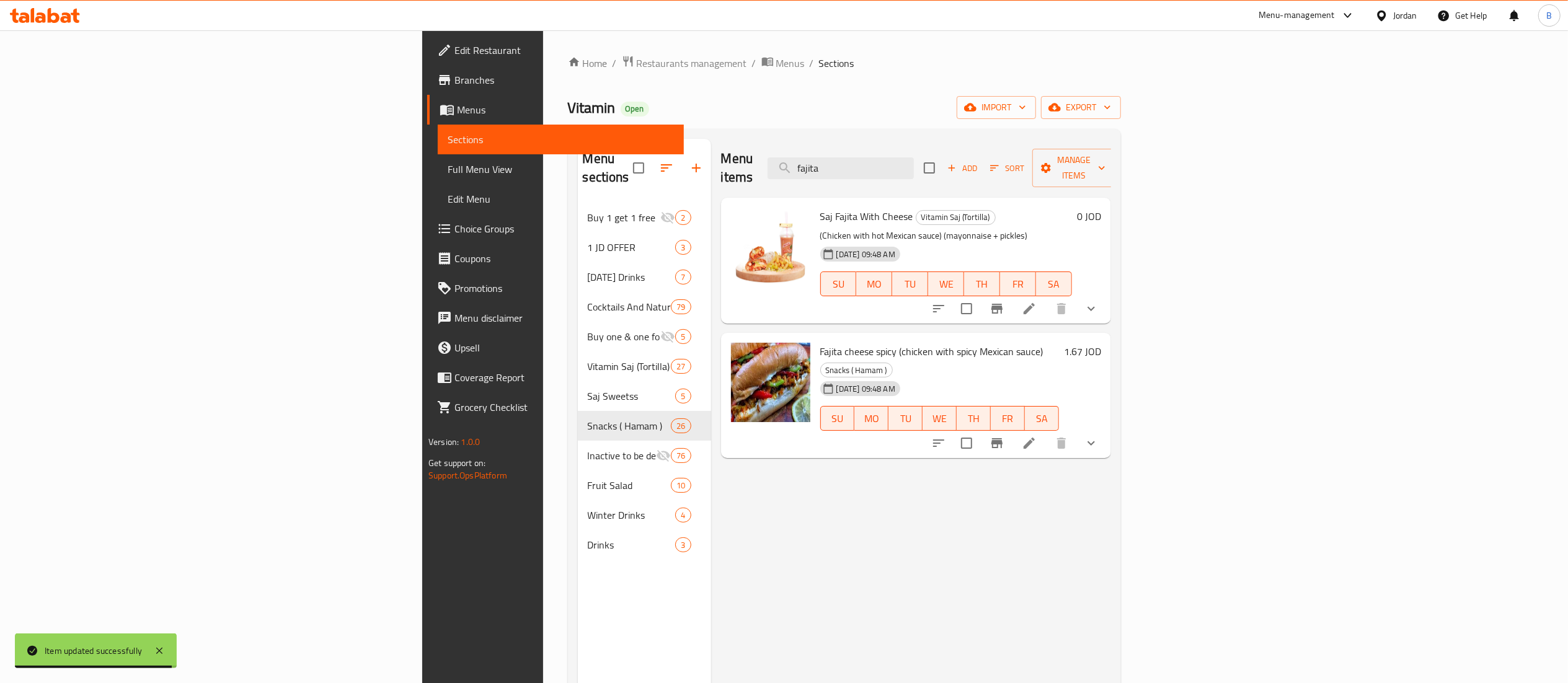
type input "fajita"
click at [1036, 301] on icon at bounding box center [1028, 308] width 15 height 15
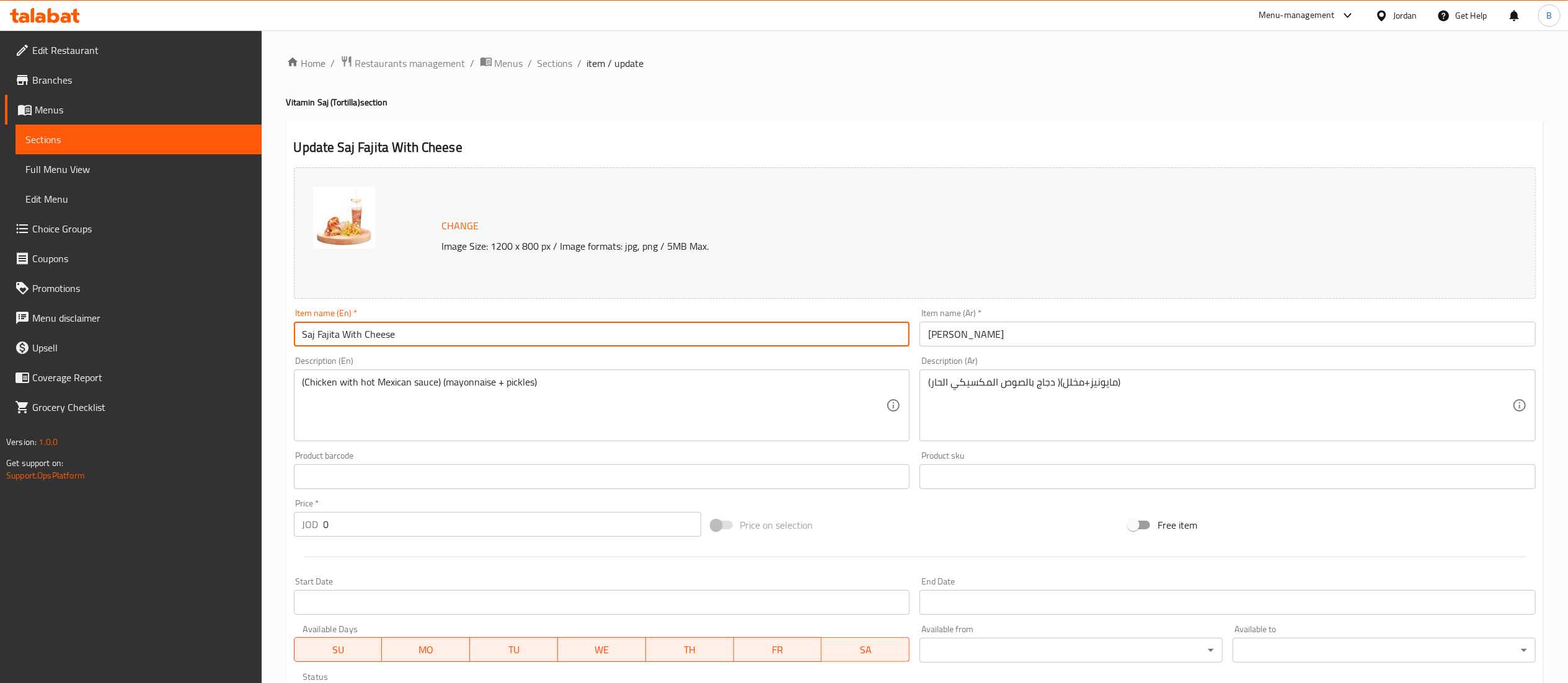
click at [474, 335] on input "Saj Fajita With Cheese" at bounding box center [602, 334] width 616 height 25
type input "Saj Fajita With Cheese spicy"
click at [1100, 338] on input "[PERSON_NAME]" at bounding box center [1227, 334] width 616 height 25
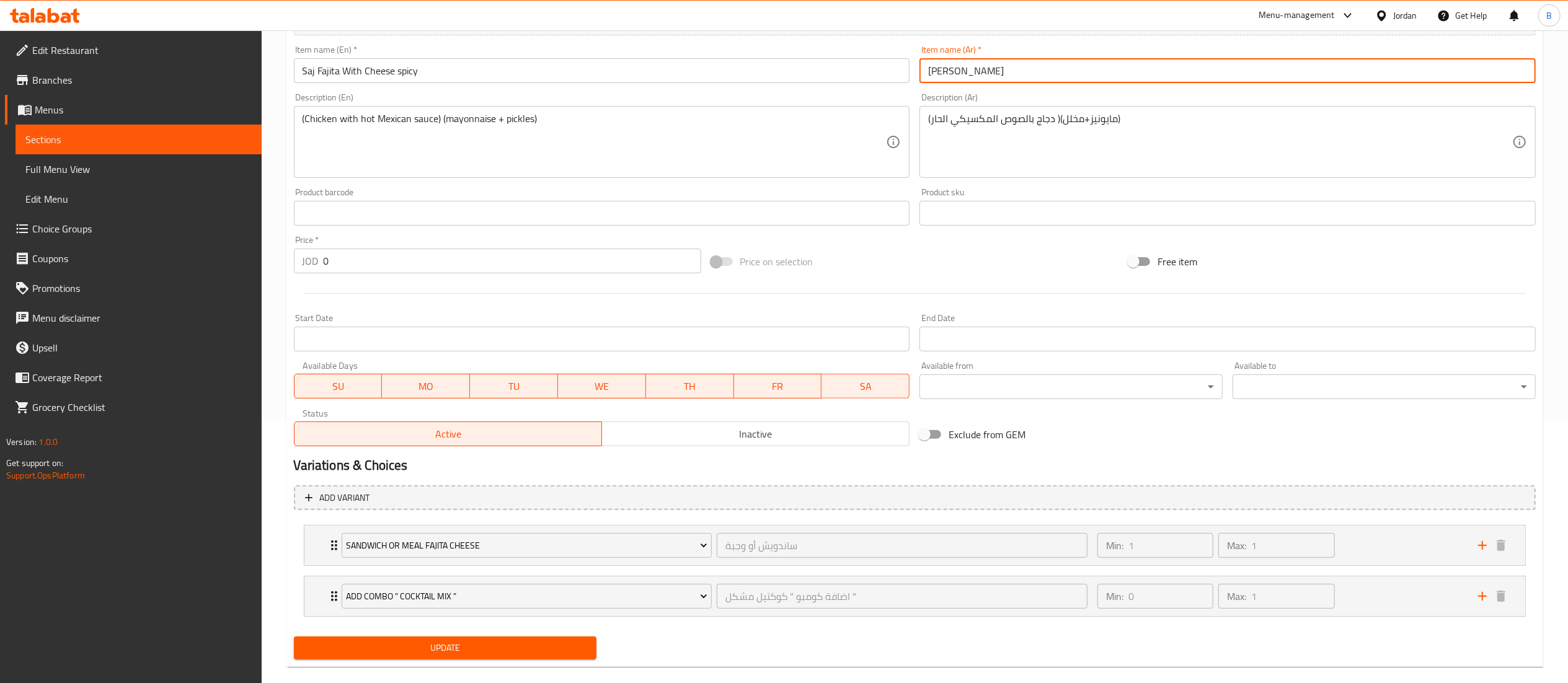
scroll to position [283, 0]
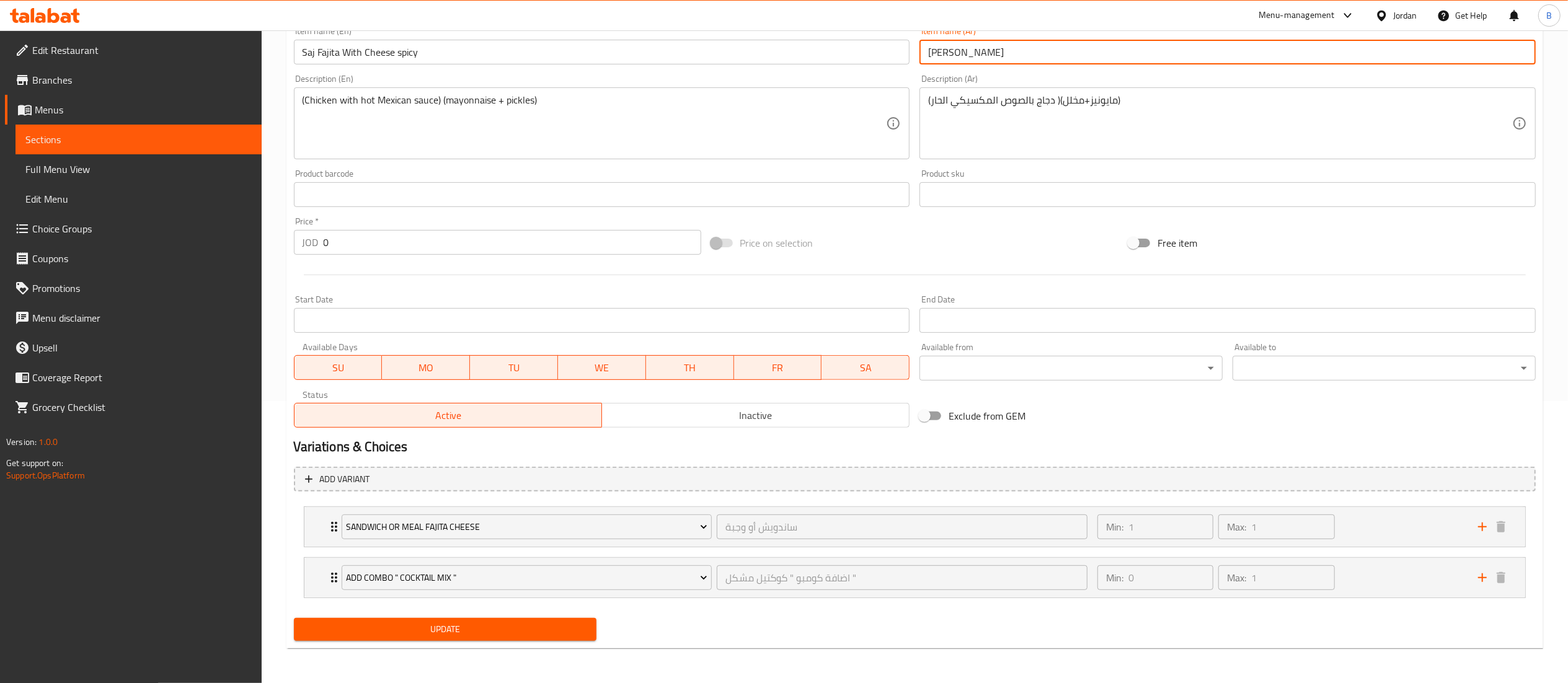
type input "[PERSON_NAME]"
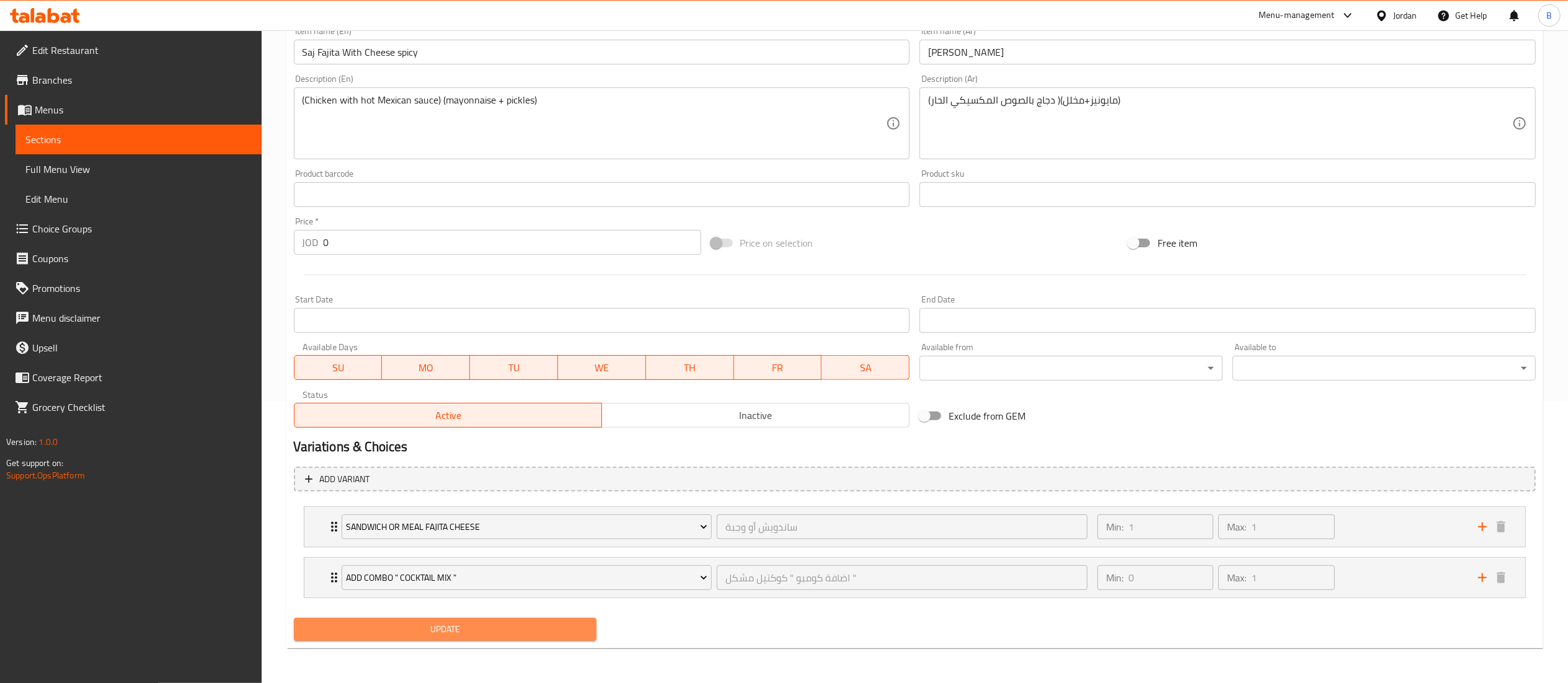
click at [581, 634] on span "Update" at bounding box center [445, 629] width 283 height 16
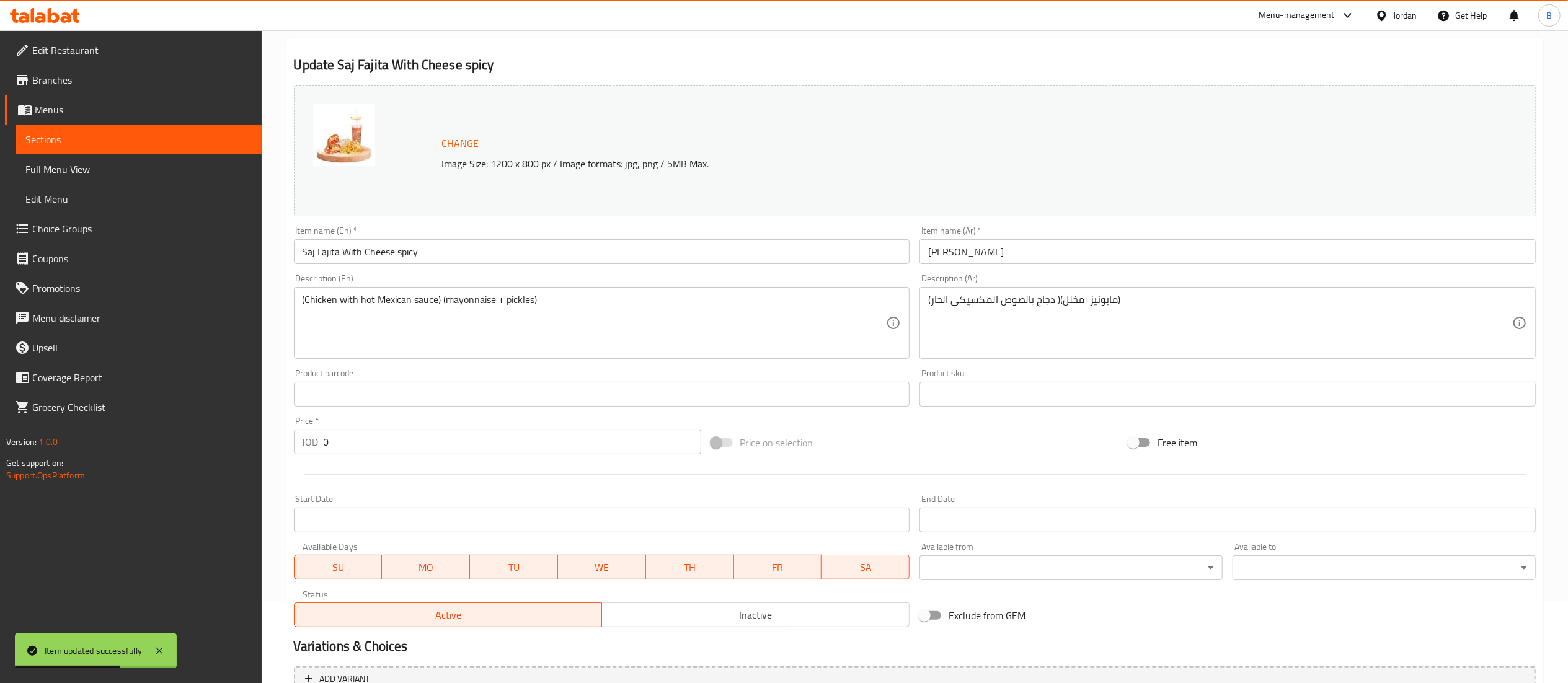
scroll to position [0, 0]
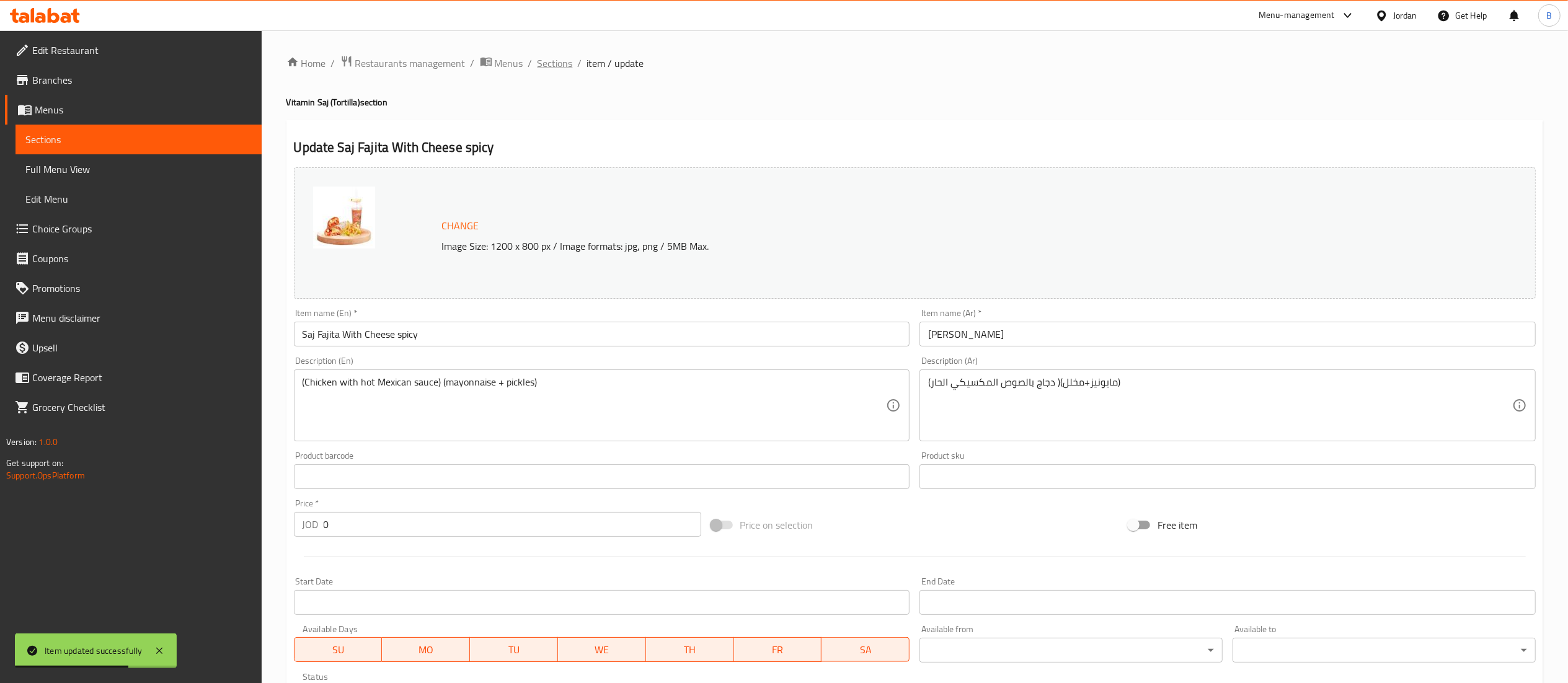
click at [546, 69] on span "Sections" at bounding box center [555, 63] width 36 height 15
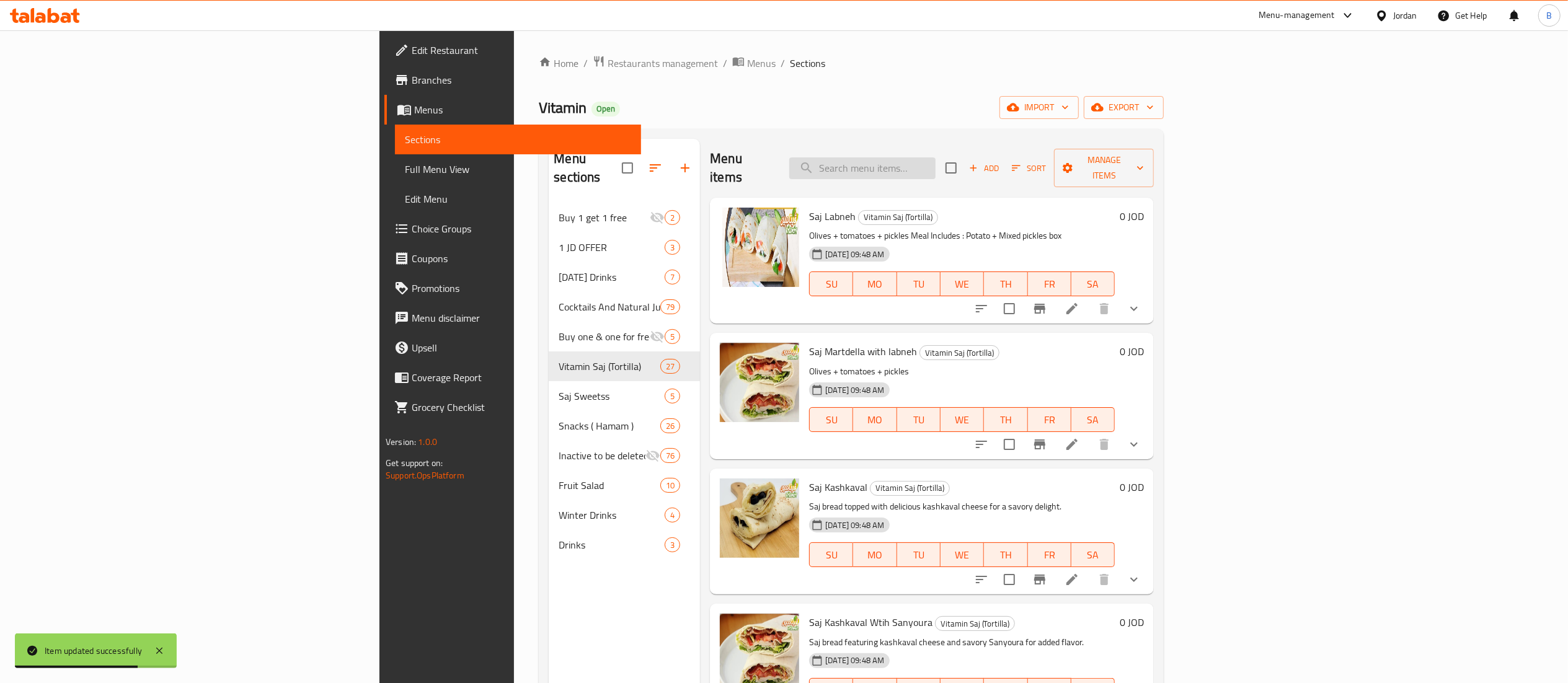
click at [936, 163] on input "search" at bounding box center [862, 168] width 146 height 21
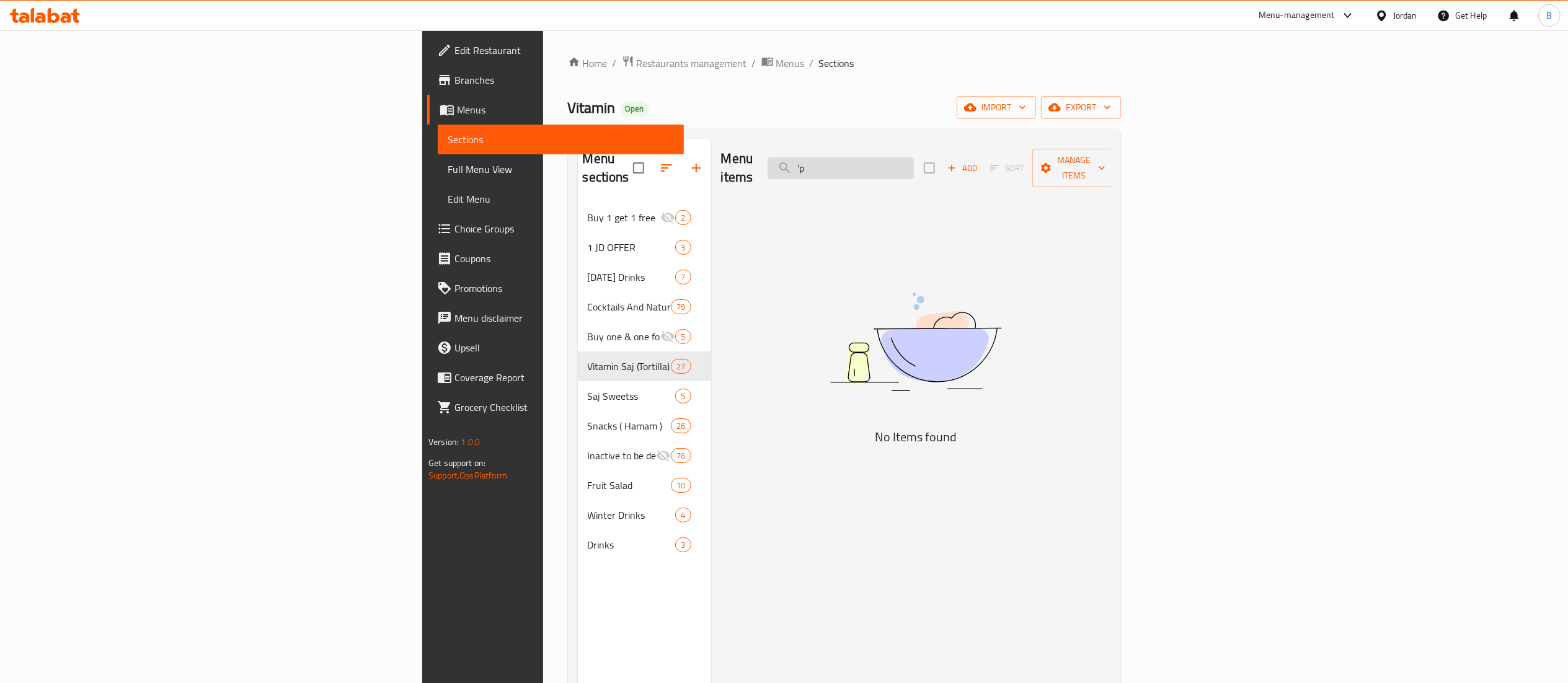
type input "'"
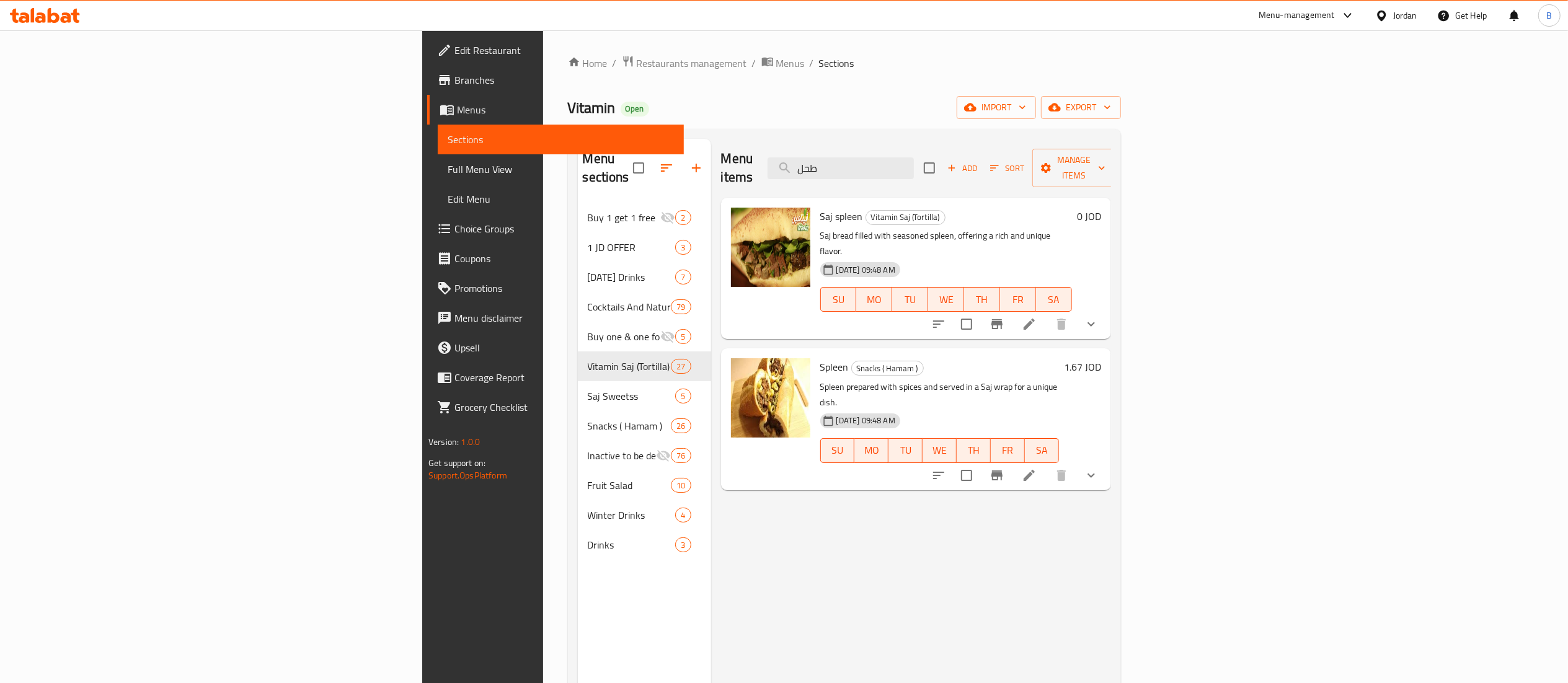
type input "طحل"
click at [1046, 313] on li at bounding box center [1029, 324] width 35 height 22
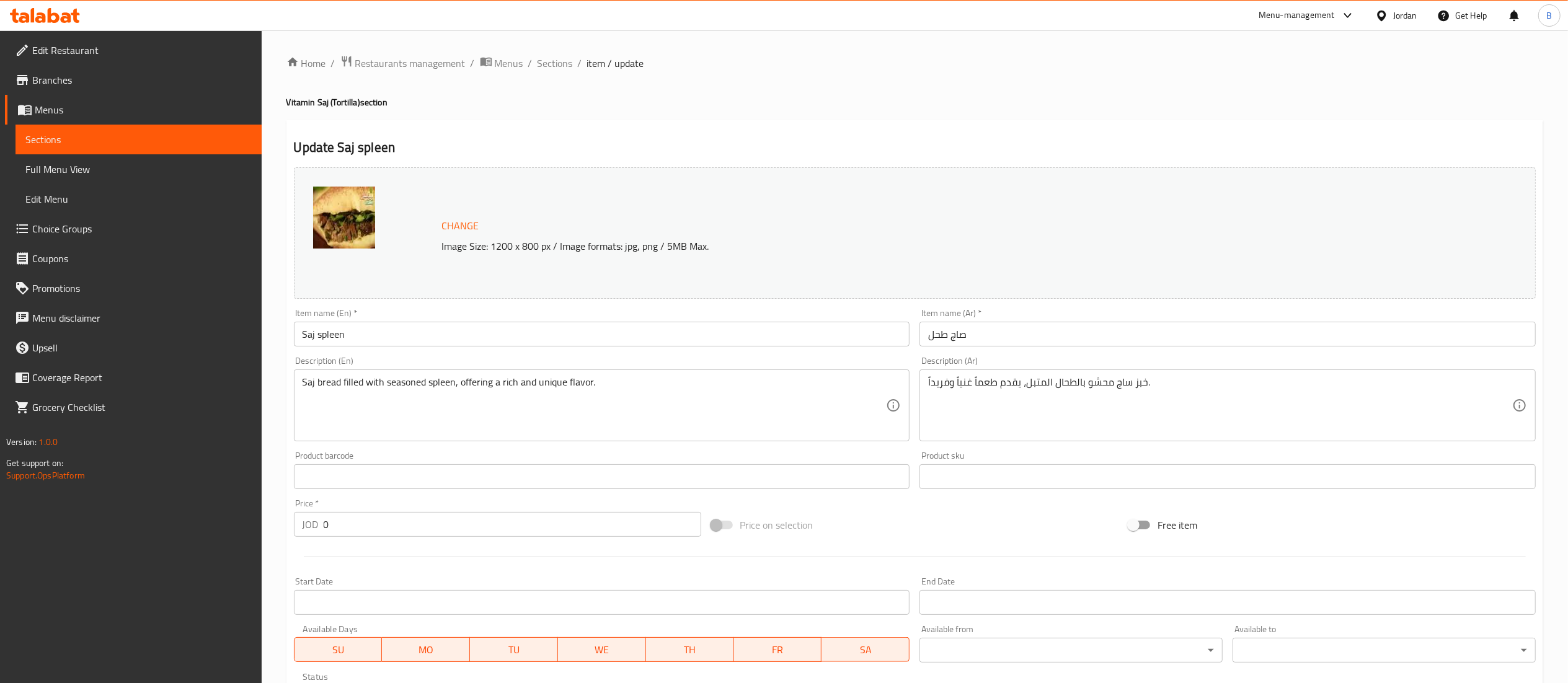
click at [390, 329] on input "Saj spleen" at bounding box center [602, 334] width 616 height 25
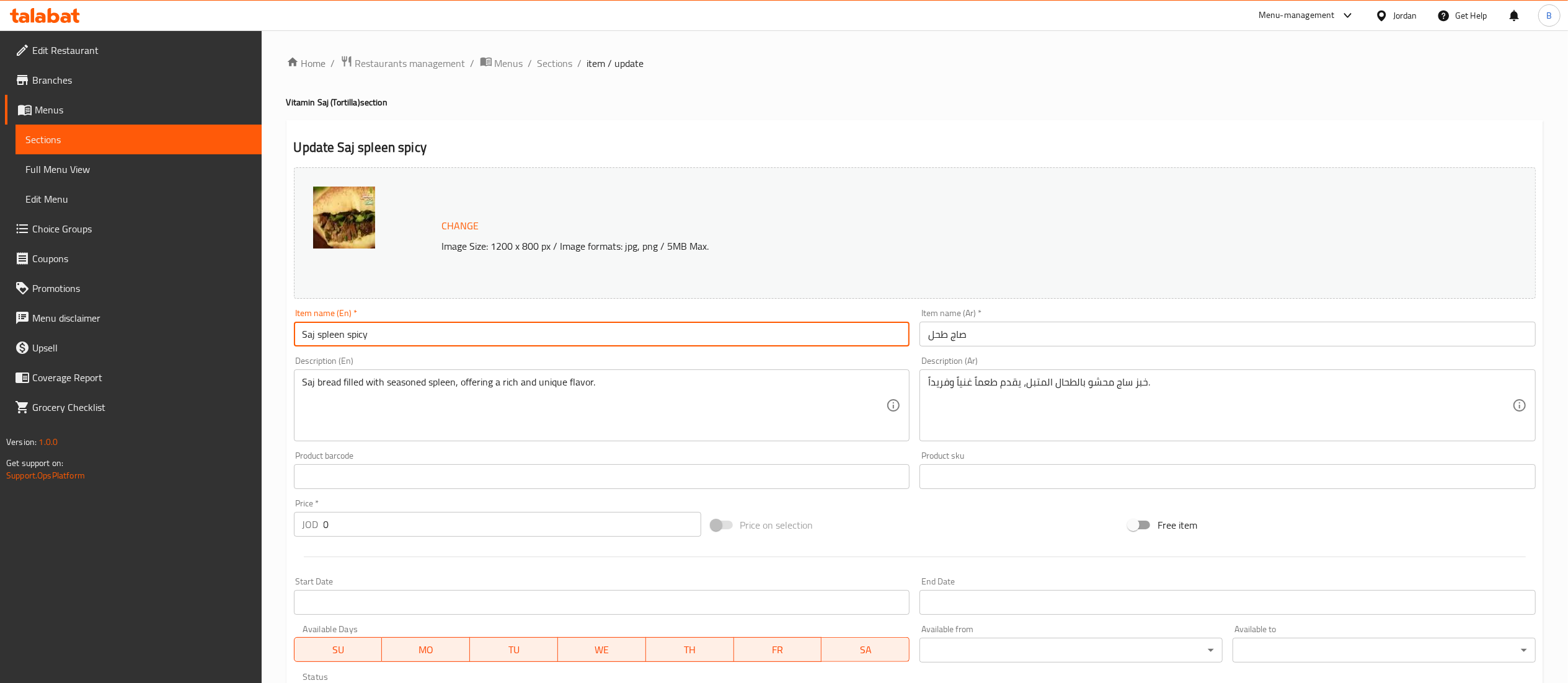
type input "Saj spleen spicy"
click at [1003, 333] on input "صاج طحل" at bounding box center [1227, 334] width 616 height 25
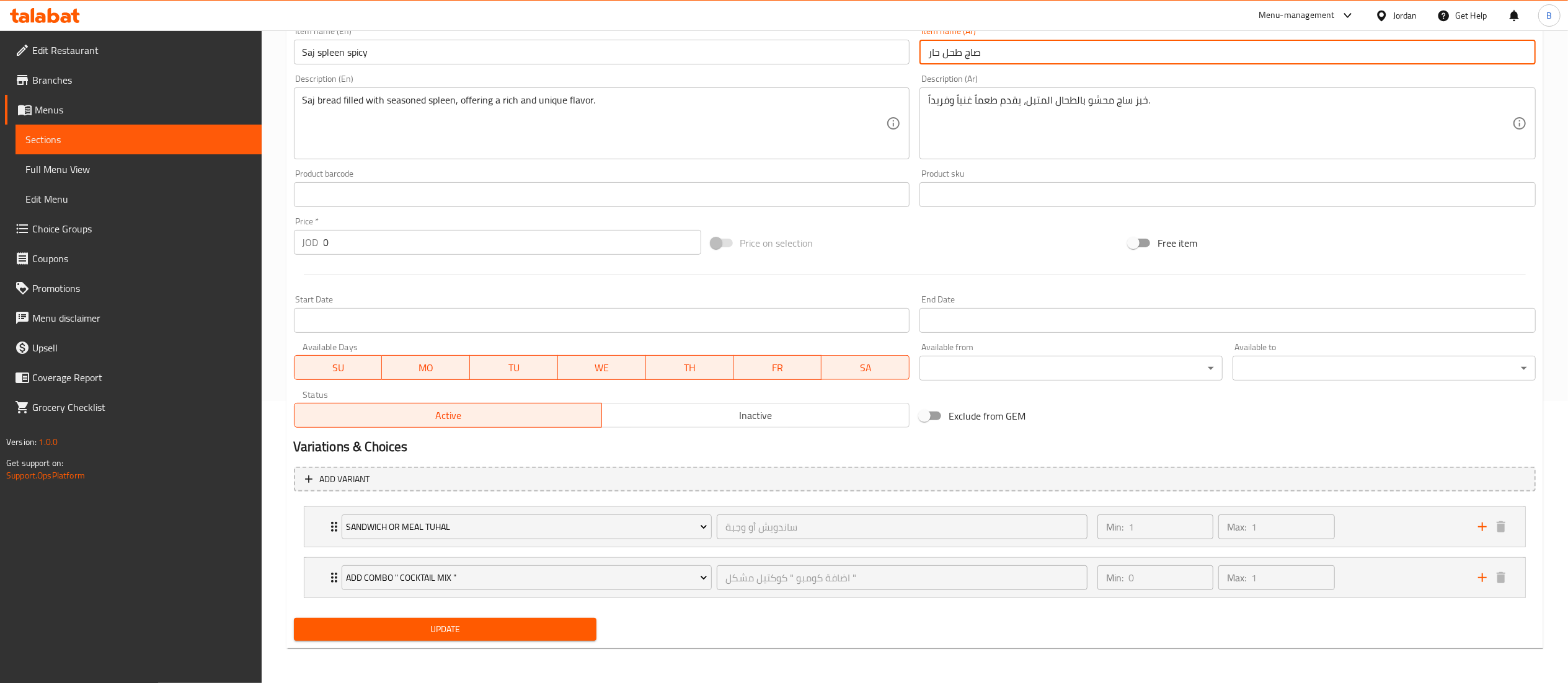
scroll to position [283, 0]
type input "صاج طحل حار"
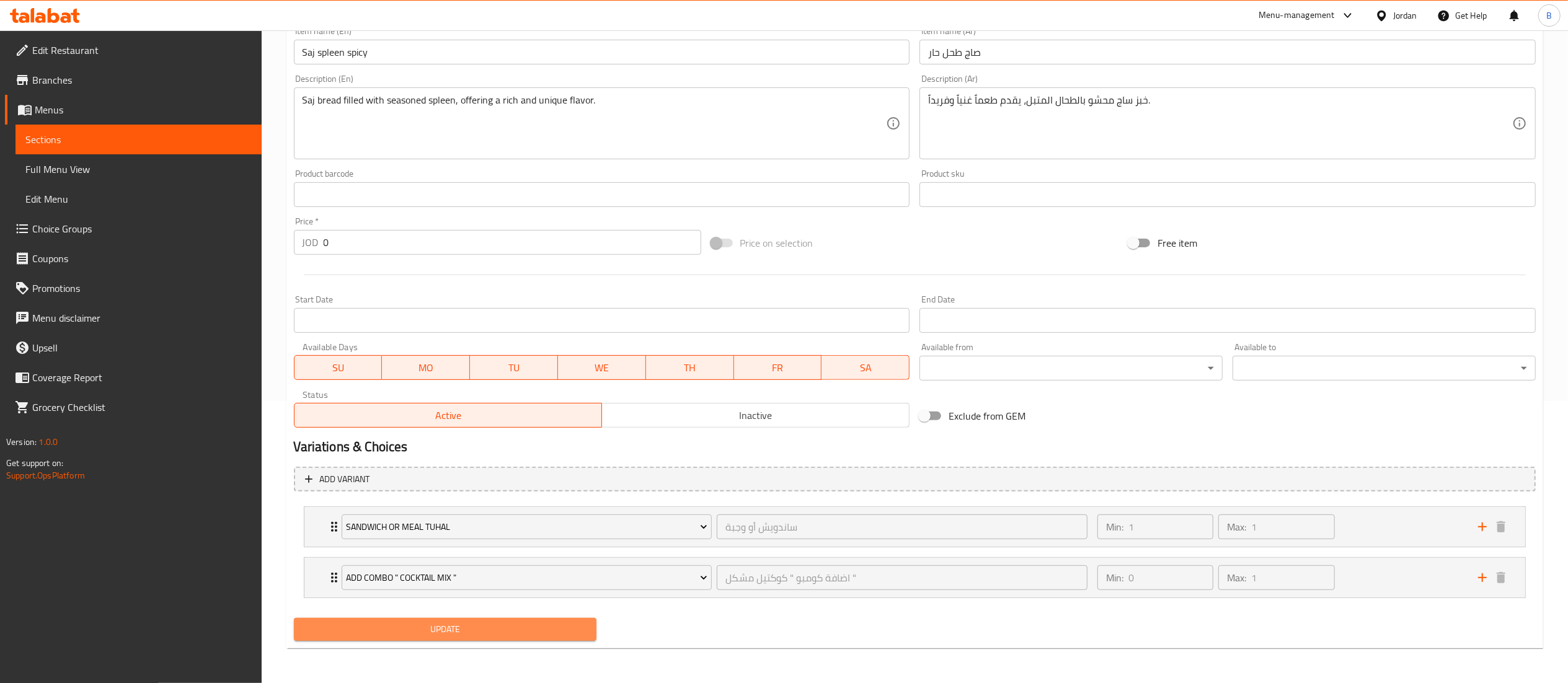
click at [540, 629] on span "Update" at bounding box center [445, 629] width 283 height 16
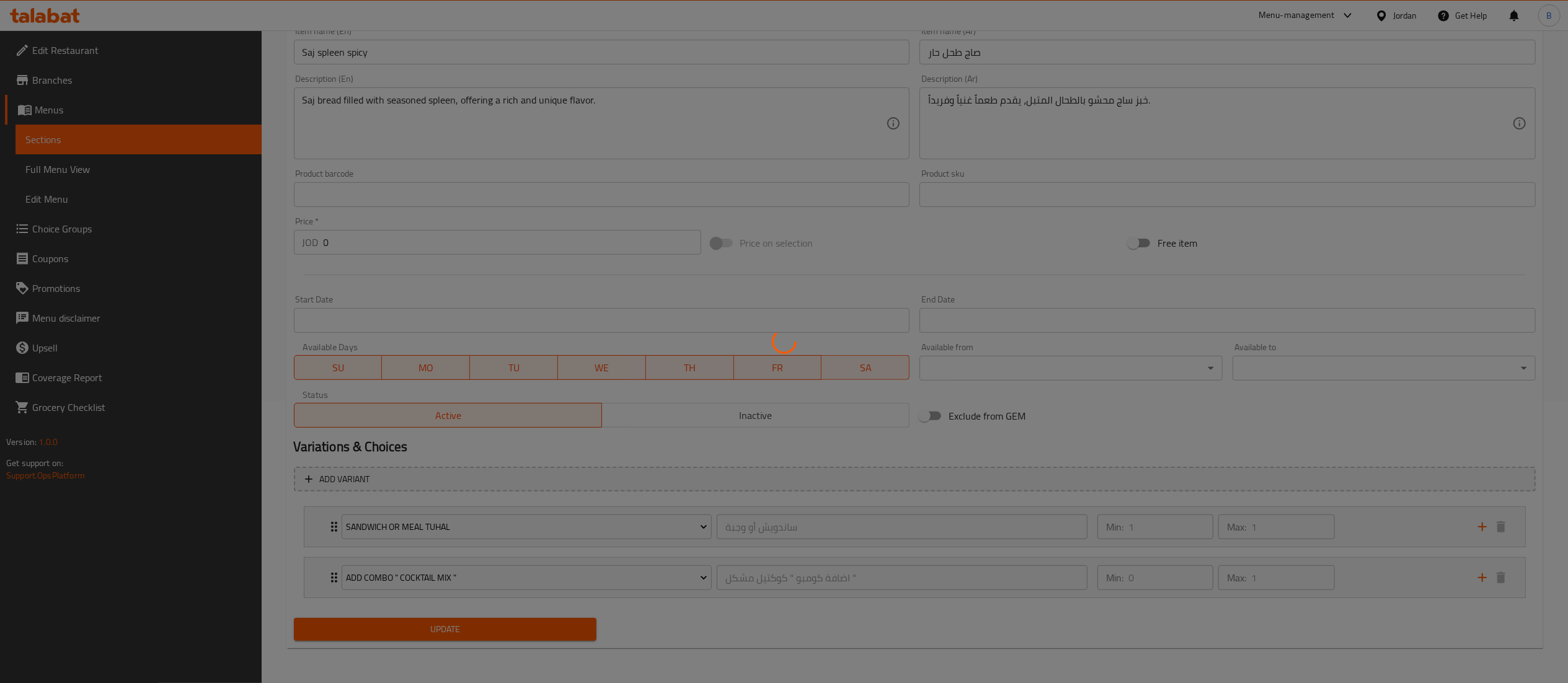
scroll to position [0, 0]
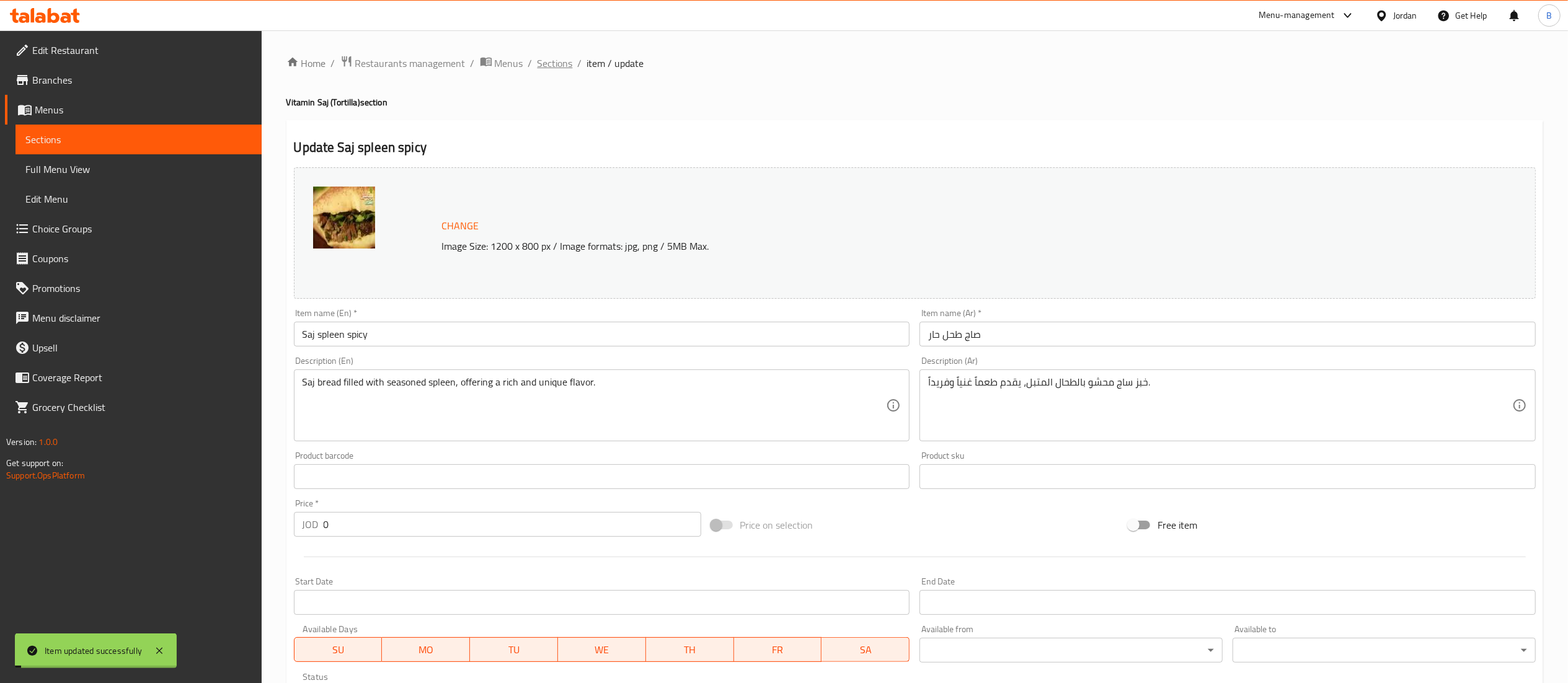
click at [550, 59] on span "Sections" at bounding box center [555, 63] width 36 height 15
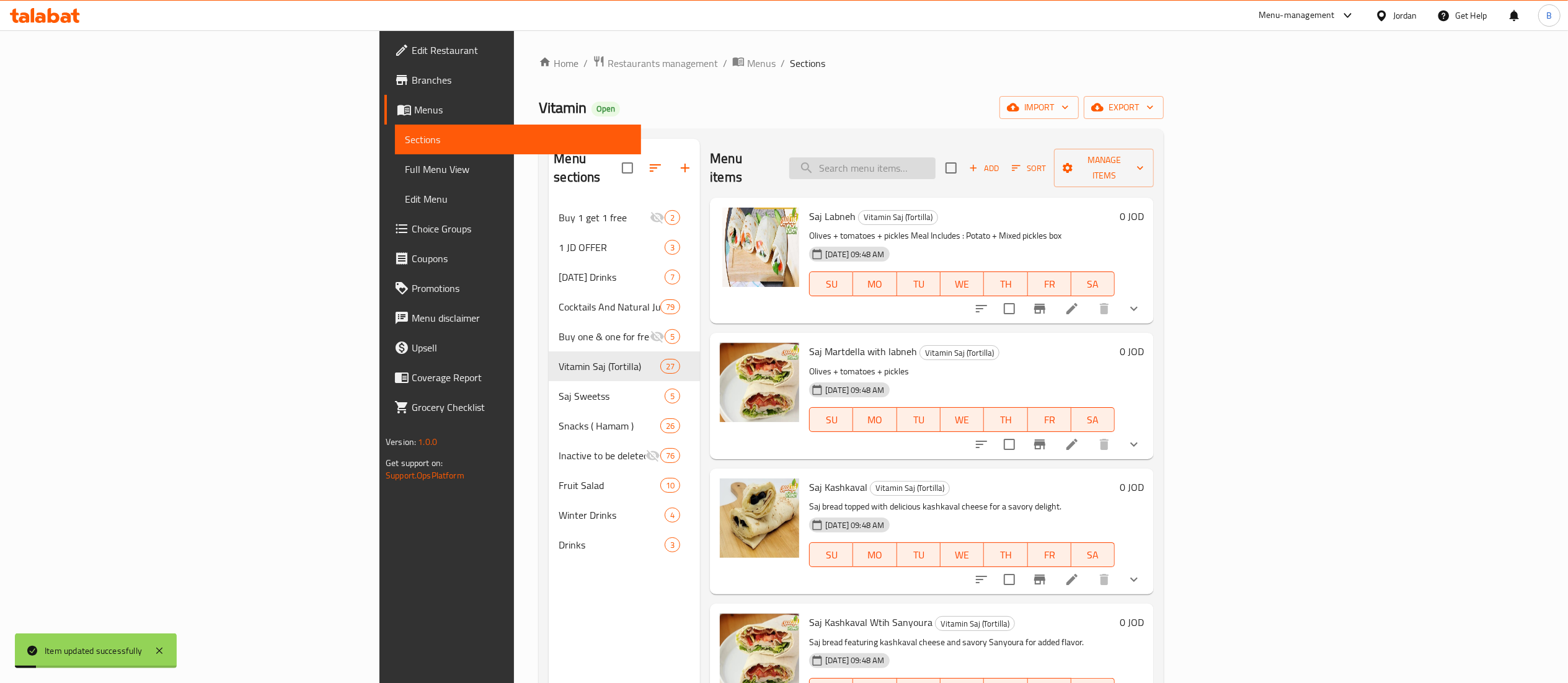
click at [936, 158] on input "search" at bounding box center [862, 168] width 146 height 21
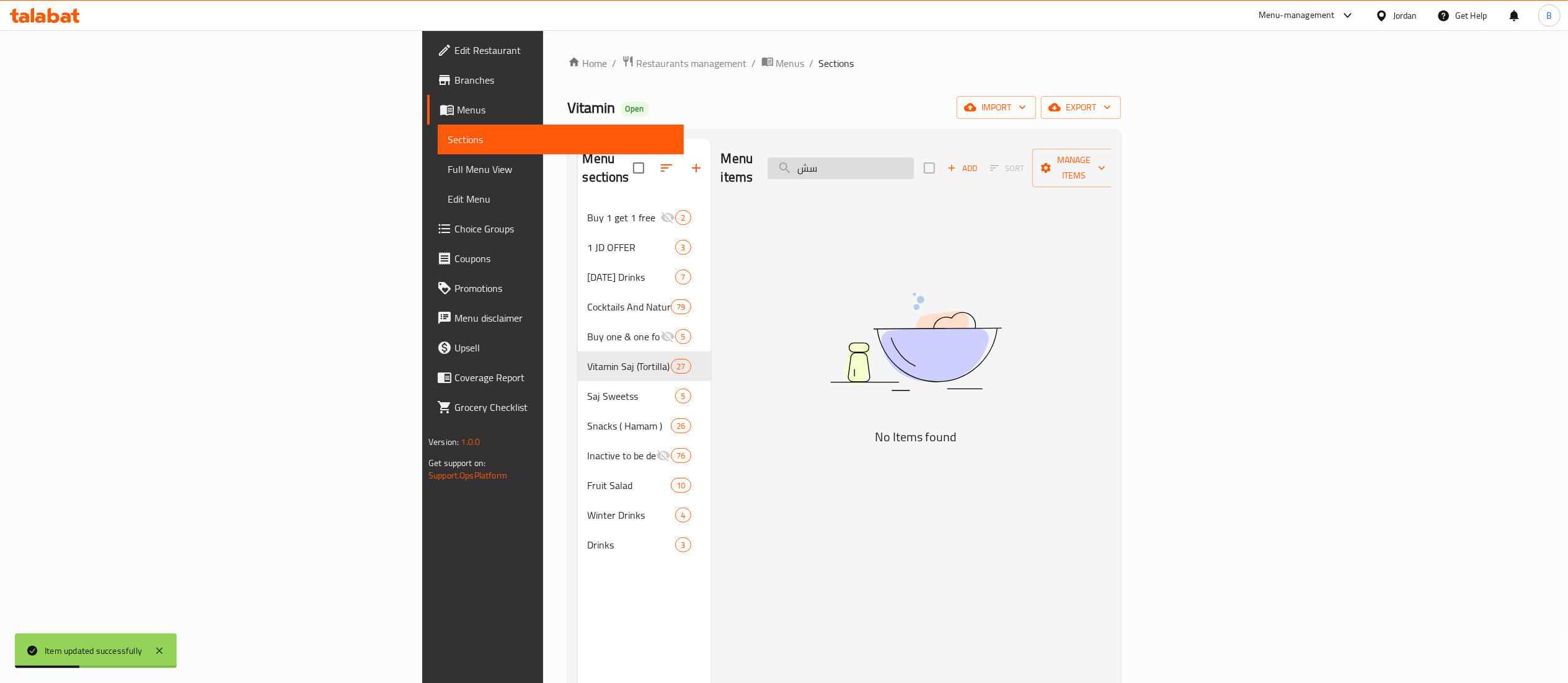
type input "س"
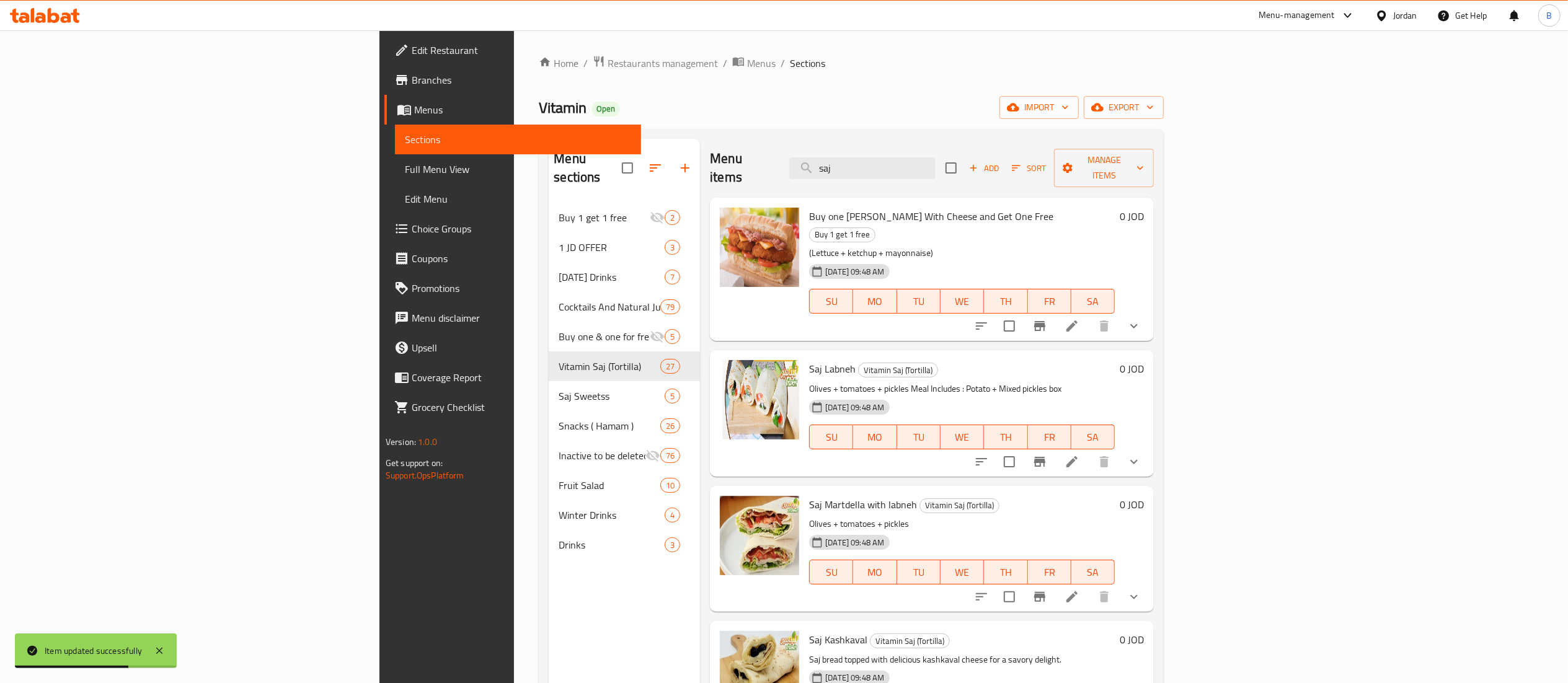
drag, startPoint x: 1021, startPoint y: 156, endPoint x: 587, endPoint y: 148, distance: 434.1
click at [710, 148] on div "Menu items saj Add Sort Manage items" at bounding box center [932, 168] width 444 height 59
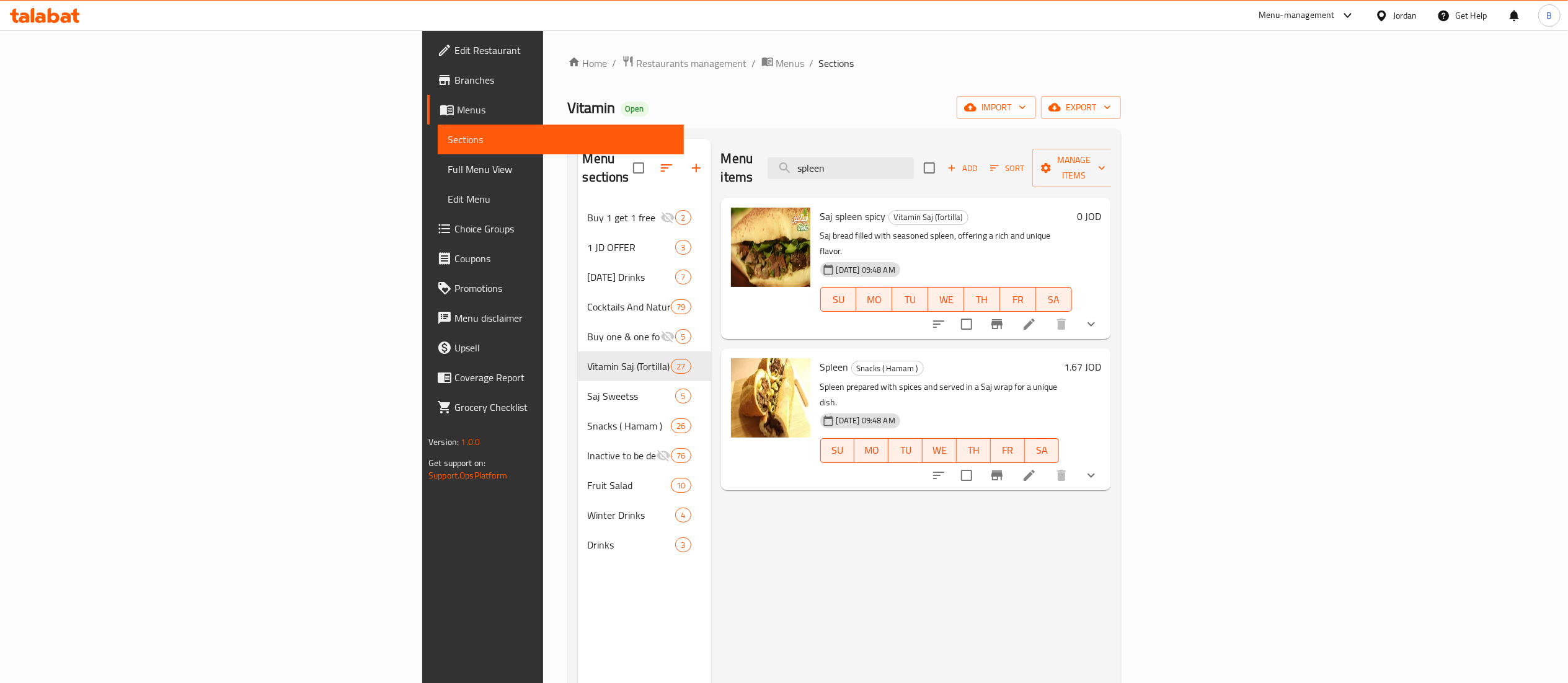
type input "spleen"
click at [1036, 468] on icon at bounding box center [1028, 475] width 15 height 15
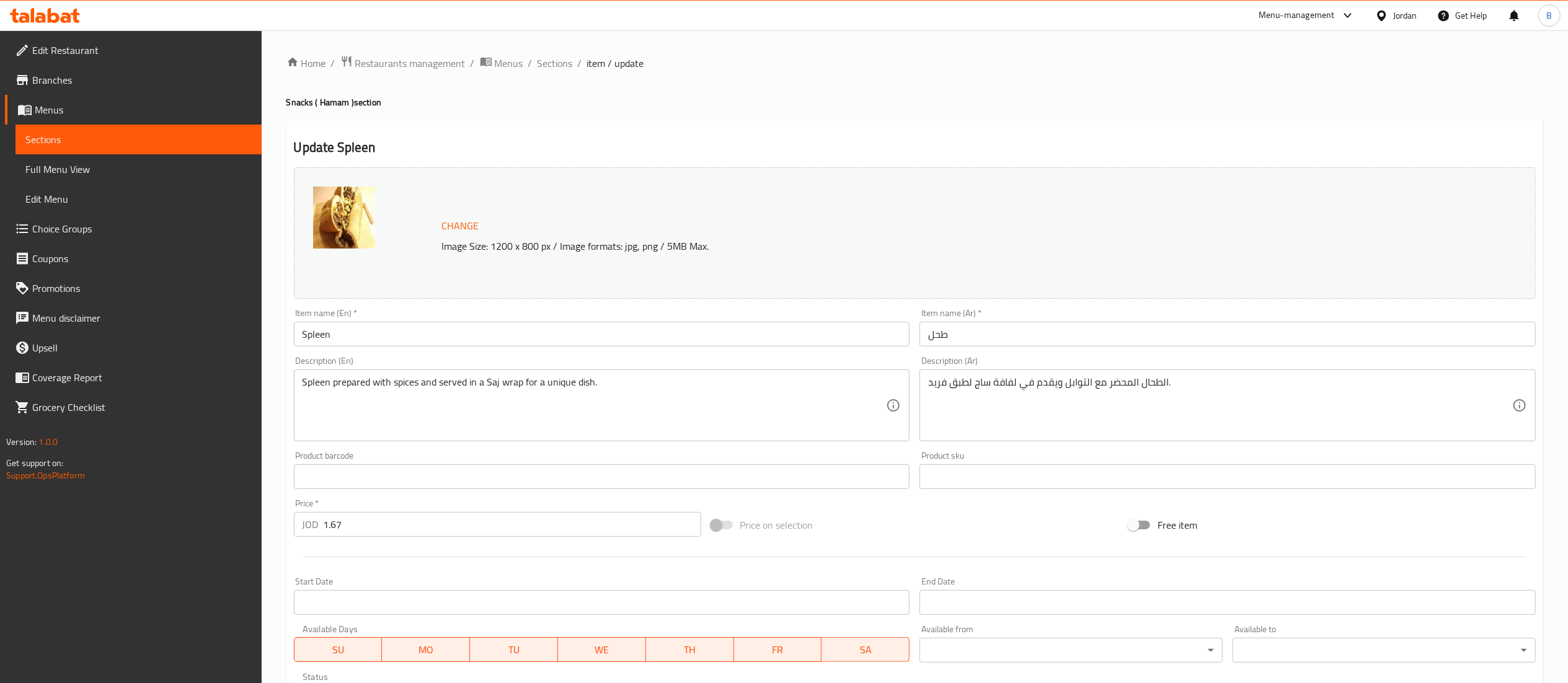
click at [564, 335] on input "Spleen" at bounding box center [602, 334] width 616 height 25
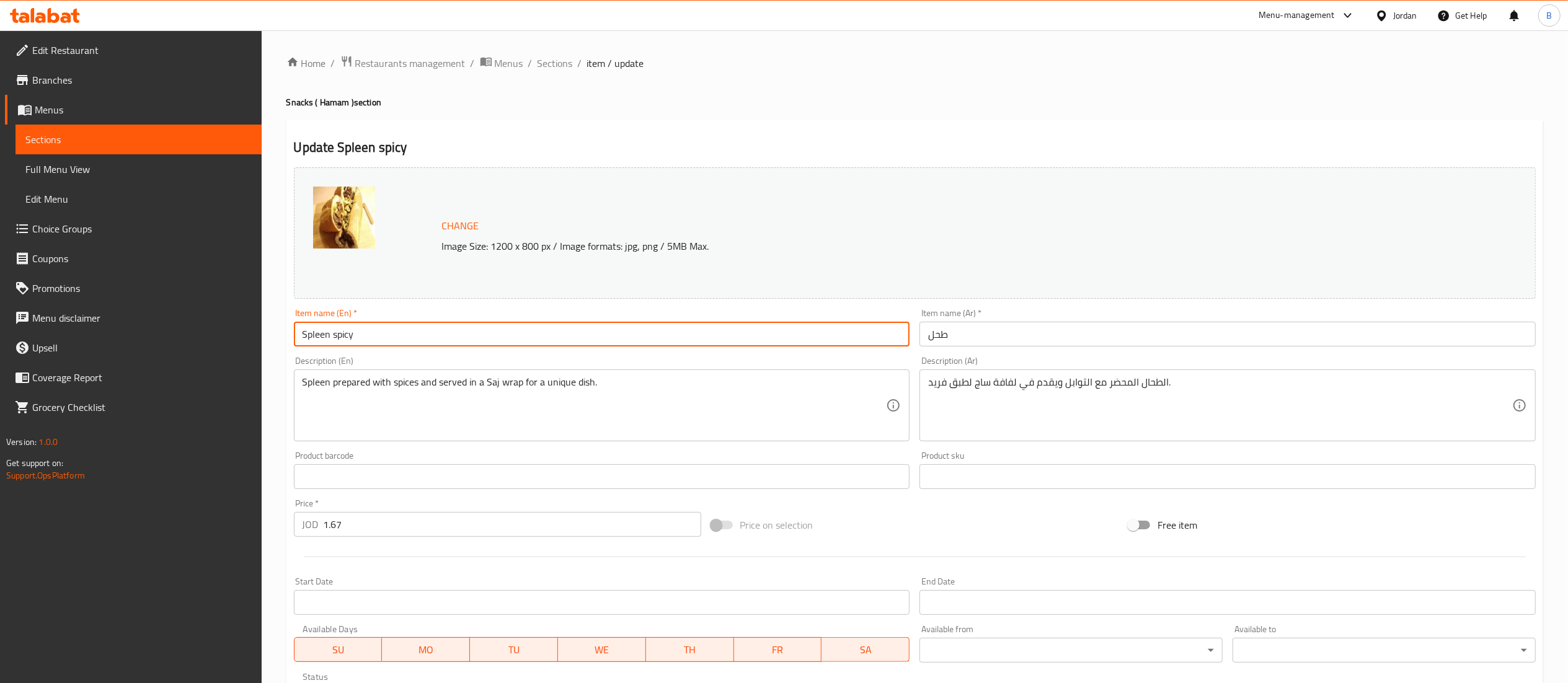
type input "Spleen spicy"
click at [1037, 337] on input "طحل" at bounding box center [1227, 334] width 616 height 25
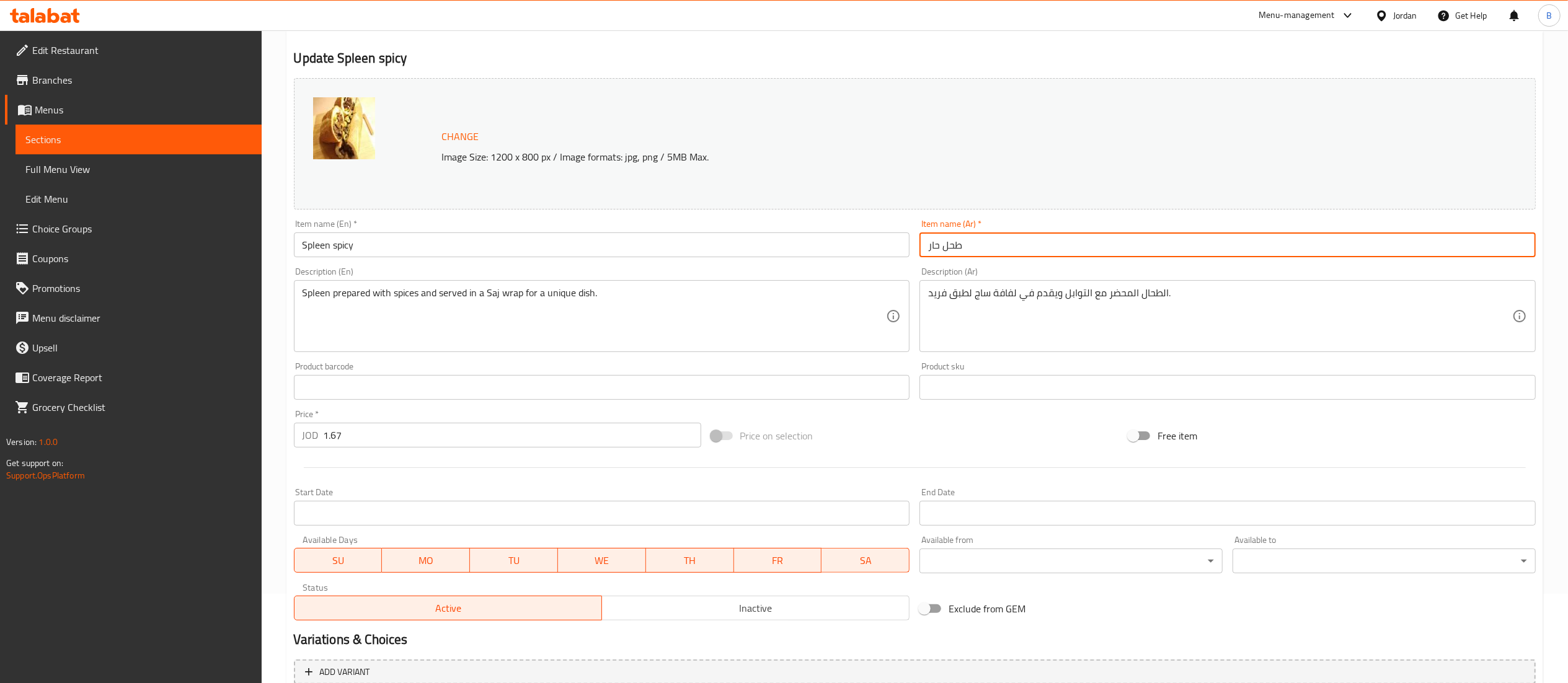
scroll to position [231, 0]
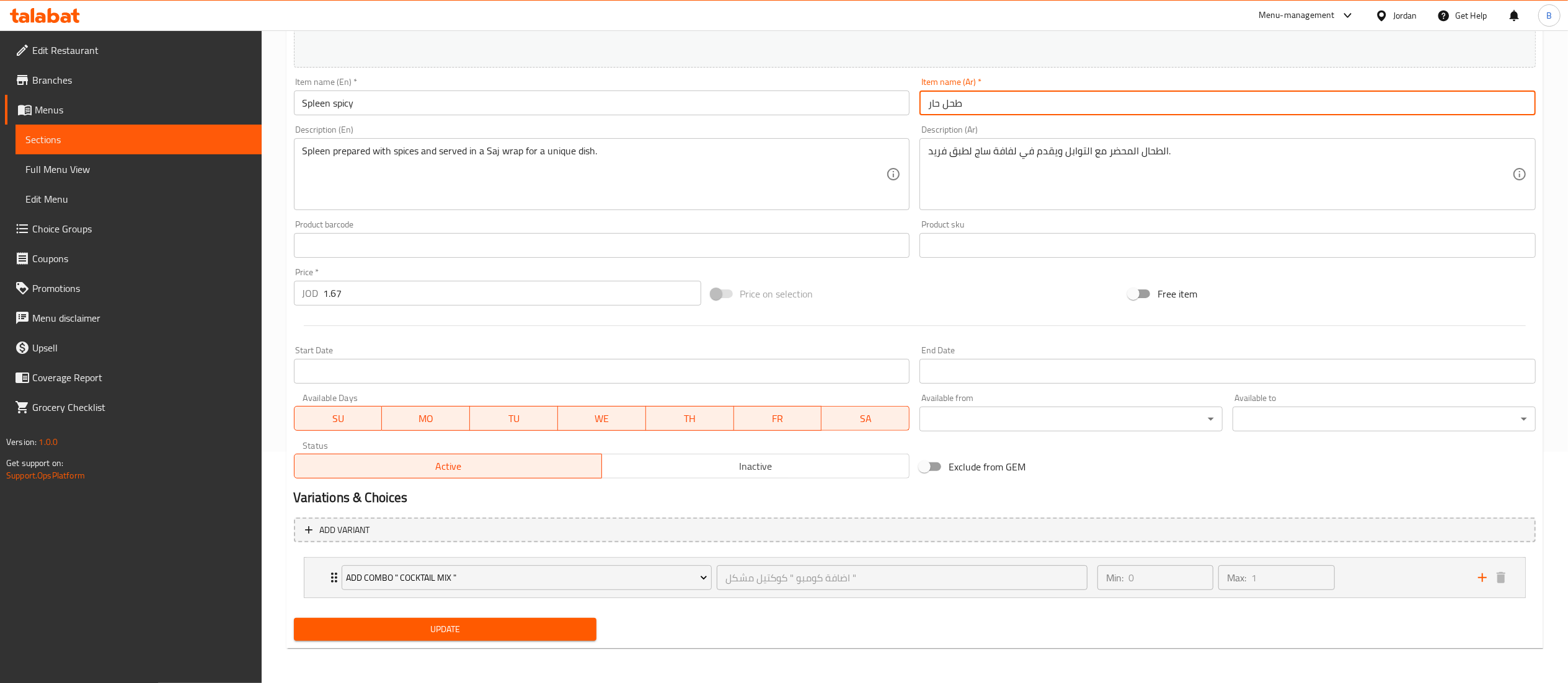
type input "طحل حار"
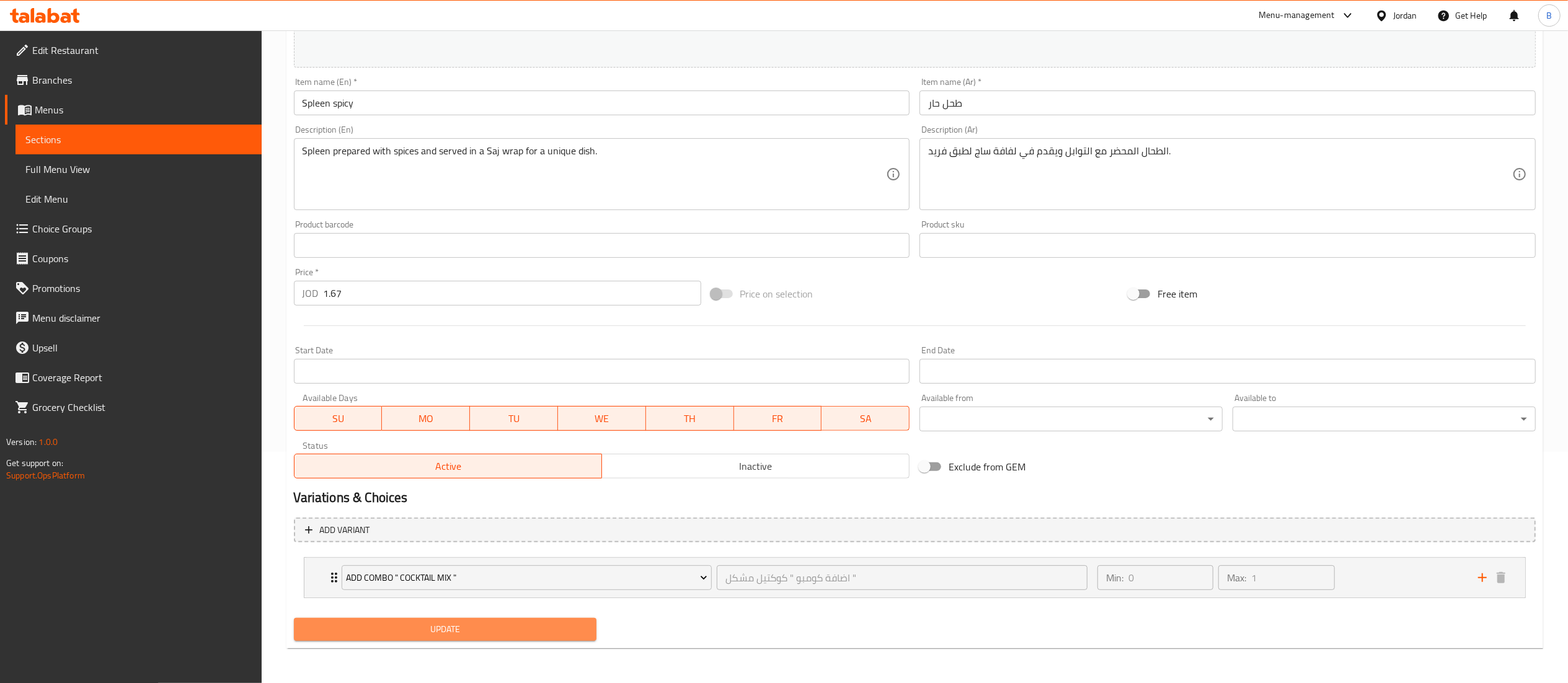
click at [487, 634] on span "Update" at bounding box center [445, 629] width 283 height 16
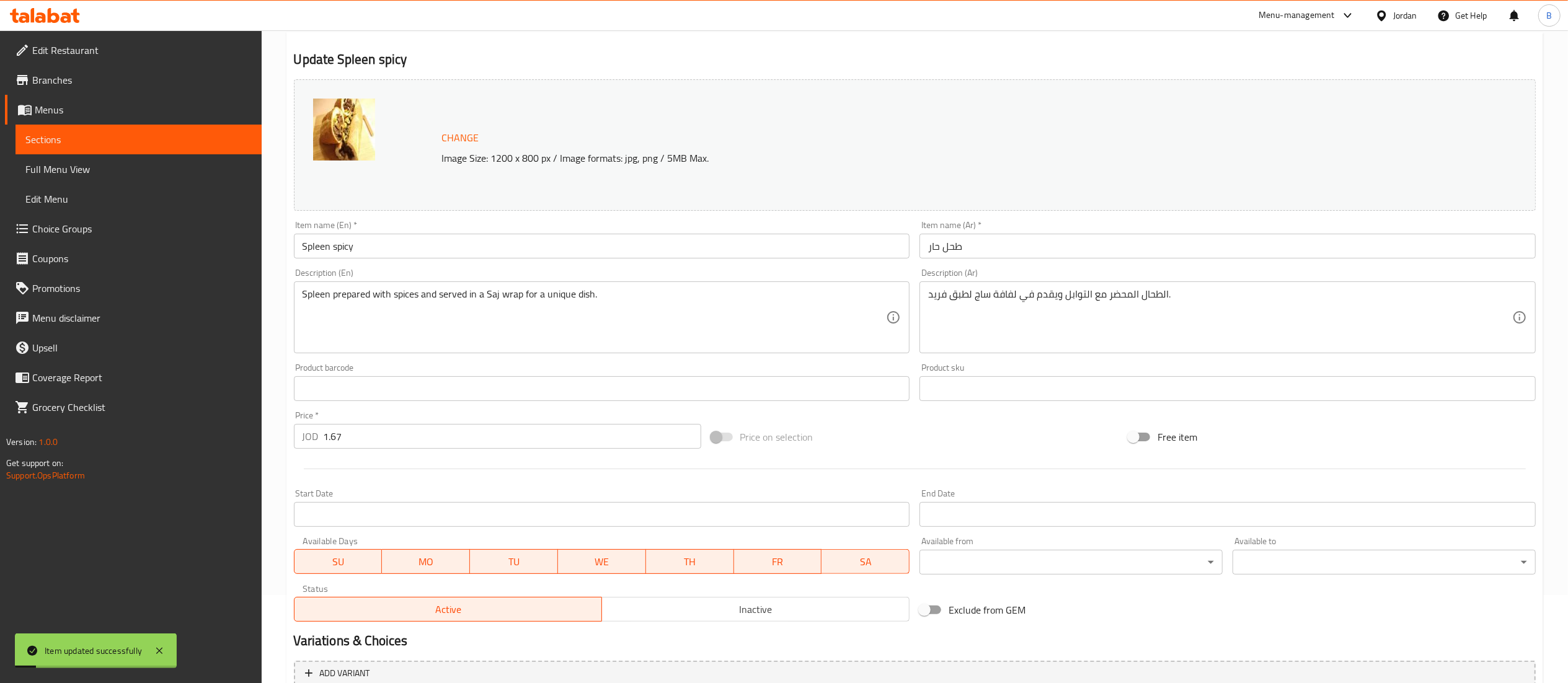
scroll to position [0, 0]
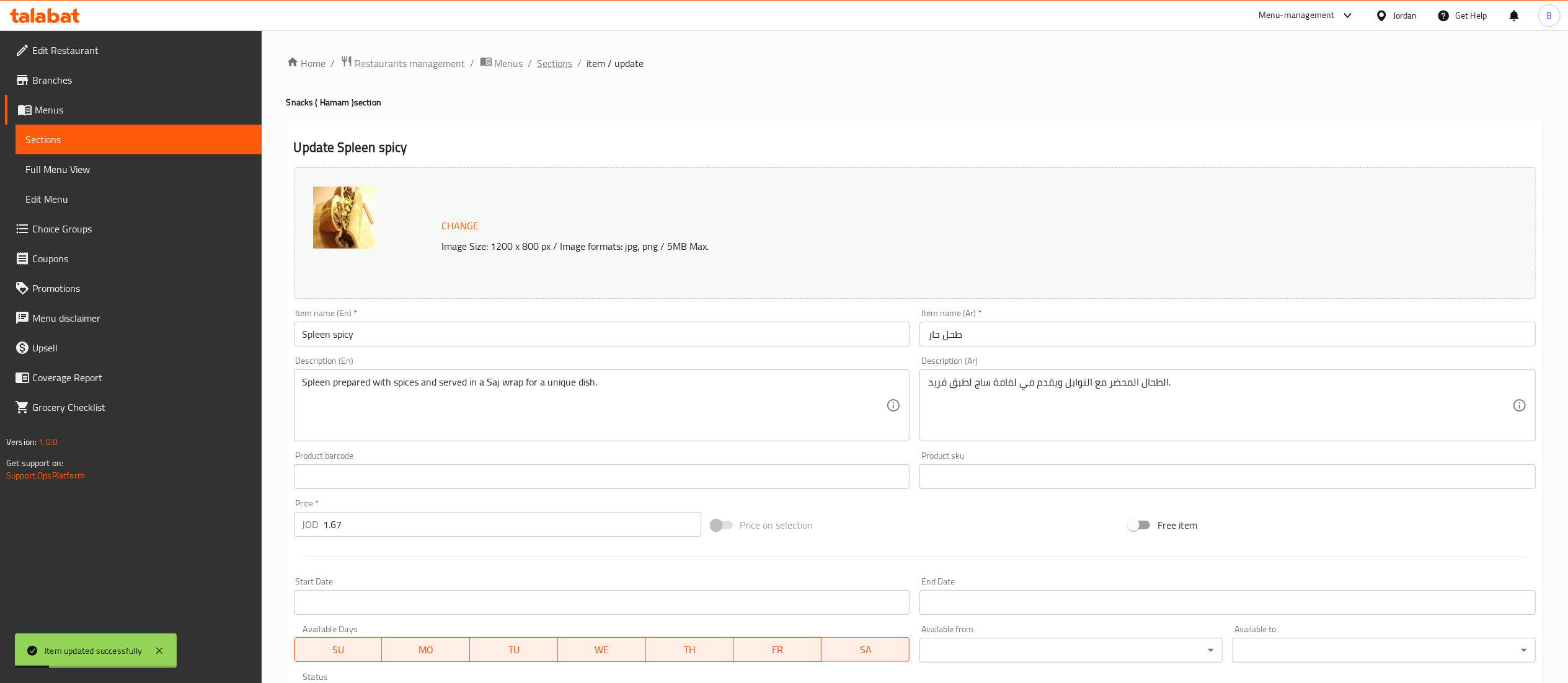
click at [543, 59] on span "Sections" at bounding box center [555, 63] width 36 height 15
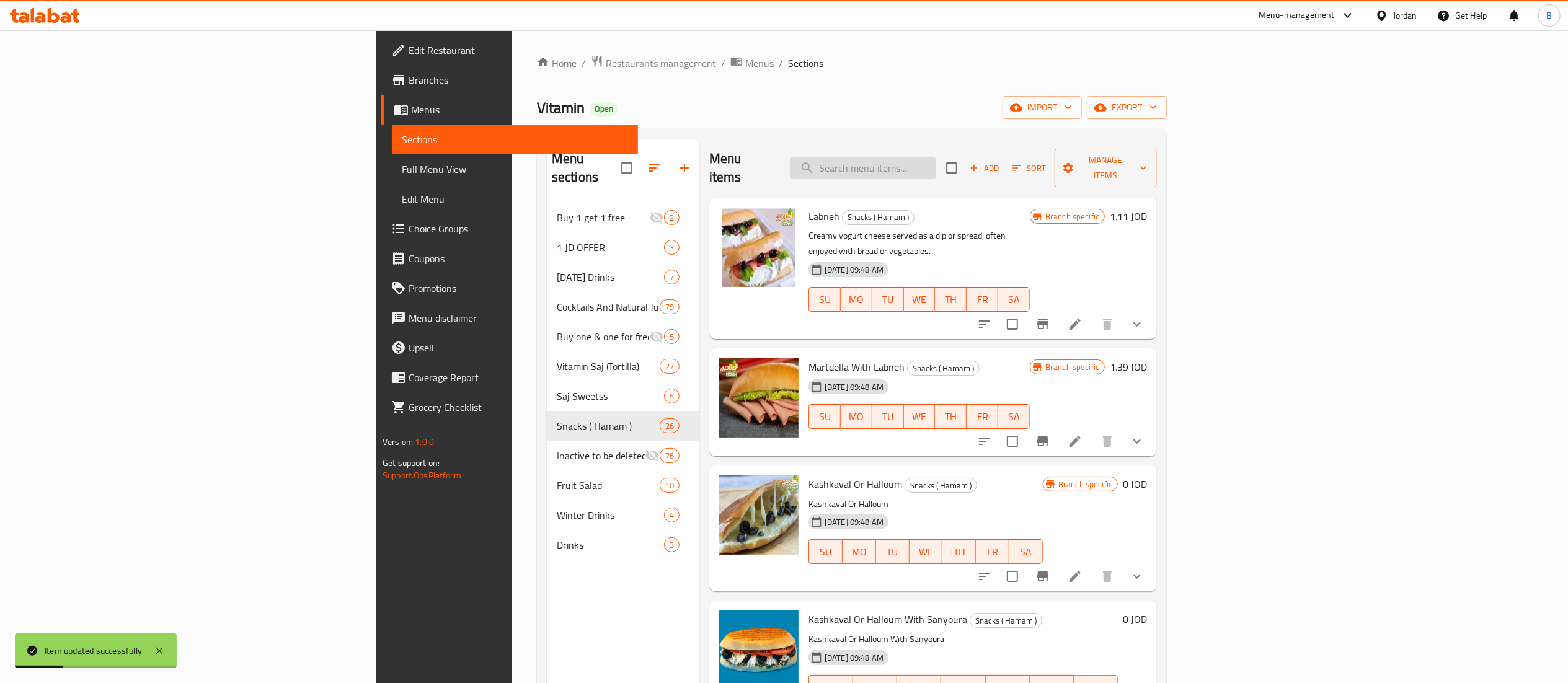
click at [936, 158] on input "search" at bounding box center [863, 168] width 146 height 21
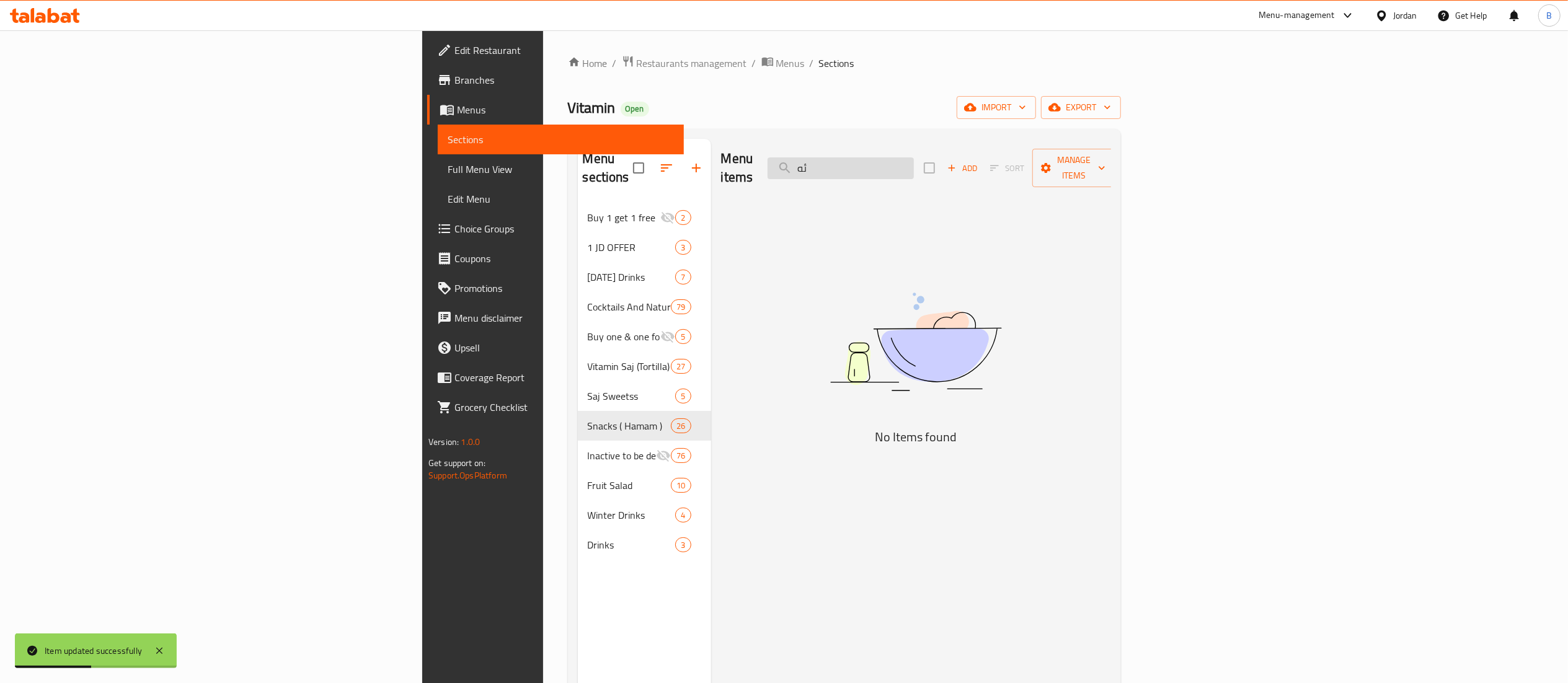
type input "ئ"
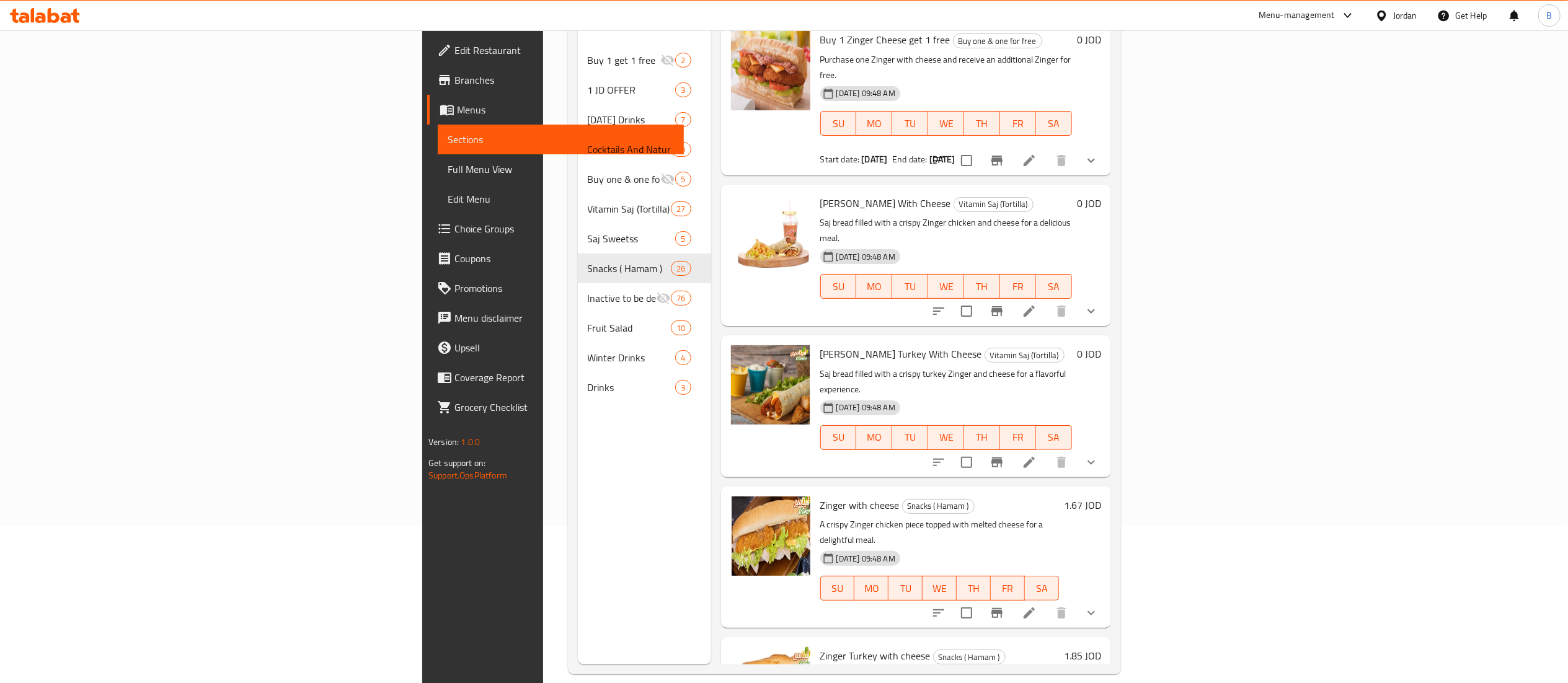
scroll to position [174, 0]
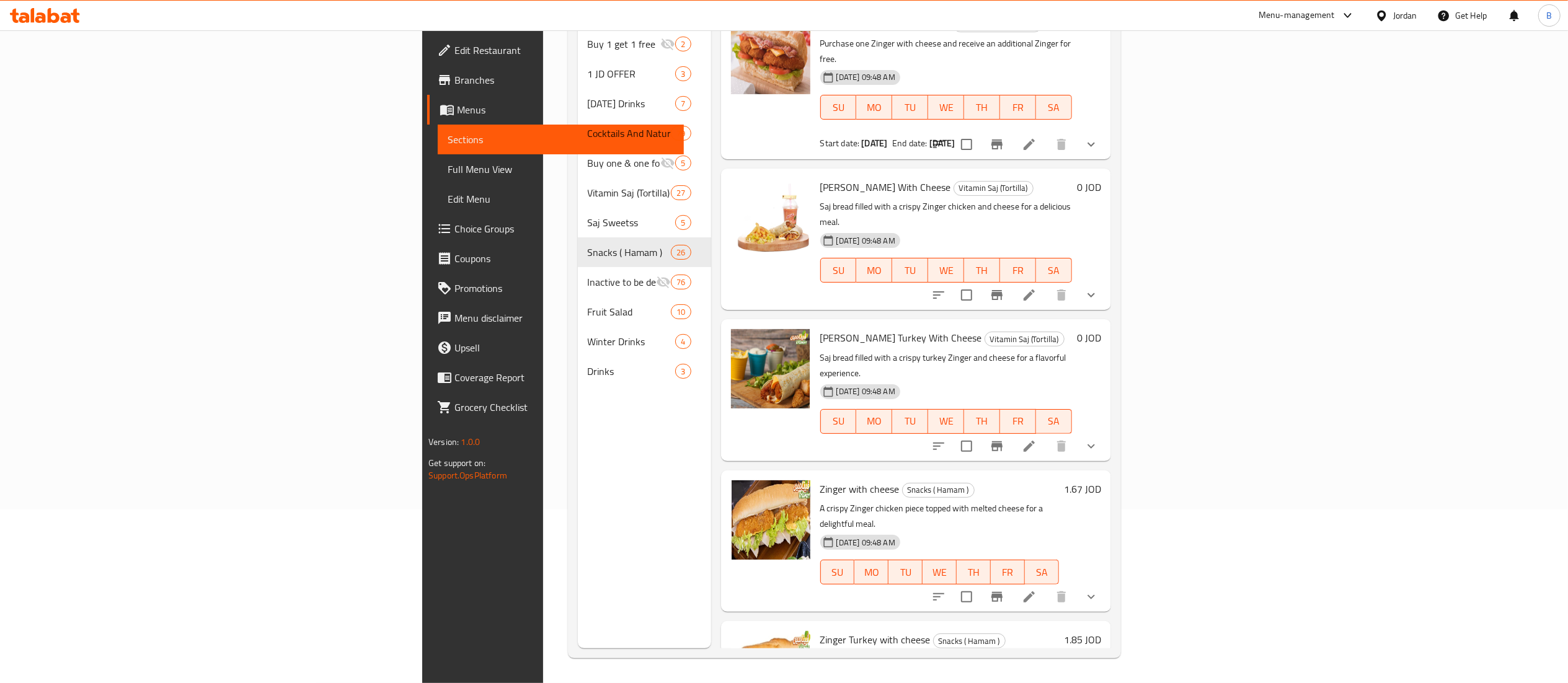
type input "zinger"
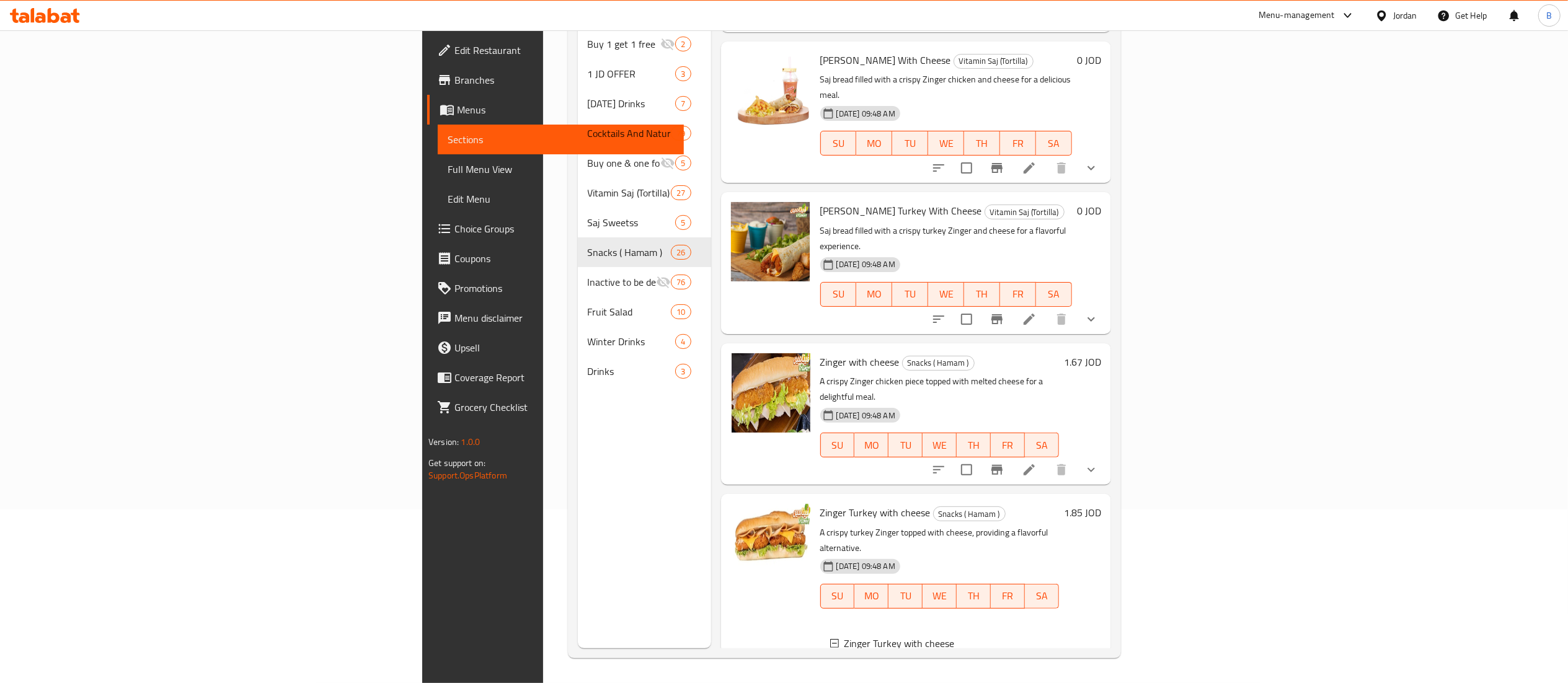
scroll to position [300, 0]
click at [455, 233] on span "Choice Groups" at bounding box center [564, 228] width 219 height 15
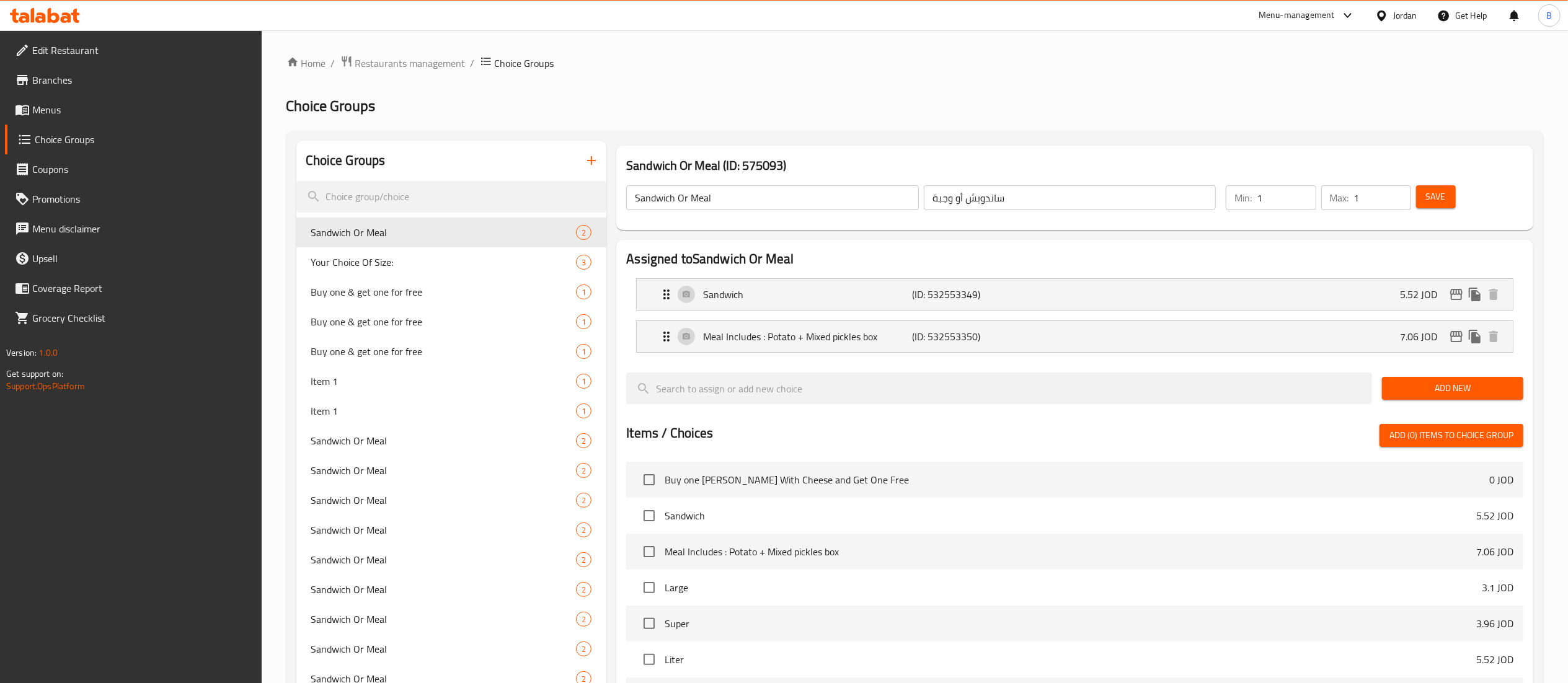
click at [588, 163] on icon "button" at bounding box center [591, 161] width 15 height 15
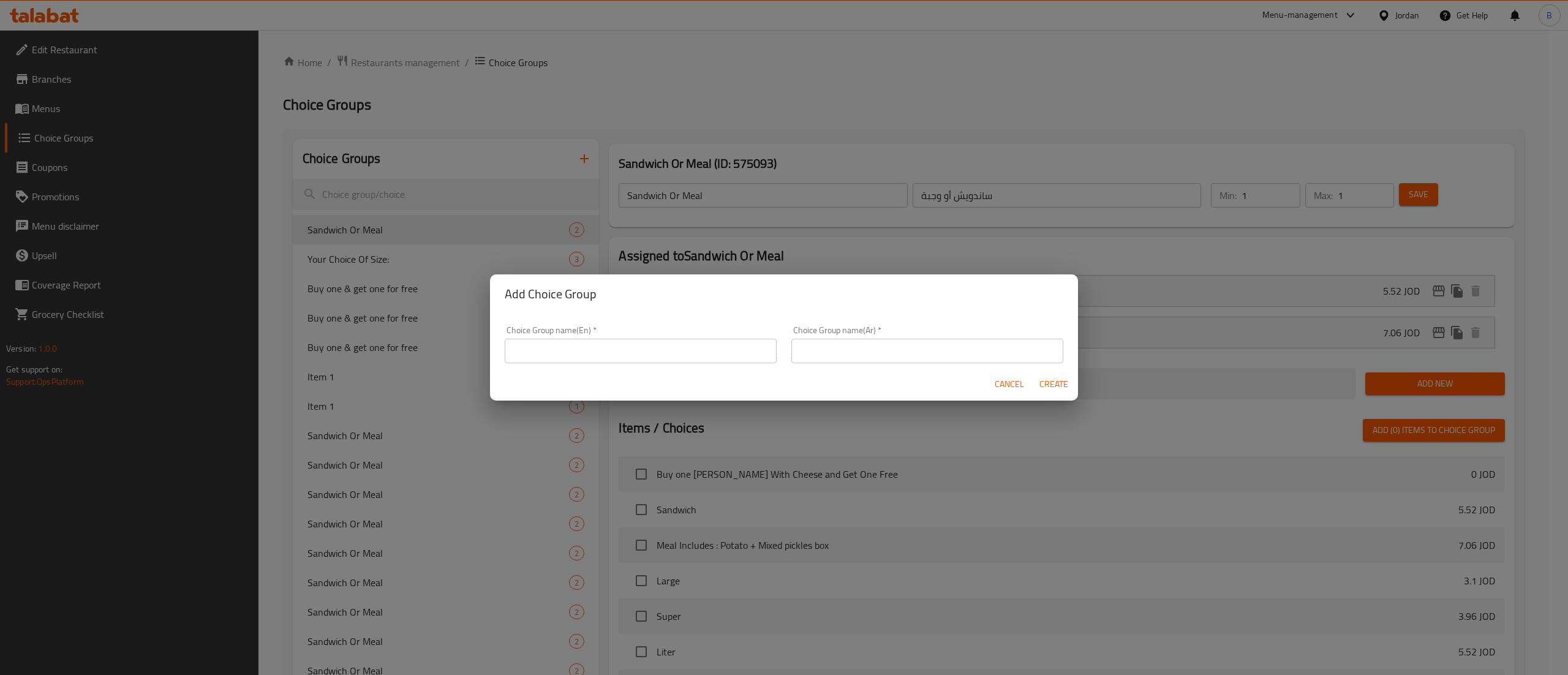
click at [646, 340] on input "text" at bounding box center [641, 351] width 272 height 25
type input "YOUR CHOICE OF:"
click at [944, 348] on input "text" at bounding box center [927, 351] width 272 height 25
type input "اختيارك من"
click at [1060, 387] on span "Create" at bounding box center [1053, 384] width 30 height 16
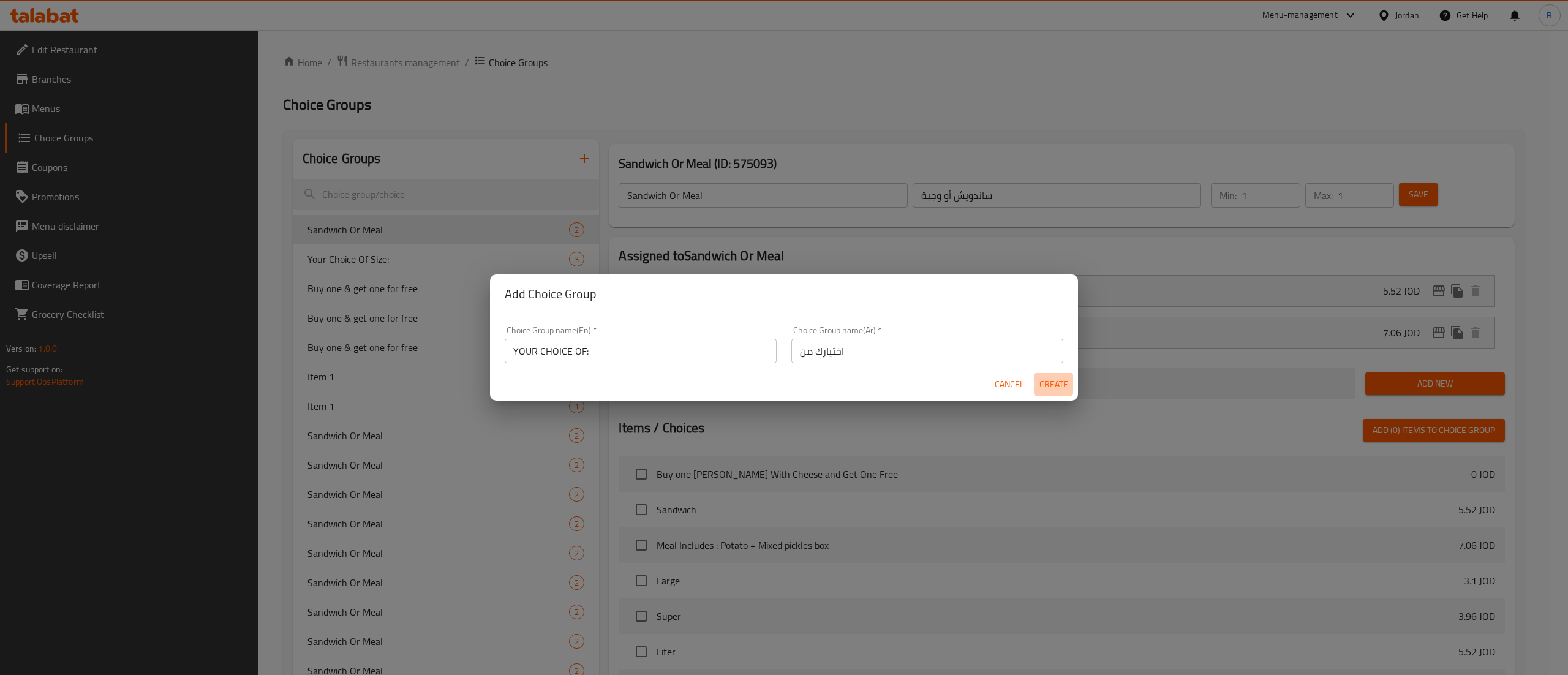
type input "YOUR CHOICE OF:"
type input "اختيارك من"
type input "0"
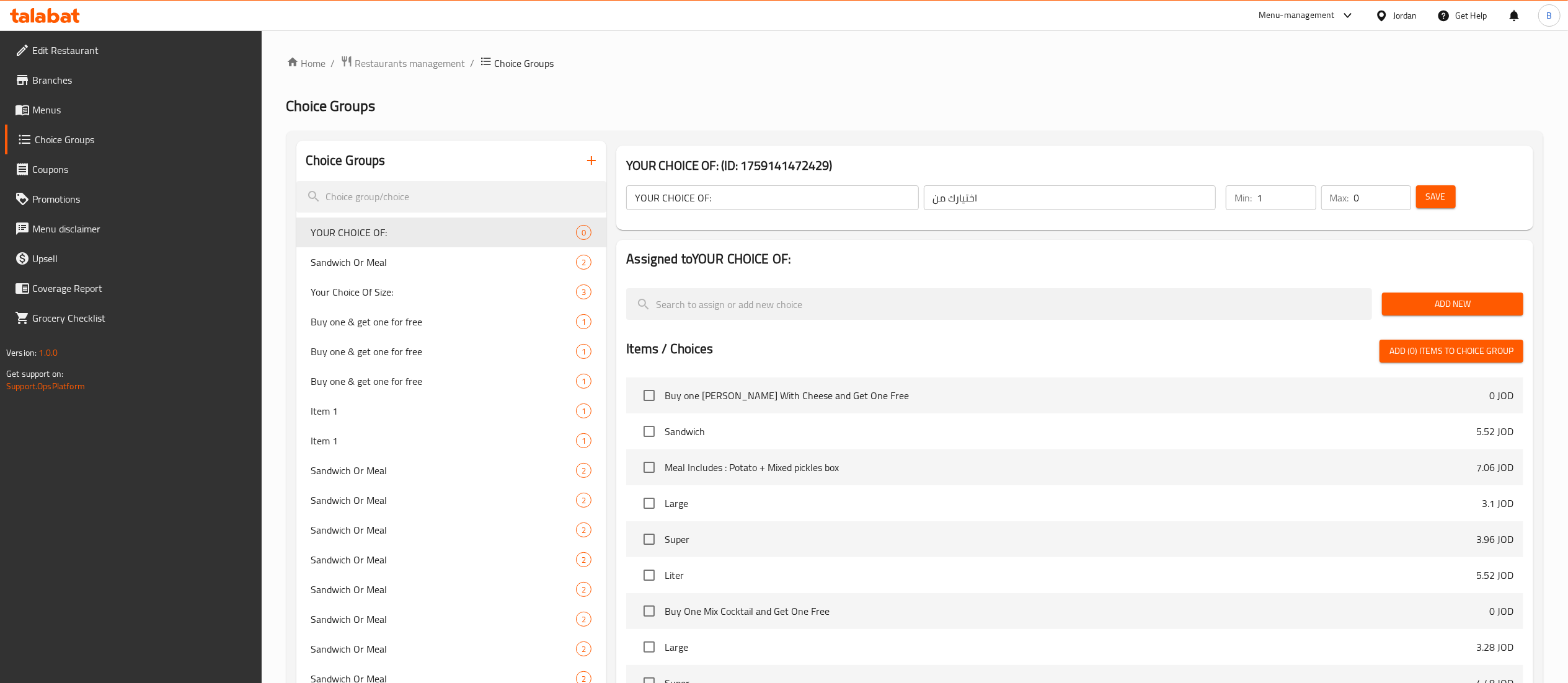
type input "1"
click at [1302, 188] on input "1" at bounding box center [1286, 198] width 59 height 25
type input "1"
click at [1401, 190] on input "1" at bounding box center [1382, 198] width 57 height 25
click at [1450, 193] on button "Save" at bounding box center [1436, 197] width 40 height 23
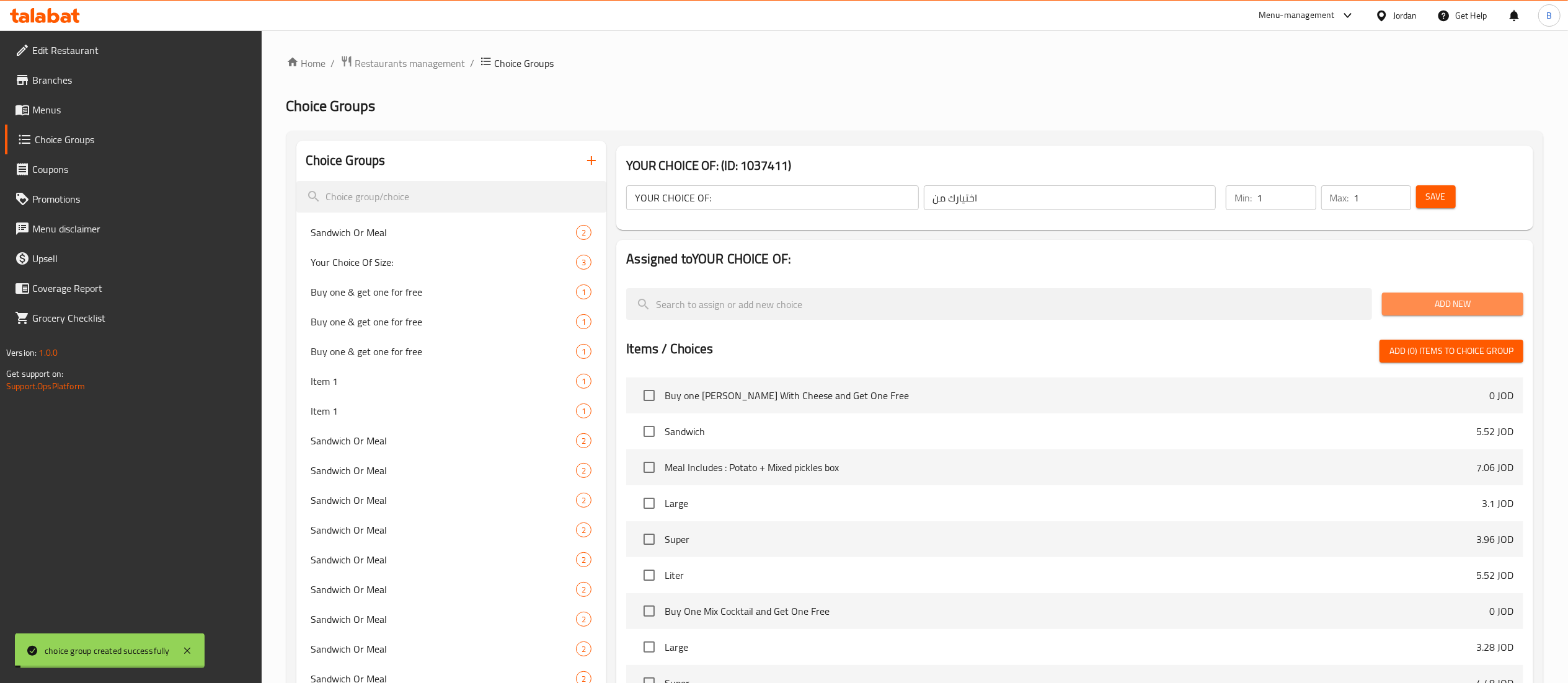
click at [1451, 302] on span "Add New" at bounding box center [1452, 304] width 121 height 16
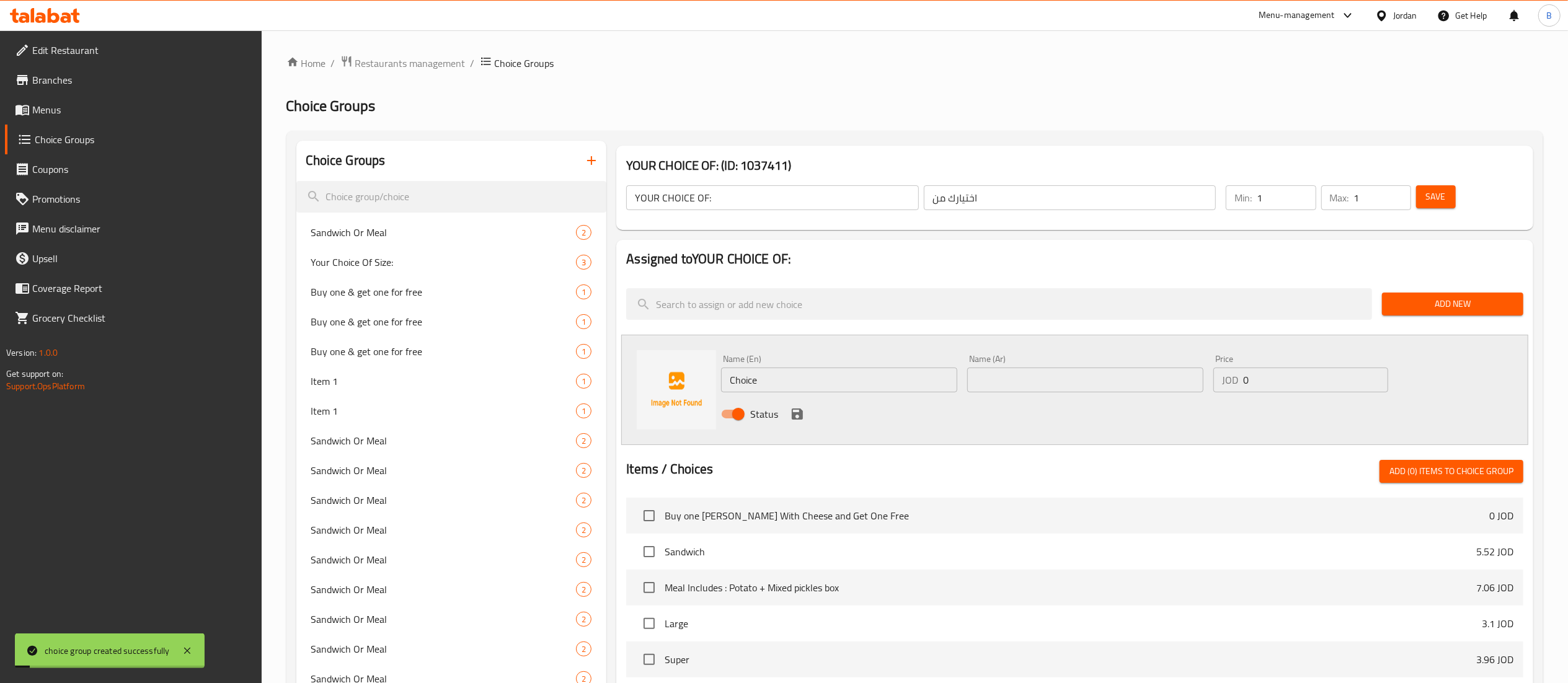
drag, startPoint x: 900, startPoint y: 381, endPoint x: 370, endPoint y: 353, distance: 530.7
type input "m"
type input "Mild"
click at [1044, 371] on input "text" at bounding box center [1085, 380] width 236 height 25
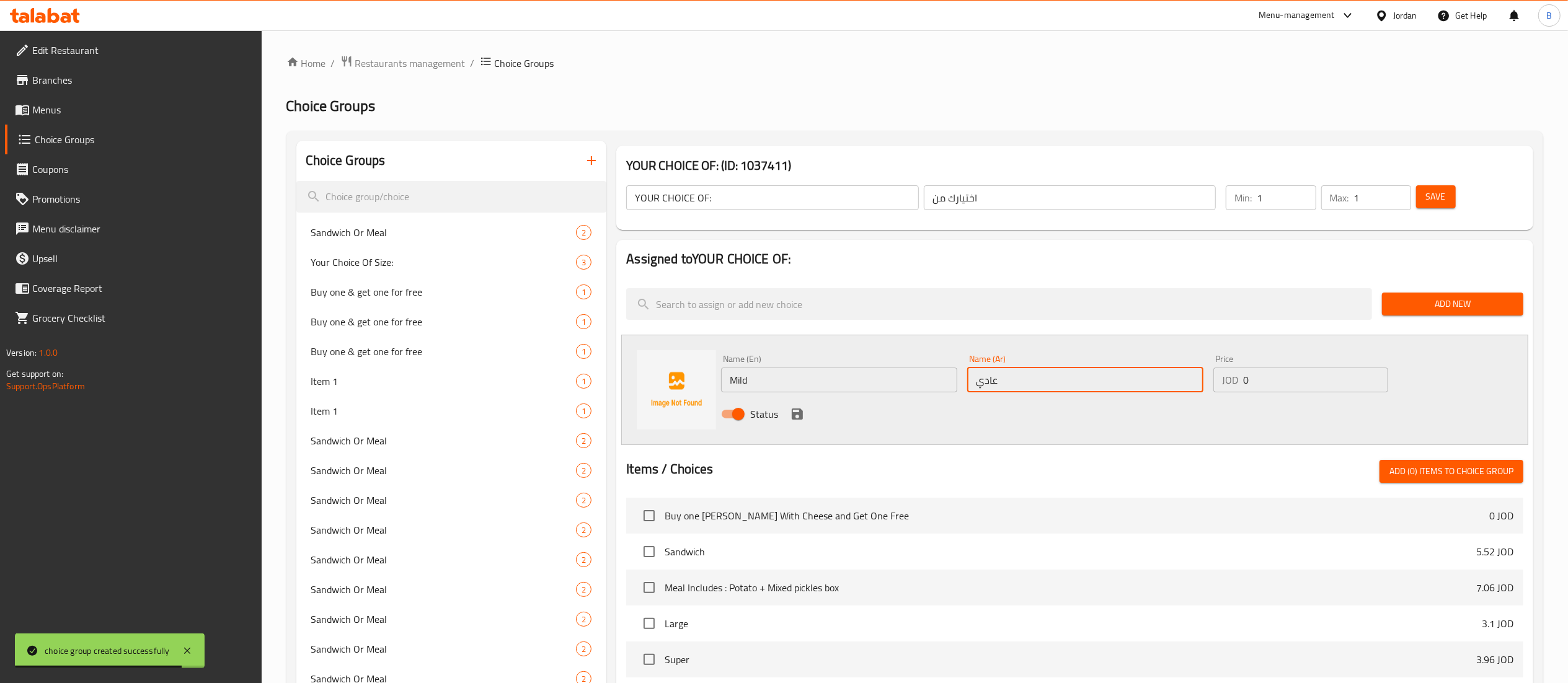
type input "عادي"
drag, startPoint x: 790, startPoint y: 413, endPoint x: 969, endPoint y: 413, distance: 179.0
click at [790, 413] on icon "save" at bounding box center [797, 414] width 15 height 15
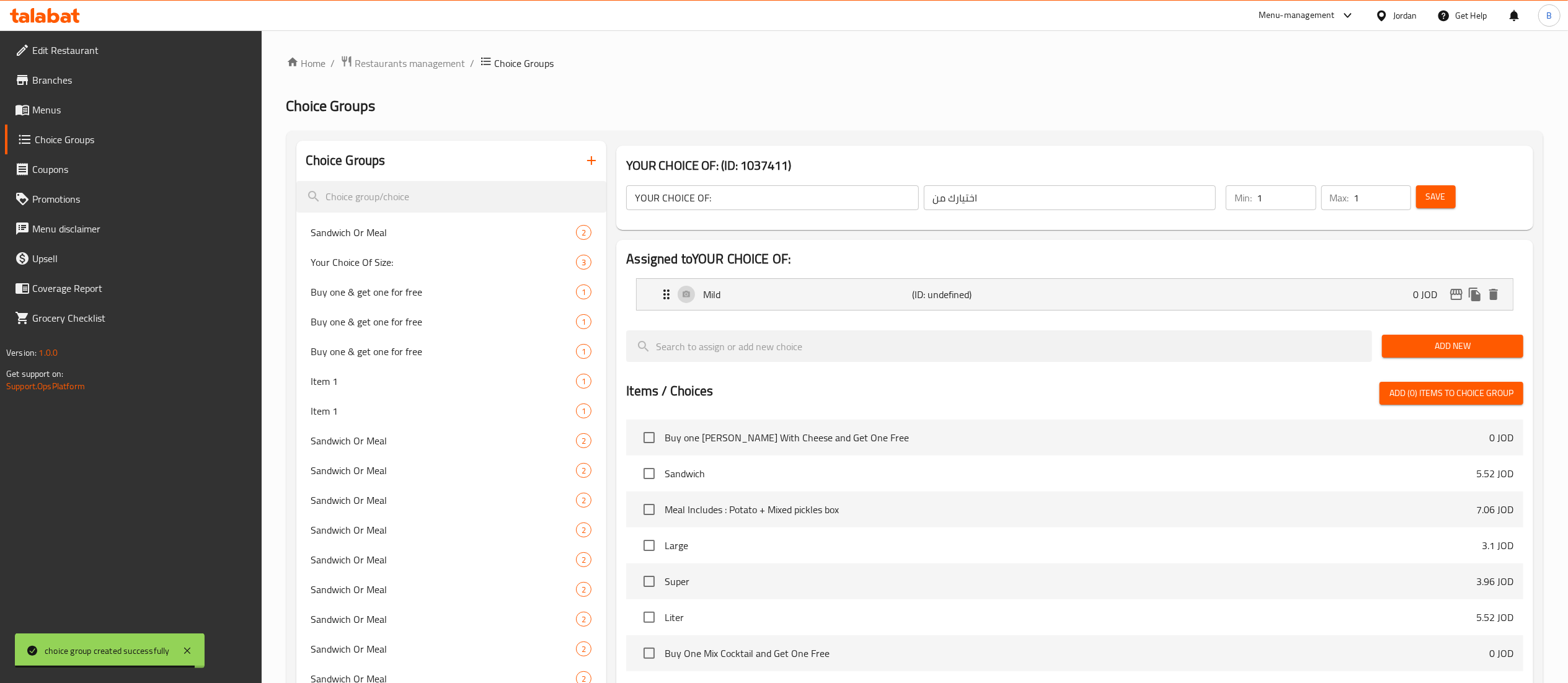
click at [1432, 348] on span "Add New" at bounding box center [1452, 346] width 121 height 16
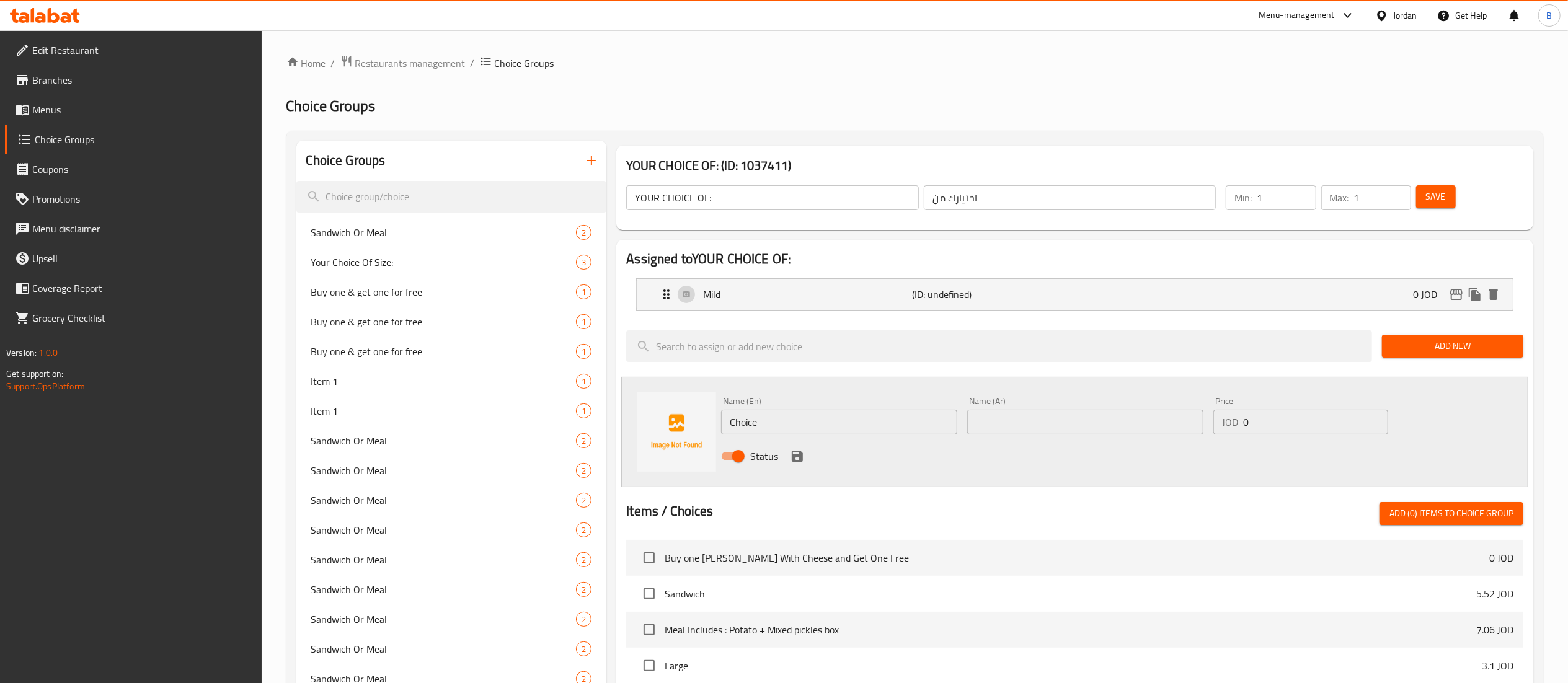
drag, startPoint x: 816, startPoint y: 433, endPoint x: 450, endPoint y: 408, distance: 366.9
type input "Spicy"
click at [1055, 423] on input "text" at bounding box center [1085, 422] width 236 height 25
type input "حار"
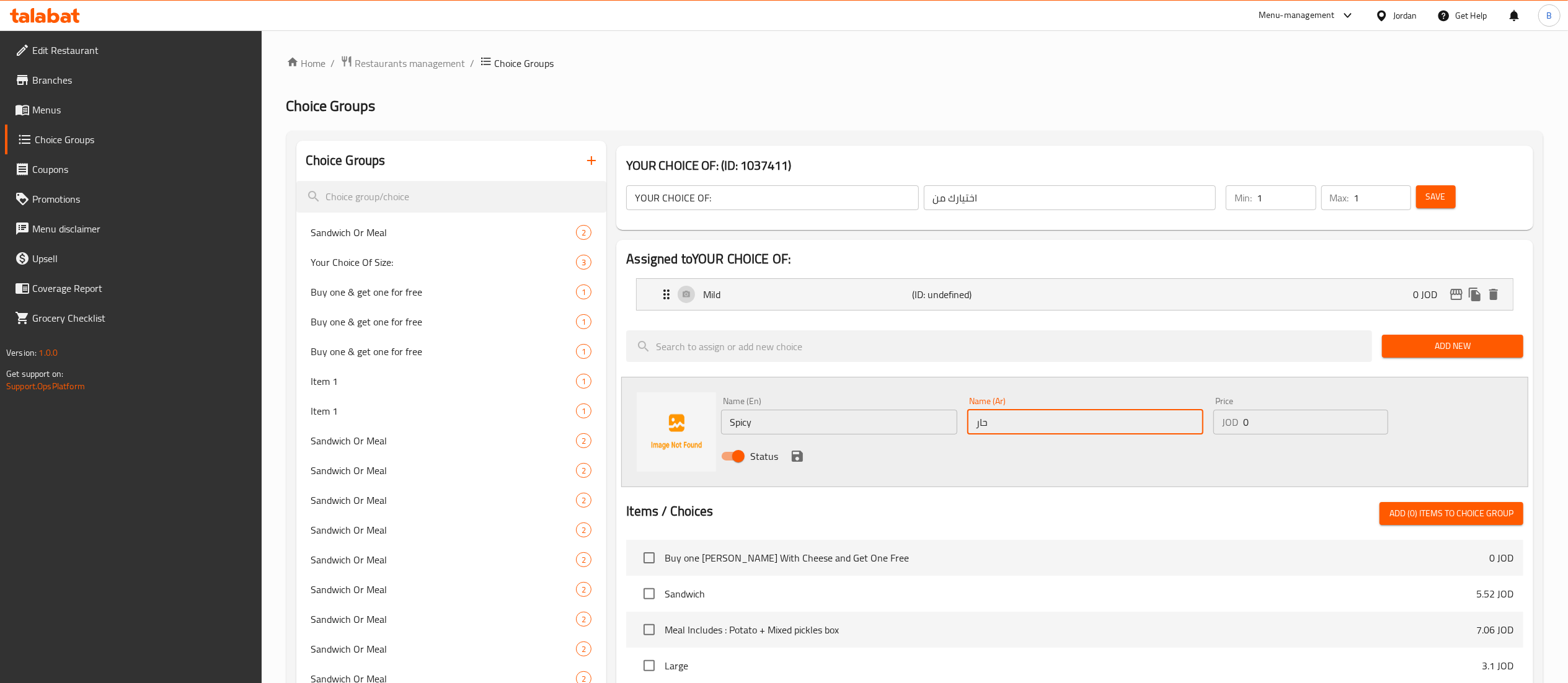
drag, startPoint x: 804, startPoint y: 457, endPoint x: 1262, endPoint y: 253, distance: 501.4
click at [804, 457] on icon "save" at bounding box center [797, 456] width 15 height 15
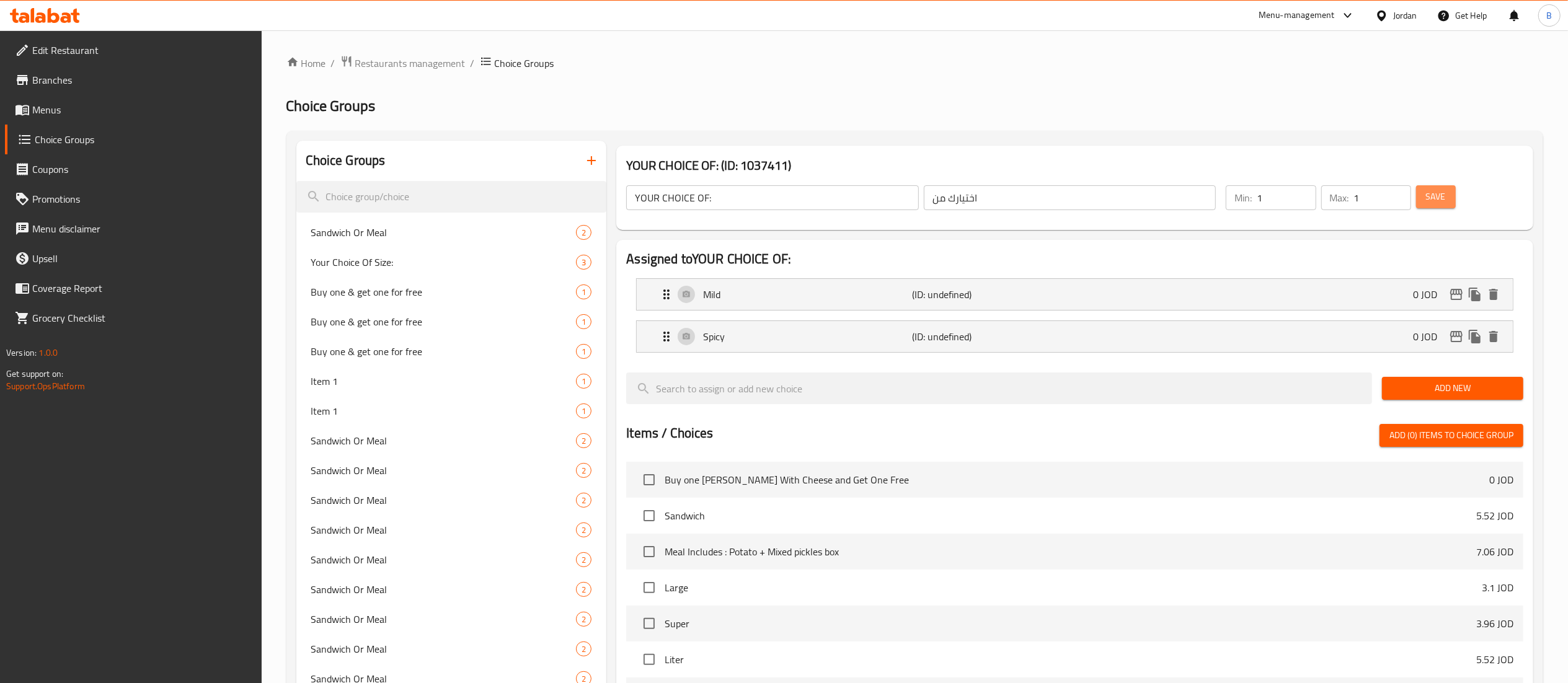
click at [1432, 196] on span "Save" at bounding box center [1436, 197] width 20 height 16
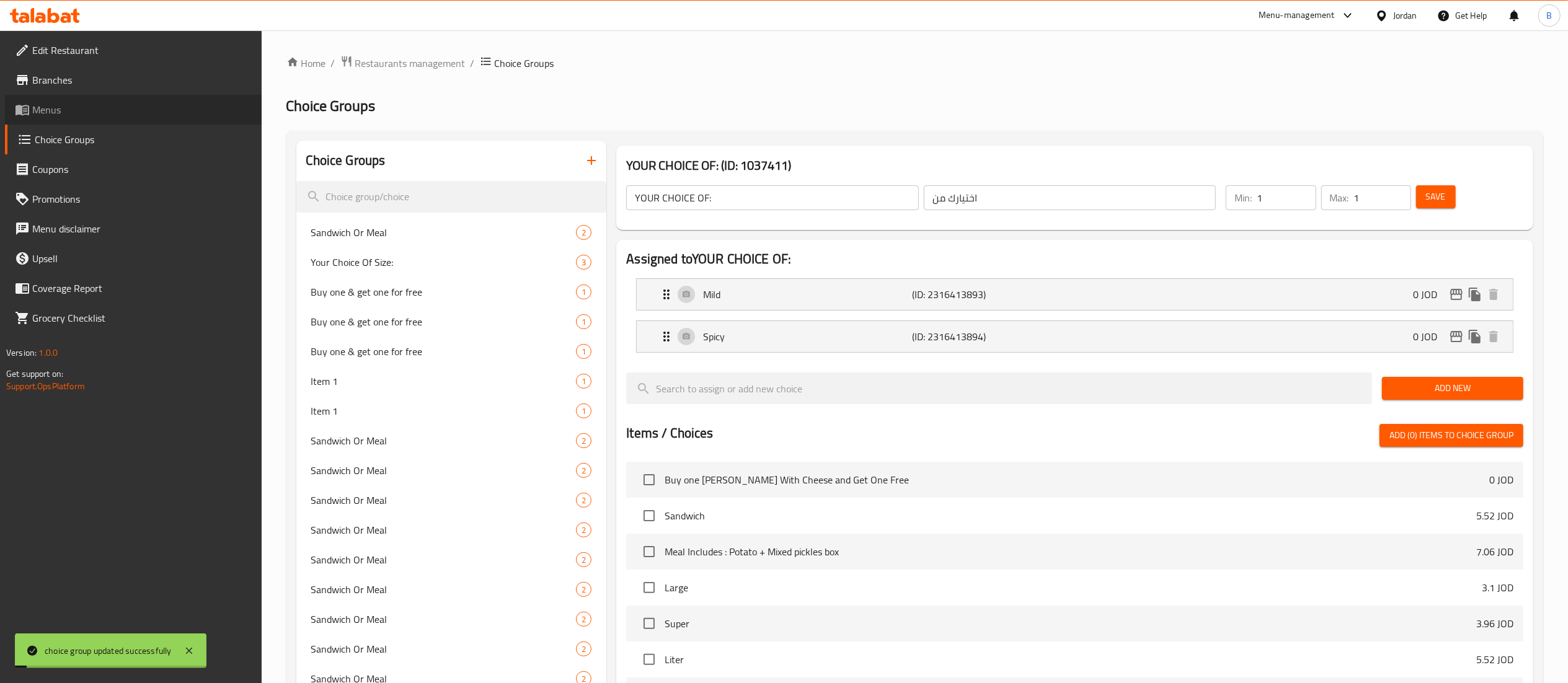
click at [66, 113] on span "Menus" at bounding box center [141, 109] width 219 height 15
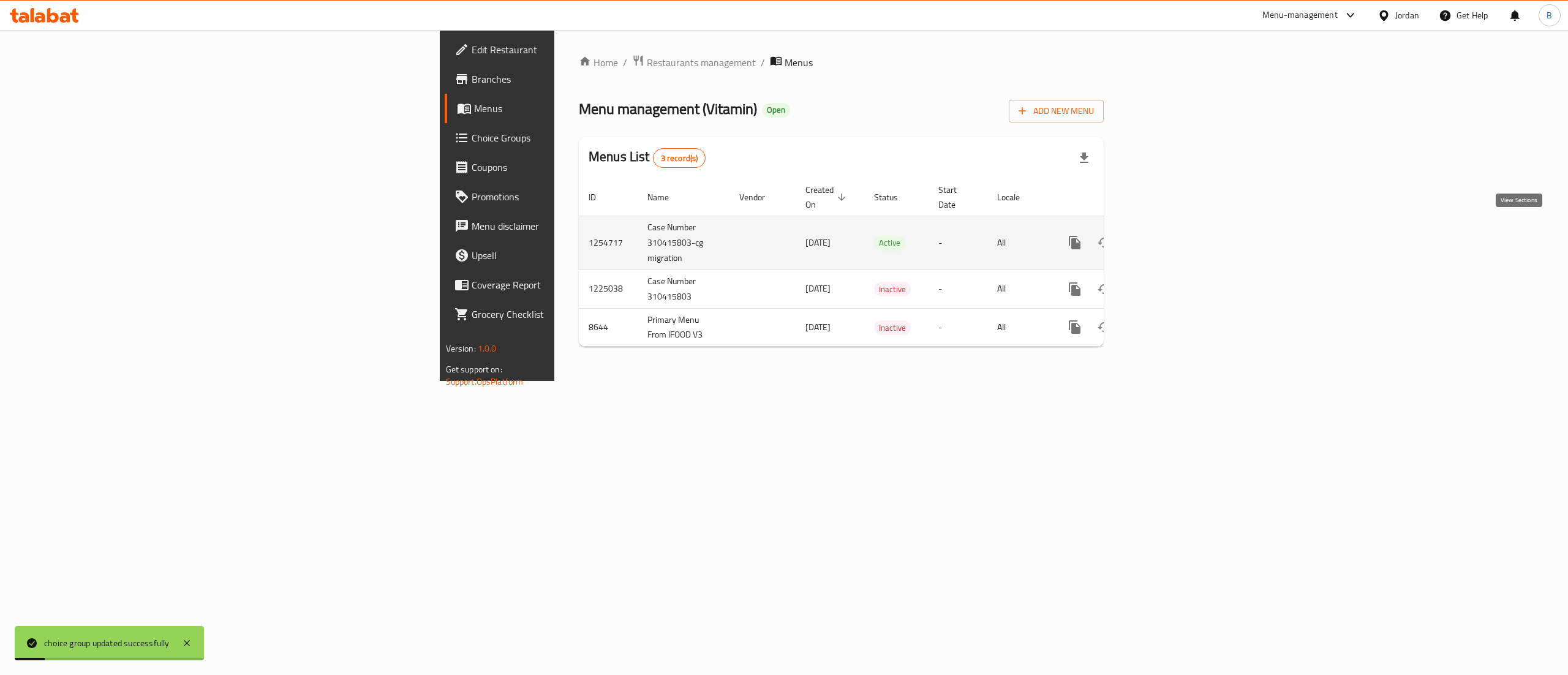
click at [1170, 236] on icon "enhanced table" at bounding box center [1163, 243] width 15 height 15
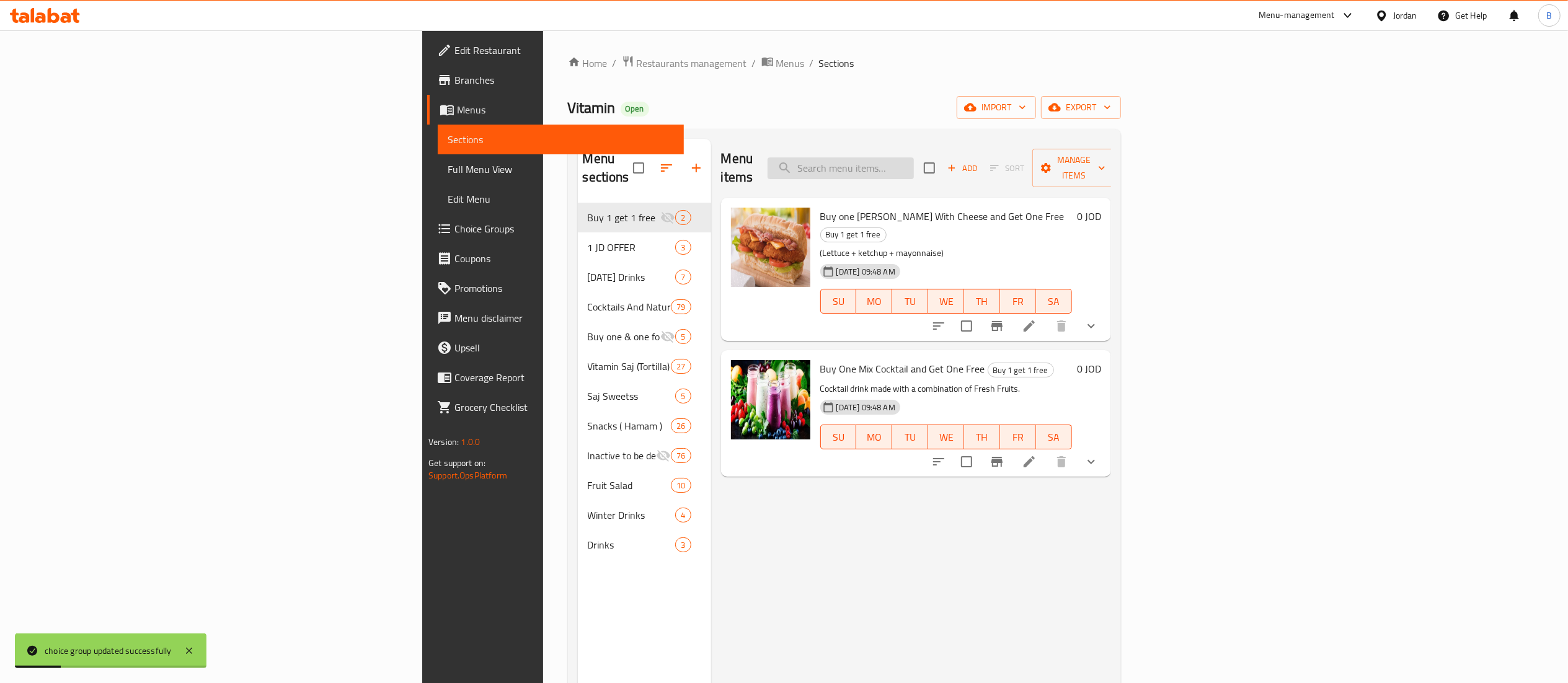
click at [914, 158] on input "search" at bounding box center [840, 168] width 146 height 21
type input "ئ"
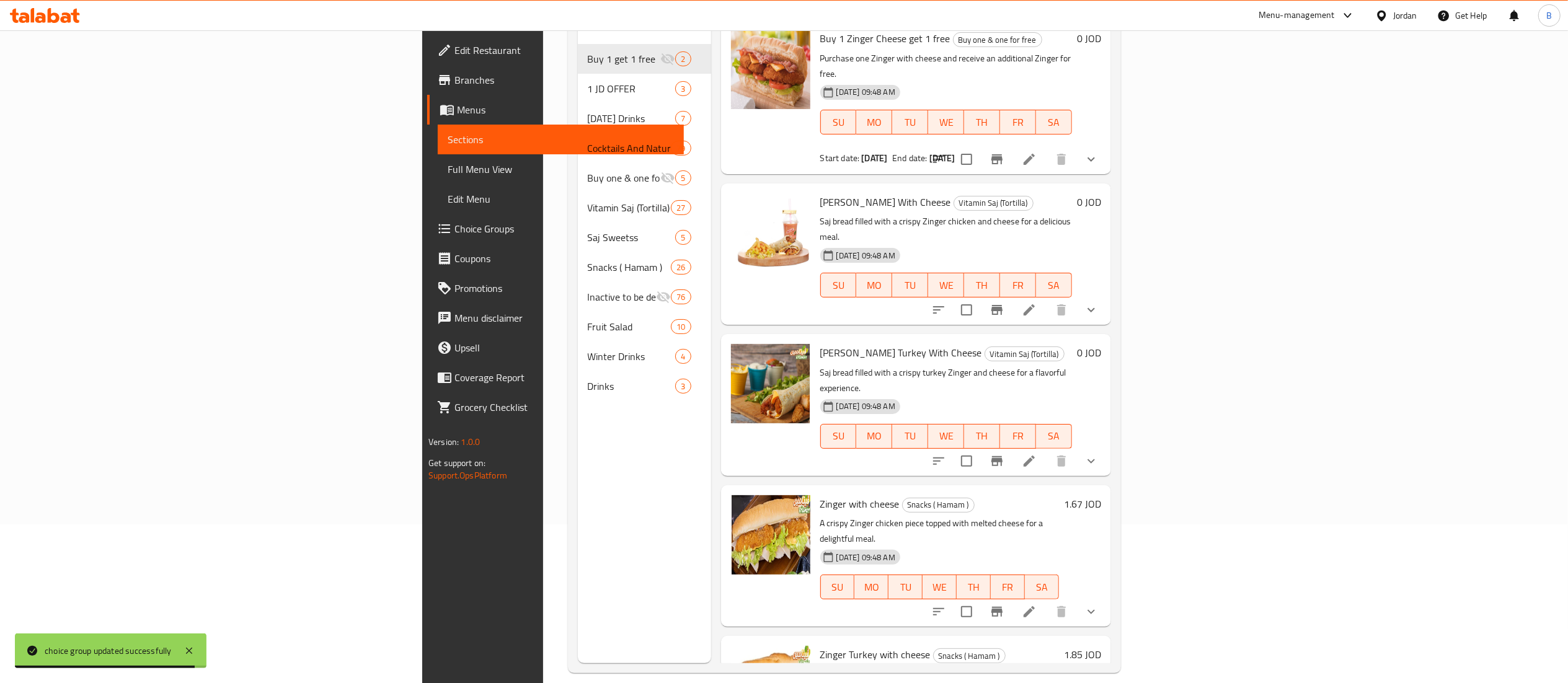
scroll to position [174, 0]
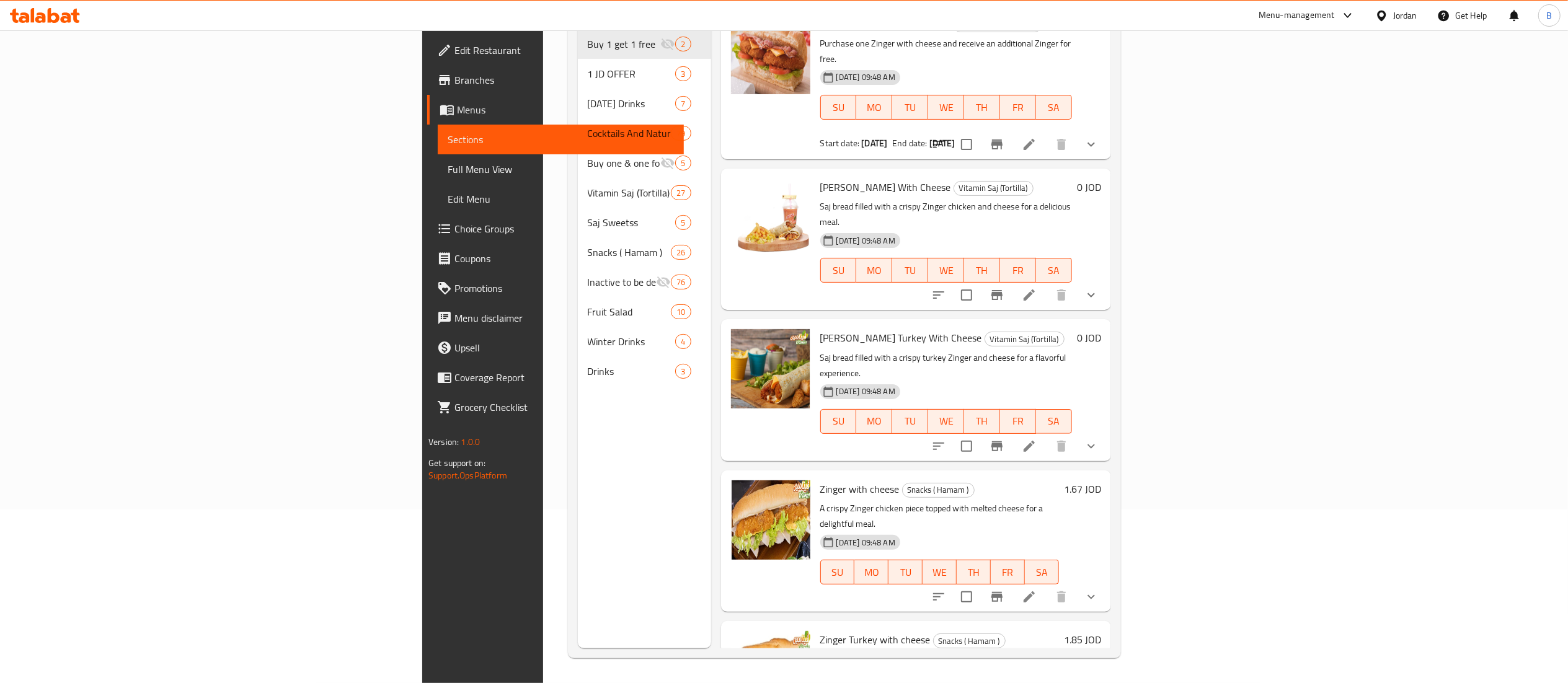
type input "zinger"
click at [1046, 284] on li at bounding box center [1029, 295] width 35 height 22
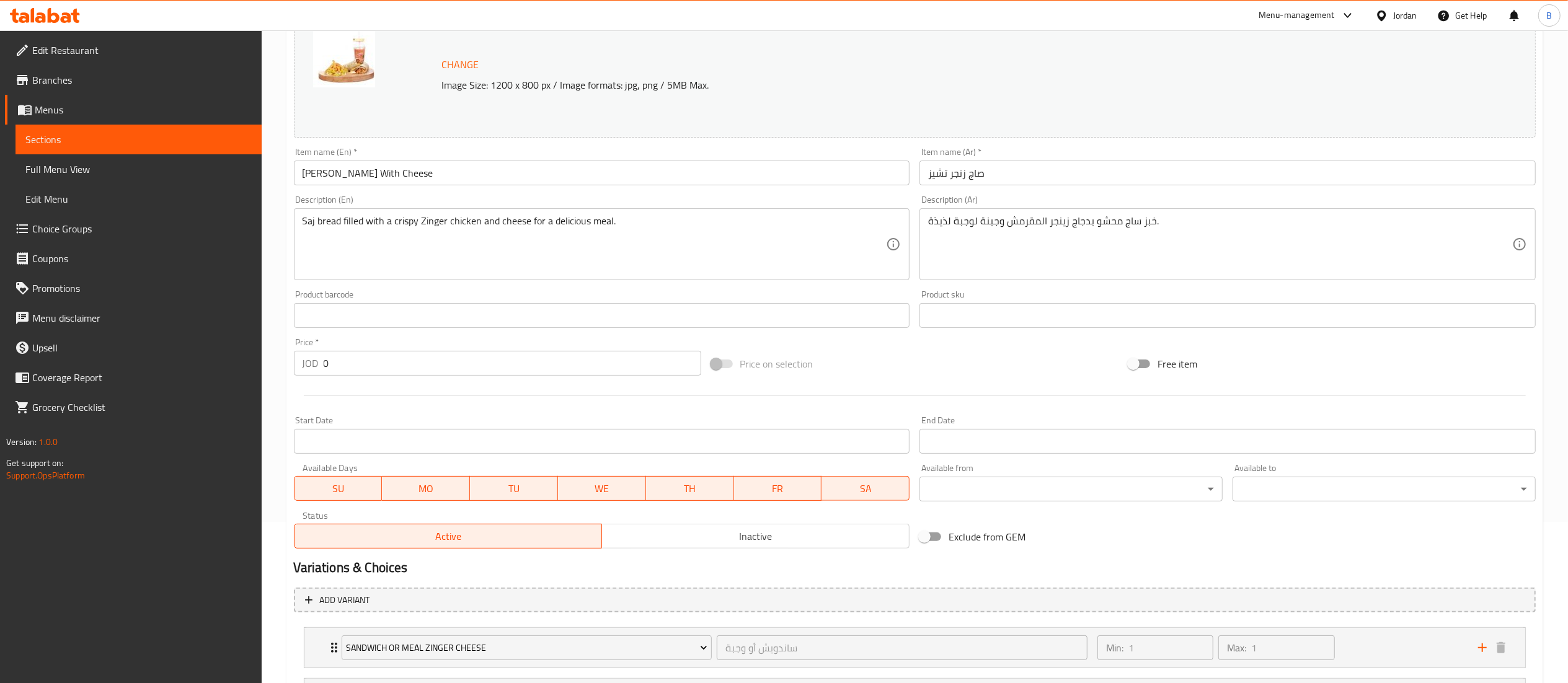
scroll to position [283, 0]
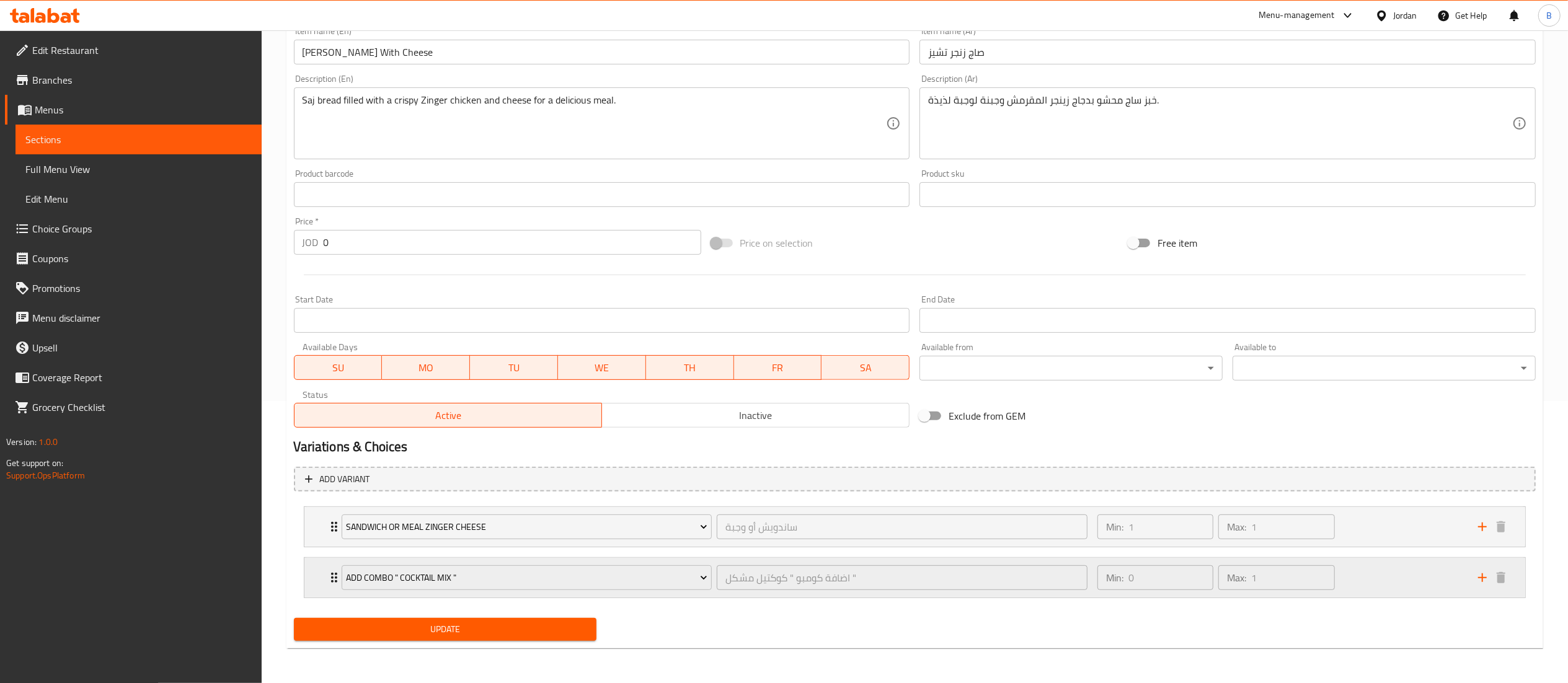
click at [1476, 574] on icon "add" at bounding box center [1482, 577] width 15 height 15
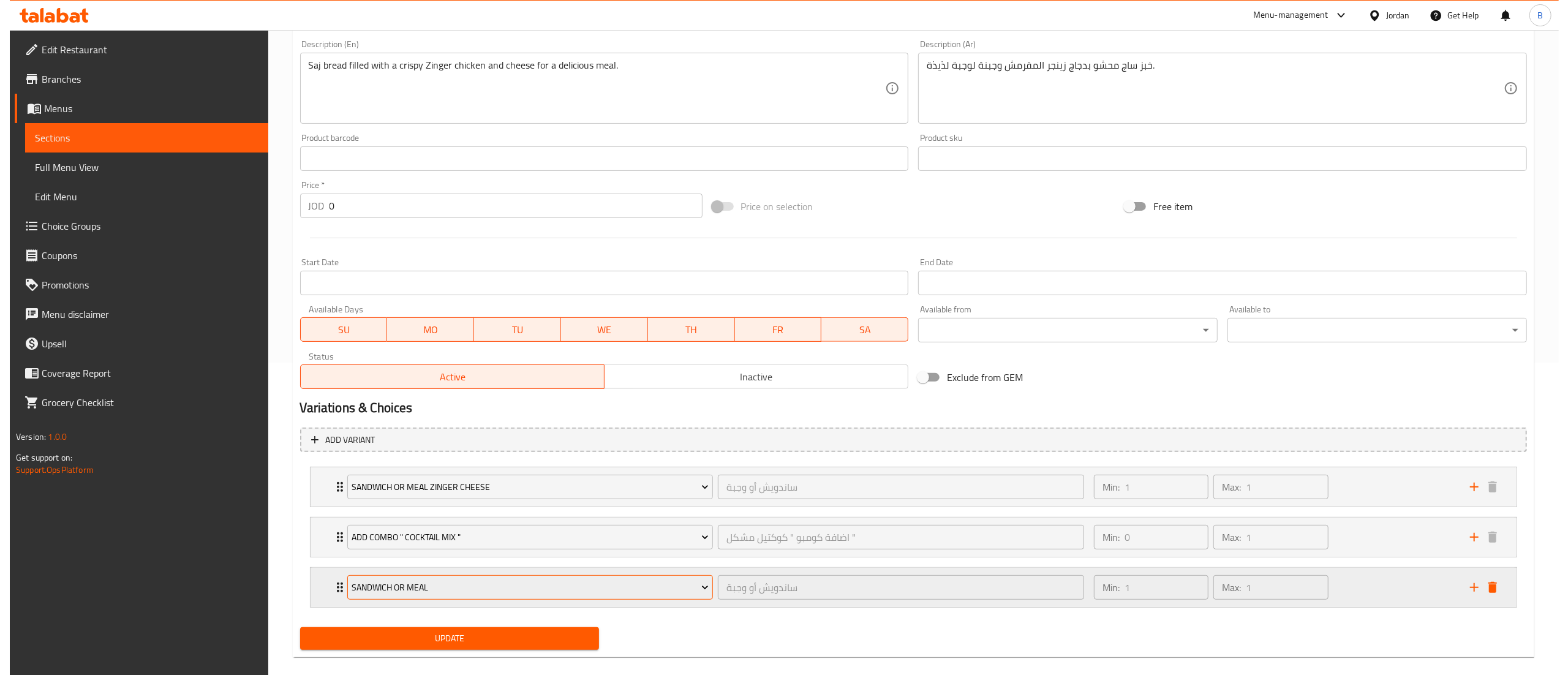
scroll to position [331, 0]
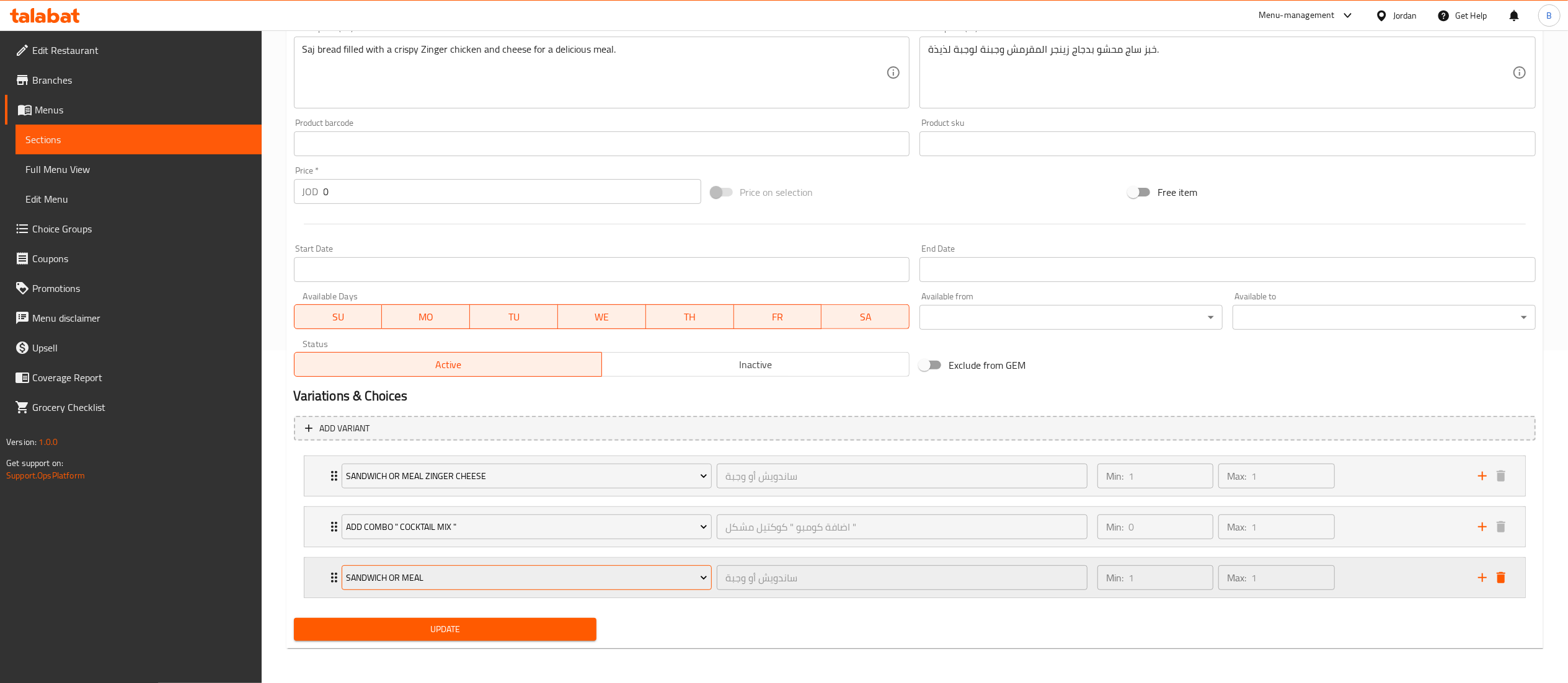
click at [527, 582] on span "Sandwich Or Meal" at bounding box center [527, 578] width 361 height 16
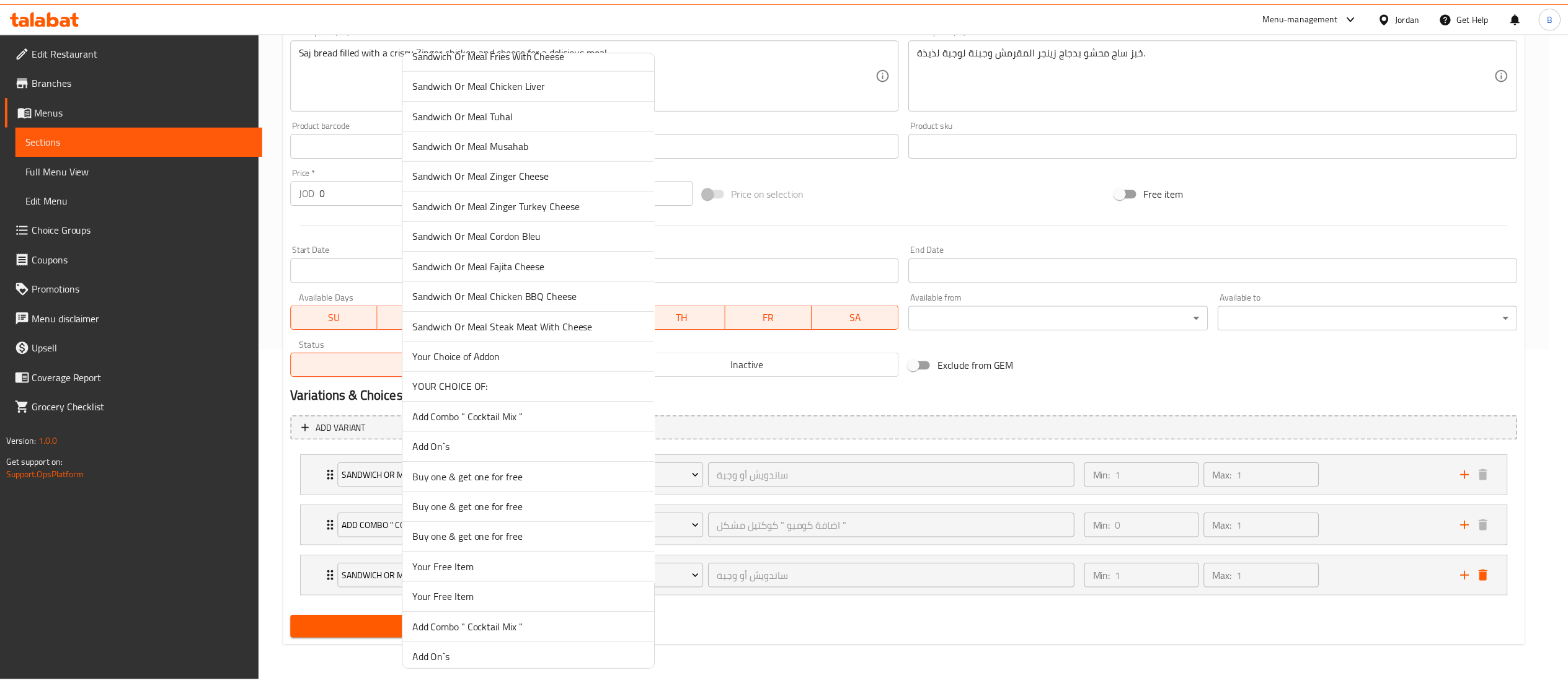
scroll to position [1558, 0]
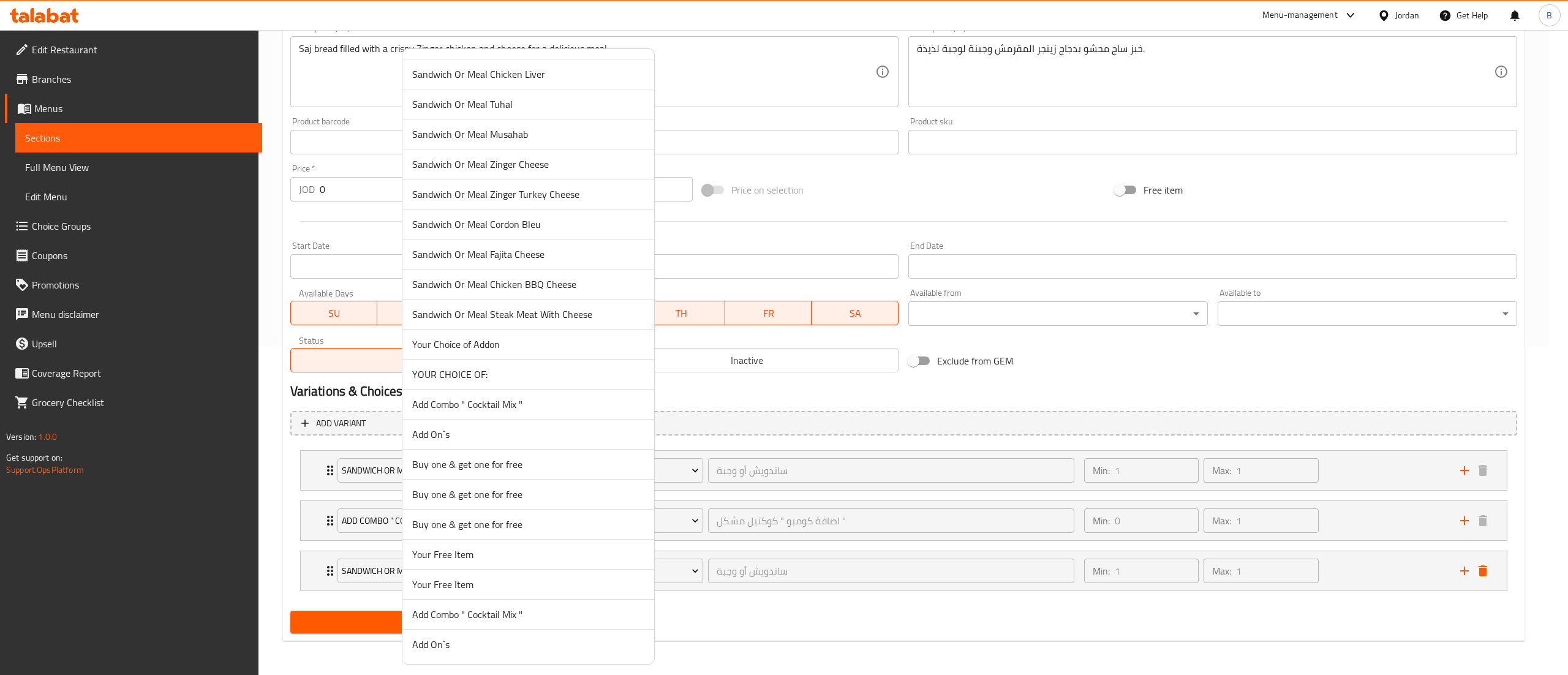
click at [492, 376] on span "YOUR CHOICE OF:" at bounding box center [528, 374] width 232 height 15
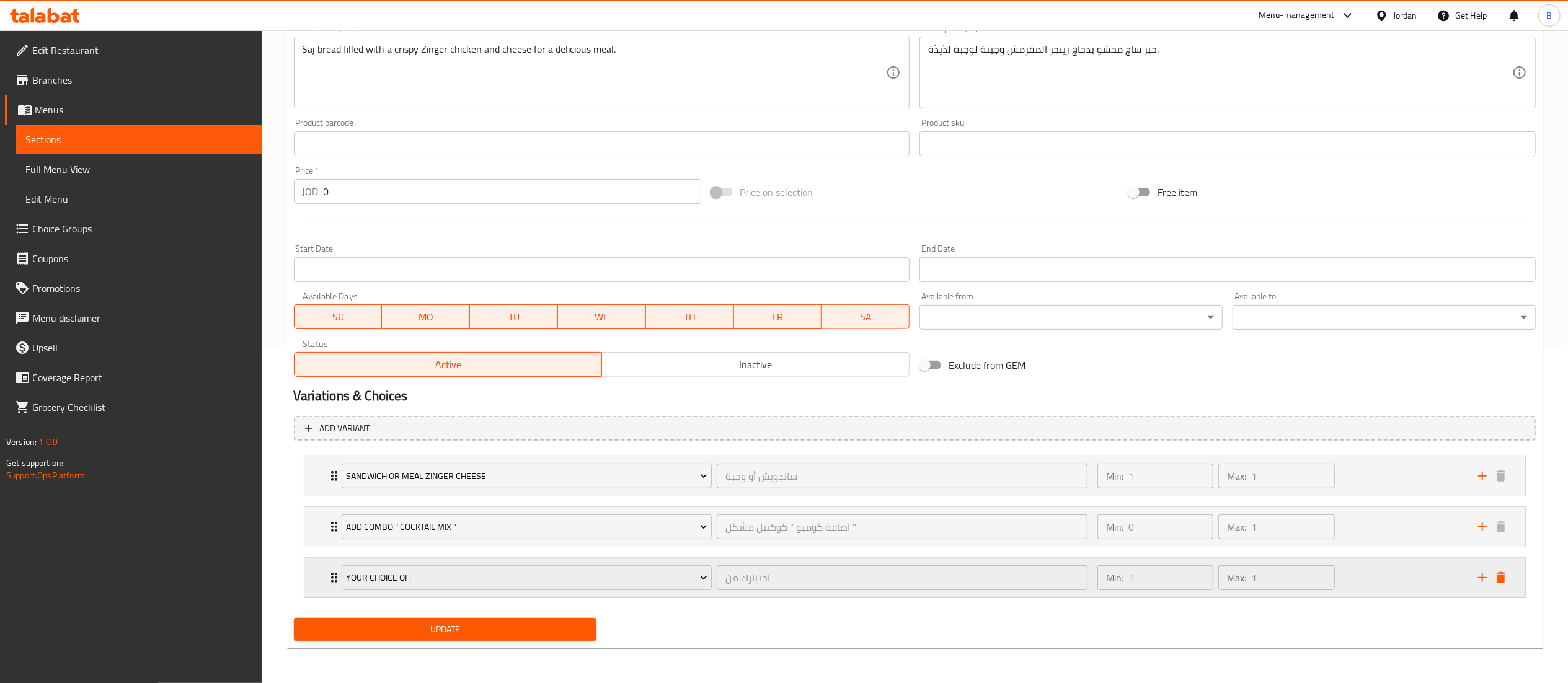
click at [1366, 572] on div "Min: 1 ​ Max: 1 ​" at bounding box center [1280, 578] width 380 height 40
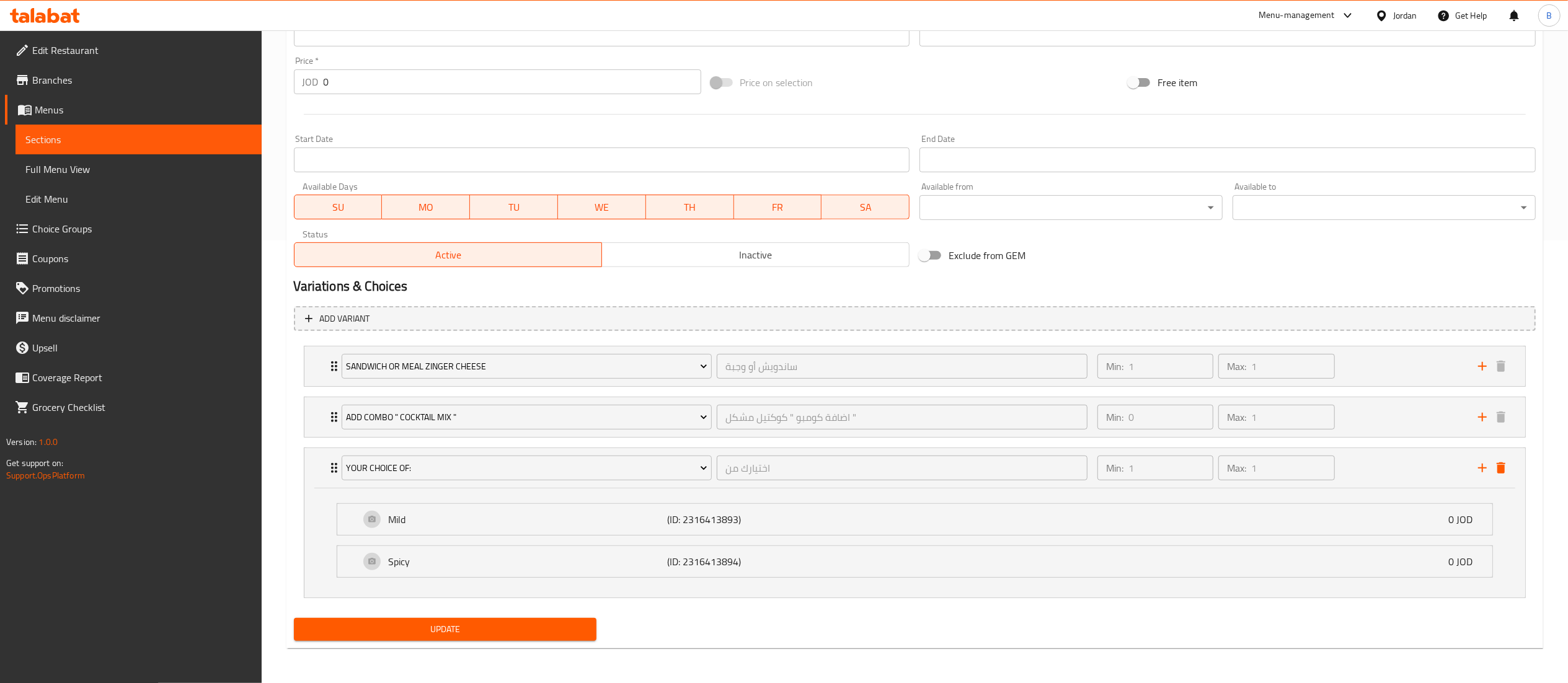
click at [499, 632] on span "Update" at bounding box center [445, 629] width 283 height 16
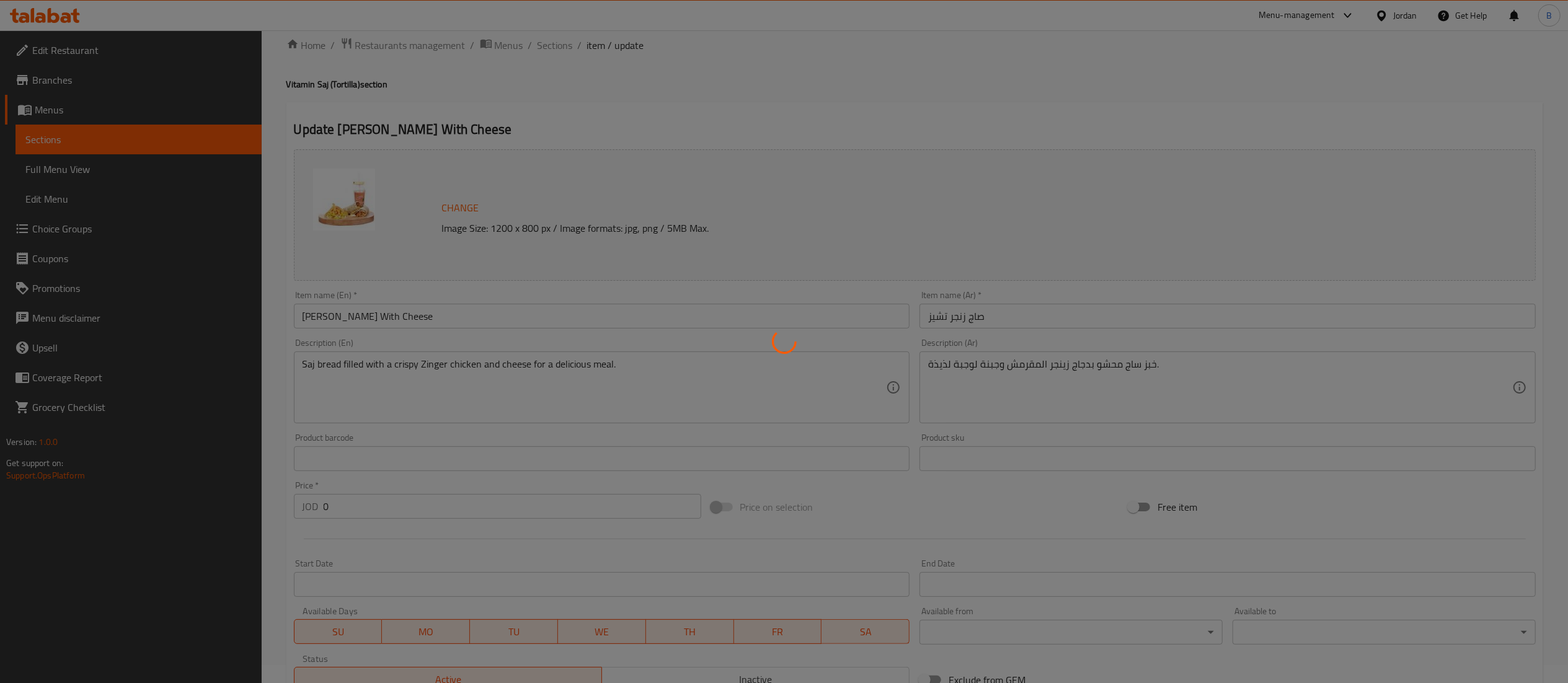
scroll to position [0, 0]
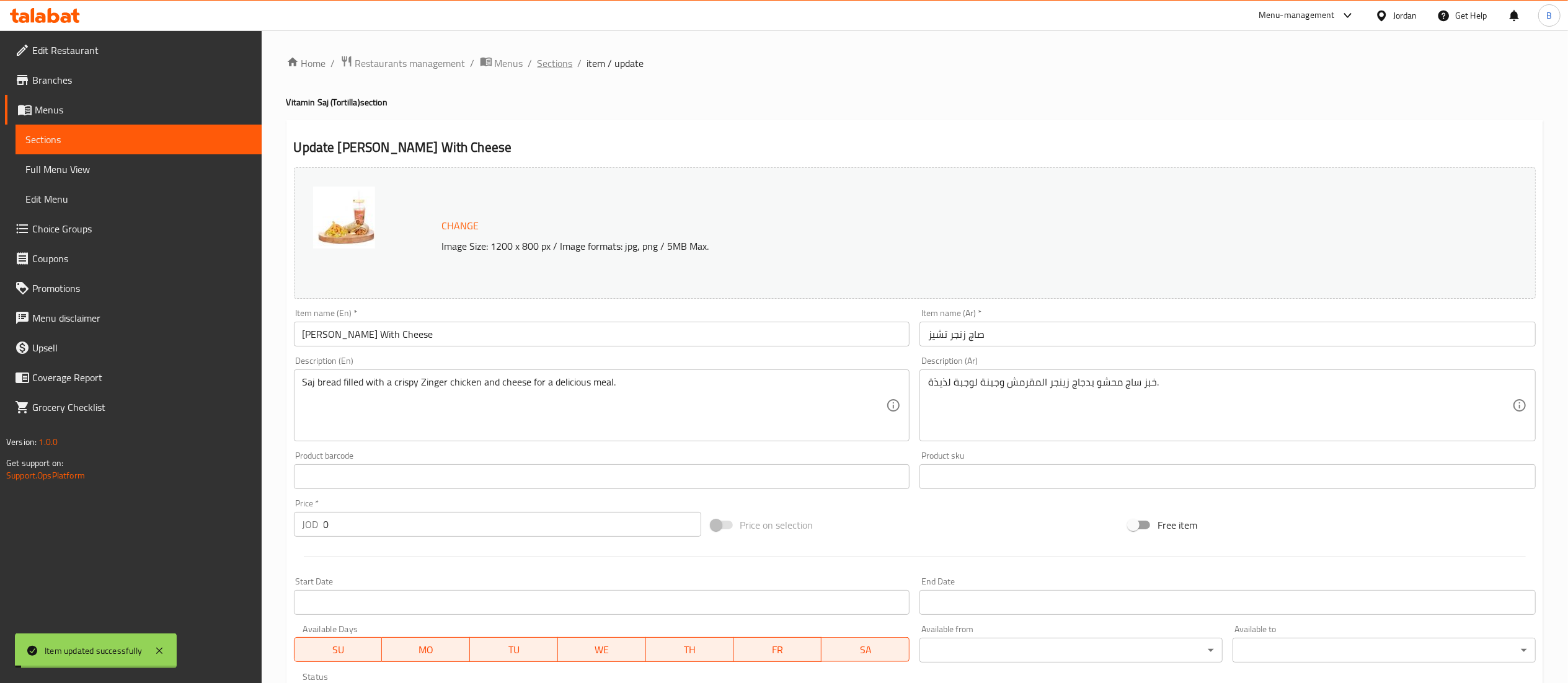
click at [554, 64] on span "Sections" at bounding box center [555, 63] width 36 height 15
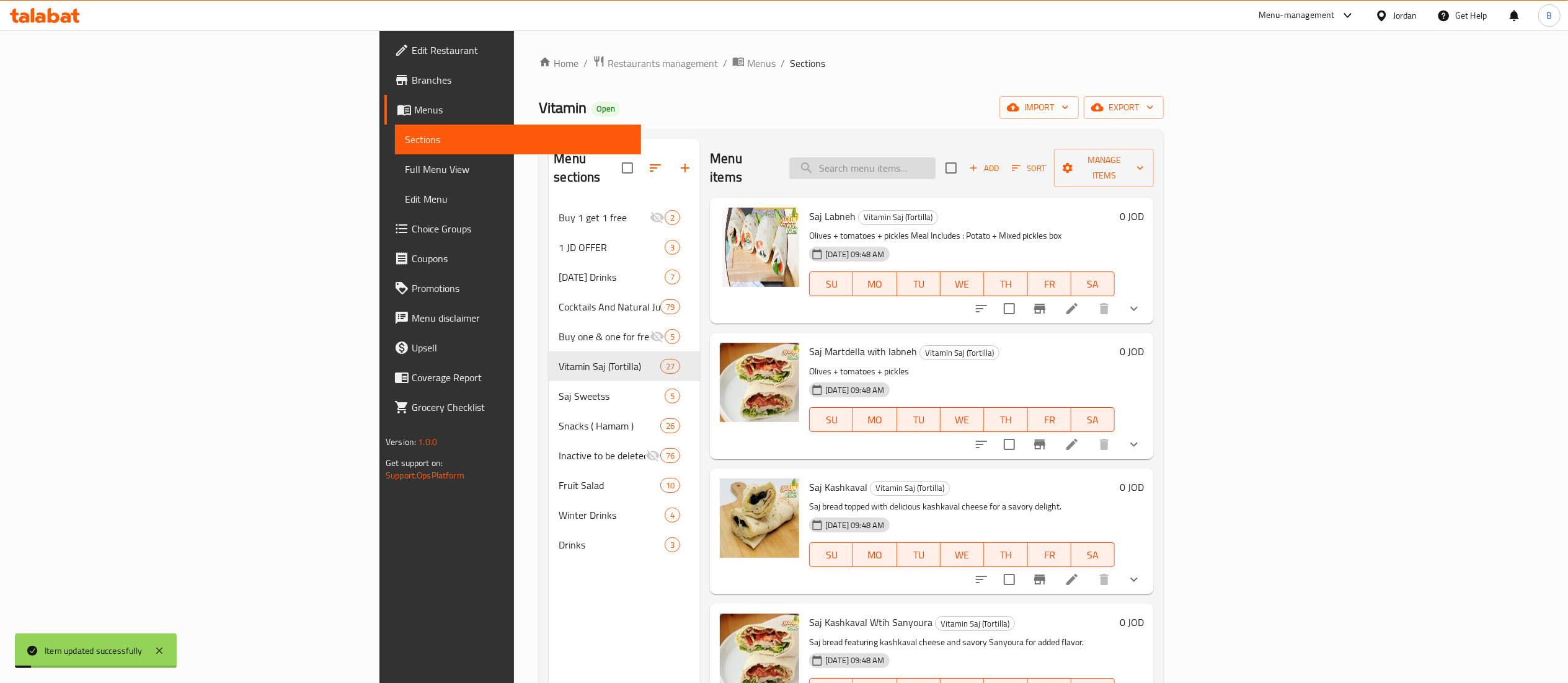
click at [936, 158] on input "search" at bounding box center [862, 168] width 146 height 21
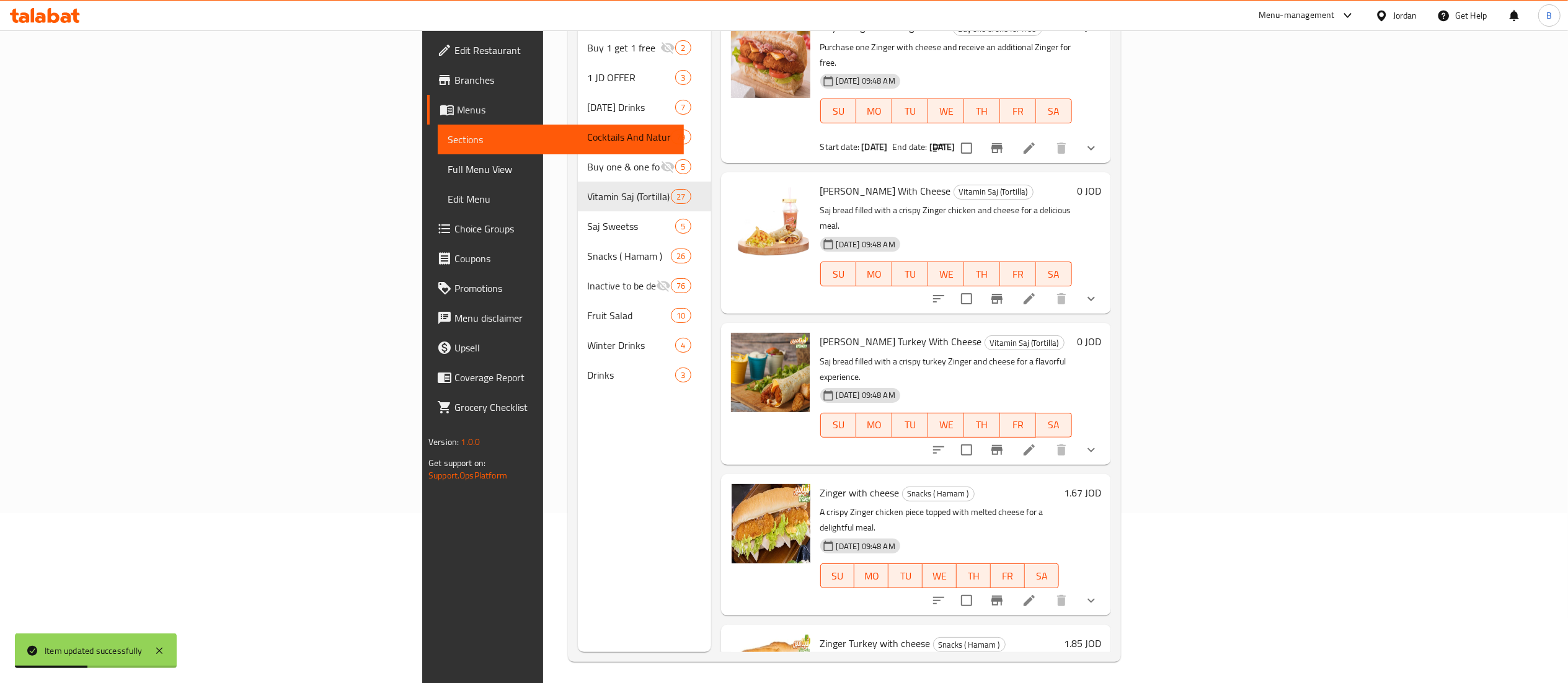
scroll to position [174, 0]
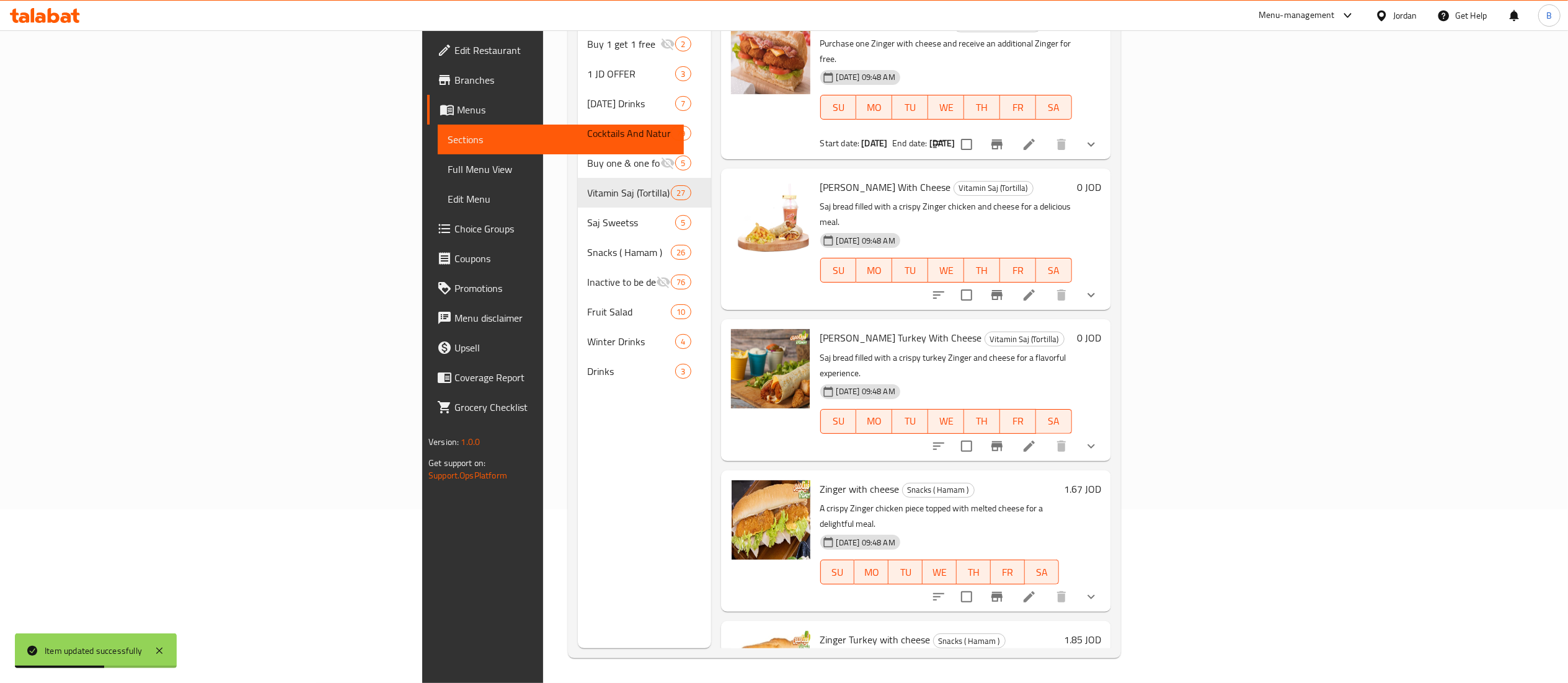
type input "zinger"
click at [1036, 439] on icon at bounding box center [1028, 446] width 15 height 15
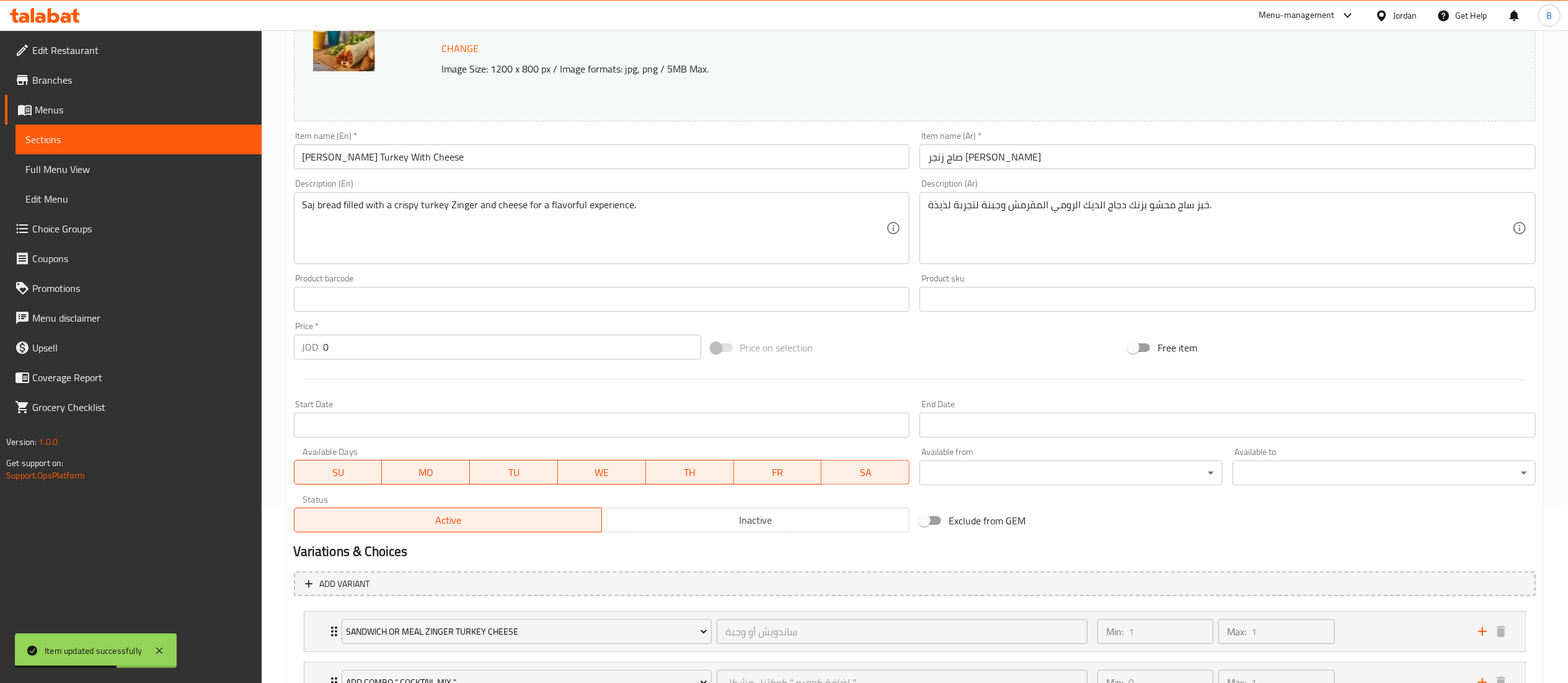
scroll to position [283, 0]
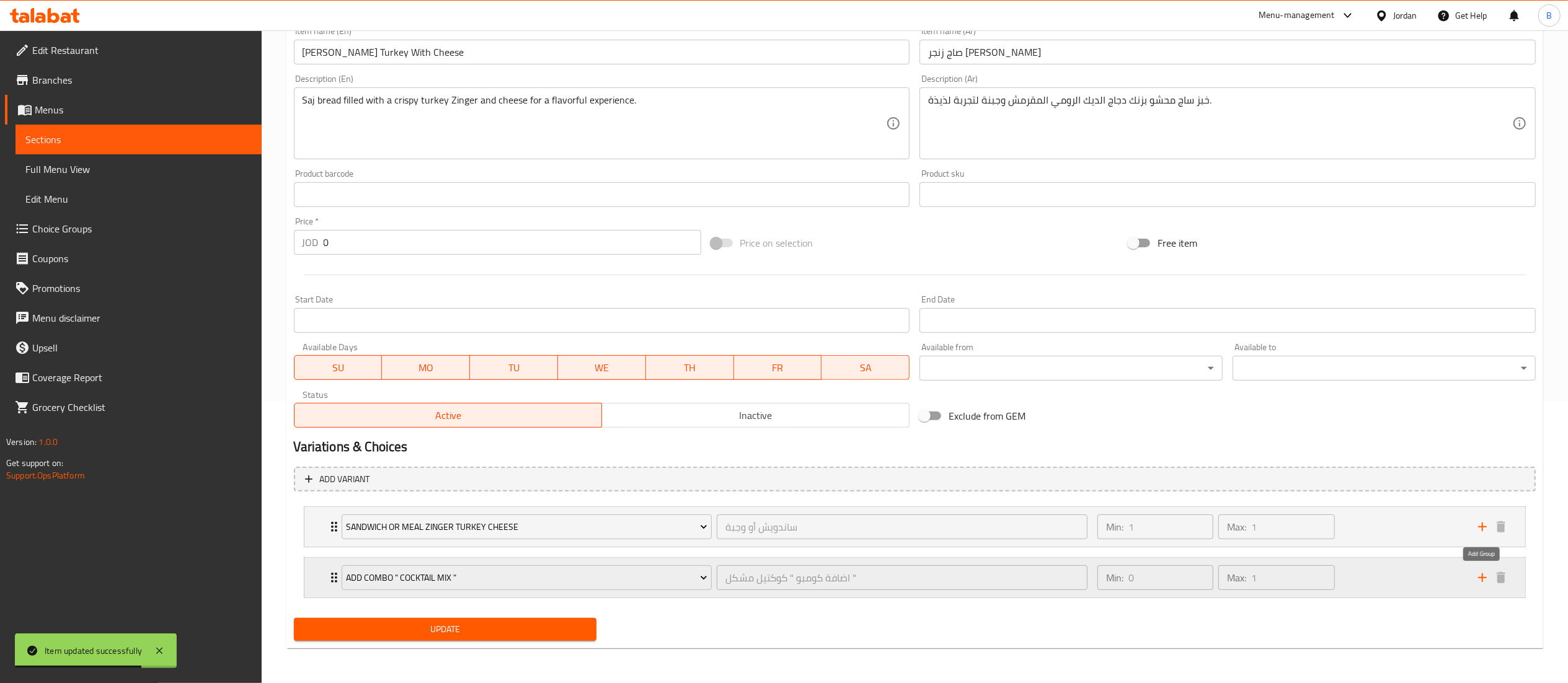
click at [1484, 575] on icon "add" at bounding box center [1482, 577] width 15 height 15
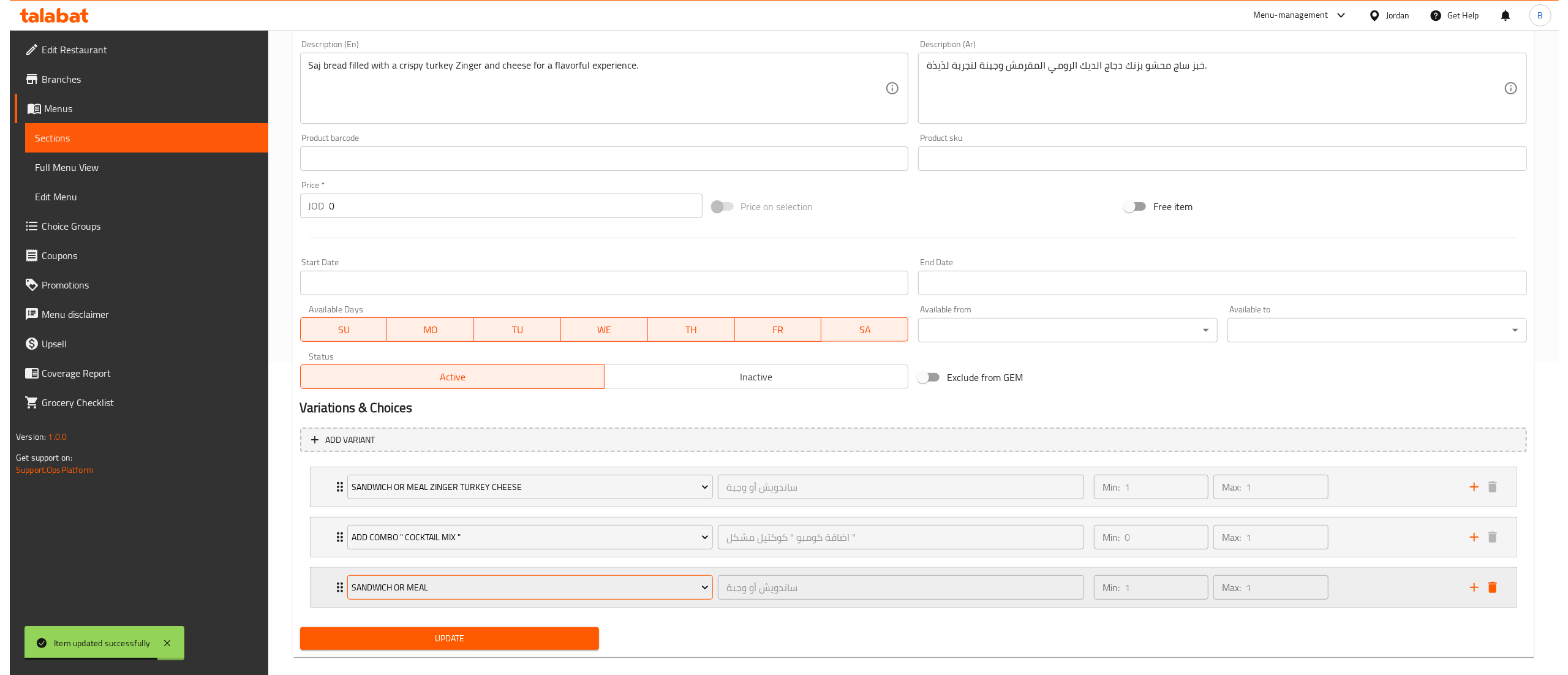
scroll to position [331, 0]
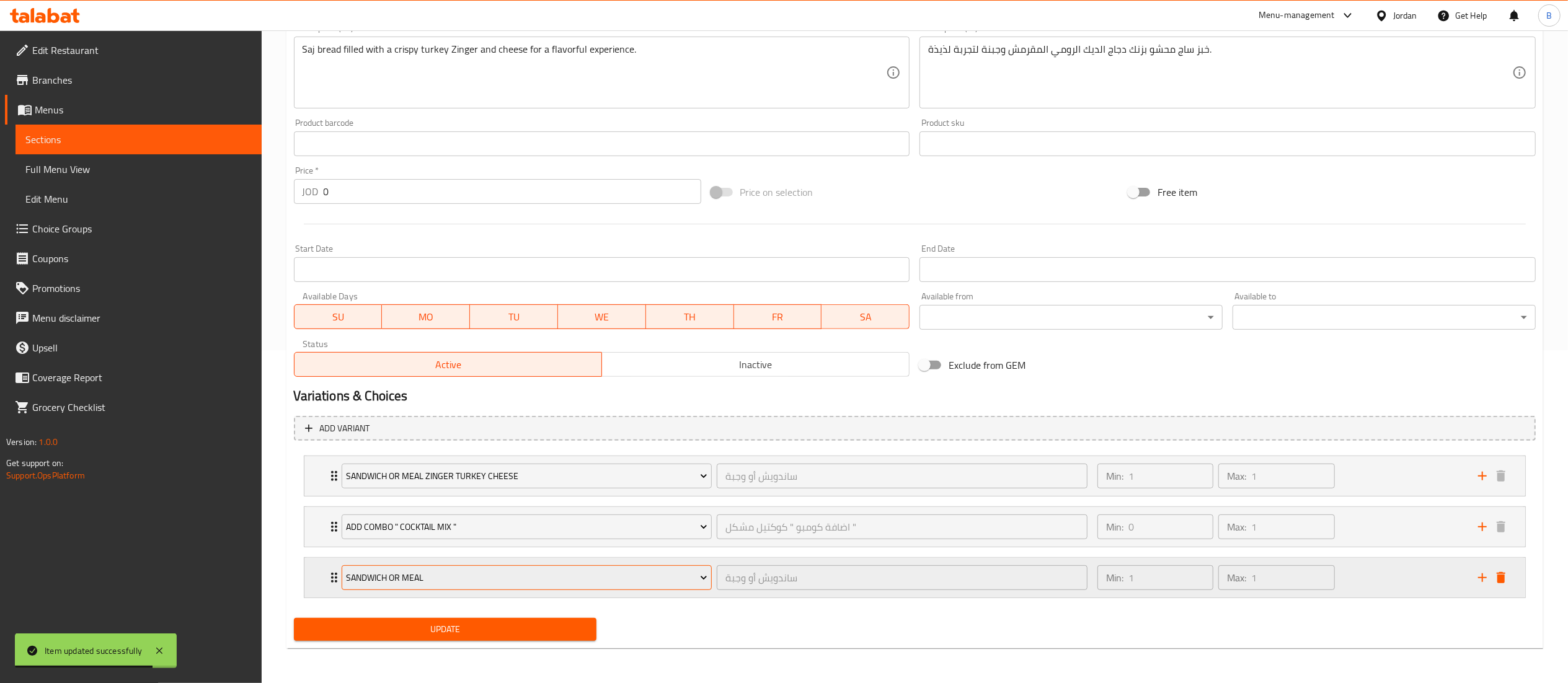
click at [430, 572] on span "Sandwich Or Meal" at bounding box center [527, 578] width 361 height 16
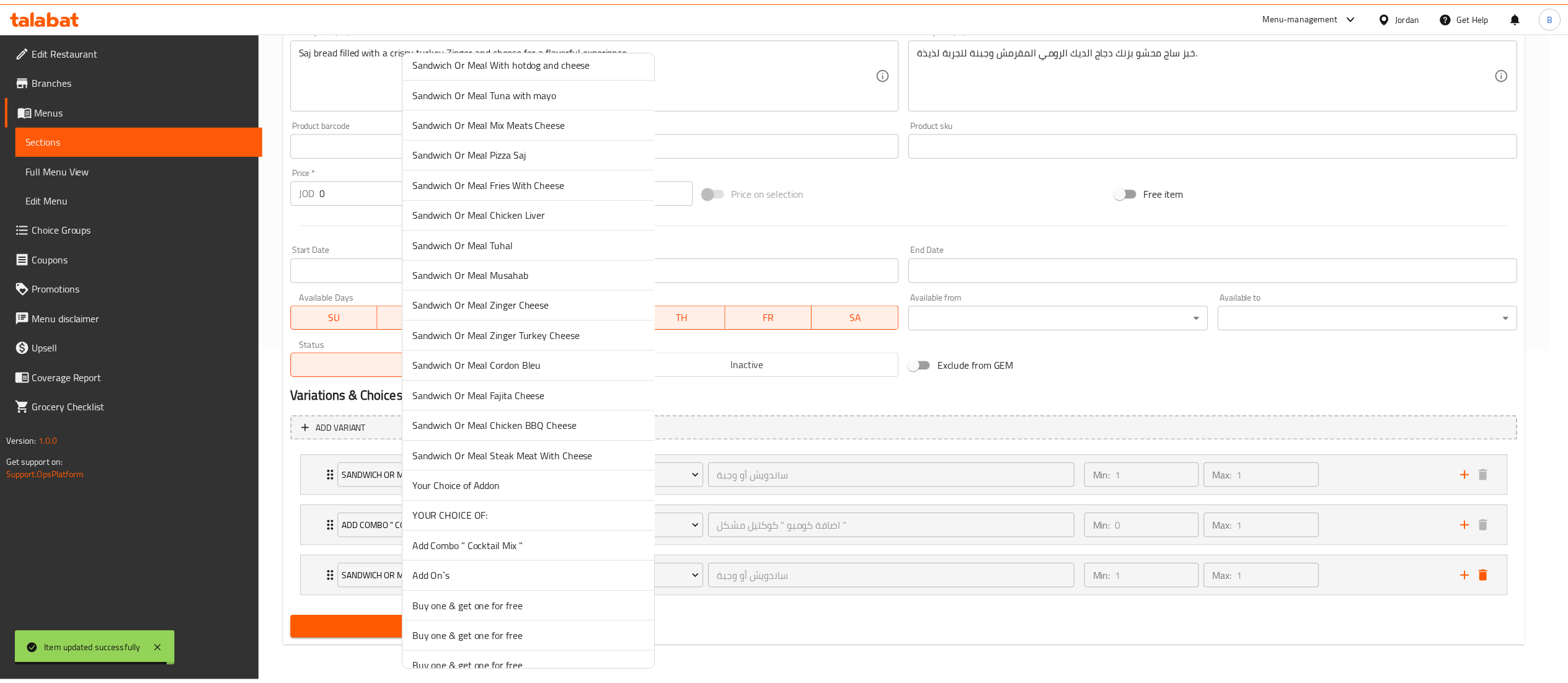
scroll to position [1558, 0]
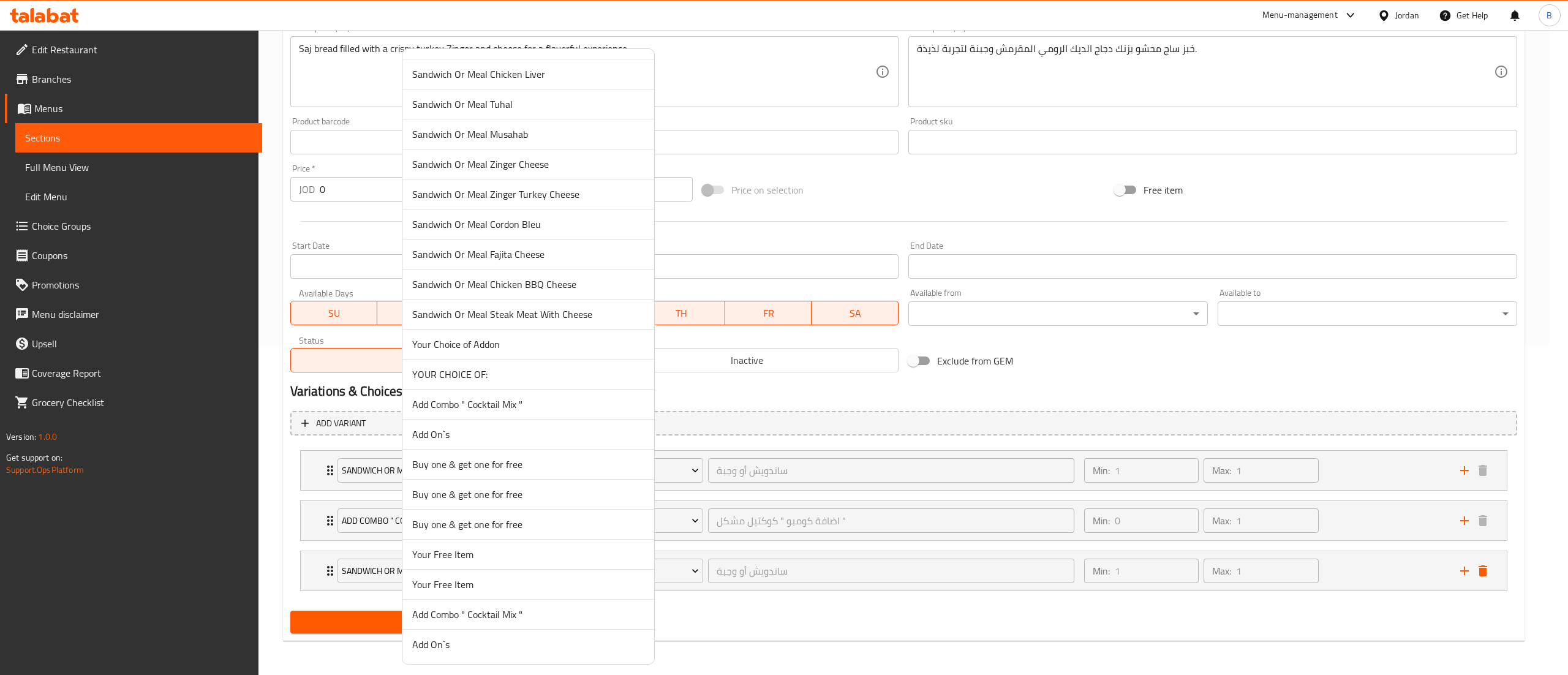
click at [480, 367] on span "YOUR CHOICE OF:" at bounding box center [528, 374] width 232 height 15
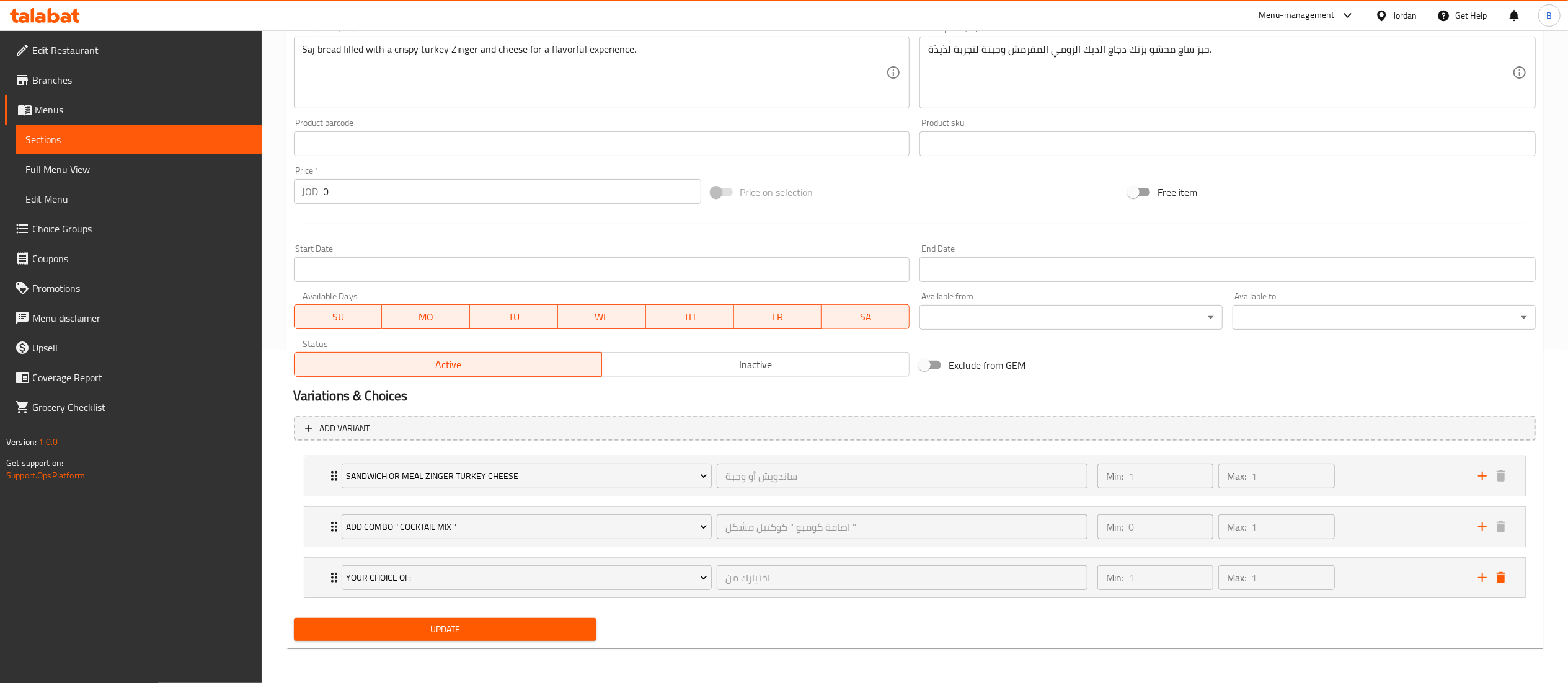
click at [477, 627] on span "Update" at bounding box center [445, 629] width 283 height 16
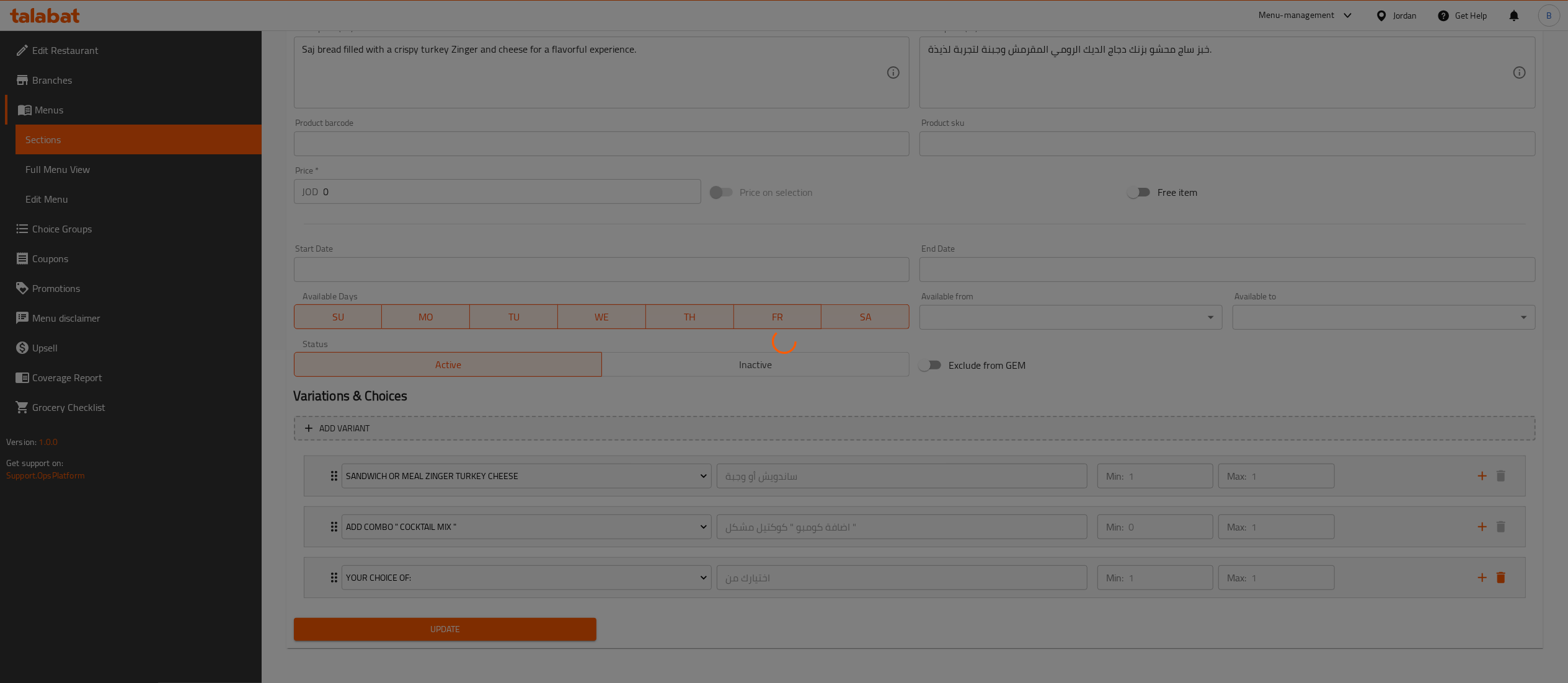
scroll to position [0, 0]
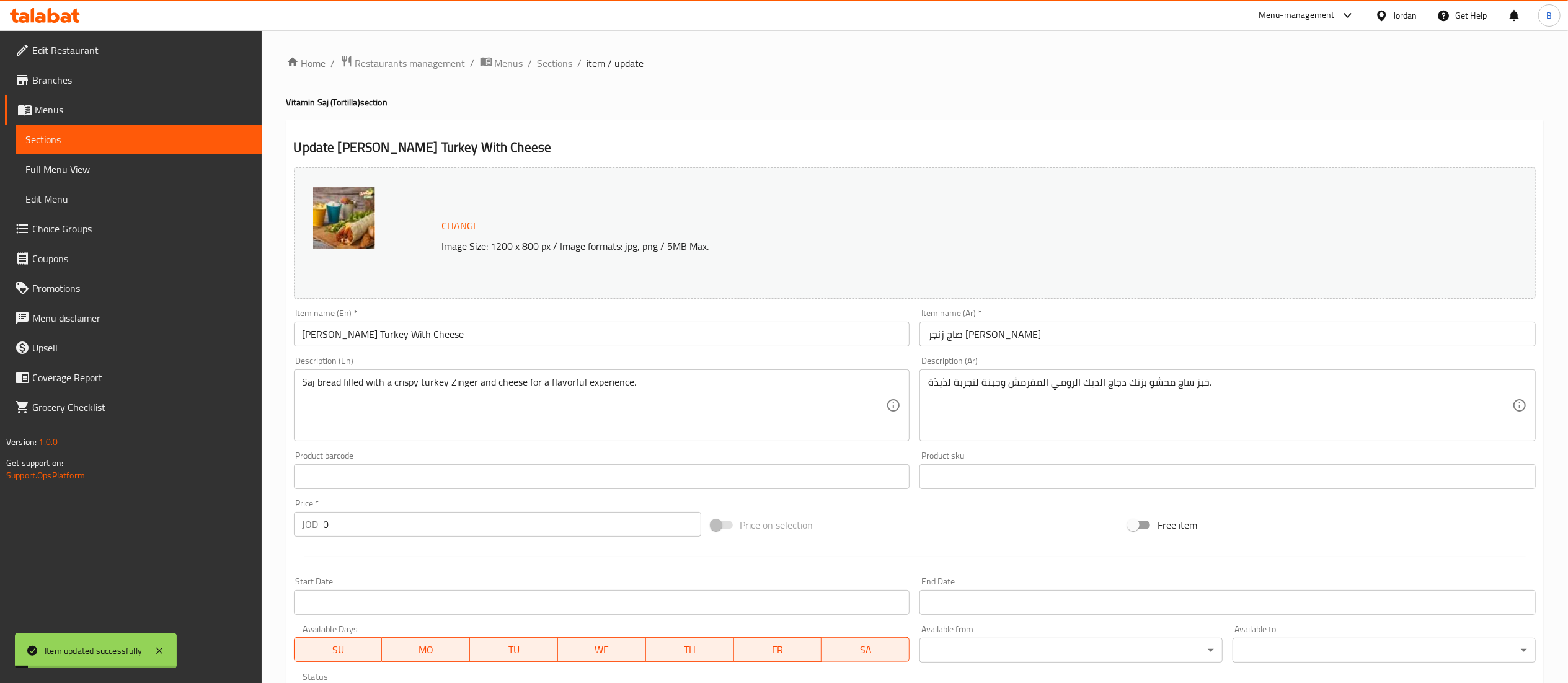
click at [545, 59] on span "Sections" at bounding box center [555, 63] width 36 height 15
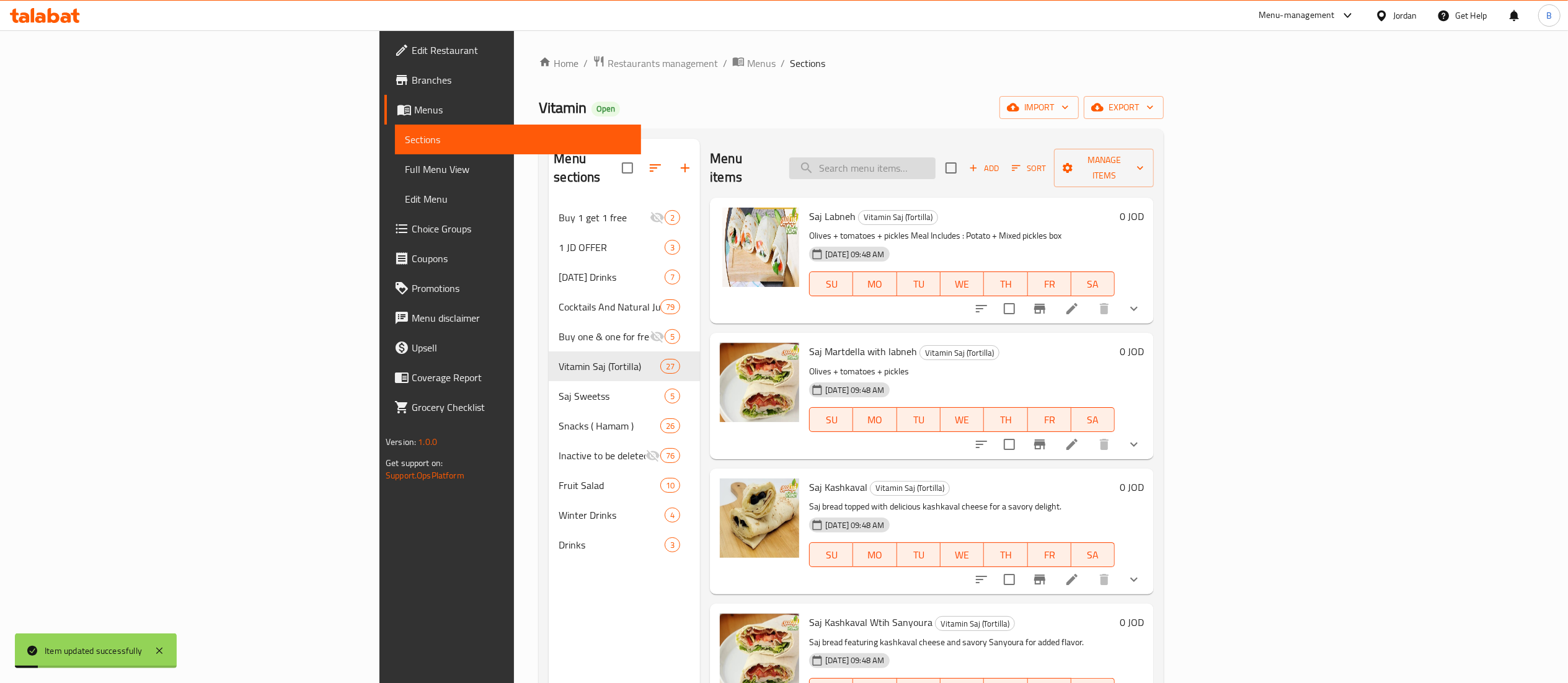
click at [936, 166] on input "search" at bounding box center [862, 168] width 146 height 21
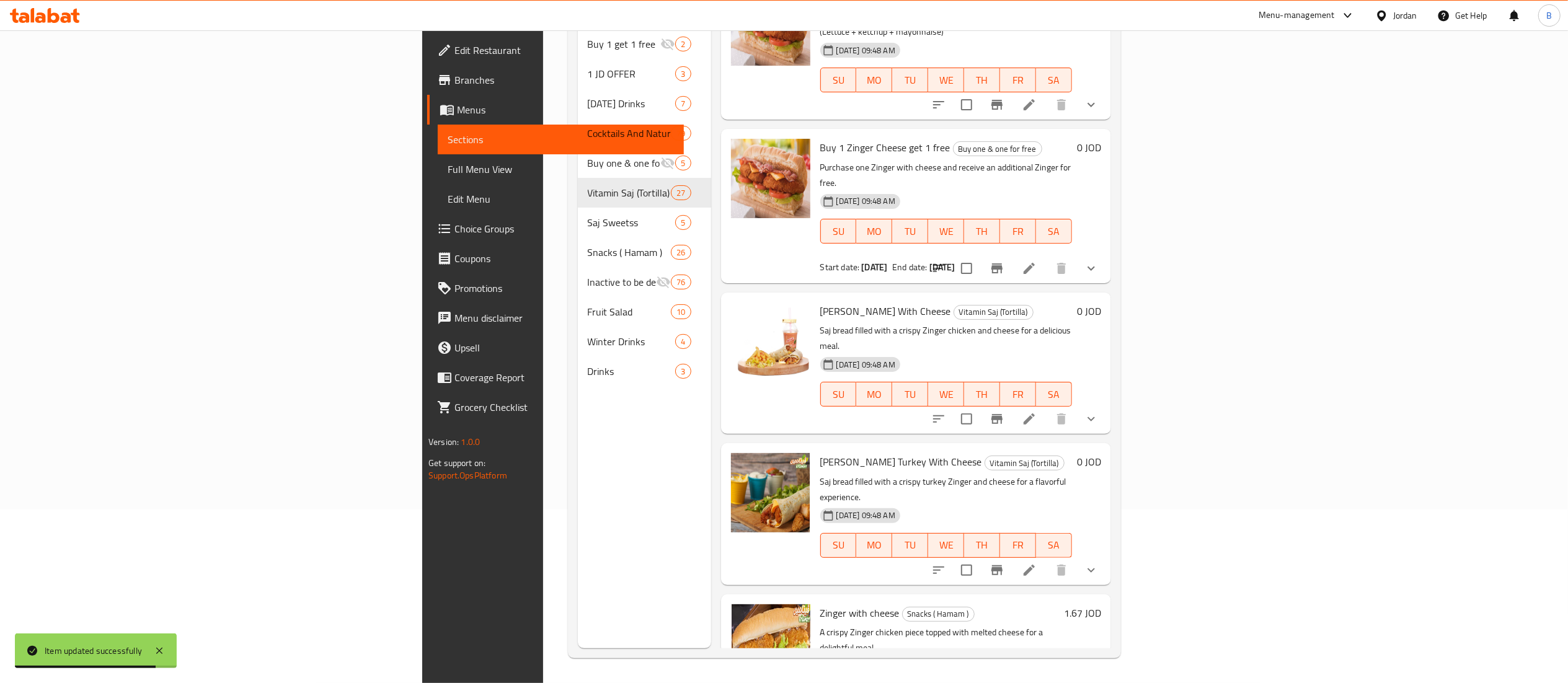
scroll to position [172, 0]
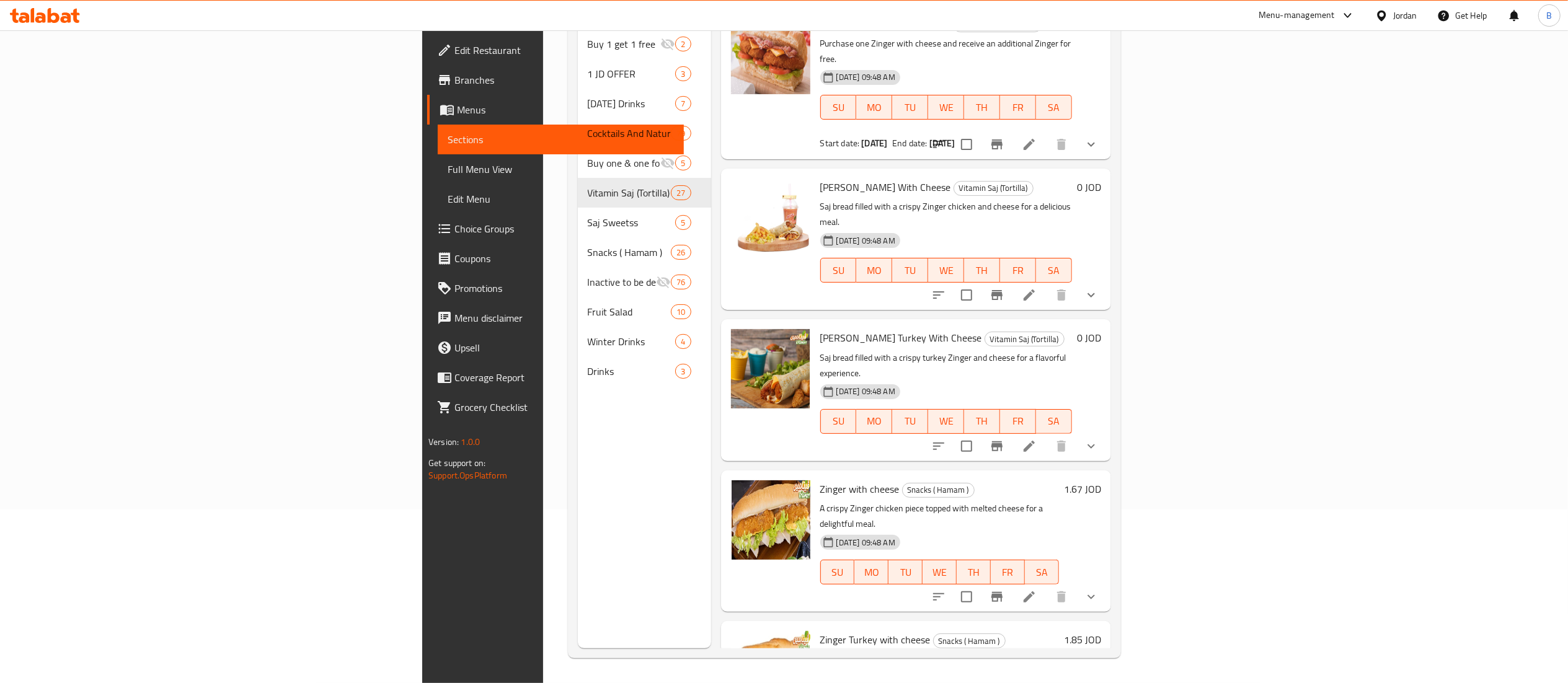
type input "zinger"
click at [1036, 590] on icon at bounding box center [1028, 597] width 15 height 15
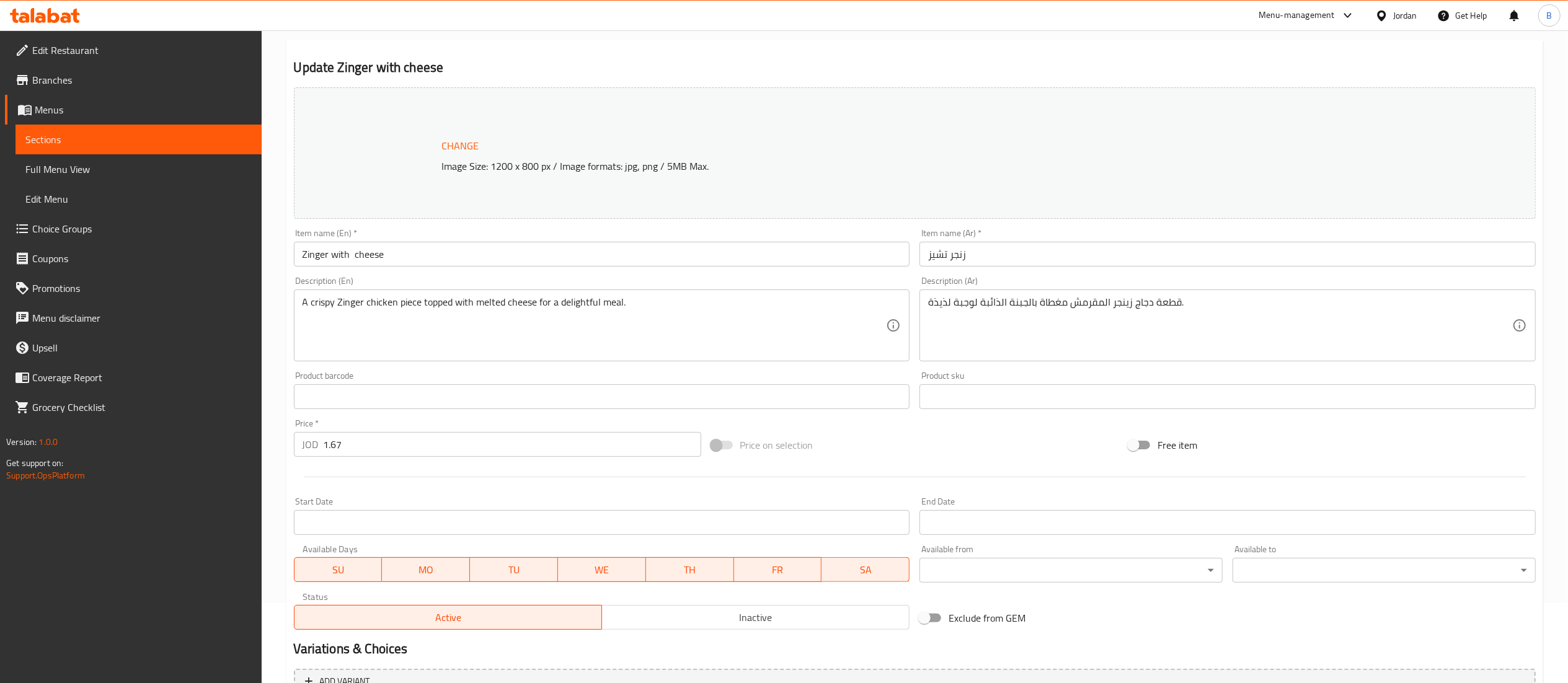
scroll to position [231, 0]
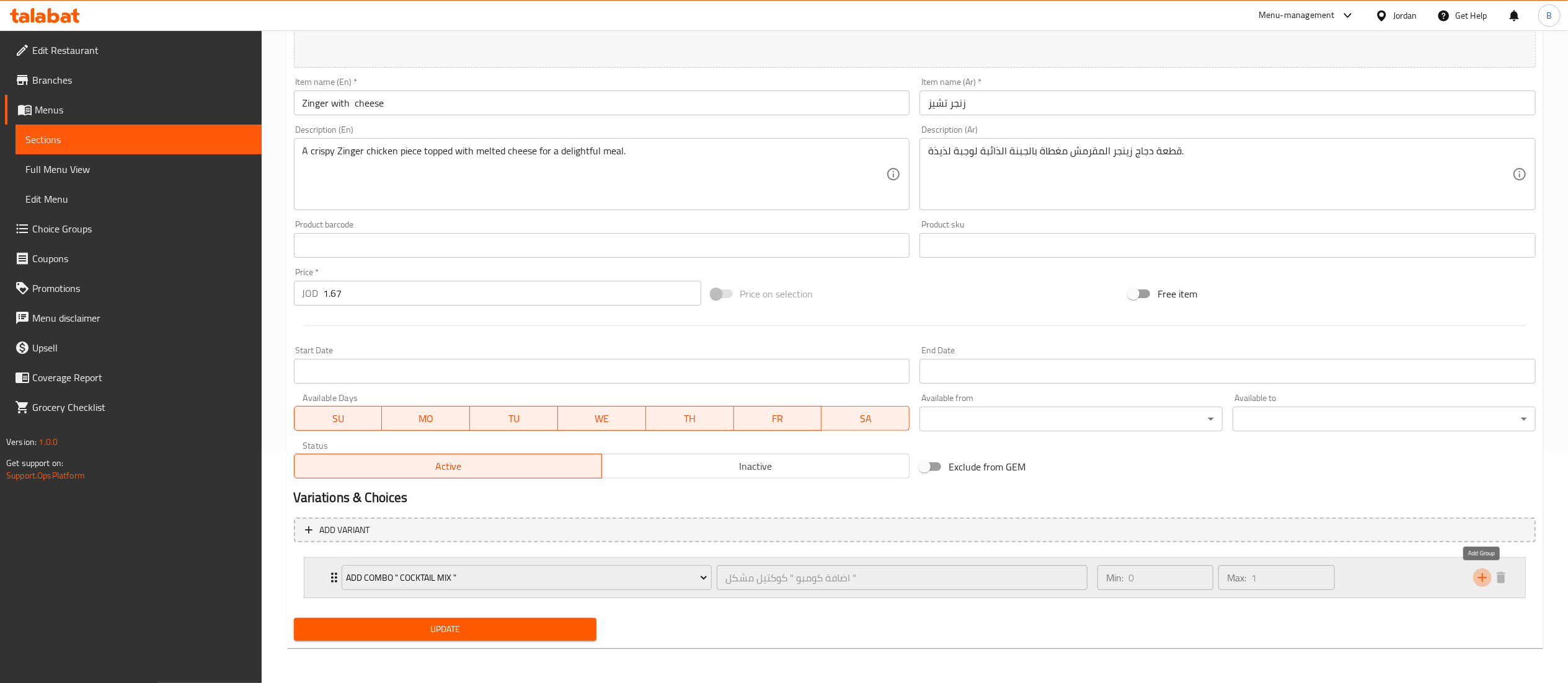
click at [1485, 580] on icon "add" at bounding box center [1482, 577] width 15 height 15
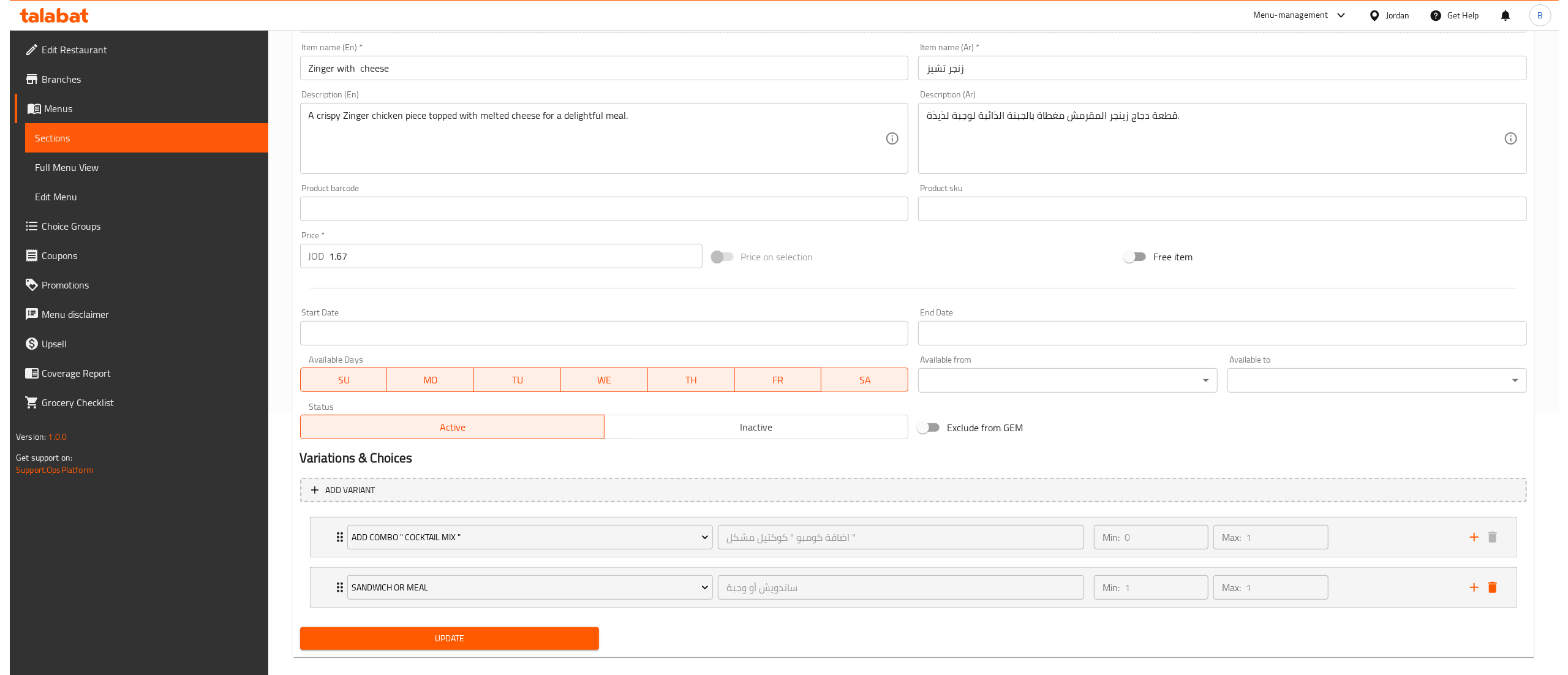
scroll to position [280, 0]
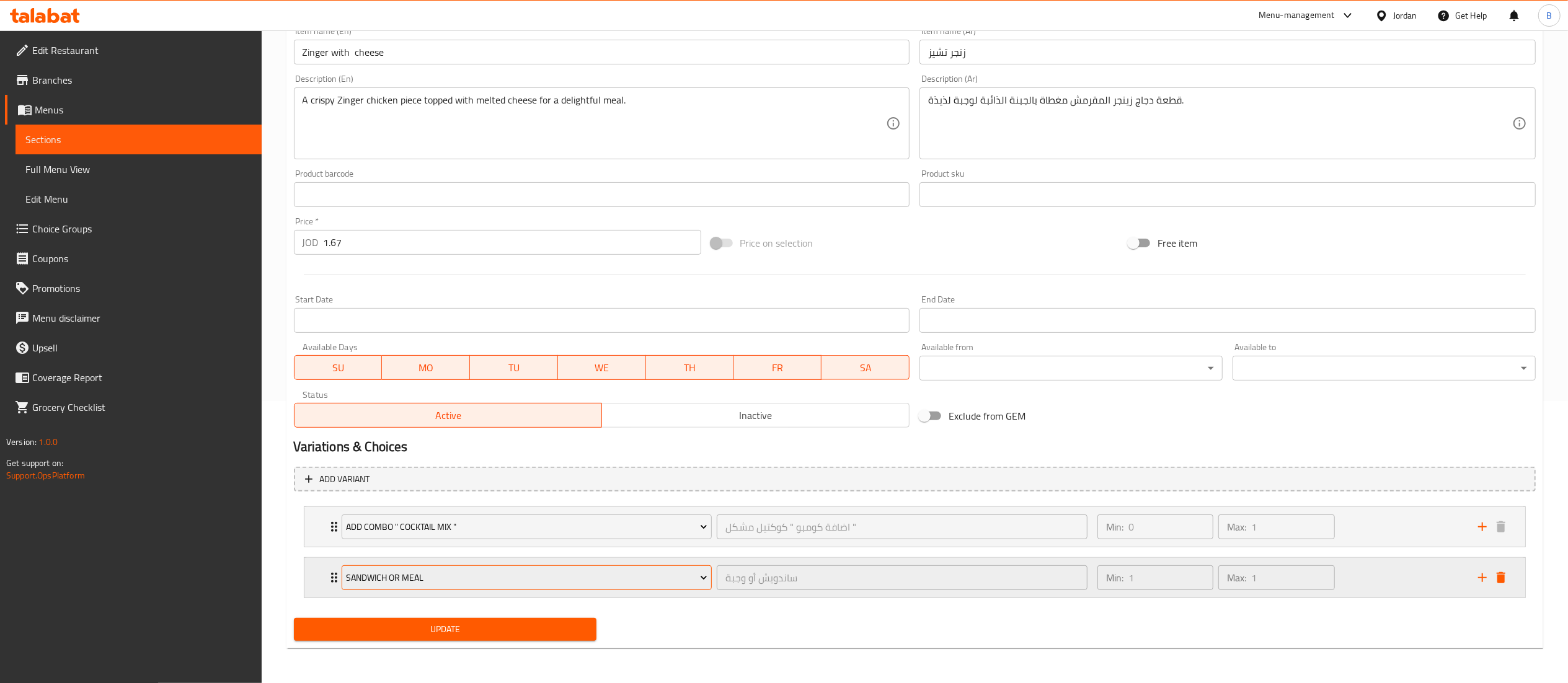
click at [492, 585] on span "Sandwich Or Meal" at bounding box center [527, 578] width 361 height 16
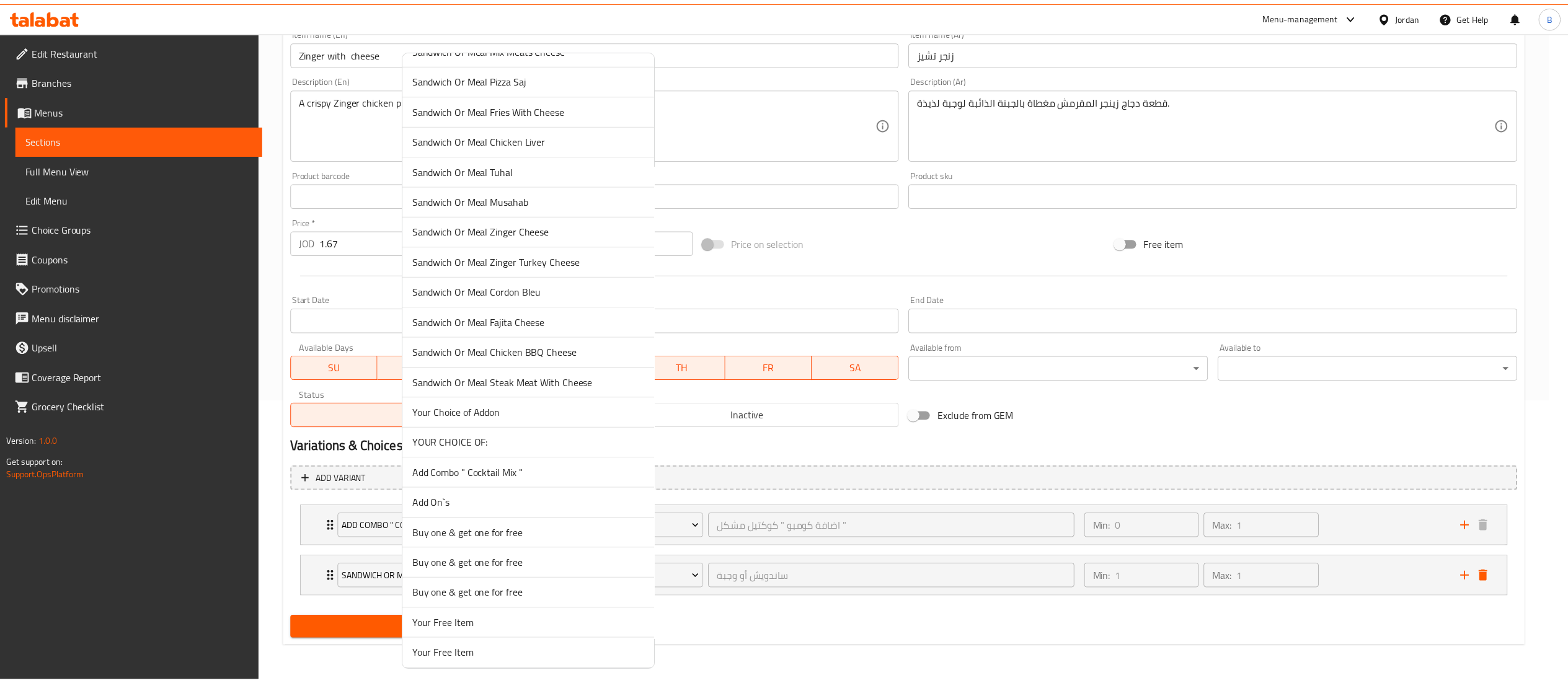
scroll to position [1558, 0]
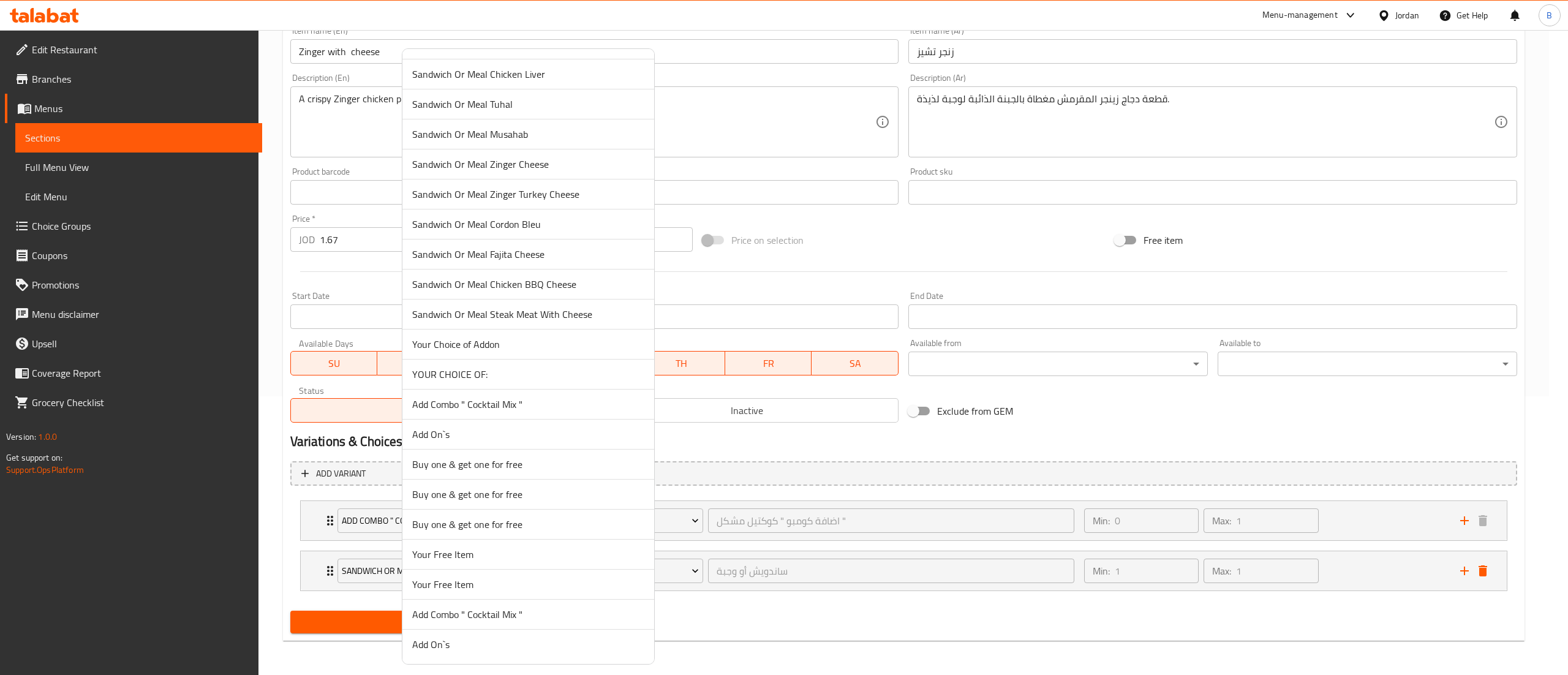
click at [500, 374] on span "YOUR CHOICE OF:" at bounding box center [528, 374] width 232 height 15
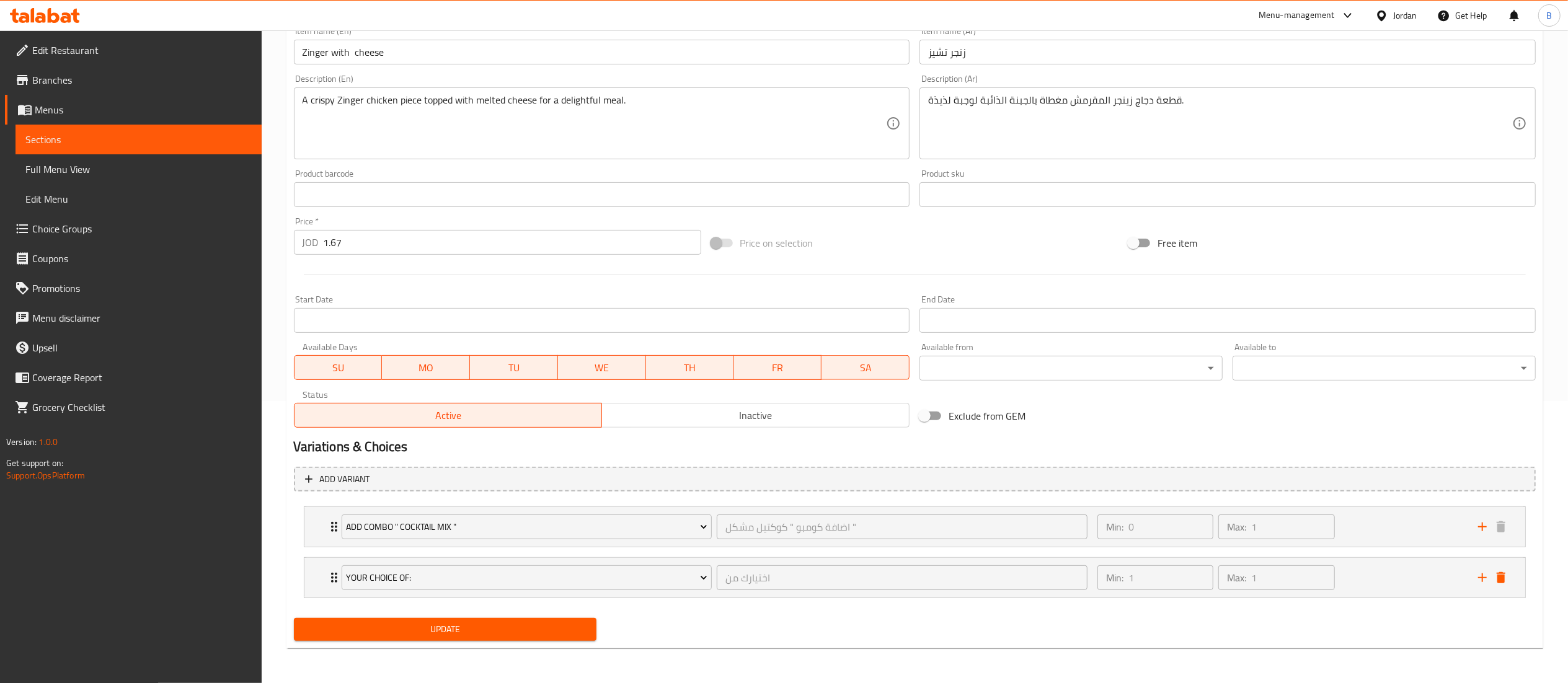
click at [481, 632] on span "Update" at bounding box center [445, 629] width 283 height 16
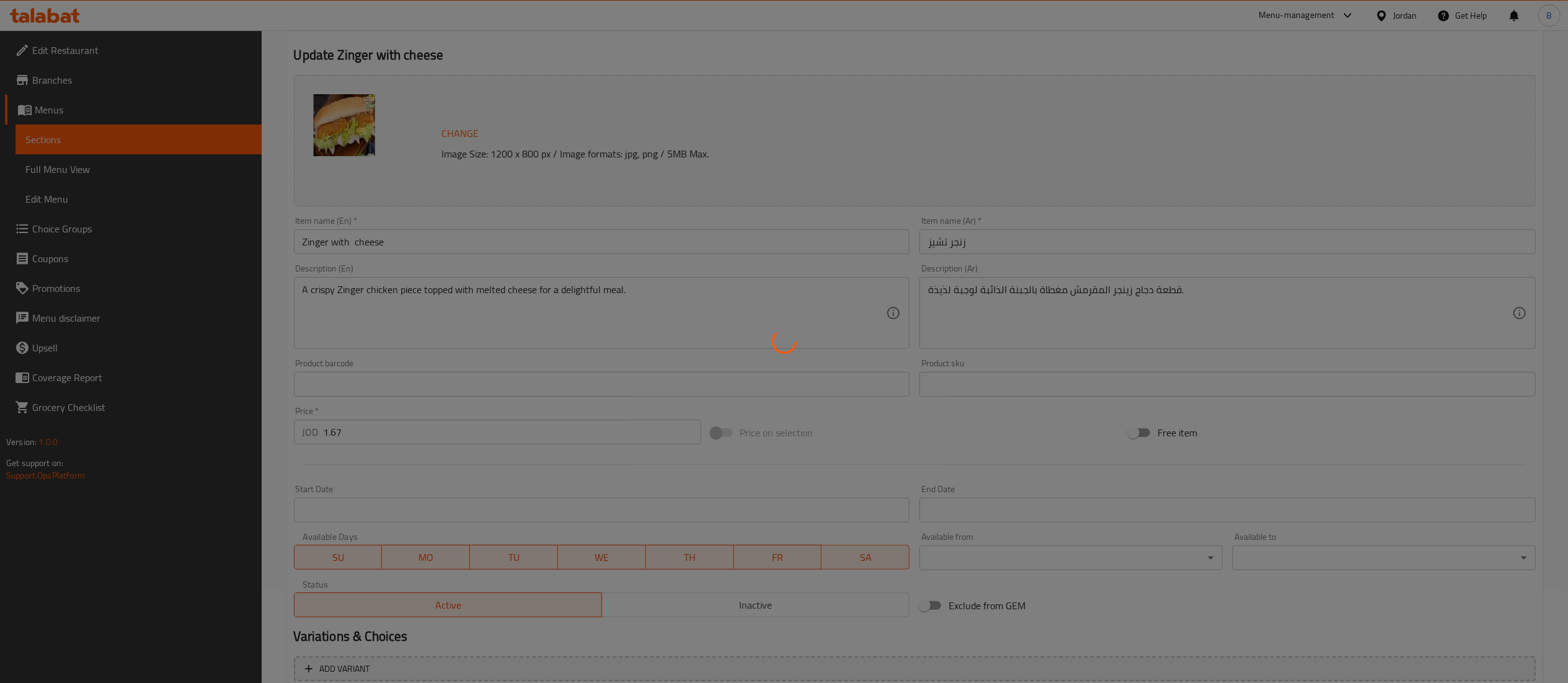
scroll to position [0, 0]
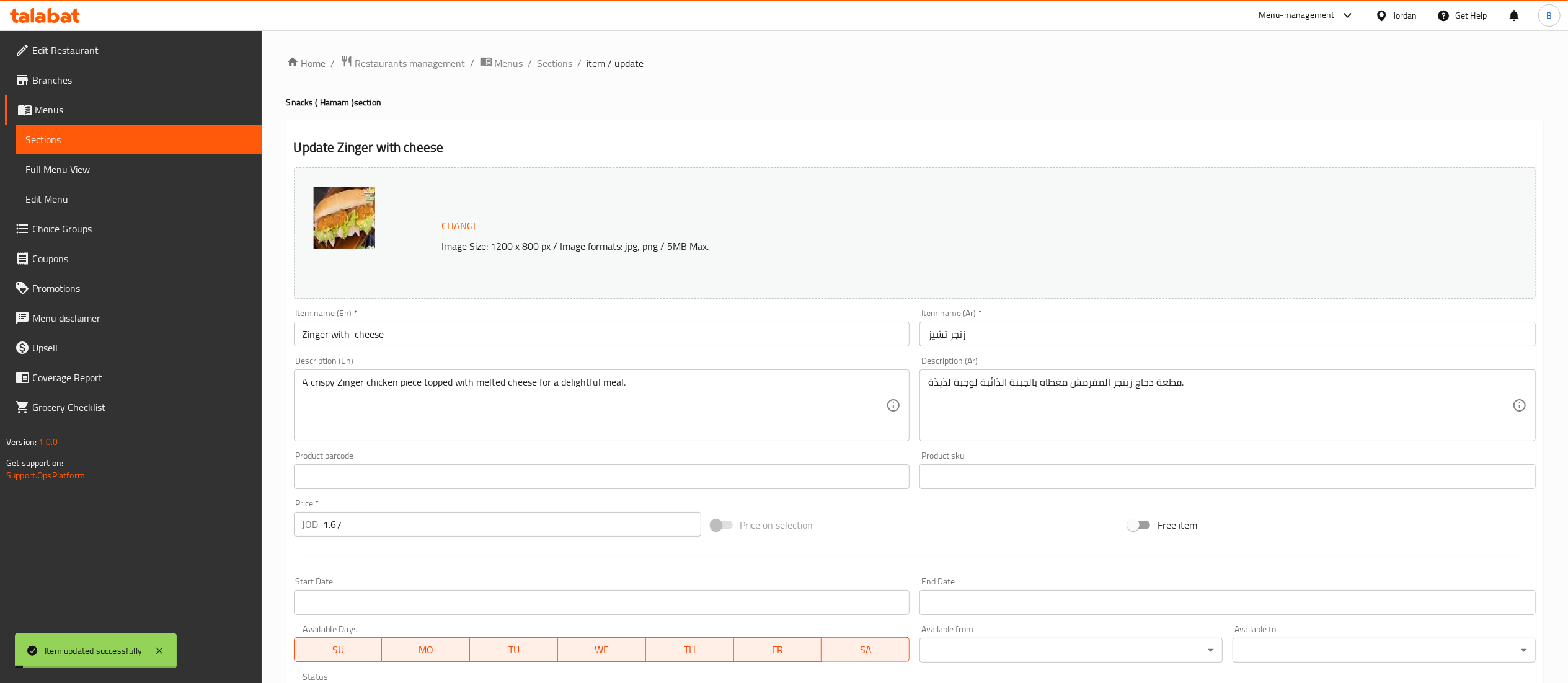
click at [547, 62] on span "Sections" at bounding box center [555, 63] width 36 height 15
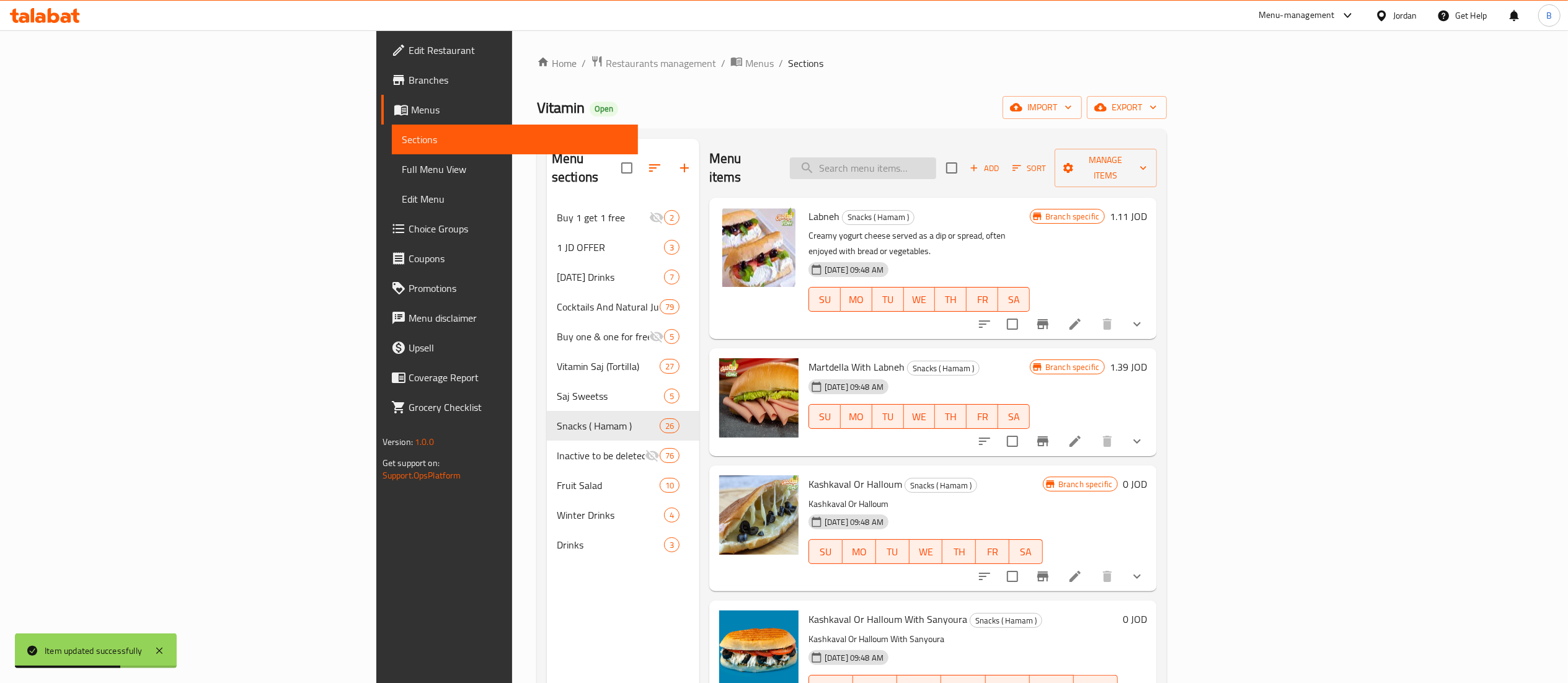
click at [936, 158] on input "search" at bounding box center [863, 168] width 146 height 21
type input "d"
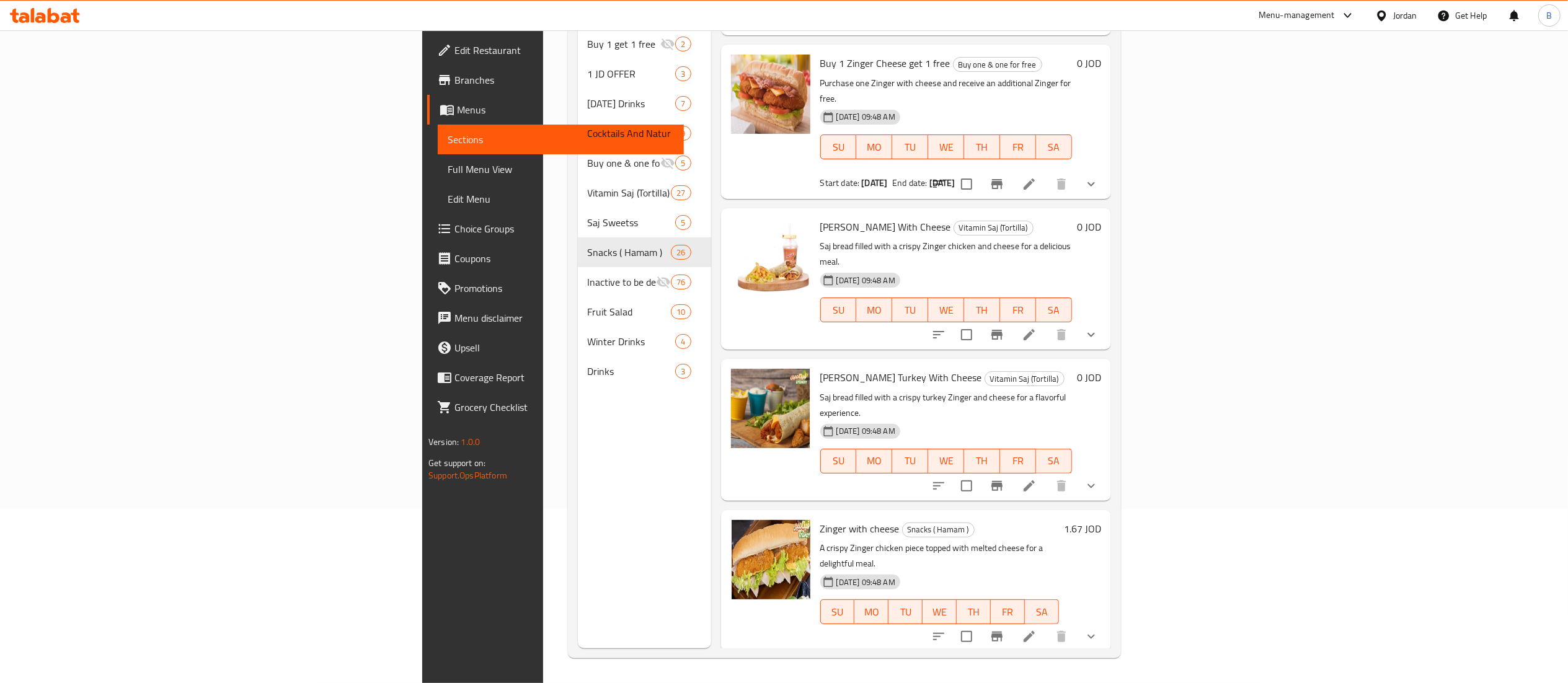
scroll to position [172, 0]
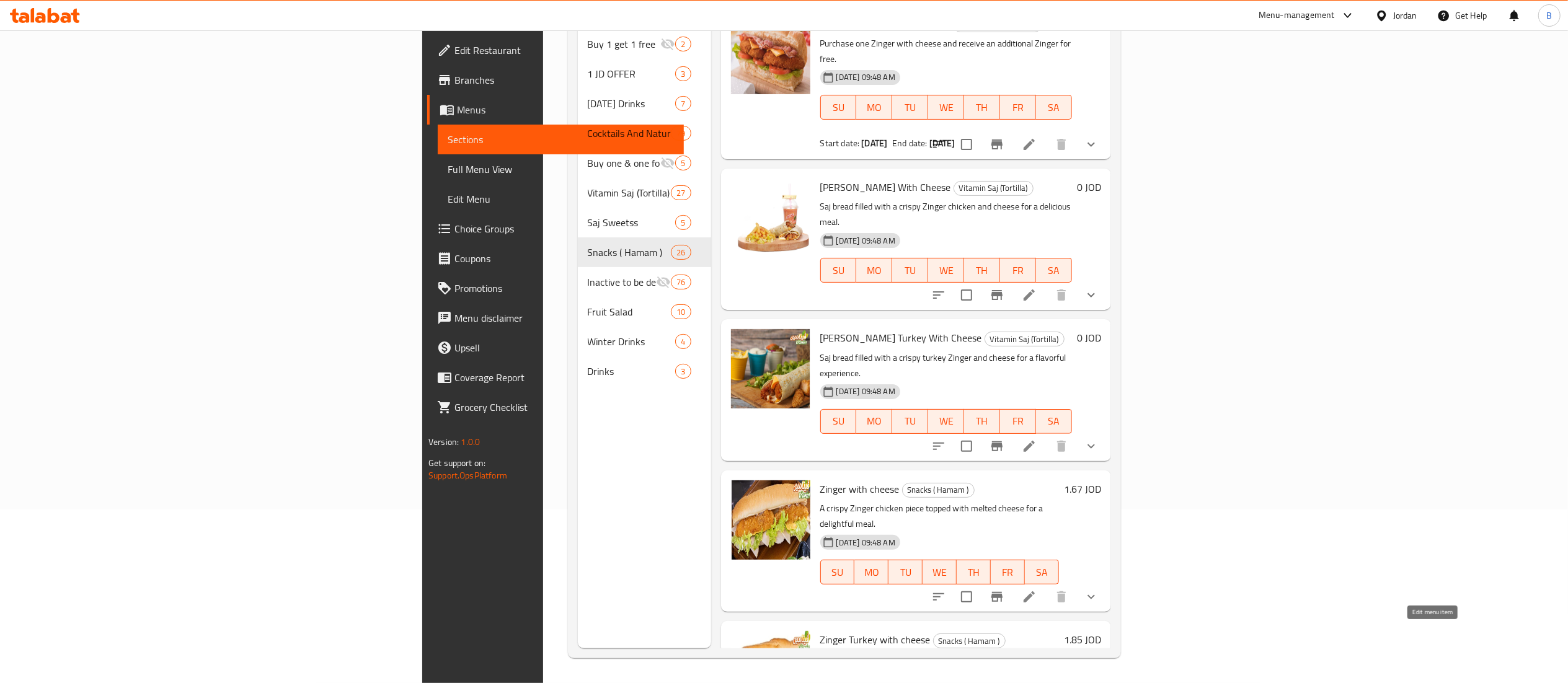
type input "zinger"
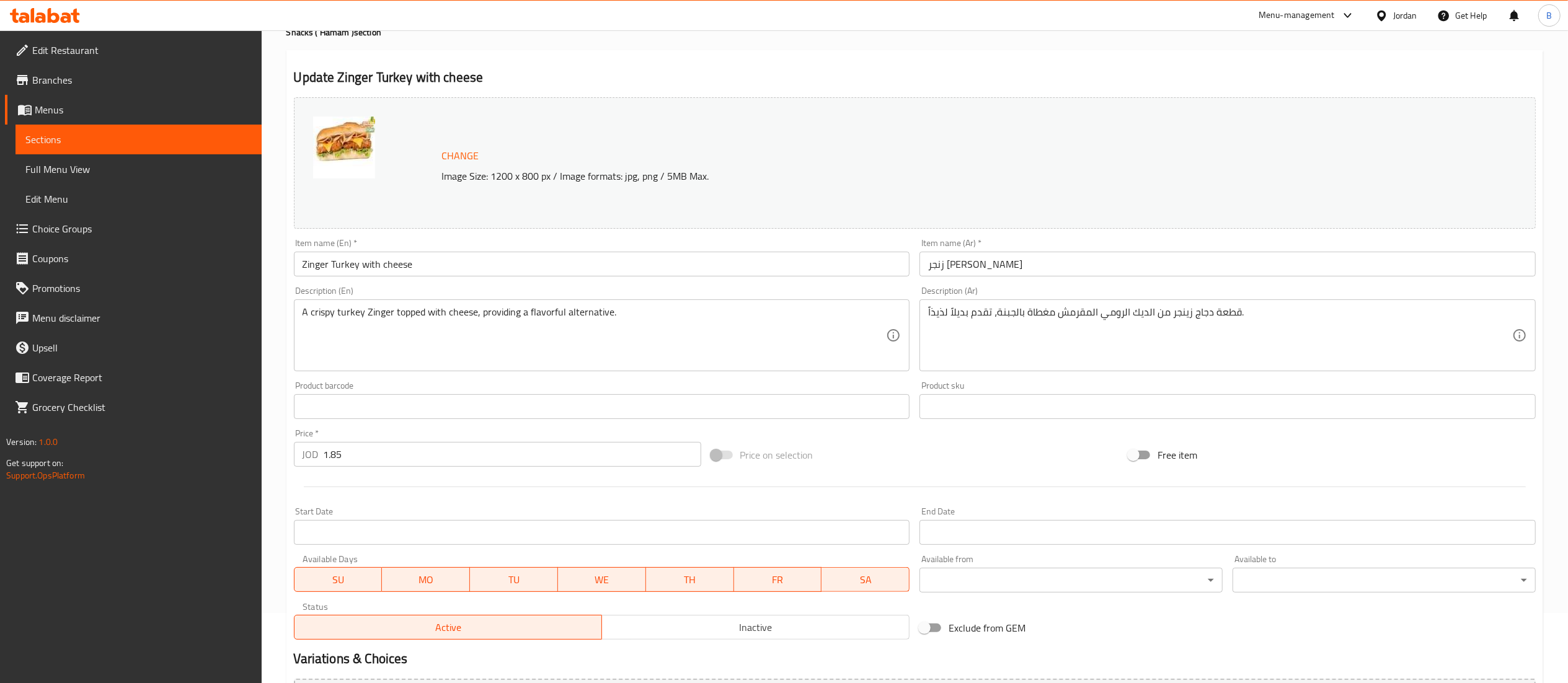
scroll to position [231, 0]
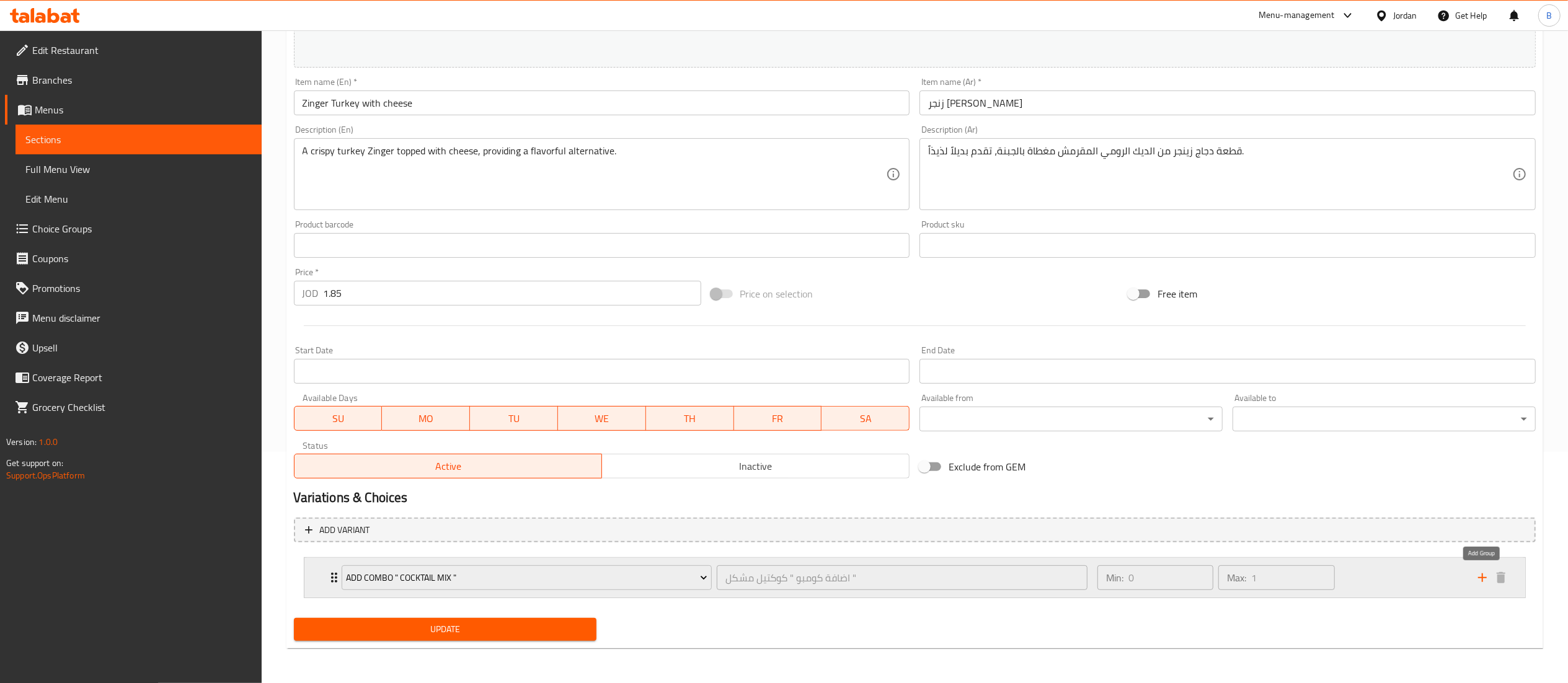
click at [1479, 577] on icon "add" at bounding box center [1482, 577] width 15 height 15
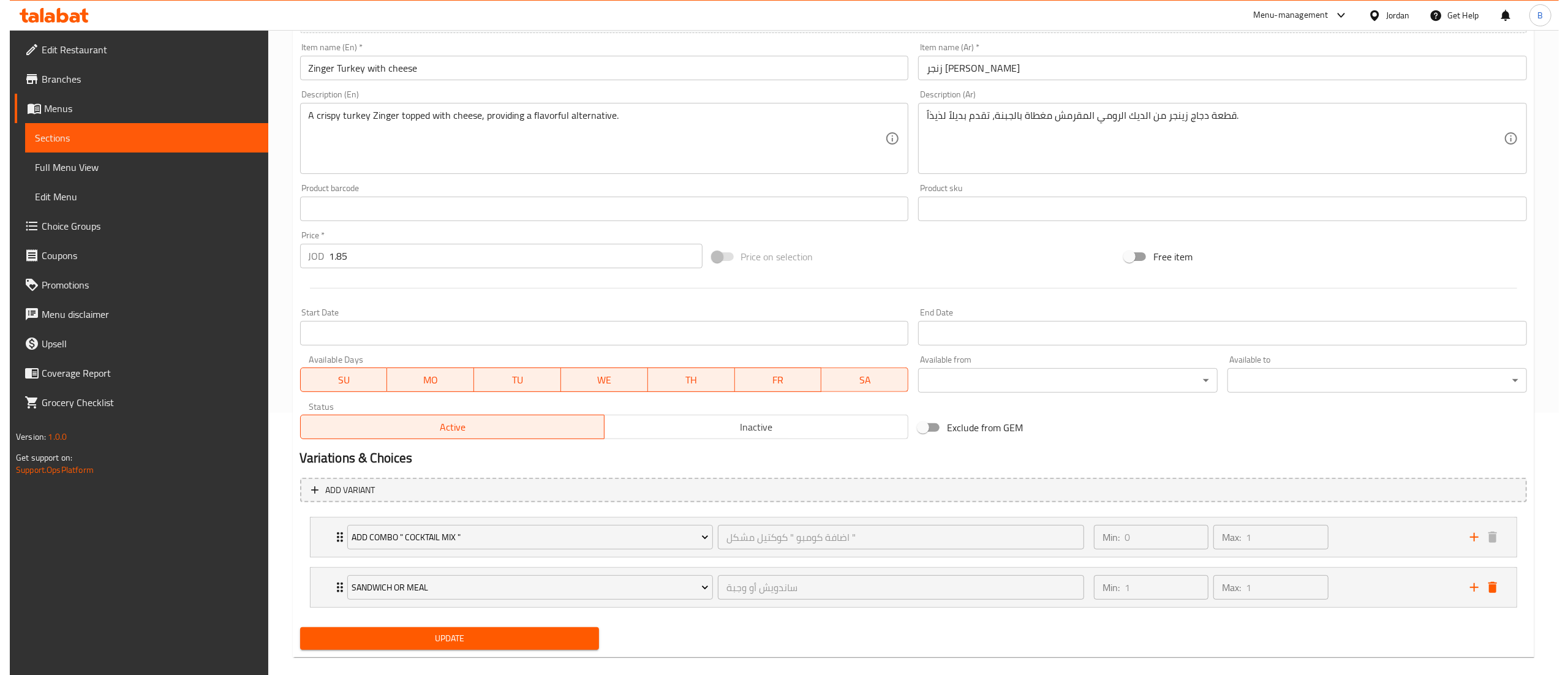
scroll to position [280, 0]
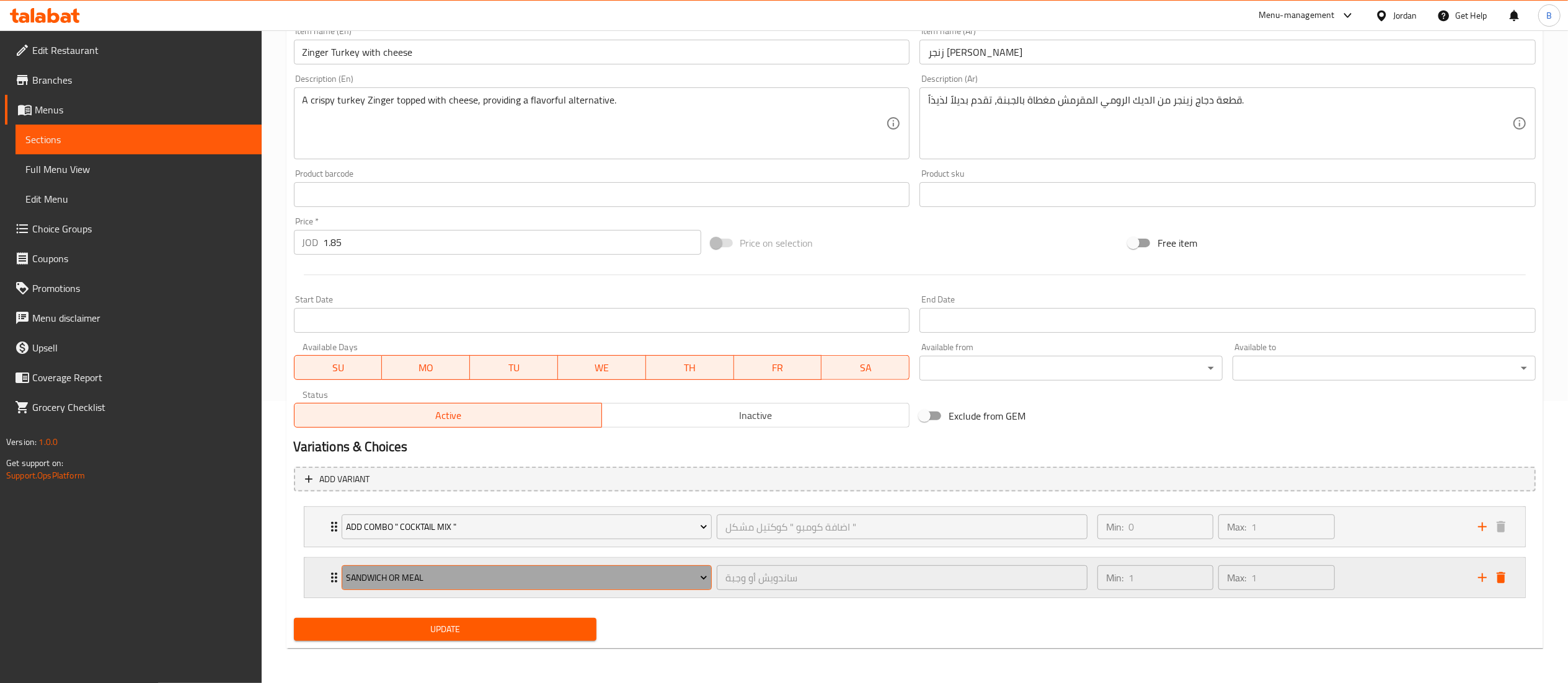
click at [484, 580] on span "Sandwich Or Meal" at bounding box center [527, 578] width 361 height 16
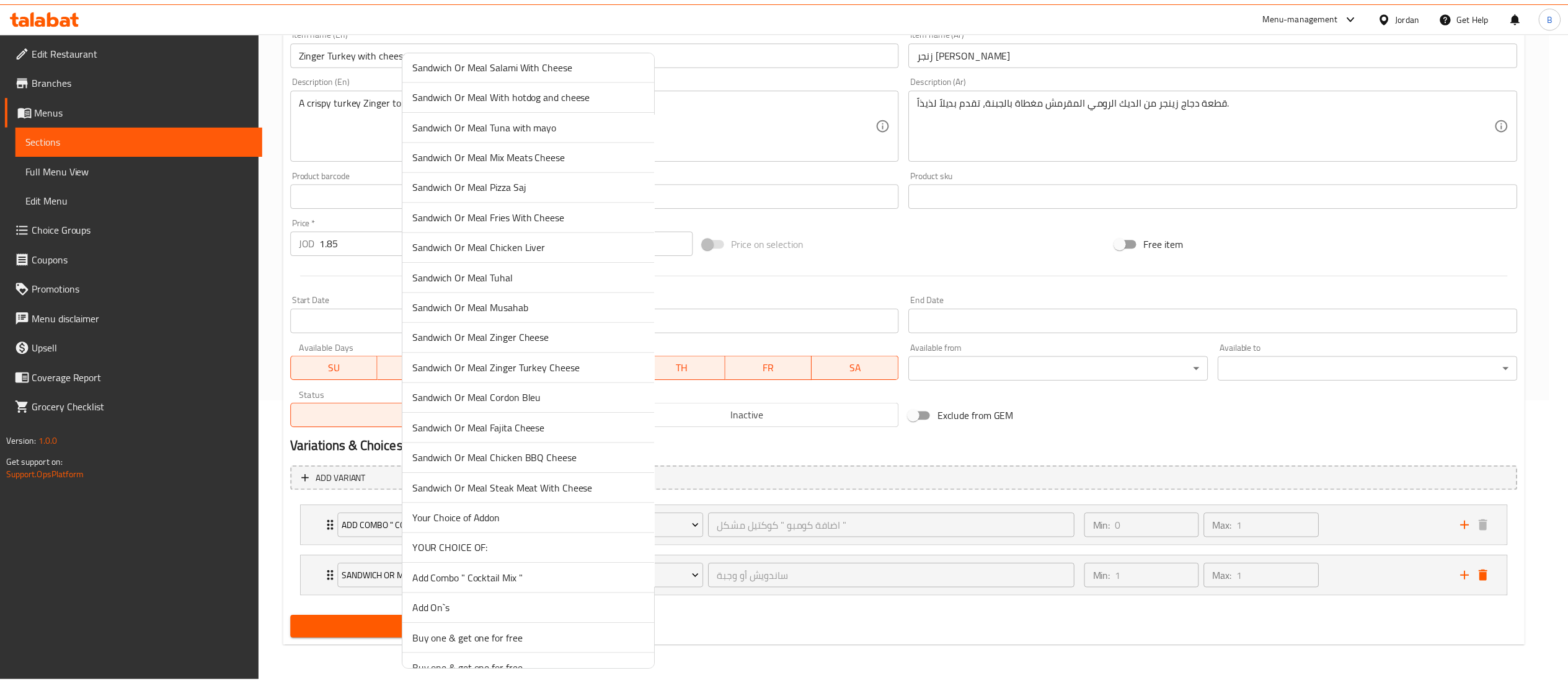
scroll to position [1558, 0]
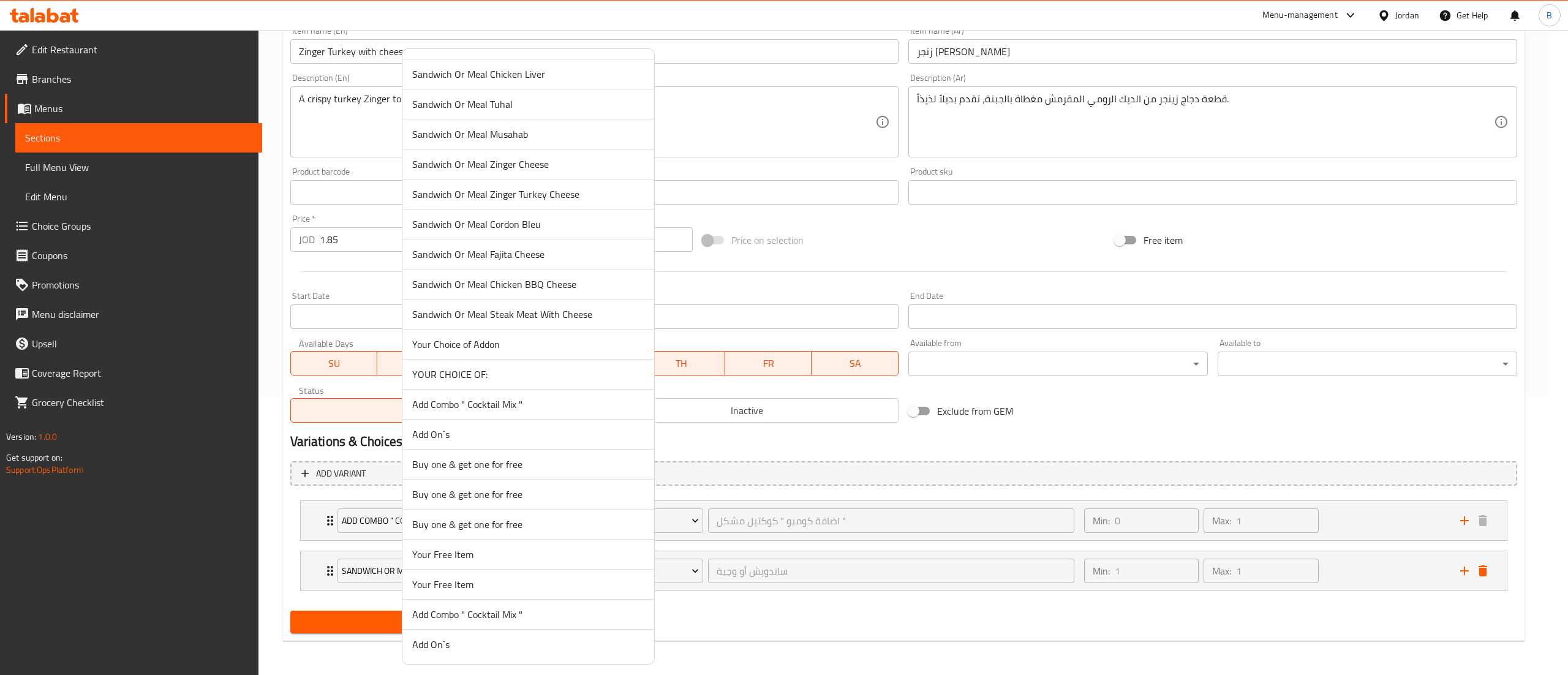
click at [495, 370] on span "YOUR CHOICE OF:" at bounding box center [528, 374] width 232 height 15
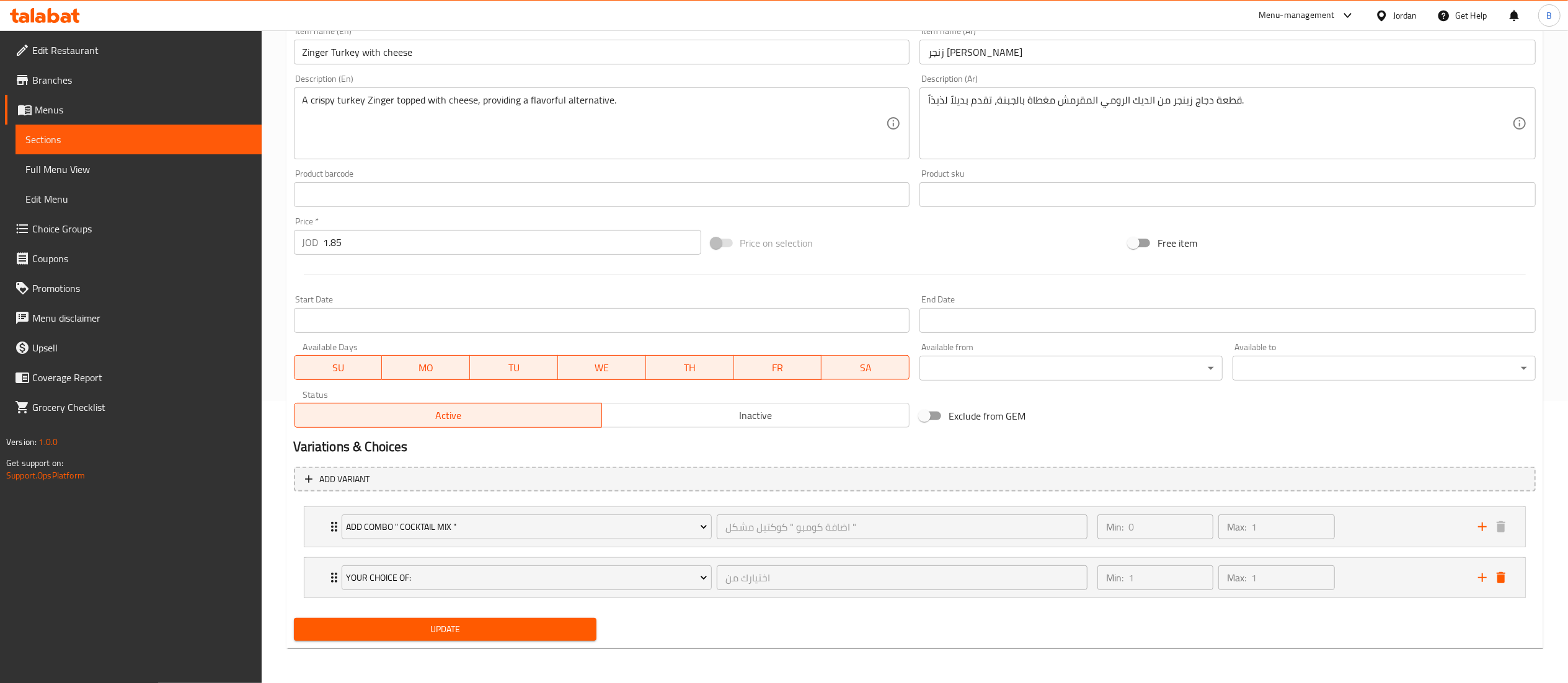
click at [465, 629] on span "Update" at bounding box center [445, 629] width 283 height 16
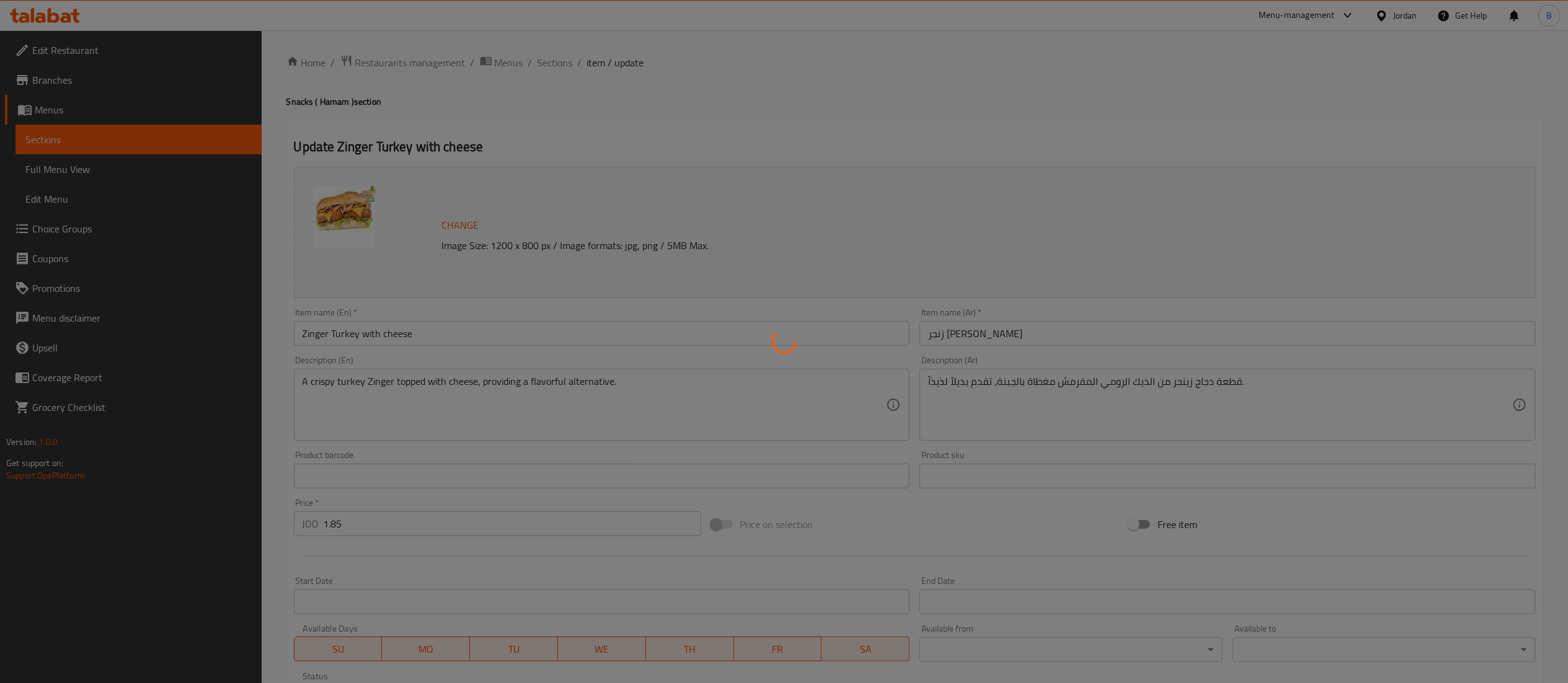
scroll to position [0, 0]
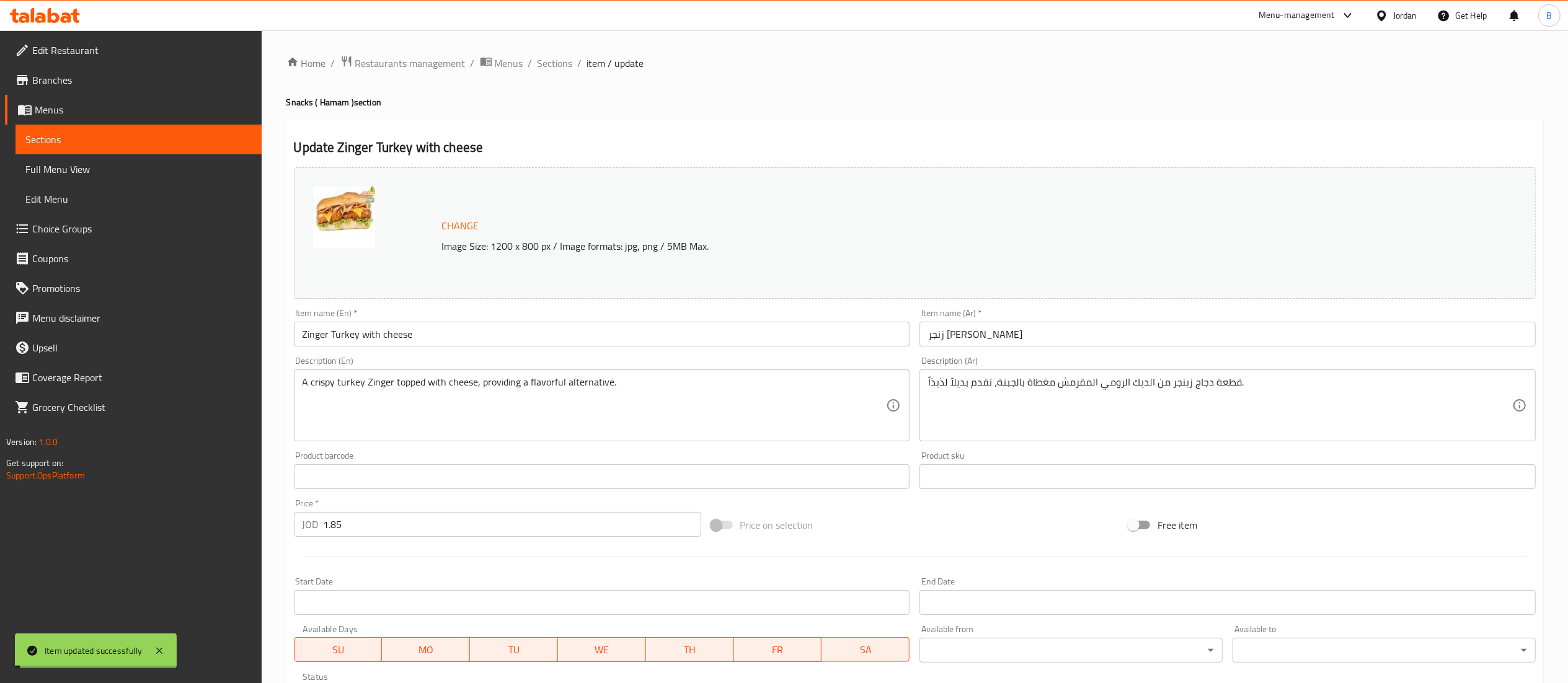
click at [557, 61] on span "Sections" at bounding box center [555, 63] width 36 height 15
